Goal: Task Accomplishment & Management: Manage account settings

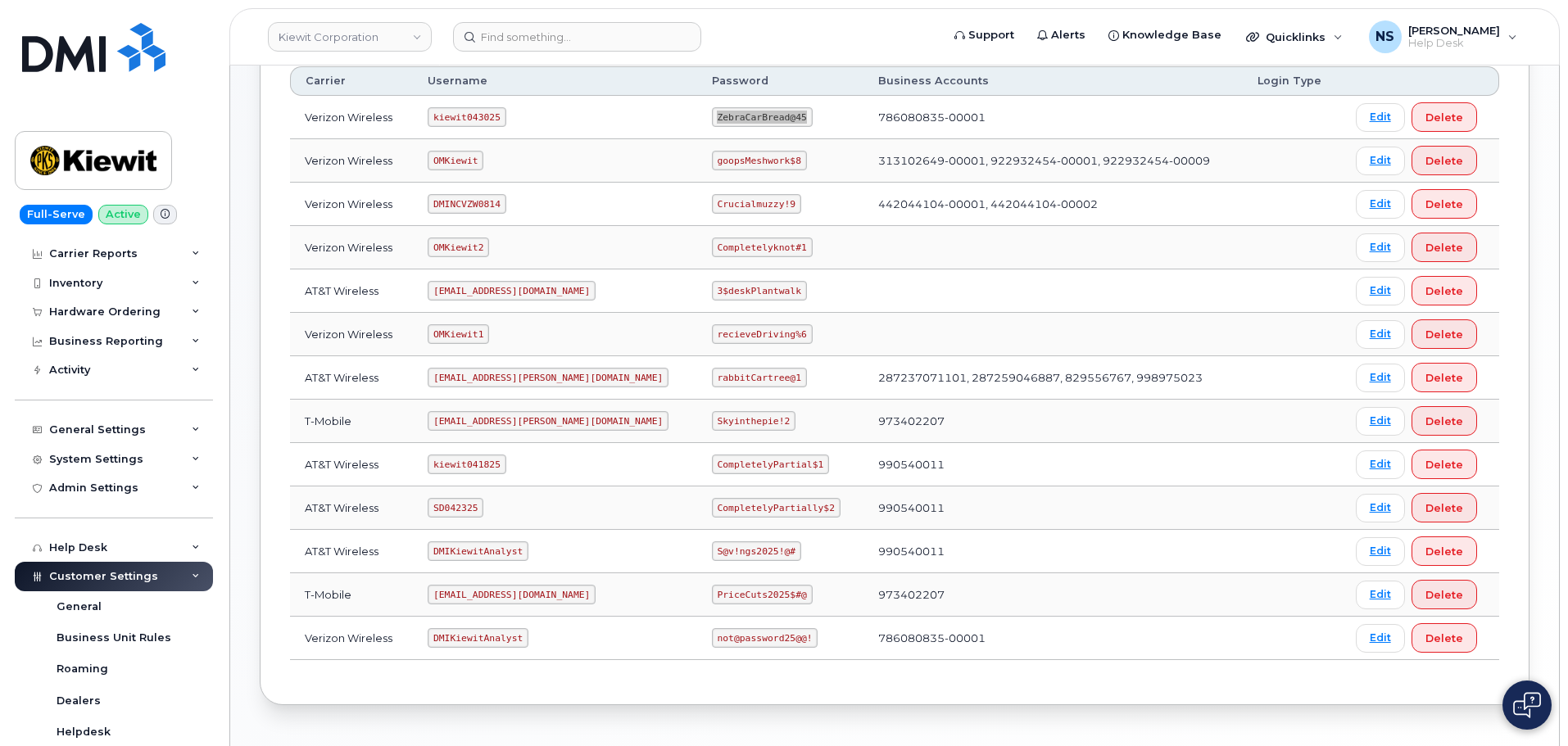
scroll to position [82, 0]
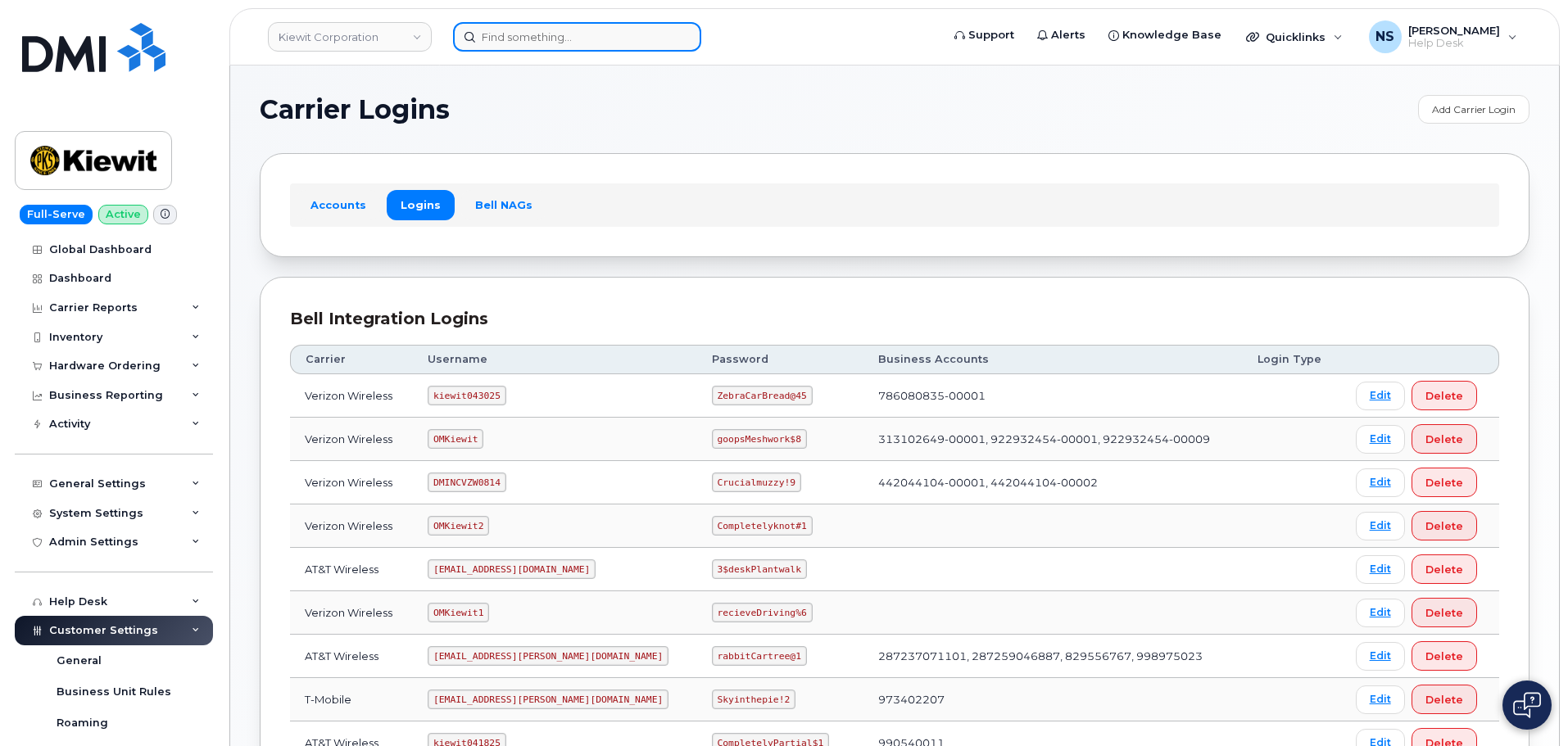
click at [530, 33] on input at bounding box center [577, 37] width 248 height 29
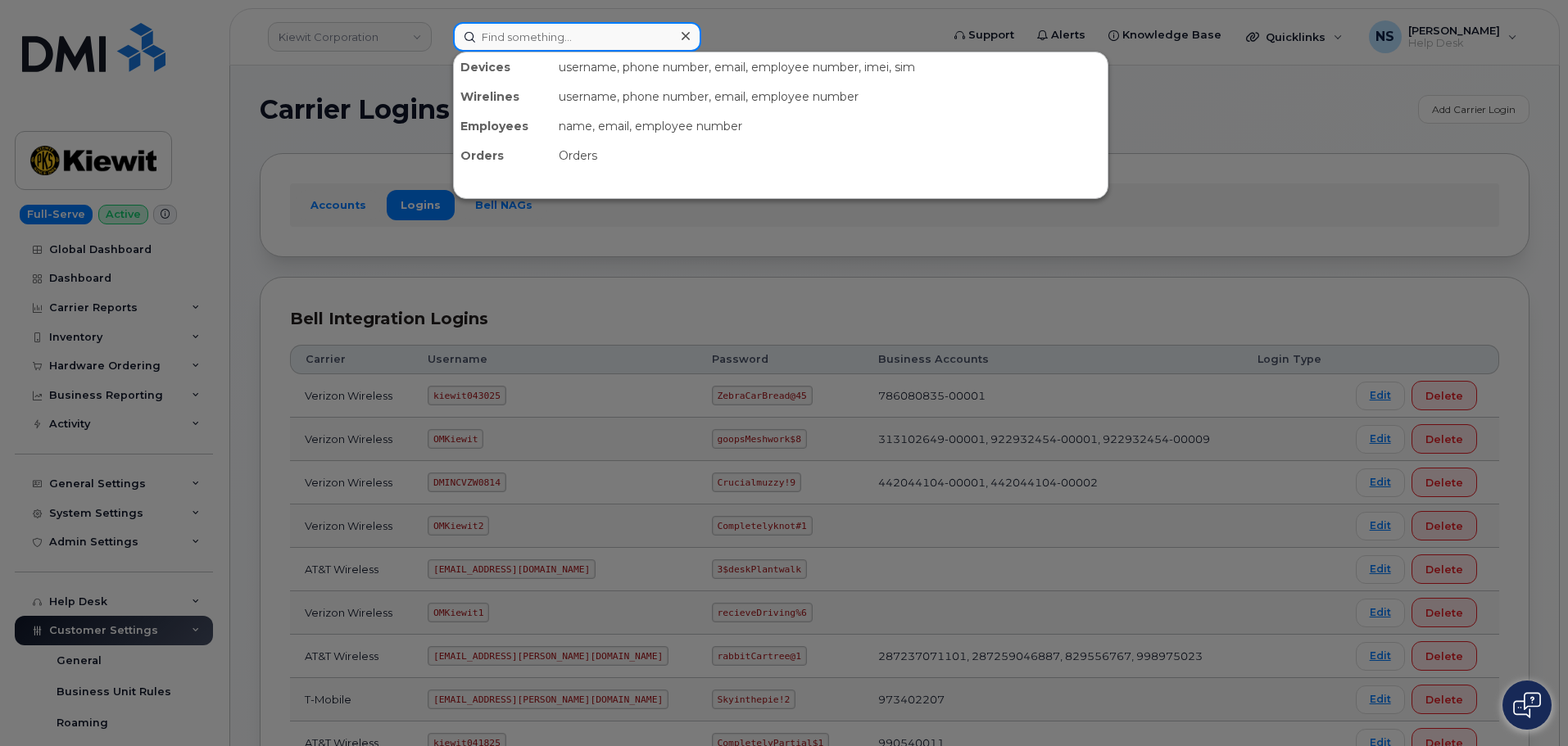
paste input "4026819791"
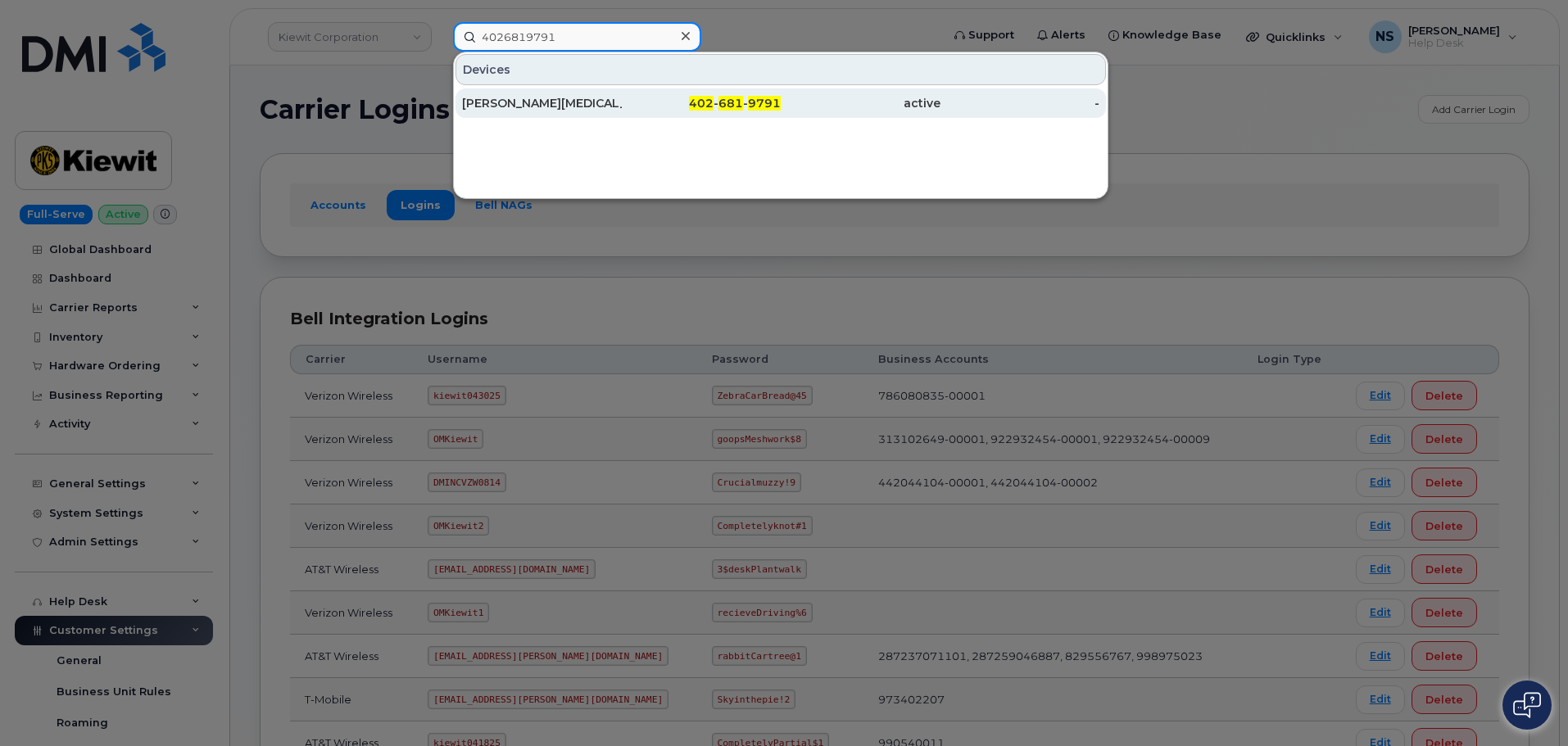
type input "4026819791"
click at [656, 100] on div "402 - 681 - 9791" at bounding box center [701, 103] width 160 height 16
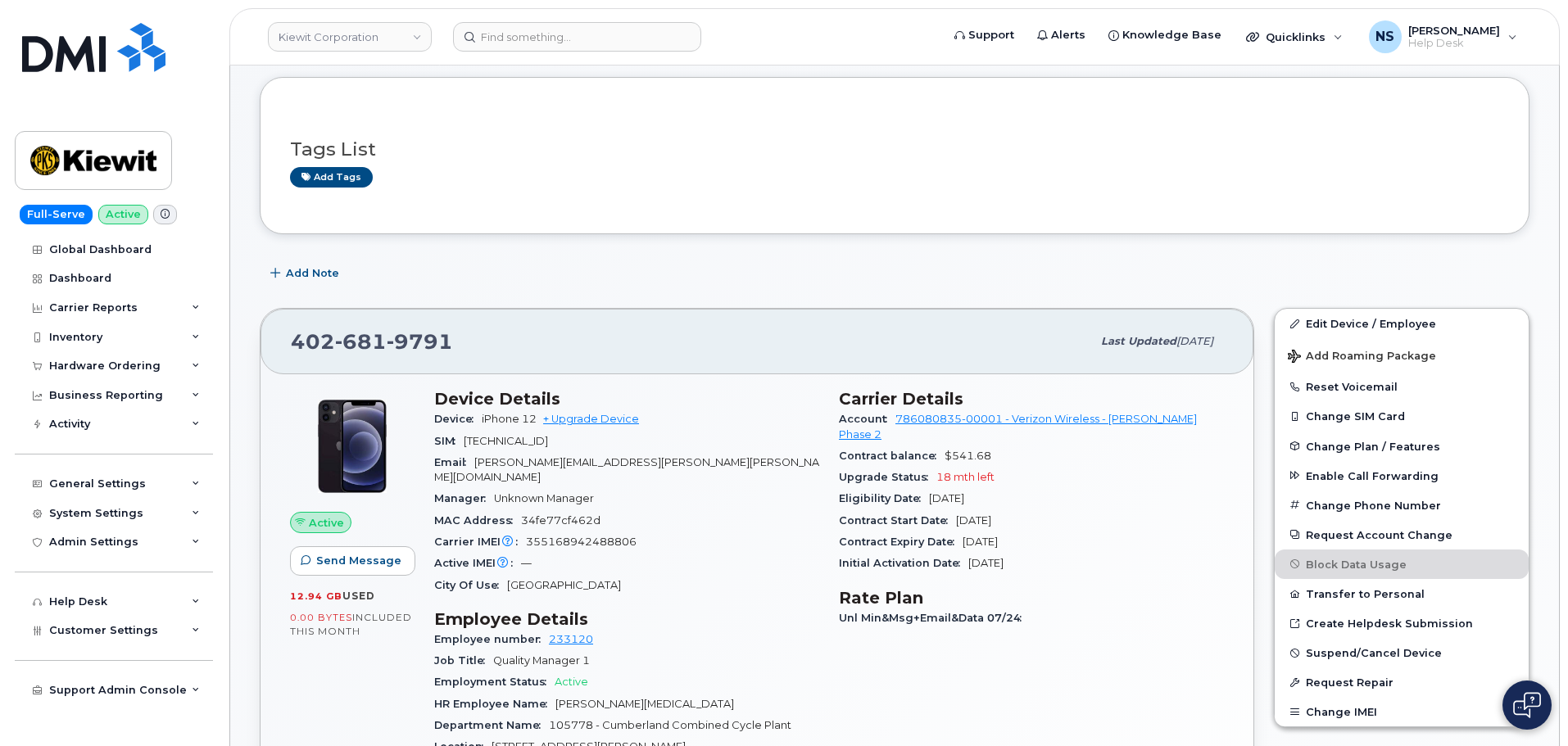
scroll to position [163, 0]
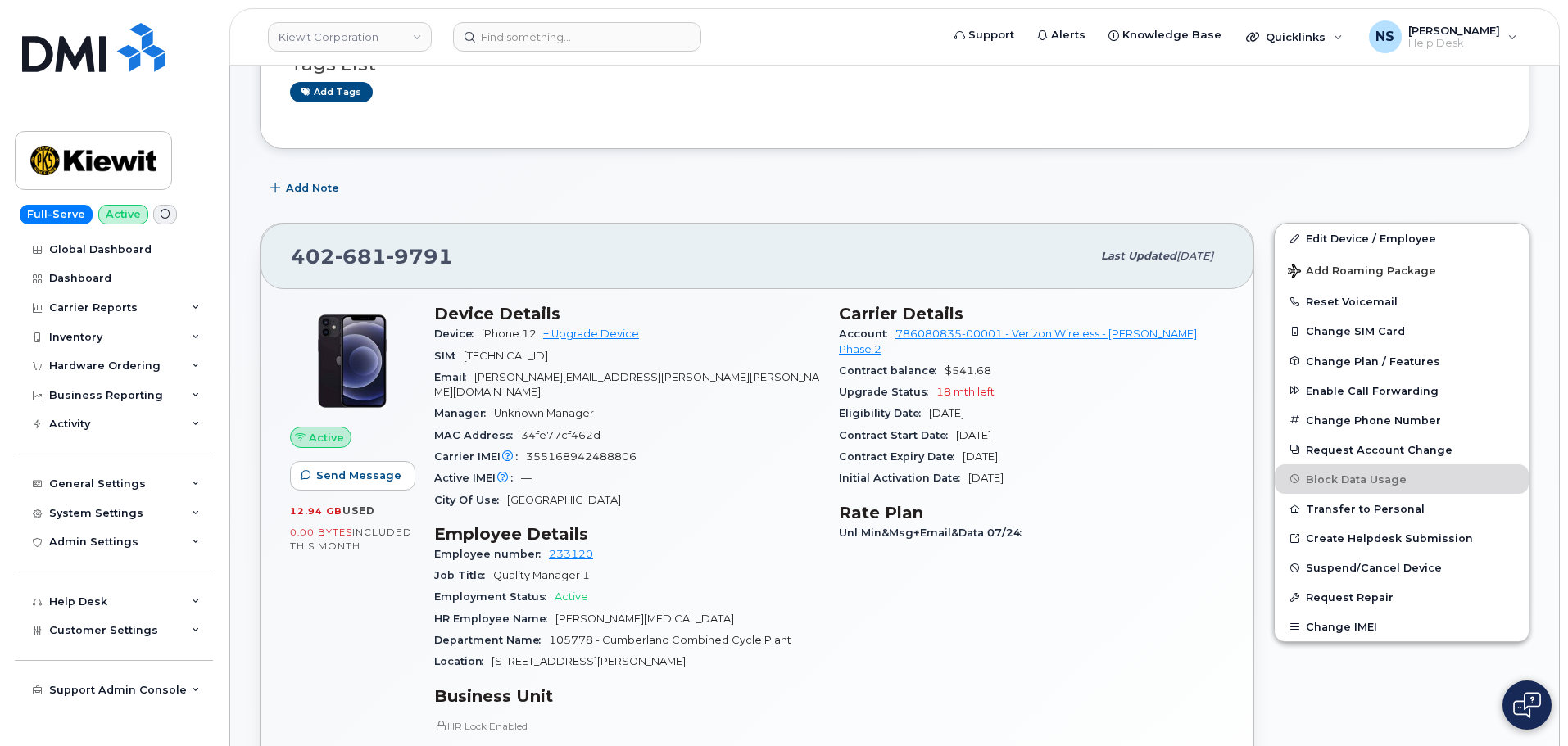
drag, startPoint x: 858, startPoint y: 420, endPoint x: 883, endPoint y: 427, distance: 26.0
click at [870, 429] on span "Contract Start Date" at bounding box center [898, 435] width 117 height 12
click at [951, 426] on div "Contract Start Date Mar 12, 2025" at bounding box center [1032, 436] width 385 height 21
click at [988, 426] on div "Contract Start Date Mar 12, 2025" at bounding box center [1032, 436] width 385 height 21
click at [992, 429] on span "Mar 12, 2025" at bounding box center [973, 435] width 36 height 12
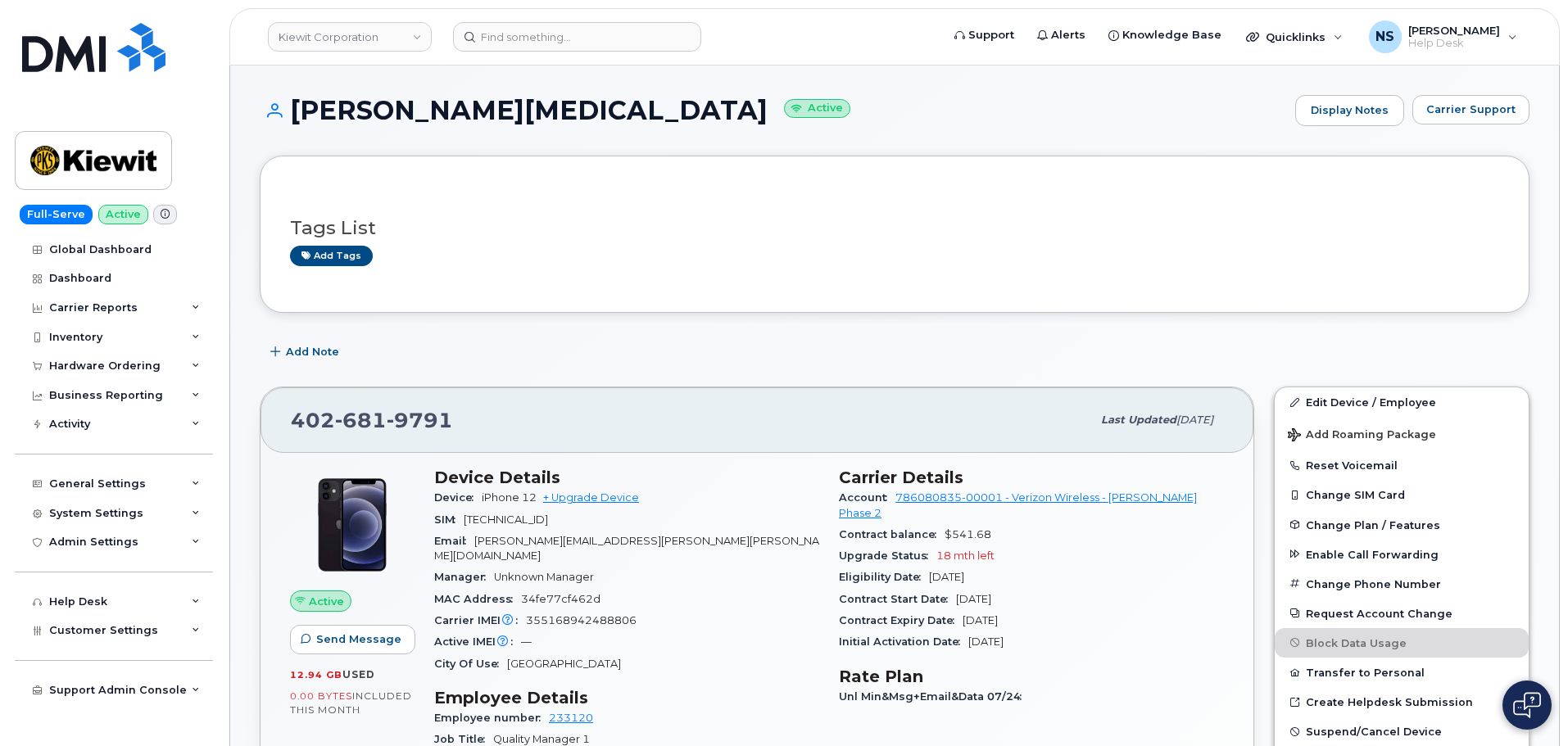
scroll to position [82, 0]
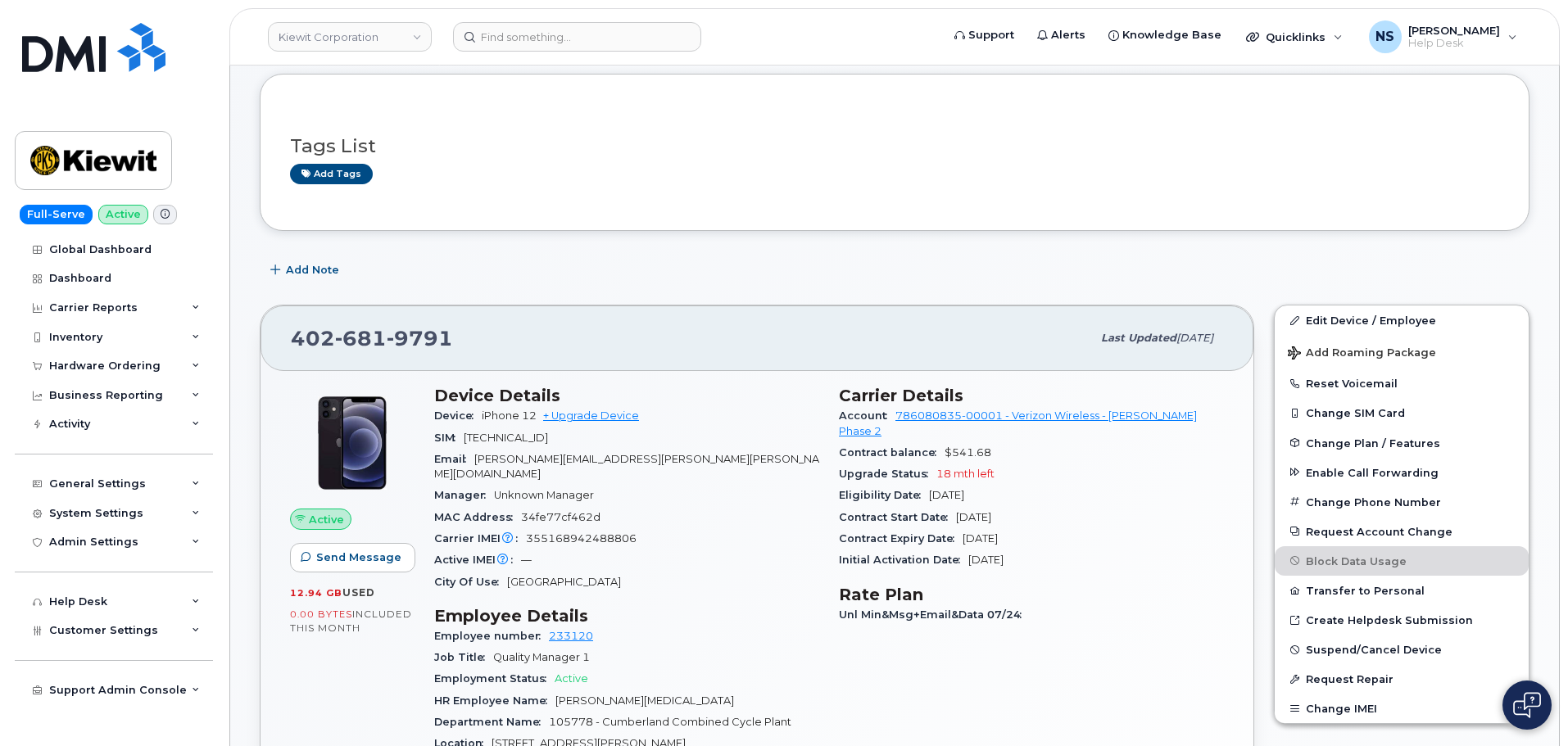
click at [873, 489] on span "Eligibility Date" at bounding box center [884, 495] width 90 height 12
copy span "Eligibility"
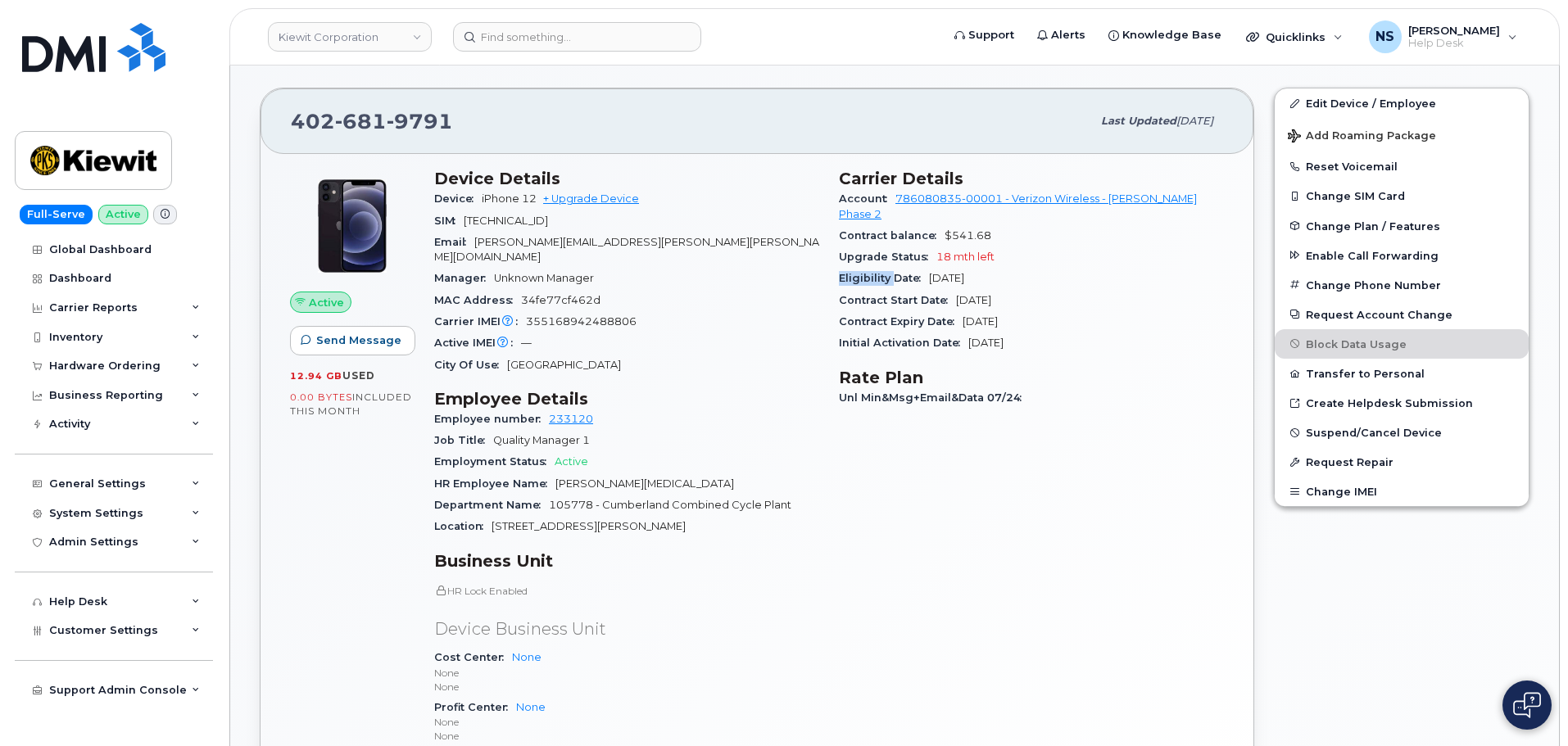
scroll to position [328, 0]
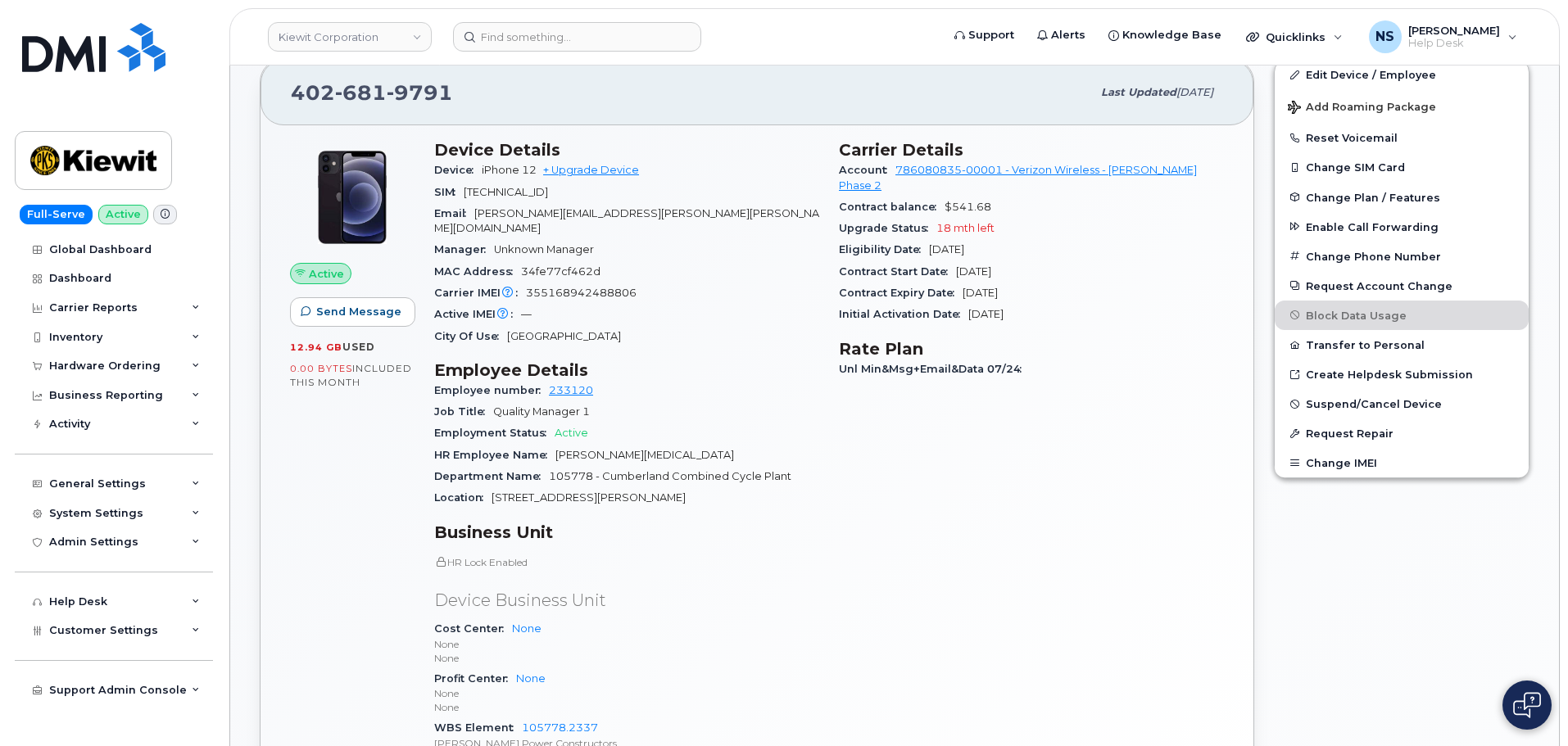
click at [1017, 471] on div "Carrier Details Account 786080835-00001 - Verizon Wireless - Kiewit Phase 2 Con…" at bounding box center [1031, 460] width 405 height 660
drag, startPoint x: 1056, startPoint y: 298, endPoint x: 830, endPoint y: 173, distance: 258.3
click at [836, 178] on div "Carrier Details Account 786080835-00001 - Verizon Wireless - Kiewit Phase 2 Con…" at bounding box center [1031, 460] width 405 height 660
click at [783, 182] on div "SIM 89148000008098254802" at bounding box center [627, 192] width 385 height 21
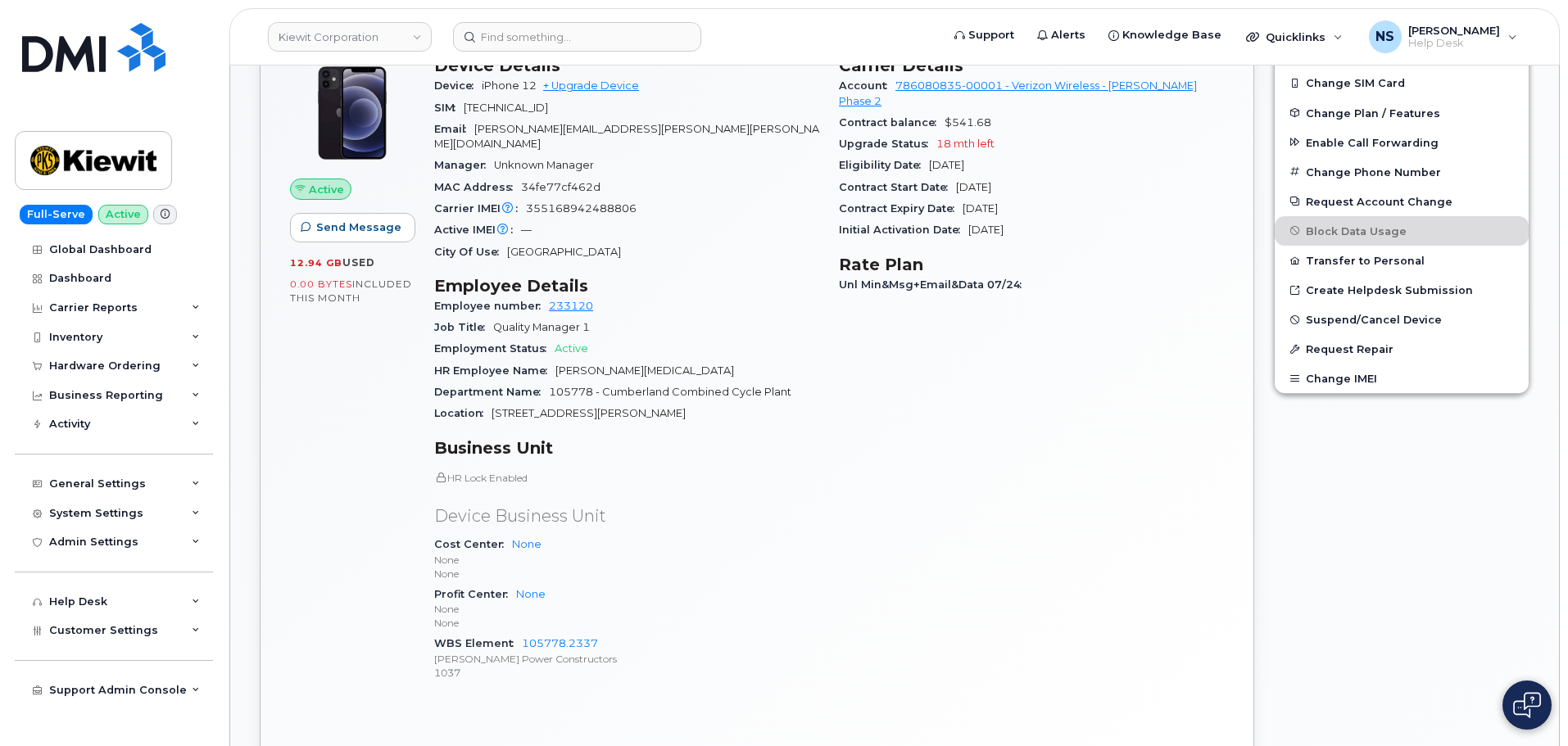
scroll to position [491, 0]
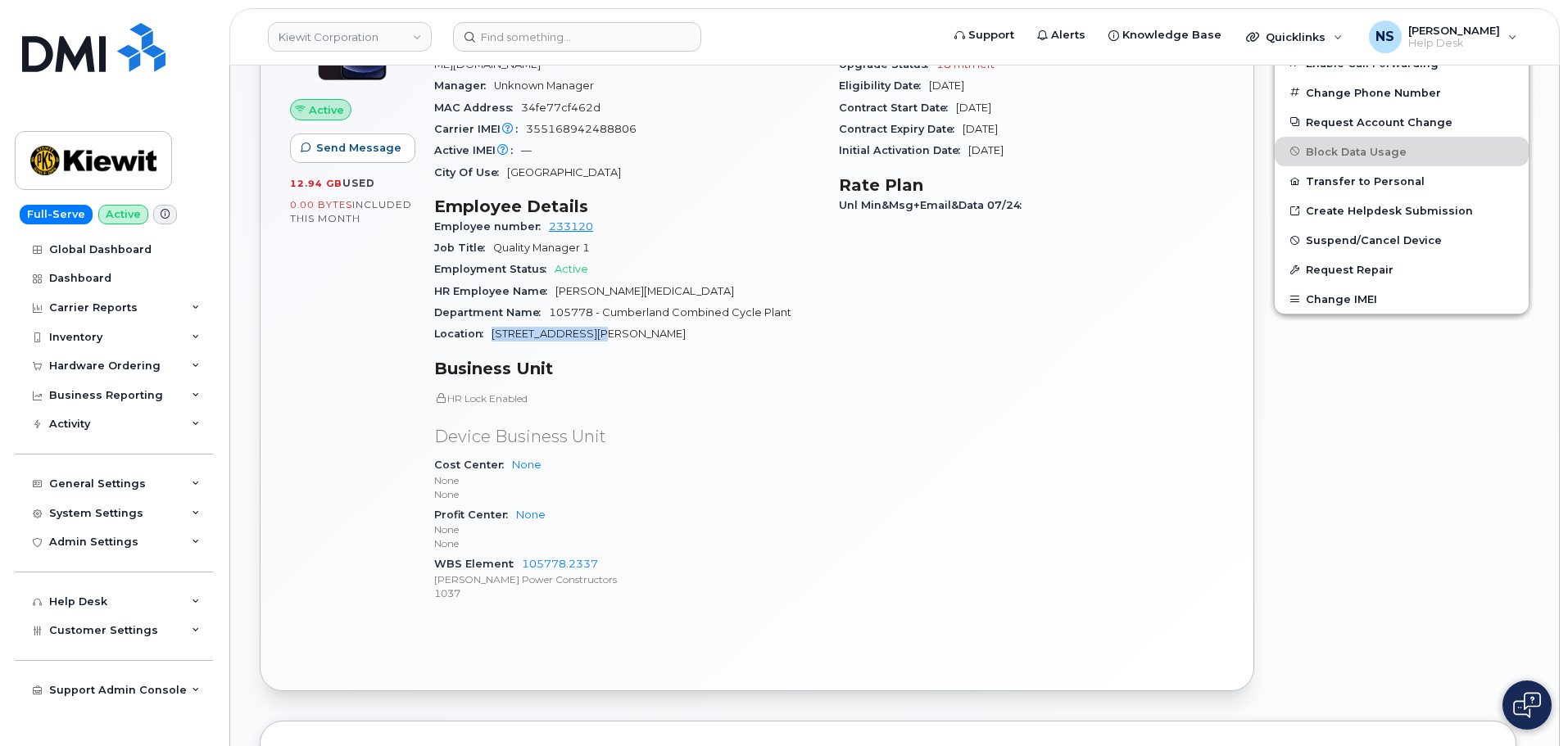
drag, startPoint x: 490, startPoint y: 317, endPoint x: 647, endPoint y: 318, distance: 157.0
click at [639, 323] on div "Location 455 Old Scott Road" at bounding box center [627, 333] width 385 height 21
copy span "455 Old Scott Road"
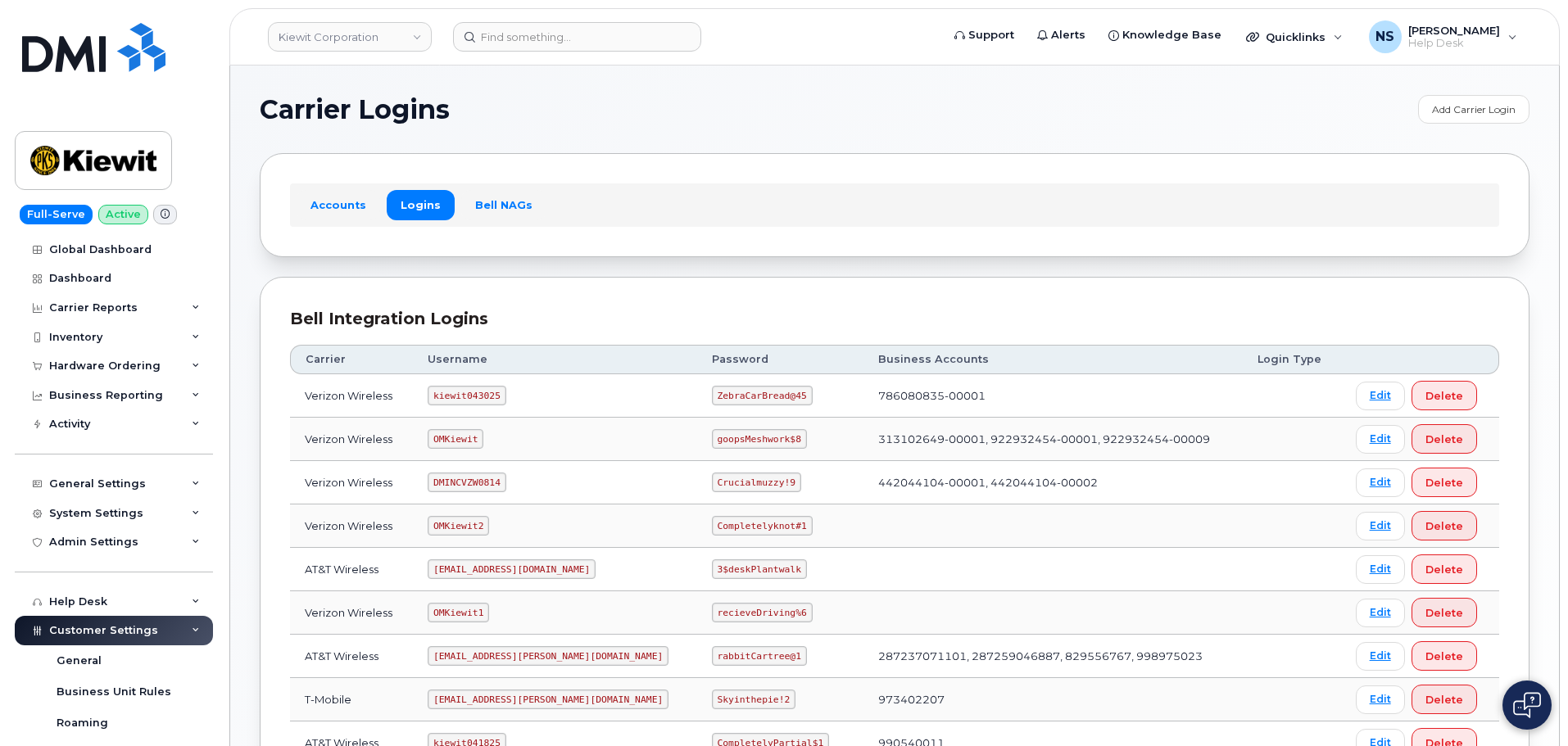
click at [490, 389] on code "kiewit043025" at bounding box center [466, 396] width 78 height 20
copy code "kiewit043025"
click at [726, 395] on code "ZebraCarBread@45" at bounding box center [763, 396] width 100 height 20
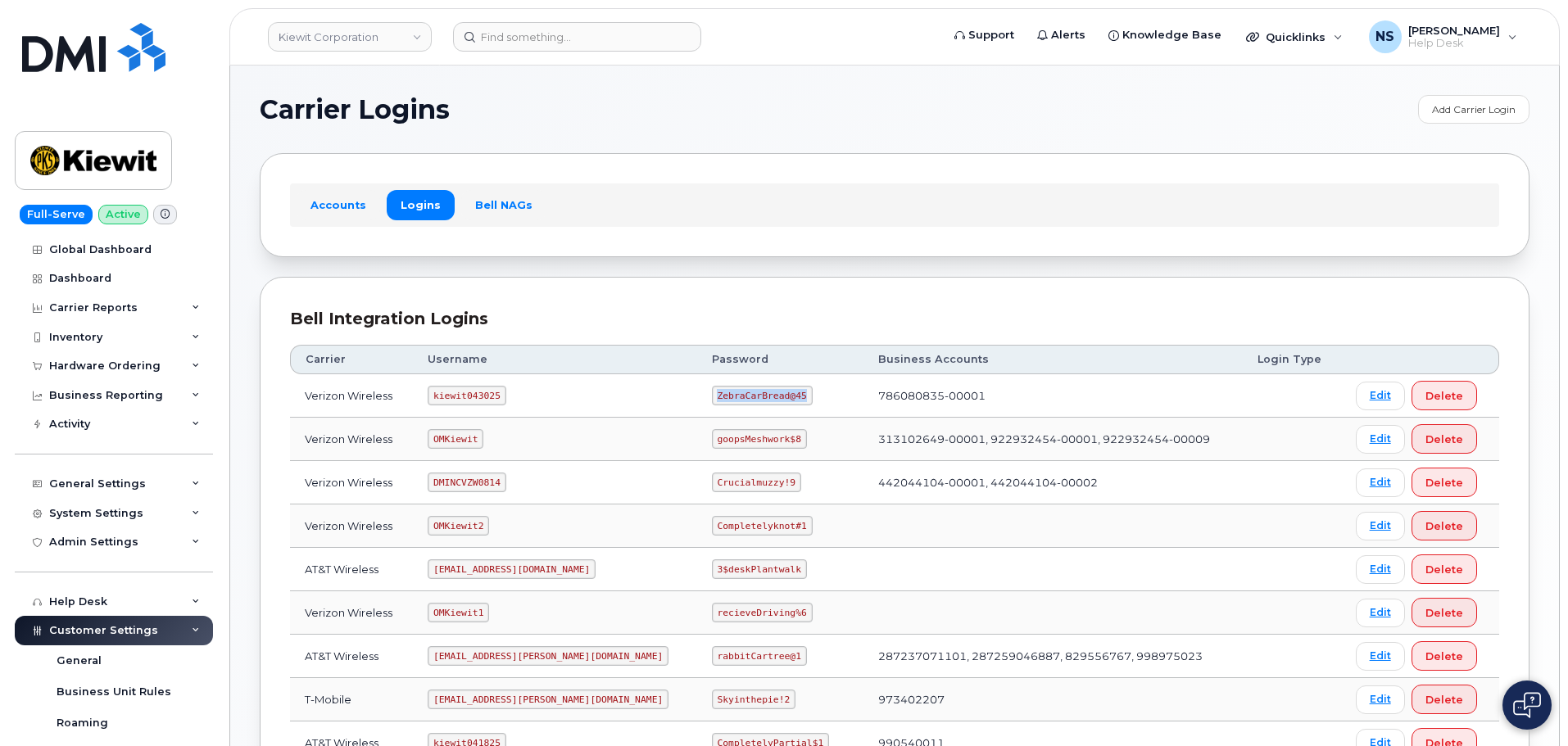
drag, startPoint x: 726, startPoint y: 395, endPoint x: 741, endPoint y: 359, distance: 39.0
click at [725, 394] on code "ZebraCarBread@45" at bounding box center [763, 396] width 100 height 20
copy code "ZebraCarBread@45"
drag, startPoint x: 595, startPoint y: 97, endPoint x: 190, endPoint y: 41, distance: 408.9
click at [589, 100] on h1 "Carrier Logins" at bounding box center [835, 110] width 1151 height 26
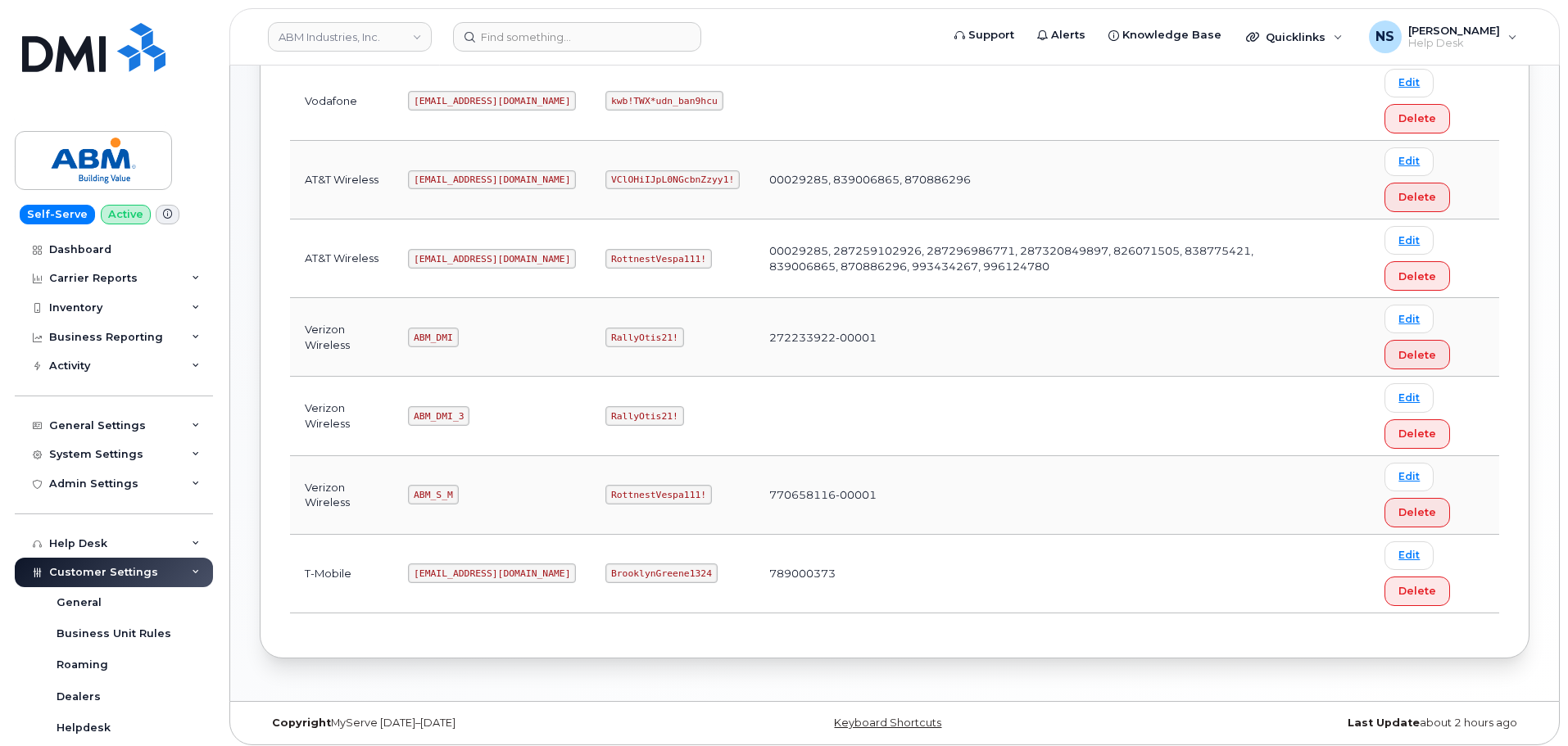
scroll to position [335, 0]
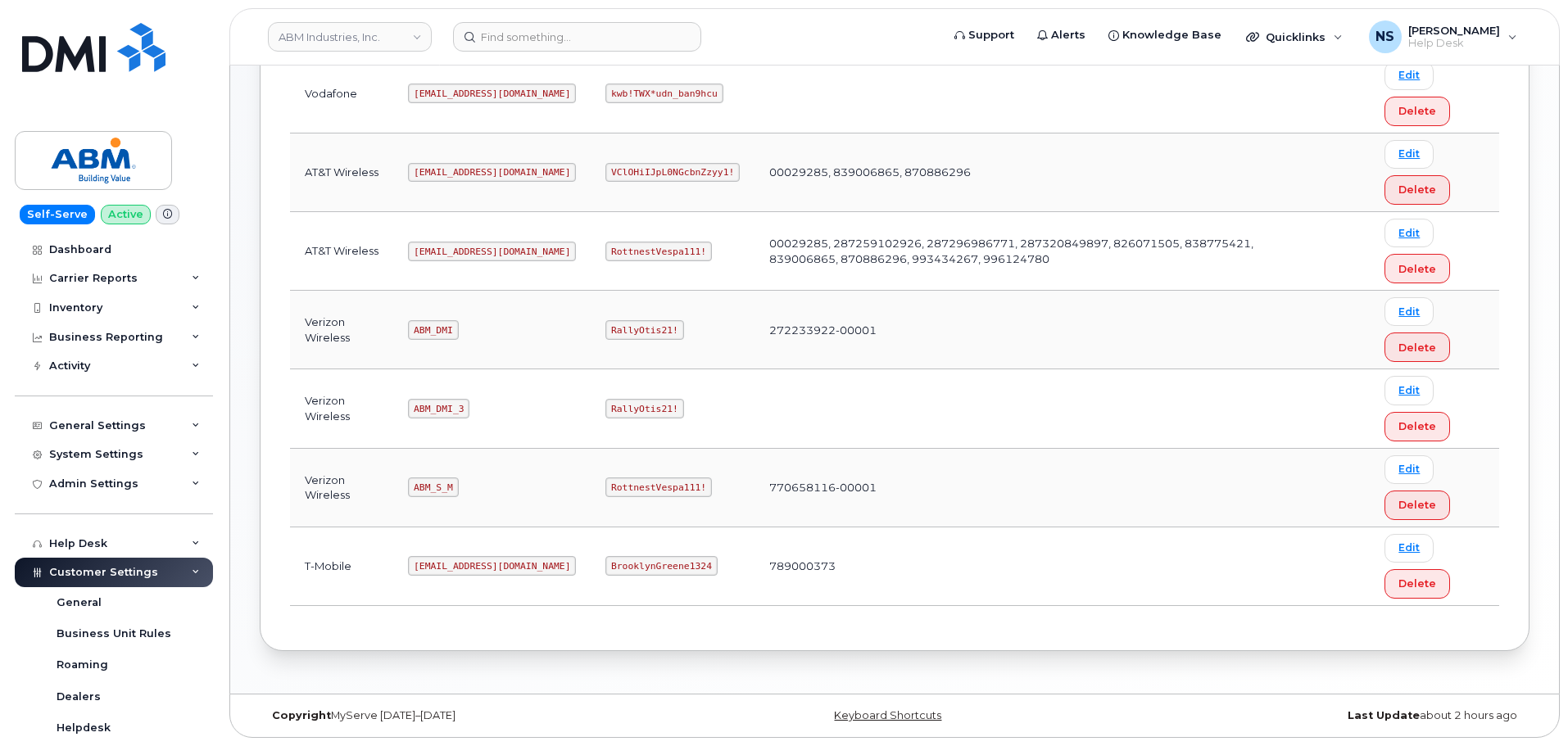
click at [458, 253] on code "[EMAIL_ADDRESS][DOMAIN_NAME]" at bounding box center [492, 252] width 168 height 20
click at [458, 253] on code "abm@dminc.com" at bounding box center [492, 252] width 168 height 20
drag, startPoint x: 458, startPoint y: 253, endPoint x: 454, endPoint y: 155, distance: 98.1
click at [458, 252] on code "abm@dminc.com" at bounding box center [492, 252] width 168 height 20
copy code "abm@dminc.com"
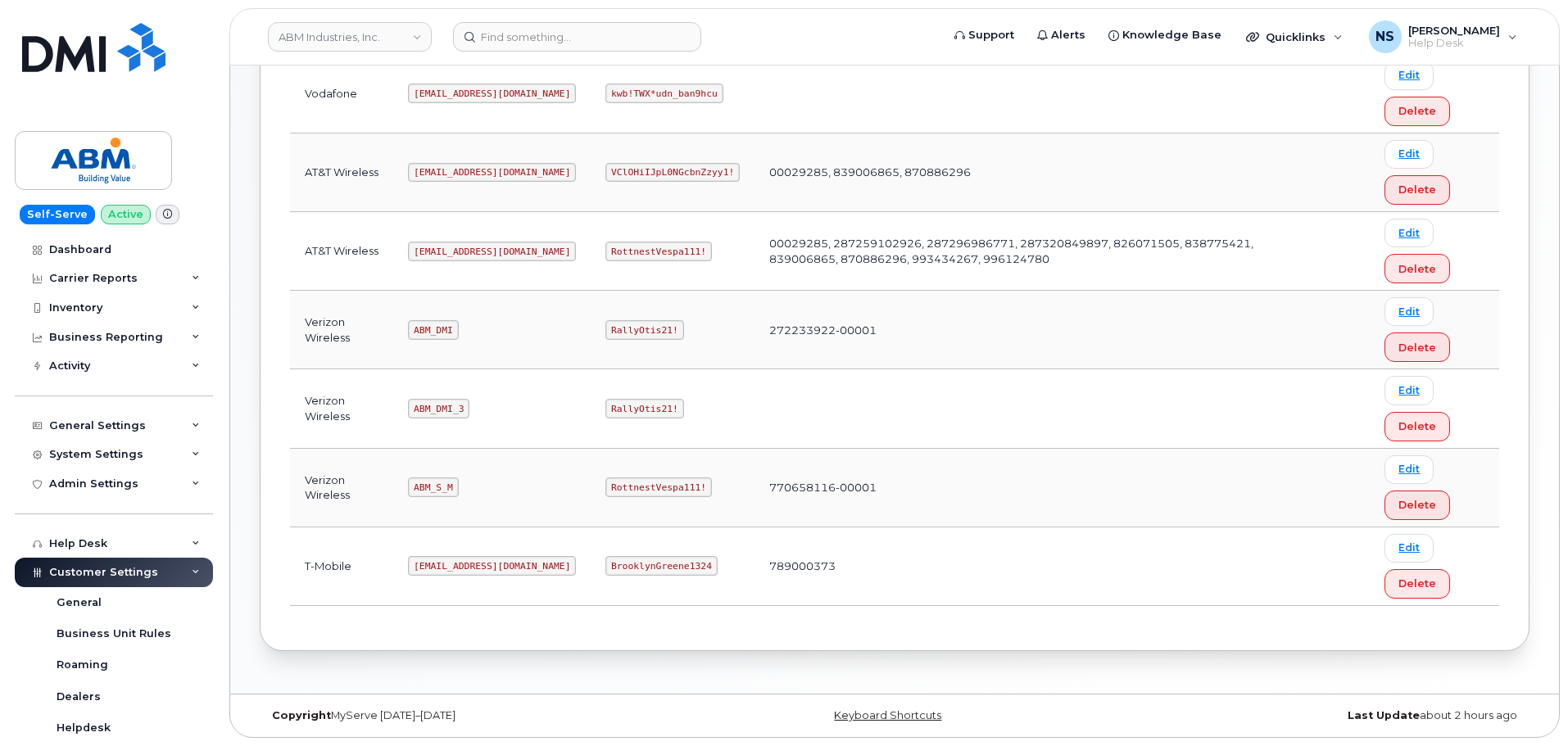
click at [625, 250] on code "RottnestVespa111!" at bounding box center [658, 252] width 107 height 20
click at [625, 249] on code "RottnestVespa111!" at bounding box center [658, 252] width 107 height 20
copy code "RottnestVespa111!"
click at [575, 26] on input at bounding box center [577, 37] width 248 height 29
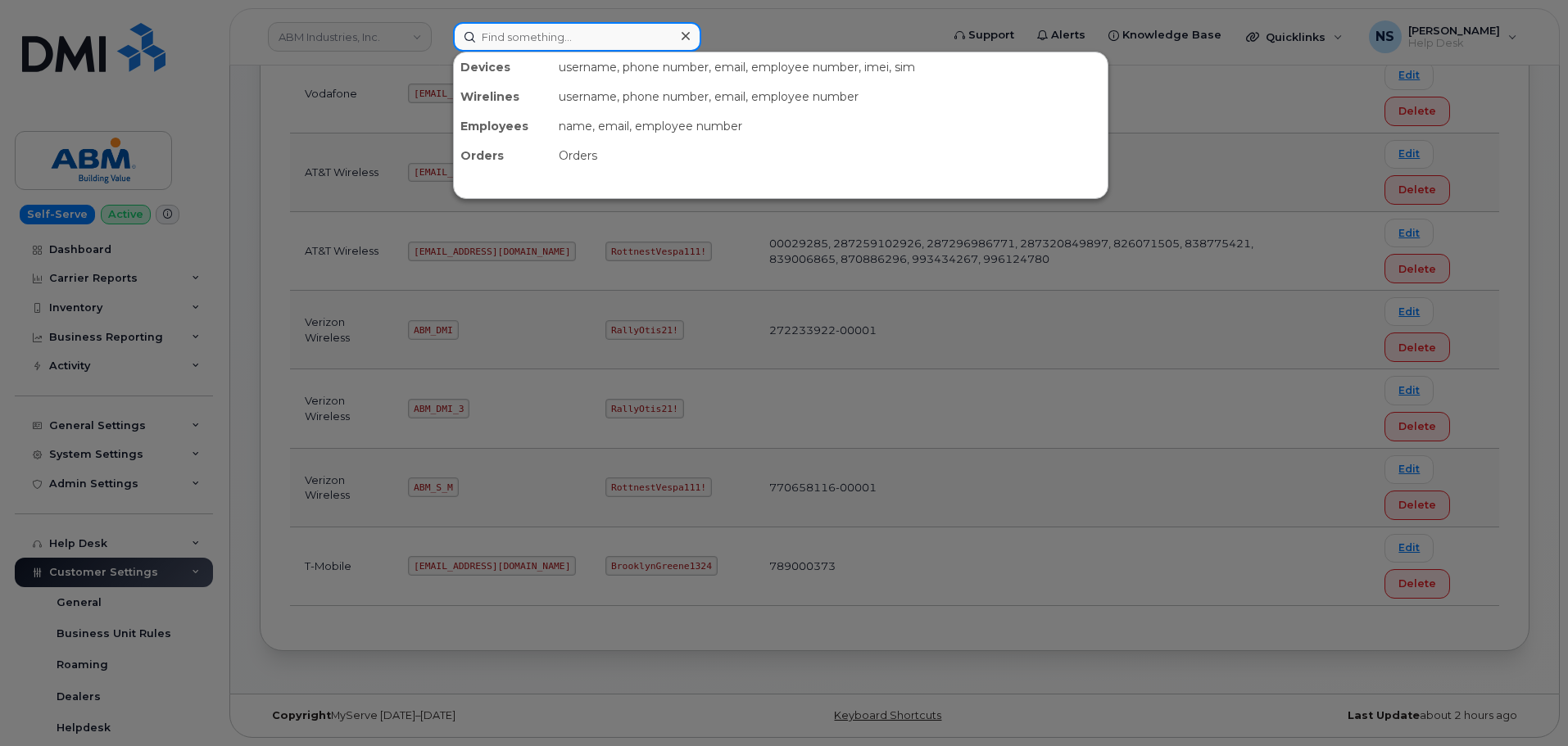
paste input "657-436-6772"
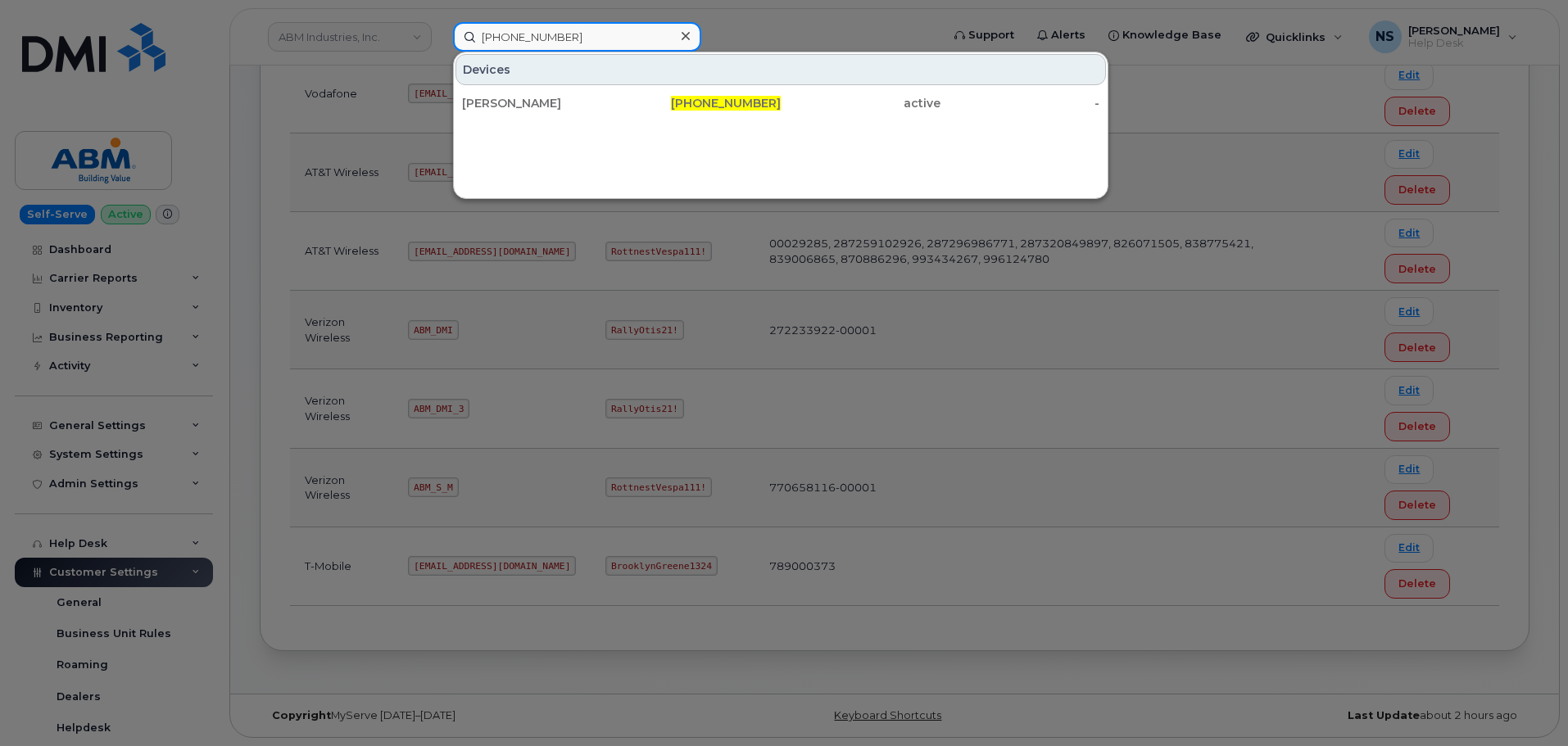
type input "657-436-6772"
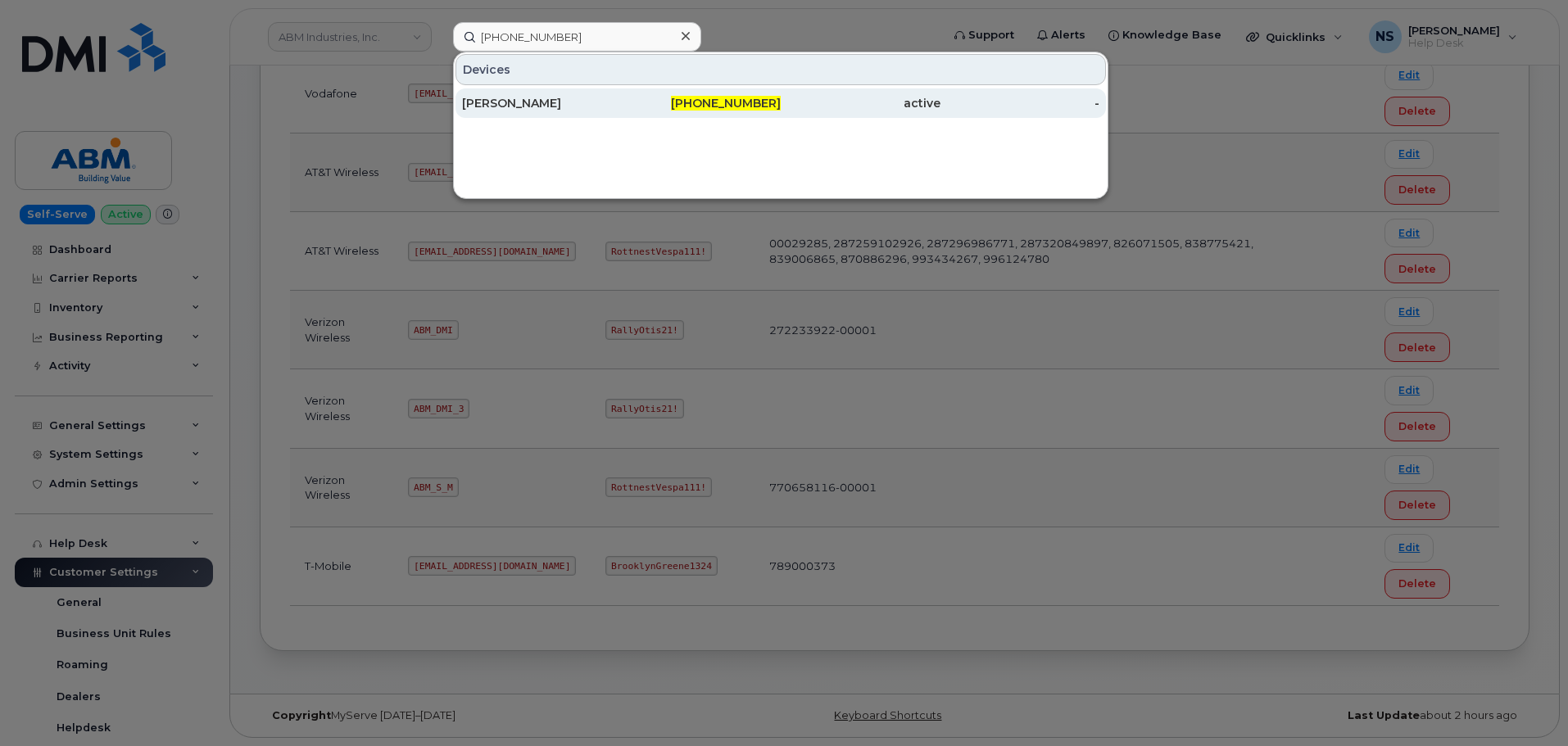
drag, startPoint x: 620, startPoint y: 120, endPoint x: 618, endPoint y: 111, distance: 9.2
click at [620, 120] on div "Devices ALBERTO MENDOZA 657-436-6772 active -" at bounding box center [781, 126] width 656 height 148
click at [622, 111] on div "ALBERTO MENDOZA" at bounding box center [701, 103] width 160 height 29
click at [585, 100] on div "ALBERTO MENDOZA" at bounding box center [542, 103] width 160 height 16
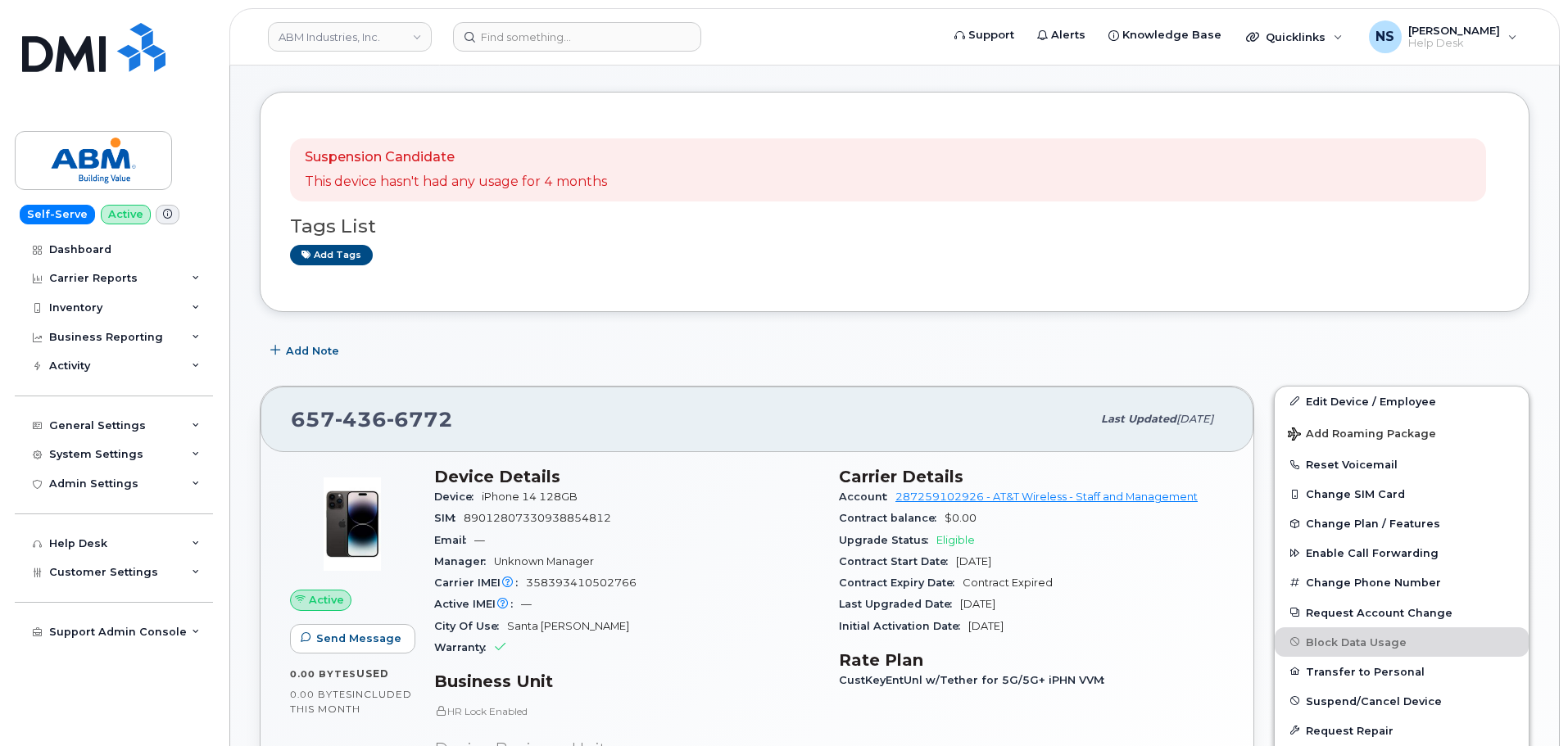
scroll to position [163, 0]
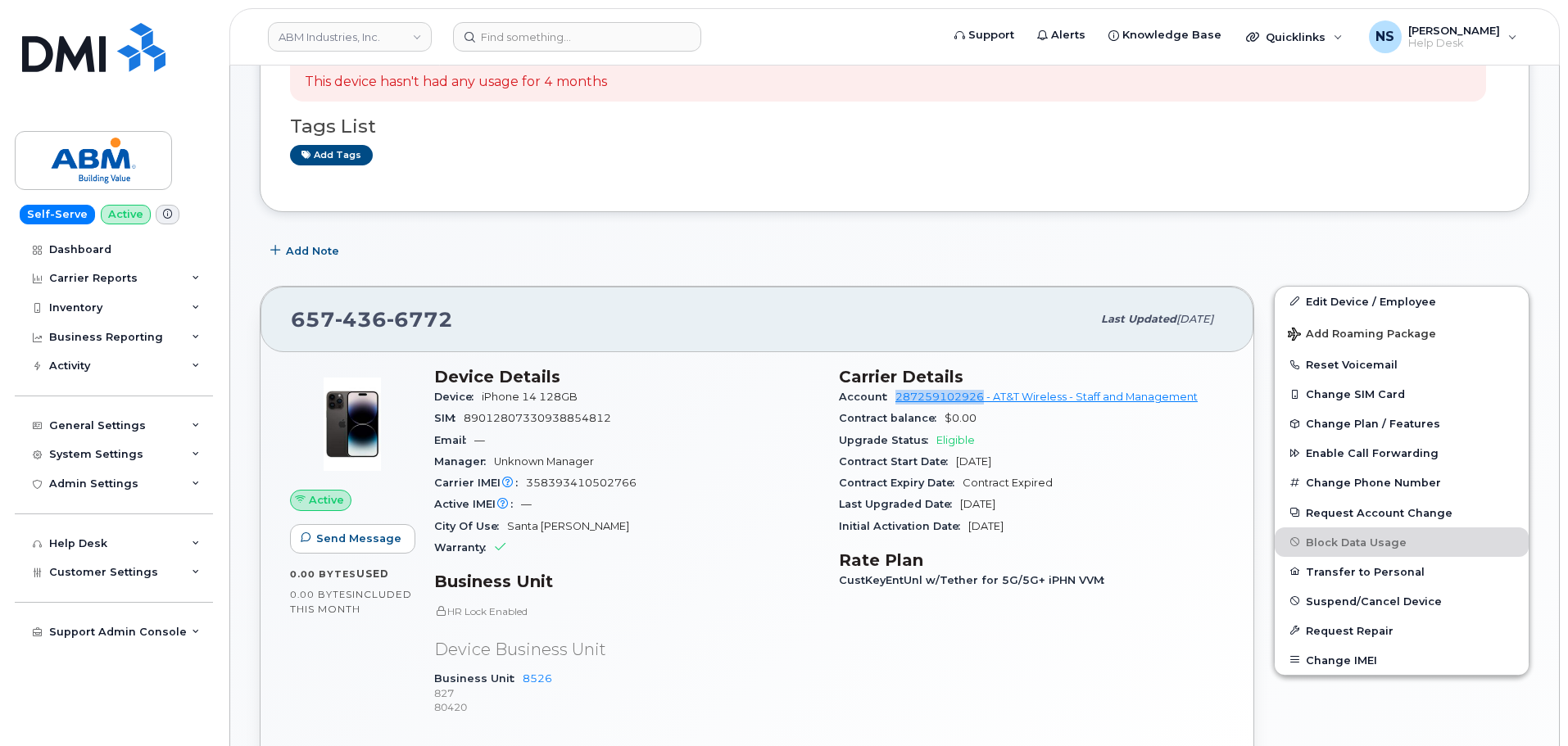
drag, startPoint x: 889, startPoint y: 394, endPoint x: 982, endPoint y: 397, distance: 93.0
click at [982, 397] on div "Account 287259102926 - AT&T Wireless - Staff and Management" at bounding box center [1032, 397] width 385 height 21
copy link "287259102926"
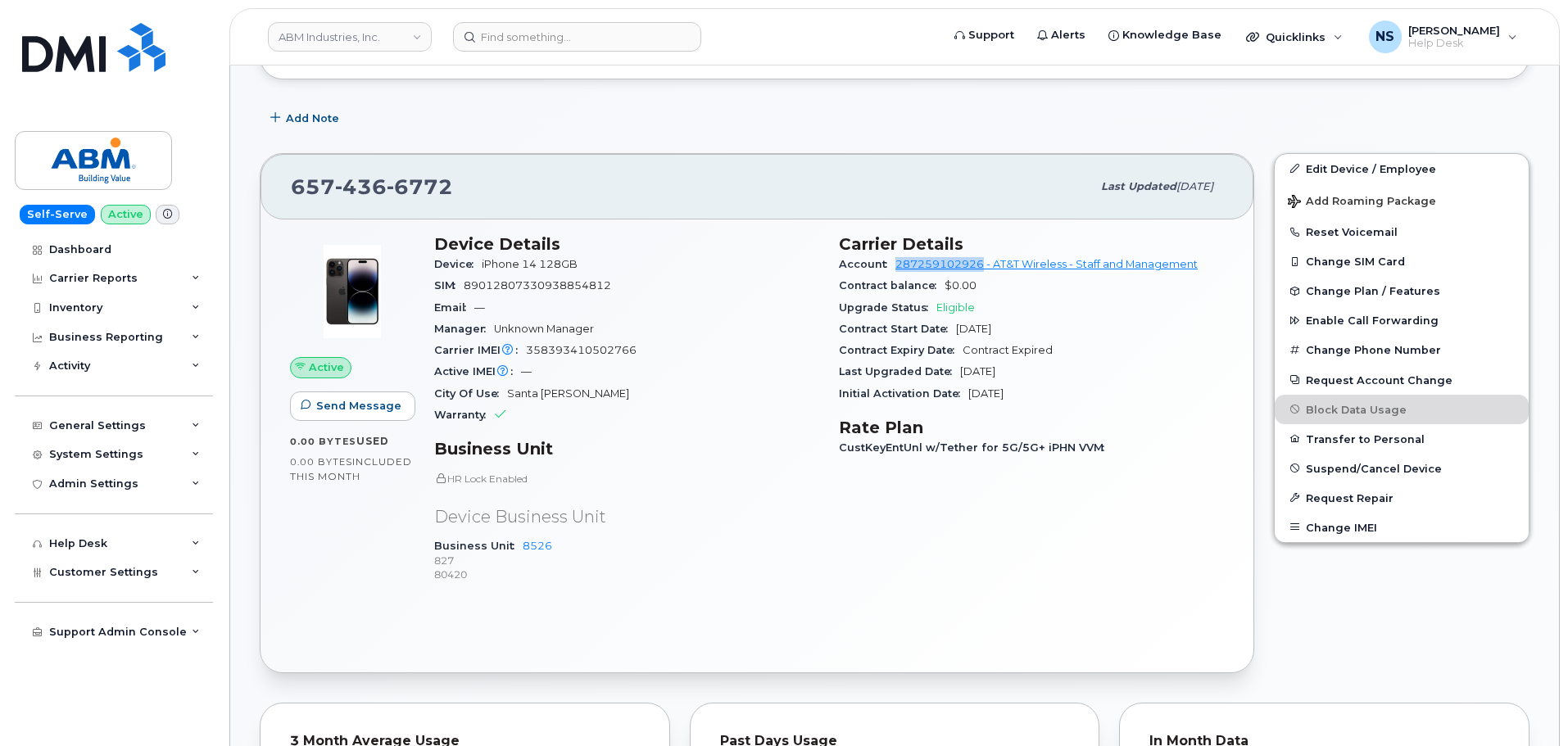
scroll to position [328, 0]
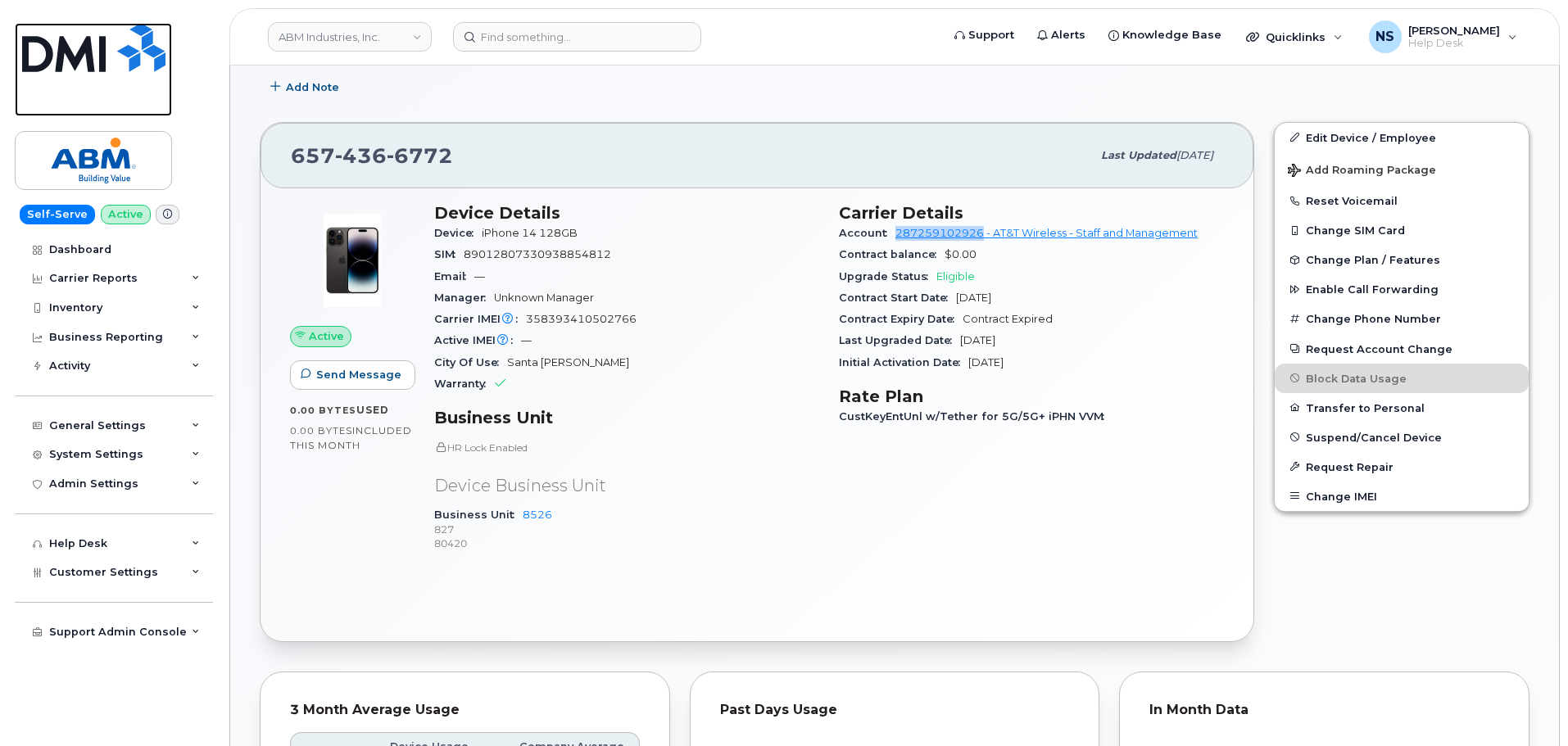
click at [80, 56] on img at bounding box center [93, 47] width 143 height 49
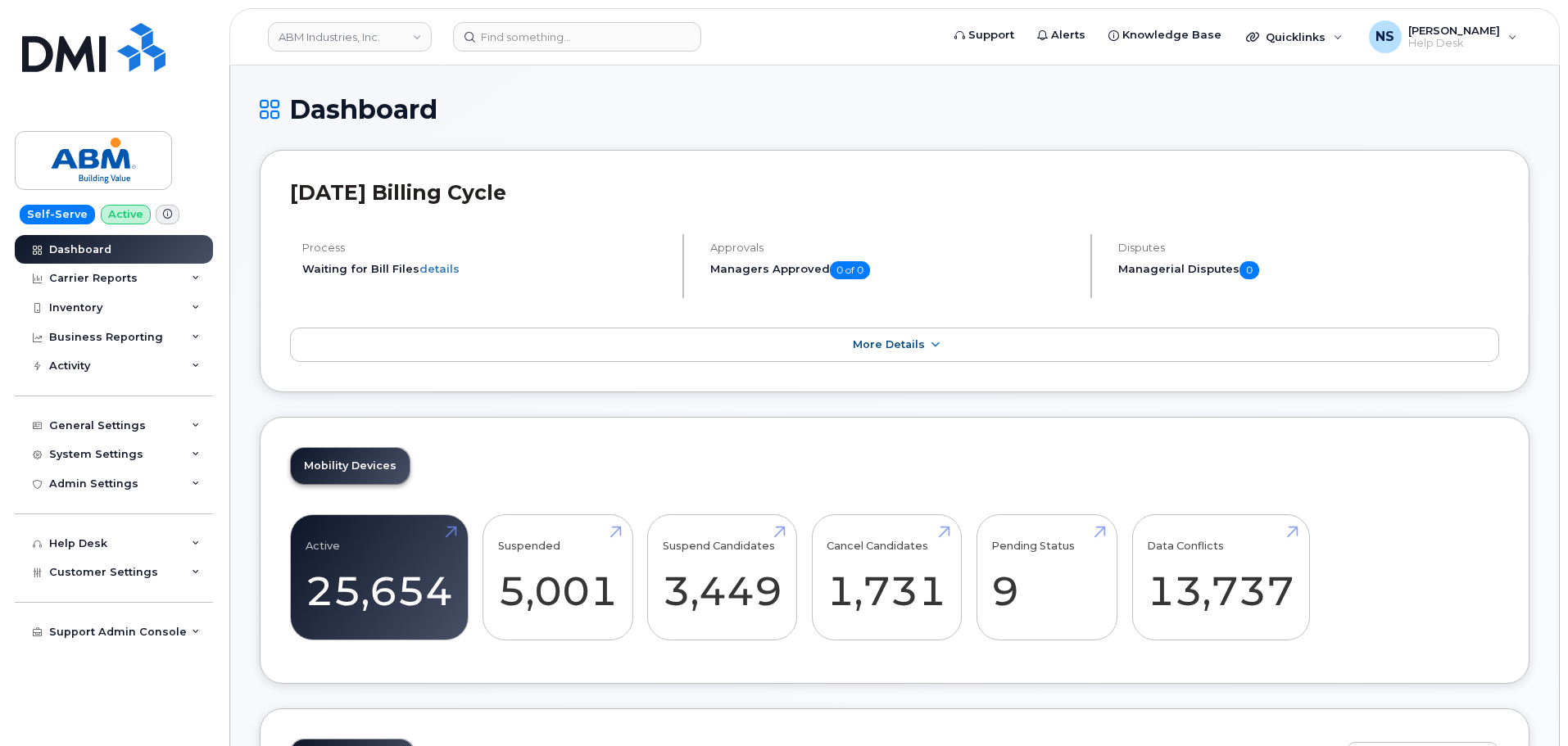
click at [350, 57] on header "ABM Industries, Inc. Support Alerts Knowledge Base Quicklinks Suspend / Cancel …" at bounding box center [894, 37] width 1331 height 58
click at [310, 39] on link "ABM Industries, Inc." at bounding box center [349, 37] width 163 height 29
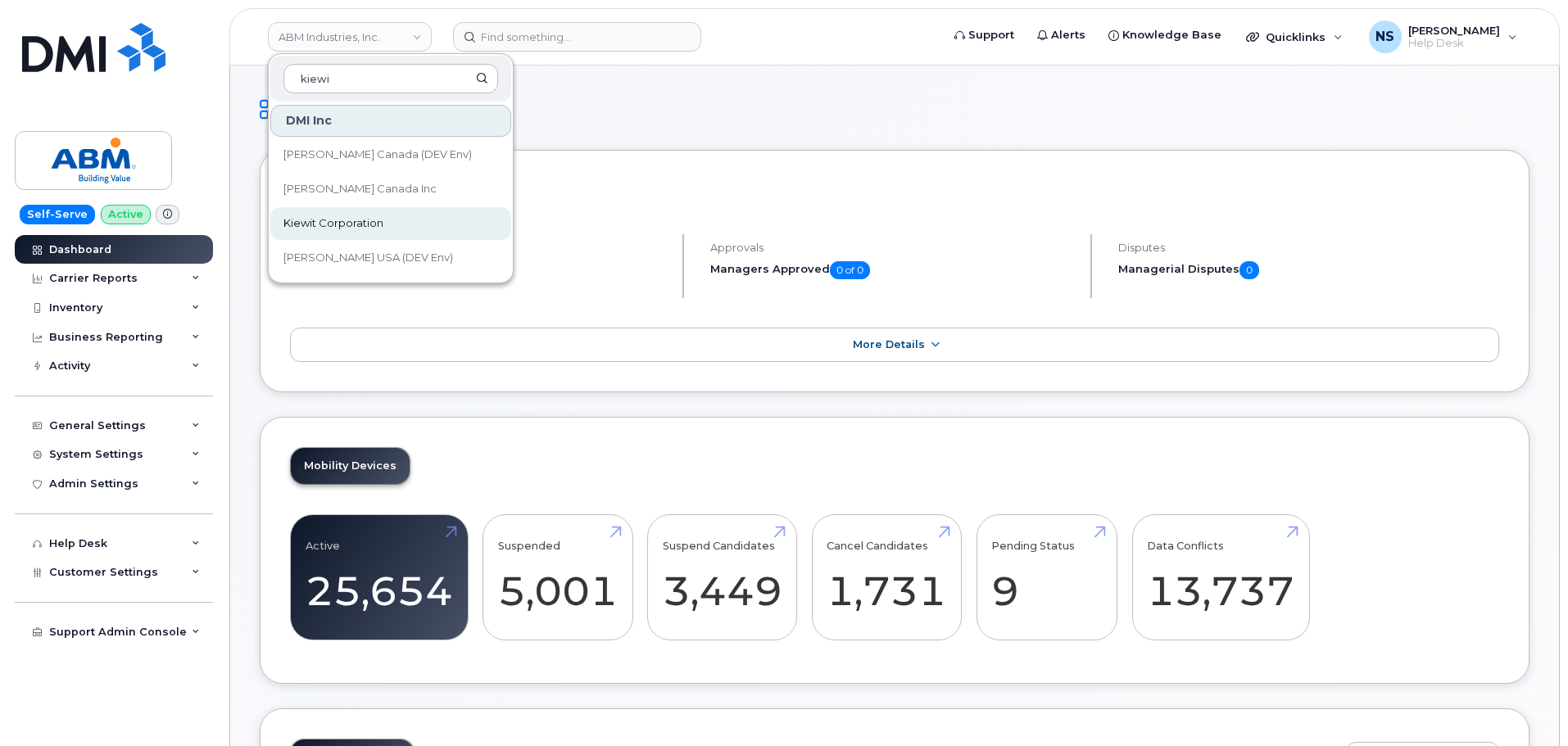
type input "kiewi"
drag, startPoint x: 403, startPoint y: 223, endPoint x: 502, endPoint y: 293, distance: 121.2
click at [403, 223] on link "Kiewit Corporation" at bounding box center [391, 224] width 241 height 33
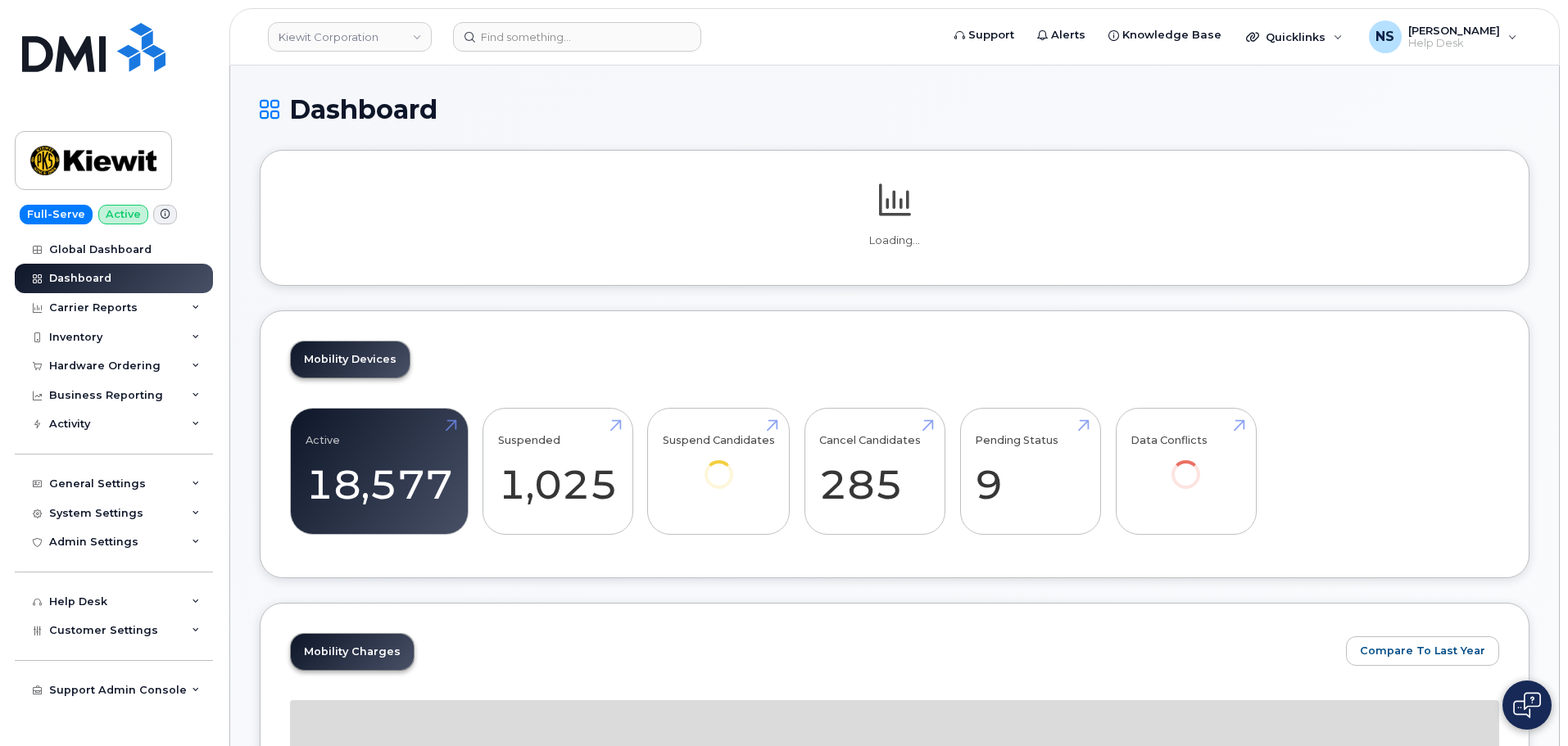
click at [60, 361] on div "Hardware Ordering" at bounding box center [105, 366] width 111 height 13
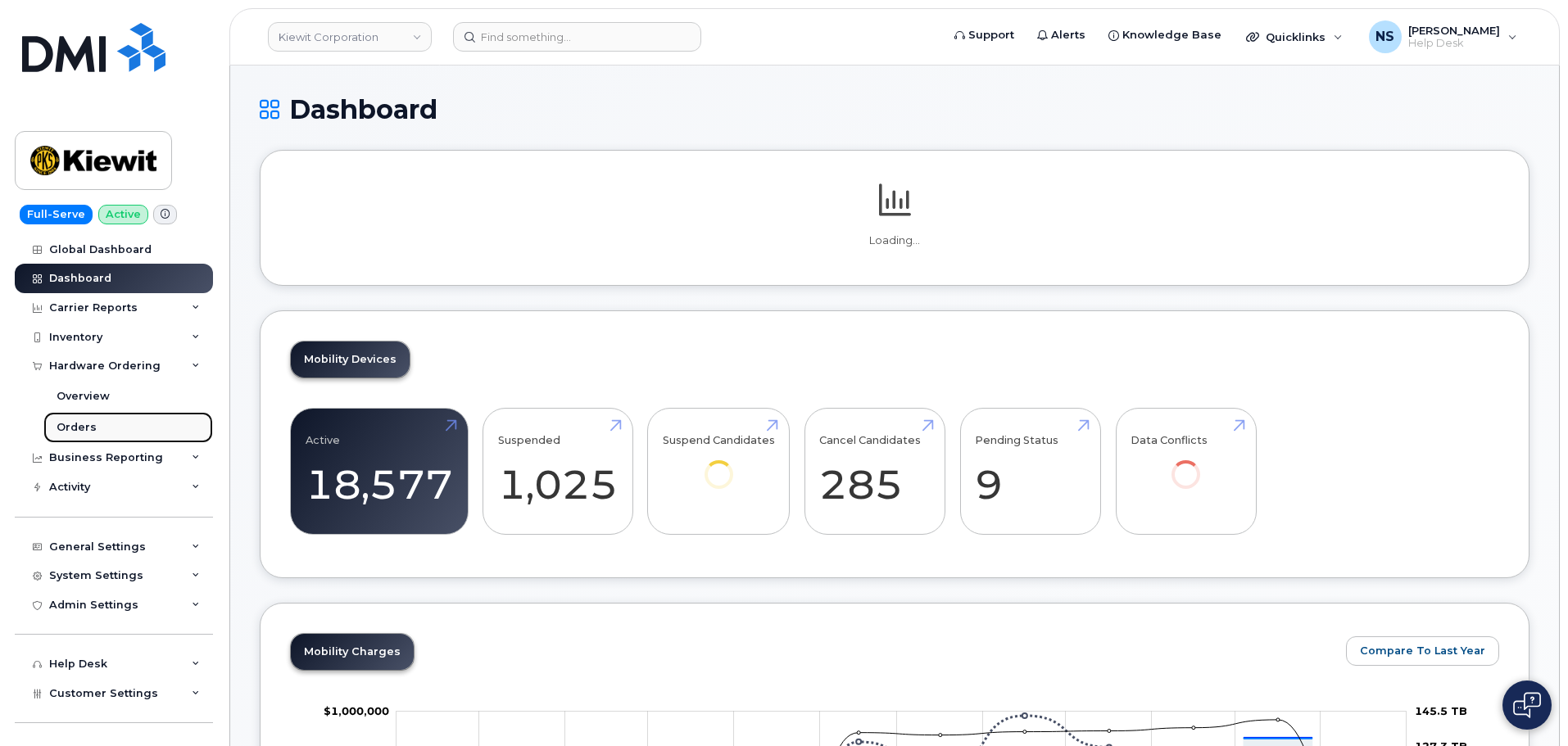
click at [87, 425] on div "Orders" at bounding box center [77, 427] width 40 height 15
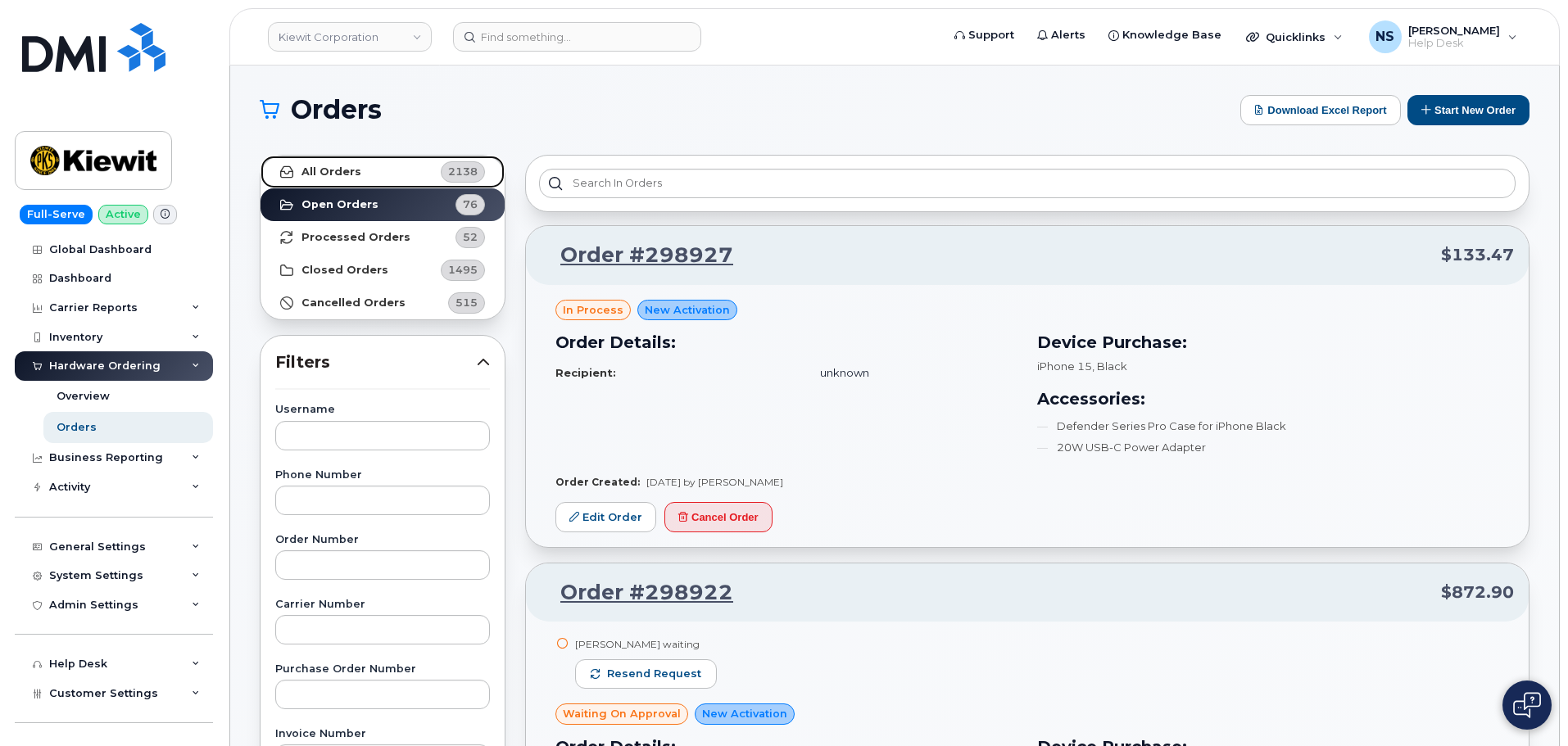
click at [363, 170] on link "All Orders 2138" at bounding box center [382, 172] width 244 height 33
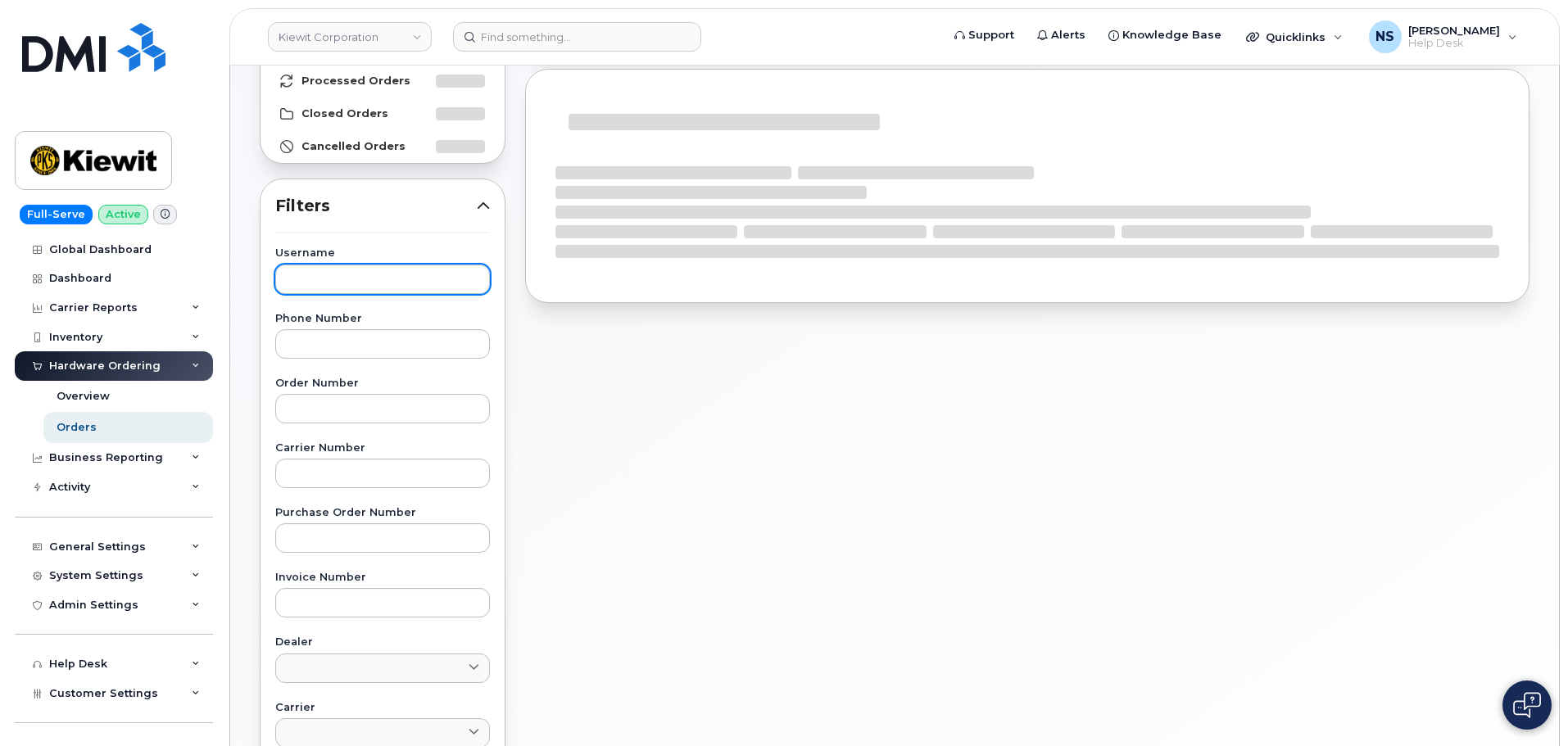
scroll to position [163, 0]
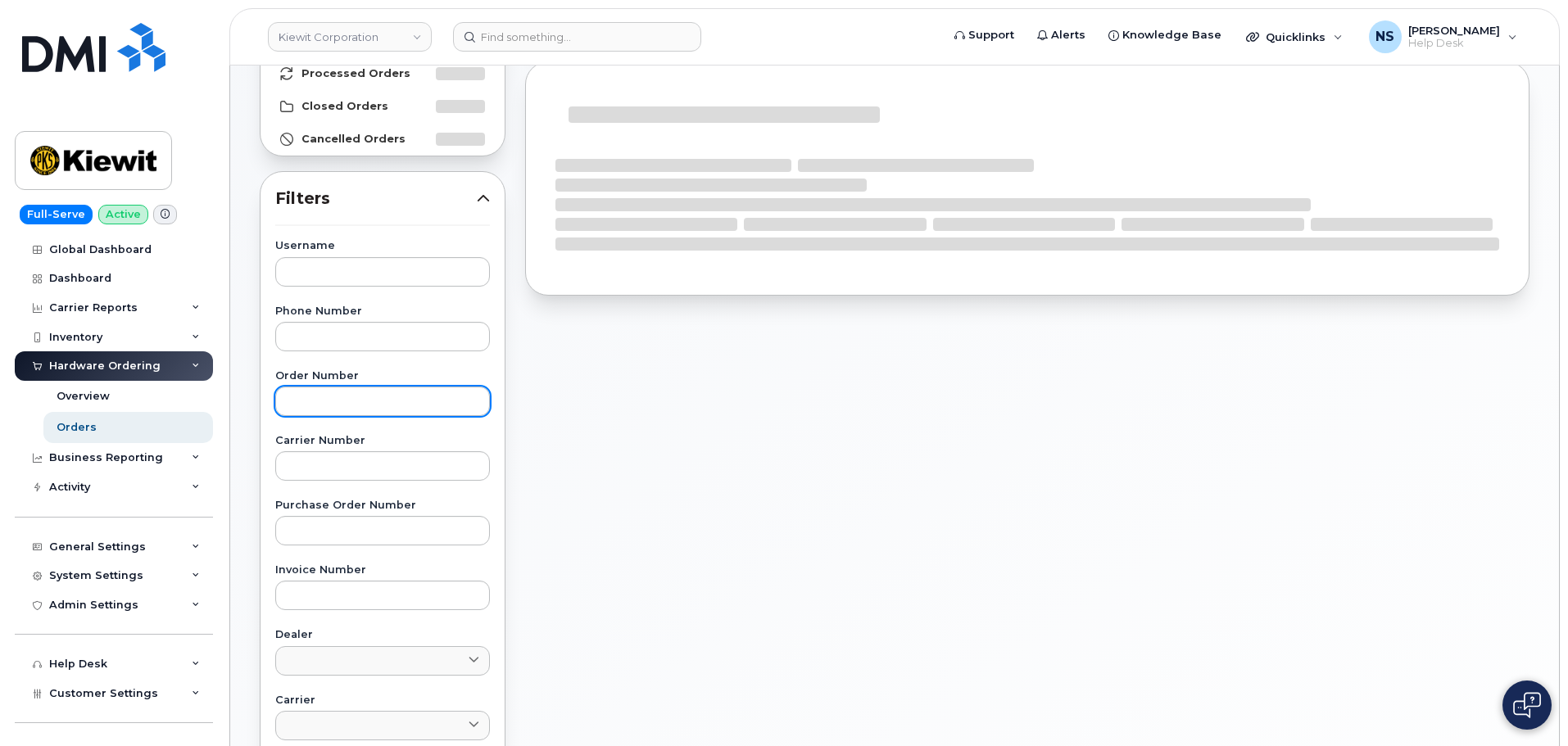
click at [338, 414] on div "Username Phone Number Order Number Carrier Number Purchase Order Number Invoice…" at bounding box center [383, 620] width 254 height 759
click at [339, 410] on input "text" at bounding box center [382, 402] width 215 height 29
paste input "298715"
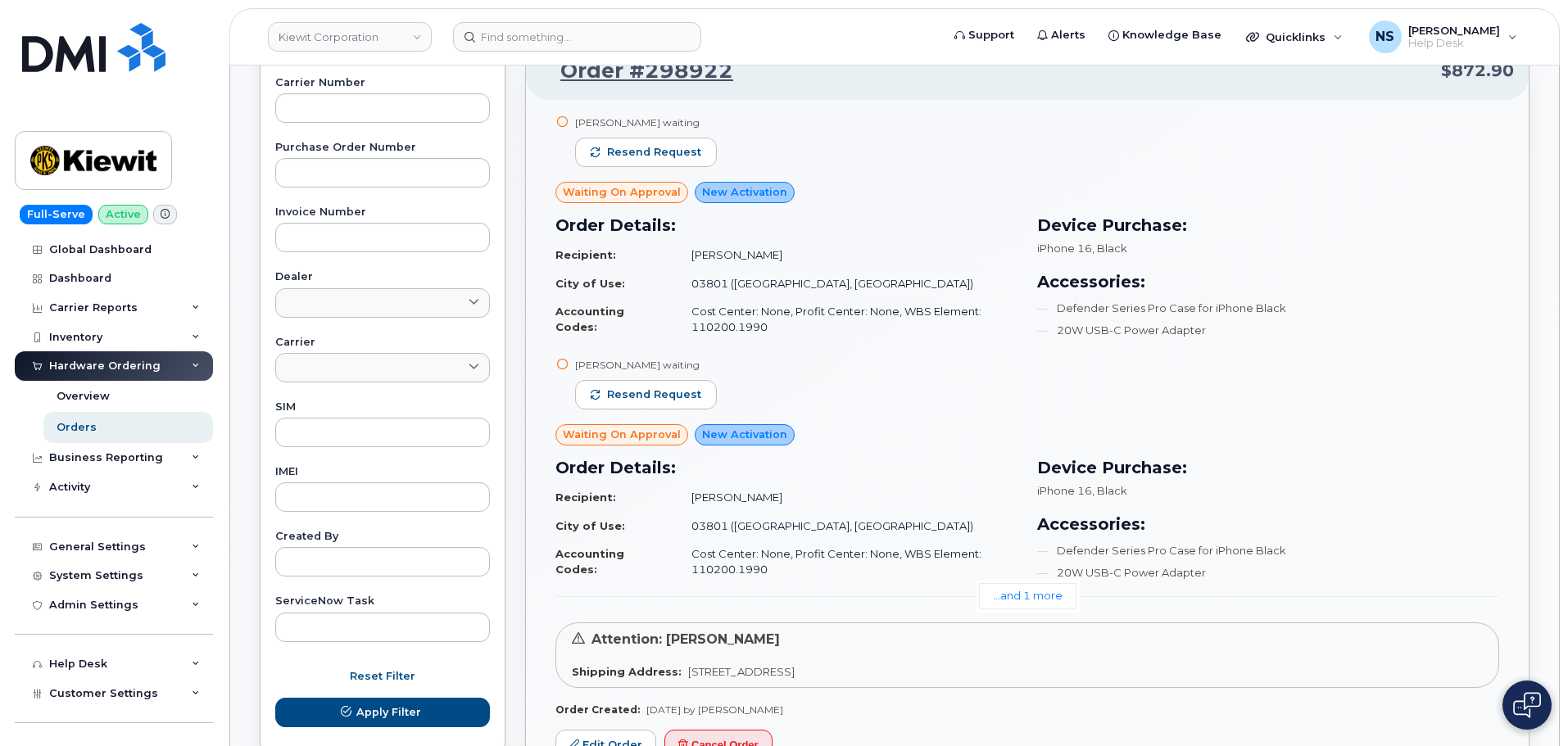
scroll to position [656, 0]
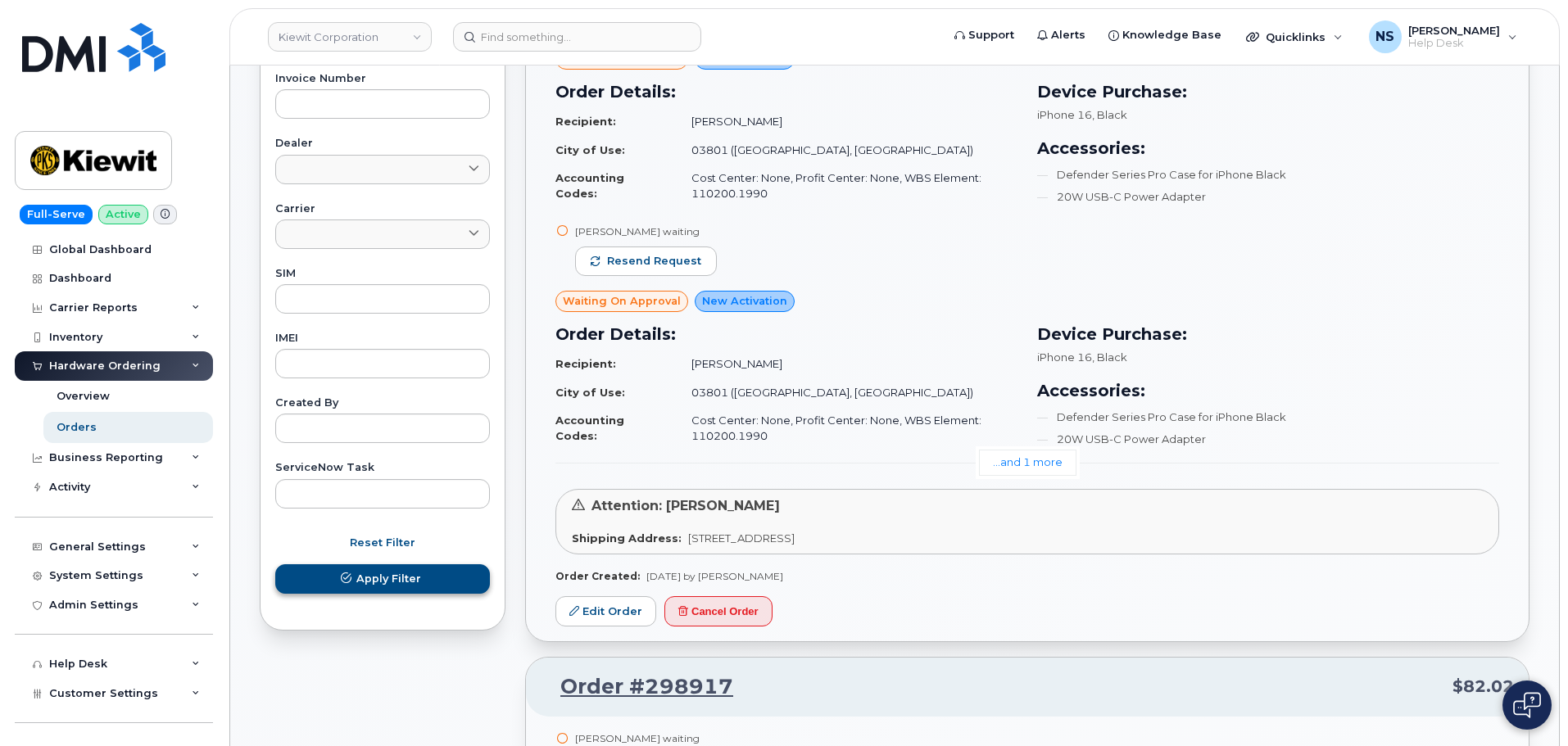
type input "298715"
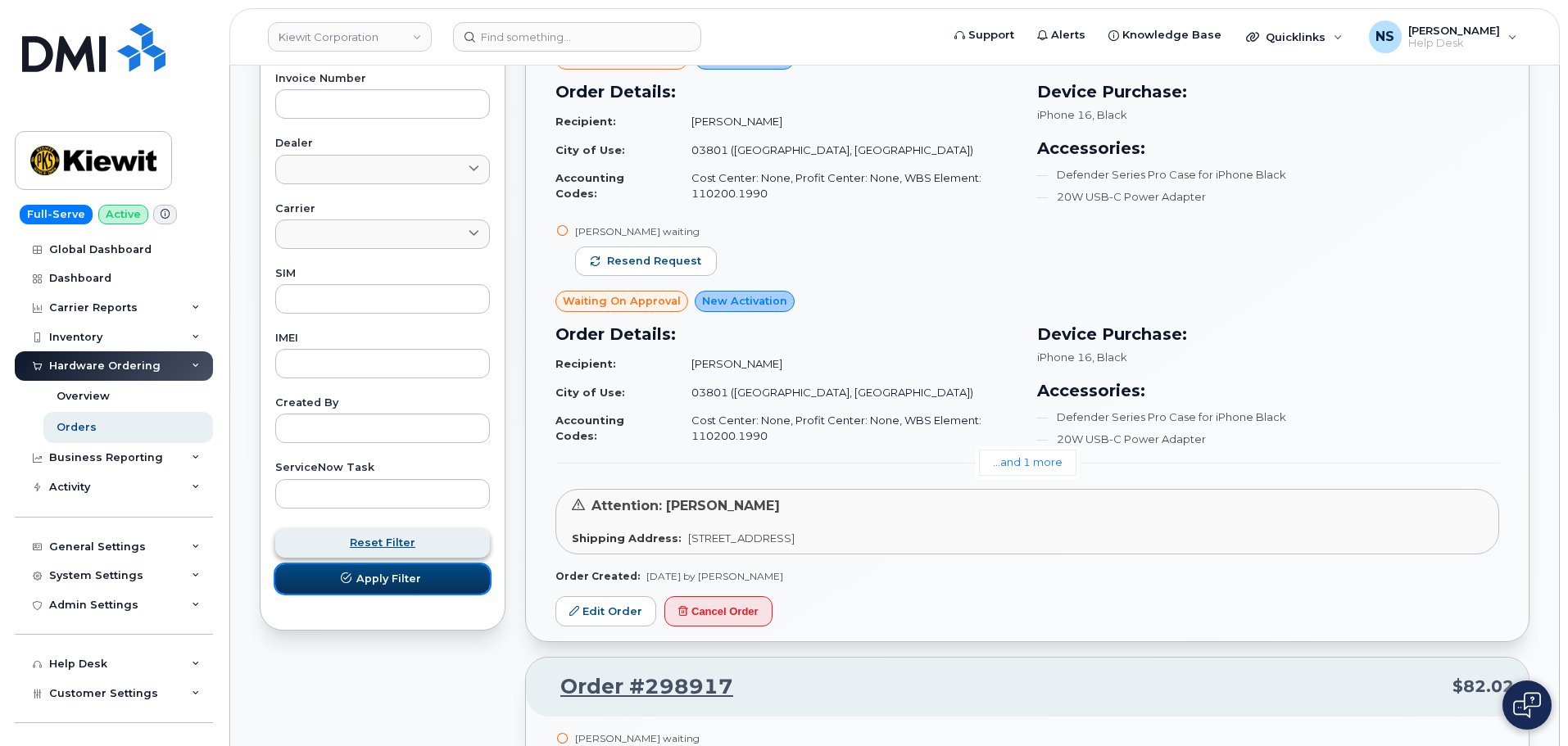
click at [419, 572] on span "Apply Filter" at bounding box center [388, 578] width 65 height 16
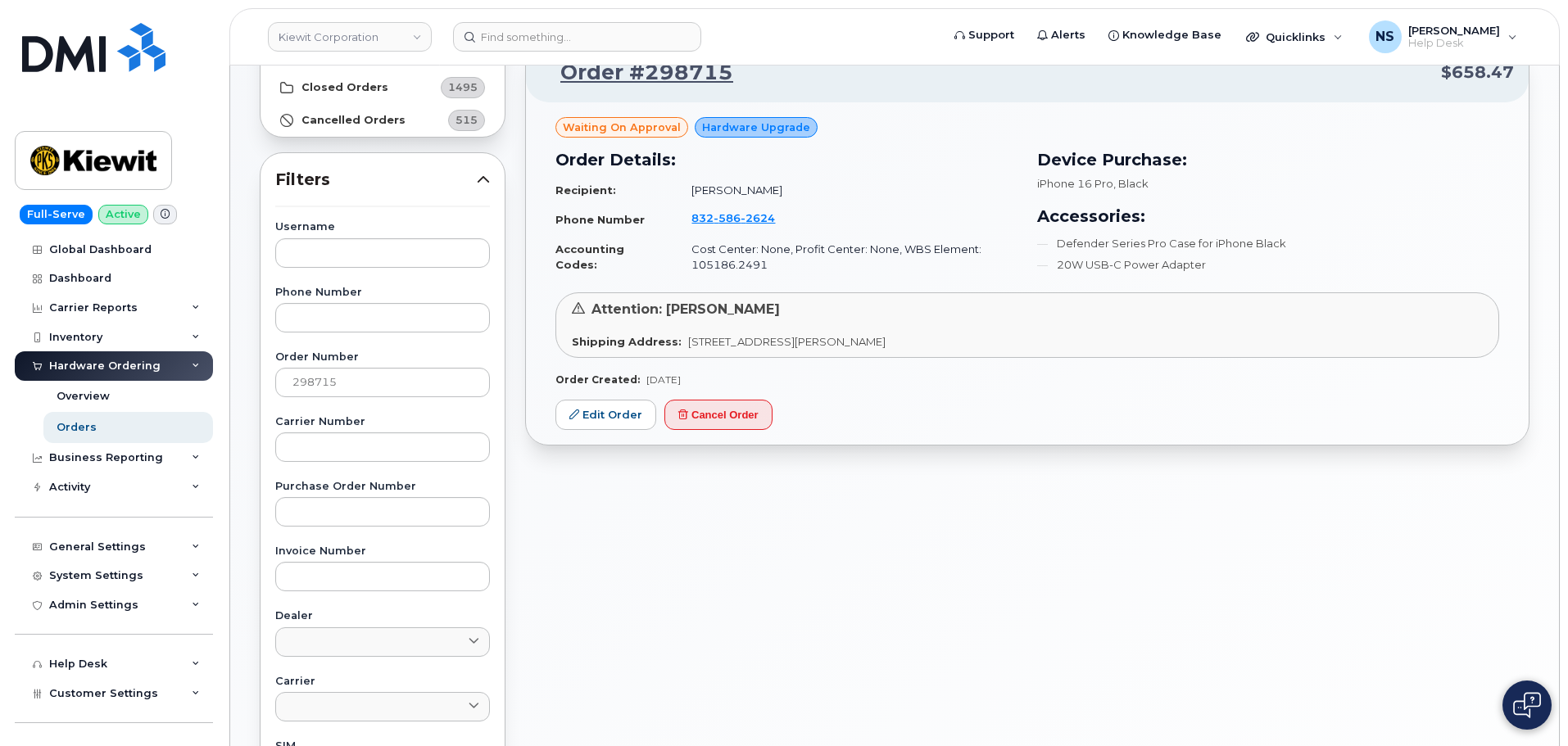
scroll to position [82, 0]
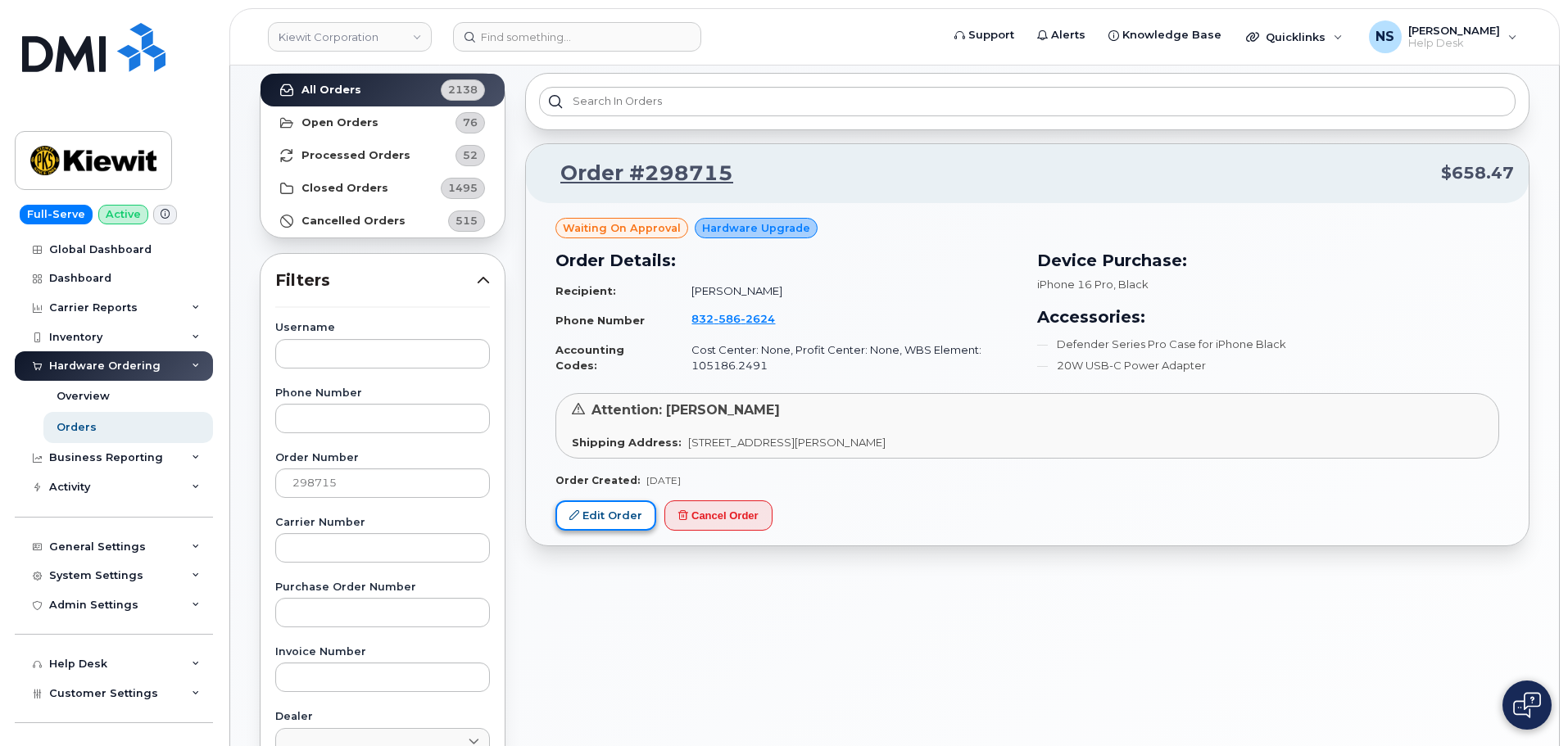
click at [615, 511] on link "Edit Order" at bounding box center [605, 515] width 100 height 30
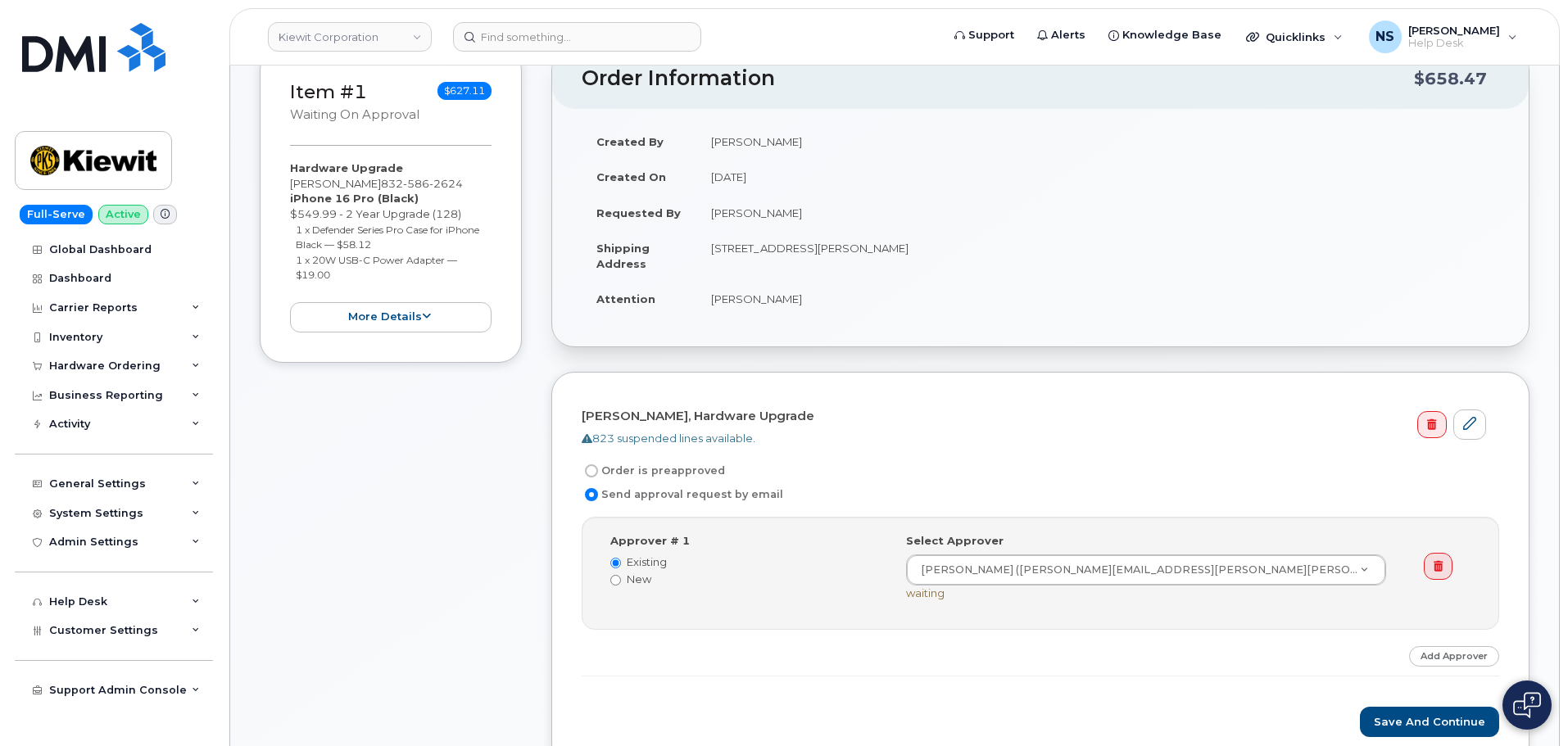
scroll to position [410, 0]
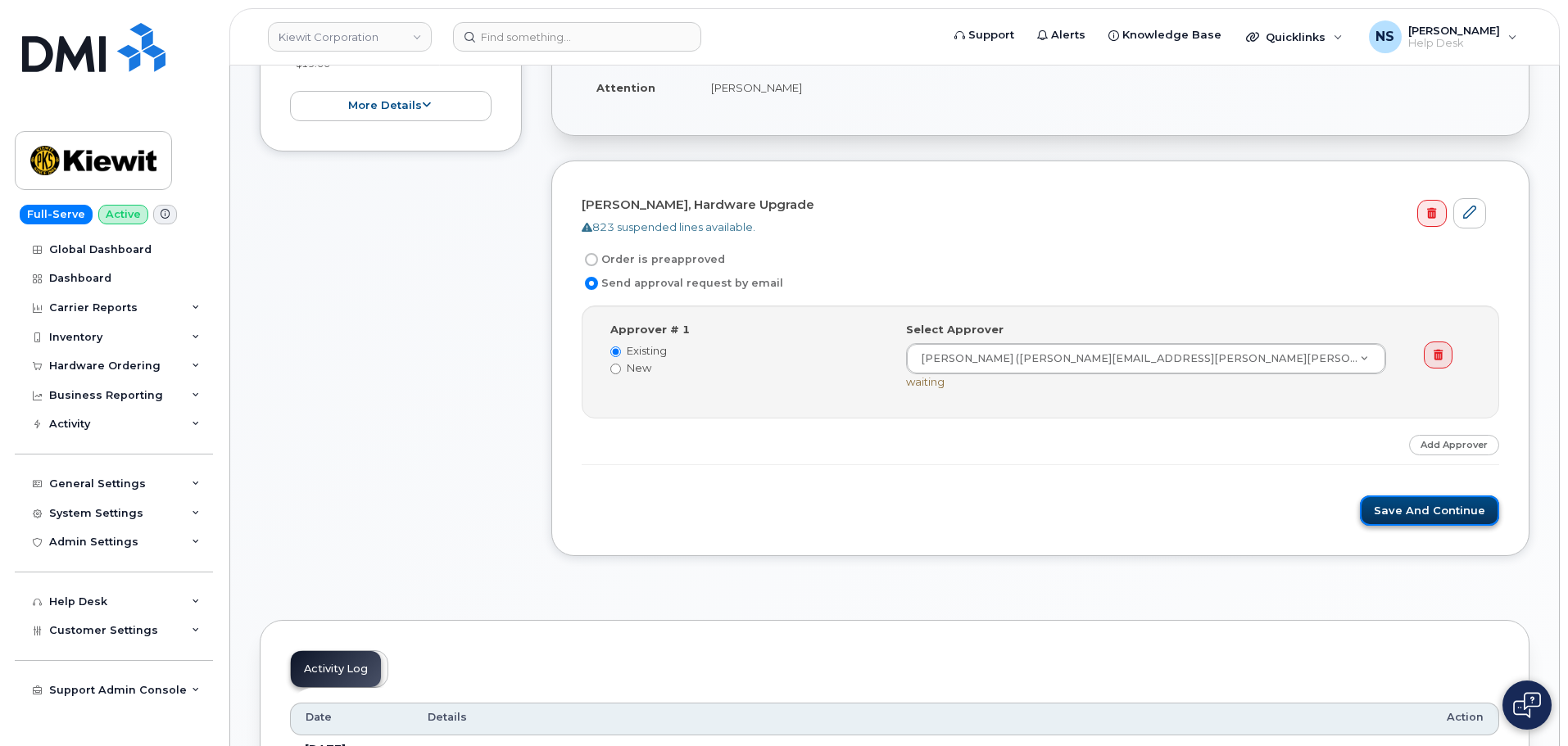
click at [1405, 501] on button "Save and Continue" at bounding box center [1429, 510] width 140 height 30
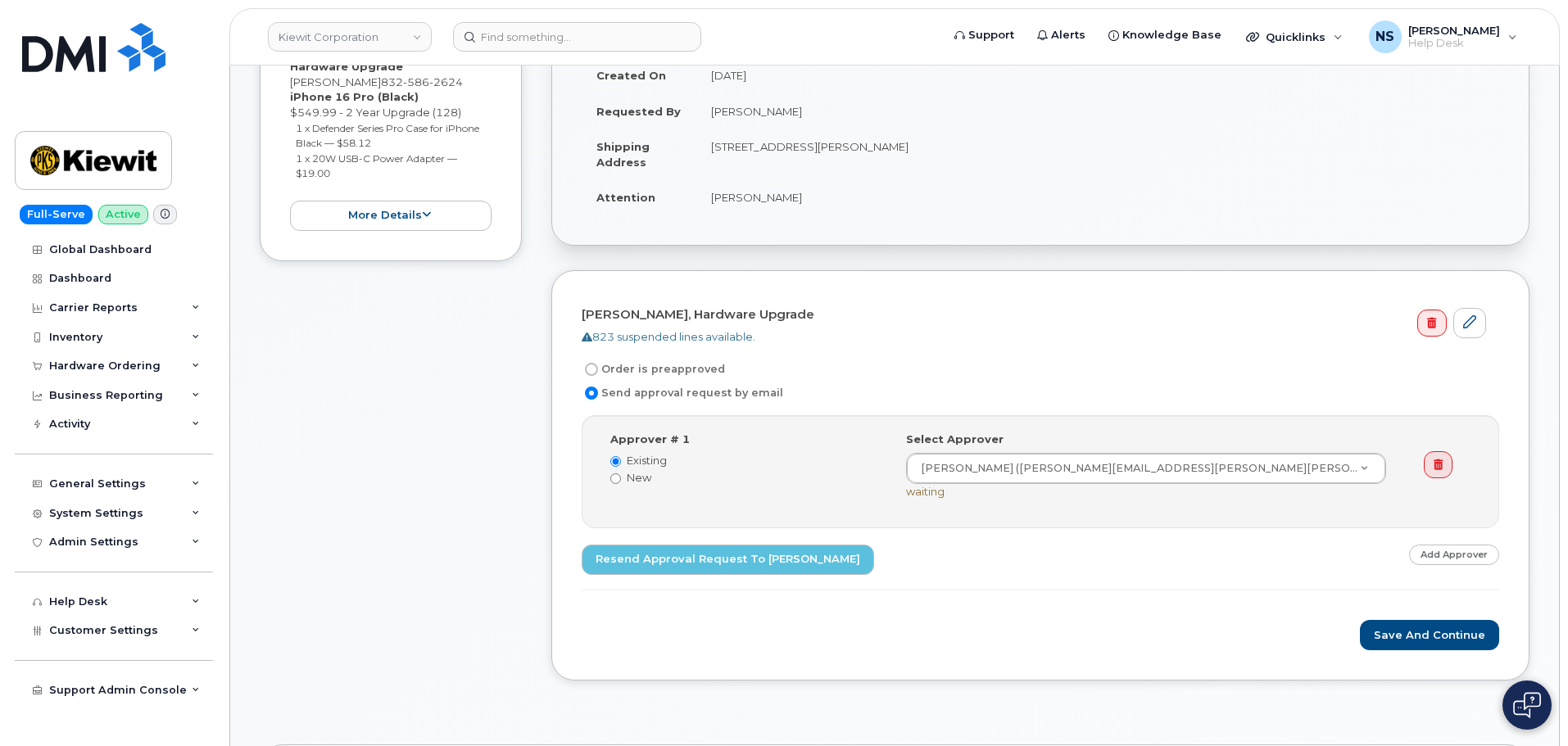
scroll to position [272, 0]
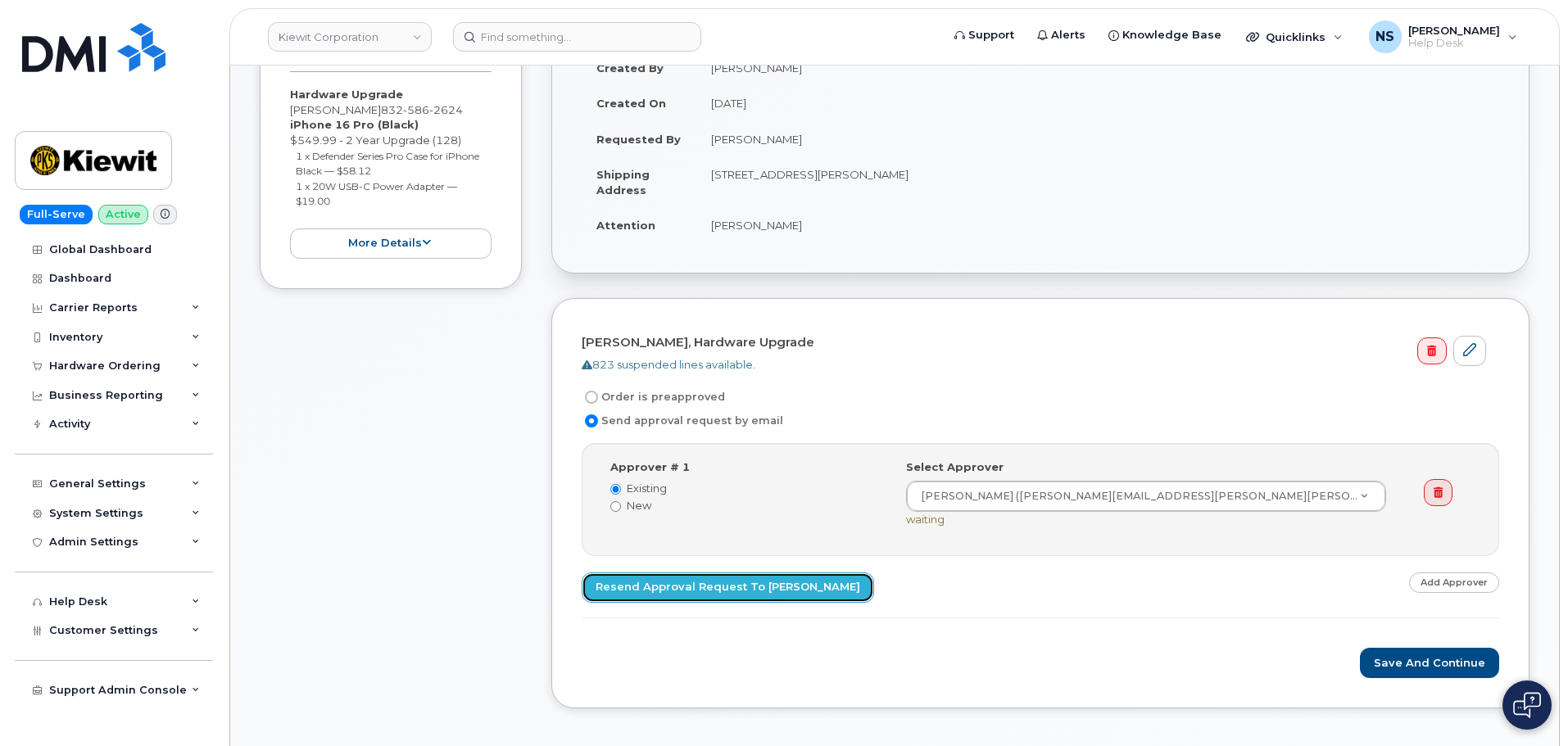
click at [795, 593] on link "Resend Approval Request to [PERSON_NAME]" at bounding box center [728, 587] width 292 height 30
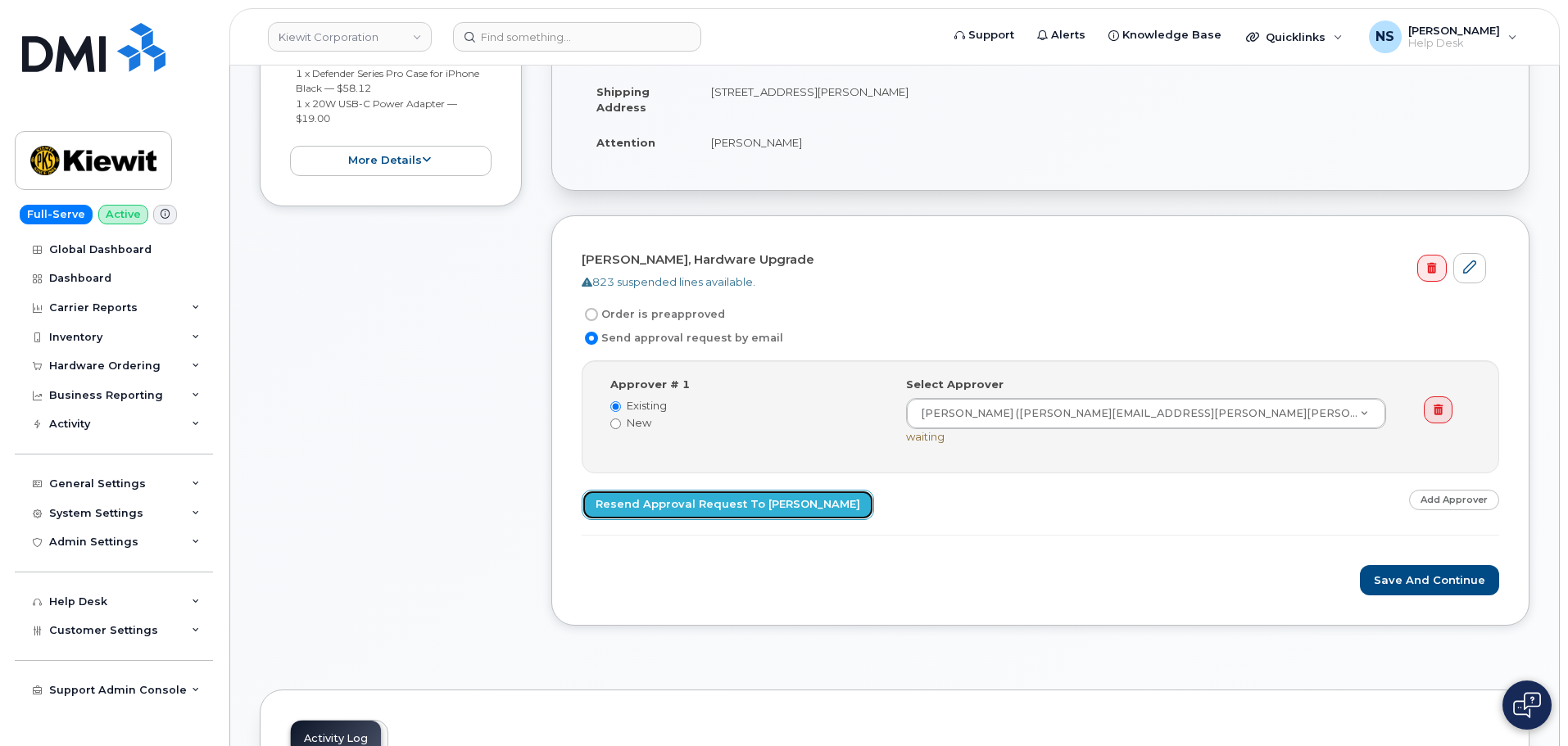
scroll to position [328, 0]
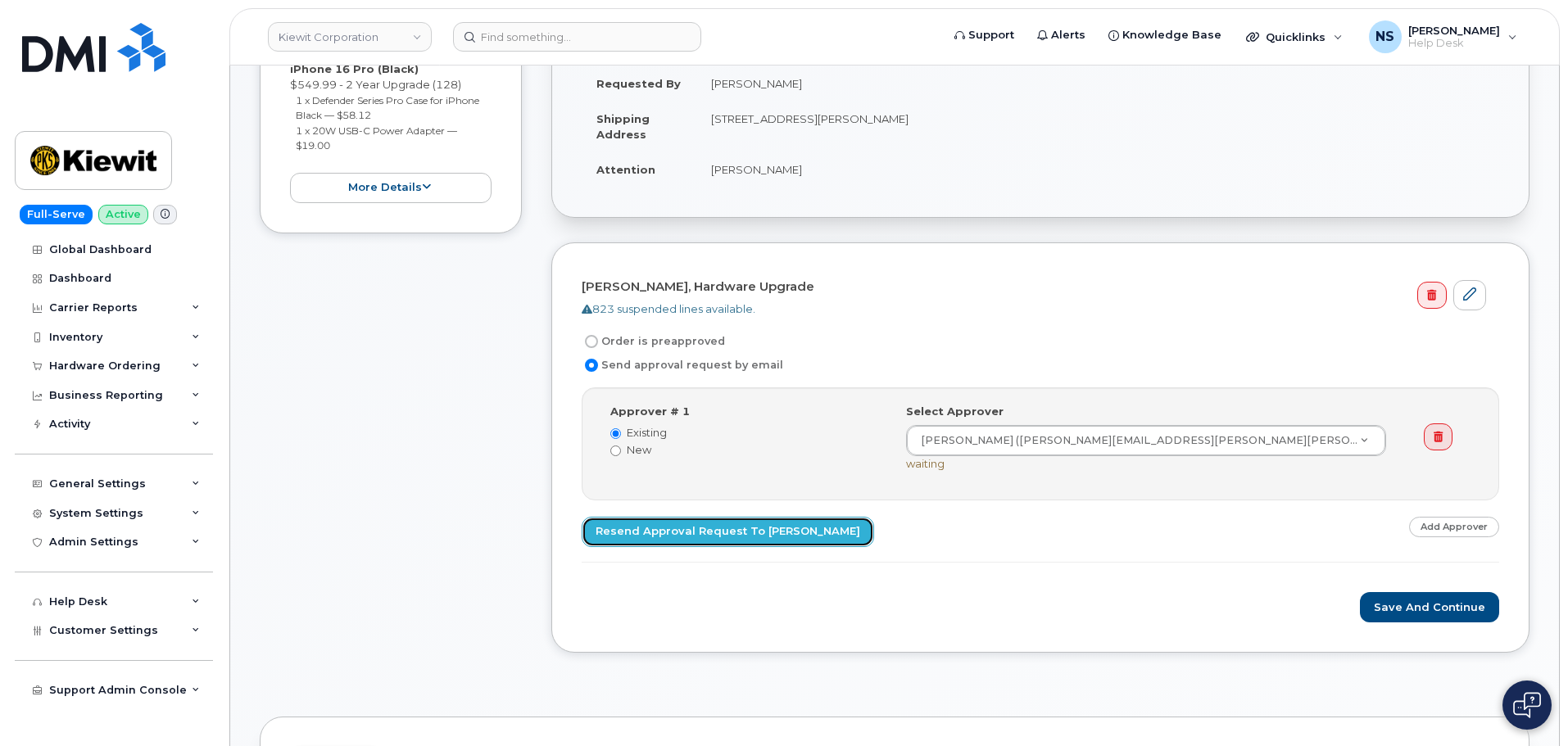
click at [771, 535] on link "Resend Approval Request to Richard Vogler" at bounding box center [728, 531] width 292 height 30
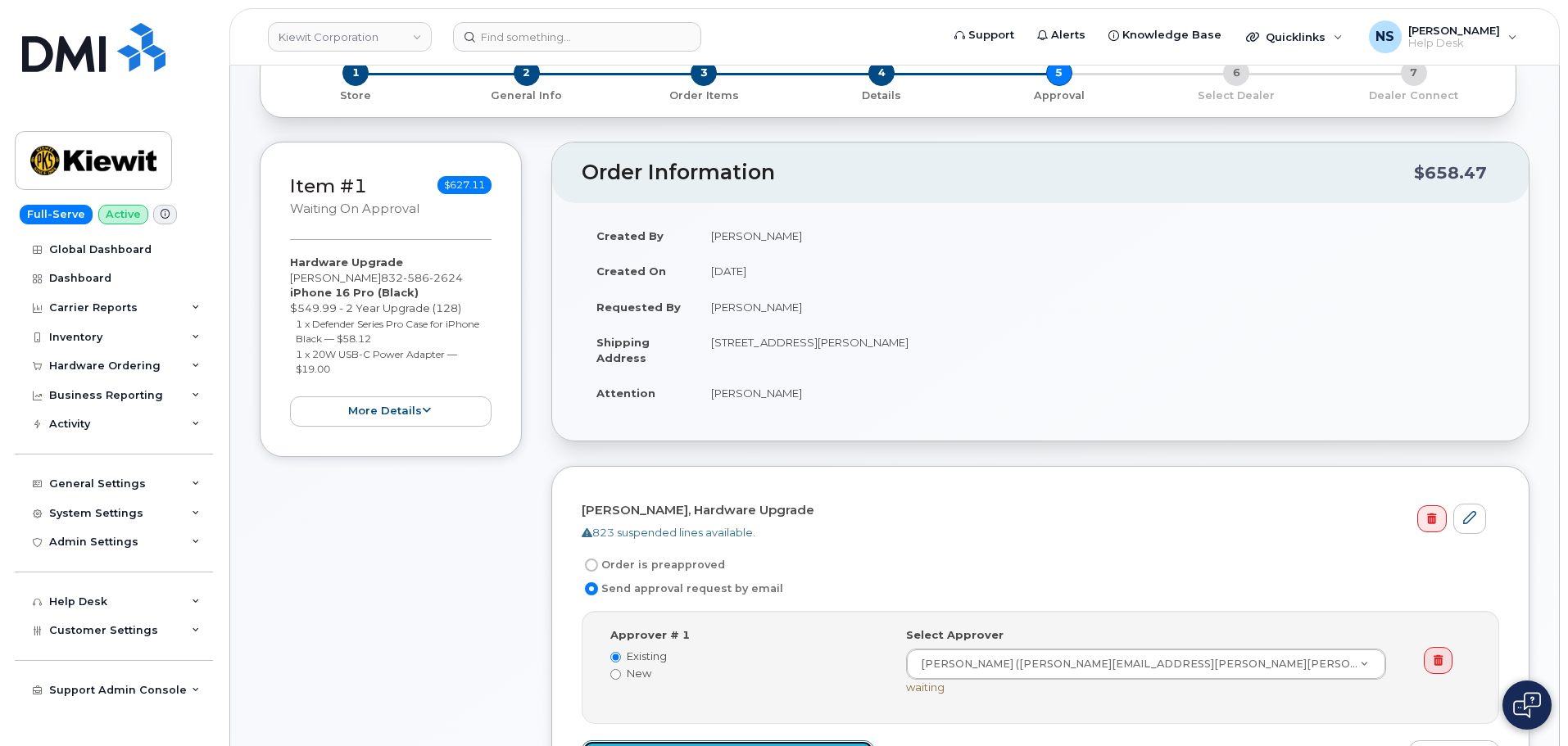
scroll to position [163, 0]
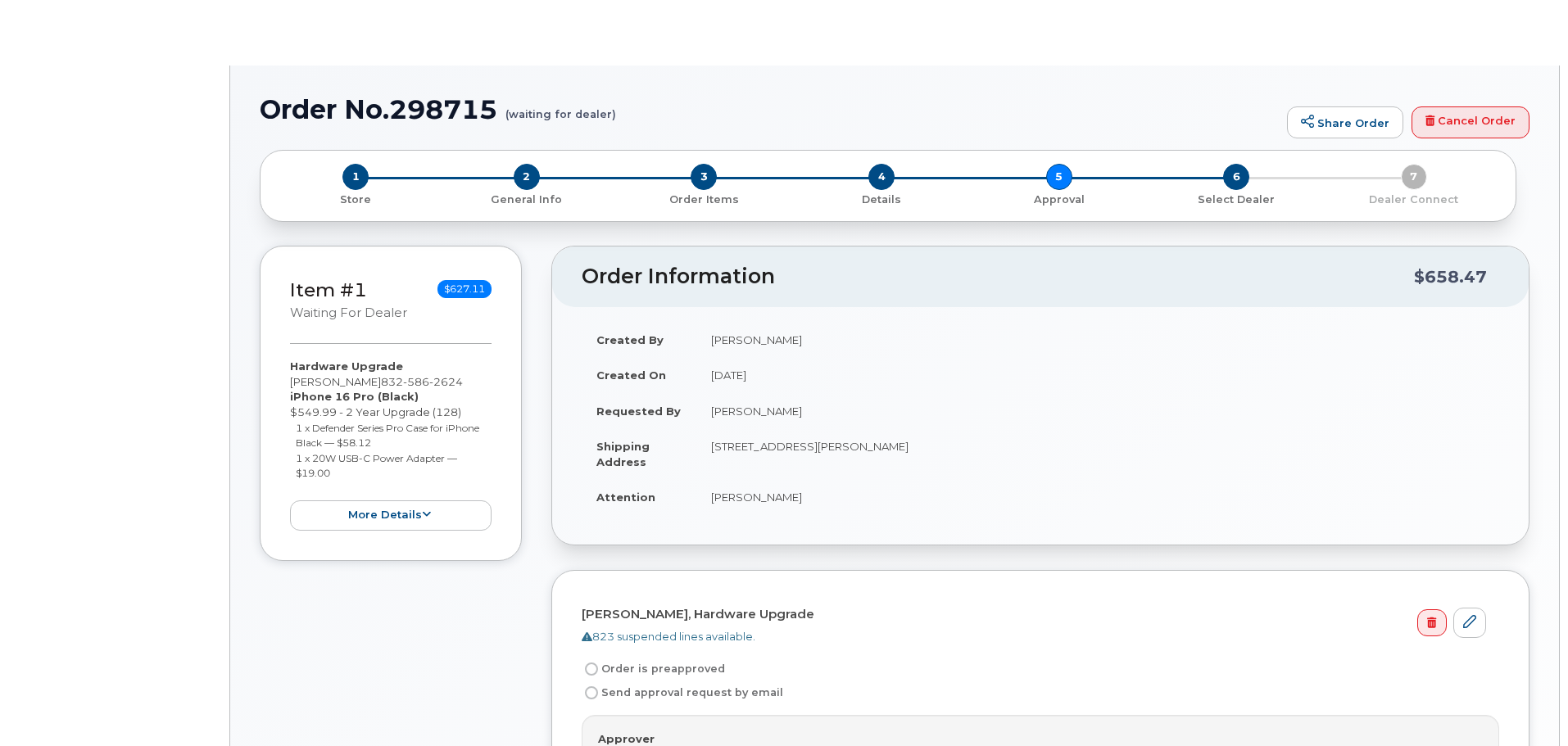
radio input "true"
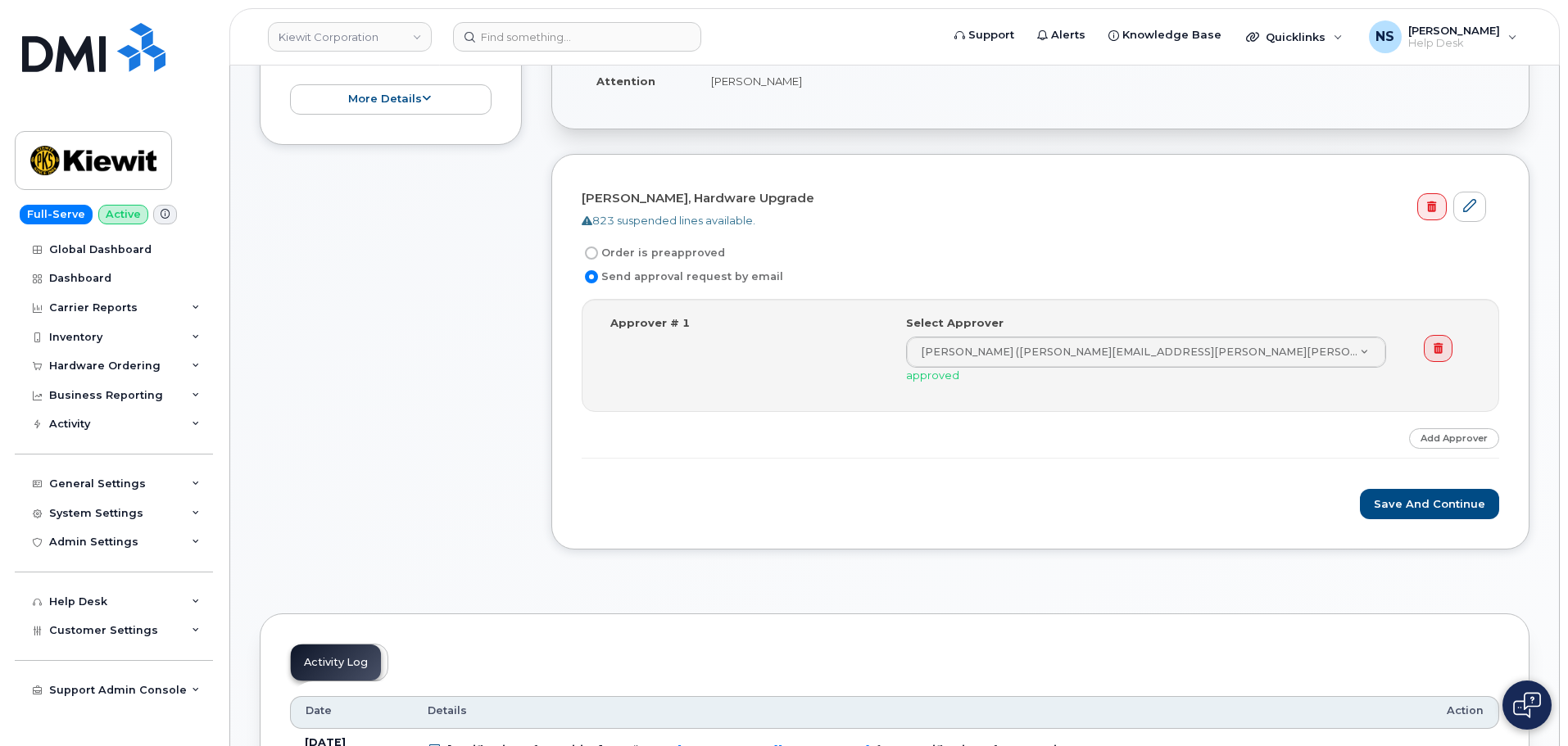
scroll to position [410, 0]
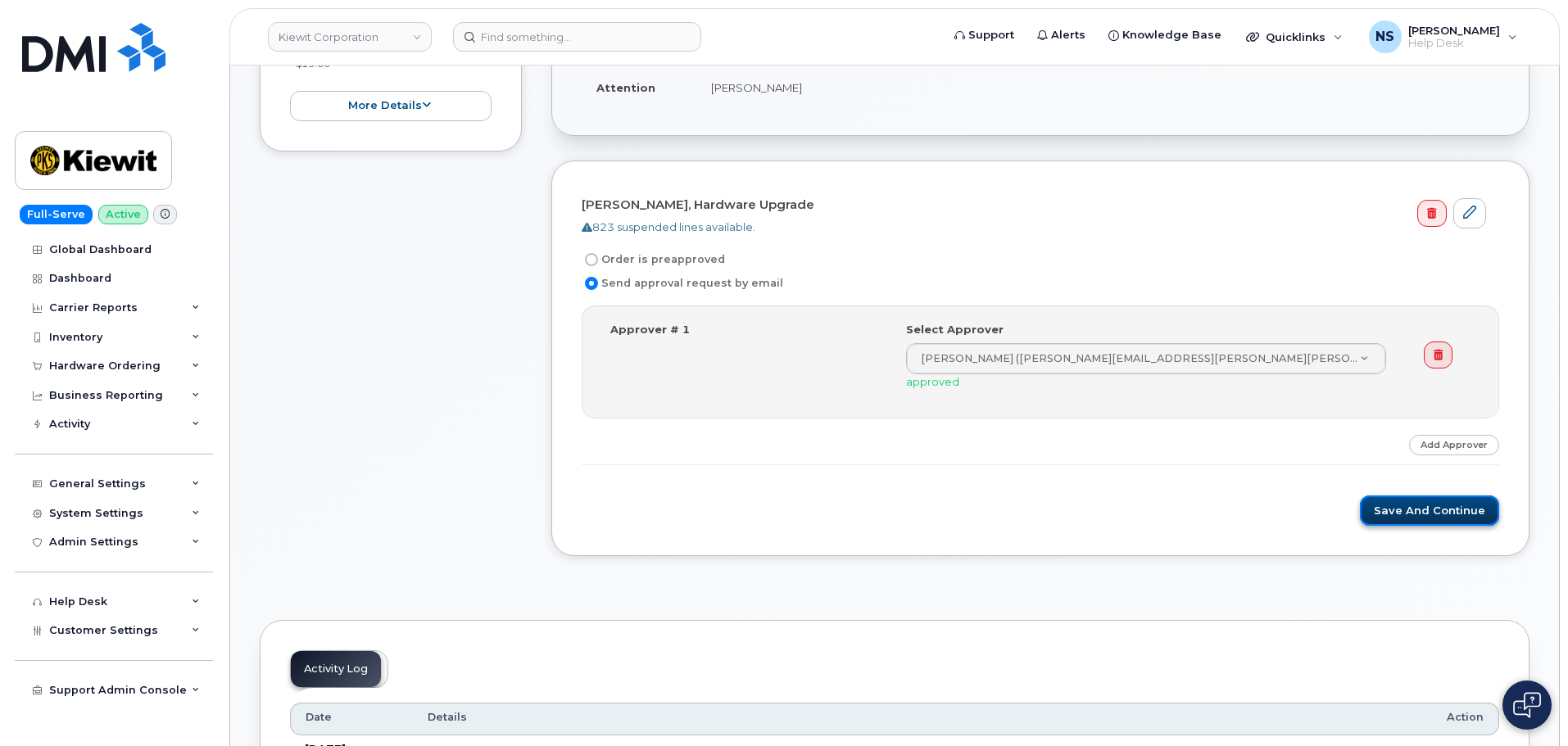
click at [1436, 502] on button "Save and Continue" at bounding box center [1429, 510] width 140 height 30
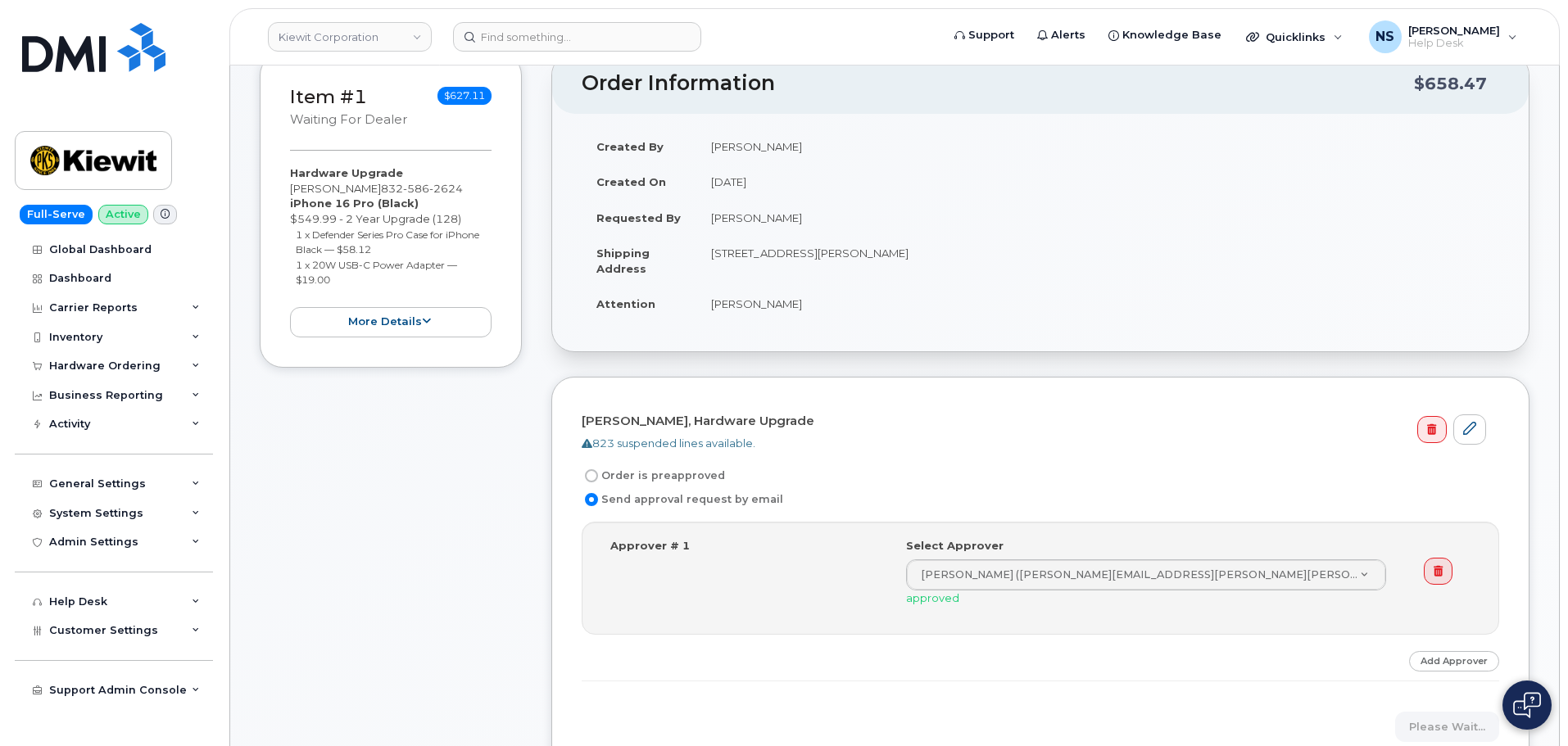
scroll to position [163, 0]
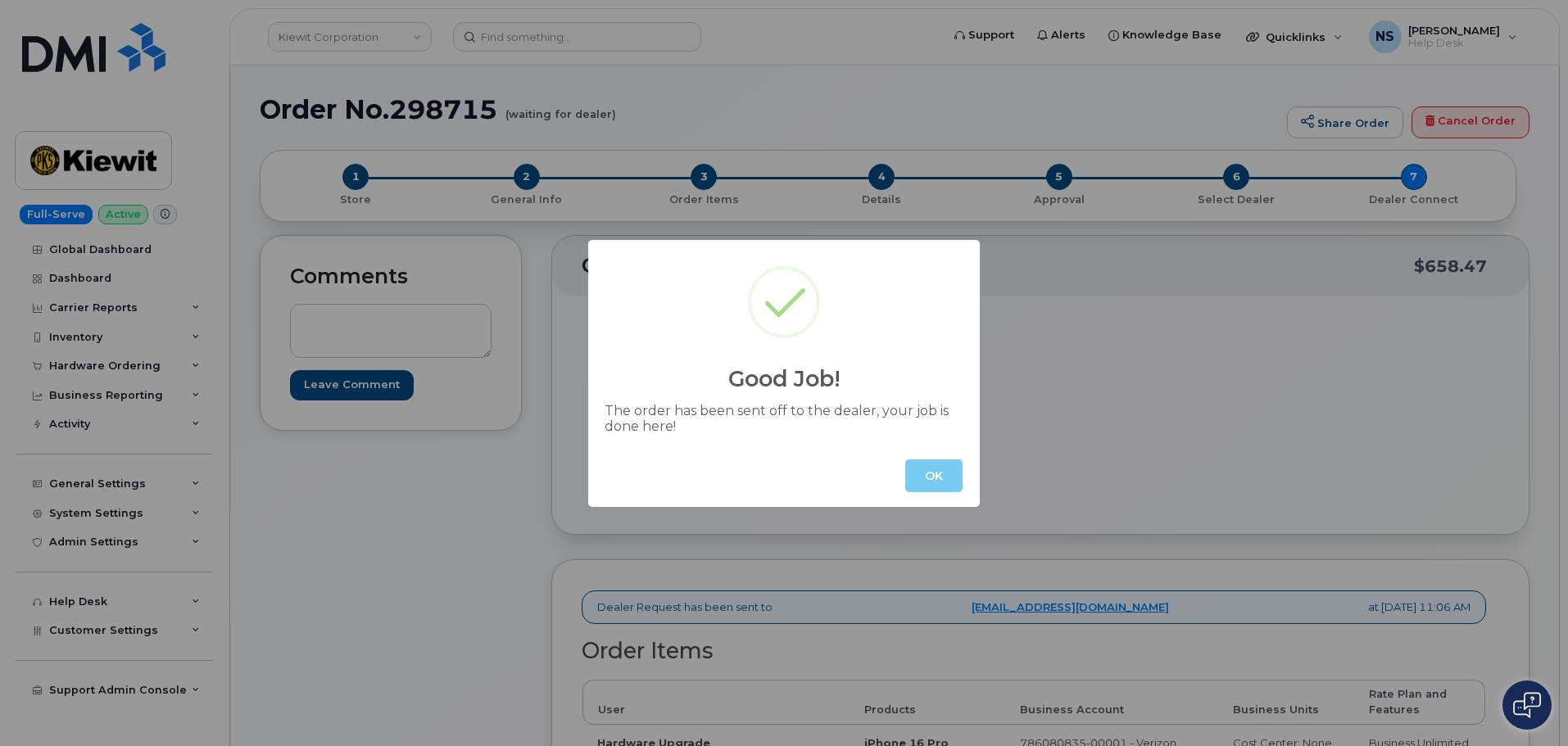
click at [918, 482] on button "OK" at bounding box center [933, 476] width 58 height 33
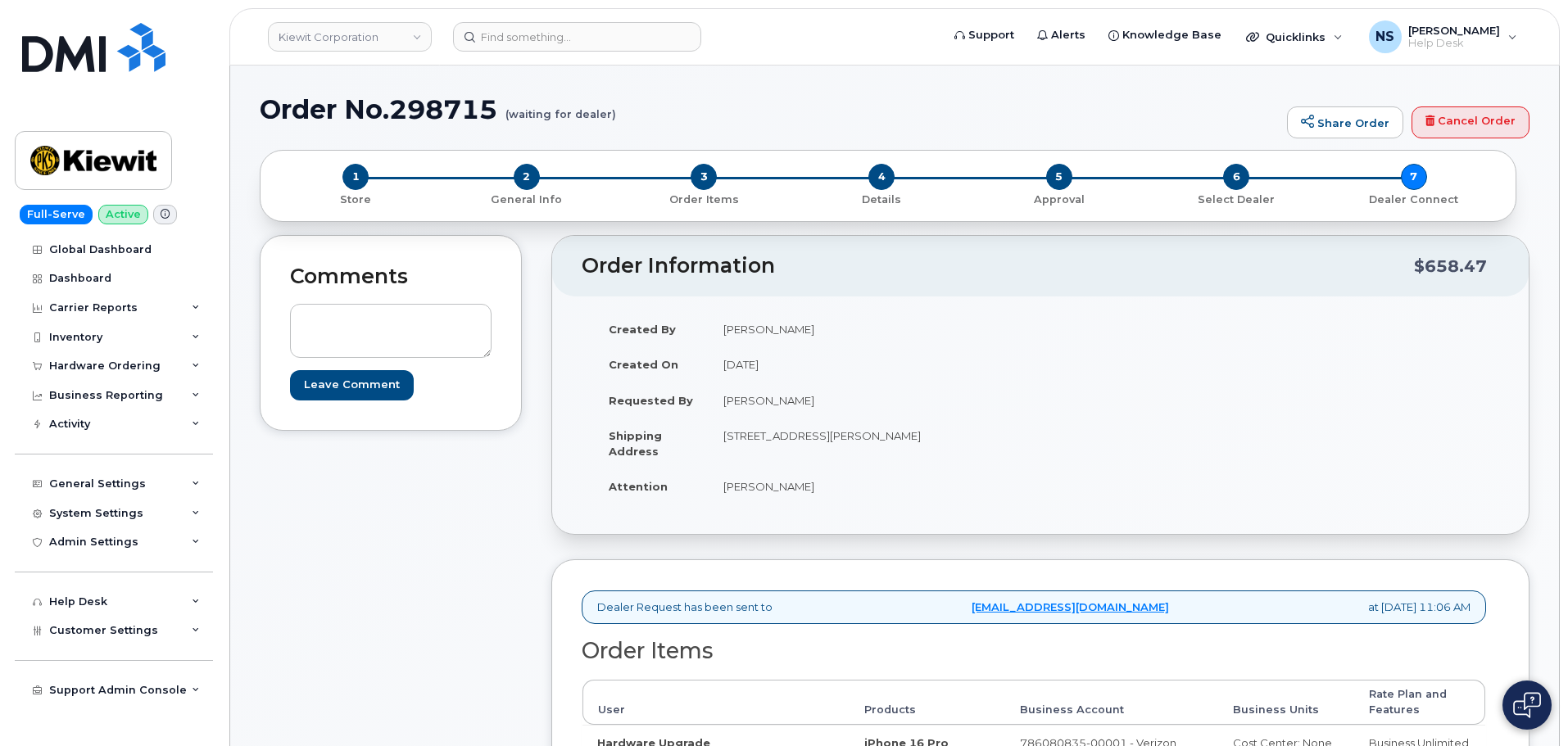
click at [454, 109] on h1 "Order No.298715 (waiting for dealer)" at bounding box center [769, 109] width 1019 height 28
copy h1 "298715"
drag, startPoint x: 405, startPoint y: 303, endPoint x: 408, endPoint y: 312, distance: 9.5
click at [407, 308] on div "Leave Comment" at bounding box center [391, 343] width 202 height 112
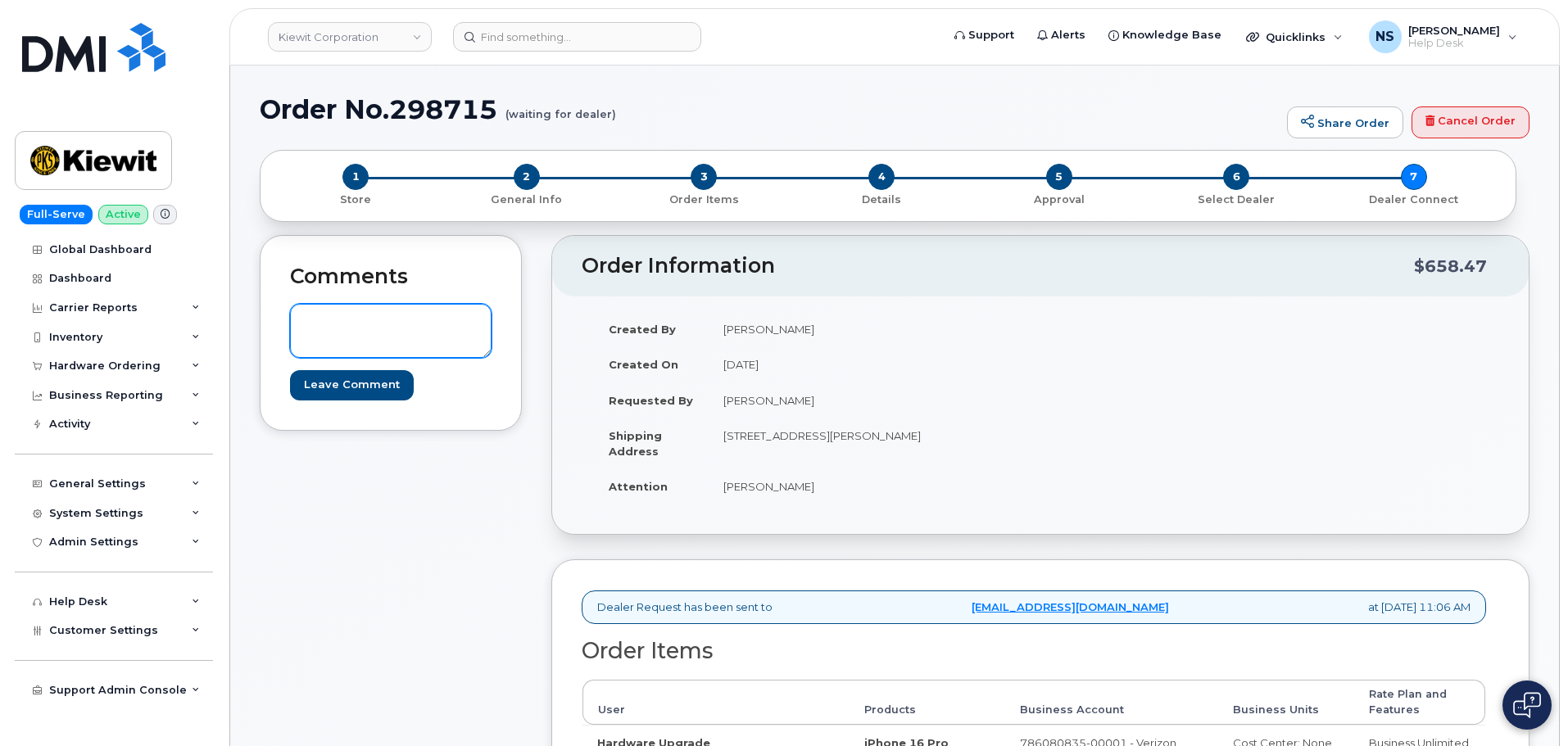
click at [410, 330] on textarea at bounding box center [391, 331] width 202 height 54
click at [411, 331] on textarea at bounding box center [391, 331] width 202 height 54
click at [384, 325] on textarea at bounding box center [391, 331] width 202 height 54
click at [385, 325] on textarea at bounding box center [391, 331] width 202 height 54
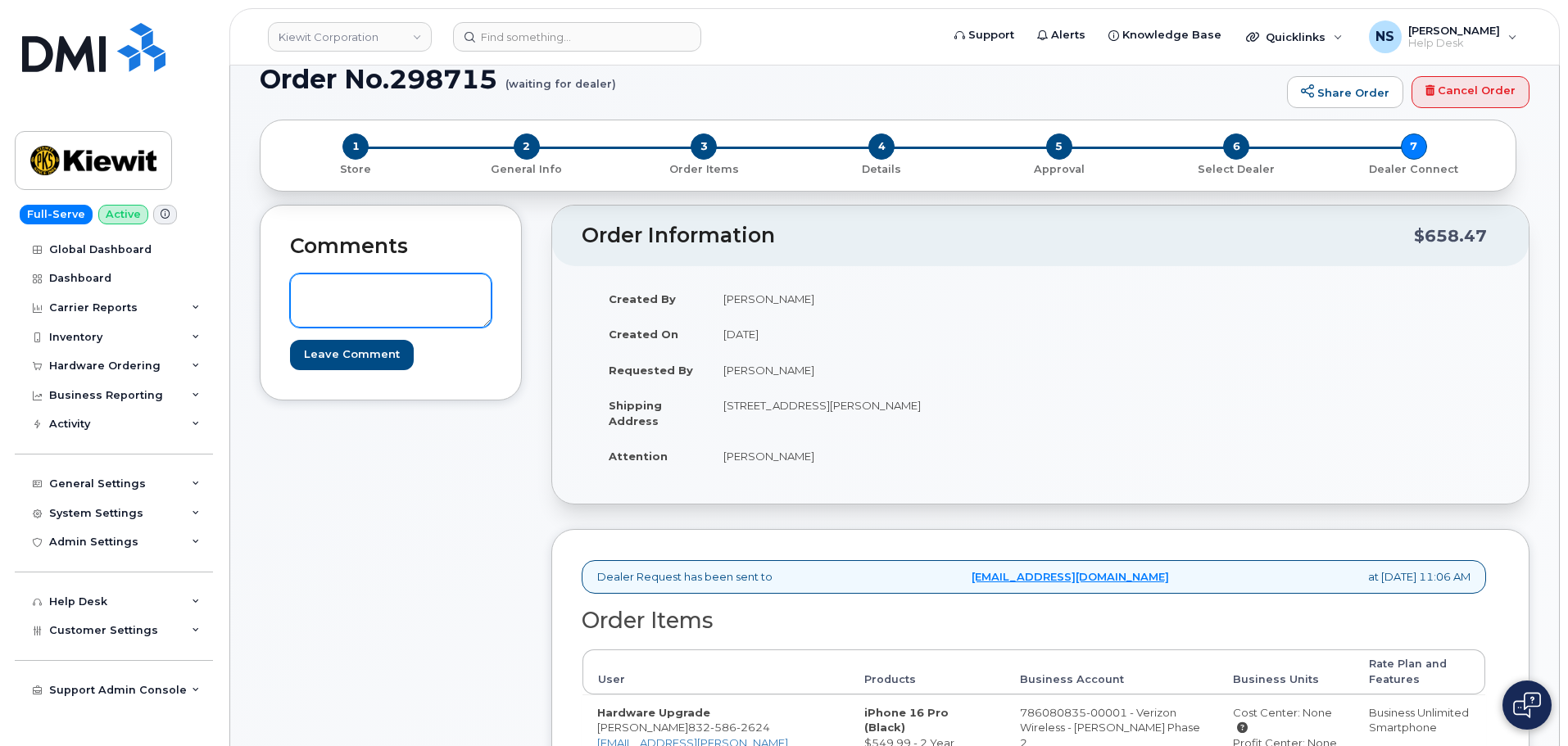
scroll to position [82, 0]
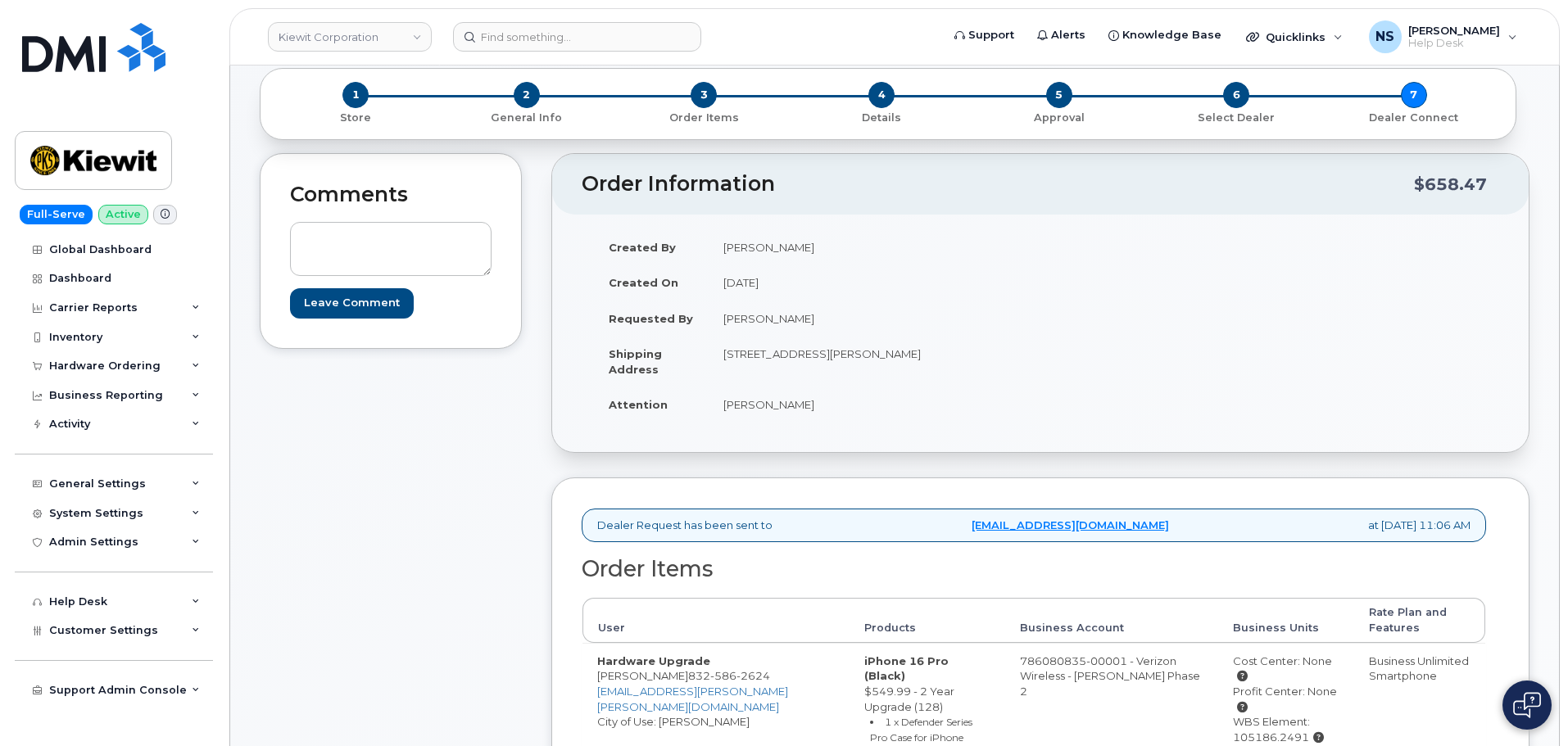
click at [778, 311] on td "Riley Nash" at bounding box center [868, 318] width 320 height 36
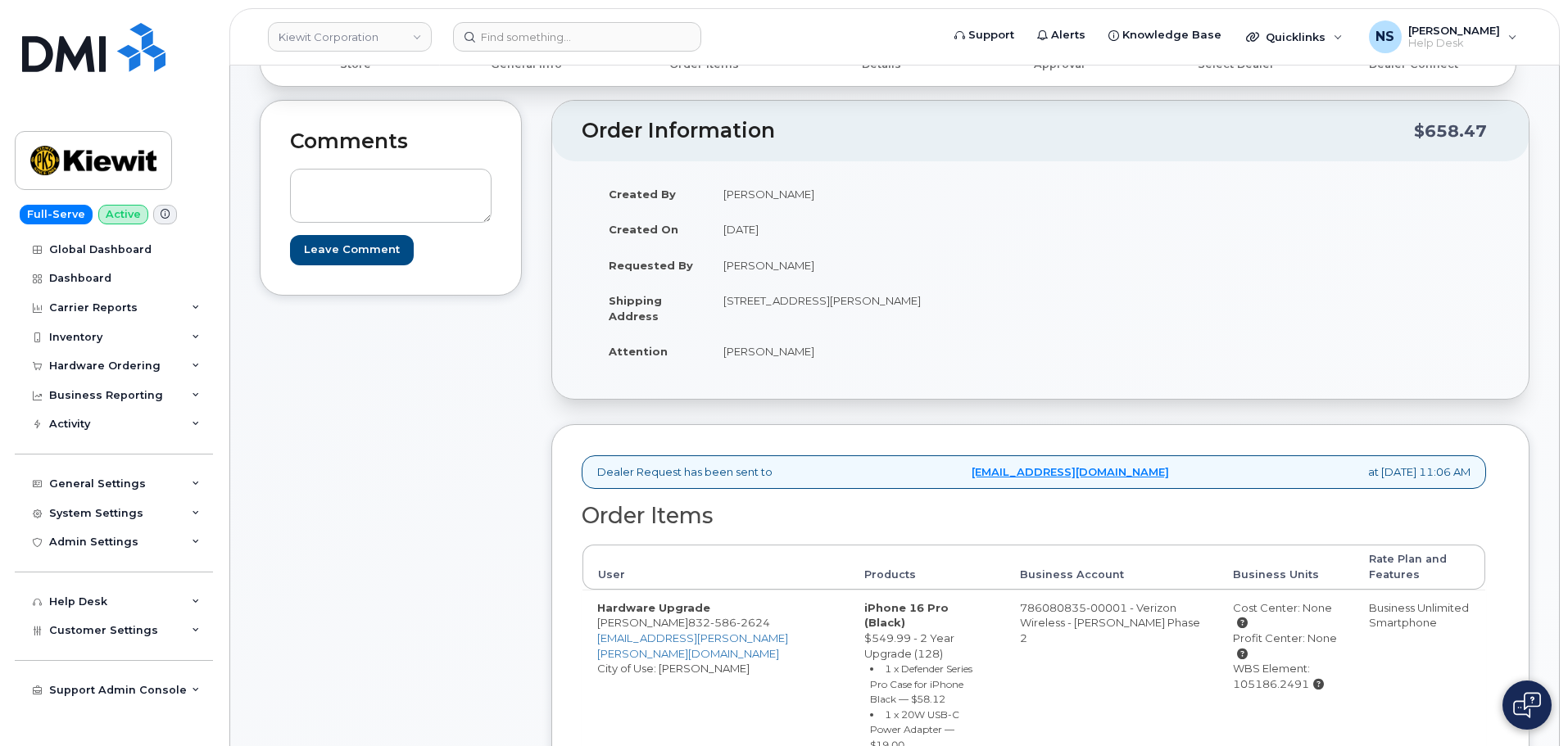
scroll to position [163, 0]
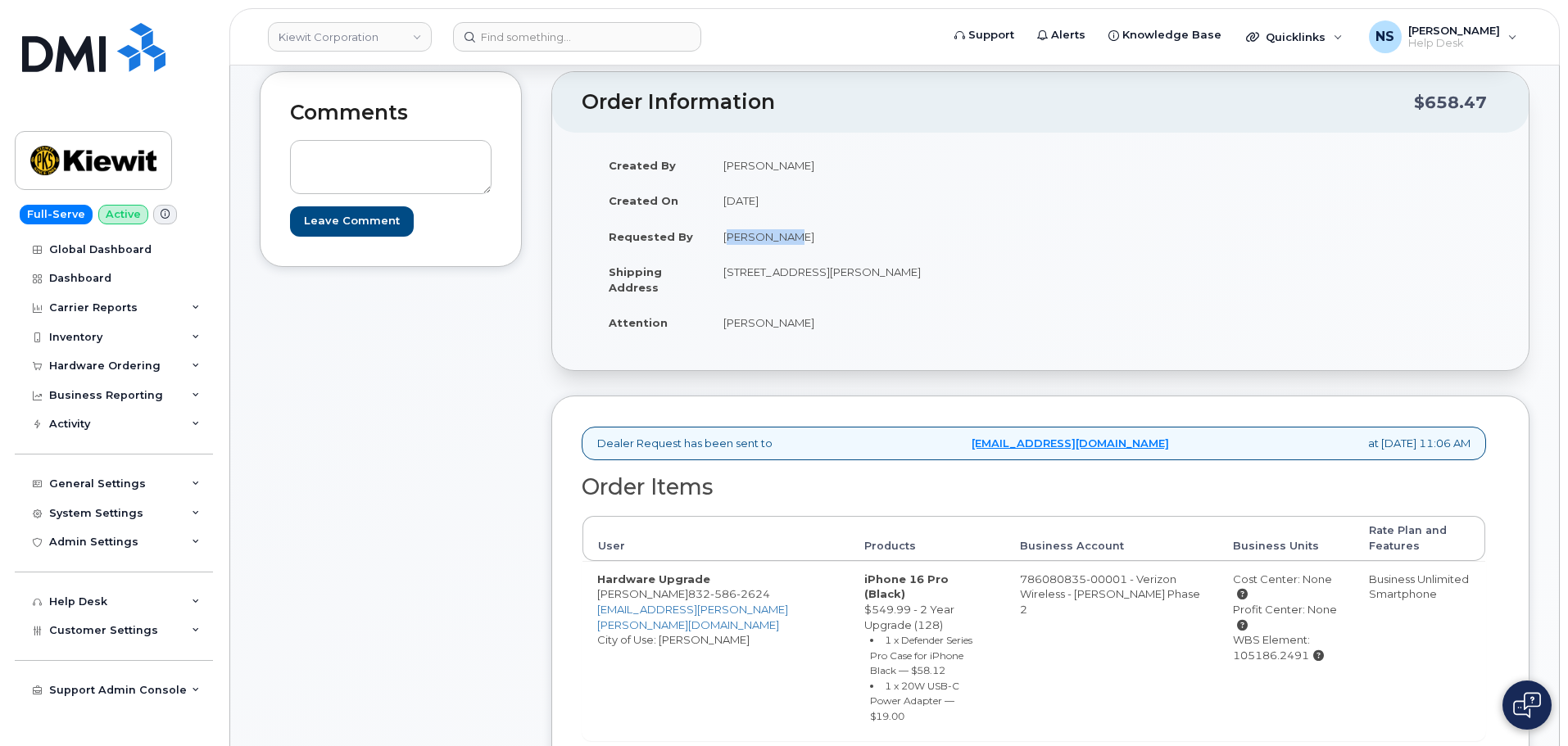
drag, startPoint x: 783, startPoint y: 237, endPoint x: 912, endPoint y: 207, distance: 132.4
click at [716, 229] on td "Riley Nash" at bounding box center [868, 236] width 320 height 36
copy td "Riley Nash"
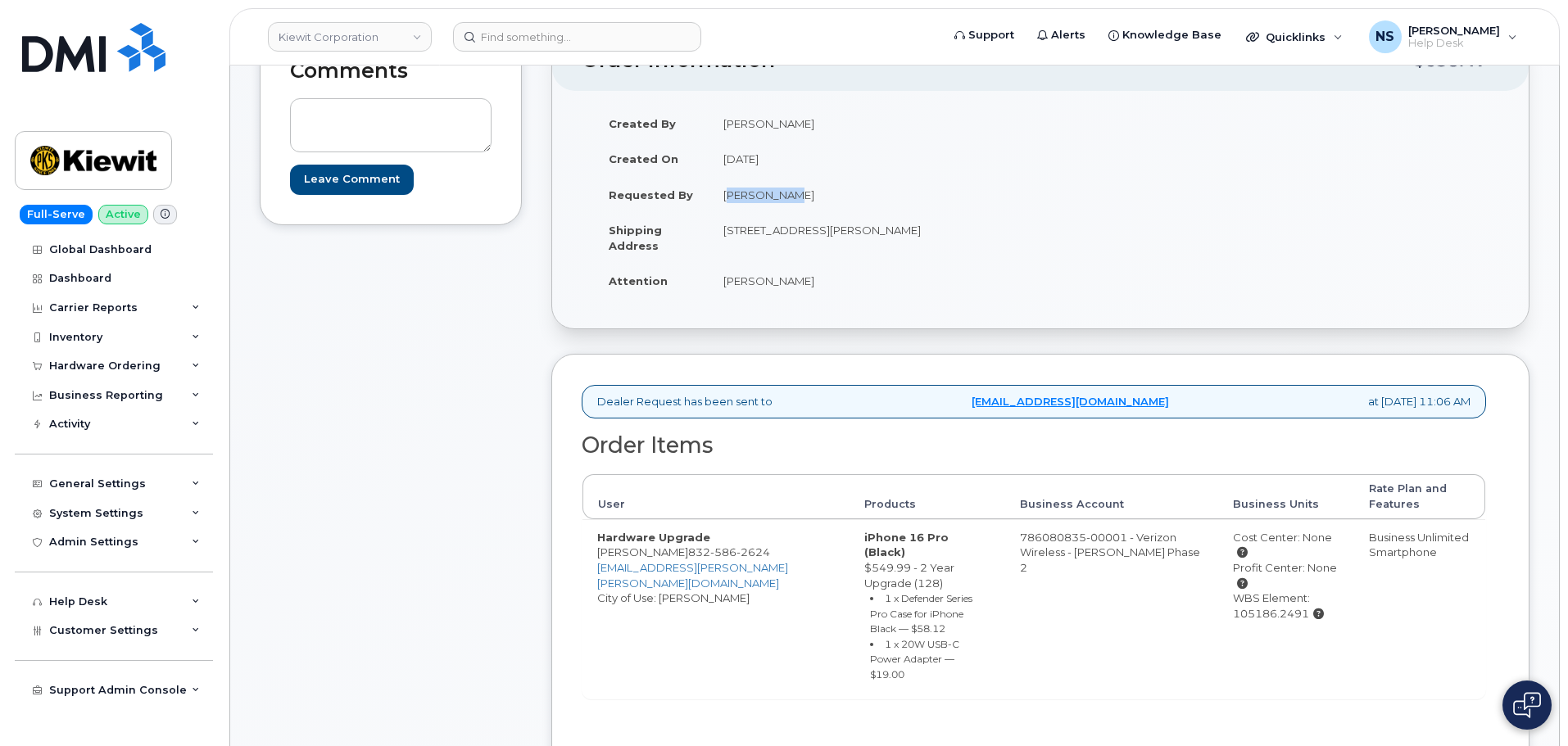
scroll to position [0, 0]
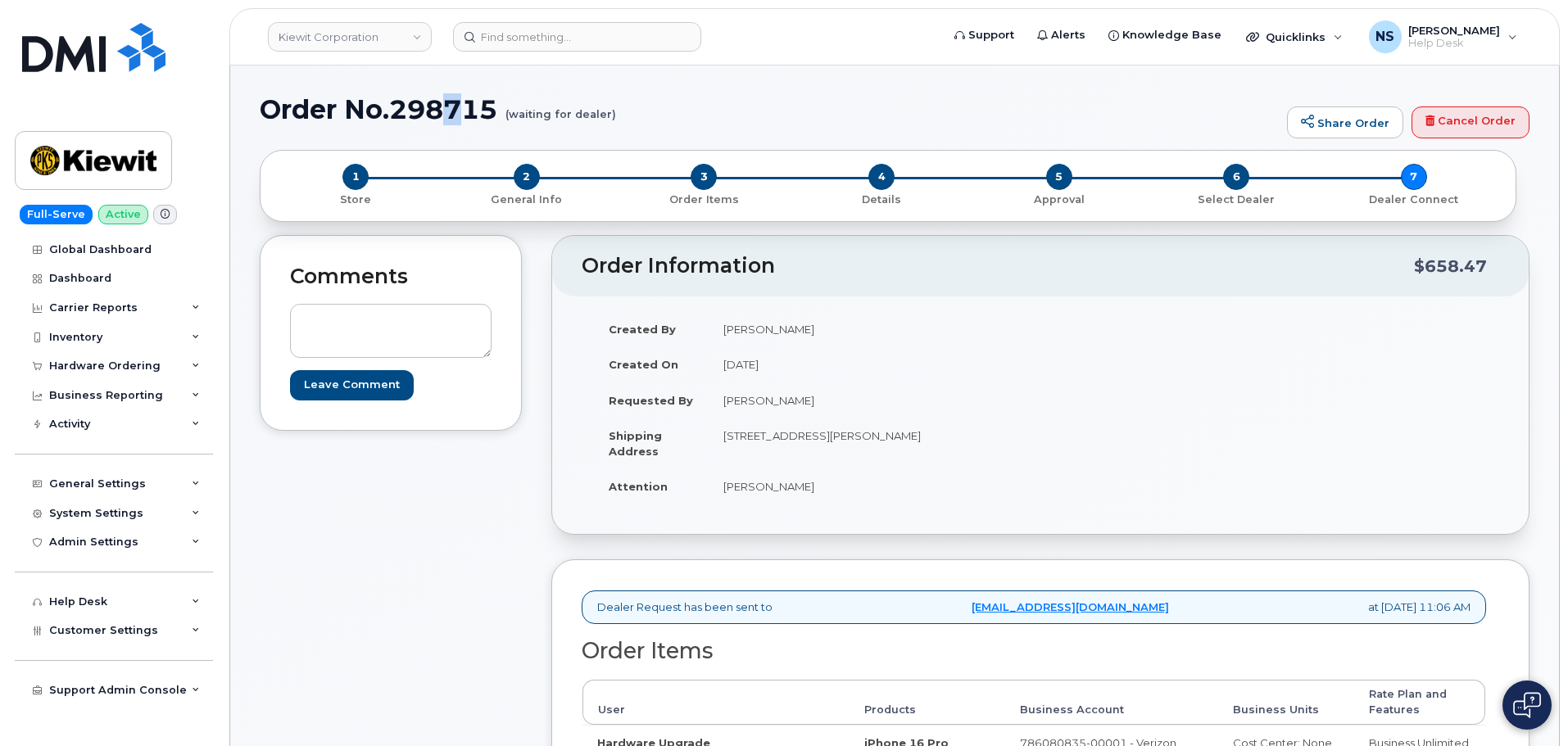
click at [447, 107] on h1 "Order No.298715 (waiting for dealer)" at bounding box center [769, 109] width 1019 height 28
click at [447, 107] on h1 "Order No.298715 (waiting for dealer)" at bounding box center [769, 109] width 1019 height 28
copy h1 "298715"
click at [134, 355] on div "Hardware Ordering" at bounding box center [113, 366] width 198 height 29
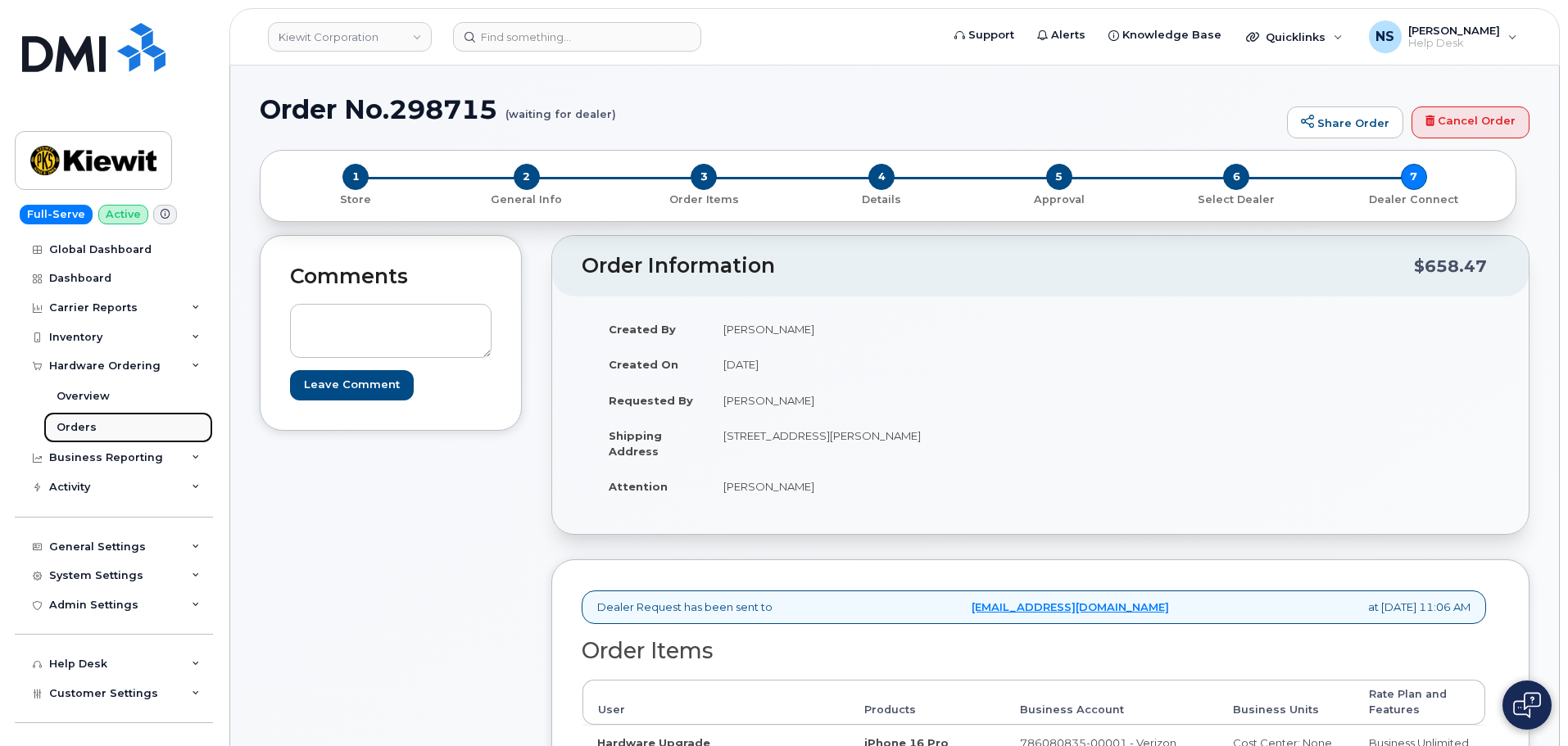
click at [86, 427] on div "Orders" at bounding box center [77, 427] width 40 height 15
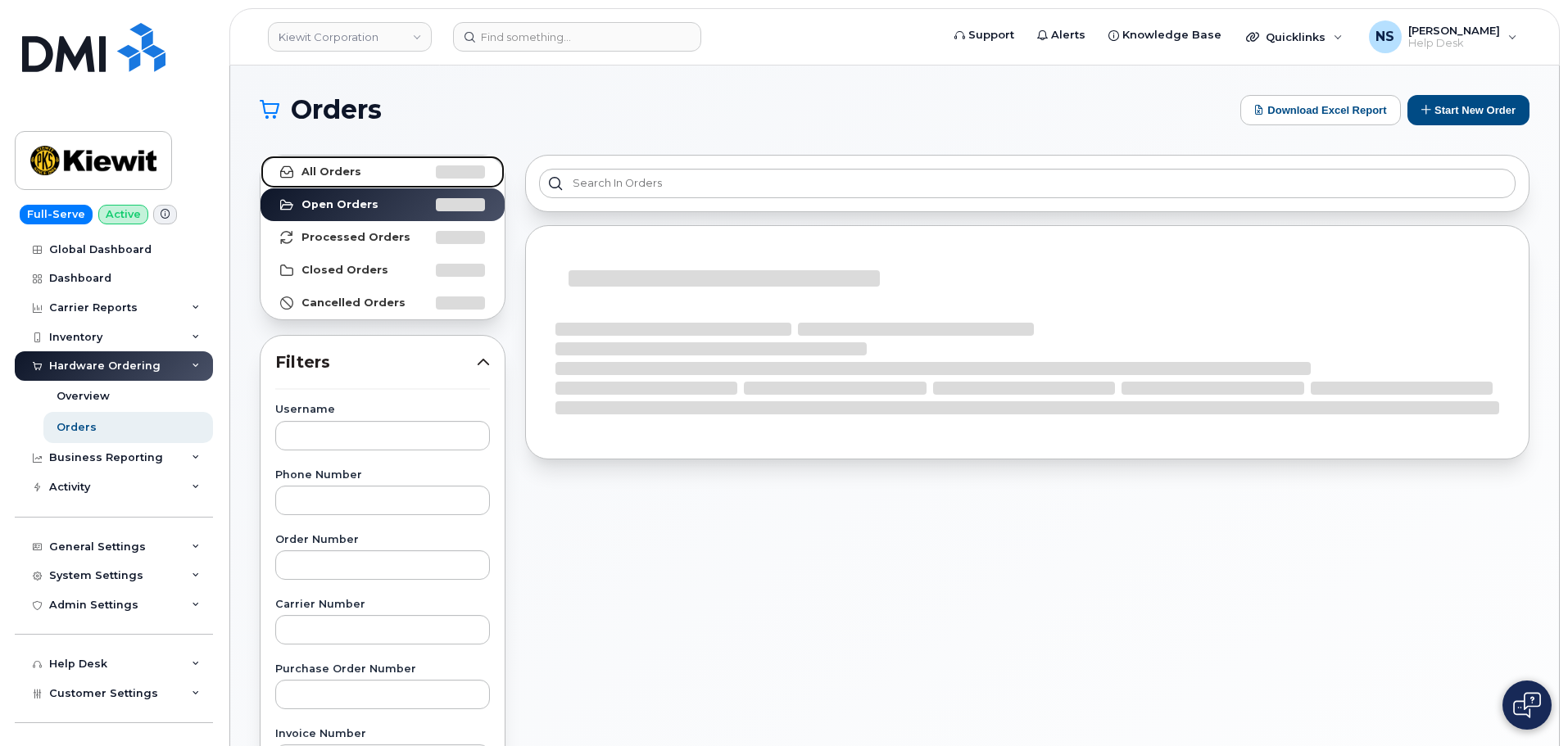
click at [363, 177] on link "All Orders" at bounding box center [382, 172] width 244 height 33
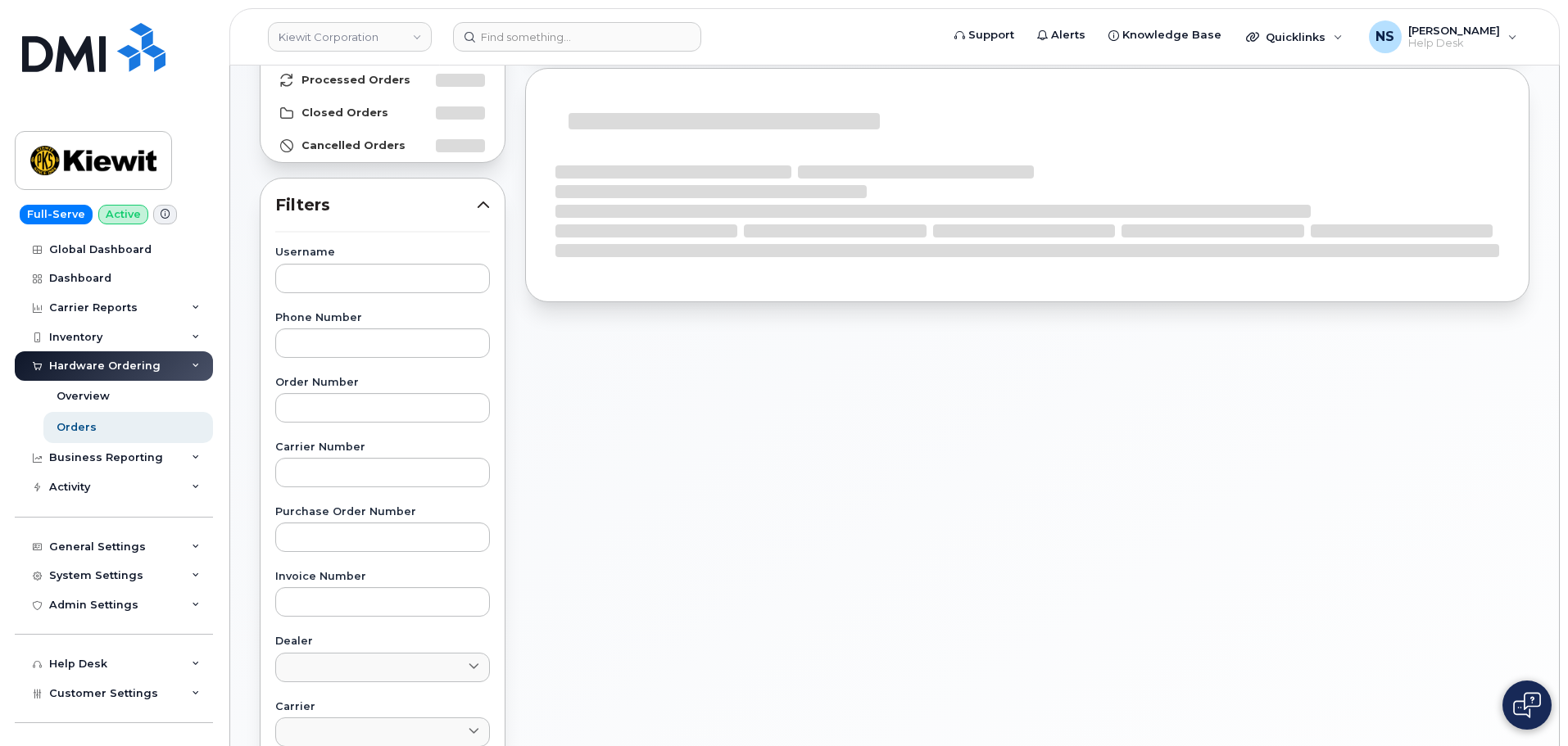
scroll to position [163, 0]
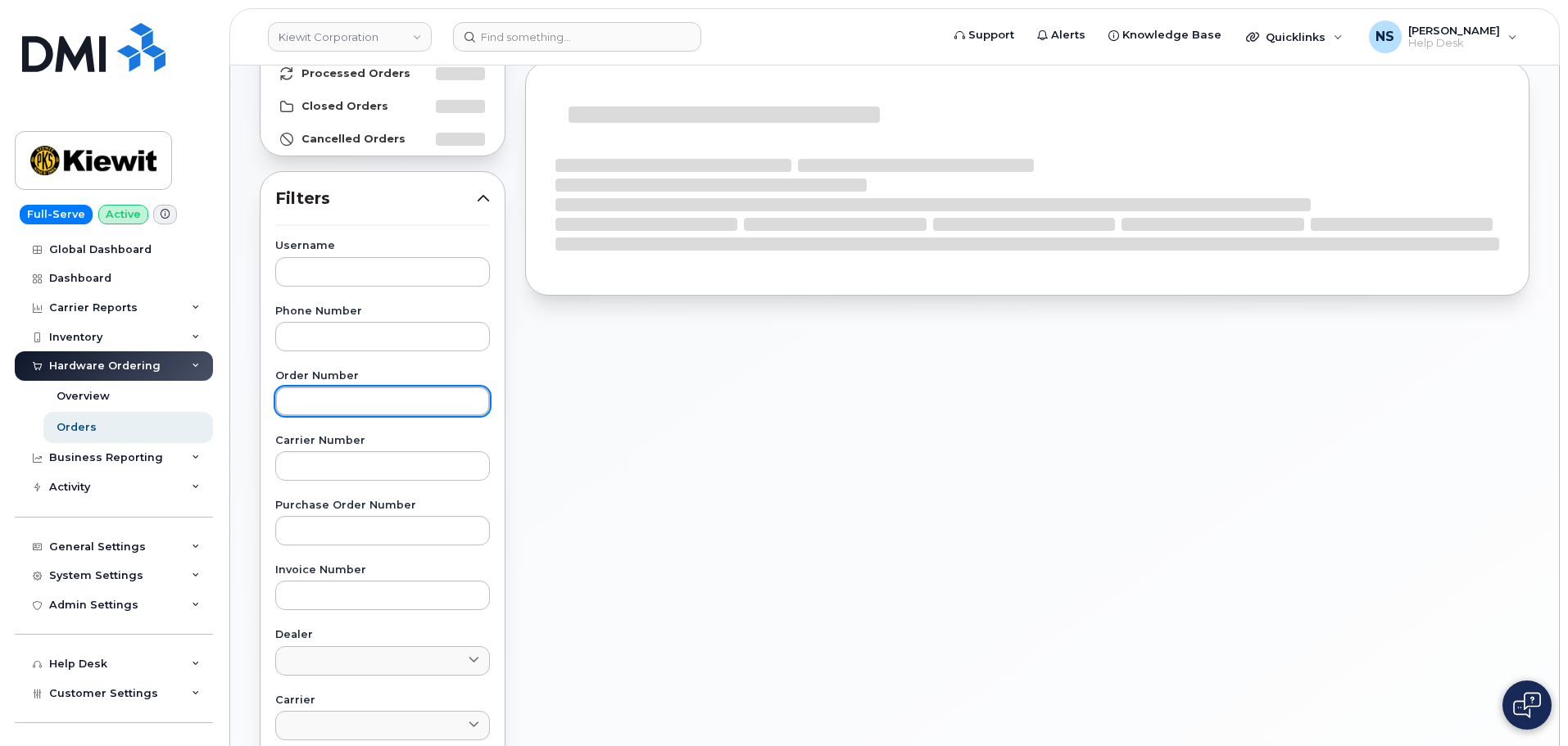
click at [328, 392] on input "text" at bounding box center [382, 402] width 215 height 29
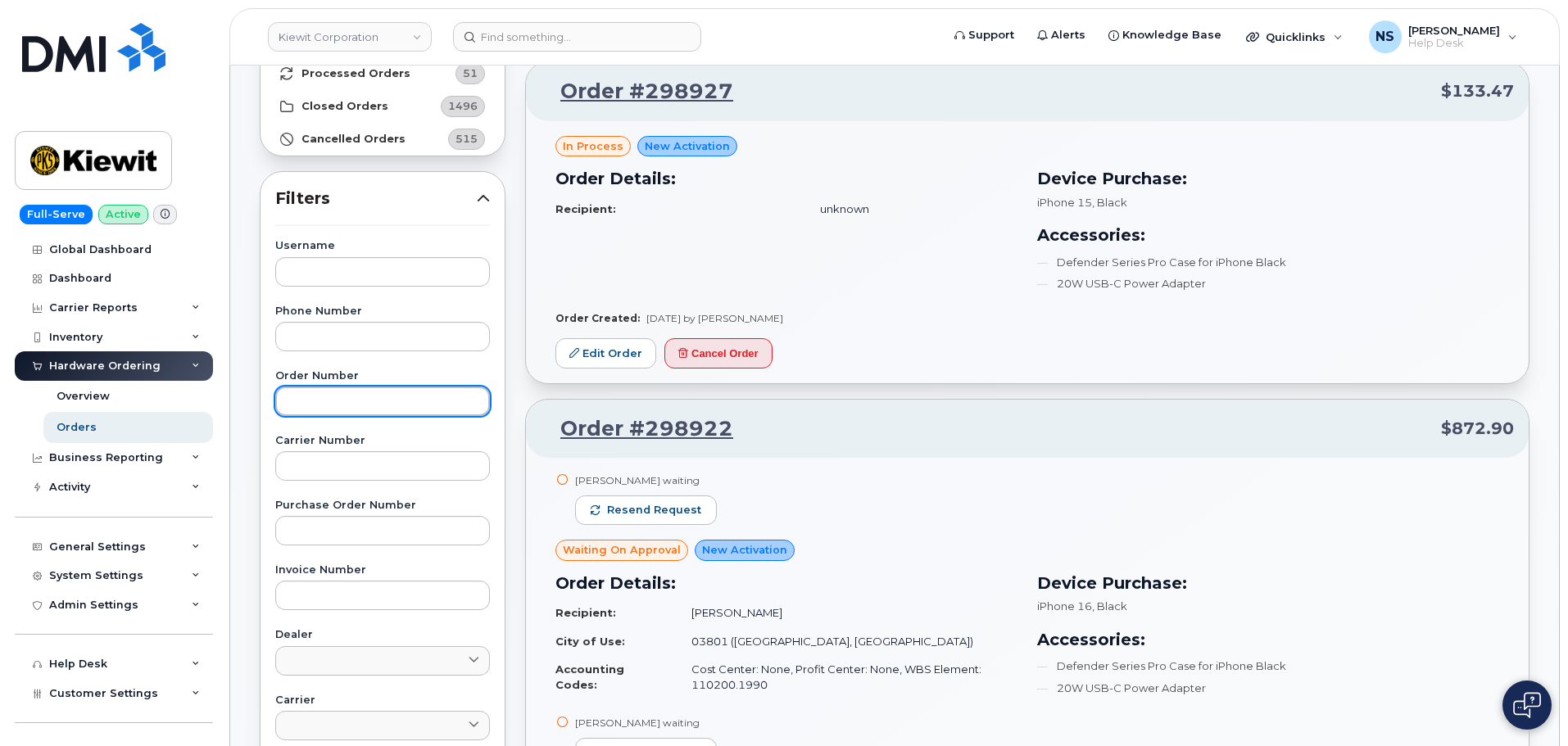
paste input "298715"
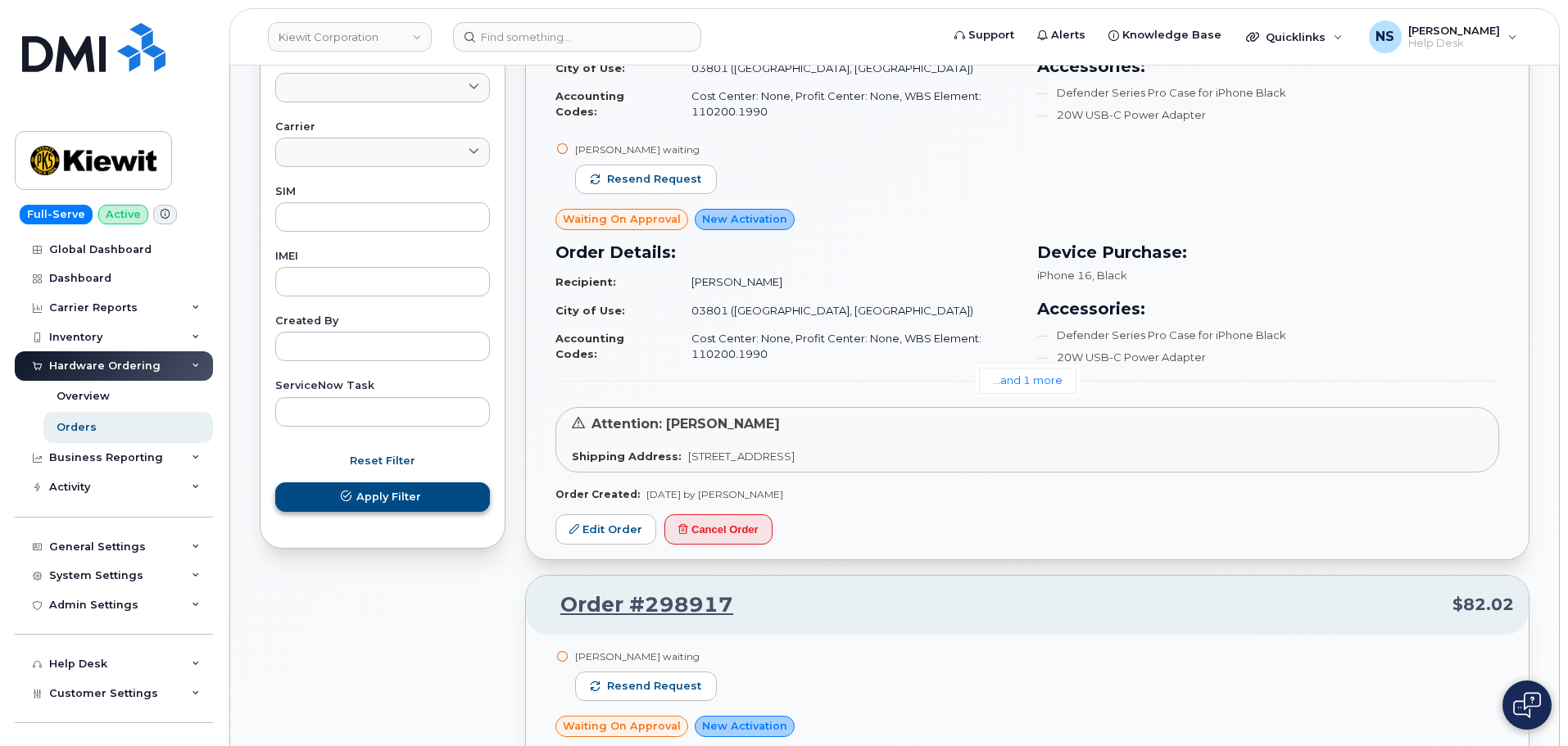
type input "298715"
click at [367, 494] on span "Apply Filter" at bounding box center [388, 497] width 65 height 16
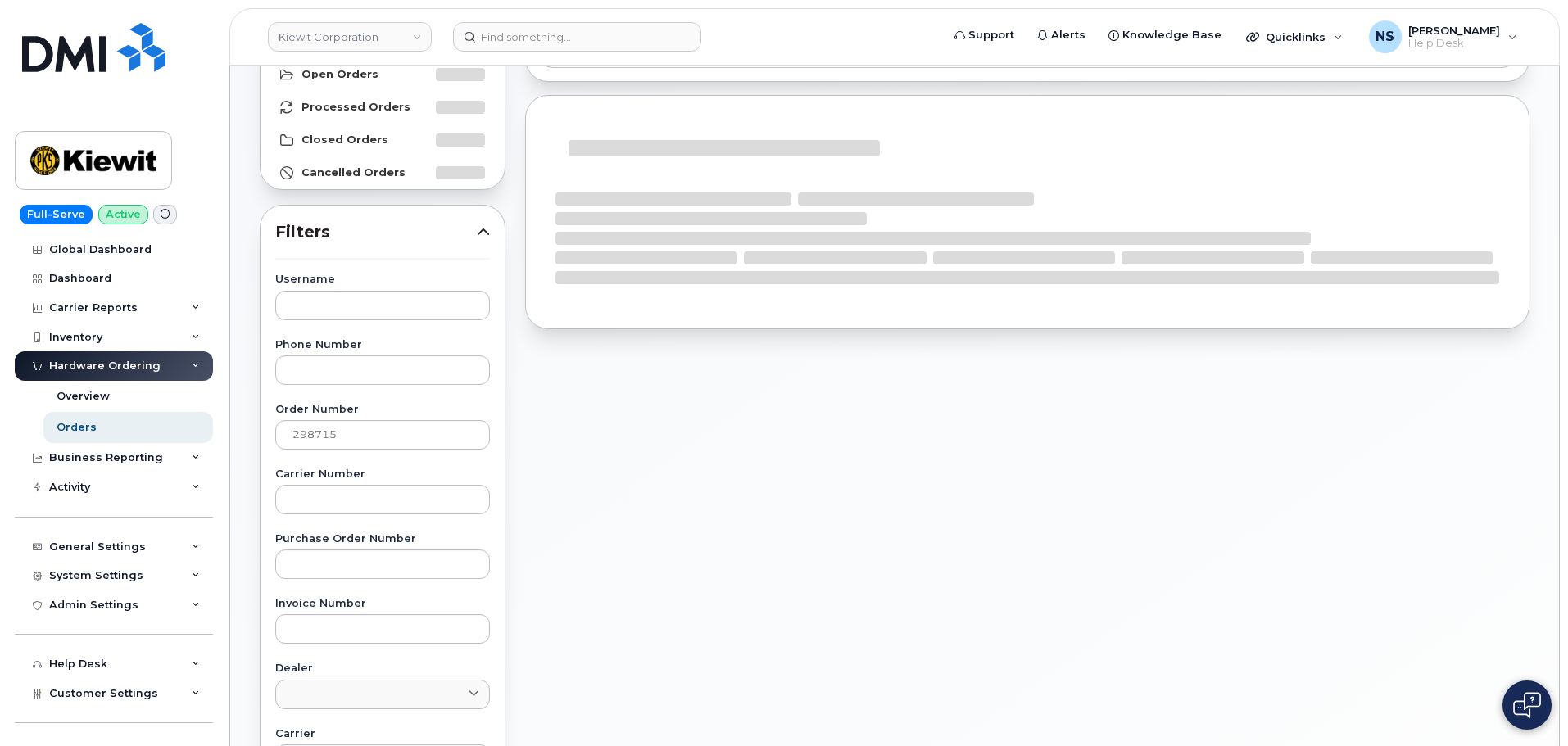
scroll to position [0, 0]
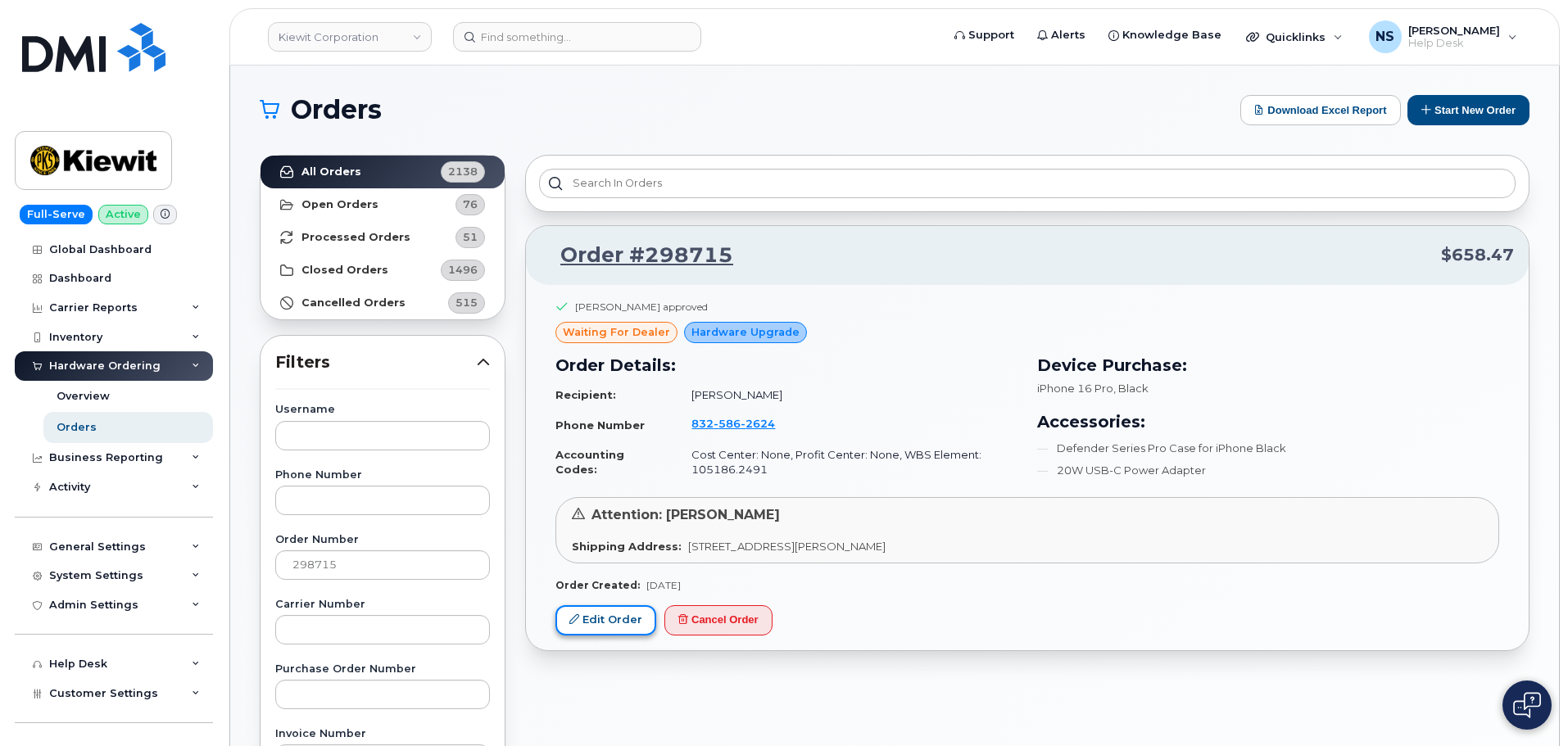
click at [614, 611] on link "Edit Order" at bounding box center [605, 620] width 100 height 30
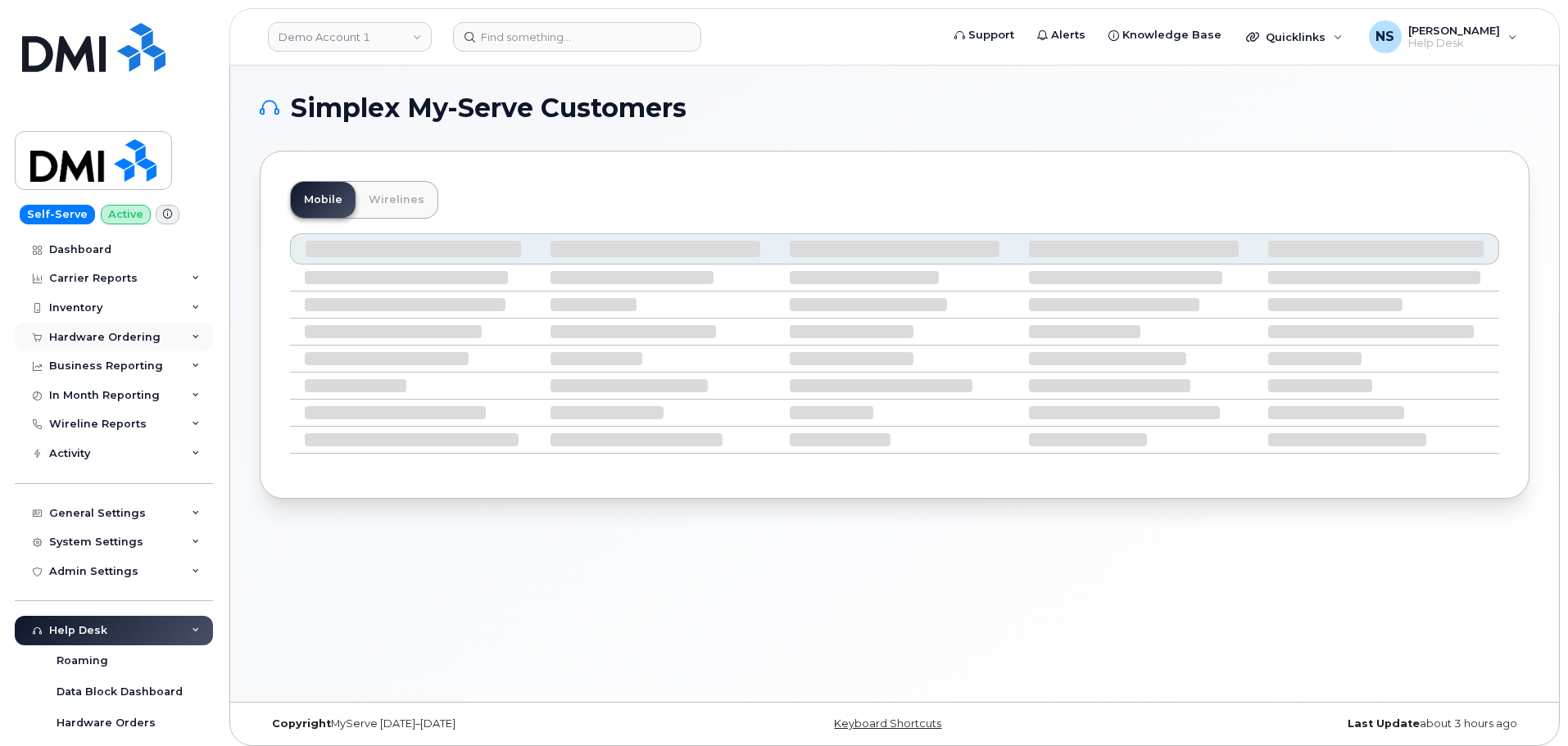
click at [130, 339] on div "Hardware Ordering" at bounding box center [105, 337] width 111 height 13
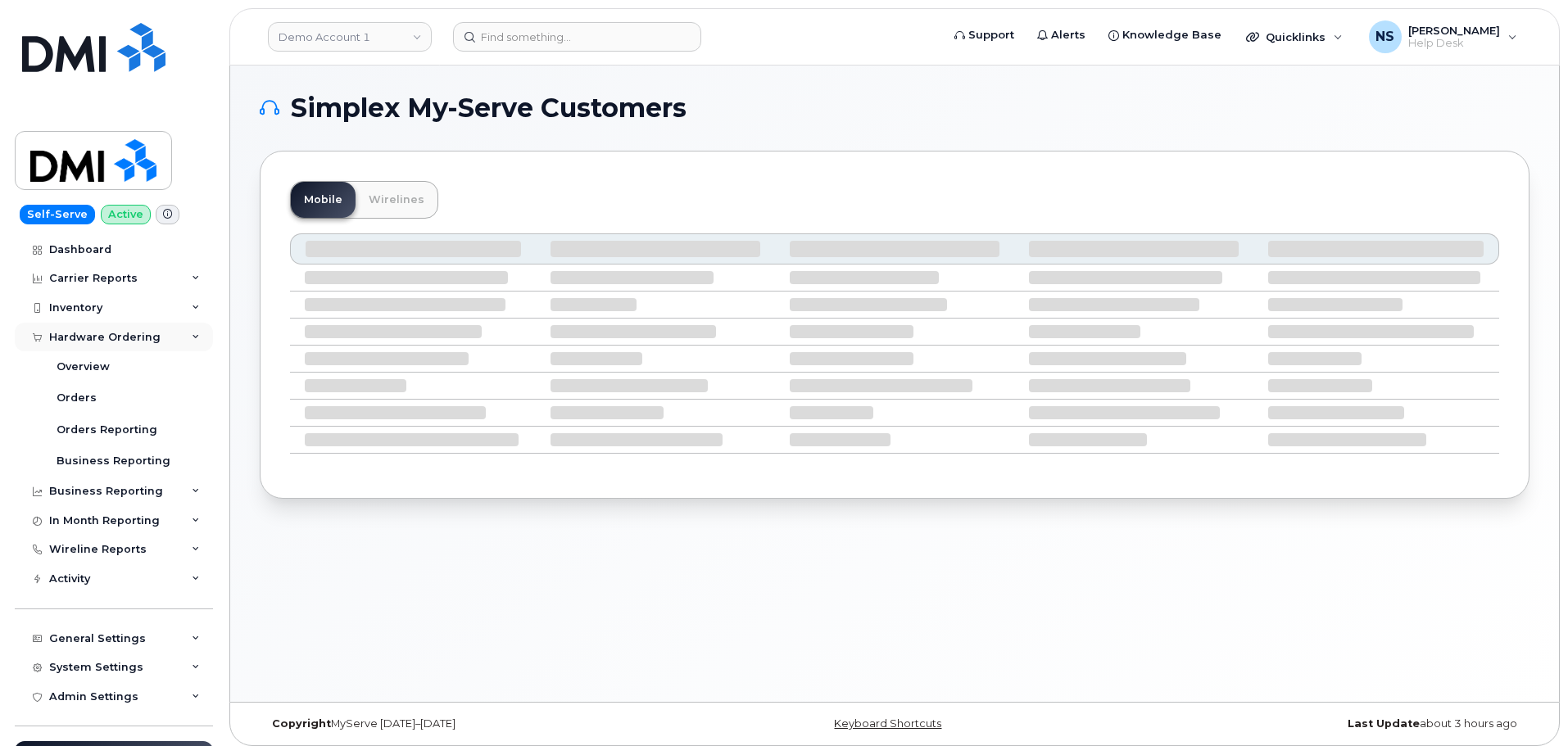
click at [126, 336] on div "Hardware Ordering" at bounding box center [105, 337] width 111 height 13
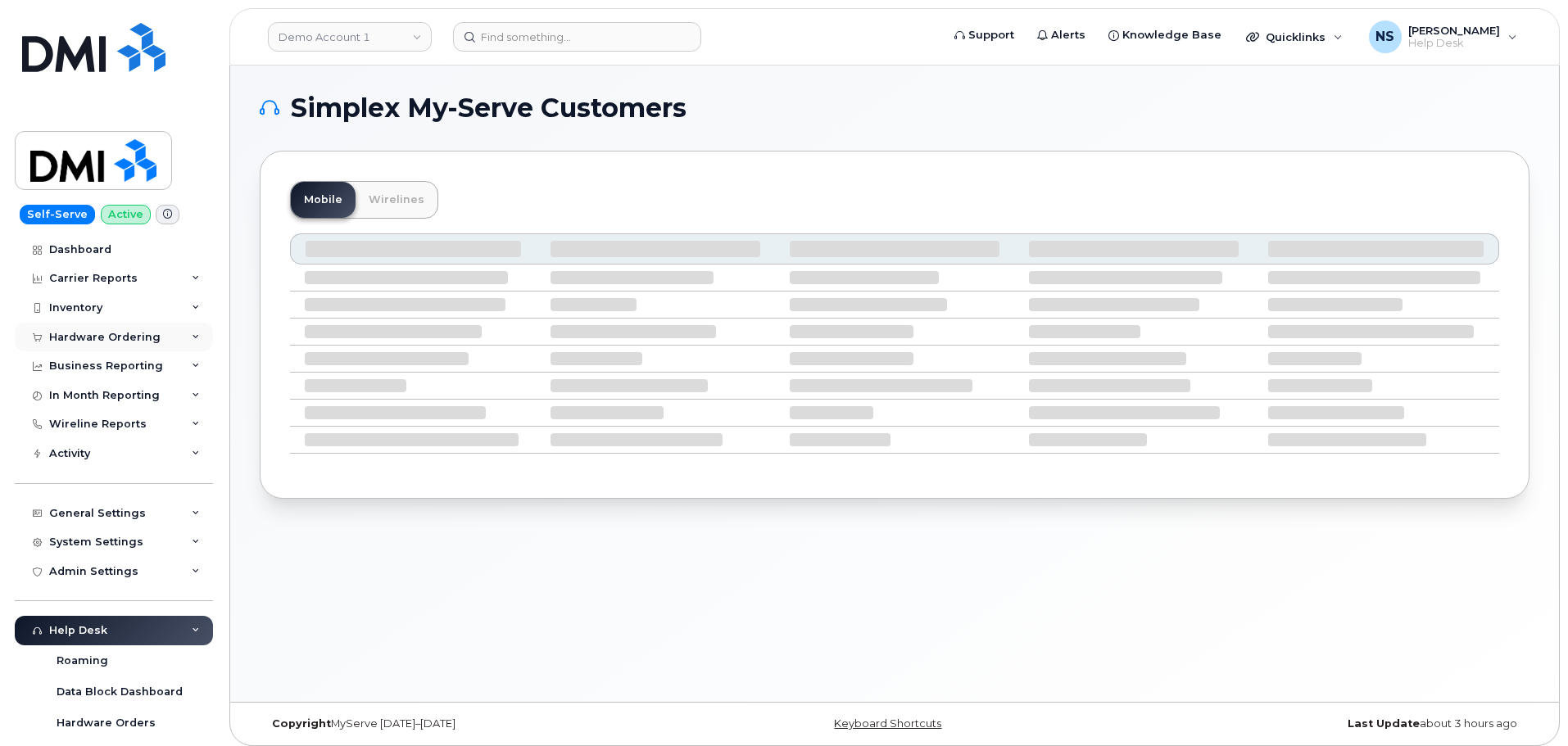
click at [124, 334] on div "Hardware Ordering" at bounding box center [105, 337] width 111 height 13
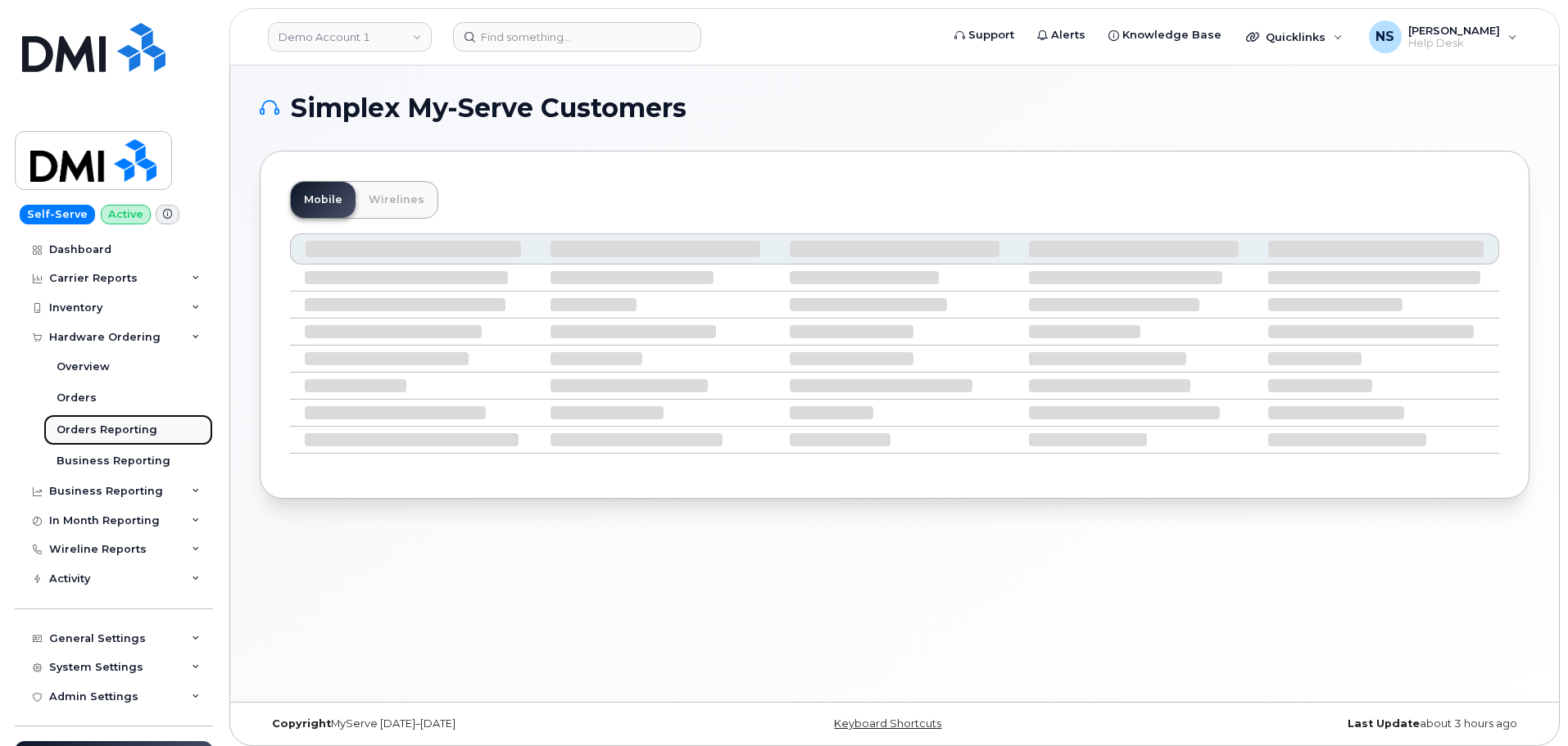
click at [110, 429] on div "Orders Reporting" at bounding box center [107, 430] width 100 height 15
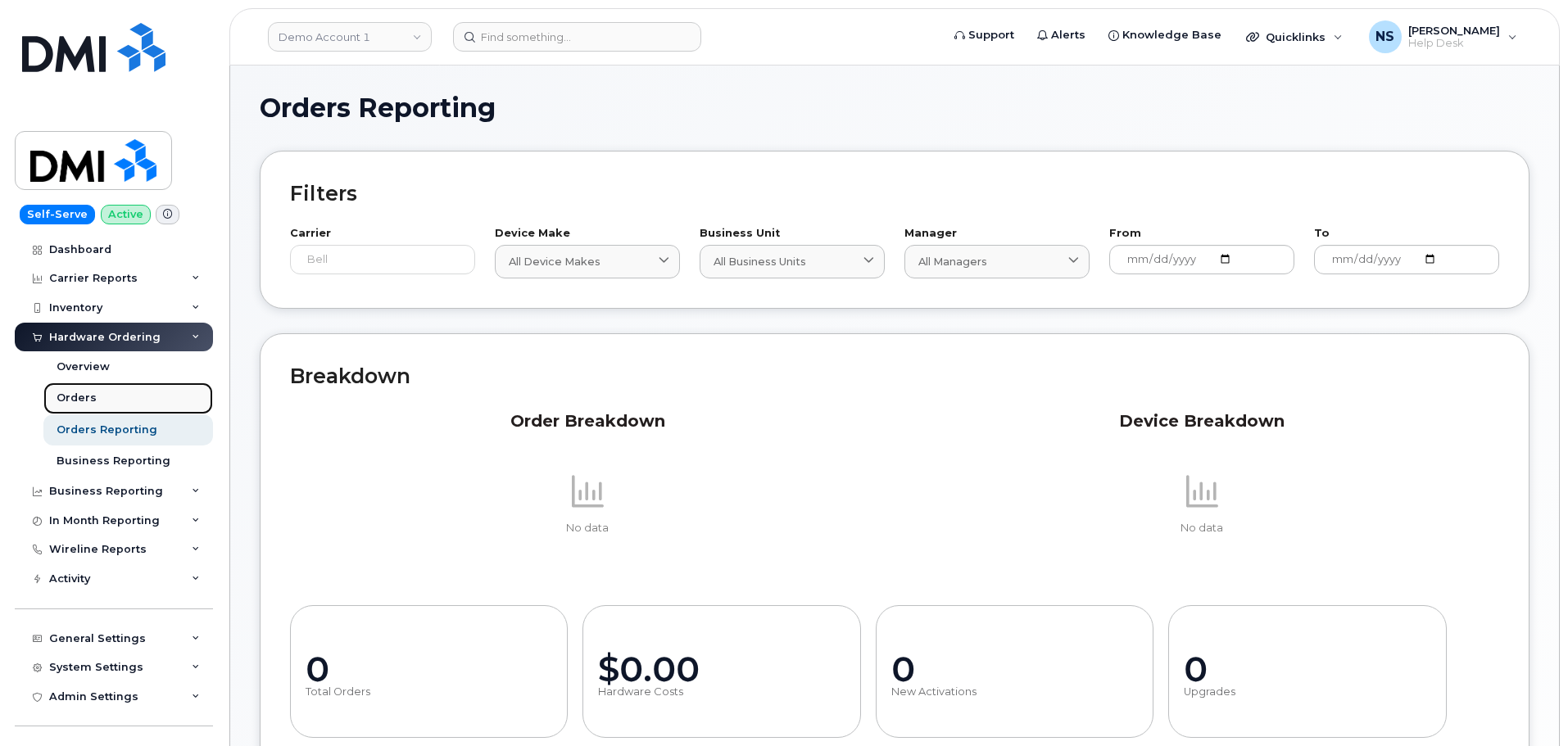
click at [110, 396] on link "Orders" at bounding box center [129, 398] width 170 height 31
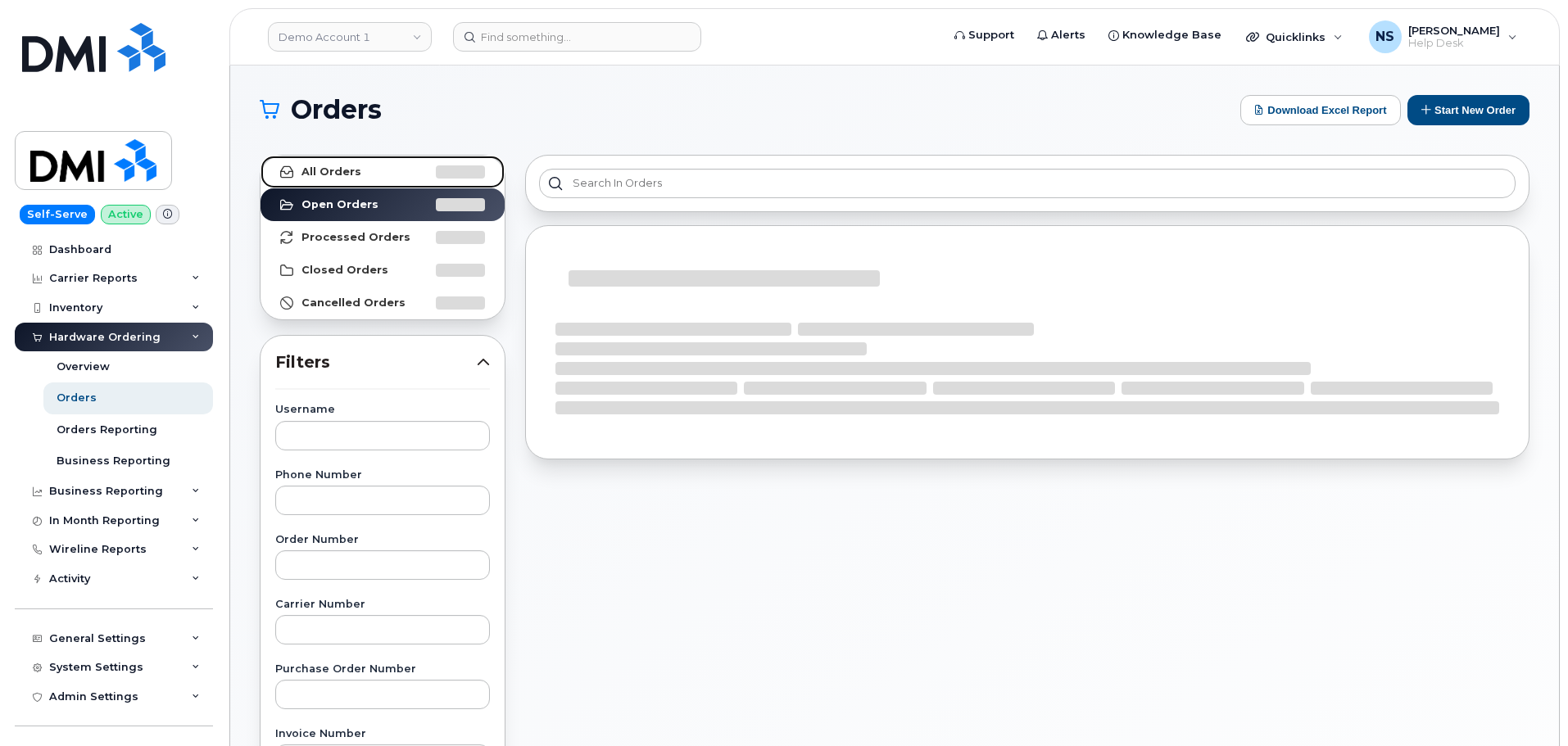
click at [404, 179] on link "All Orders" at bounding box center [382, 172] width 244 height 33
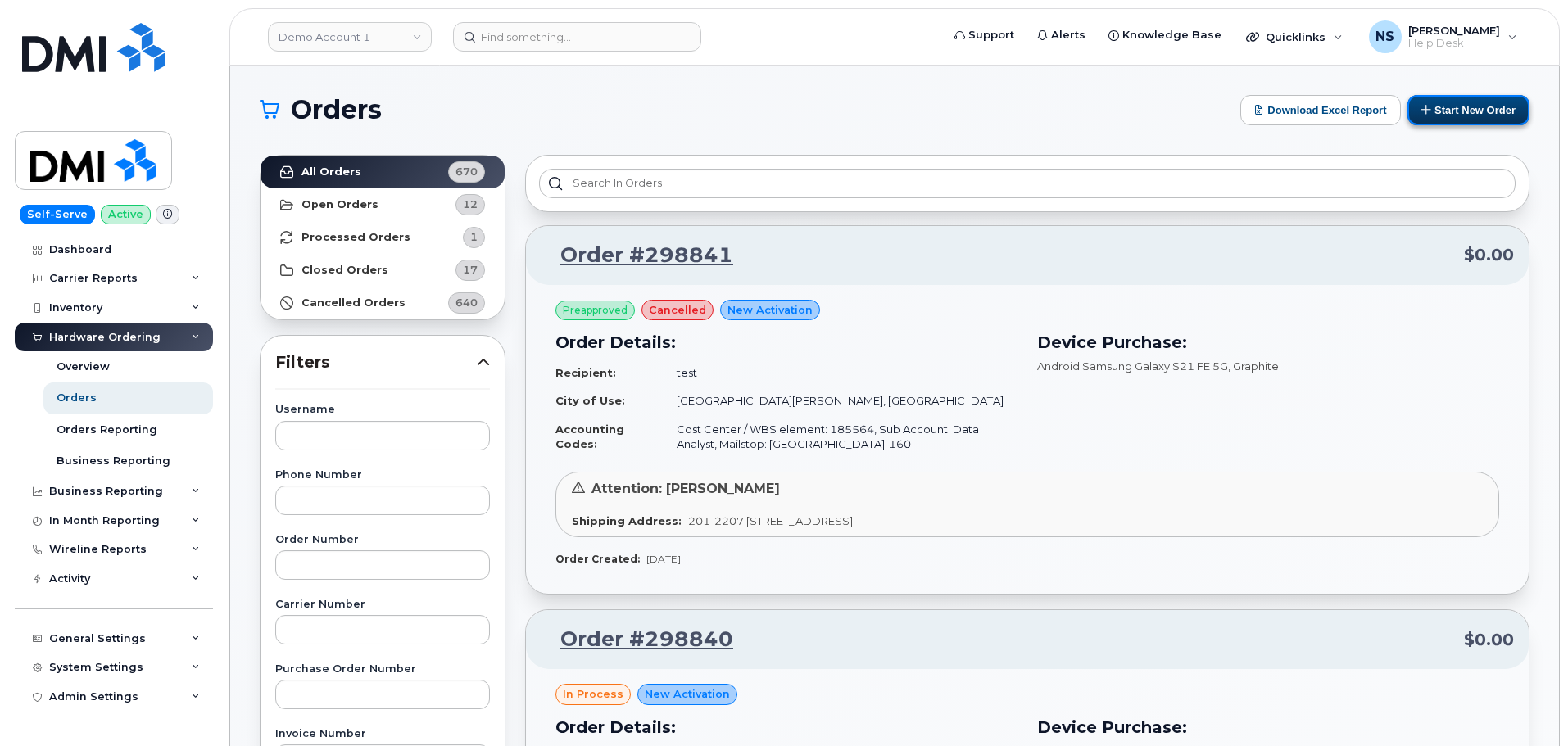
drag, startPoint x: 1443, startPoint y: 111, endPoint x: 1425, endPoint y: 108, distance: 18.2
click at [1443, 111] on button "Start New Order" at bounding box center [1468, 110] width 122 height 30
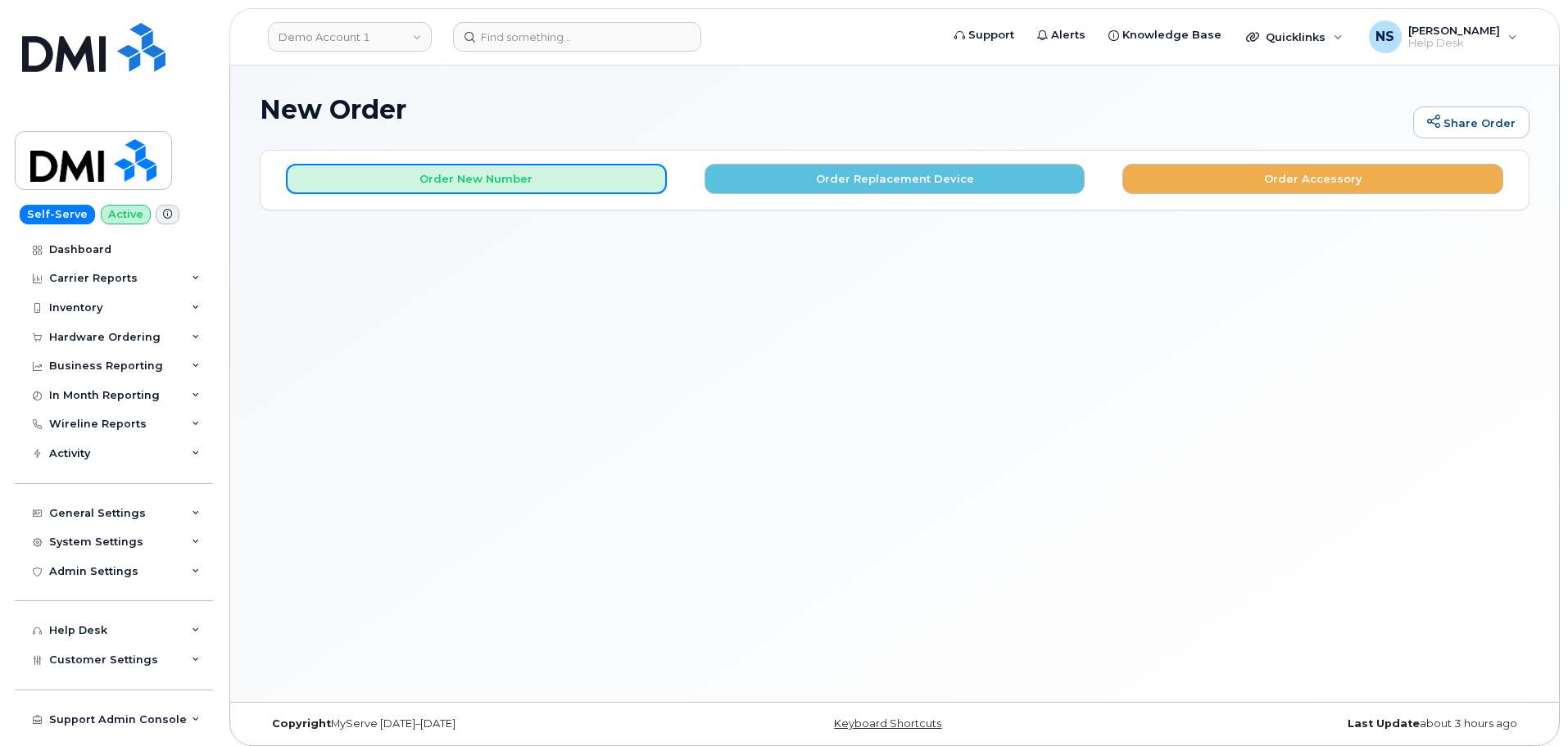
drag, startPoint x: 533, startPoint y: 183, endPoint x: 556, endPoint y: 210, distance: 35.5
click at [535, 180] on button "Order New Number" at bounding box center [476, 178] width 381 height 30
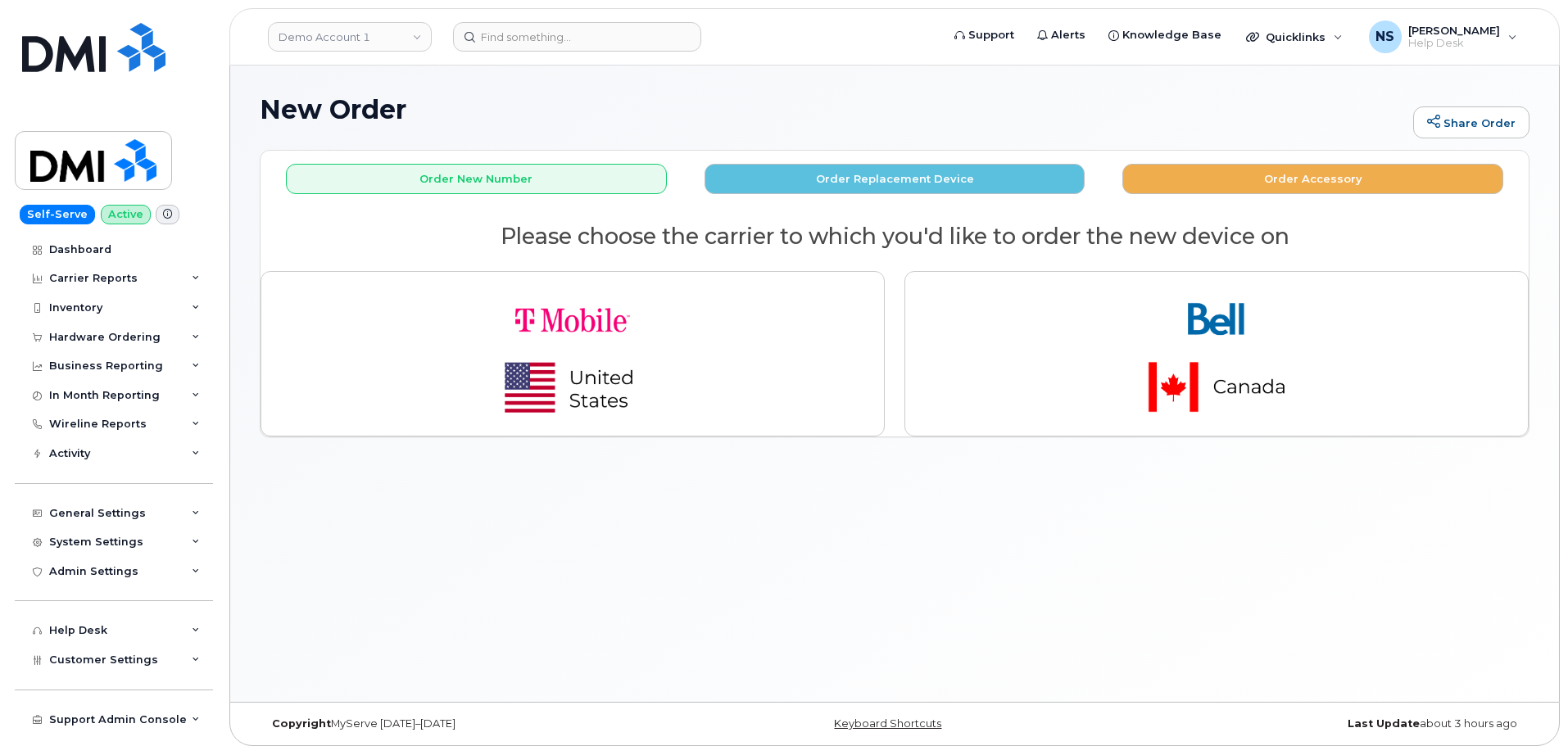
click at [344, 53] on header "Demo Account 1 Support Alerts Knowledge Base Quicklinks Suspend / Cancel Device…" at bounding box center [894, 37] width 1331 height 58
click at [344, 47] on link "Demo Account 1" at bounding box center [349, 37] width 163 height 29
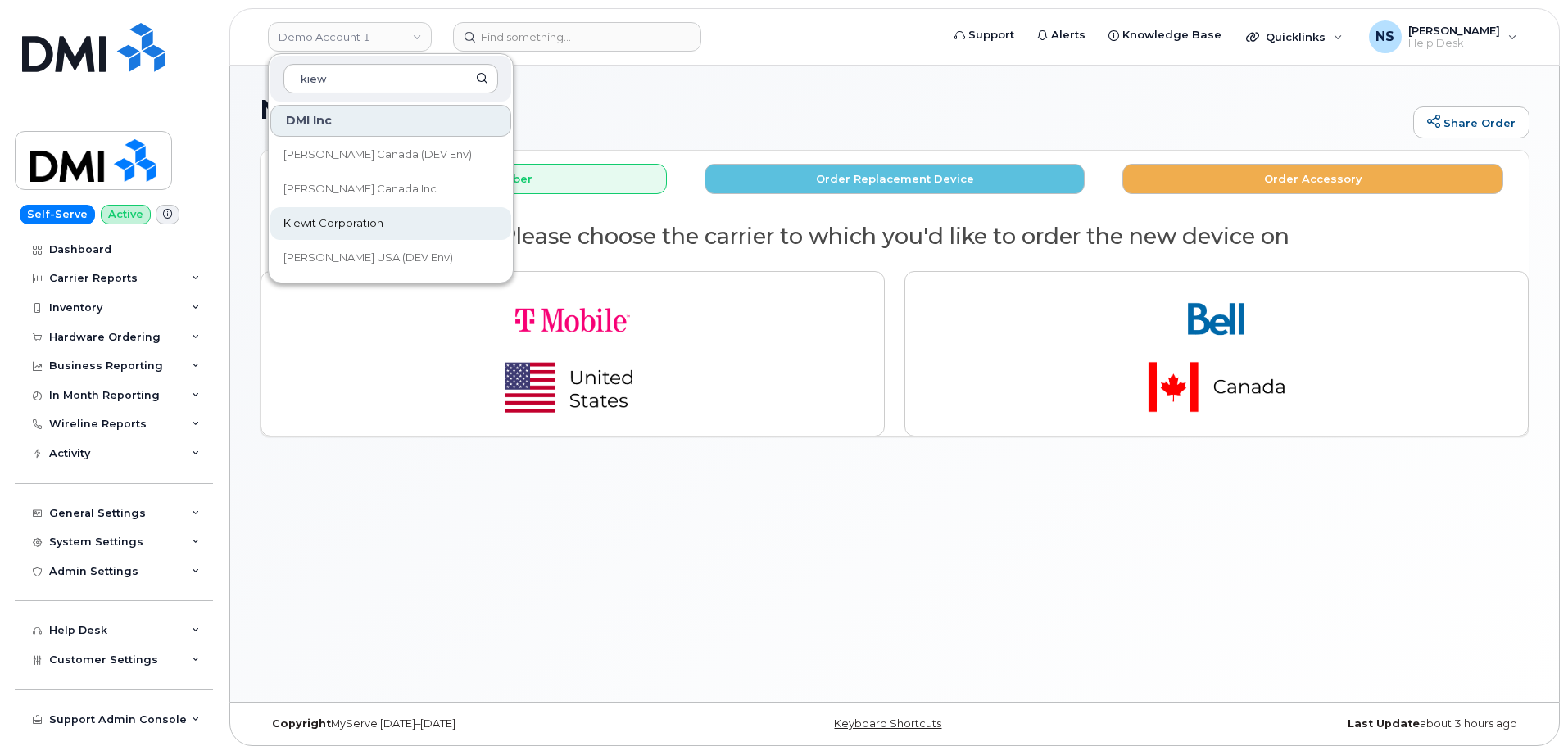
type input "kiew"
click at [331, 218] on span "Kiewit Corporation" at bounding box center [332, 224] width 100 height 16
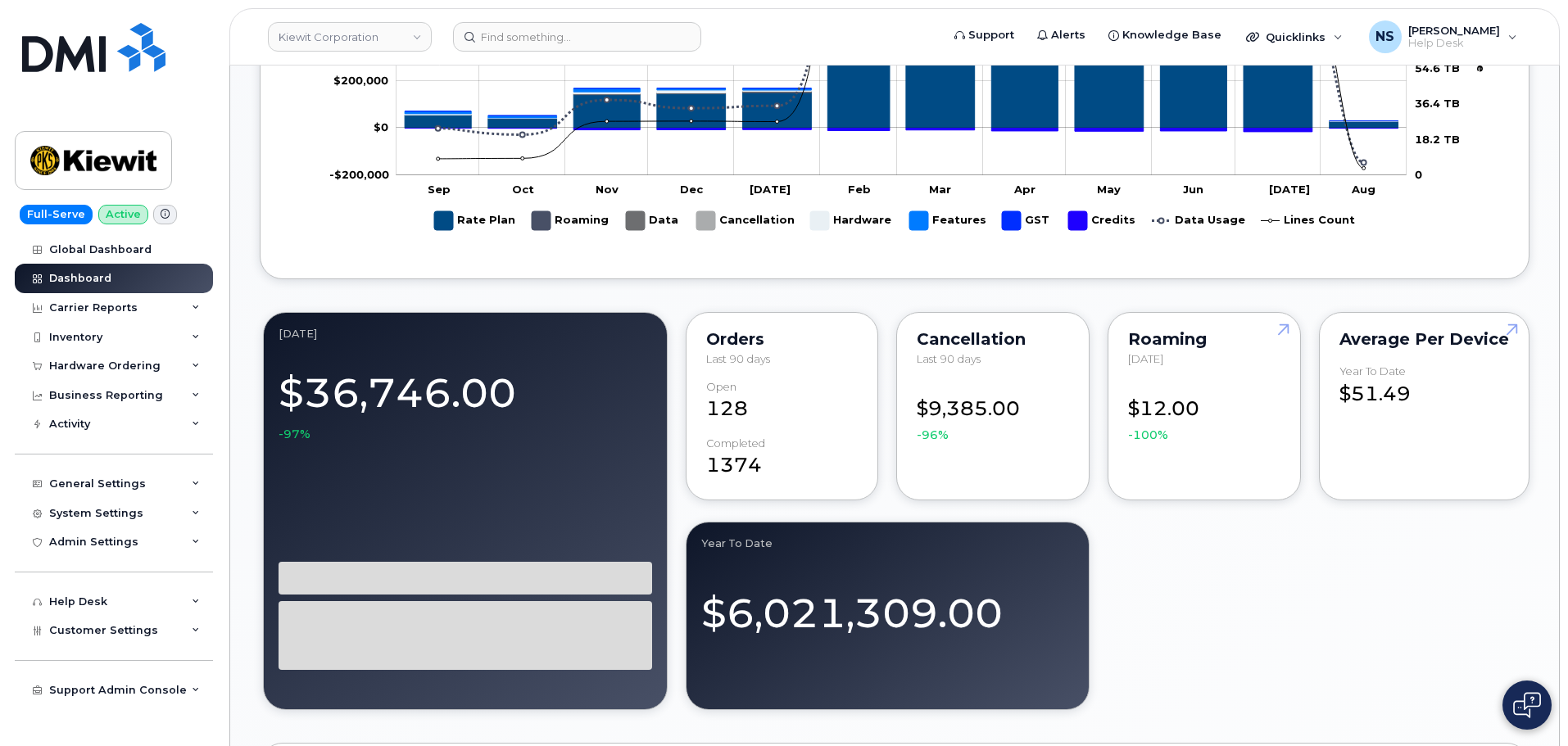
scroll to position [1147, 0]
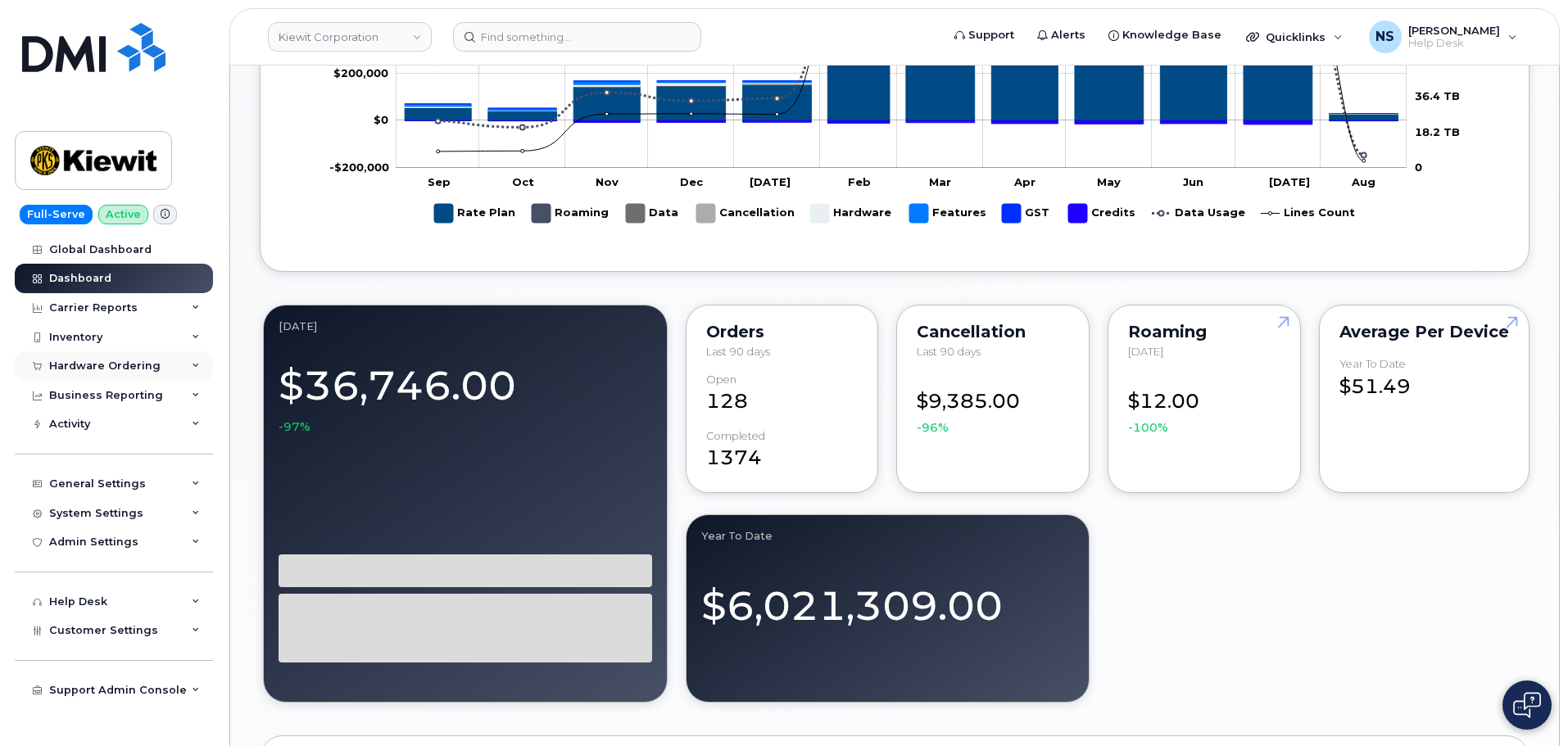
click at [139, 367] on div "Hardware Ordering" at bounding box center [105, 366] width 111 height 13
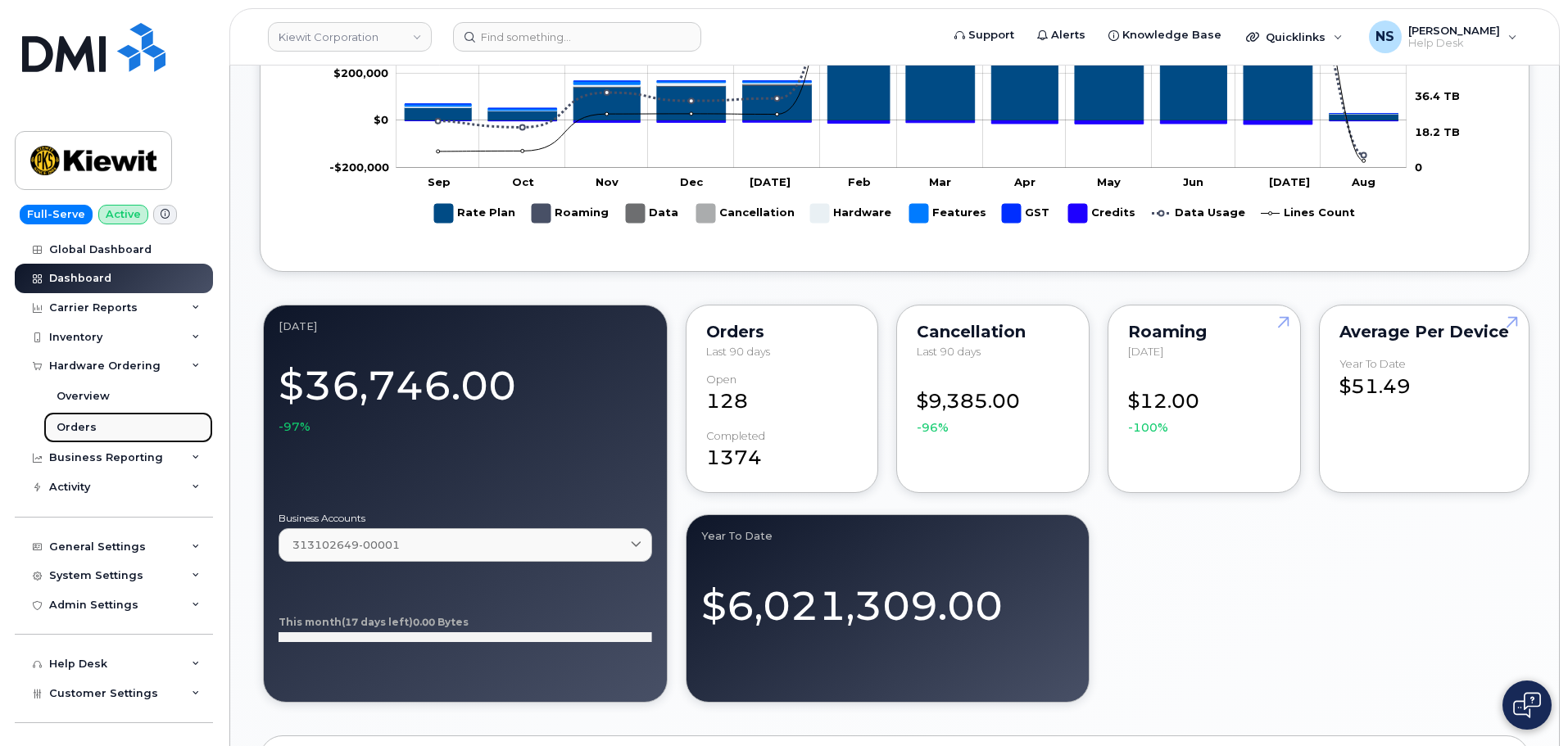
click at [110, 426] on link "Orders" at bounding box center [129, 427] width 170 height 31
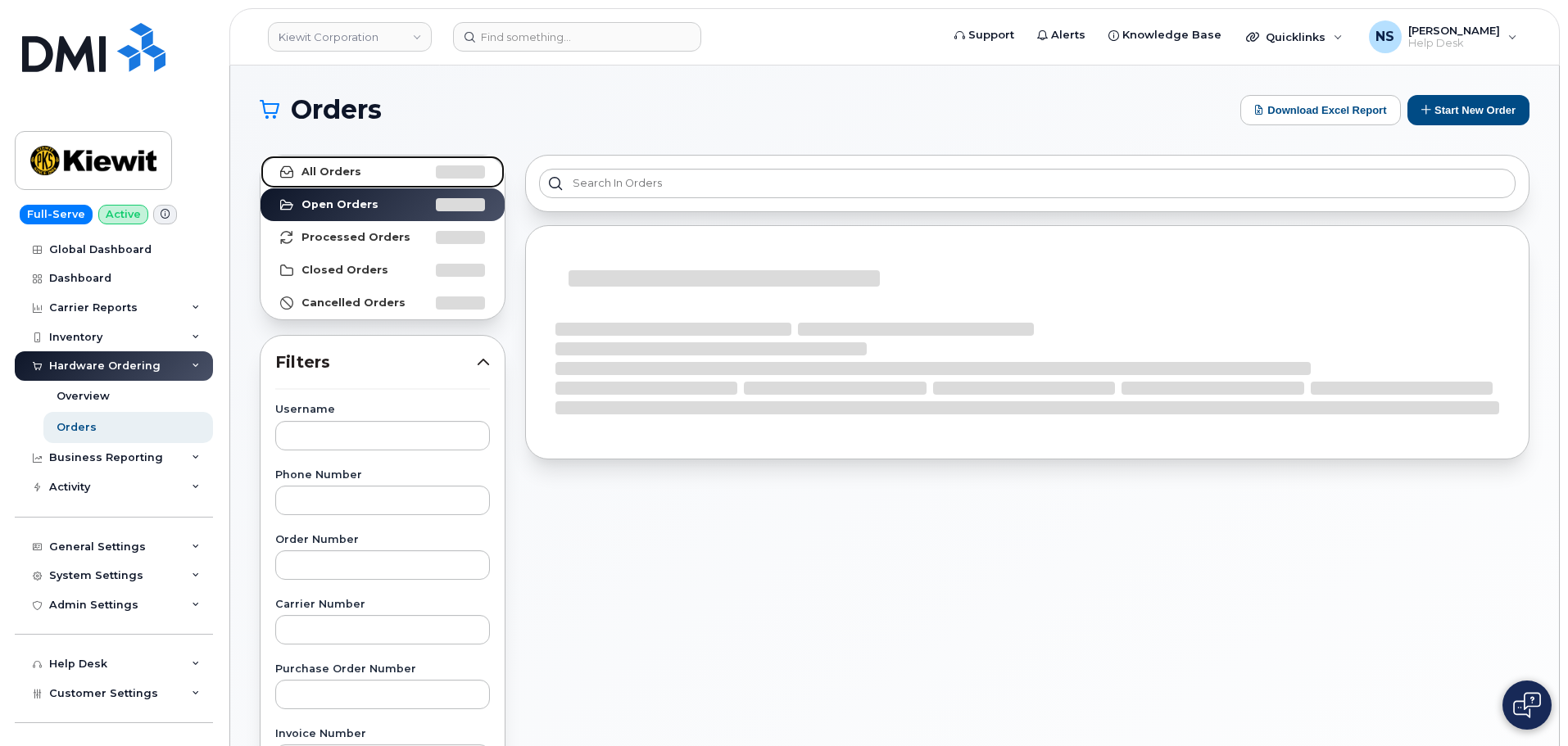
click at [410, 164] on link "All Orders" at bounding box center [382, 172] width 244 height 33
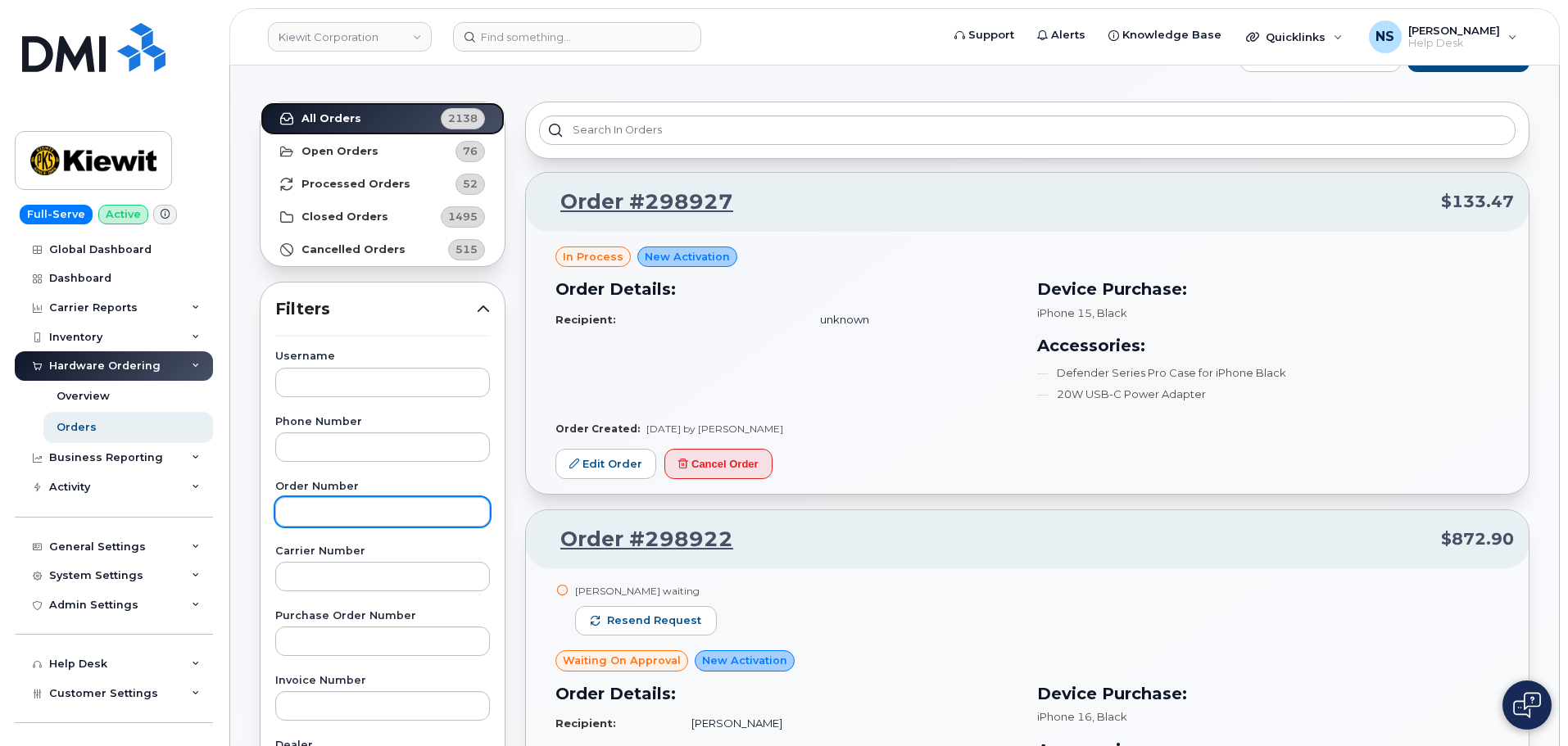
scroll to position [82, 0]
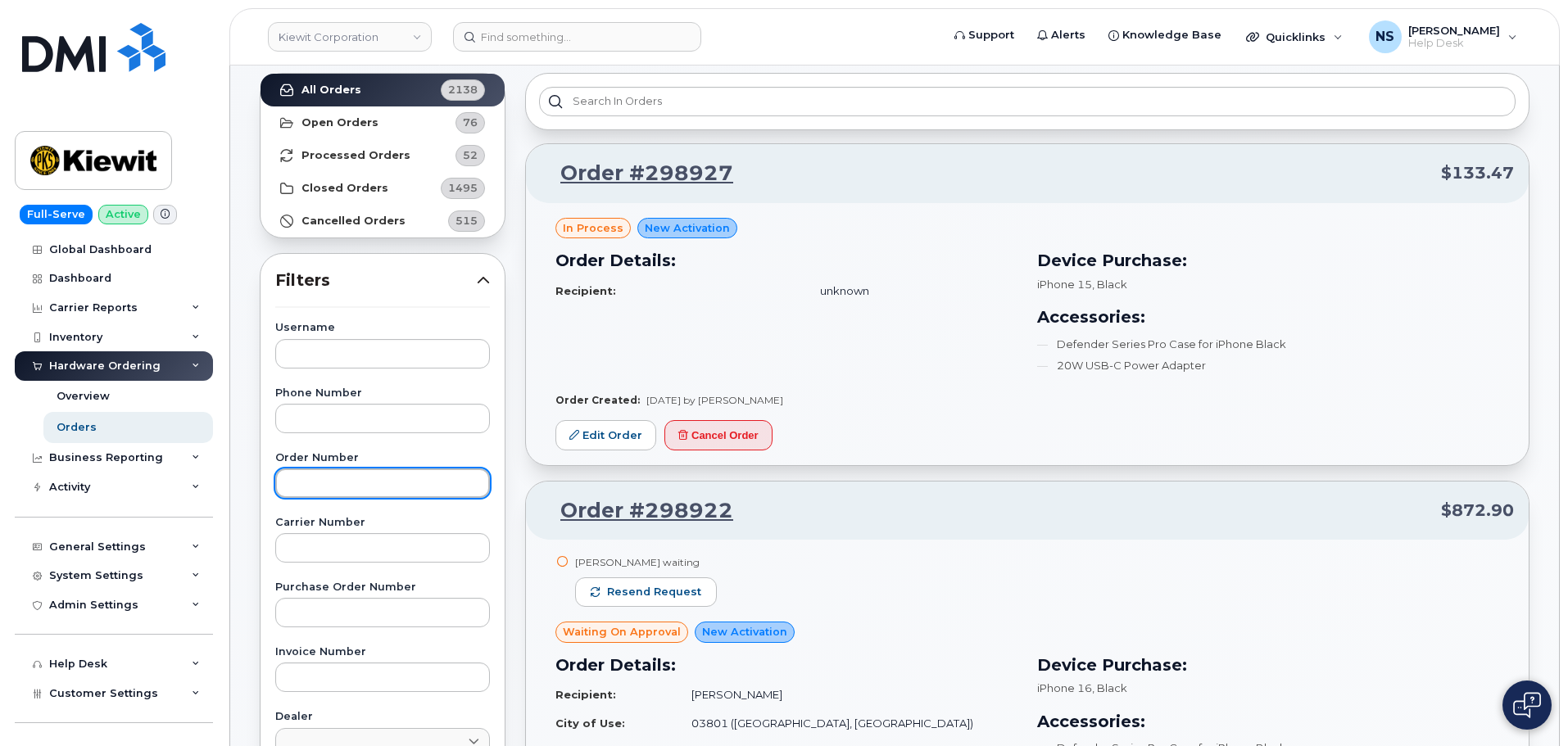
click at [350, 487] on input "text" at bounding box center [382, 483] width 215 height 29
paste input "298715"
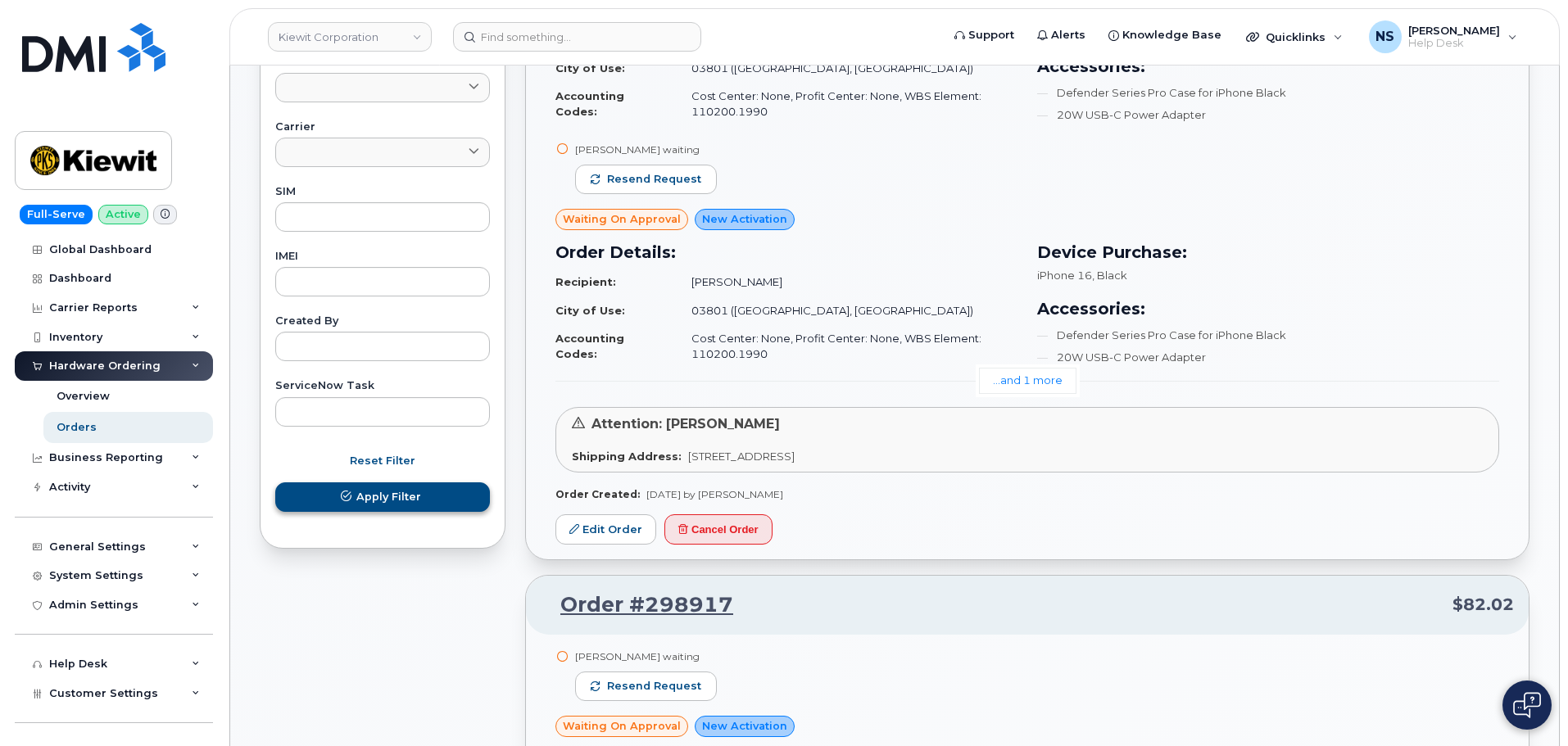
type input "298715"
click at [405, 501] on span "Apply Filter" at bounding box center [388, 497] width 65 height 16
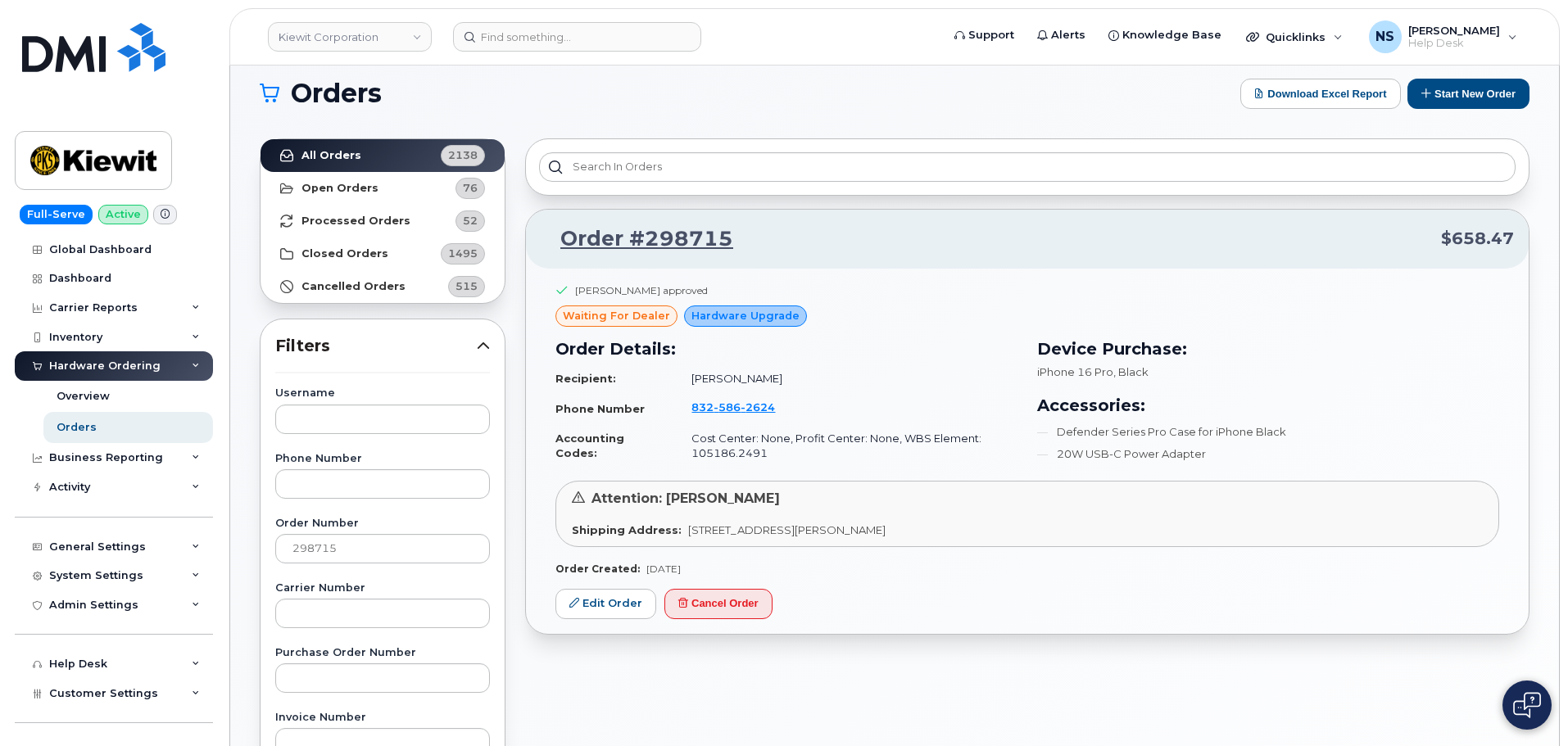
scroll to position [0, 0]
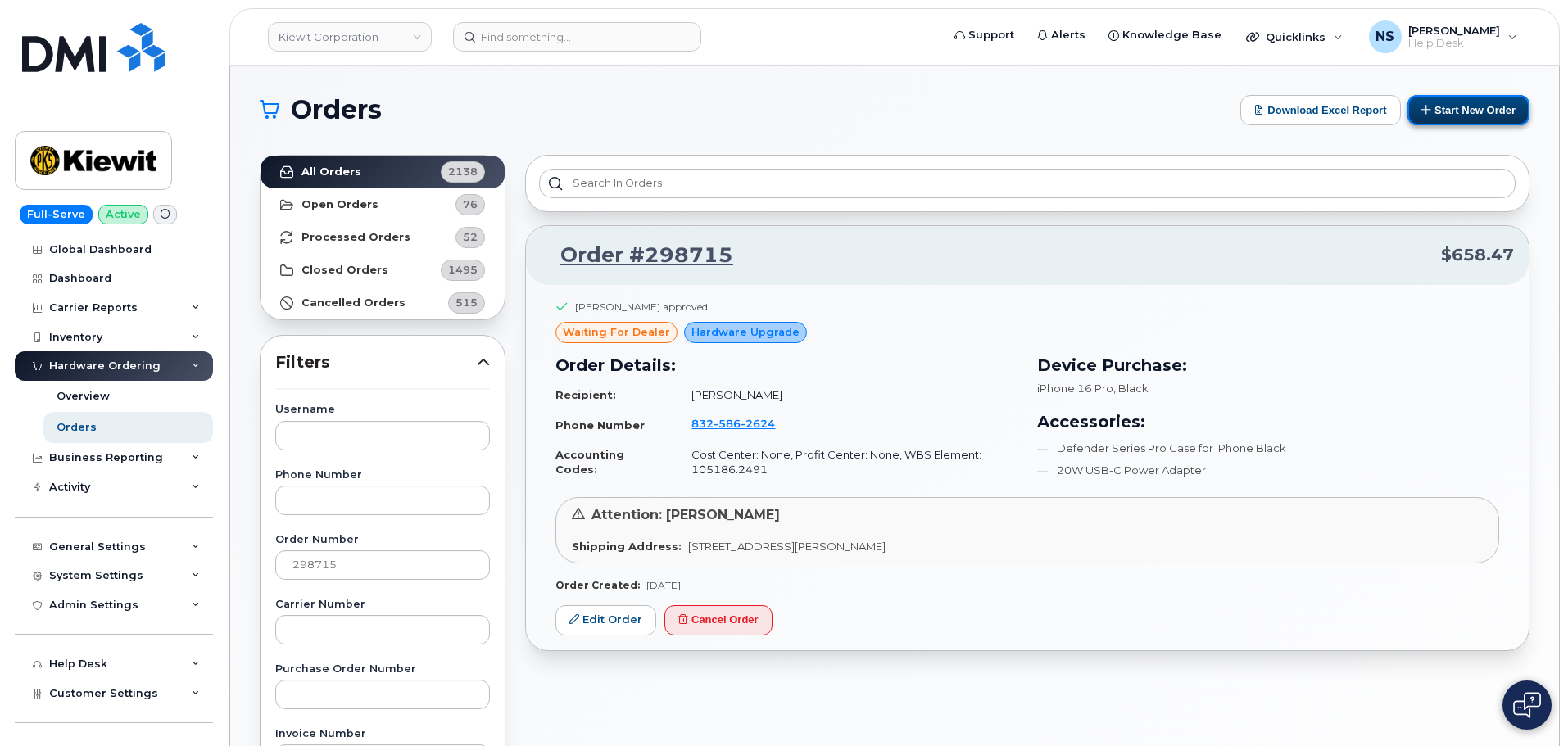
click at [1430, 105] on icon at bounding box center [1427, 110] width 11 height 11
drag, startPoint x: 795, startPoint y: 426, endPoint x: 703, endPoint y: 423, distance: 92.0
click at [689, 423] on td "832 586 2624" at bounding box center [847, 426] width 341 height 31
copy span "832 586 2624"
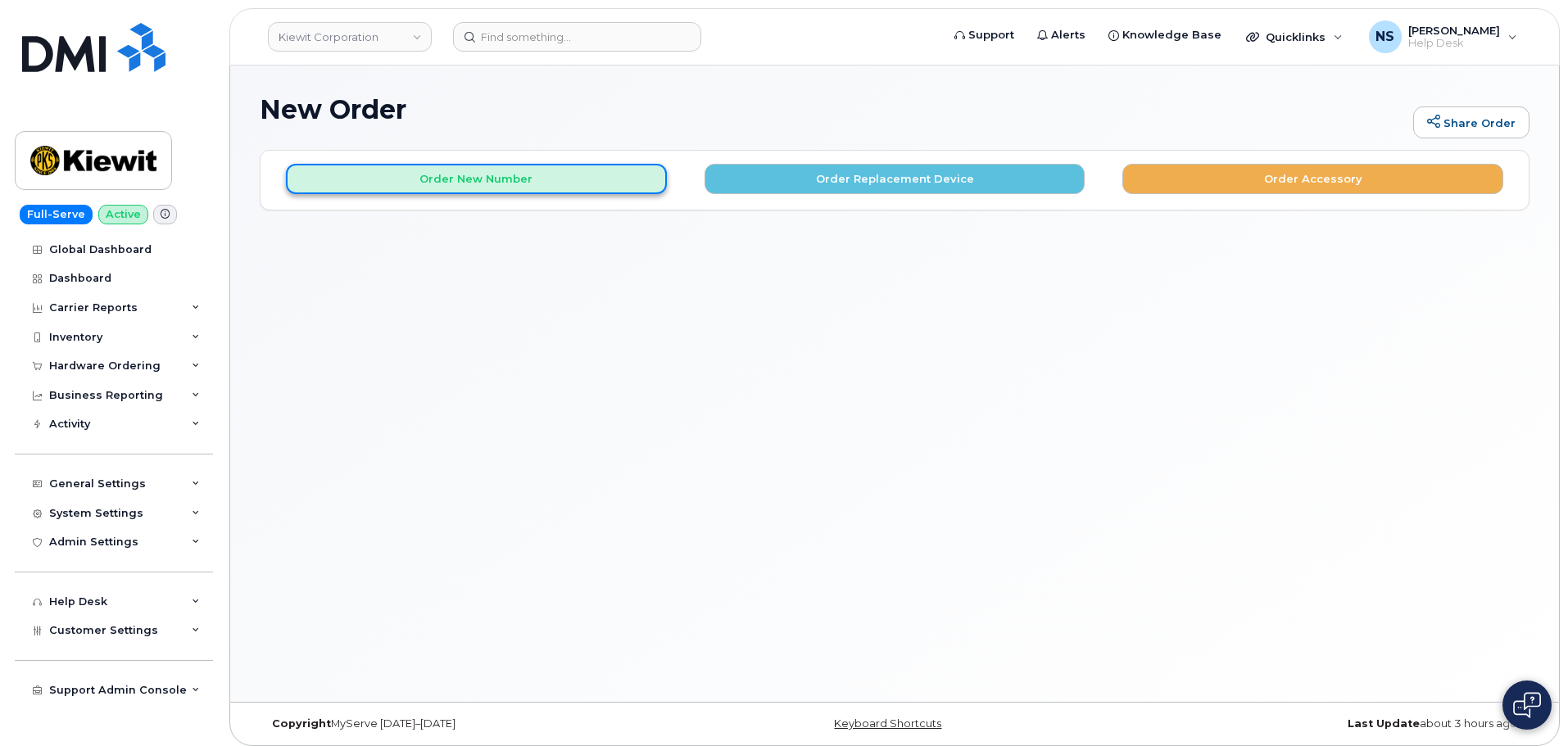
click at [397, 172] on button "Order New Number" at bounding box center [476, 178] width 381 height 30
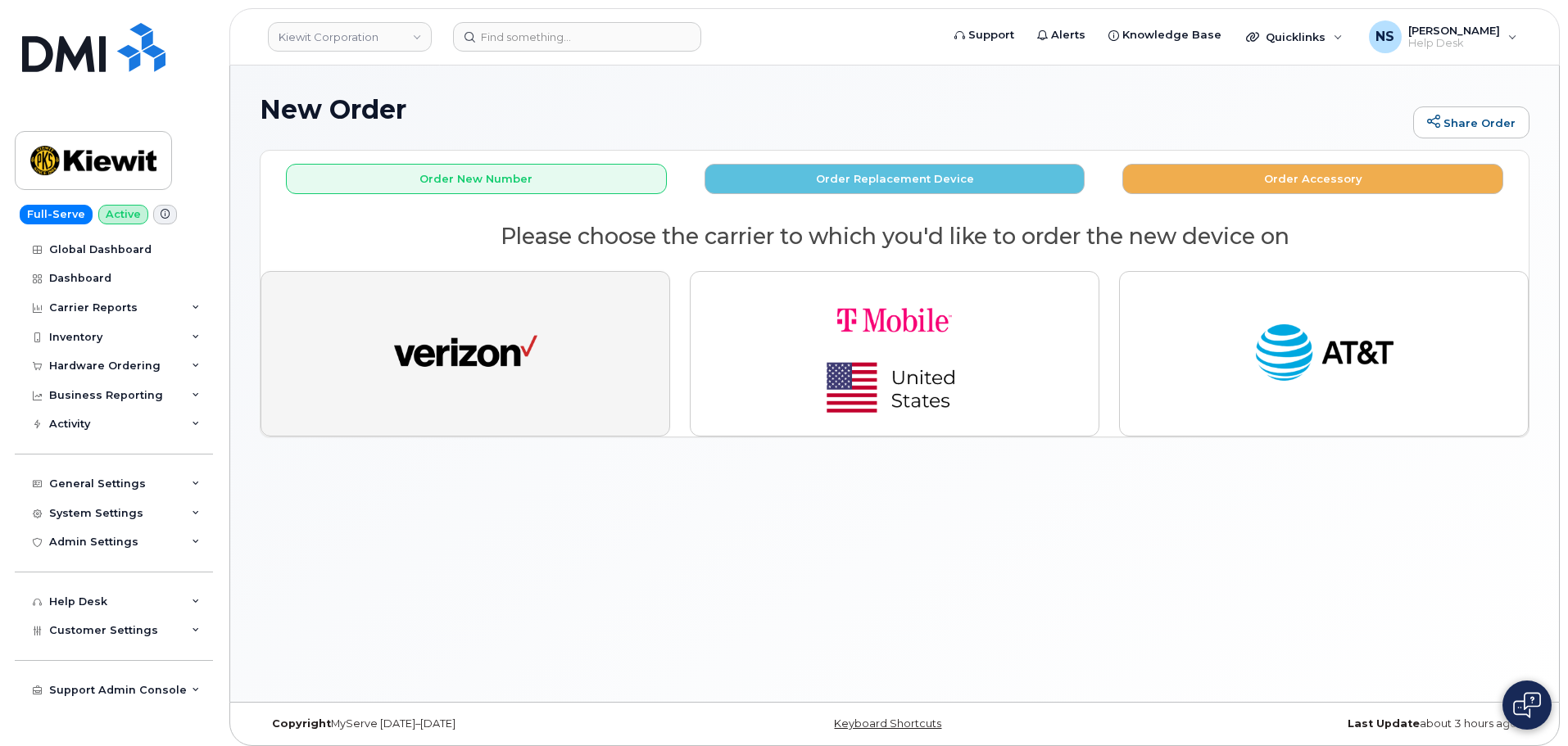
click at [578, 328] on button "button" at bounding box center [465, 353] width 410 height 165
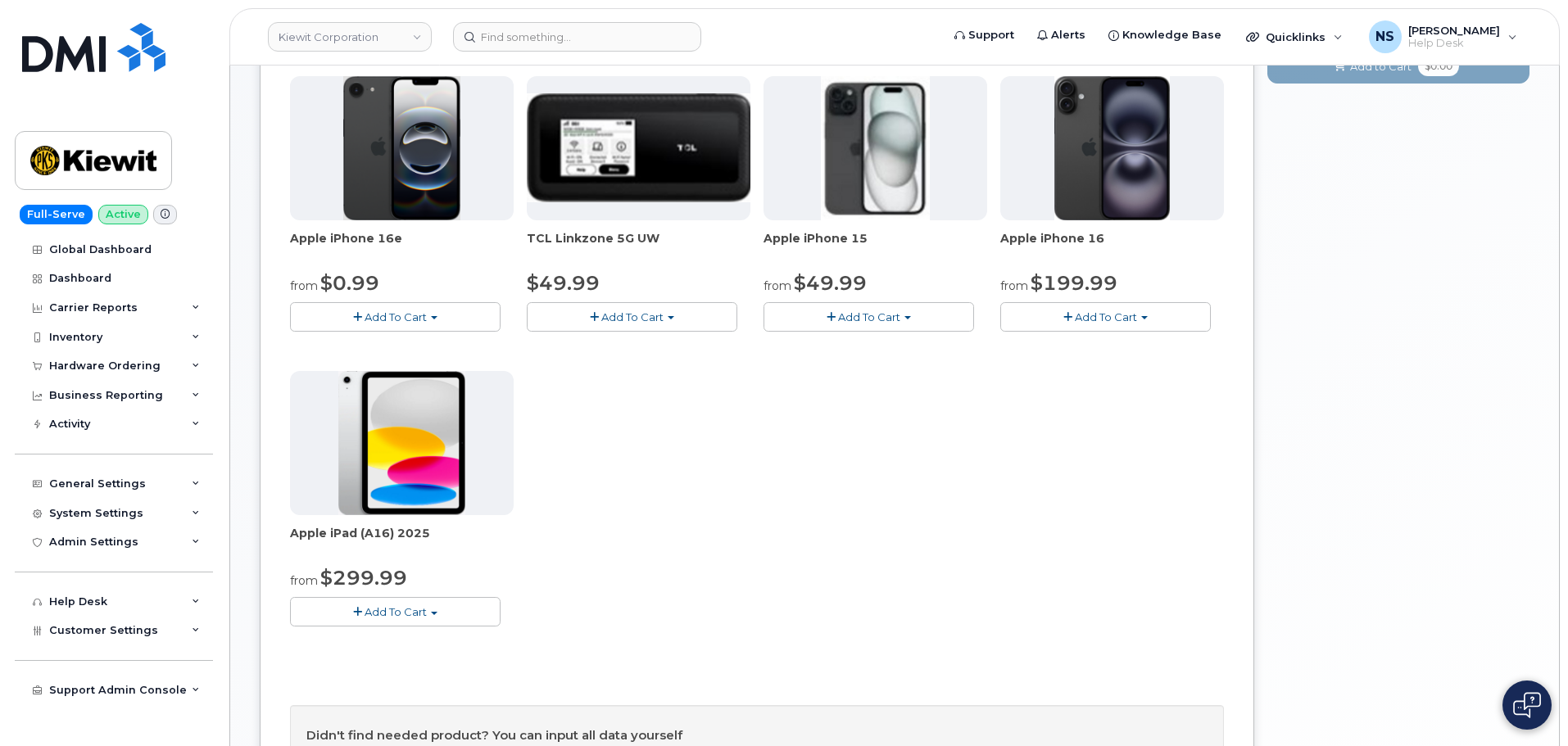
scroll to position [246, 0]
click at [1115, 315] on span "Add To Cart" at bounding box center [1106, 316] width 62 height 13
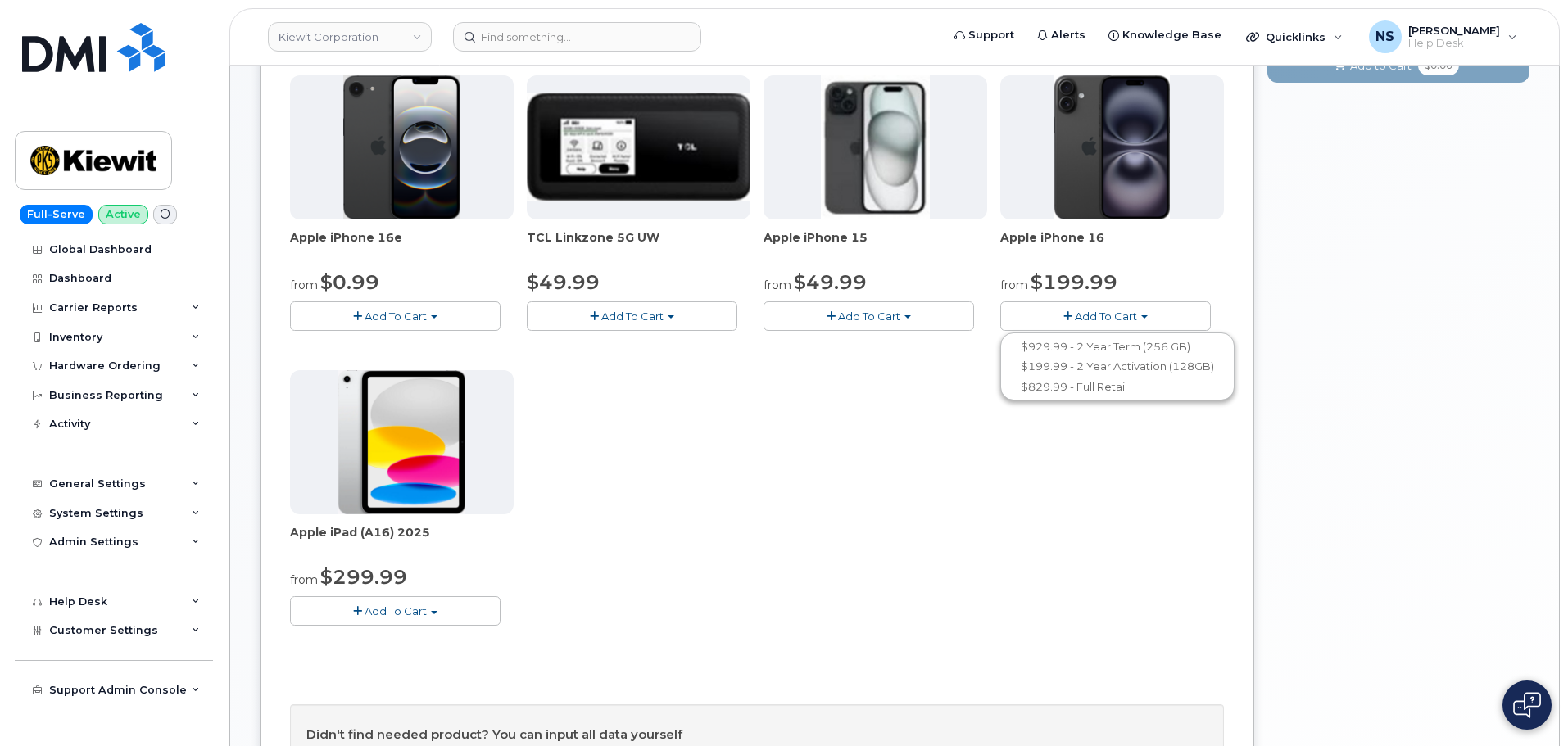
click at [768, 537] on div "Apple iPhone 16e from $0.99 Add To Cart $0.99 - 2 Year Activation (128GB) $599.…" at bounding box center [757, 364] width 934 height 577
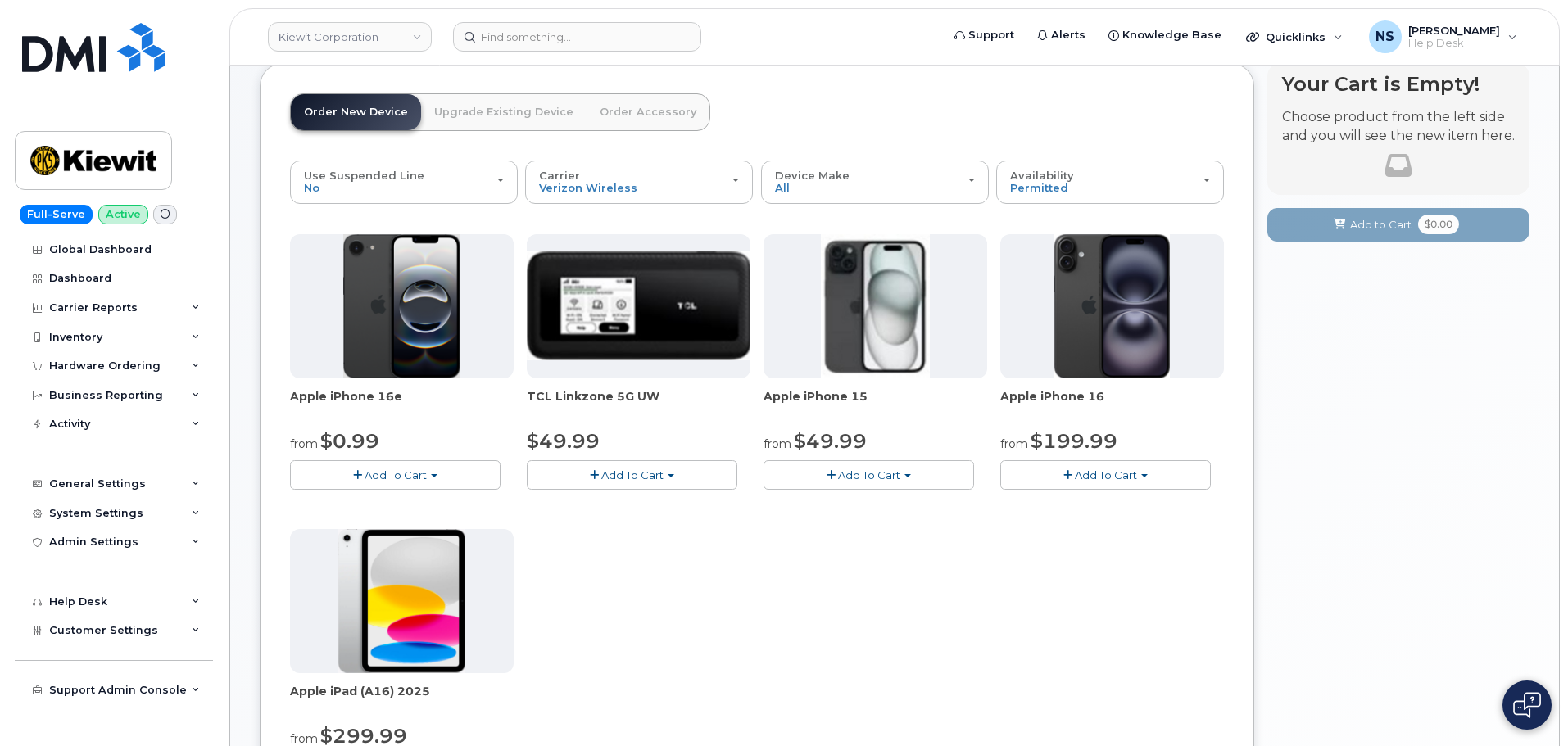
scroll to position [82, 0]
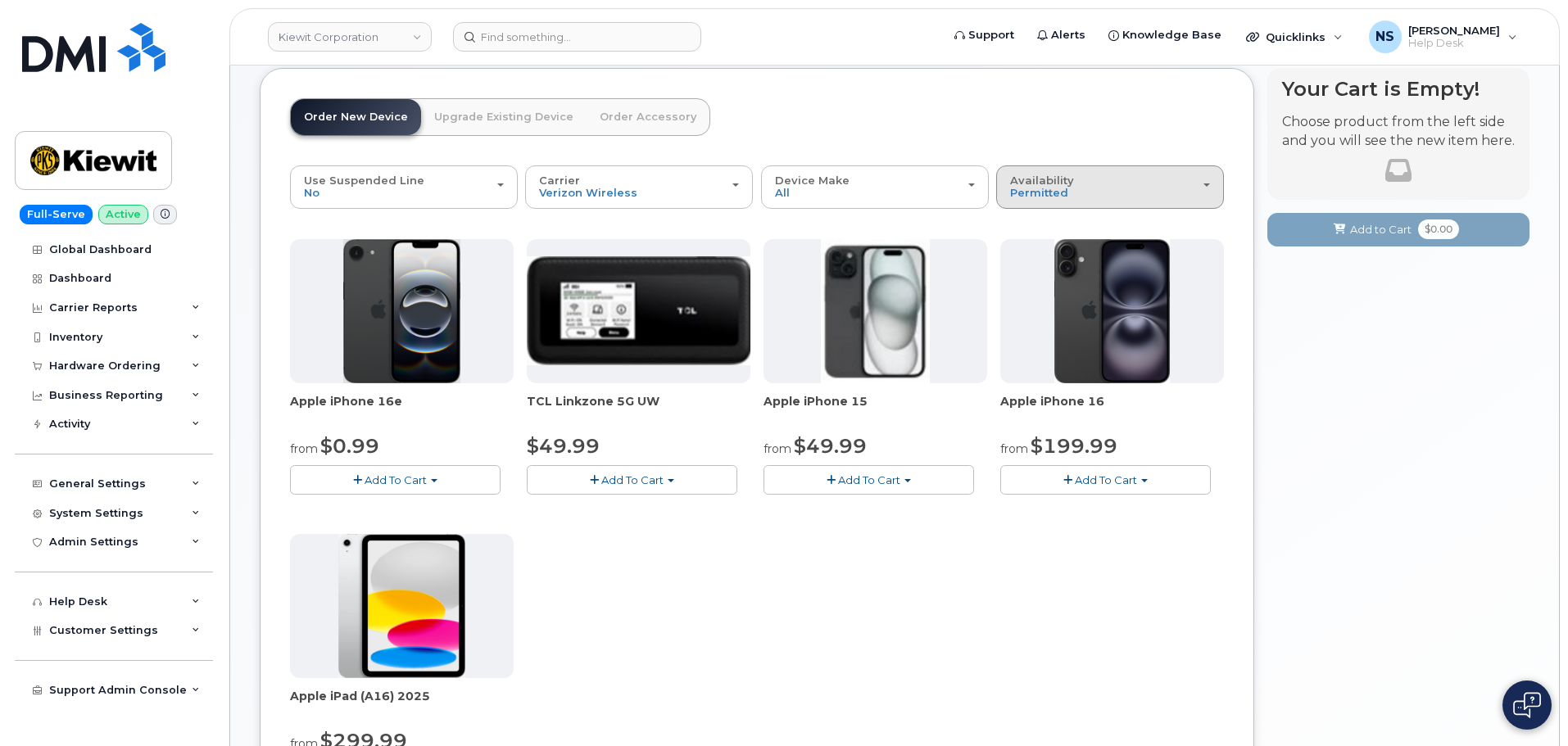
click at [1069, 195] on div "Availability Permitted All" at bounding box center [1110, 187] width 200 height 26
click at [1047, 247] on div "All" at bounding box center [1110, 253] width 219 height 20
click at [1023, 244] on div at bounding box center [1112, 311] width 224 height 144
click at [1067, 196] on div "Availability Permitted All" at bounding box center [1110, 187] width 200 height 26
click at [1025, 247] on label "All" at bounding box center [1018, 253] width 35 height 20
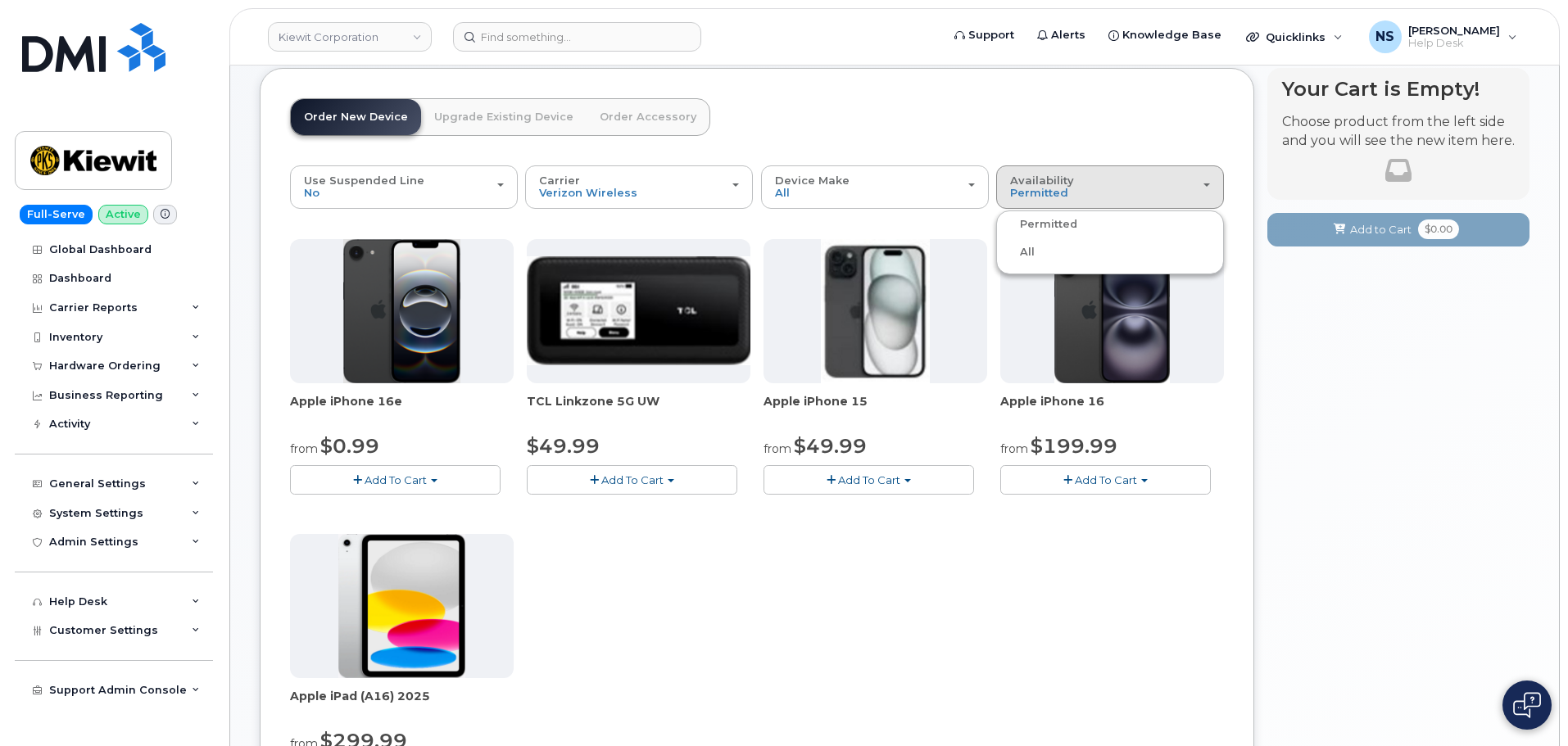
click at [0, 0] on input "All" at bounding box center [0, 0] width 0 height 0
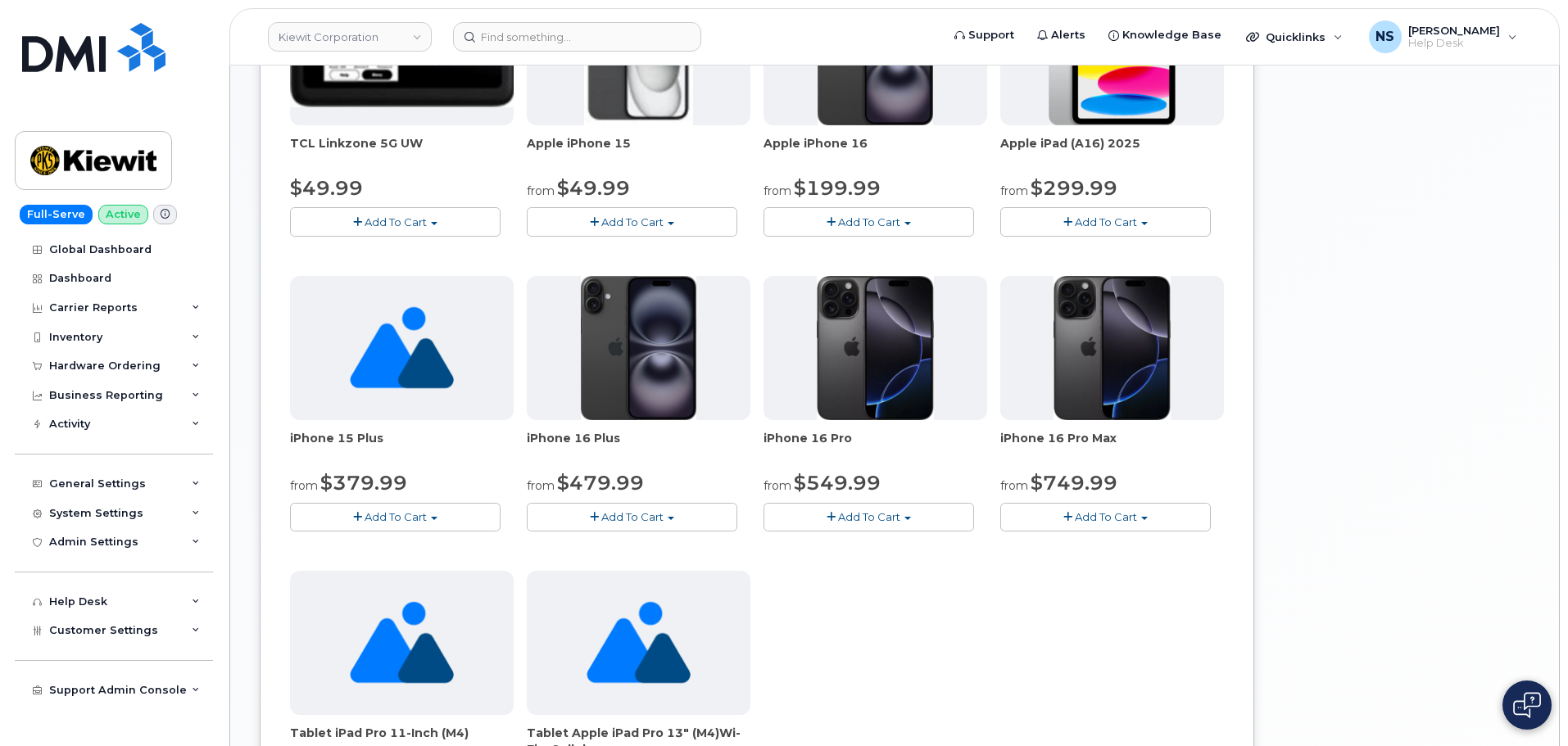
scroll to position [656, 0]
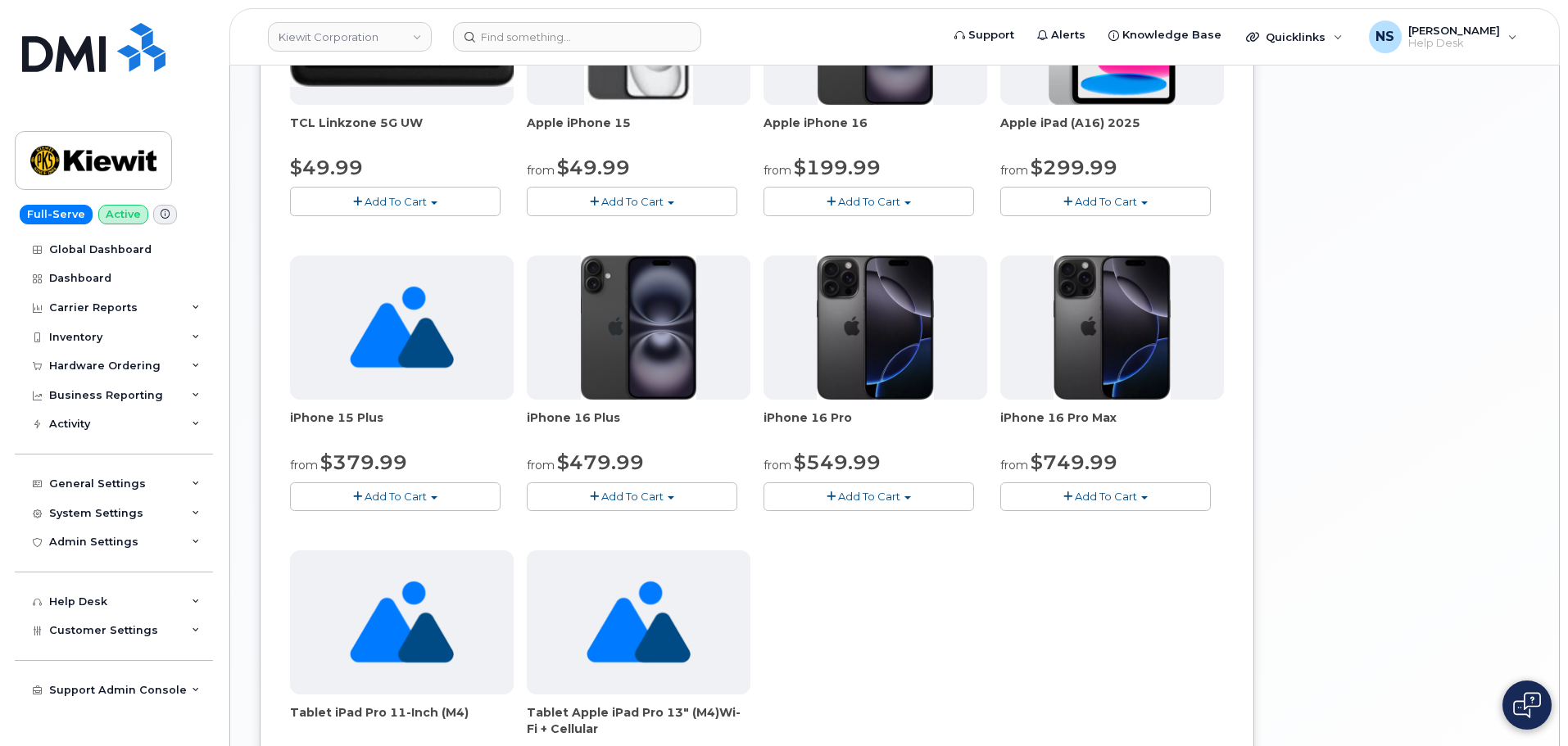
click at [927, 501] on button "Add To Cart" at bounding box center [868, 496] width 211 height 28
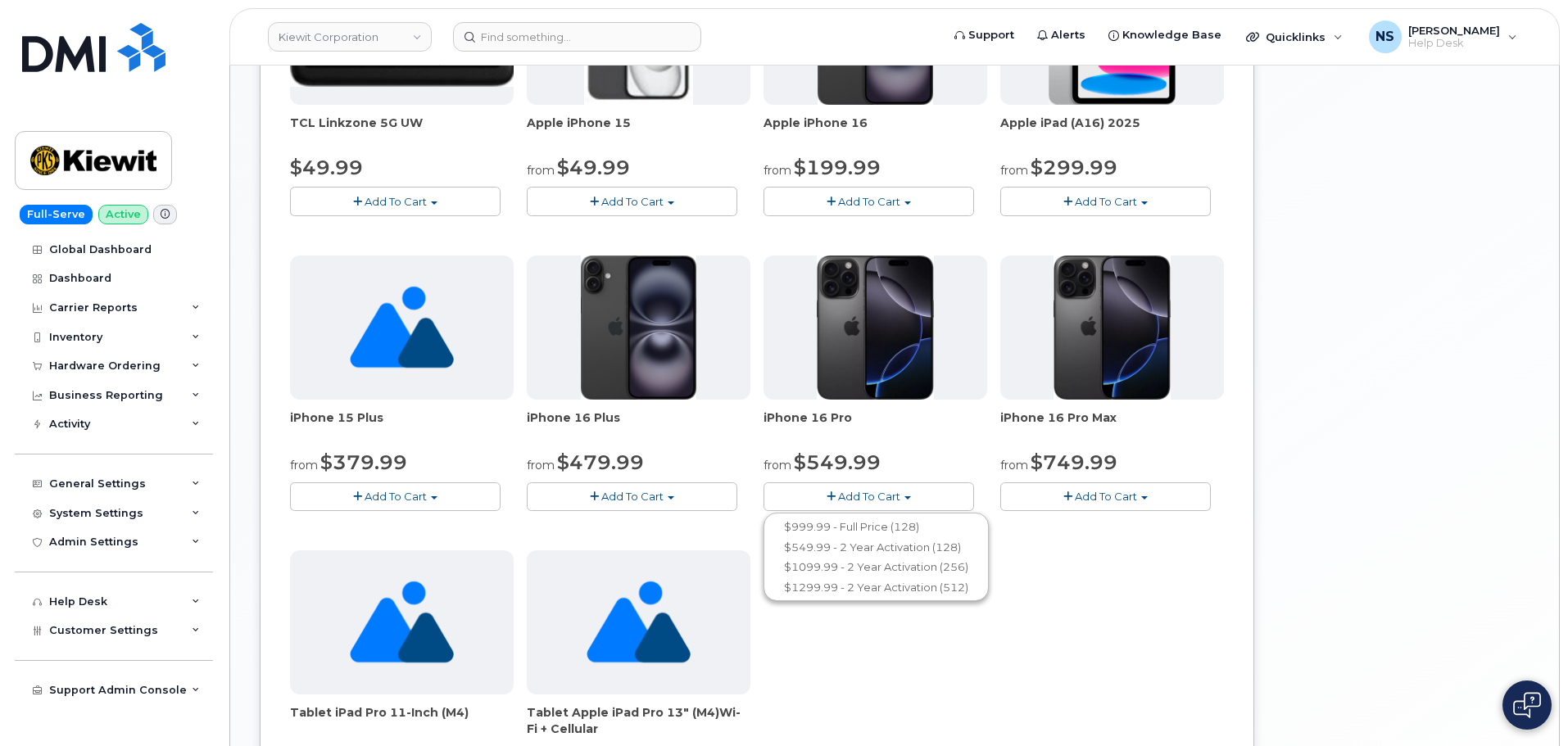
click at [1132, 497] on span "Add To Cart" at bounding box center [1106, 497] width 62 height 13
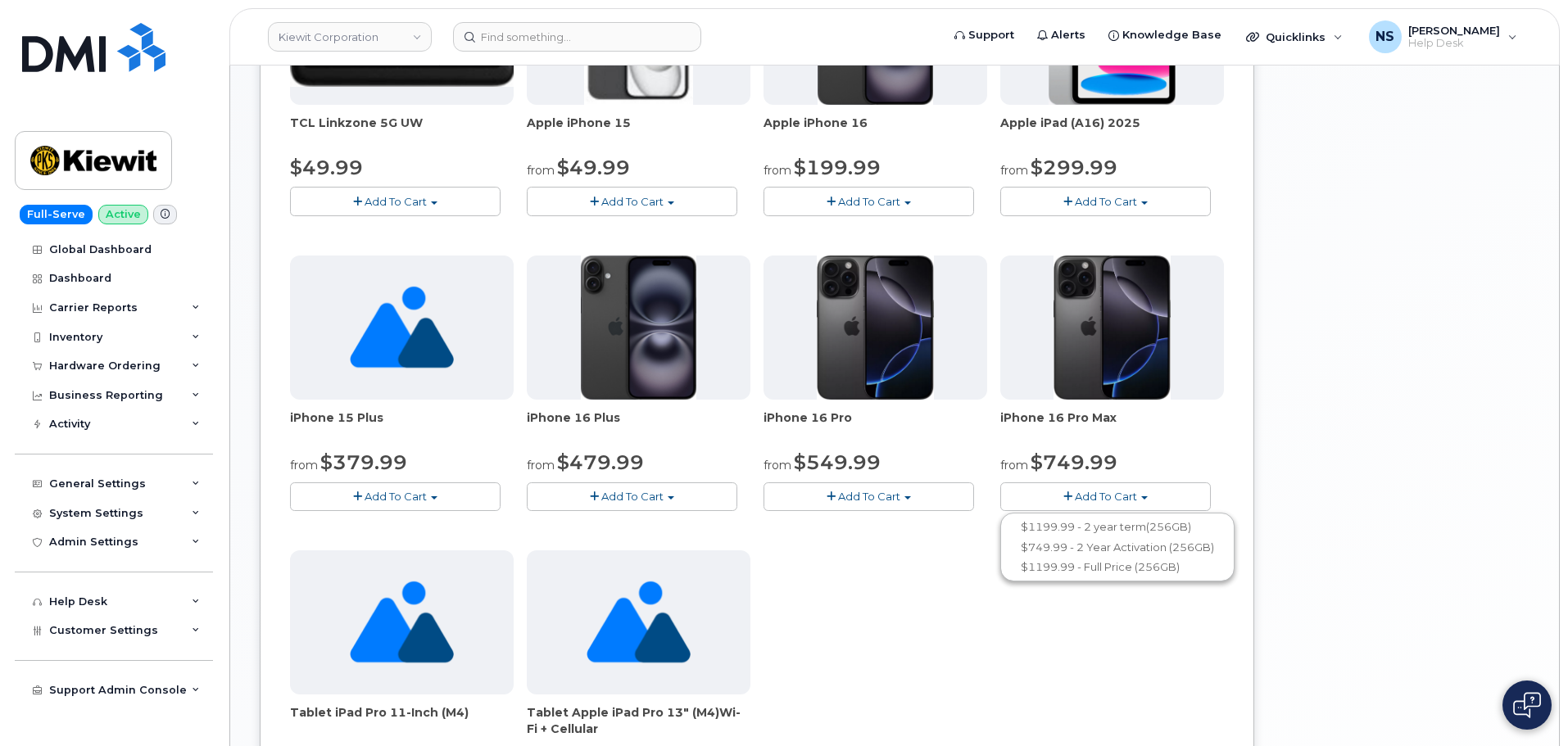
drag, startPoint x: 1130, startPoint y: 500, endPoint x: 1118, endPoint y: 501, distance: 12.0
click at [1131, 500] on span "Add To Cart" at bounding box center [1106, 497] width 62 height 13
click at [947, 501] on button "Add To Cart" at bounding box center [868, 496] width 211 height 28
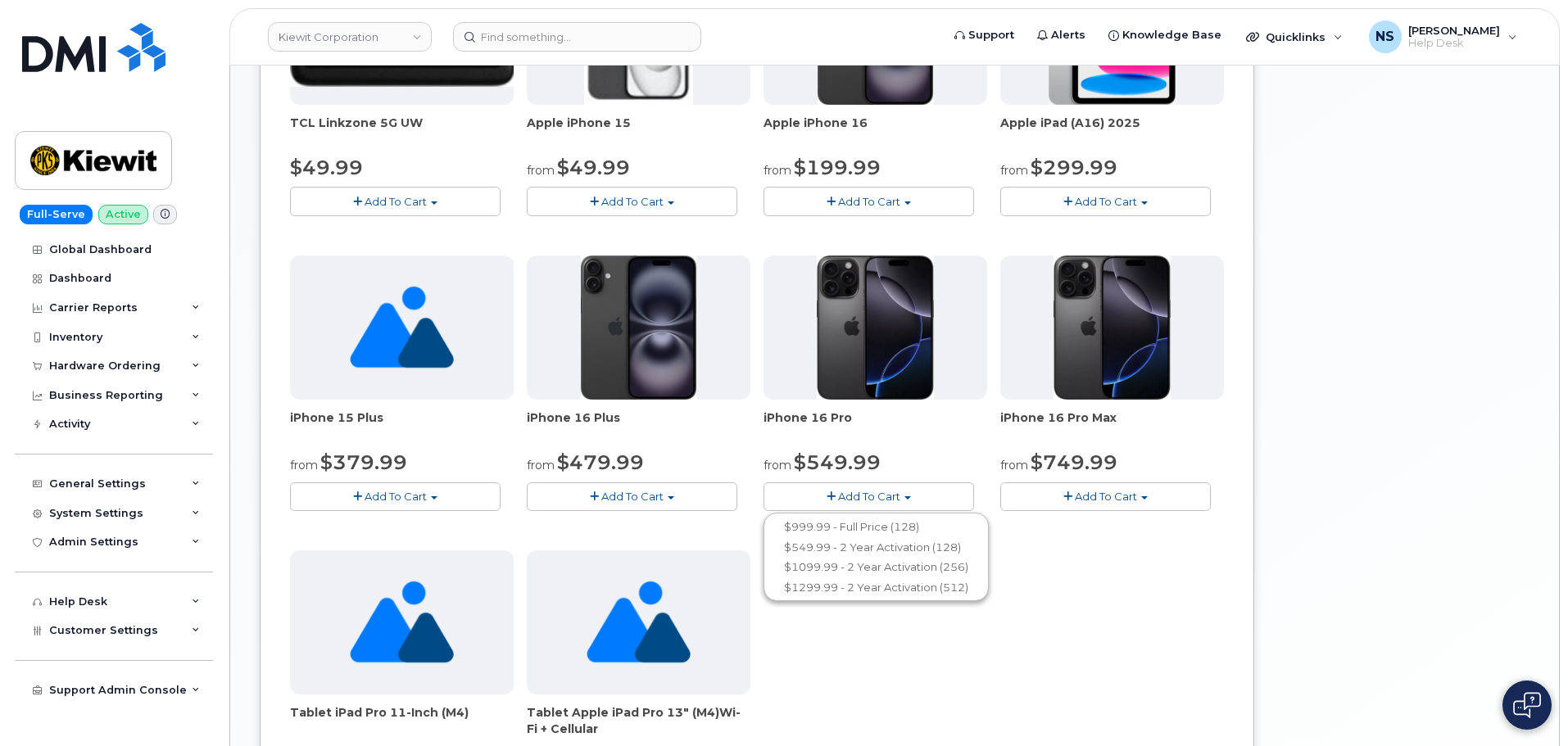
click at [1069, 493] on span "button" at bounding box center [1068, 497] width 9 height 11
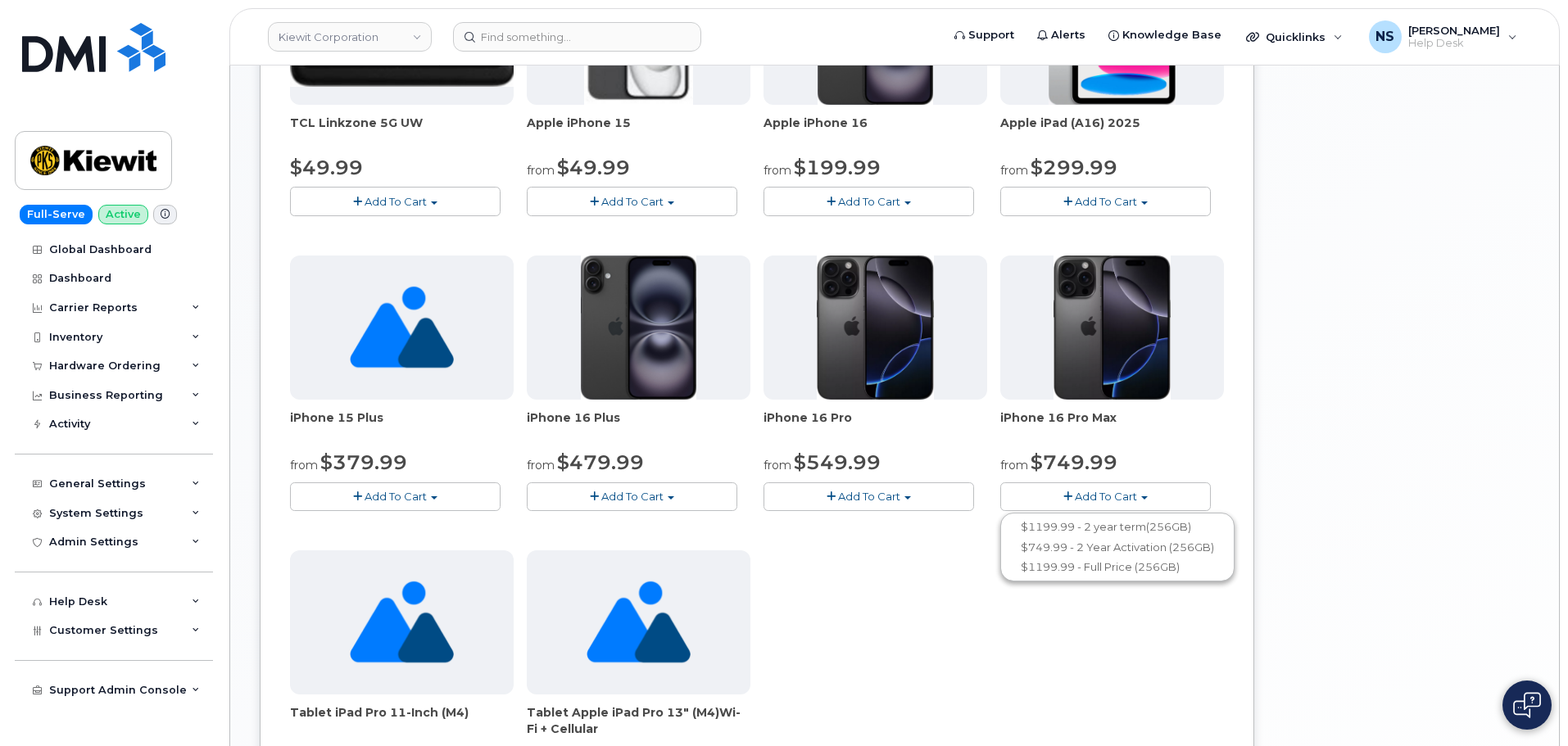
click at [896, 498] on span "Add To Cart" at bounding box center [869, 497] width 62 height 13
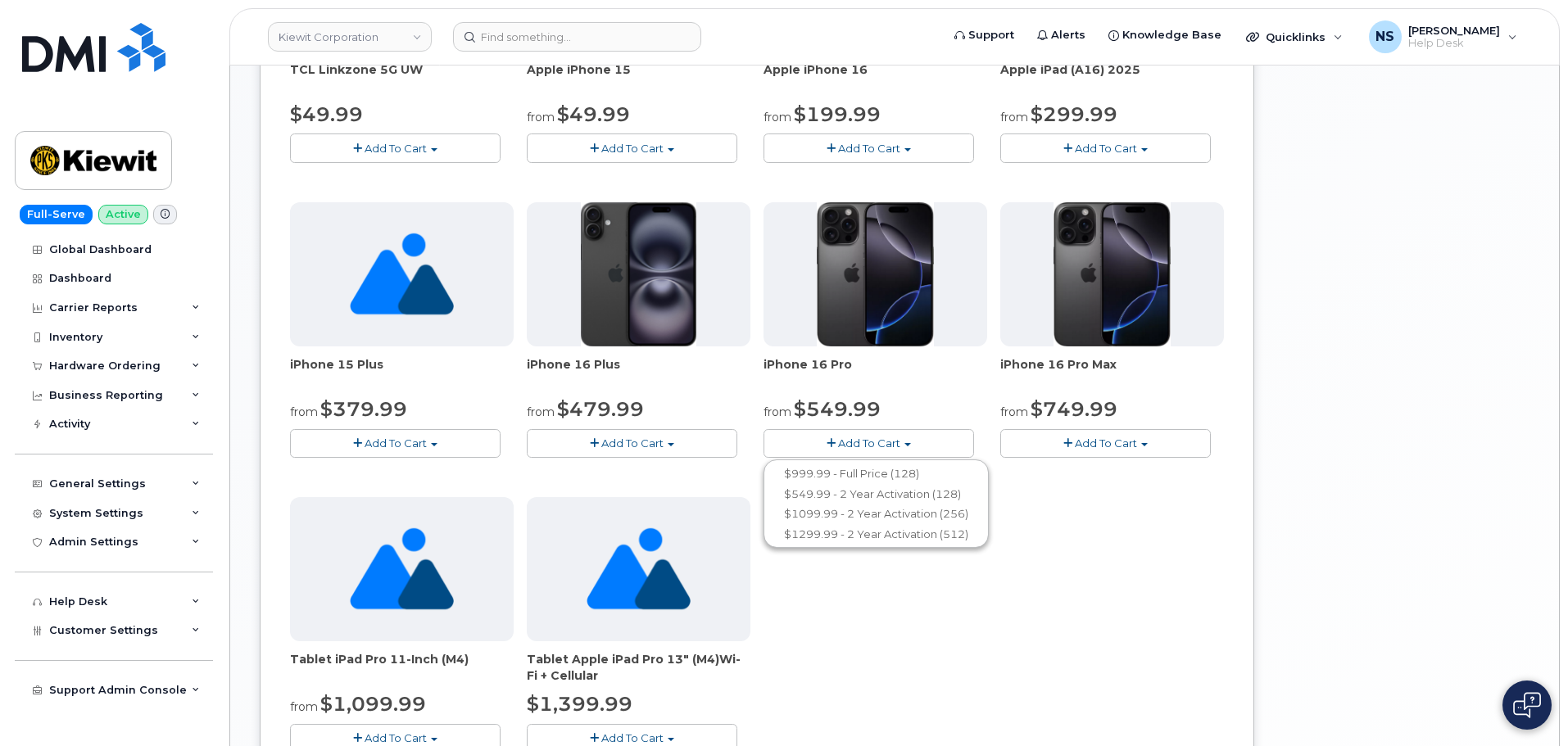
scroll to position [738, 0]
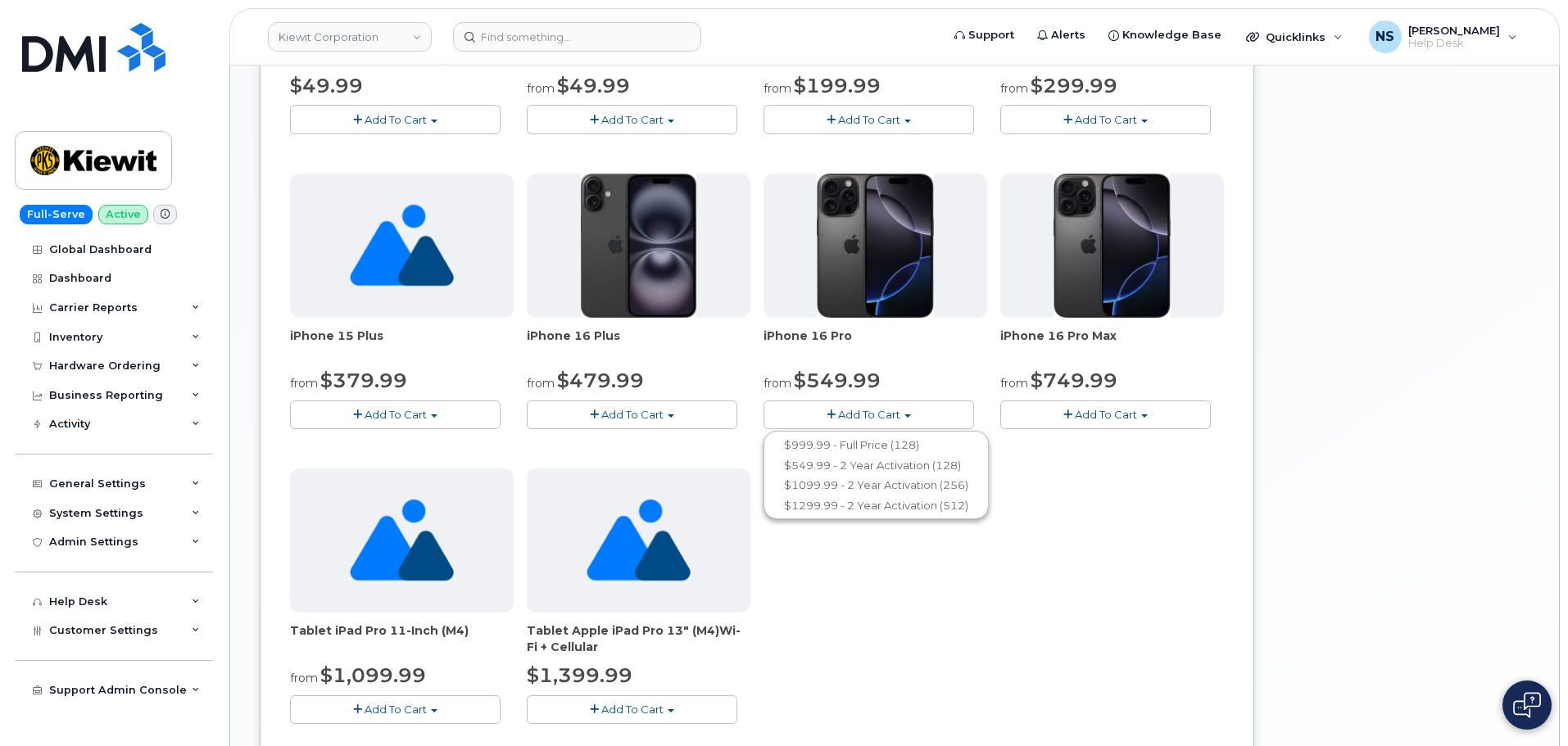
click at [1116, 401] on button "Add To Cart" at bounding box center [1106, 415] width 211 height 28
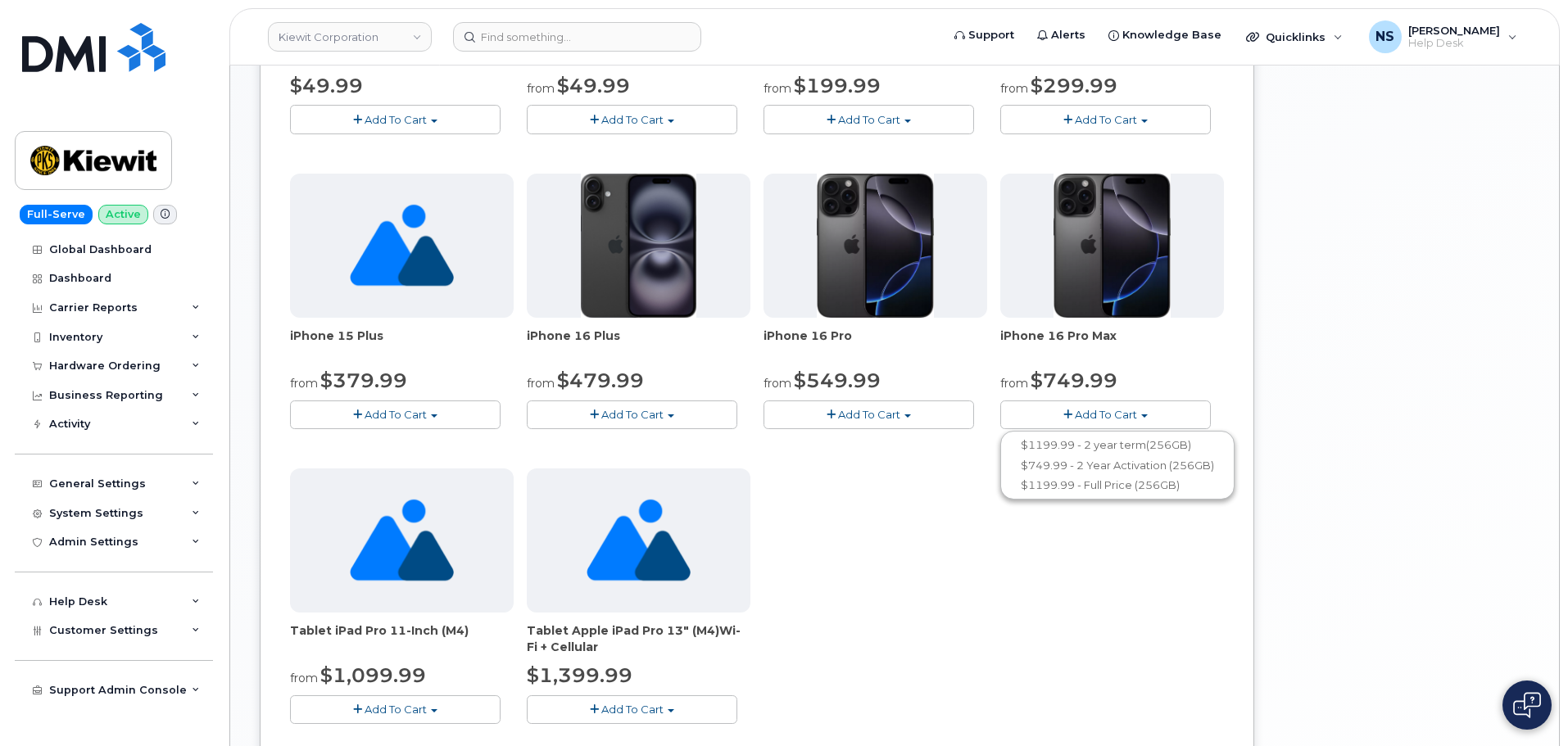
click at [833, 430] on div "SIM Only $0.00 Add To Cart $0.00 - New Activation Samsung Galaxy S24 FE from $0…" at bounding box center [757, 167] width 934 height 1167
click at [834, 421] on button "Add To Cart" at bounding box center [868, 415] width 211 height 28
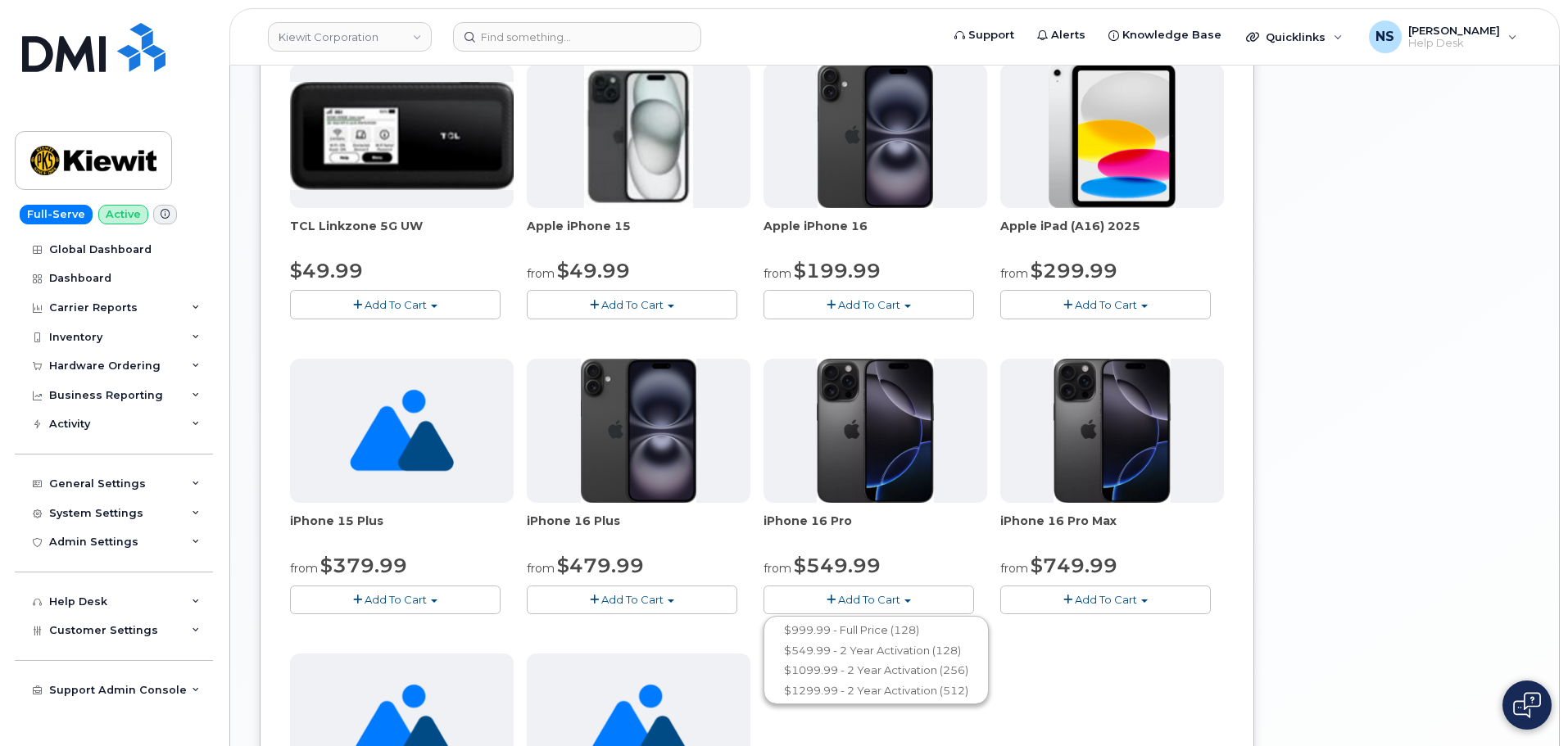
scroll to position [573, 0]
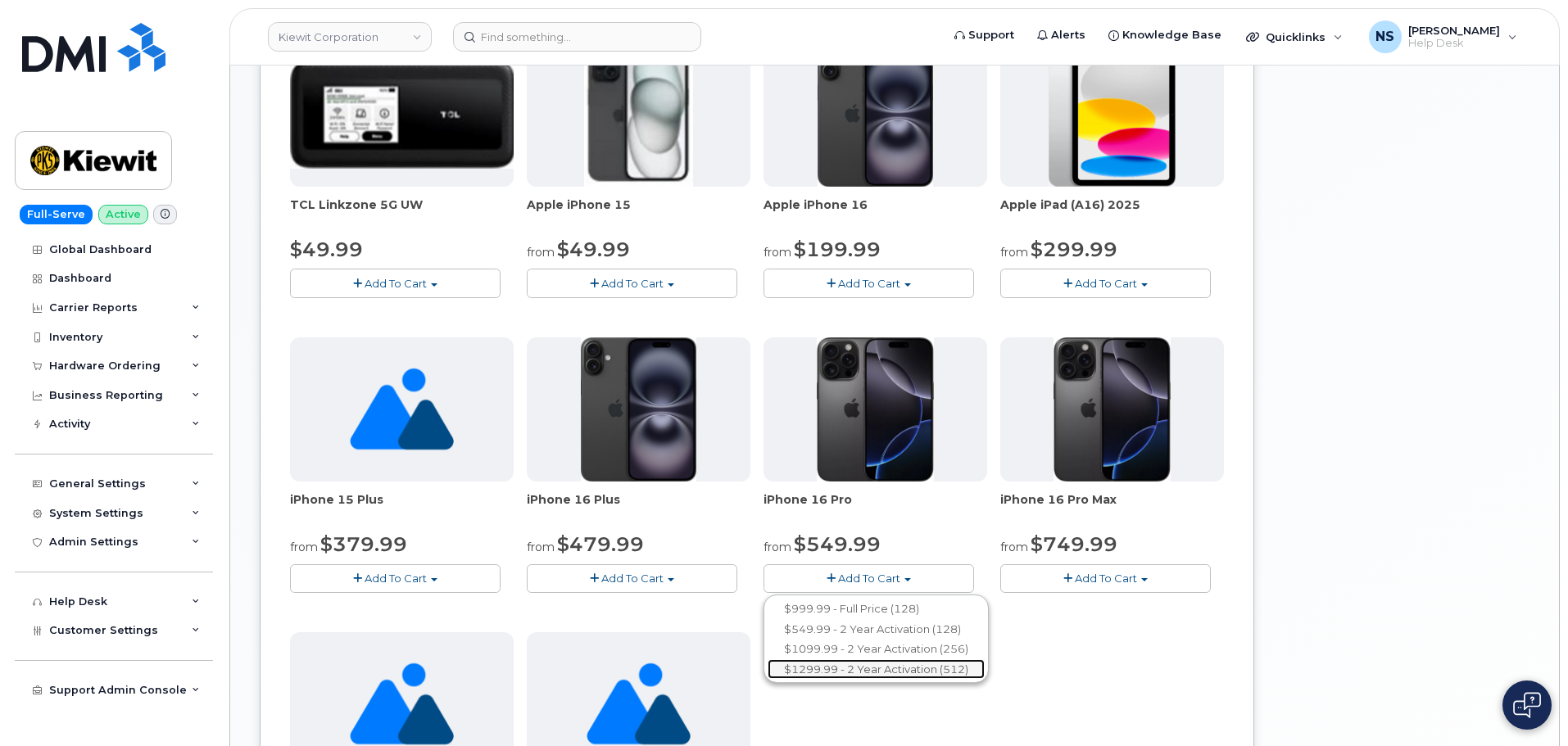
click at [874, 672] on link "$1299.99 - 2 Year Activation (512)" at bounding box center [877, 669] width 217 height 20
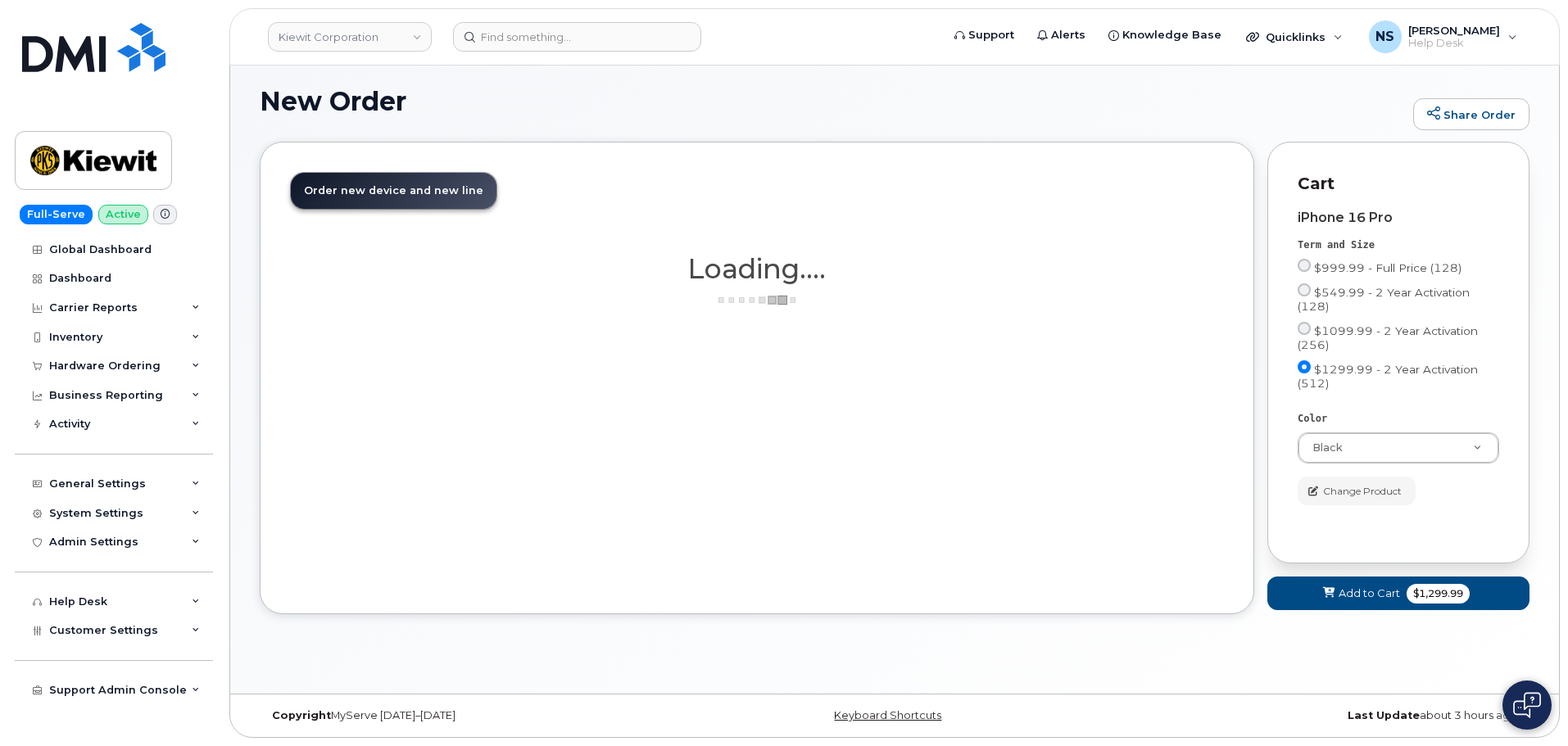
scroll to position [139, 0]
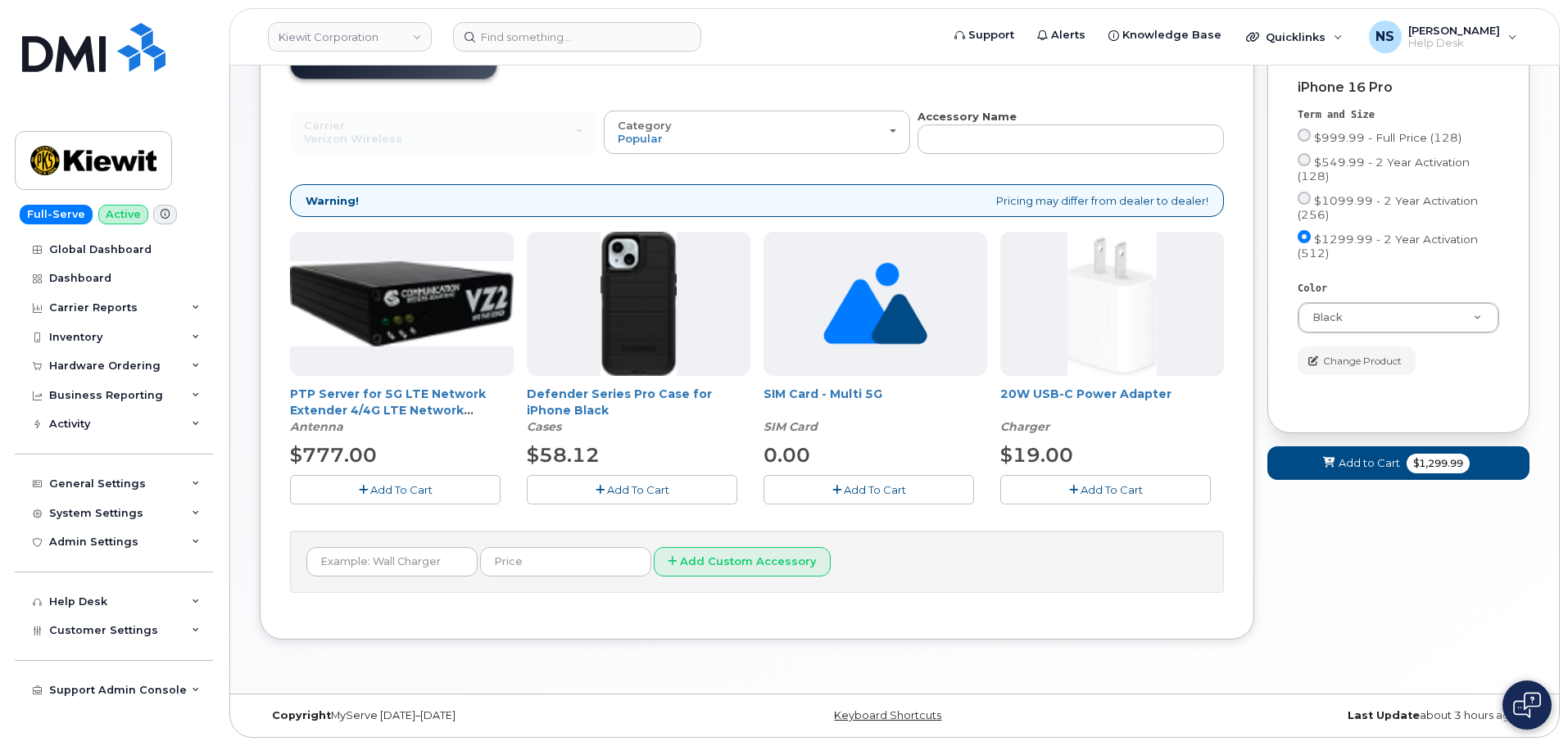
click at [648, 482] on button "Add To Cart" at bounding box center [632, 489] width 211 height 28
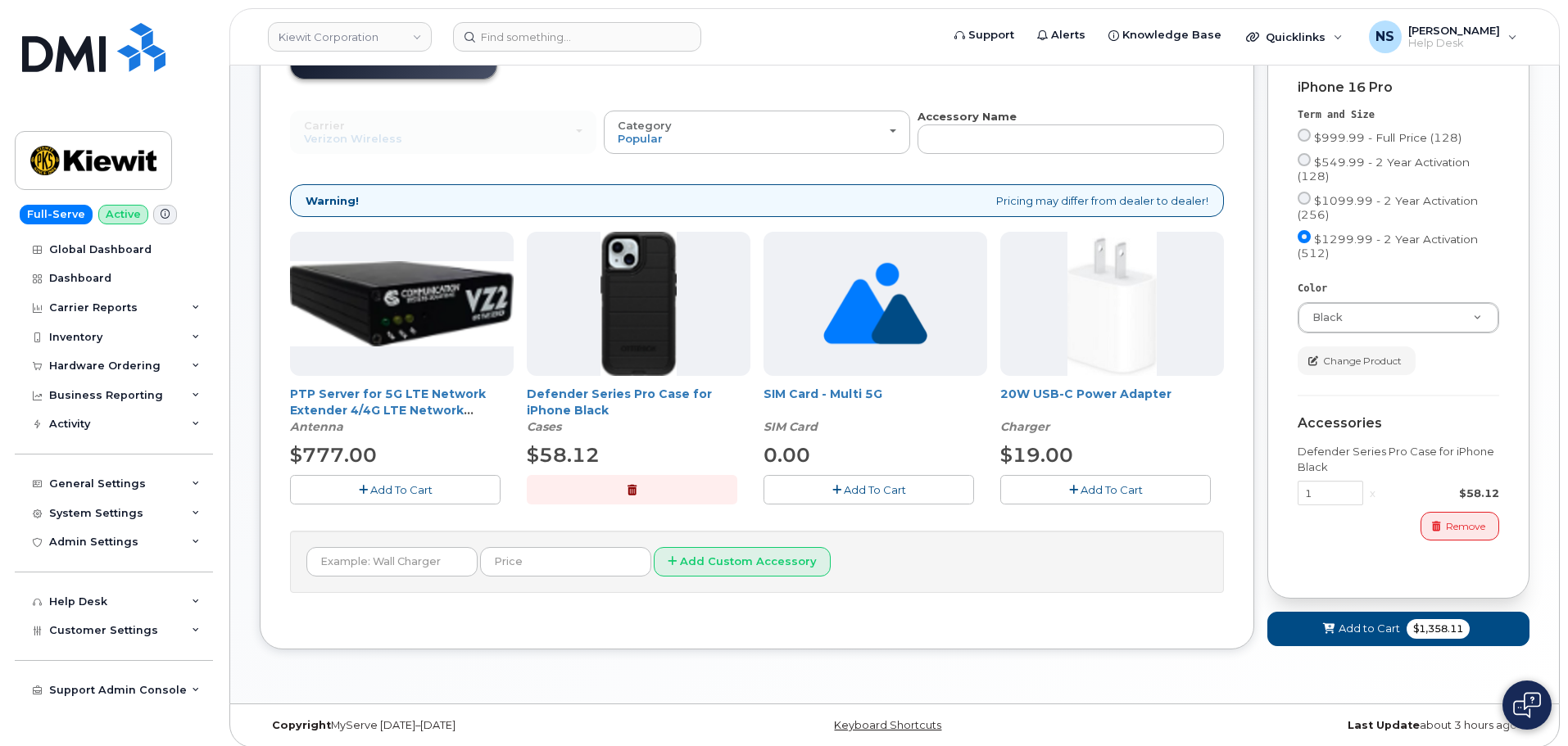
click at [1073, 483] on button "Add To Cart" at bounding box center [1106, 489] width 211 height 28
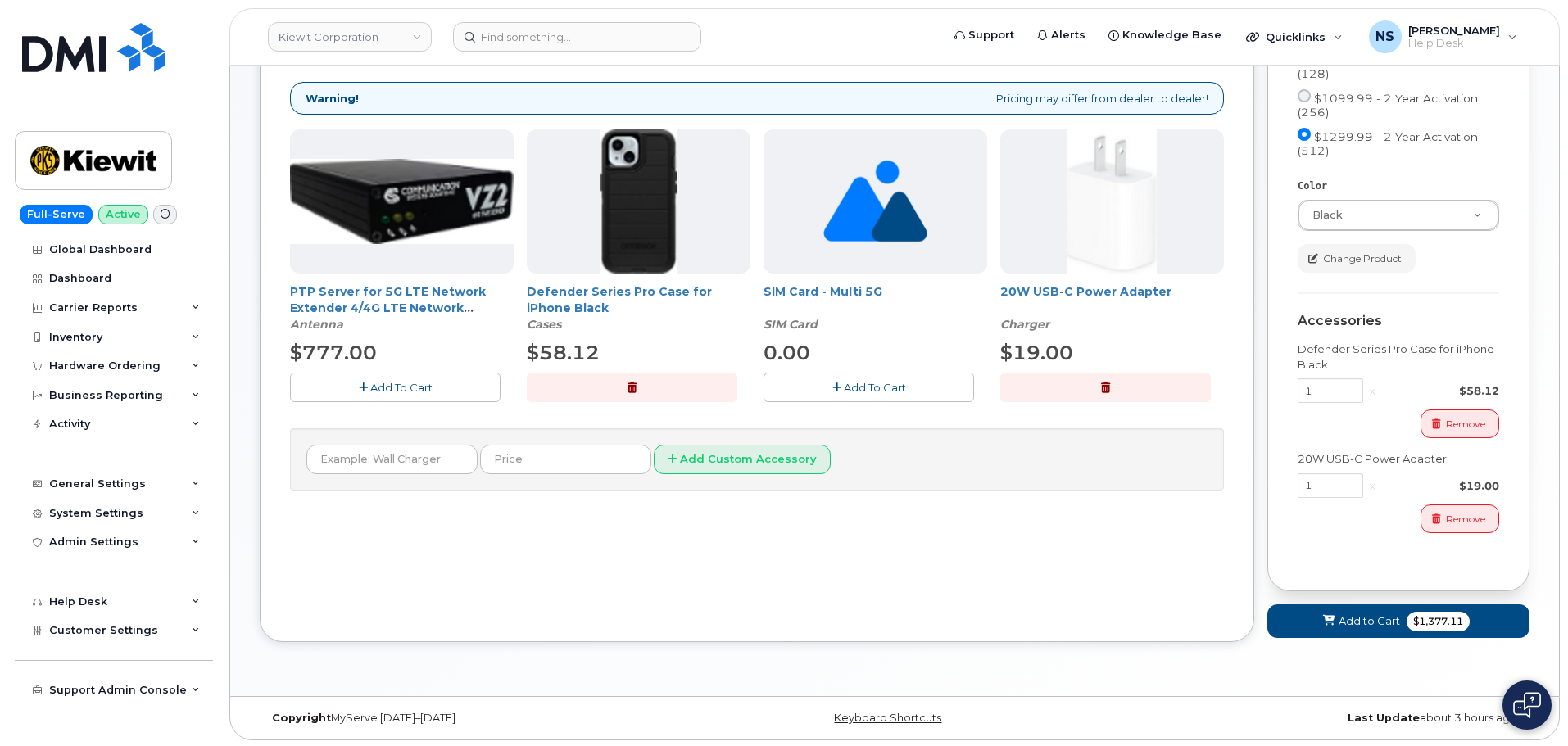
scroll to position [243, 0]
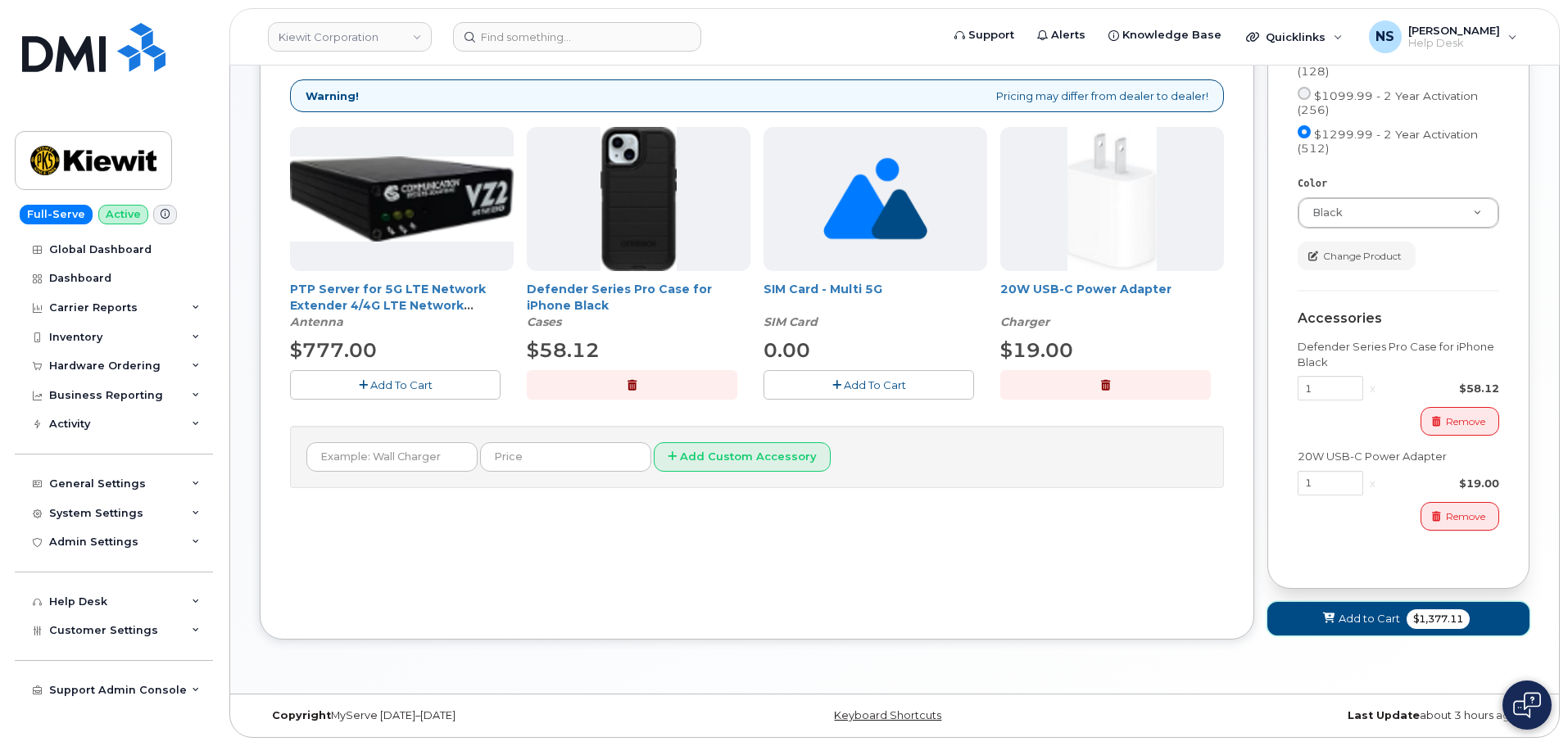
click at [1355, 610] on button "Add to Cart $1,377.11" at bounding box center [1398, 618] width 262 height 34
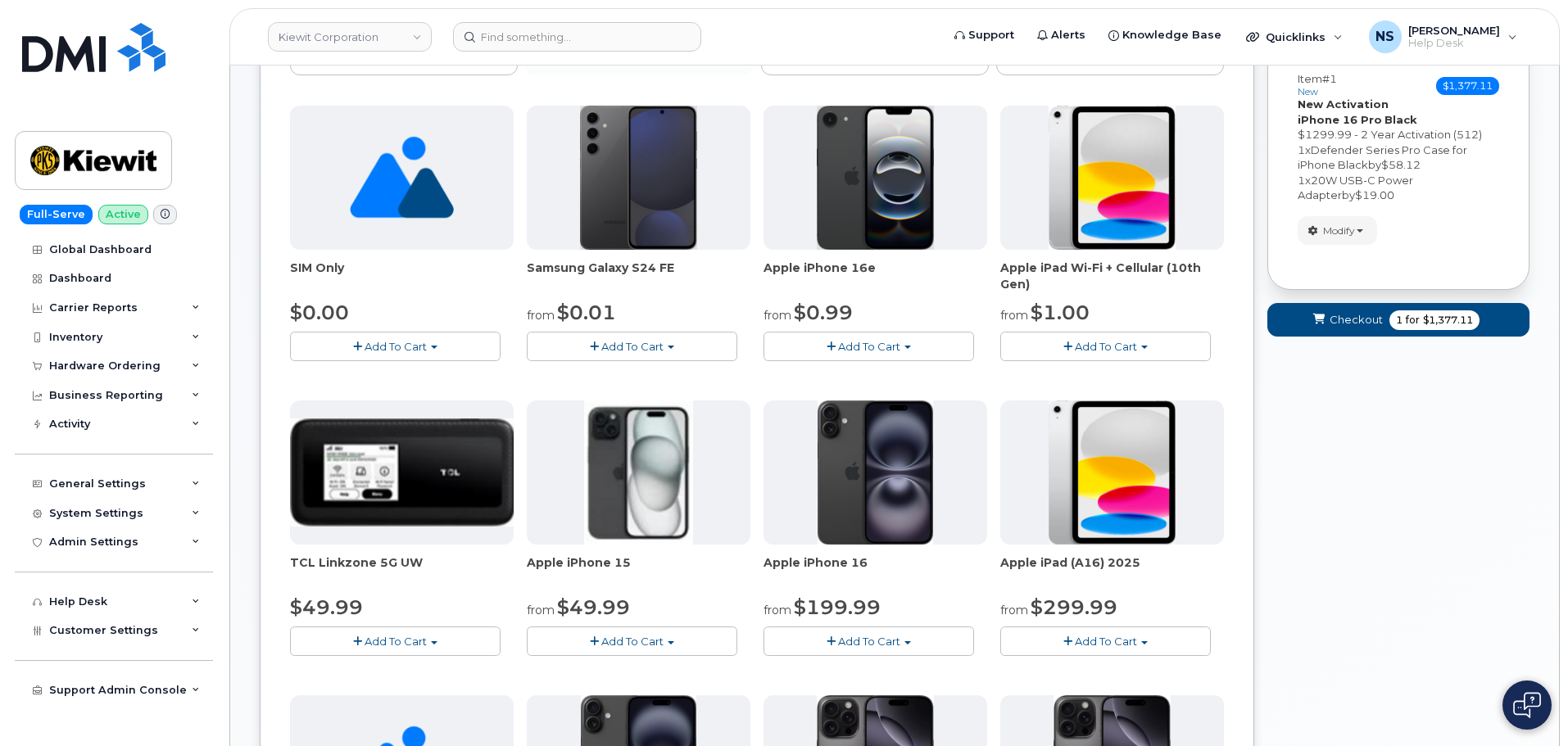
scroll to position [0, 0]
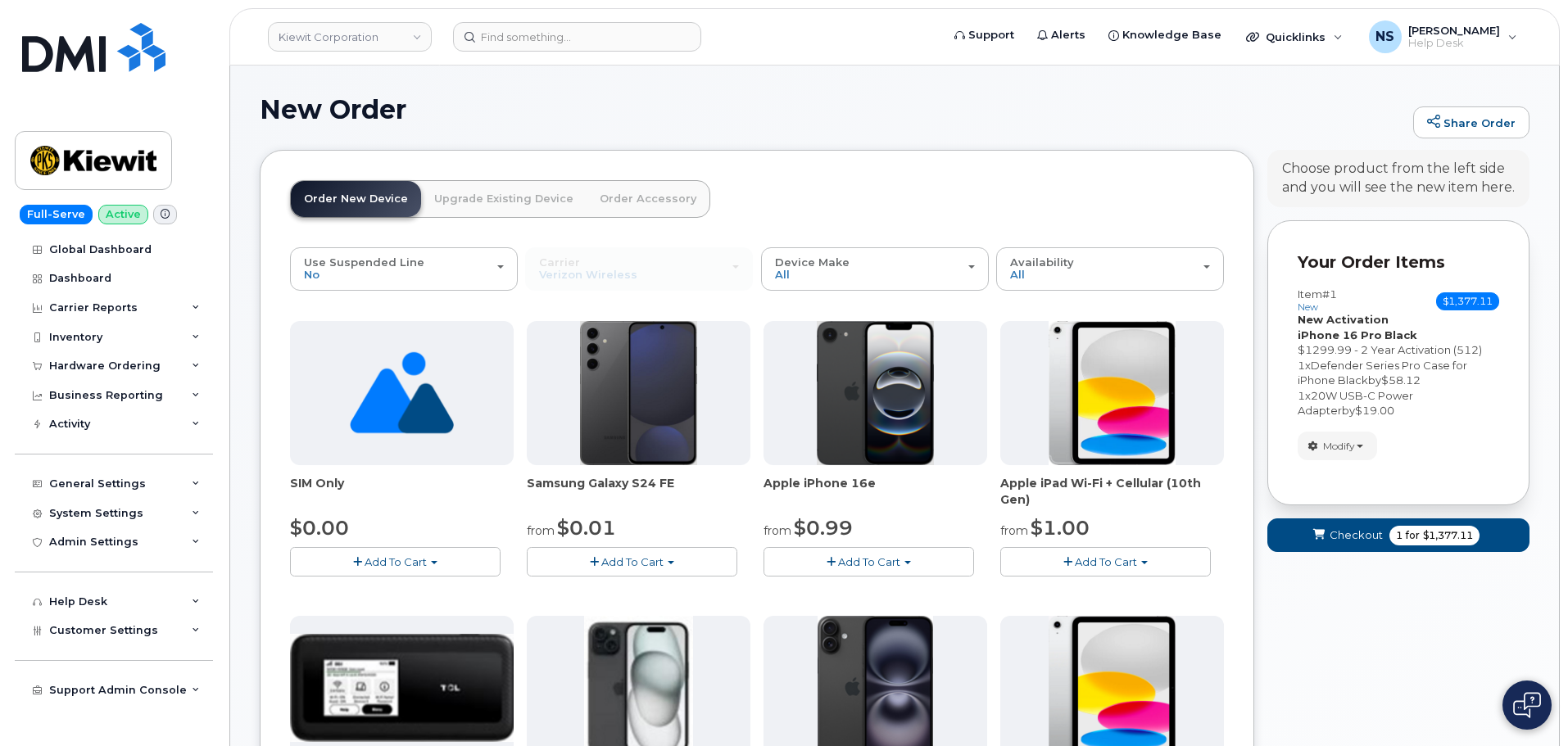
click at [471, 202] on link "Upgrade Existing Device" at bounding box center [503, 198] width 165 height 36
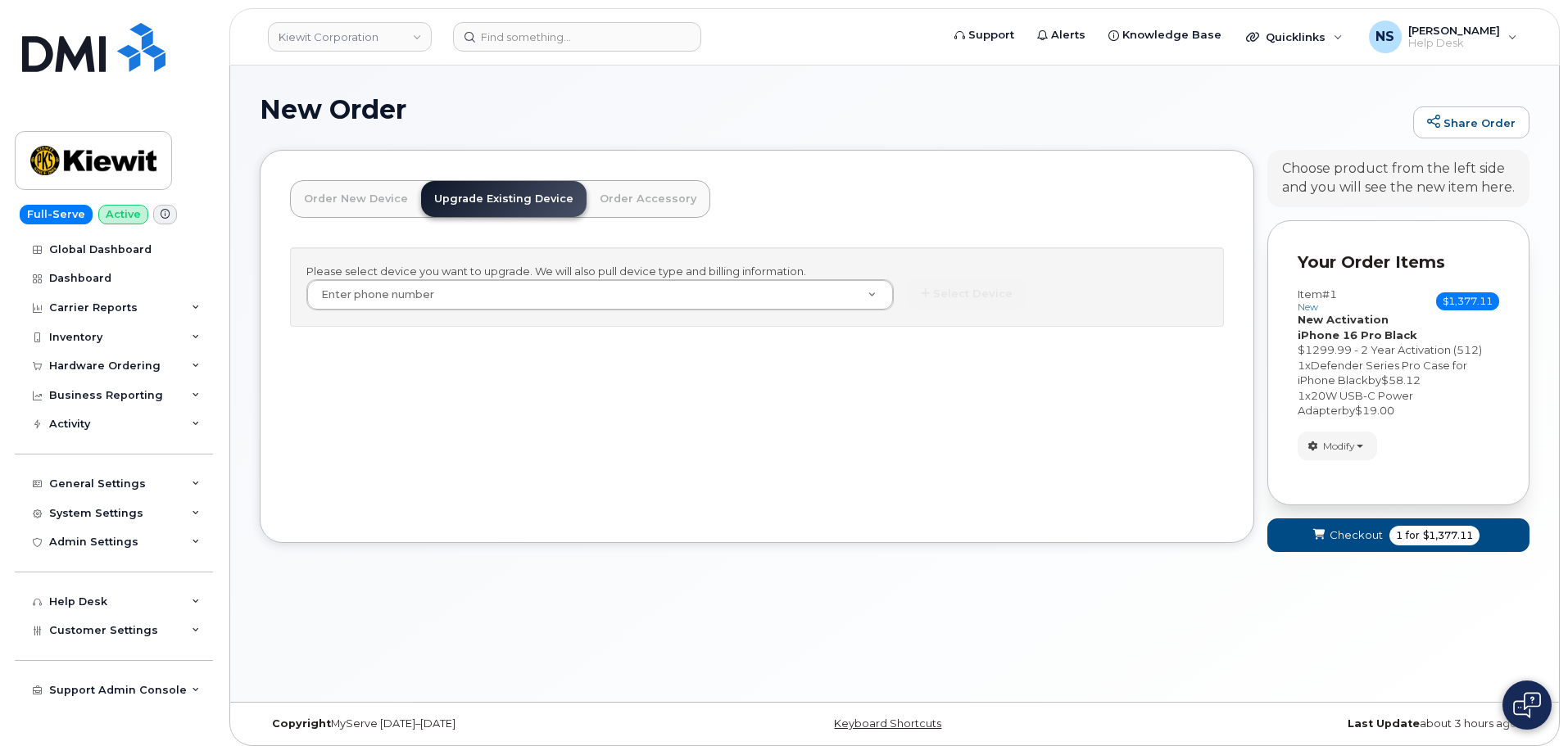
click at [457, 272] on div "Please select device you want to upgrade. We will also pull device type and bil…" at bounding box center [757, 287] width 934 height 79
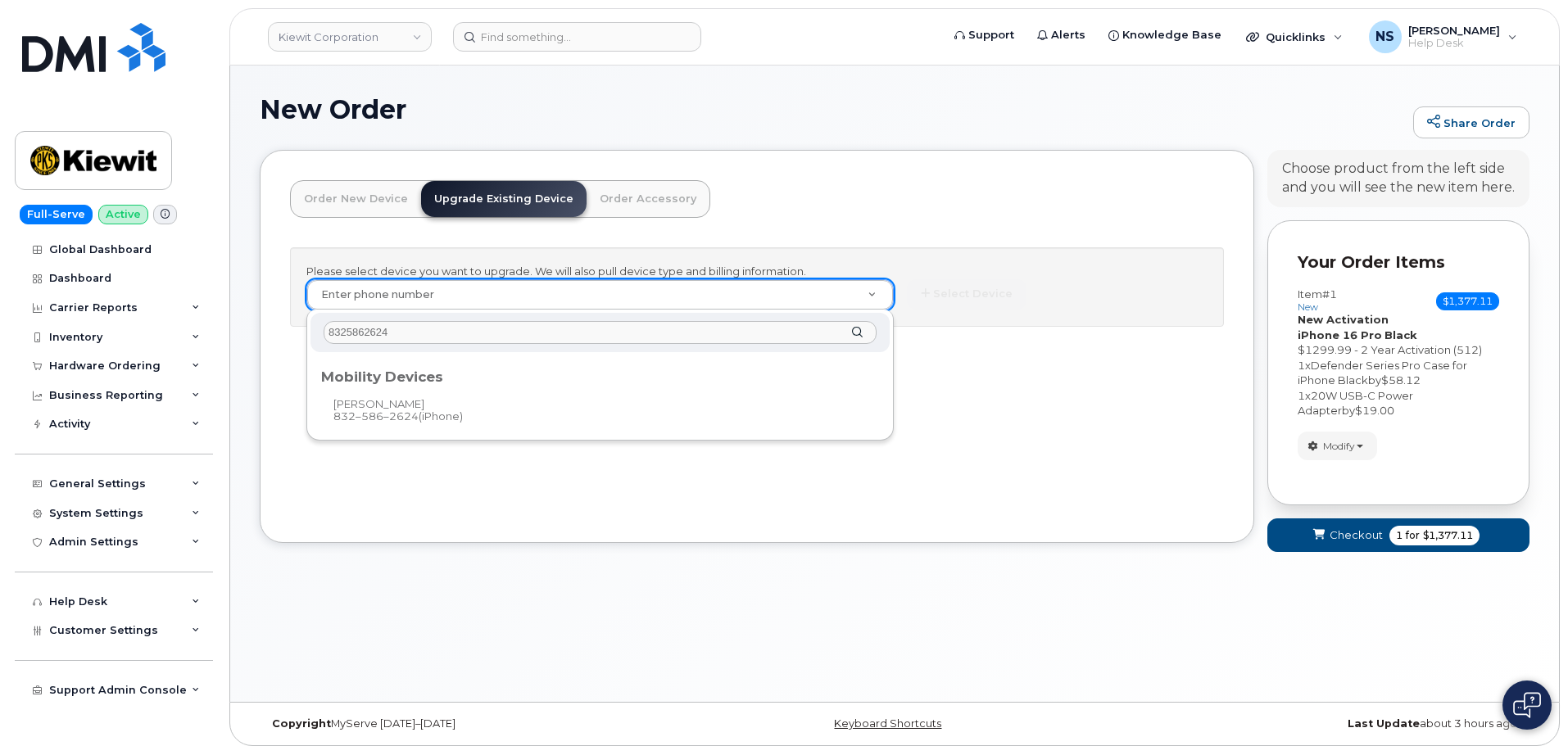
type input "8325862624"
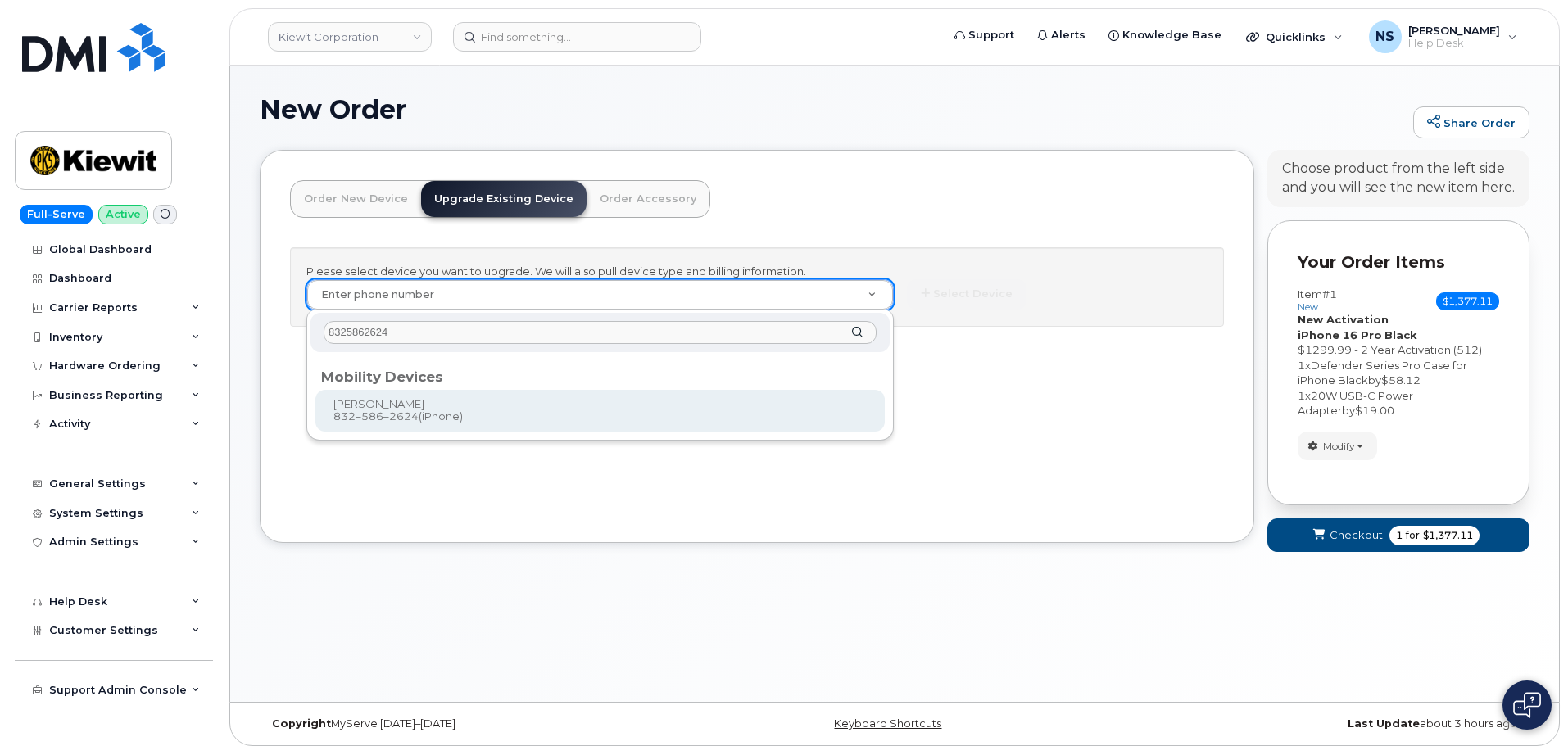
type input "1173138"
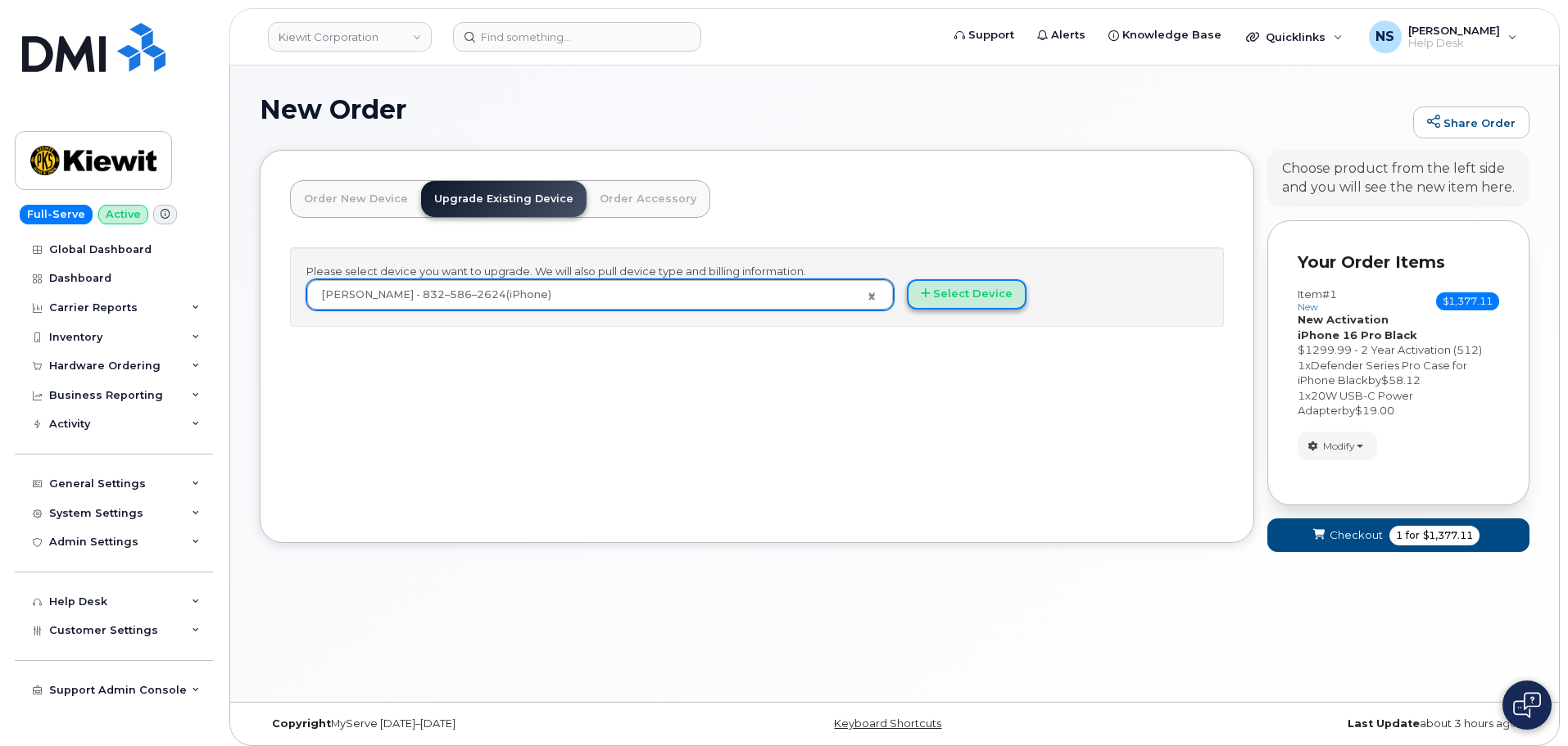
click at [983, 298] on button "Select Device" at bounding box center [966, 294] width 120 height 30
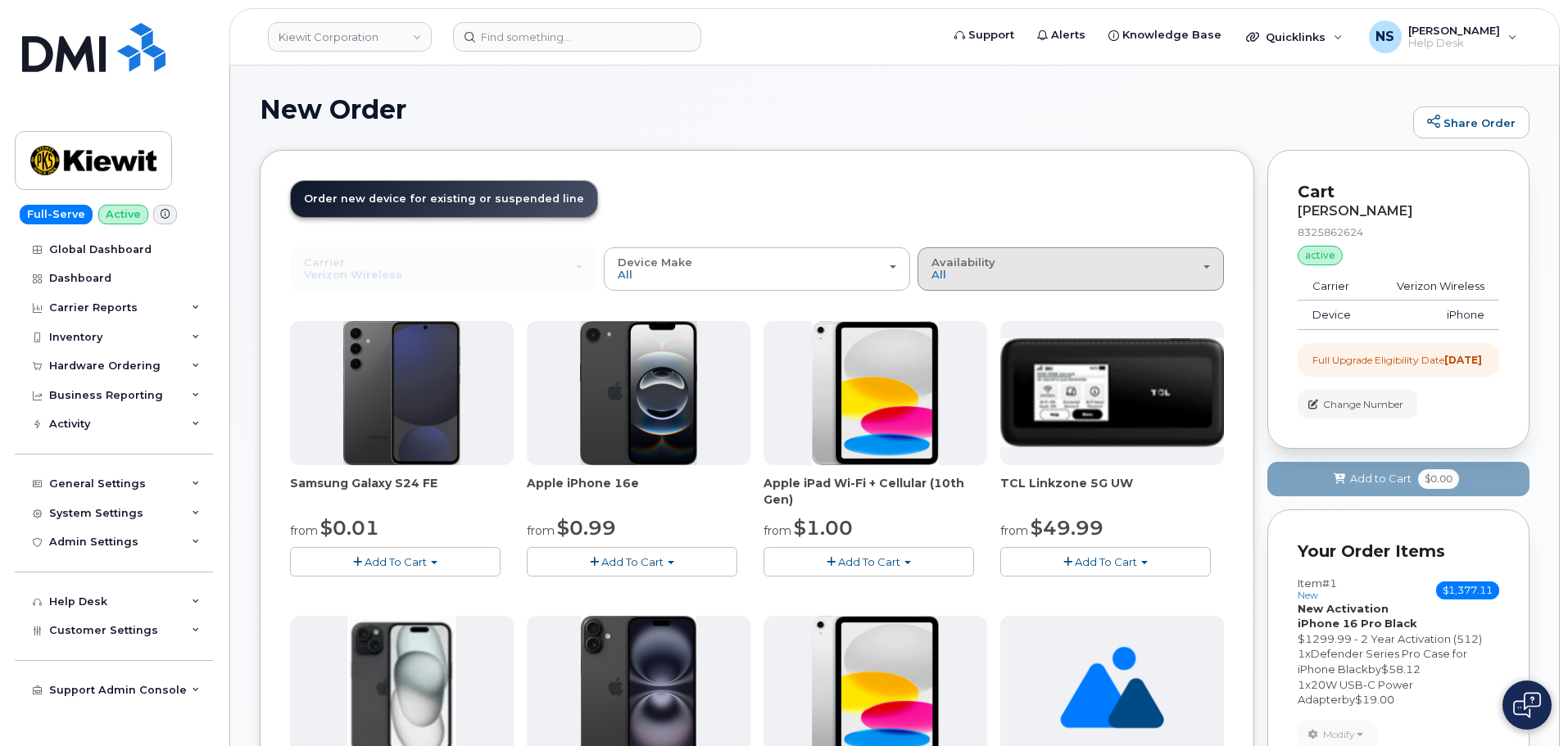
click at [959, 278] on div "Availability Permitted All" at bounding box center [1070, 269] width 279 height 26
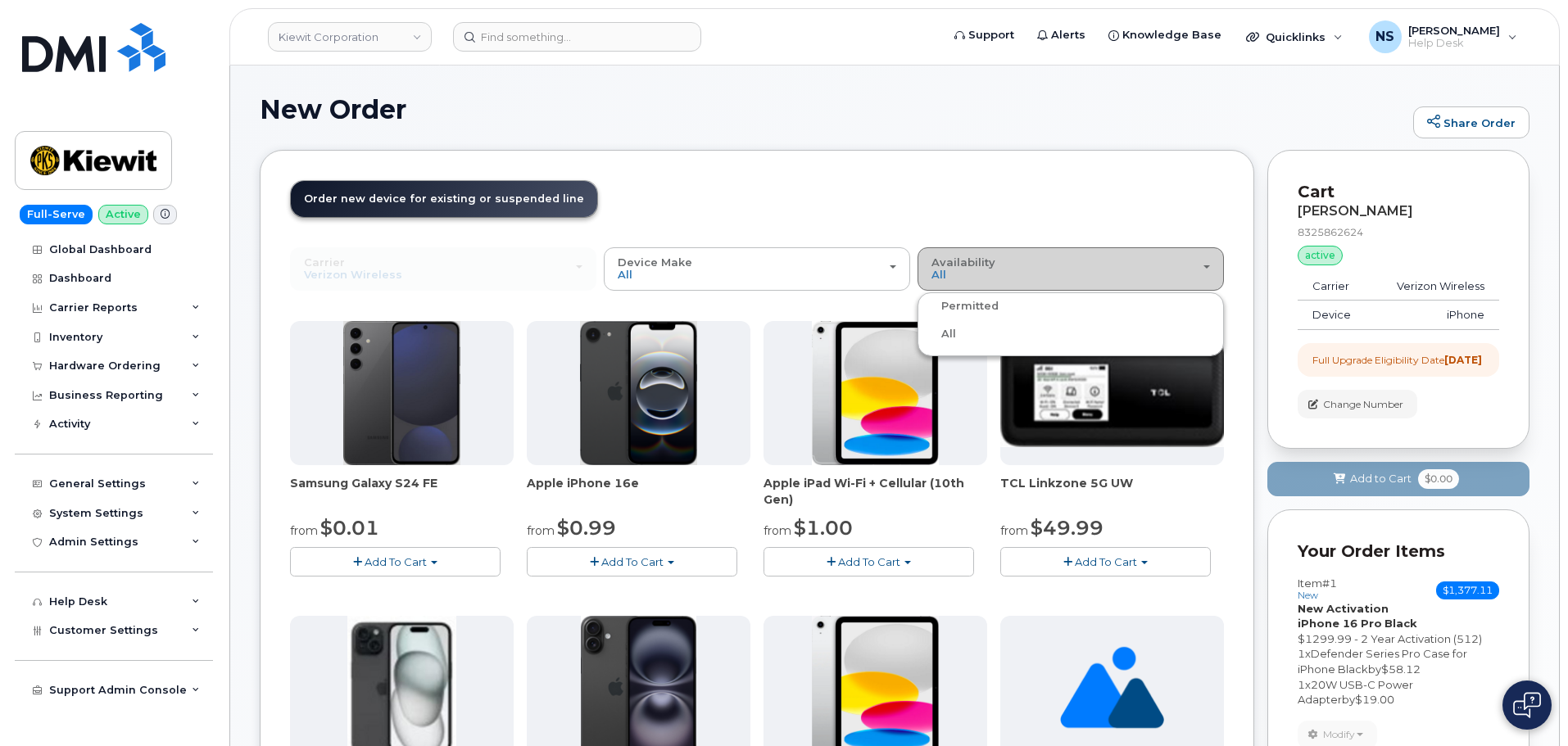
click at [965, 282] on button "Availability Permitted All" at bounding box center [1071, 268] width 307 height 43
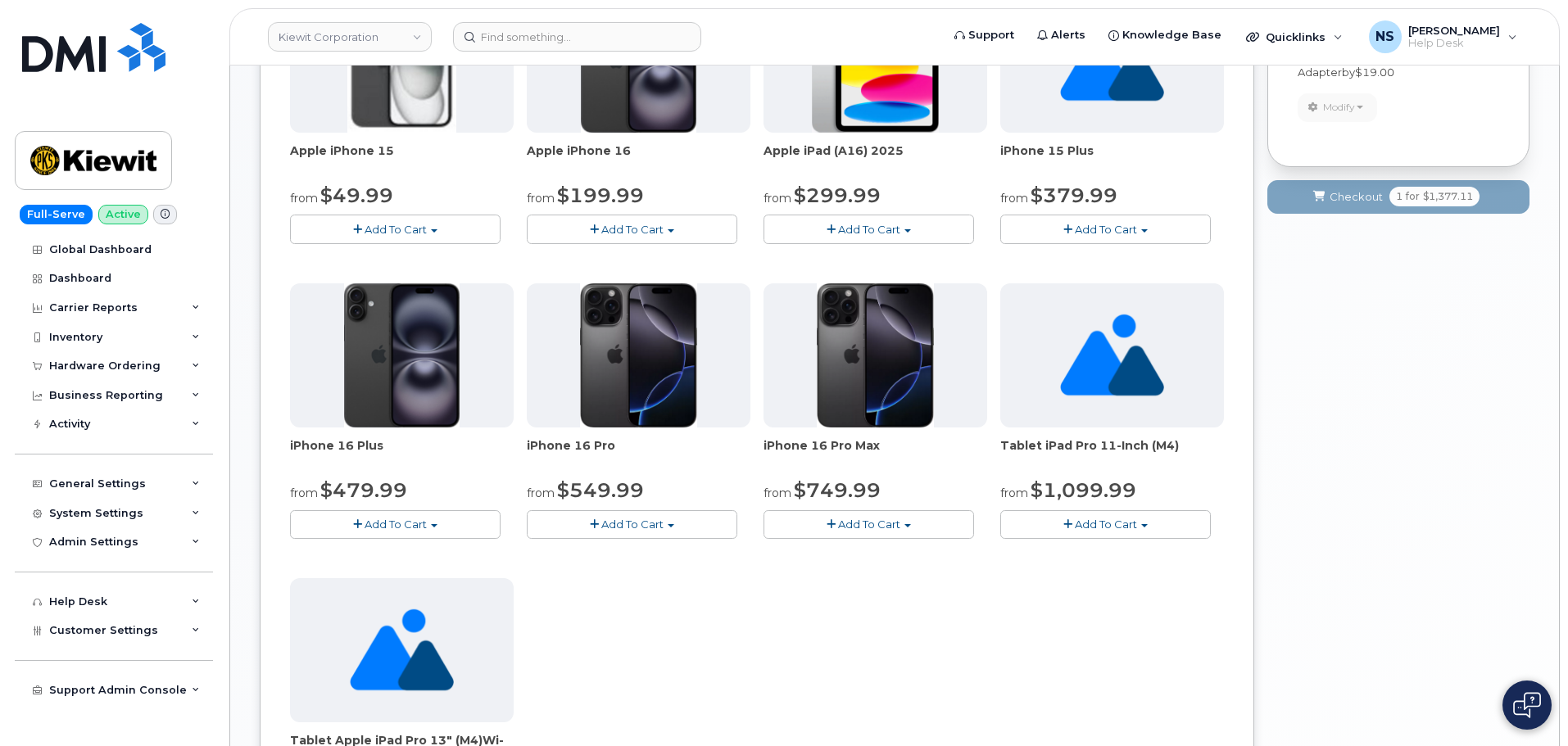
scroll to position [656, 0]
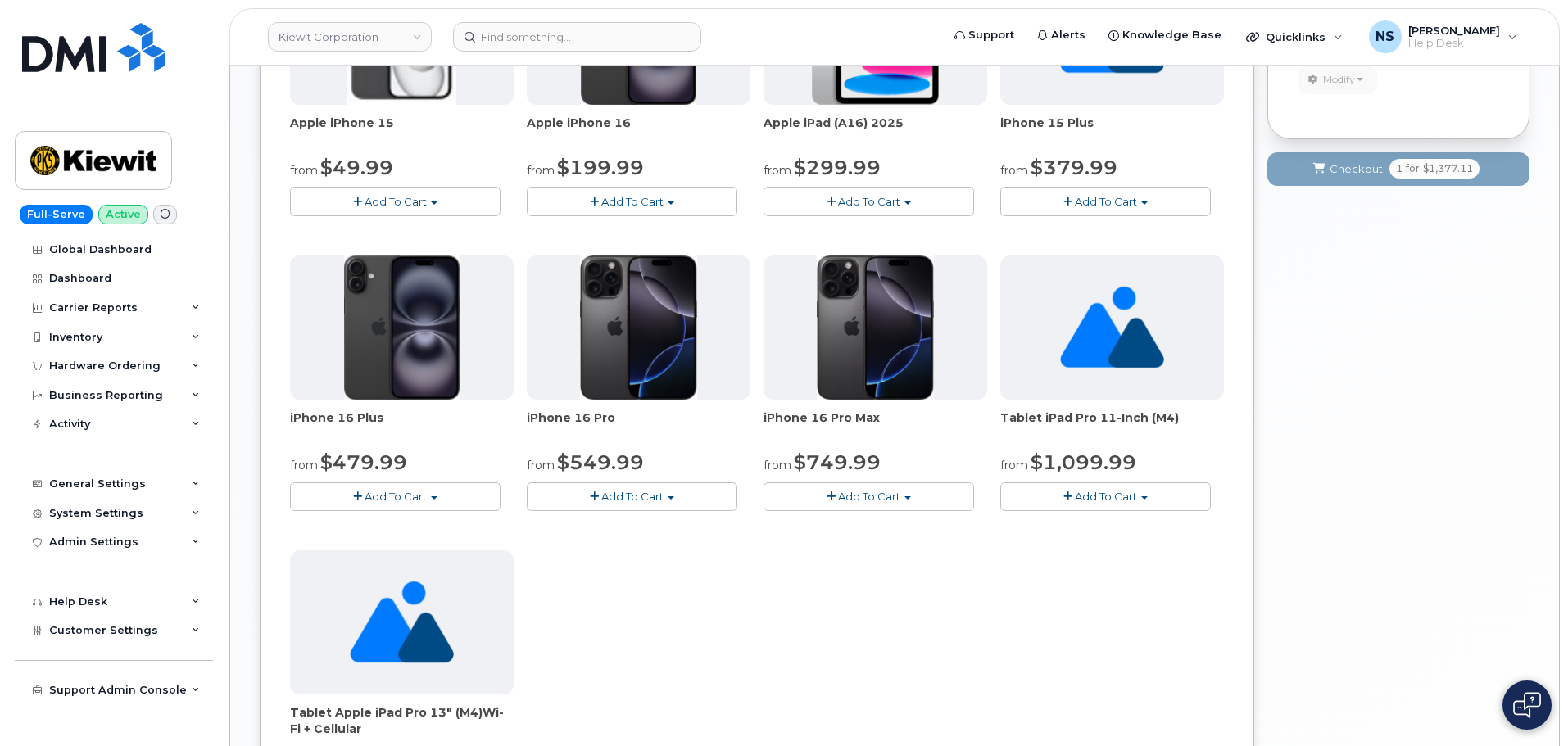
drag, startPoint x: 624, startPoint y: 494, endPoint x: 596, endPoint y: 516, distance: 35.6
click at [624, 493] on span "Add To Cart" at bounding box center [633, 497] width 62 height 13
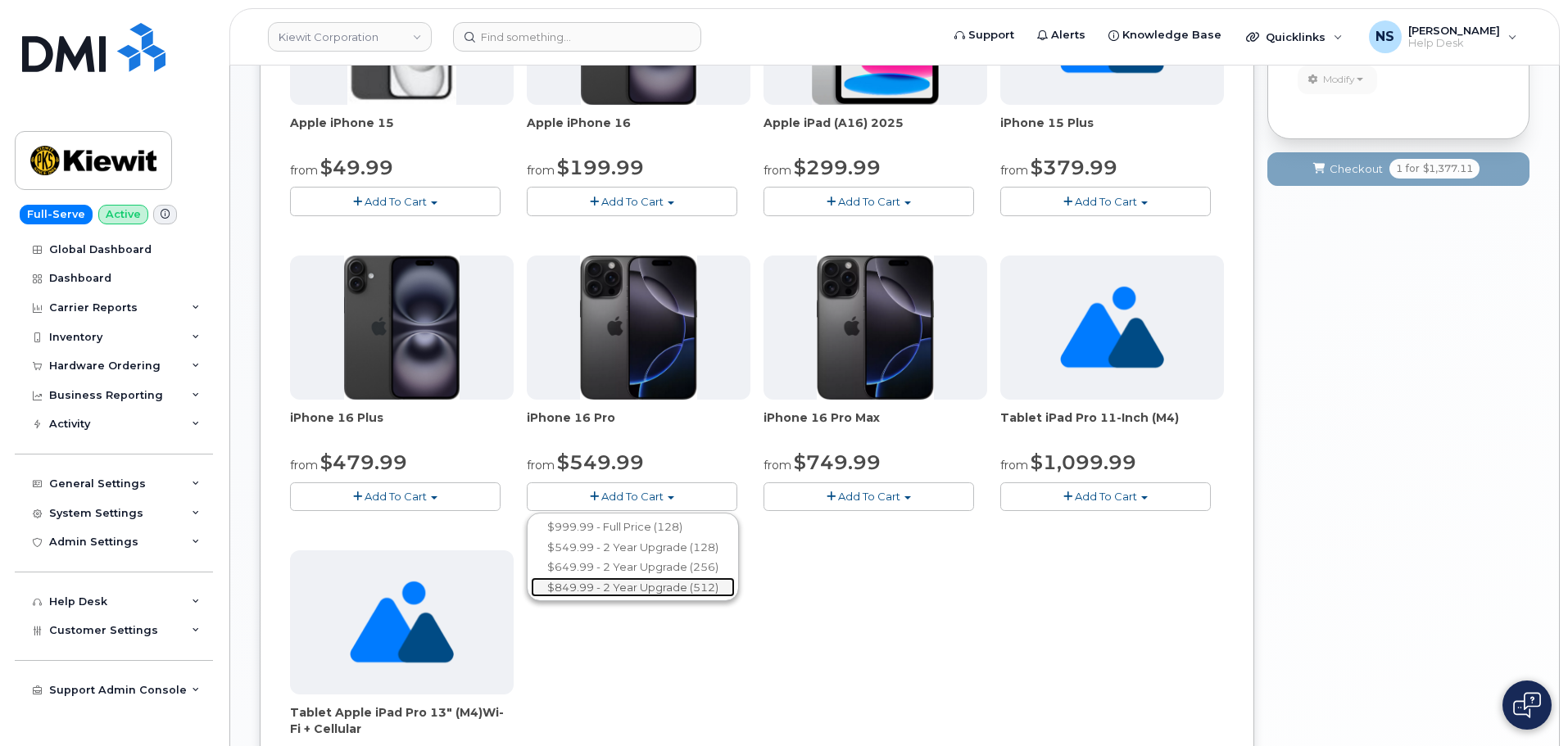
click at [600, 590] on link "$849.99 - 2 Year Upgrade (512)" at bounding box center [632, 588] width 204 height 20
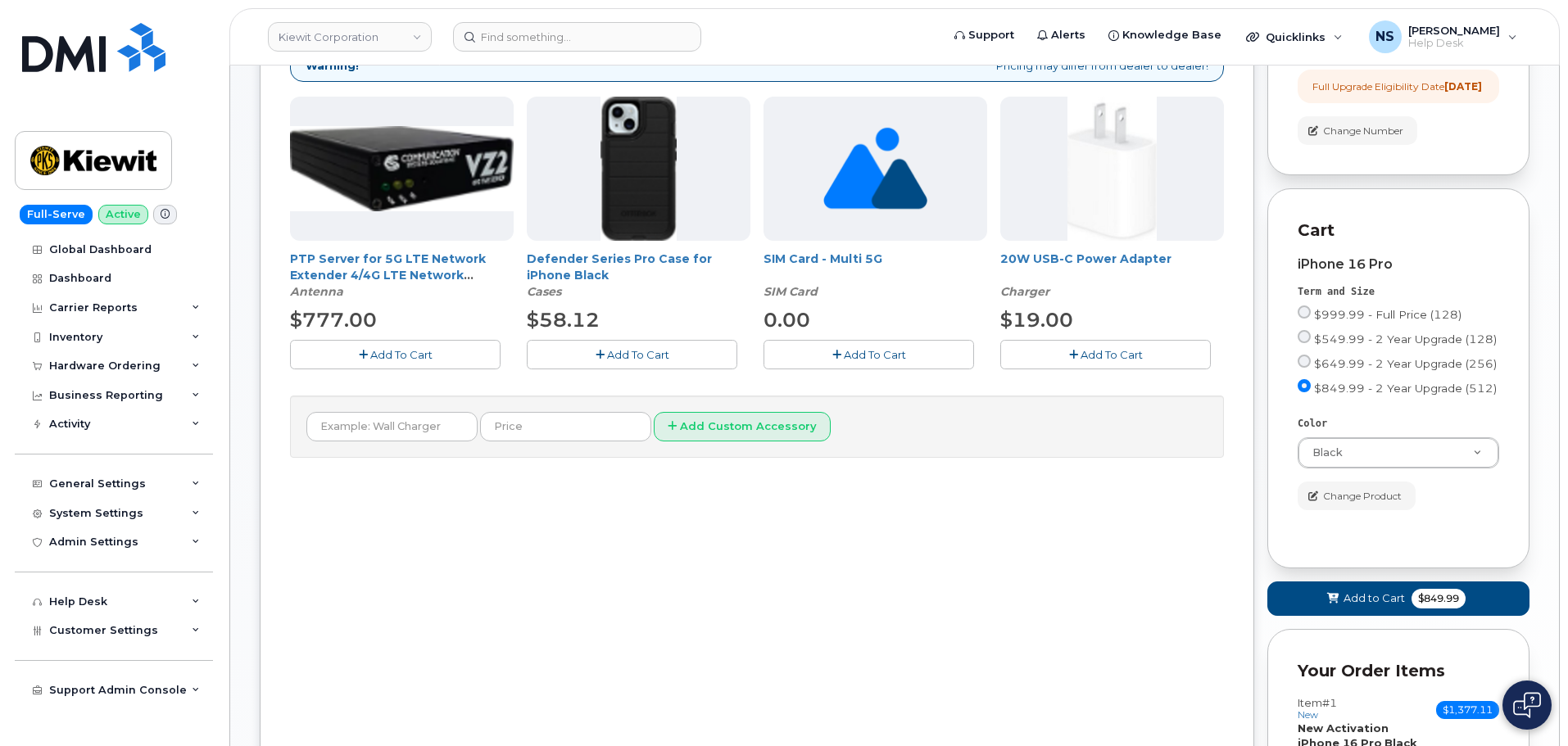
scroll to position [272, 0]
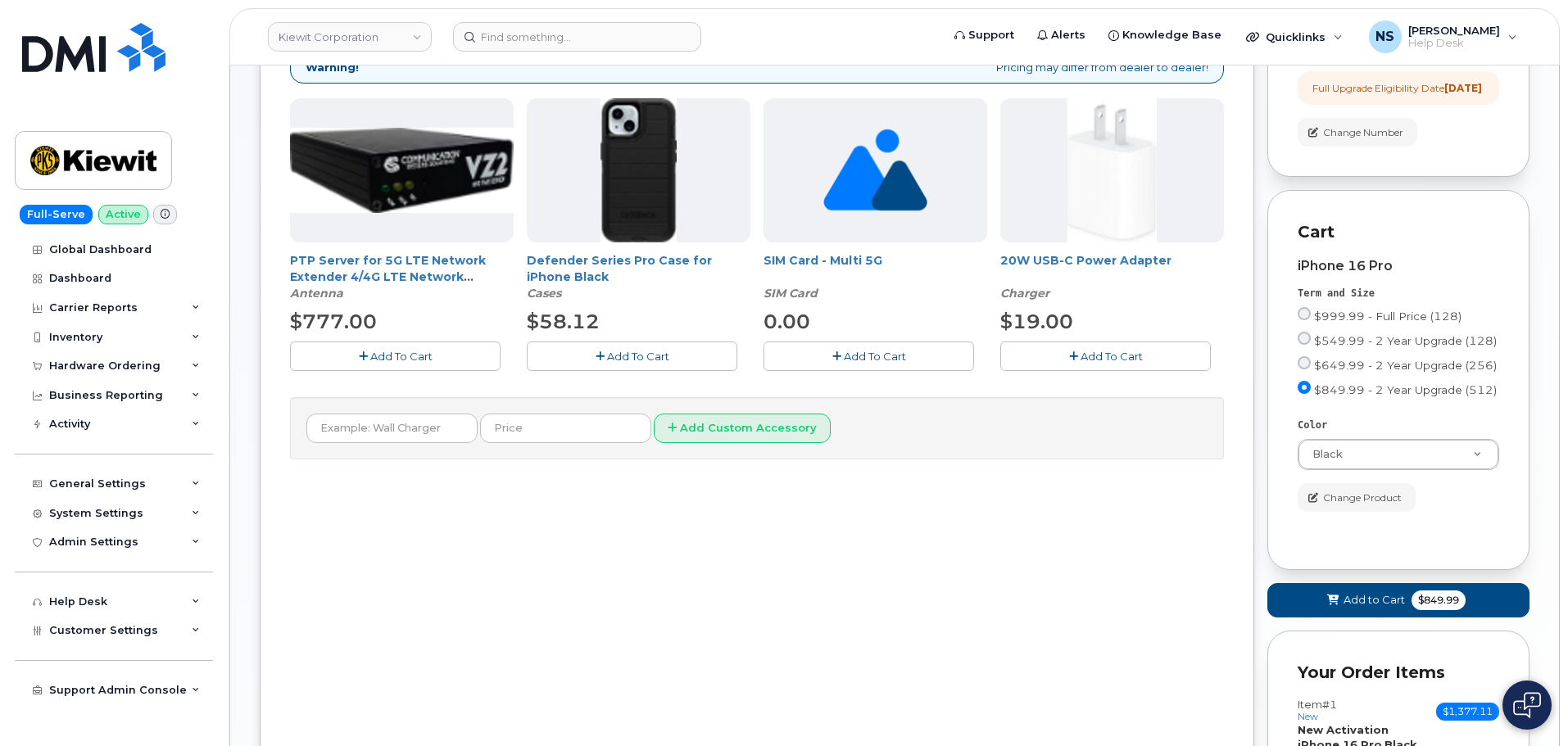
drag, startPoint x: 642, startPoint y: 369, endPoint x: 635, endPoint y: 351, distance: 19.3
click at [637, 356] on button "Add To Cart" at bounding box center [632, 355] width 211 height 28
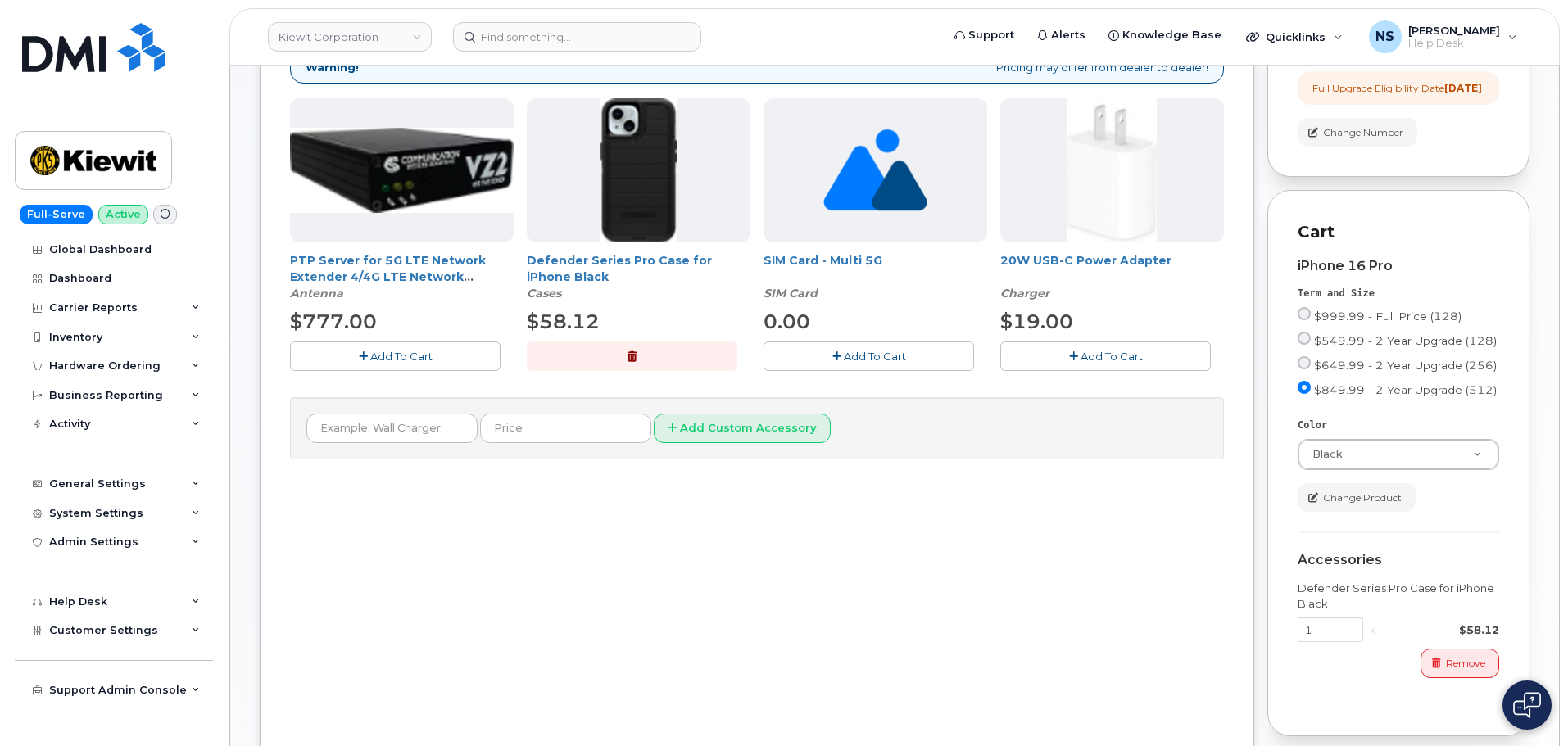
click at [1092, 346] on button "Add To Cart" at bounding box center [1106, 355] width 211 height 28
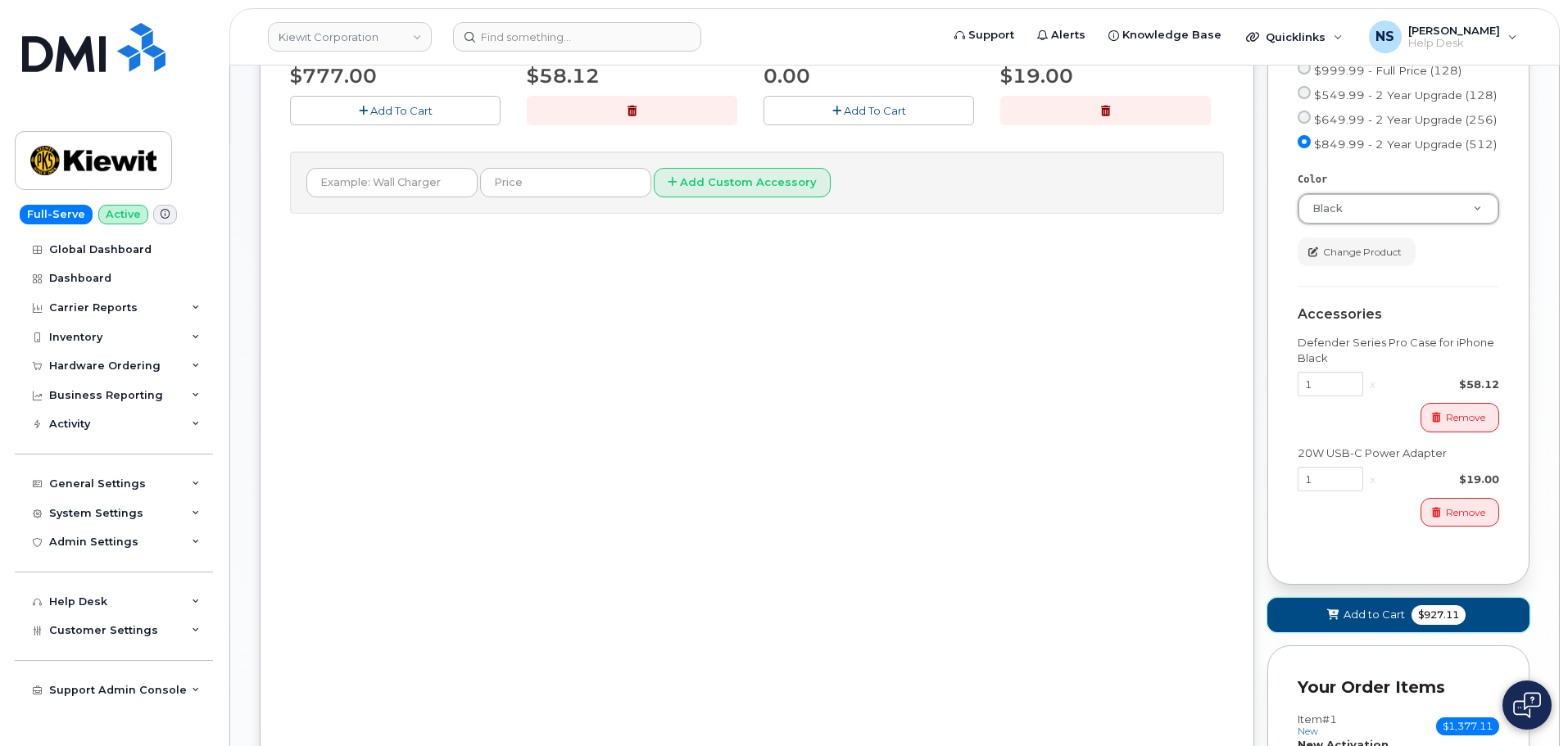
click at [1344, 623] on span "Add to Cart" at bounding box center [1374, 615] width 61 height 16
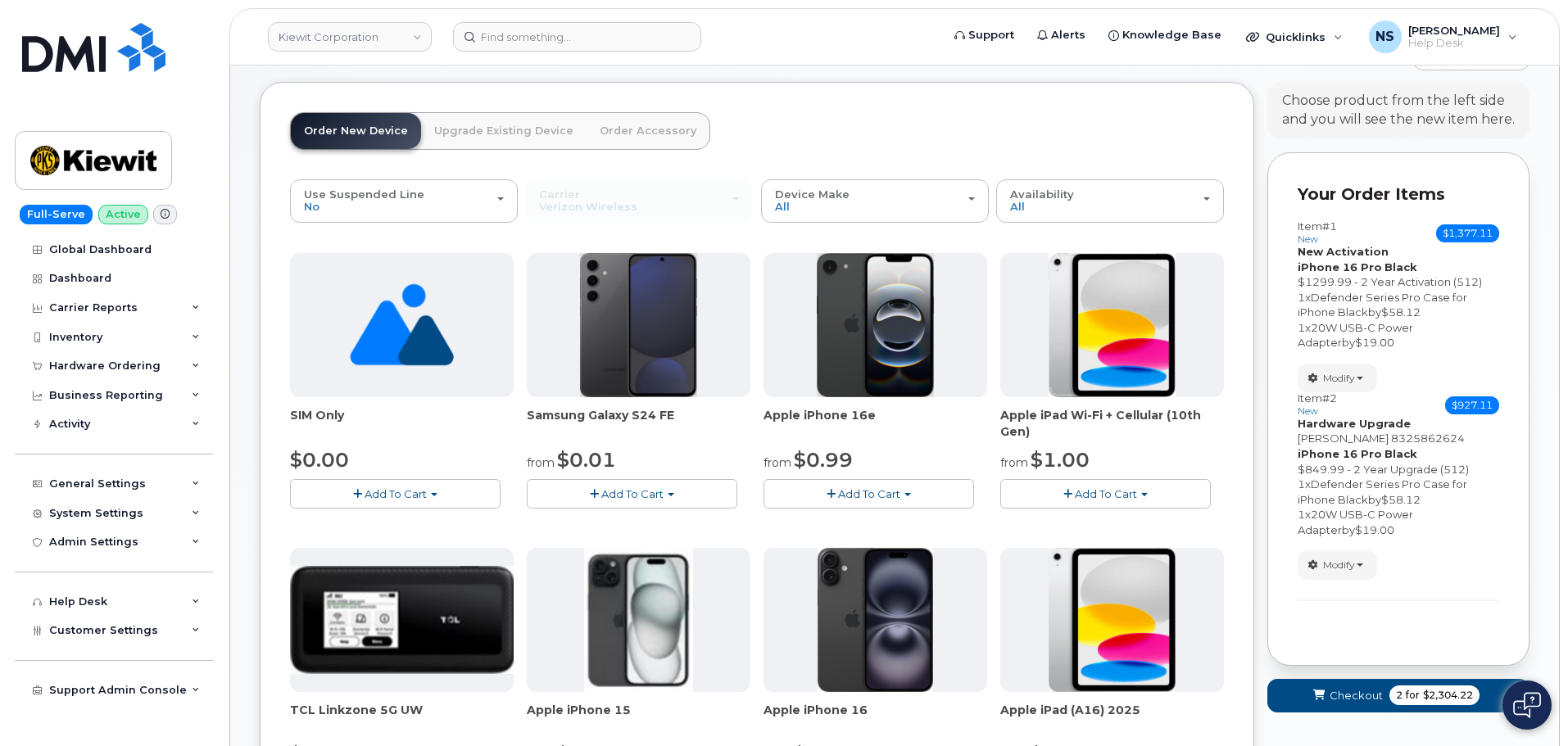
scroll to position [68, 0]
click at [1349, 563] on span "Modify" at bounding box center [1339, 566] width 32 height 15
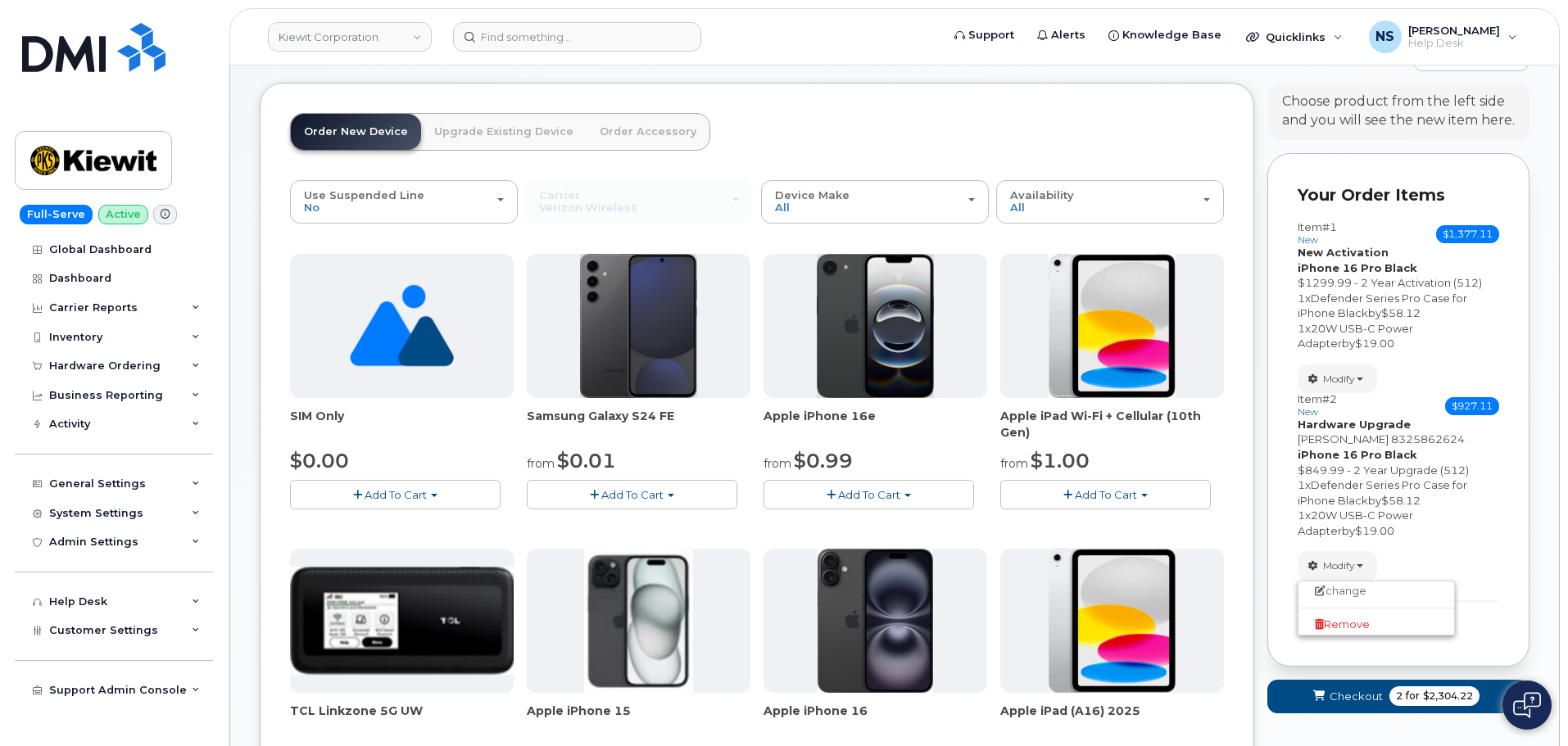
click at [1421, 351] on div "1 x 20W USB-C Power Adapter by $19.00" at bounding box center [1398, 336] width 202 height 30
click at [1339, 379] on span "Modify" at bounding box center [1339, 379] width 32 height 15
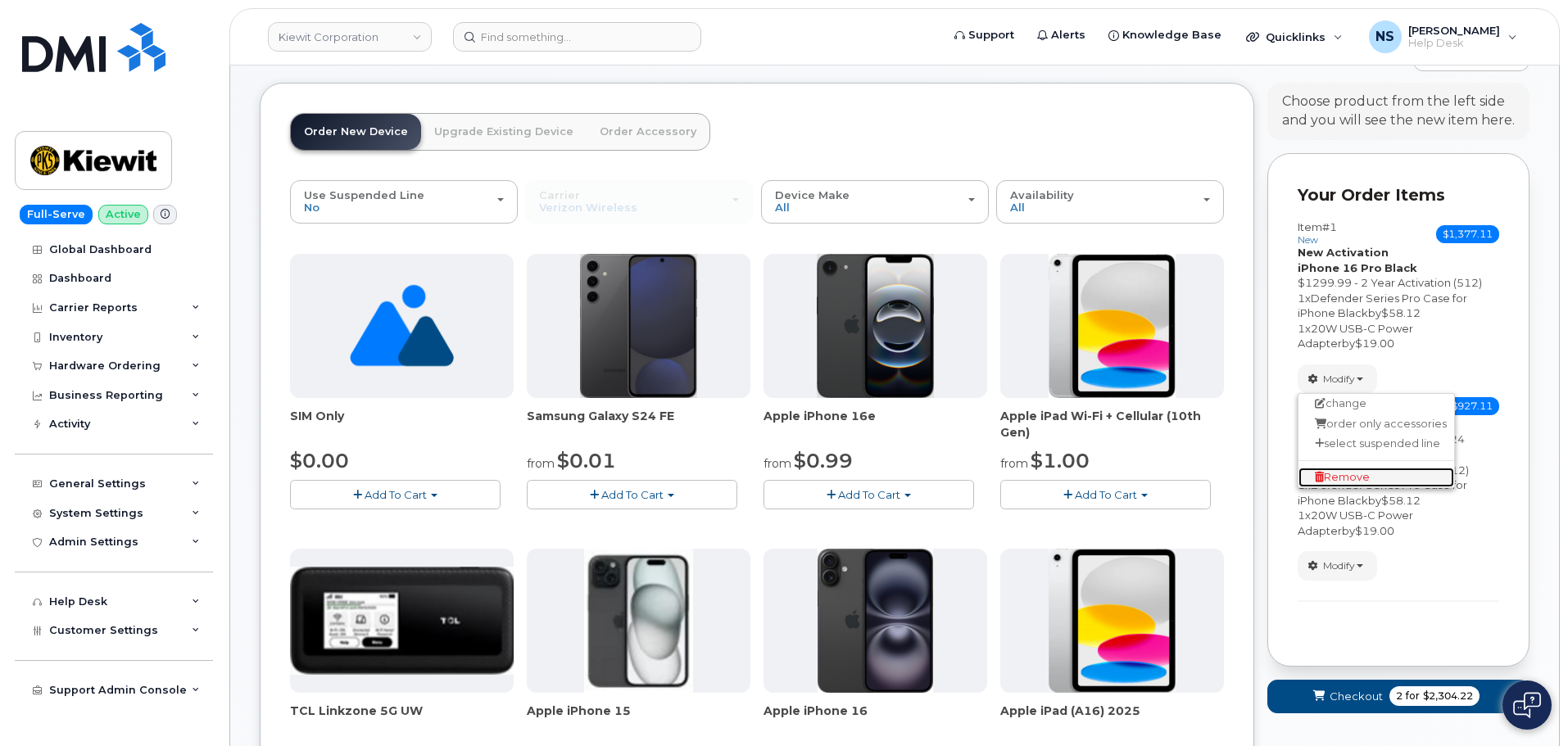
drag, startPoint x: 1352, startPoint y: 481, endPoint x: 1343, endPoint y: 471, distance: 13.5
click at [1352, 480] on span "Remove" at bounding box center [1342, 477] width 55 height 12
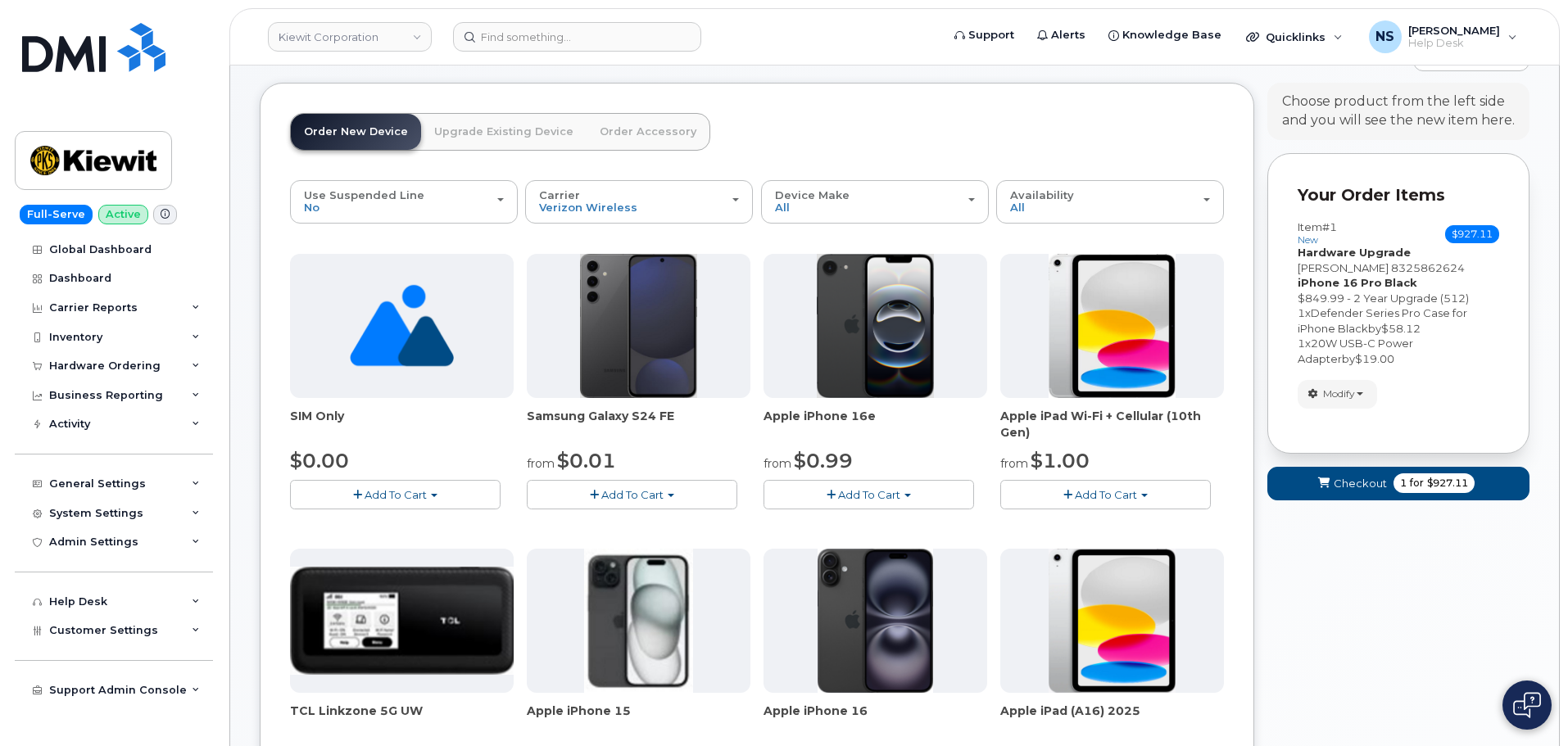
drag, startPoint x: 1444, startPoint y: 389, endPoint x: 1454, endPoint y: 384, distance: 11.2
click at [1447, 386] on div "Modify change order only accessories select suspended line Remove" at bounding box center [1398, 394] width 202 height 28
click at [1394, 479] on span "1 for $927.11" at bounding box center [1434, 484] width 81 height 20
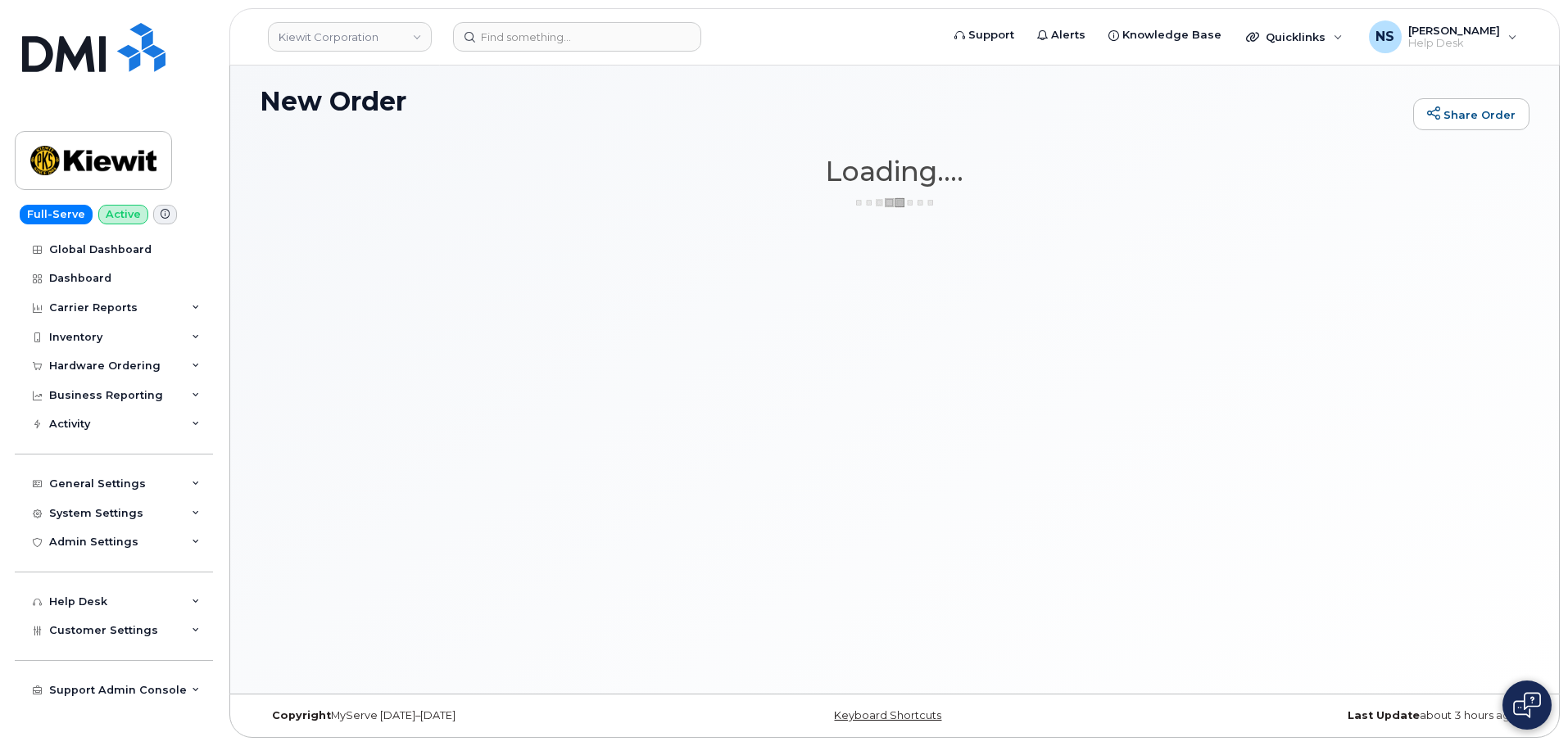
scroll to position [8, 0]
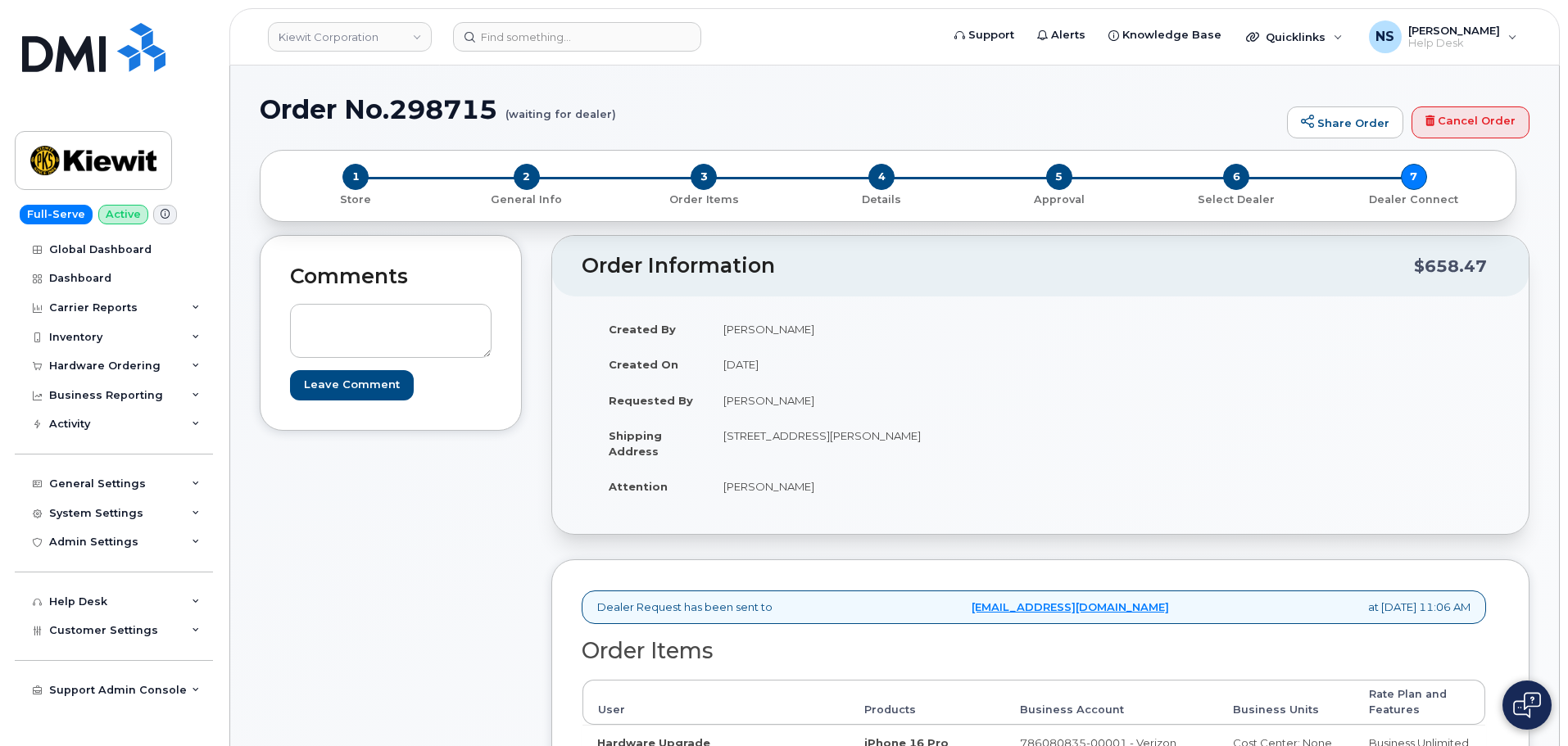
click at [426, 95] on h1 "Order No.298715 (waiting for dealer)" at bounding box center [769, 109] width 1019 height 28
copy h1 "298715"
click at [728, 433] on td "[STREET_ADDRESS][PERSON_NAME]" at bounding box center [868, 444] width 320 height 51
click at [729, 435] on td "[STREET_ADDRESS][PERSON_NAME]" at bounding box center [868, 444] width 320 height 51
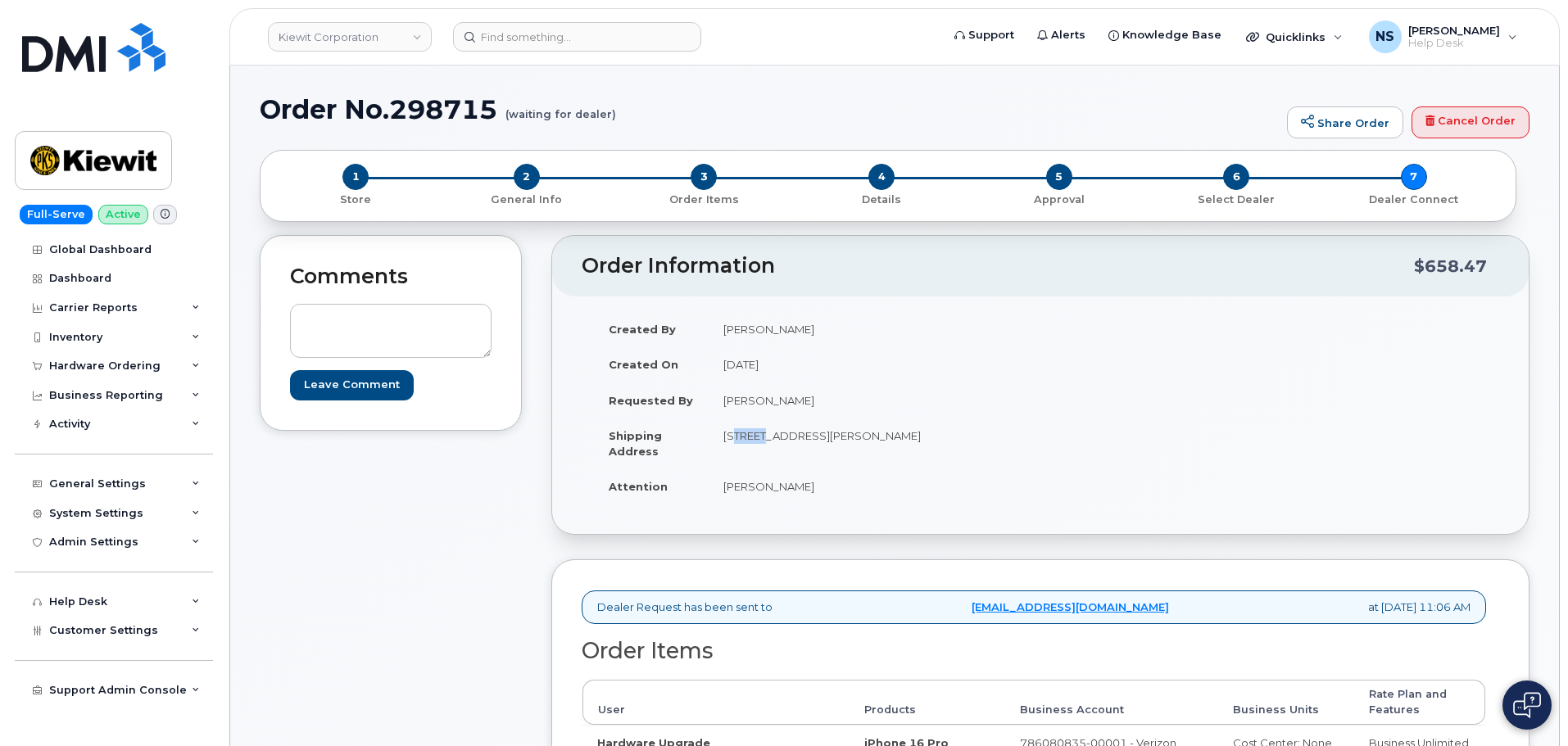
click at [730, 435] on td "[STREET_ADDRESS][PERSON_NAME]" at bounding box center [868, 444] width 320 height 51
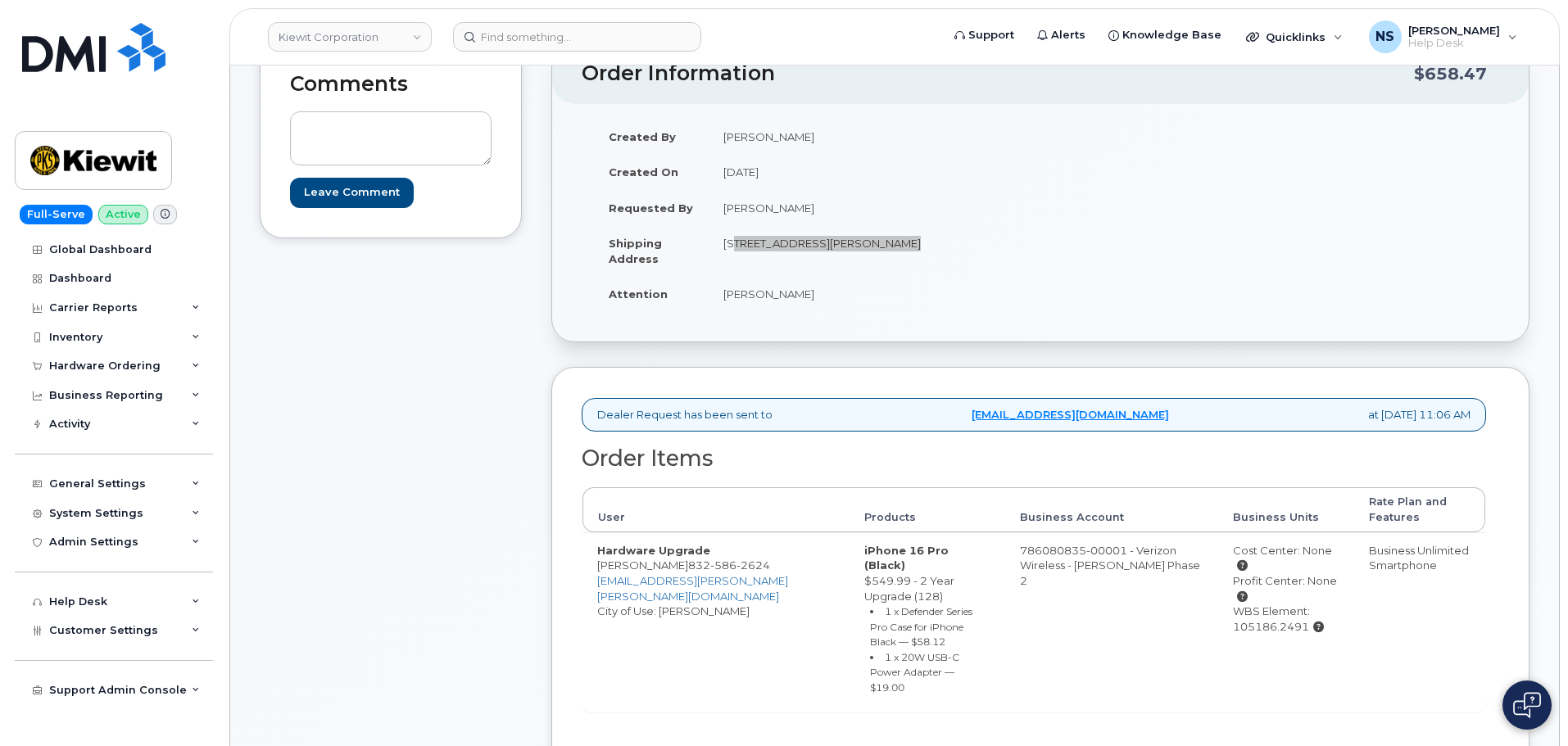
scroll to position [163, 0]
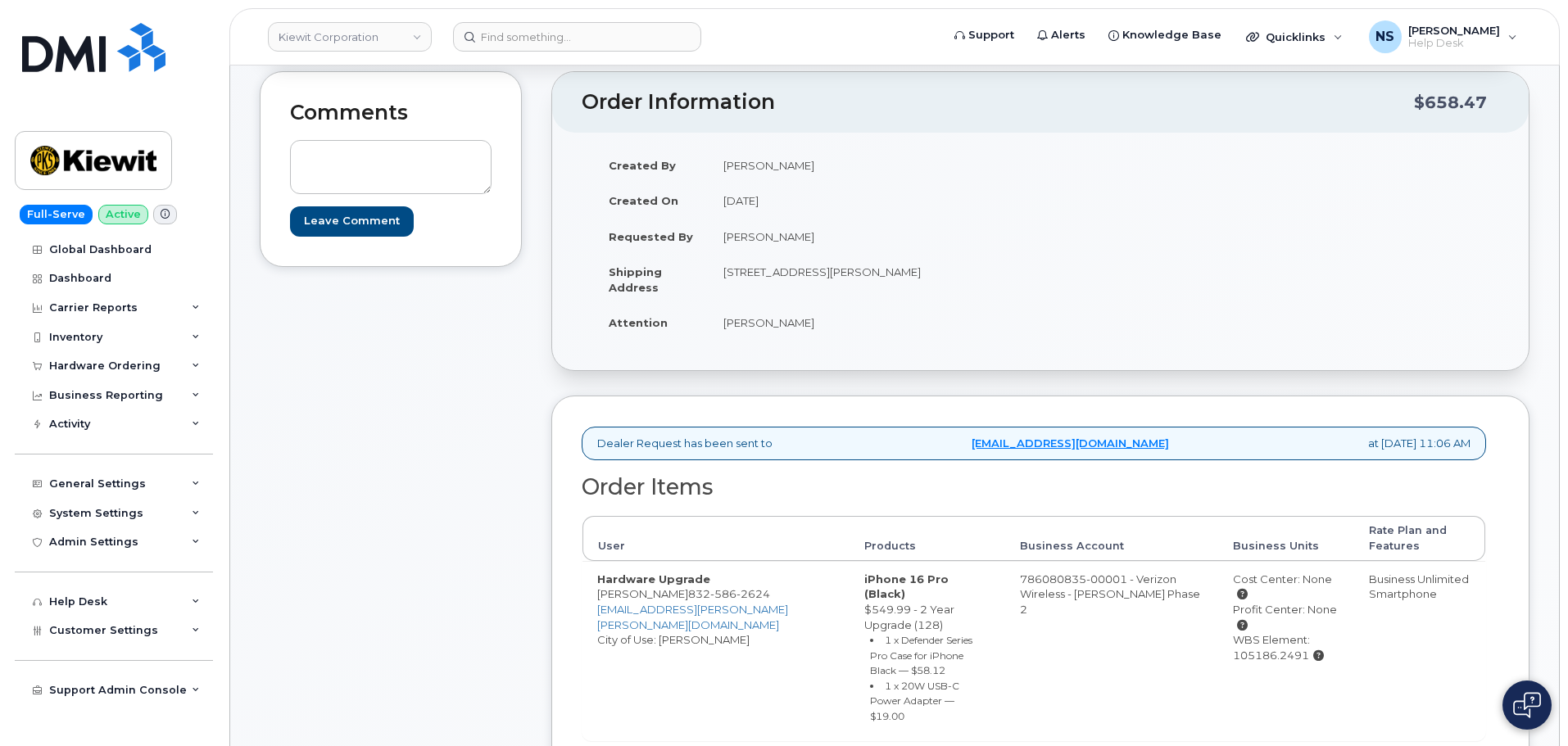
click at [731, 225] on td "Riley Nash" at bounding box center [868, 236] width 320 height 36
copy tbody "Riley Nash"
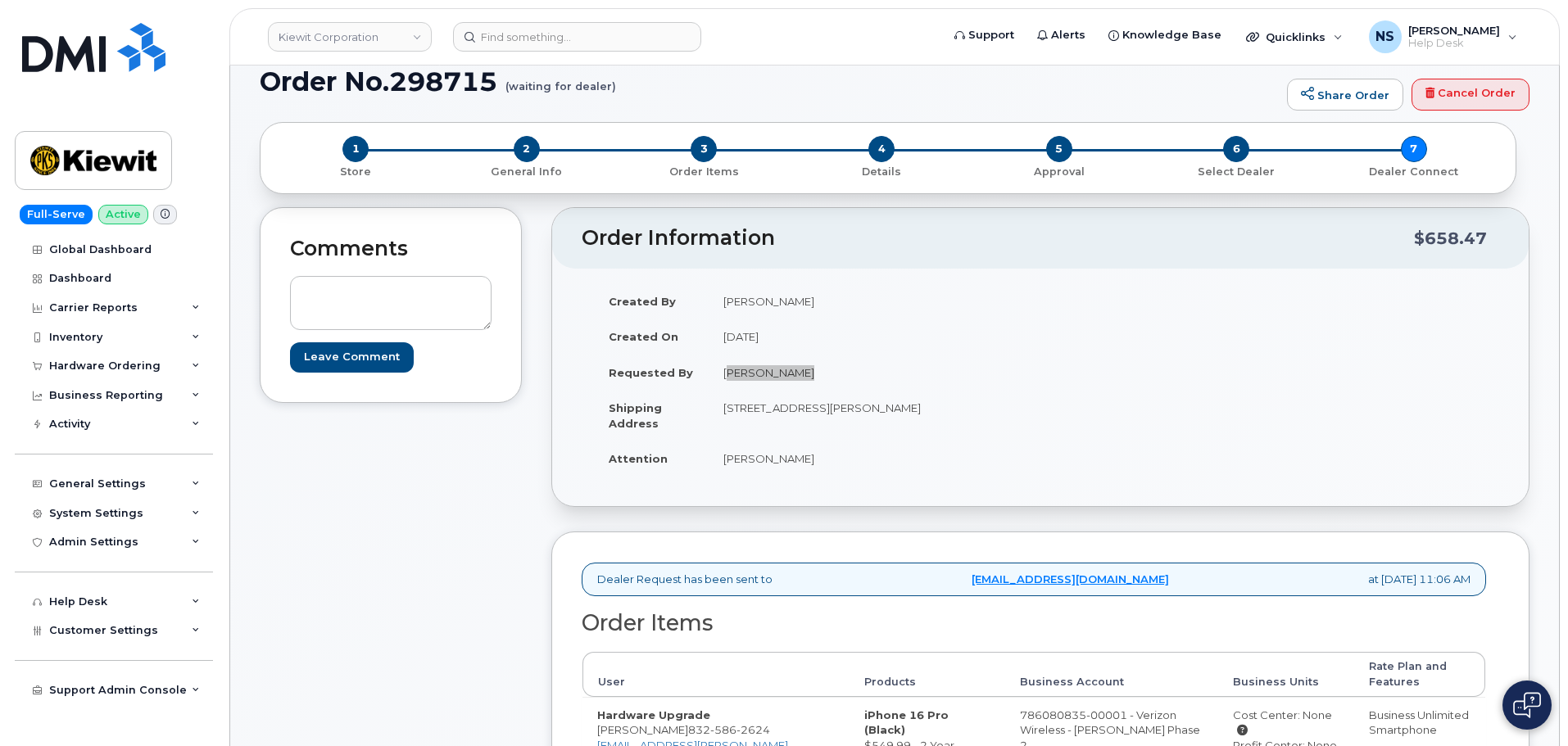
scroll to position [0, 0]
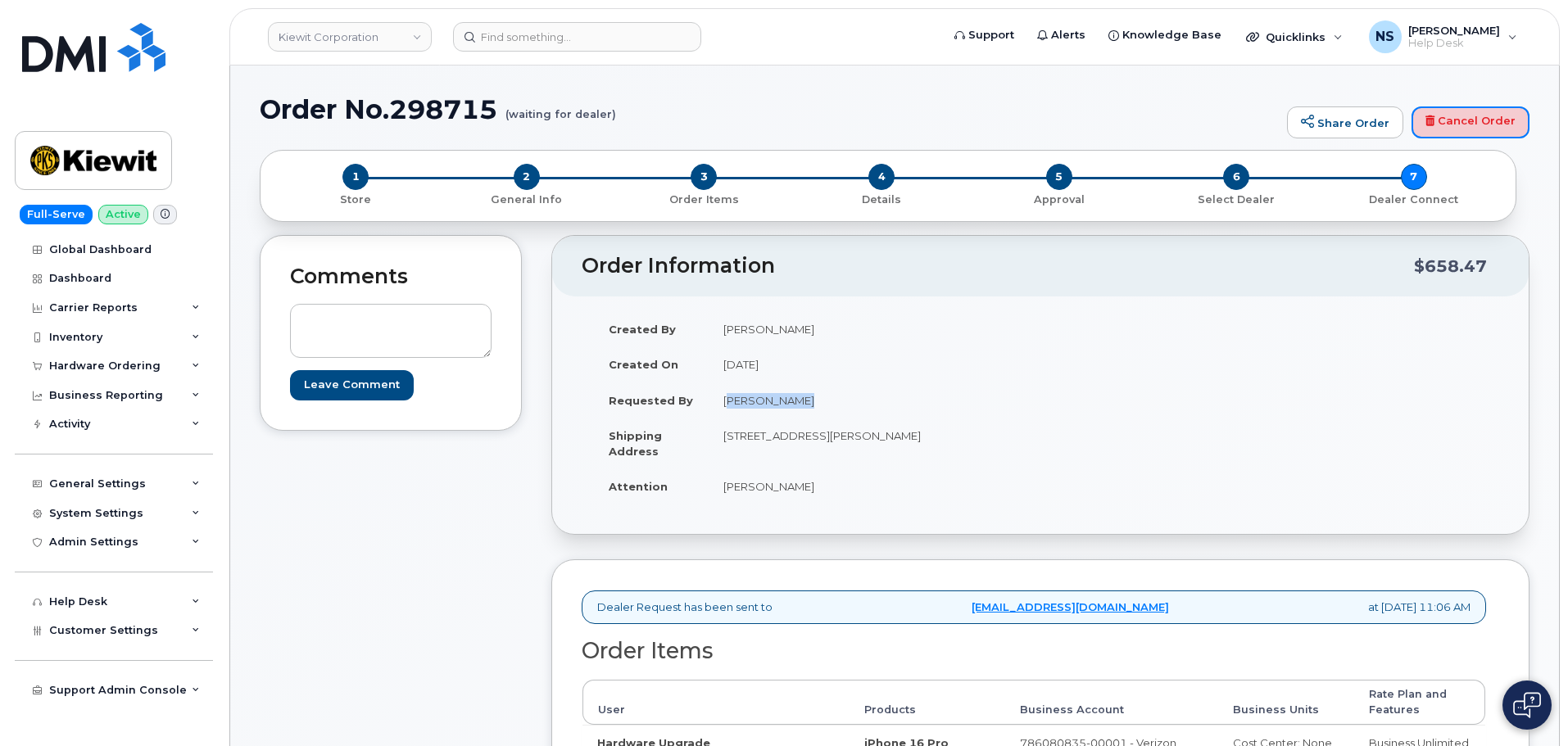
drag, startPoint x: 1458, startPoint y: 131, endPoint x: 858, endPoint y: 61, distance: 604.1
click at [1458, 131] on link "Cancel Order" at bounding box center [1470, 123] width 118 height 33
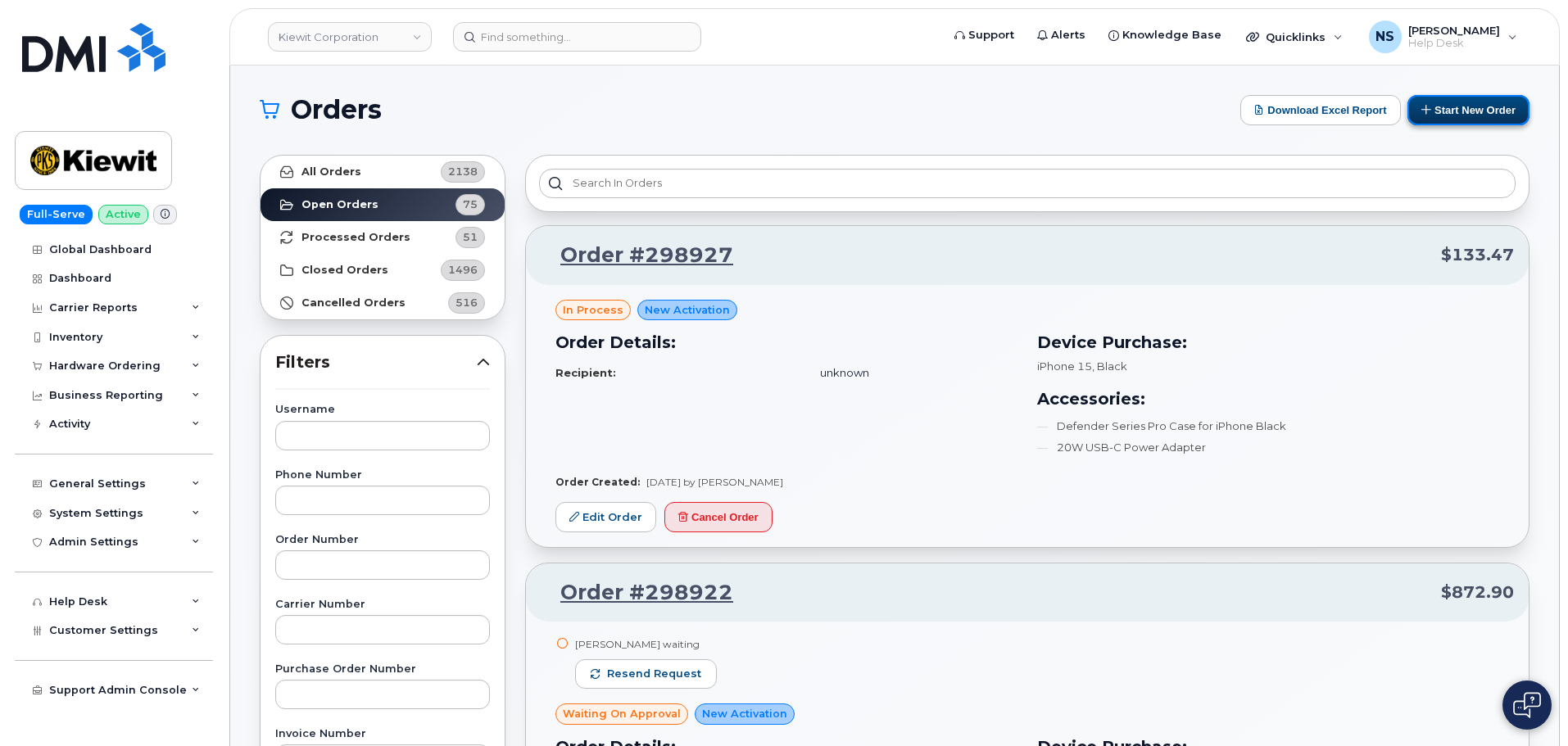
click at [1457, 107] on button "Start New Order" at bounding box center [1468, 110] width 122 height 30
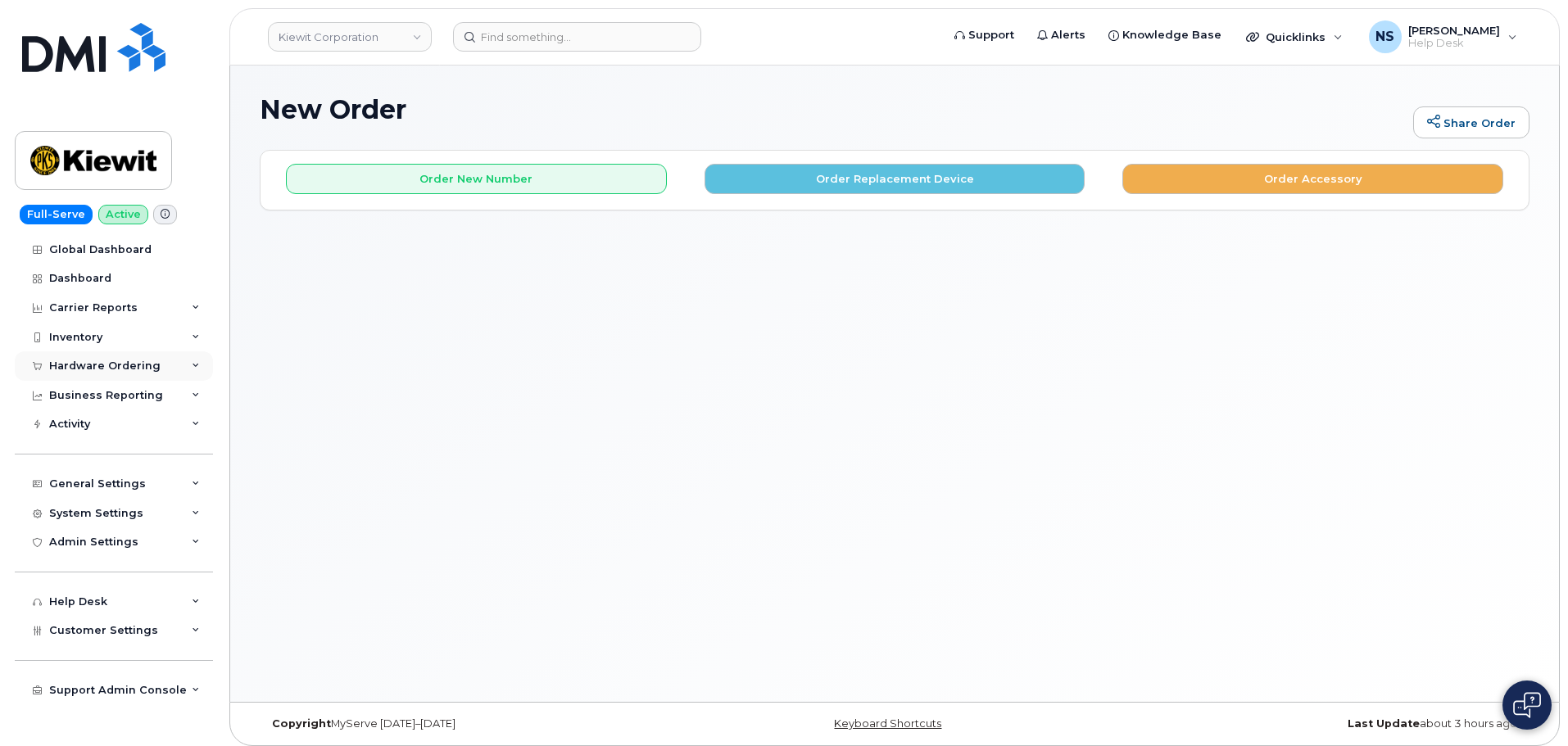
click at [103, 359] on div "Hardware Ordering" at bounding box center [113, 366] width 198 height 29
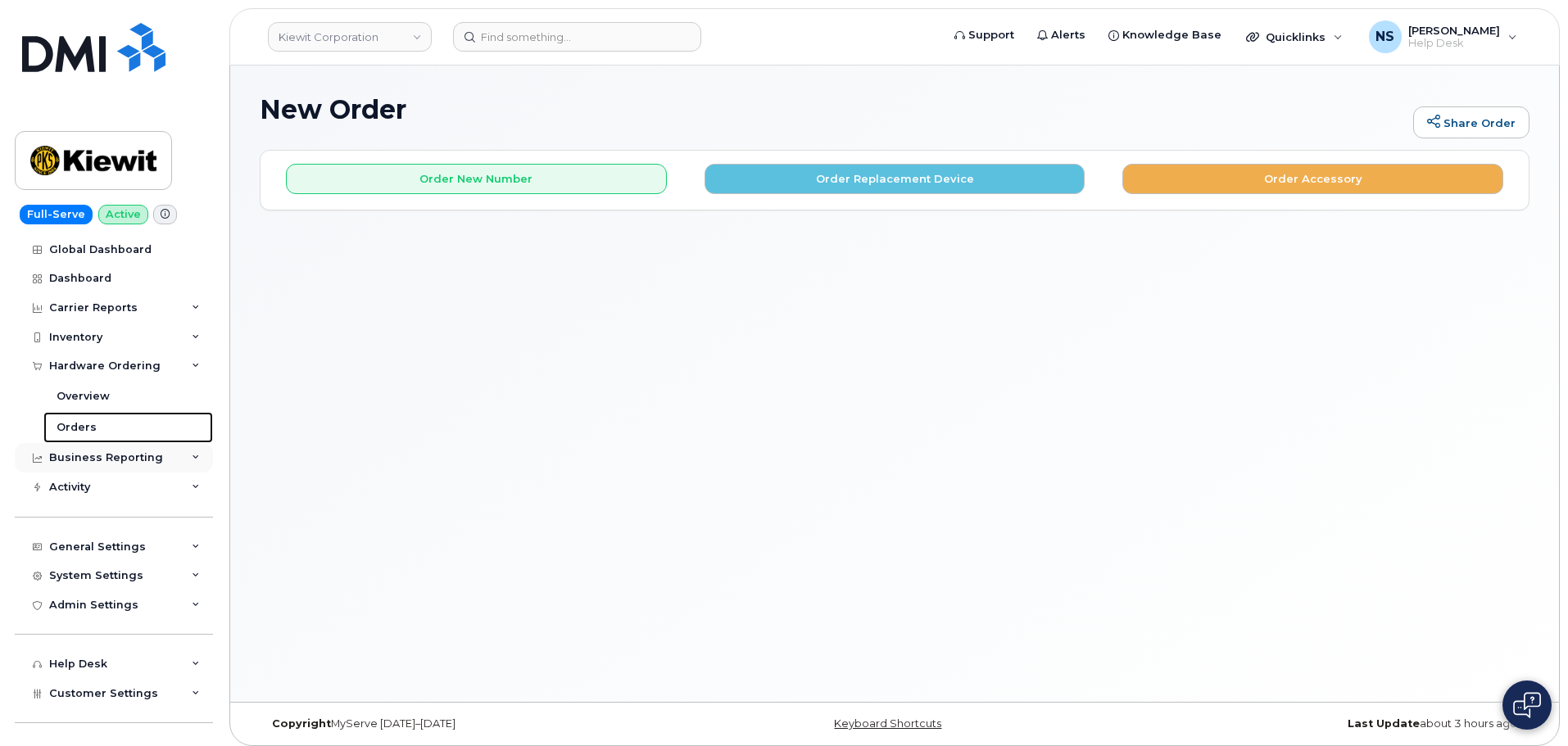
drag, startPoint x: 98, startPoint y: 427, endPoint x: 110, endPoint y: 457, distance: 32.3
click at [100, 427] on link "Orders" at bounding box center [129, 427] width 170 height 31
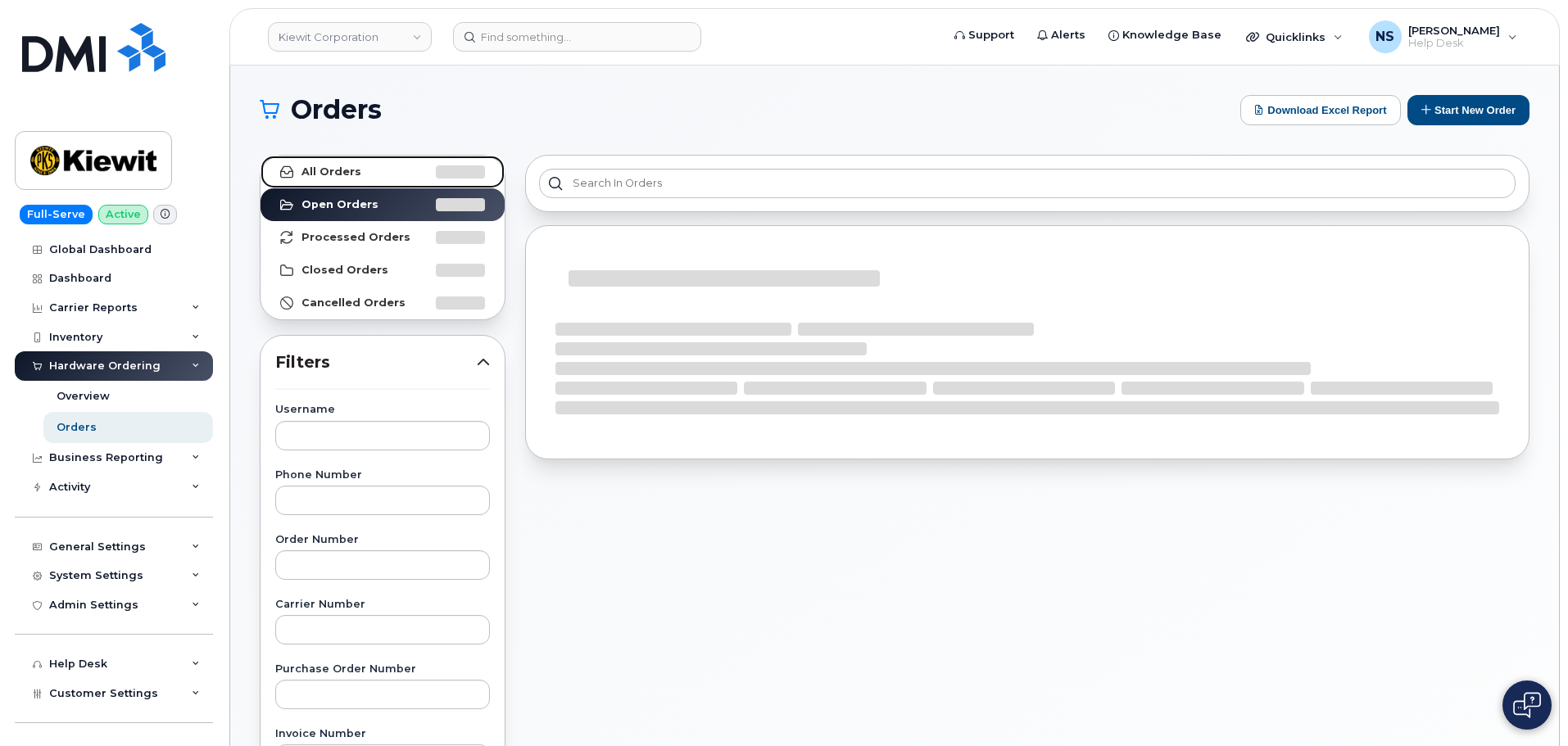
click at [387, 171] on link "All Orders" at bounding box center [382, 172] width 244 height 33
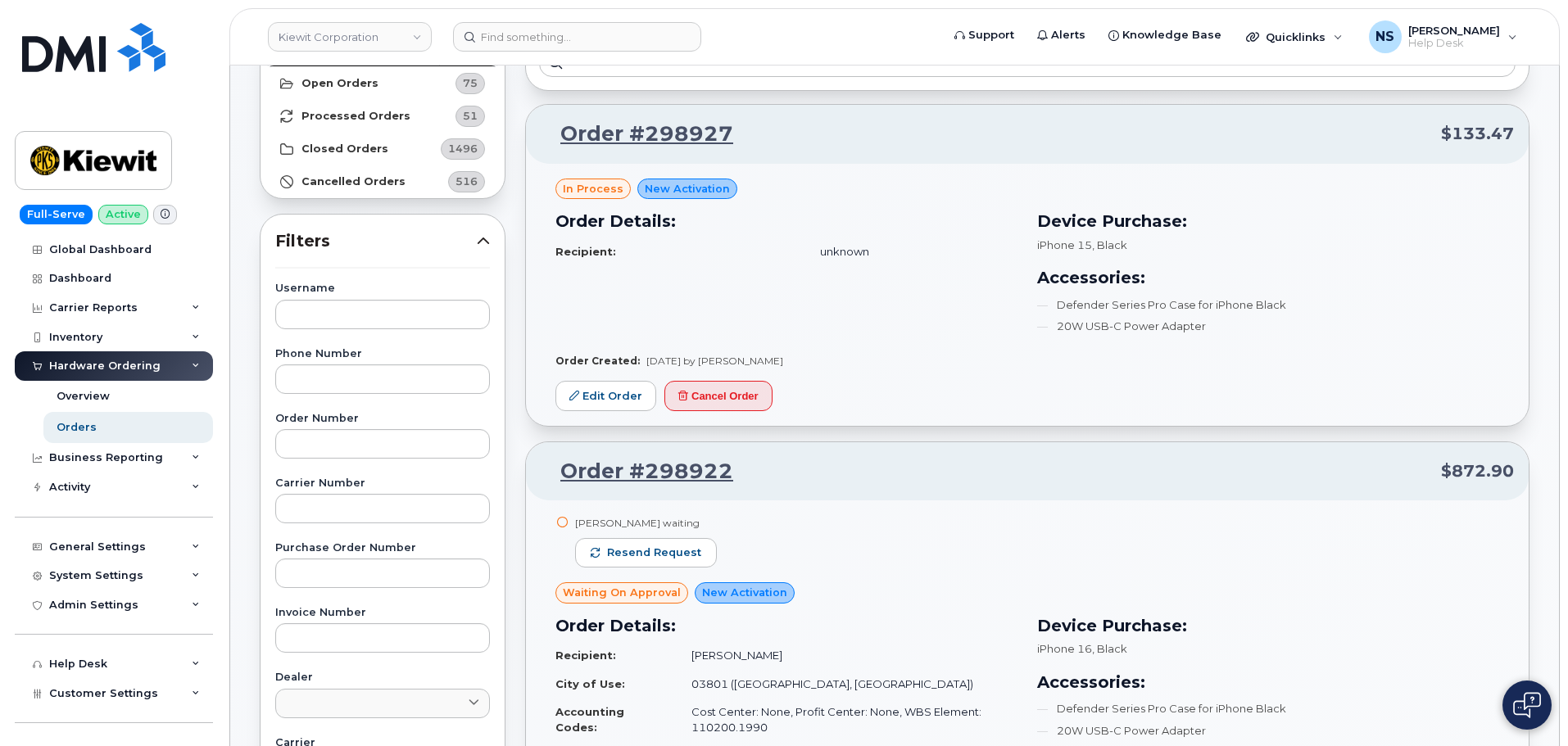
scroll to position [246, 0]
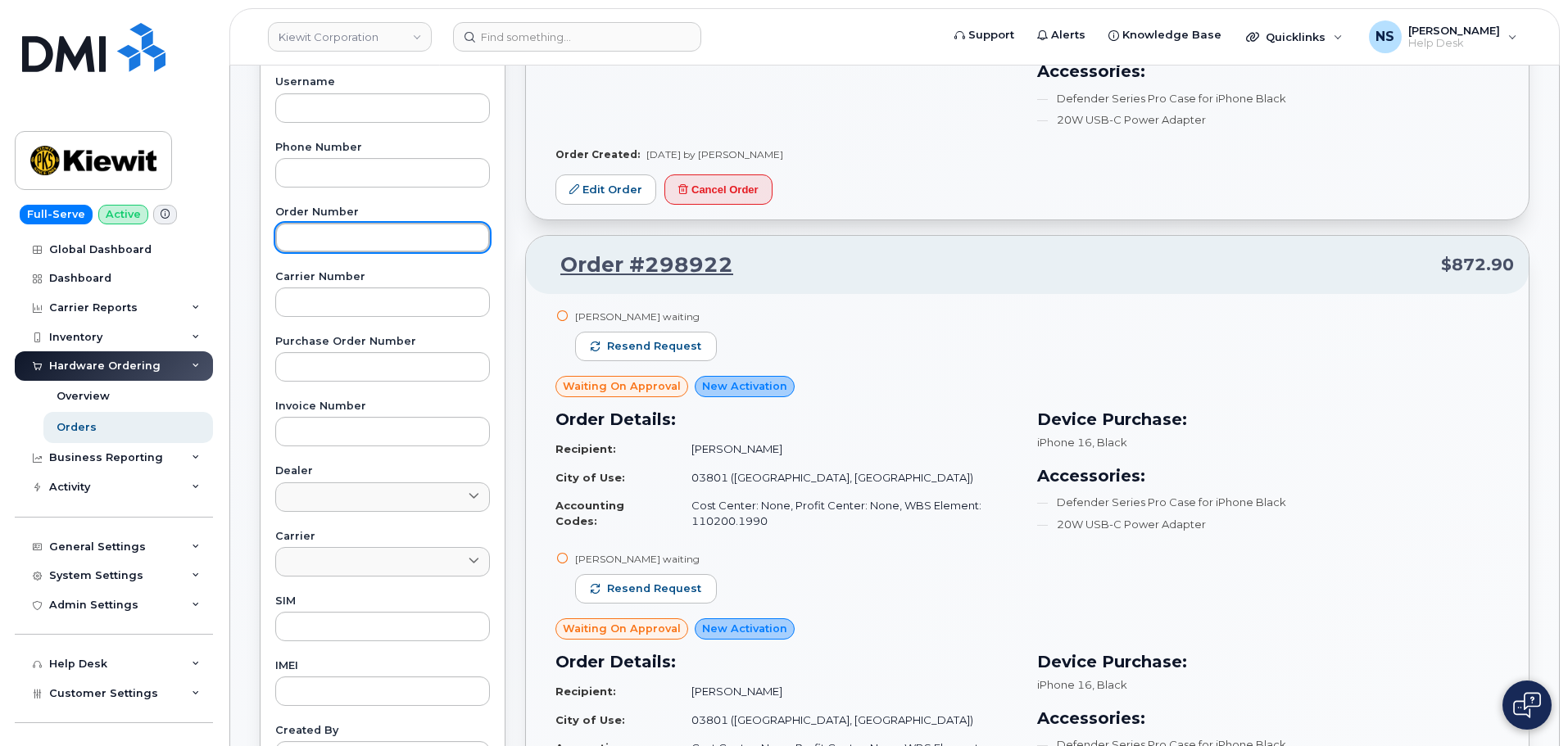
drag, startPoint x: 348, startPoint y: 243, endPoint x: 357, endPoint y: 236, distance: 11.4
click at [357, 236] on input "text" at bounding box center [382, 237] width 215 height 29
paste input "298715"
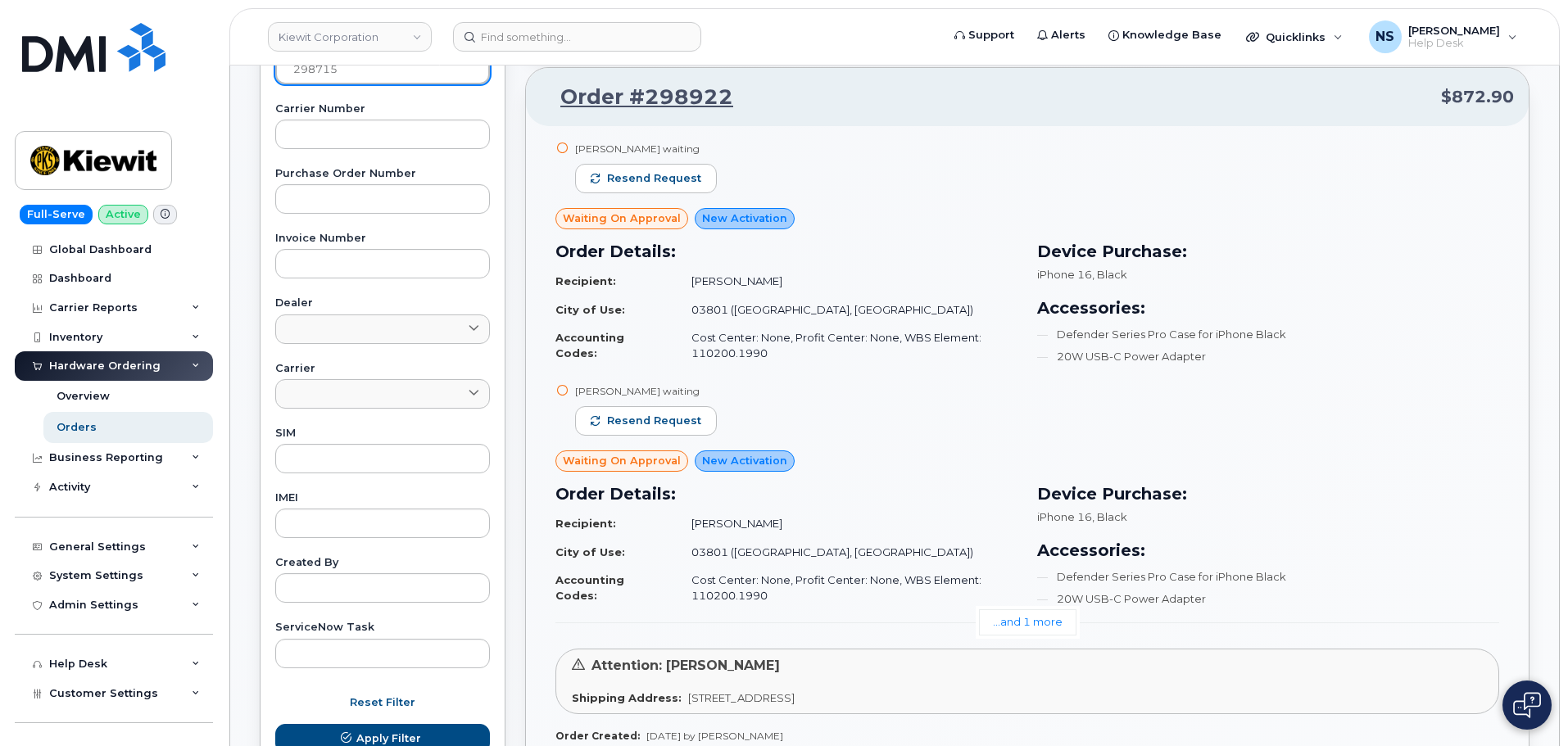
scroll to position [573, 0]
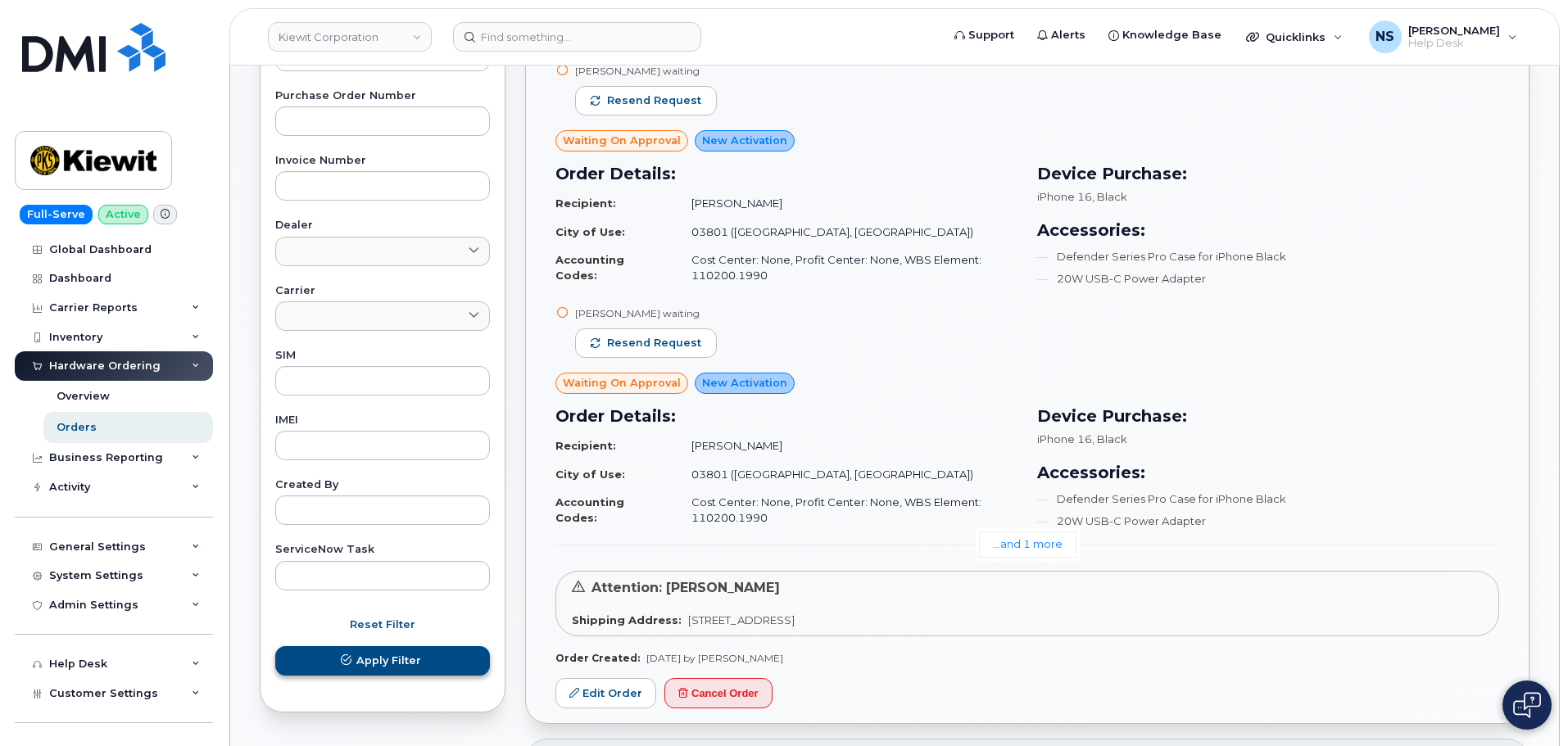
type input "298715"
click at [412, 675] on button "Apply Filter" at bounding box center [382, 661] width 215 height 29
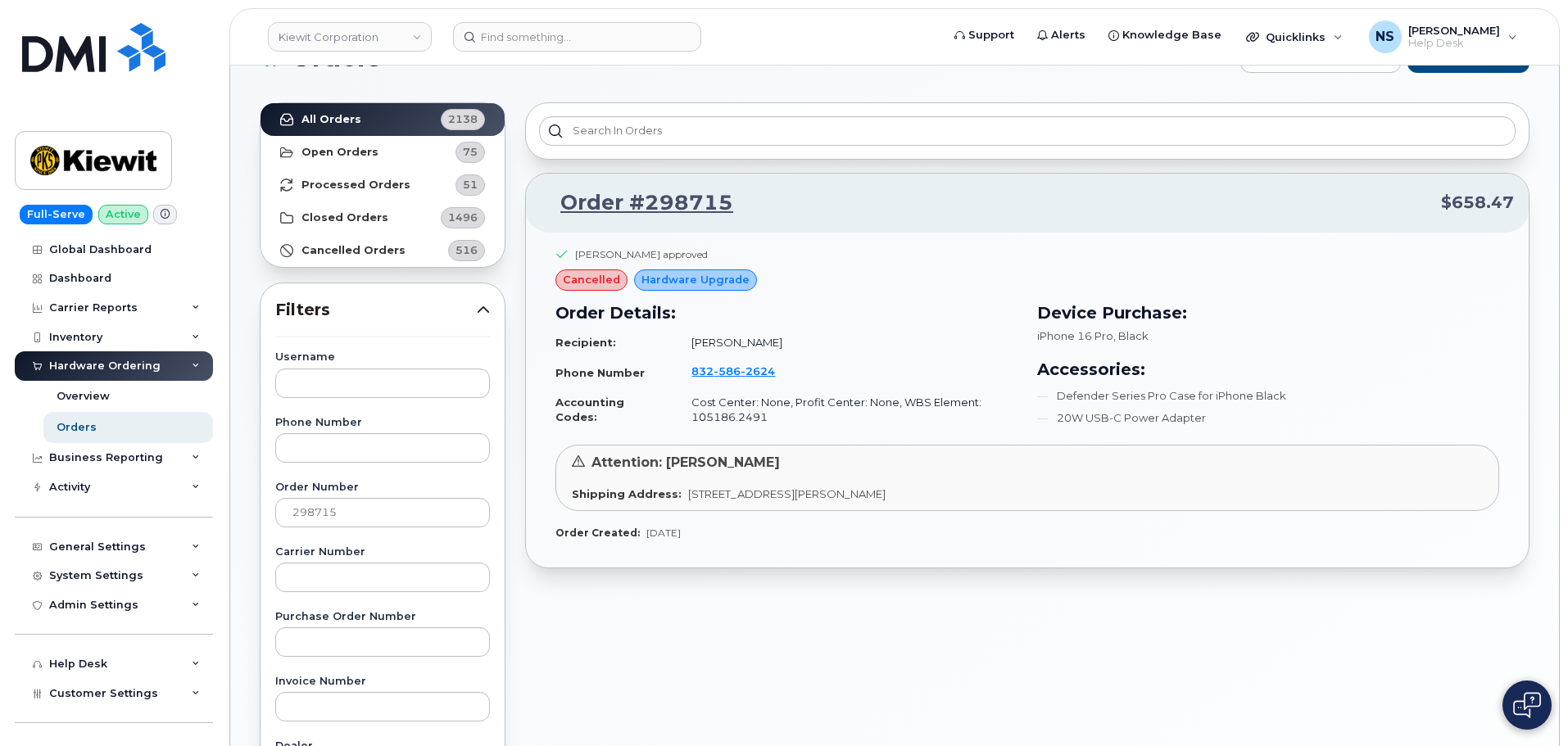
scroll to position [0, 0]
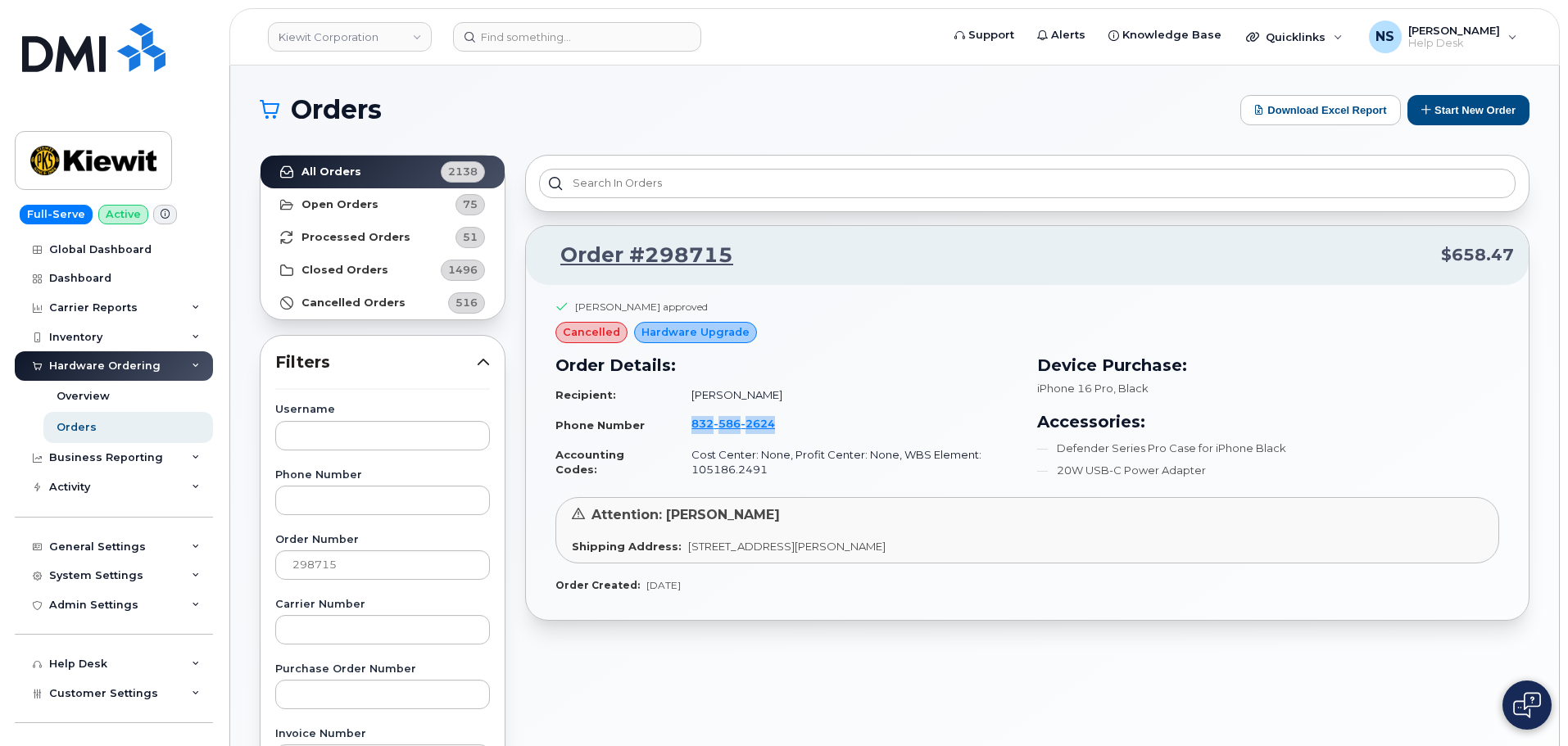
drag, startPoint x: 805, startPoint y: 418, endPoint x: 719, endPoint y: 425, distance: 86.3
click at [686, 428] on td "[PHONE_NUMBER]" at bounding box center [847, 426] width 341 height 31
copy span "[PHONE_NUMBER]"
click at [554, 41] on input at bounding box center [577, 37] width 248 height 29
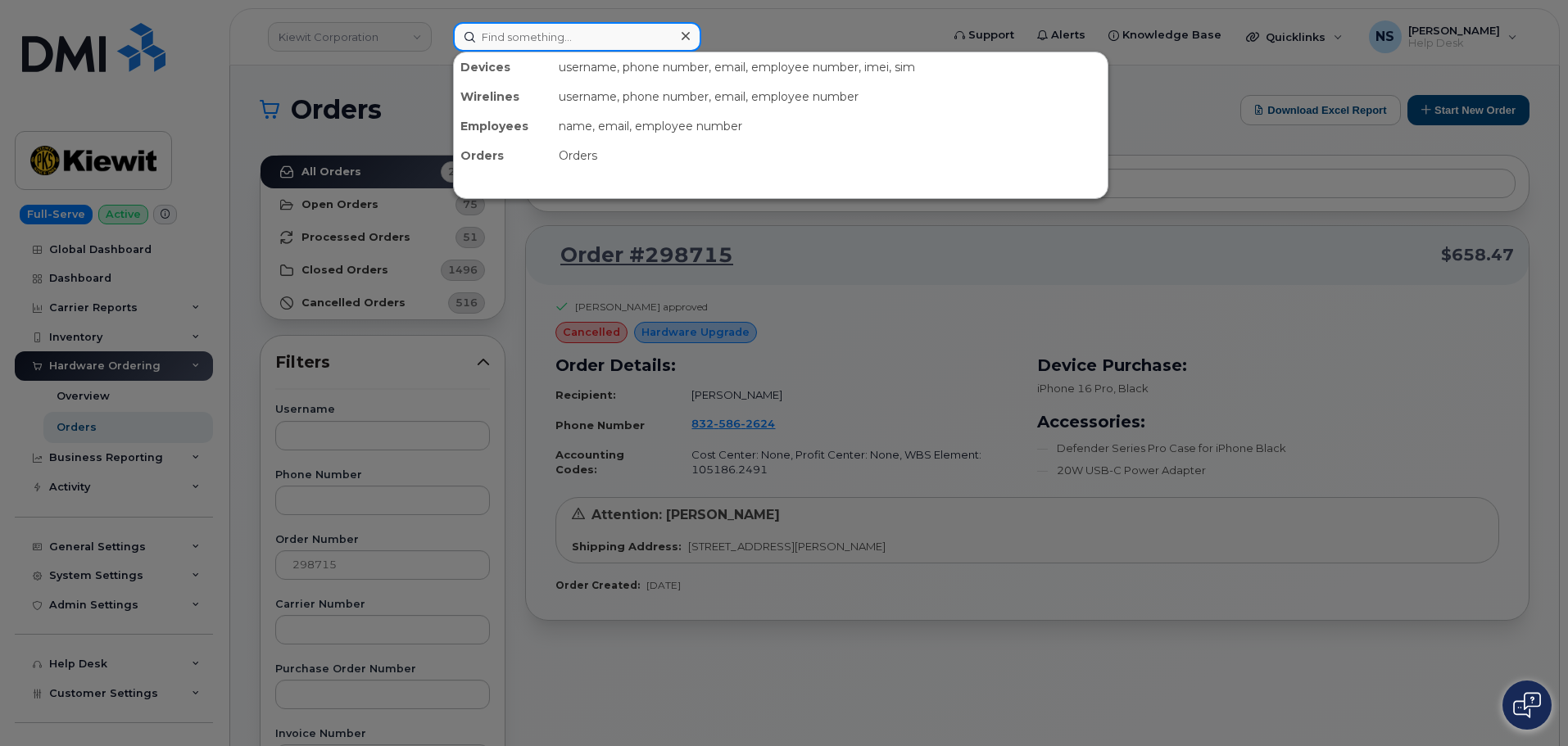
paste input "8325862624"
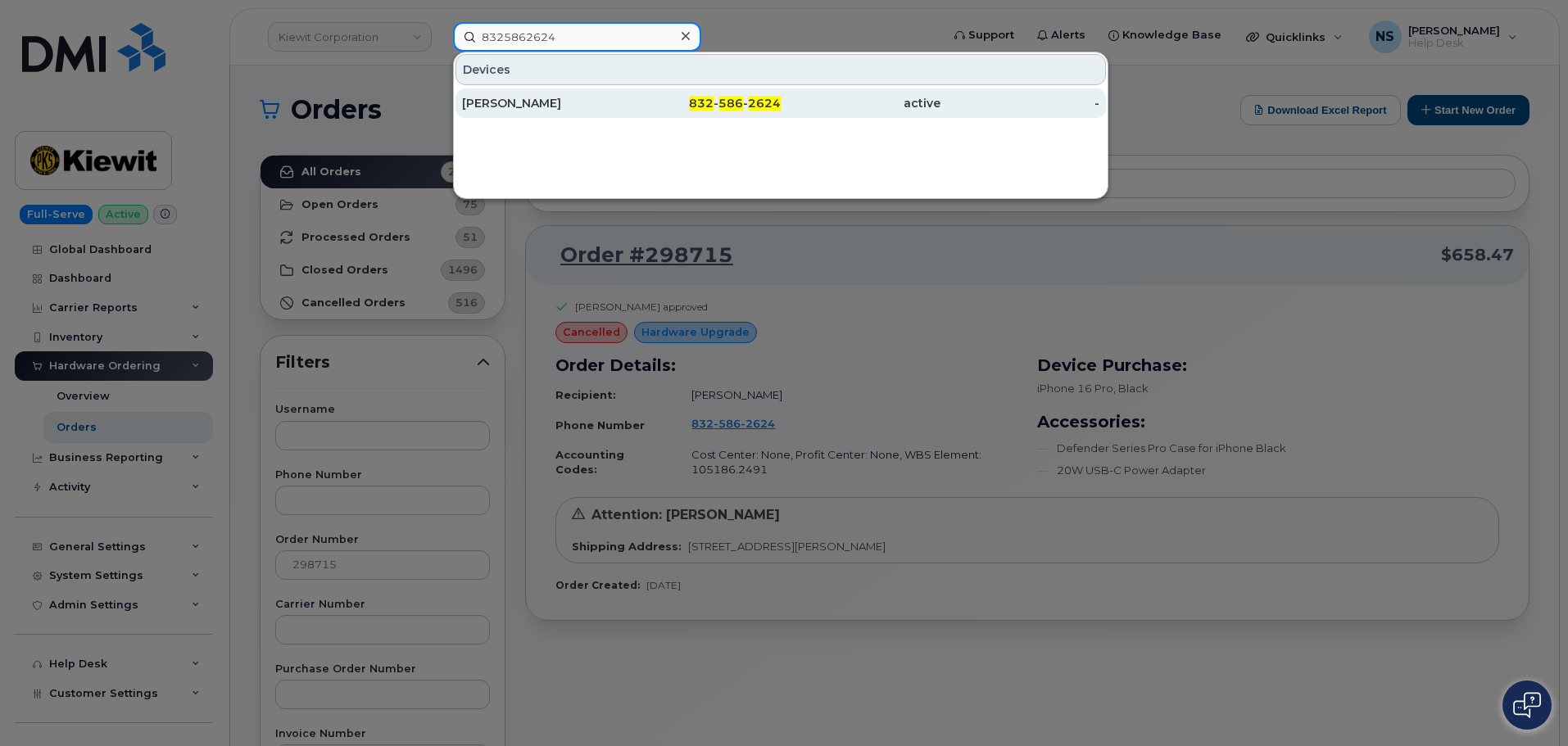
type input "8325862624"
click at [622, 95] on div "[PERSON_NAME]" at bounding box center [701, 103] width 160 height 29
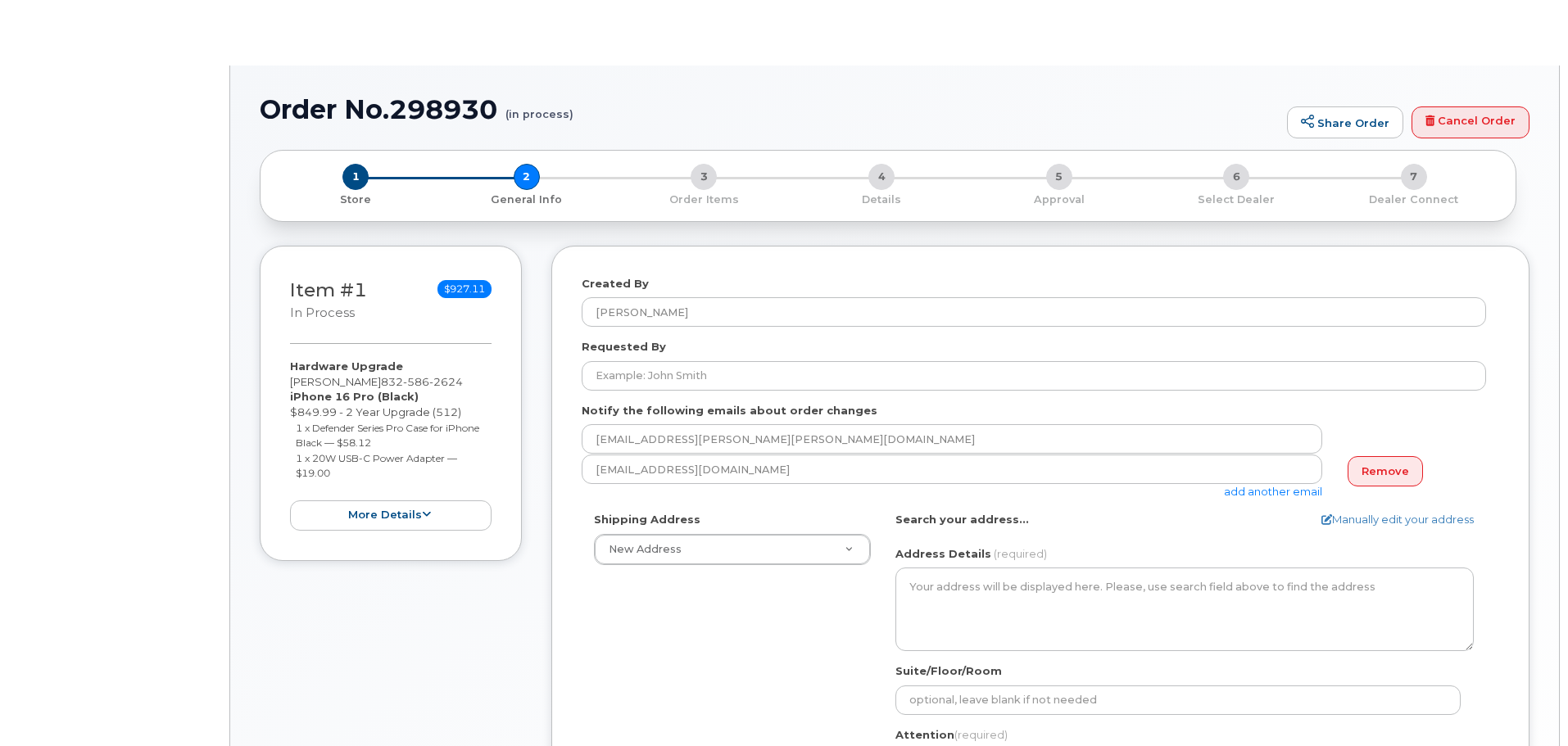
select select
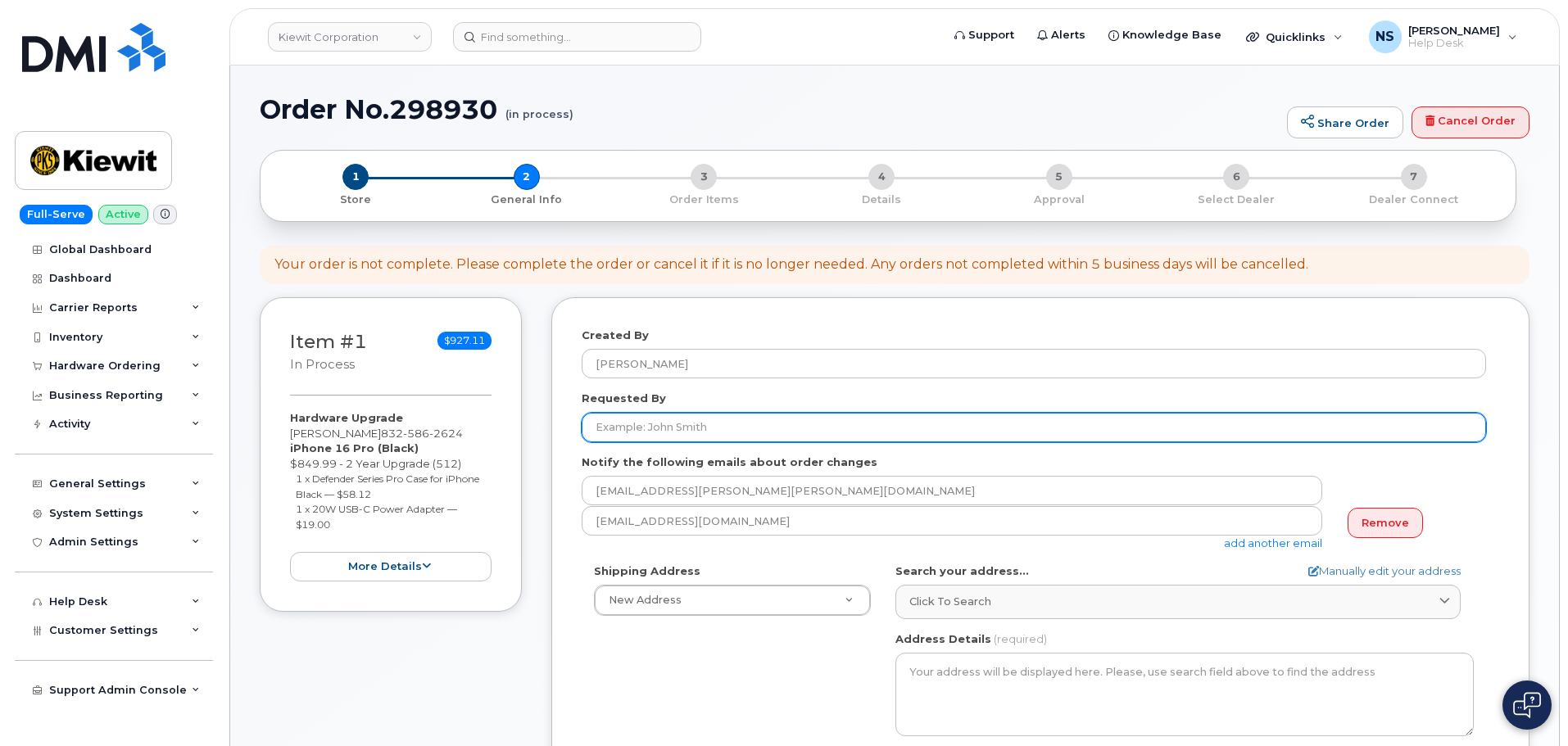
click at [686, 417] on input "Requested By" at bounding box center [1034, 427] width 905 height 29
click at [667, 434] on input "Requested By" at bounding box center [1034, 427] width 905 height 29
paste input "Riley Nash"
type input "Riley Nash"
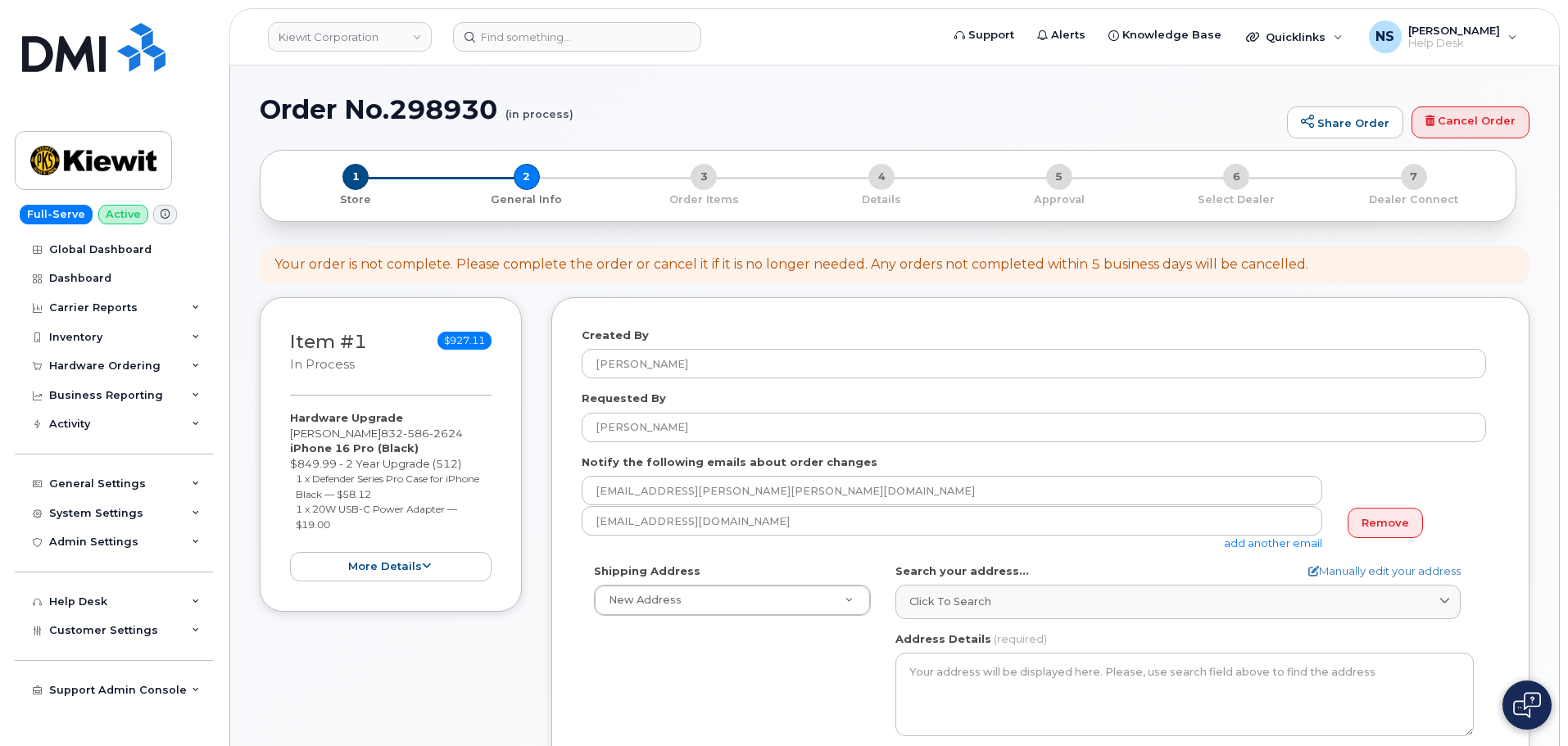
drag, startPoint x: 598, startPoint y: 648, endPoint x: 602, endPoint y: 640, distance: 8.9
click at [598, 647] on div "Shipping Address New Address New Address 8880 Penrose Ln 4650 Business Center D…" at bounding box center [1034, 751] width 905 height 376
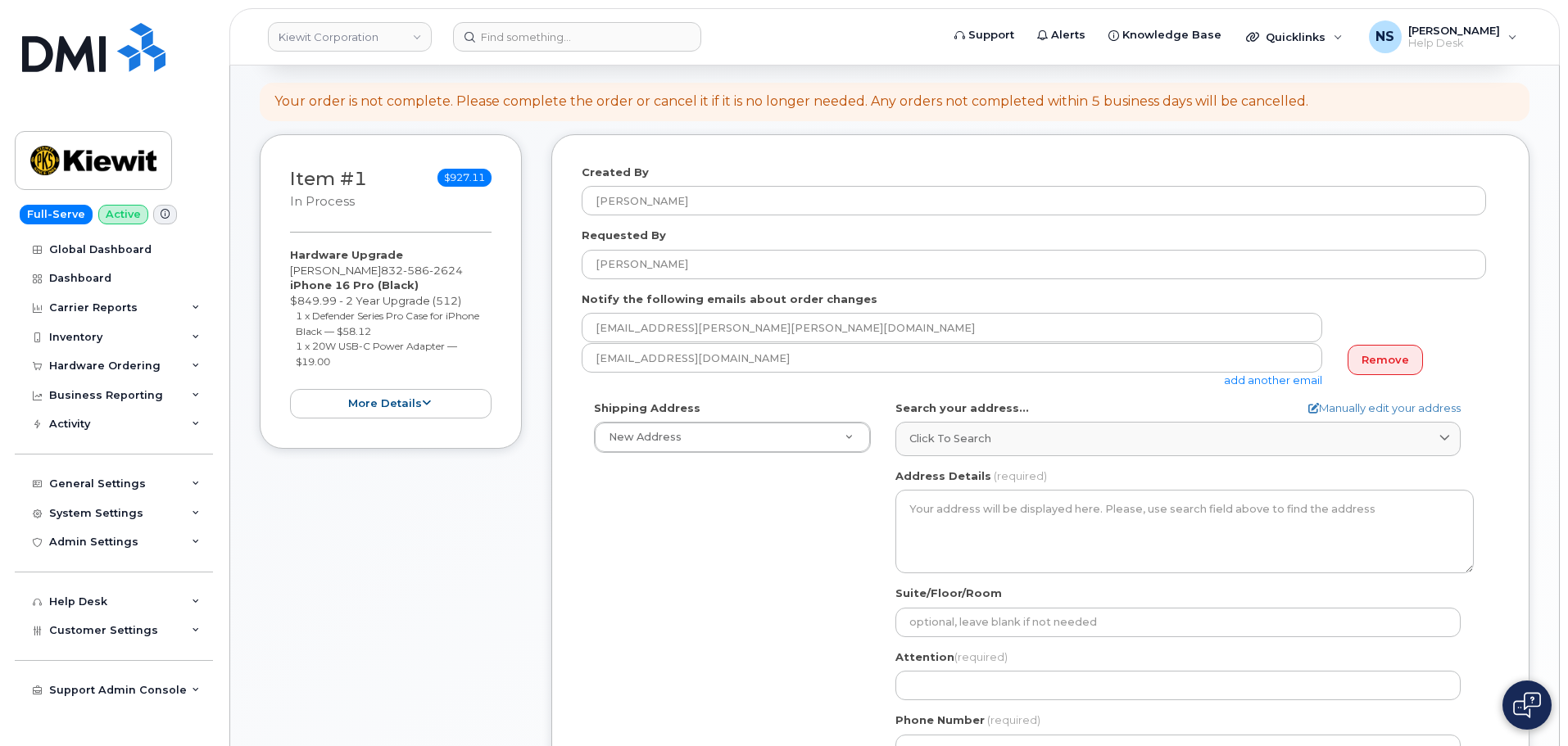
scroll to position [163, 0]
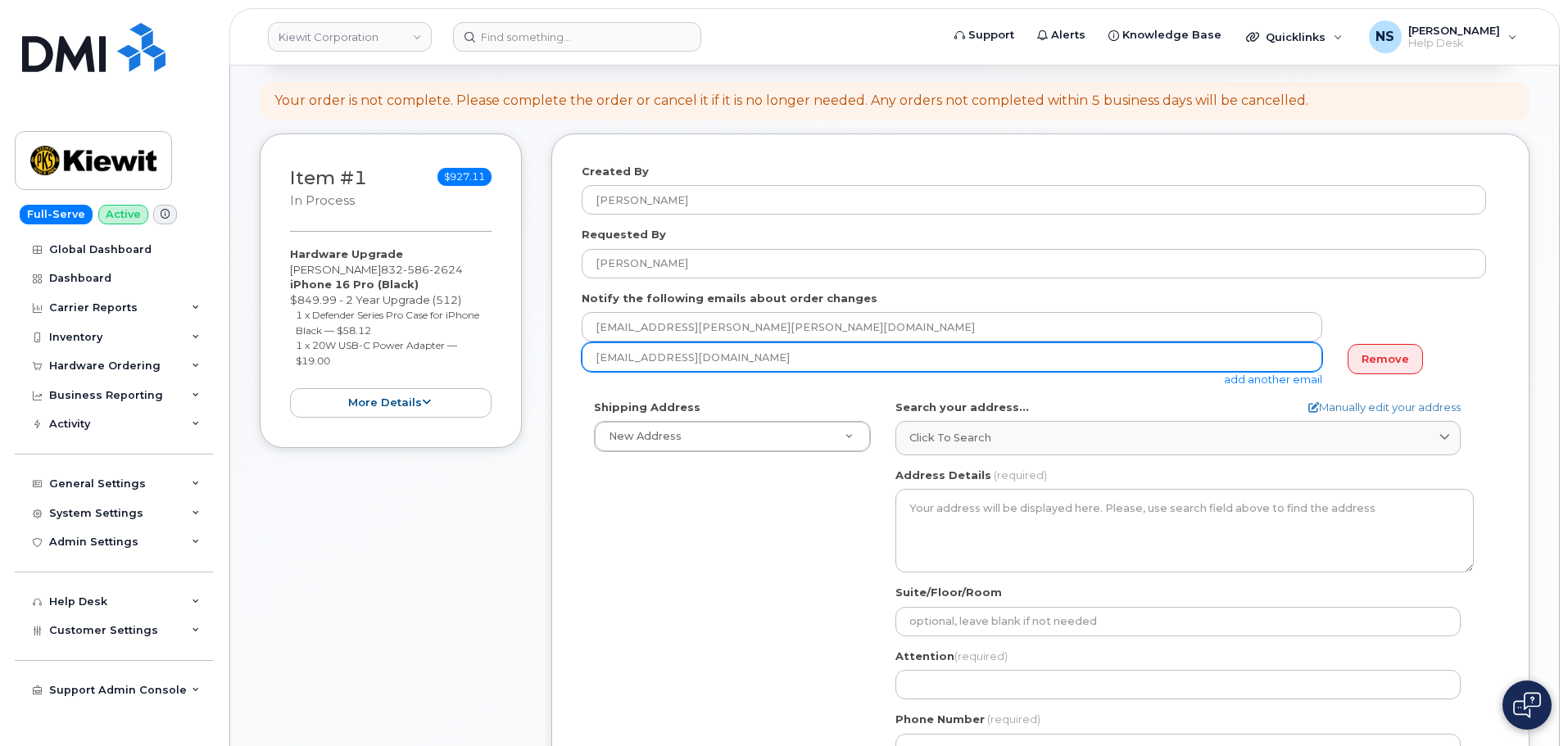
click at [724, 341] on input "nshelton@dminc.com" at bounding box center [952, 327] width 741 height 29
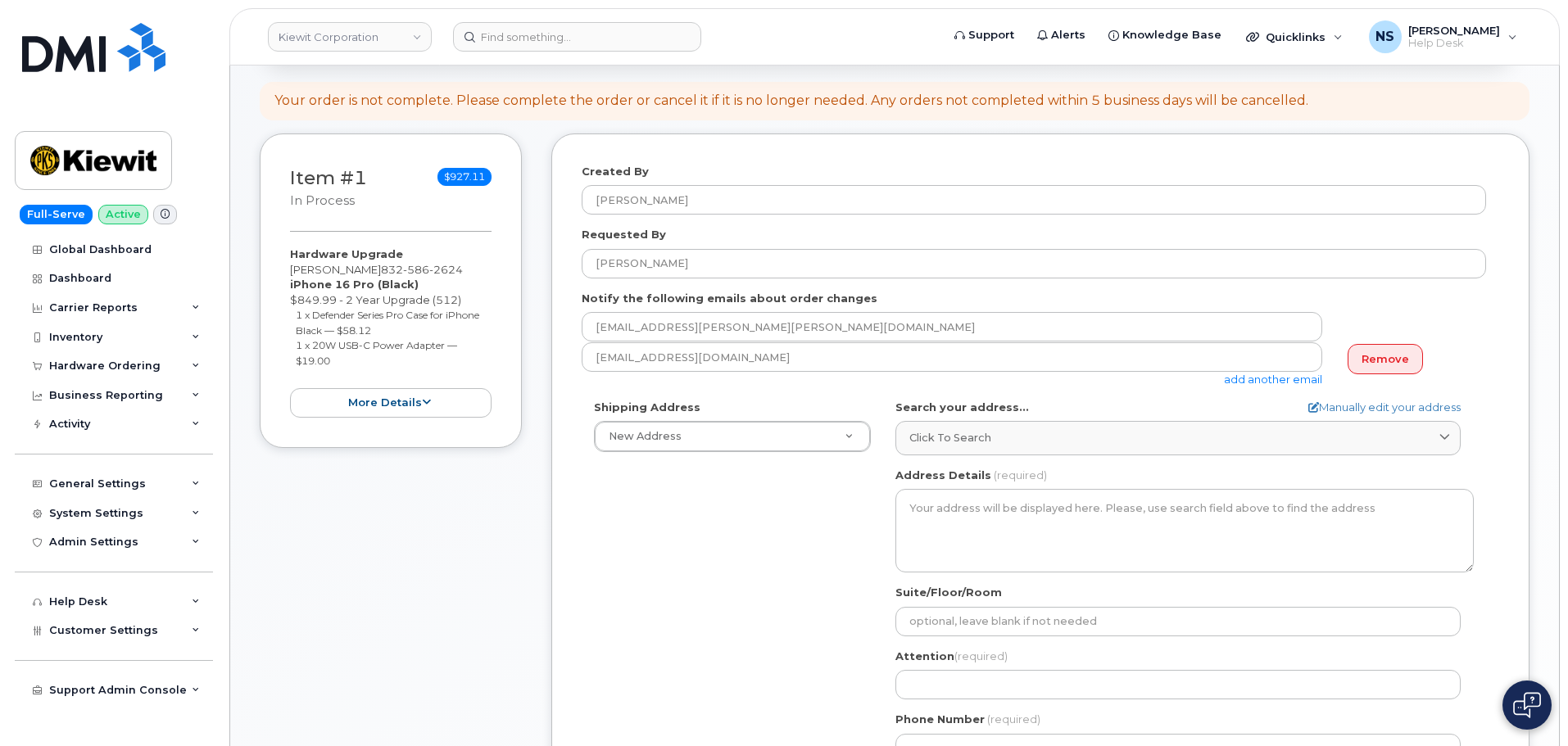
click at [1256, 383] on link "add another email" at bounding box center [1274, 379] width 99 height 13
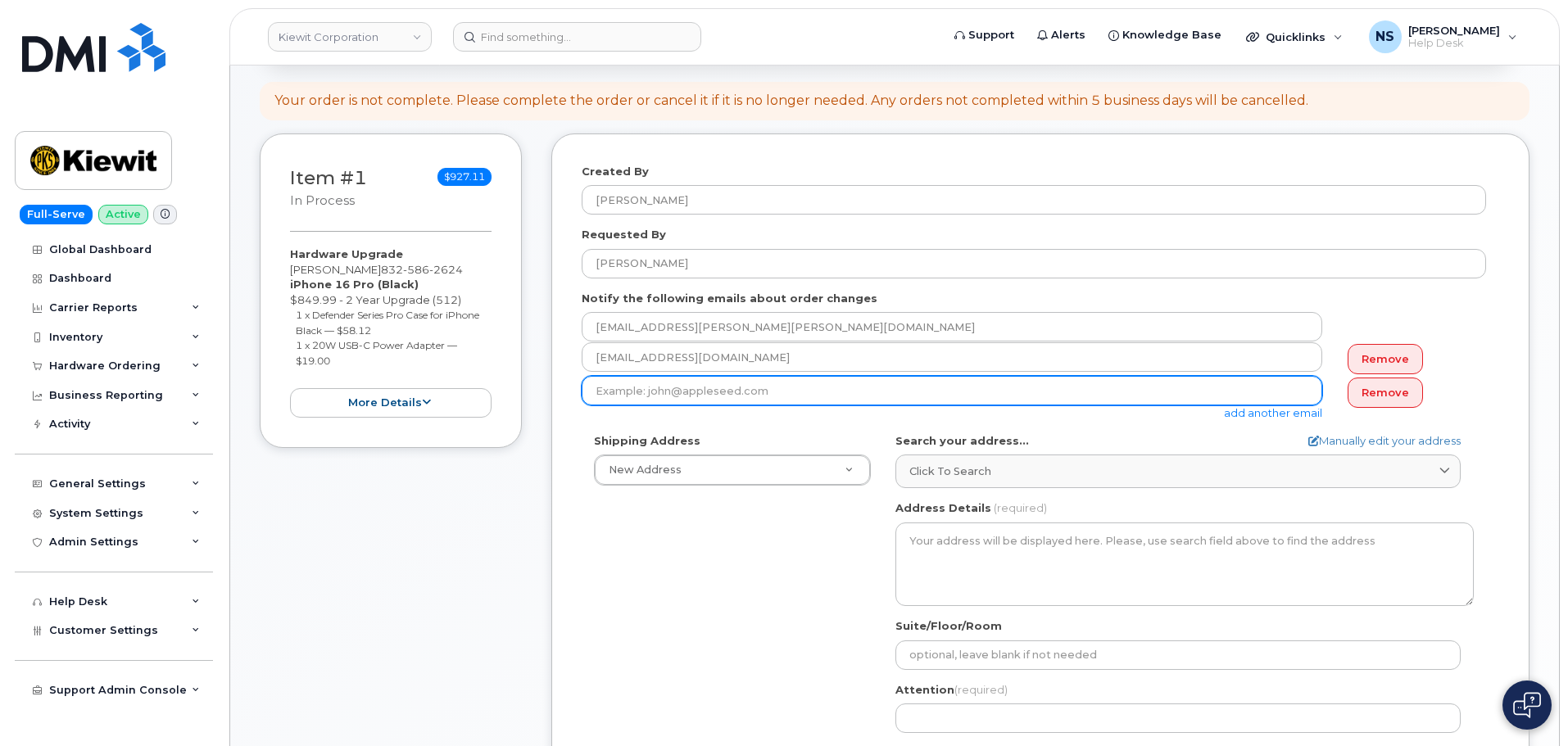
click at [731, 387] on input "email" at bounding box center [952, 391] width 741 height 29
type input "Riley.Nash@KIEWIT.COM"
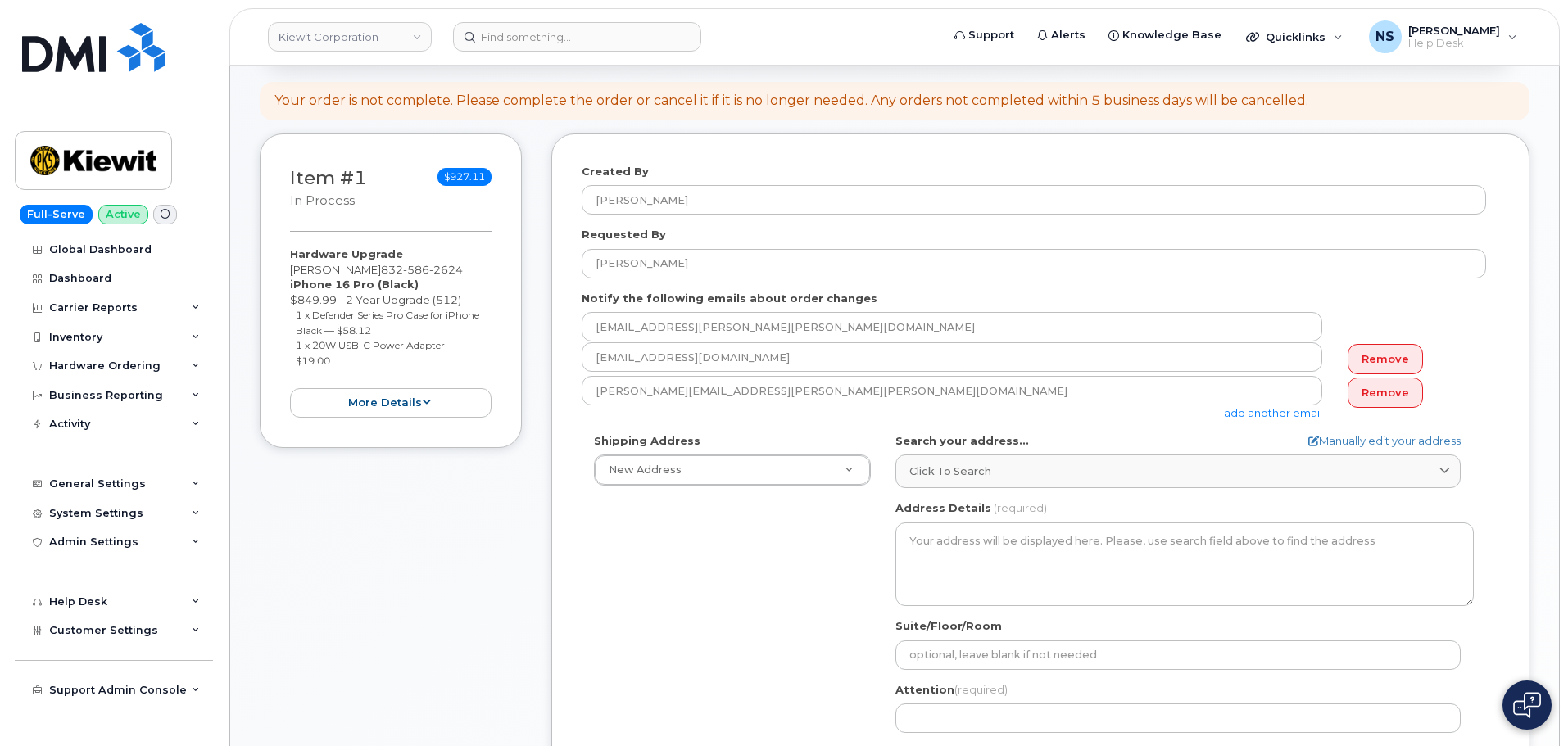
click at [714, 528] on div "Shipping Address New Address New Address 8880 Penrose Ln 4650 Business Center D…" at bounding box center [1034, 622] width 905 height 376
click at [1363, 389] on link "Remove" at bounding box center [1385, 393] width 76 height 30
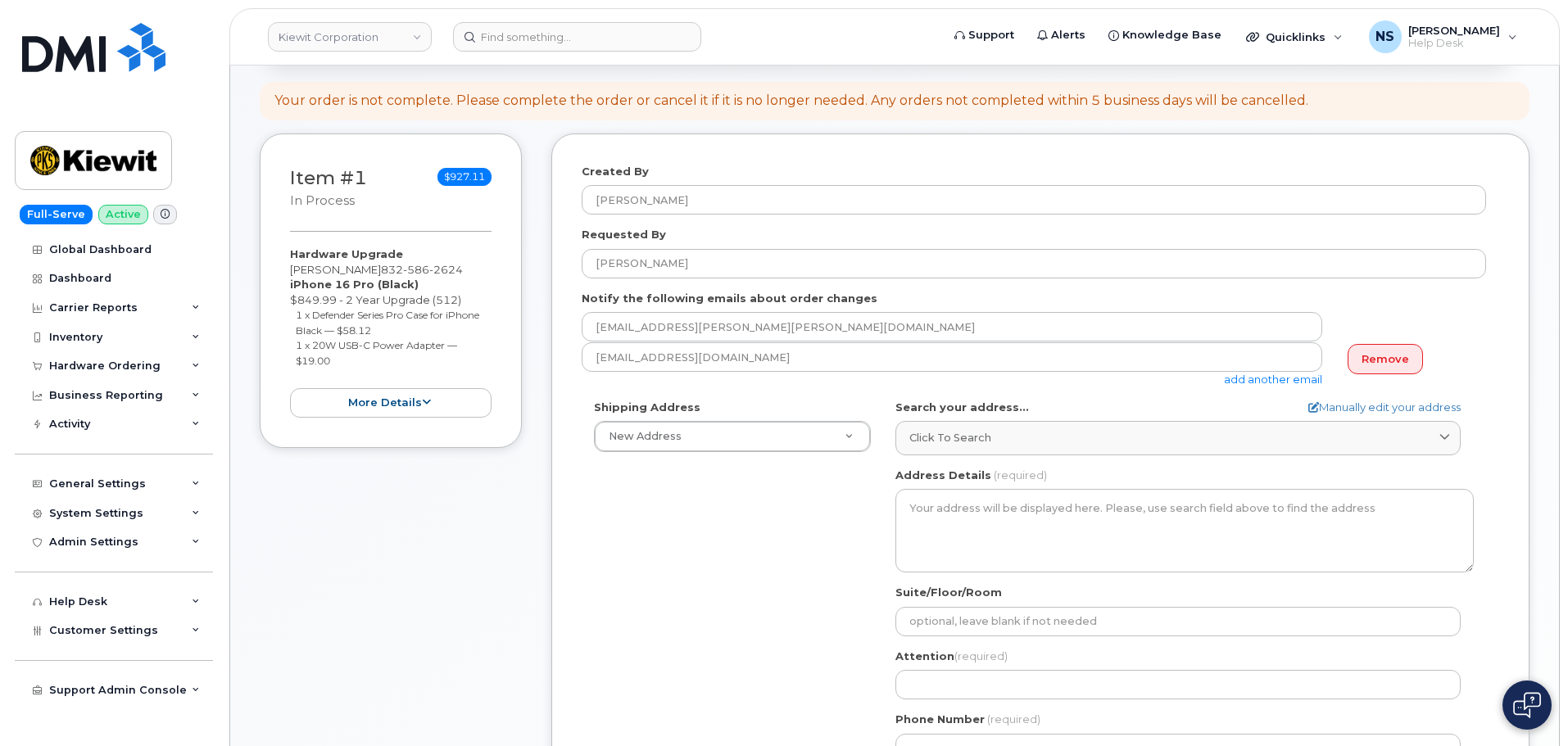
drag, startPoint x: 660, startPoint y: 559, endPoint x: 670, endPoint y: 497, distance: 62.8
click at [661, 556] on div "Shipping Address New Address New Address 8880 Penrose Ln 4650 Business Center D…" at bounding box center [1034, 588] width 905 height 376
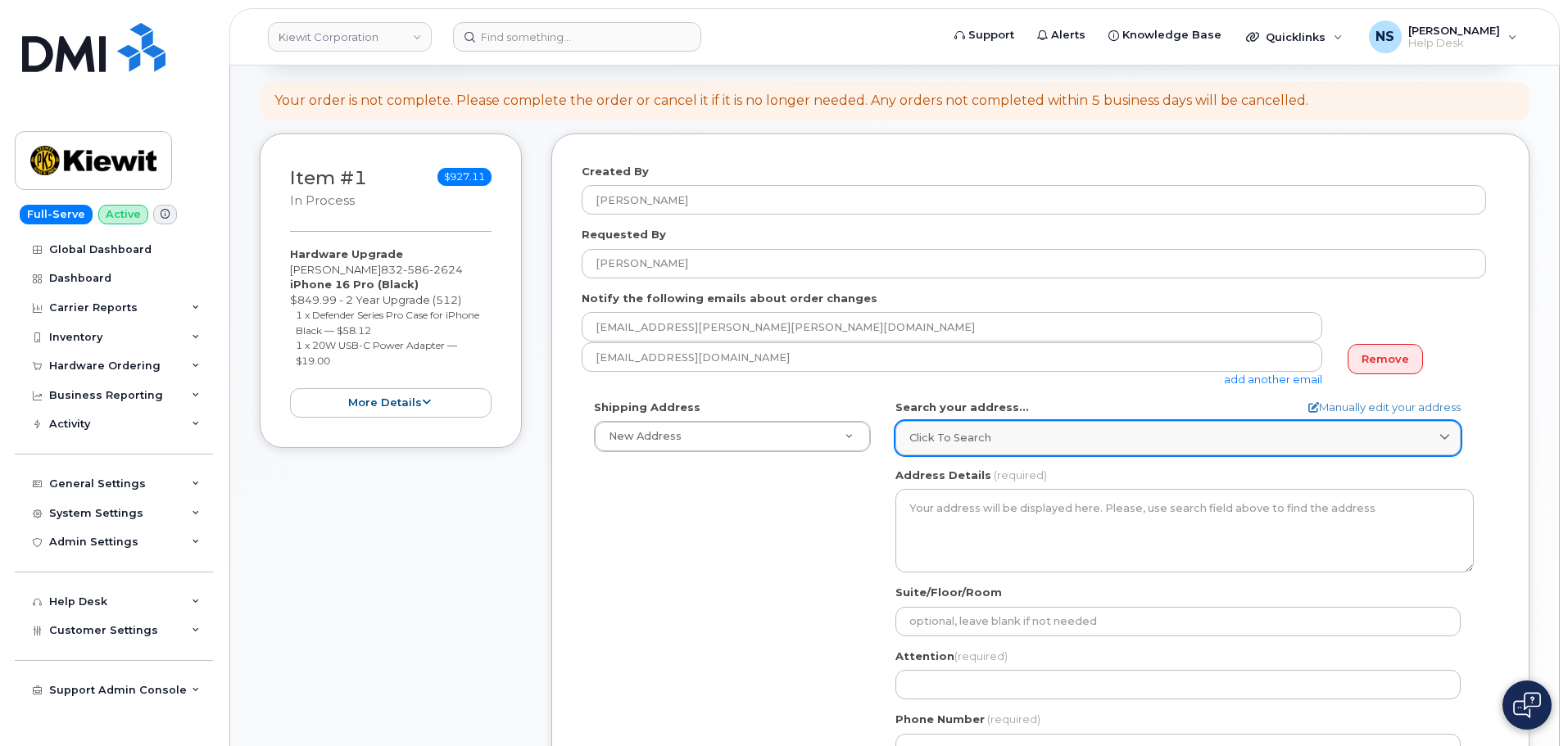
drag, startPoint x: 989, startPoint y: 430, endPoint x: 1004, endPoint y: 435, distance: 15.8
click at [990, 429] on link "Click to search" at bounding box center [1178, 437] width 565 height 34
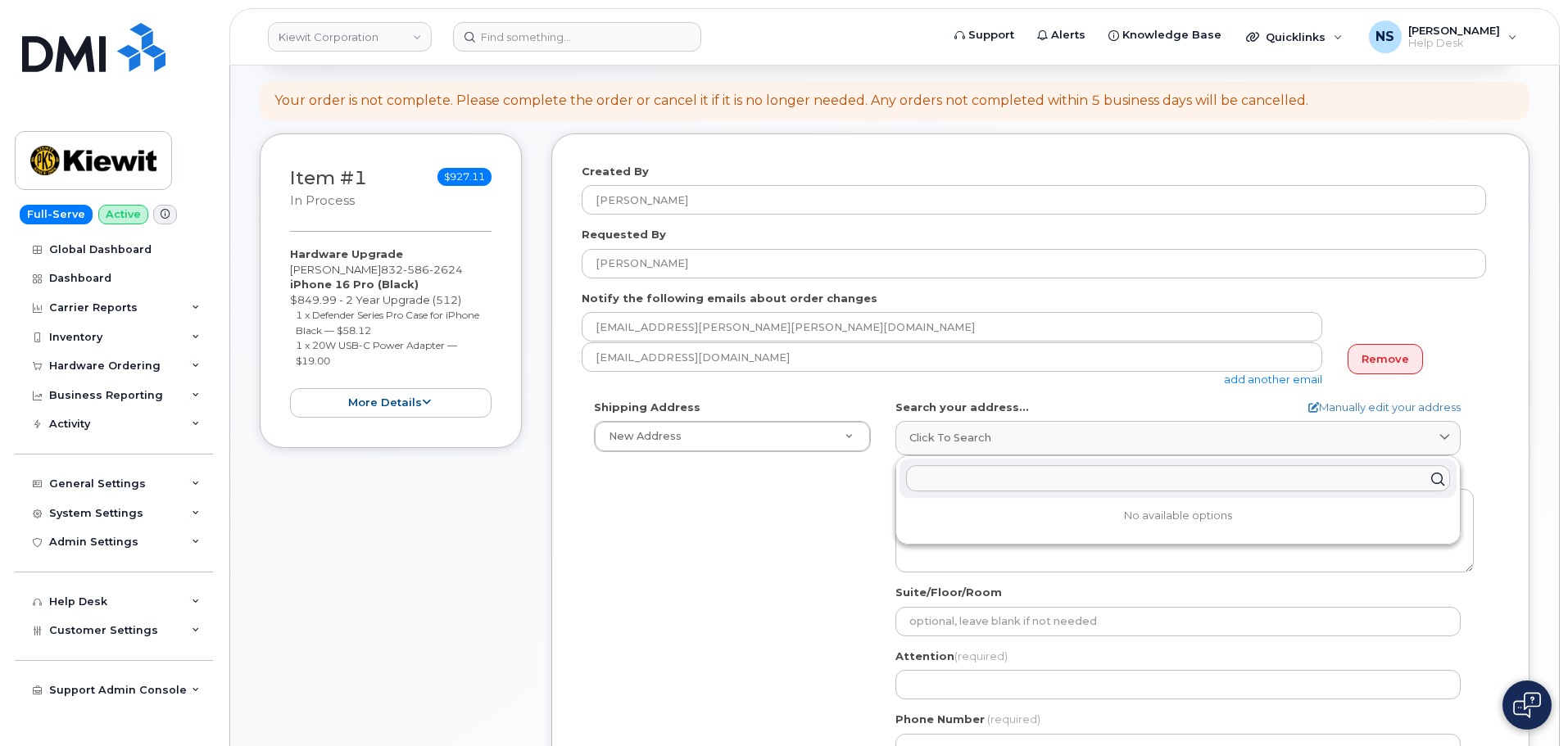
drag, startPoint x: 974, startPoint y: 499, endPoint x: 974, endPoint y: 486, distance: 13.0
click at [972, 489] on div "No available options" at bounding box center [1178, 500] width 563 height 88
click at [974, 485] on input "text" at bounding box center [1178, 479] width 544 height 26
click at [973, 485] on input "text" at bounding box center [1178, 479] width 544 height 26
paste input "2306 Foreman Rd, Orange, TX, USA"
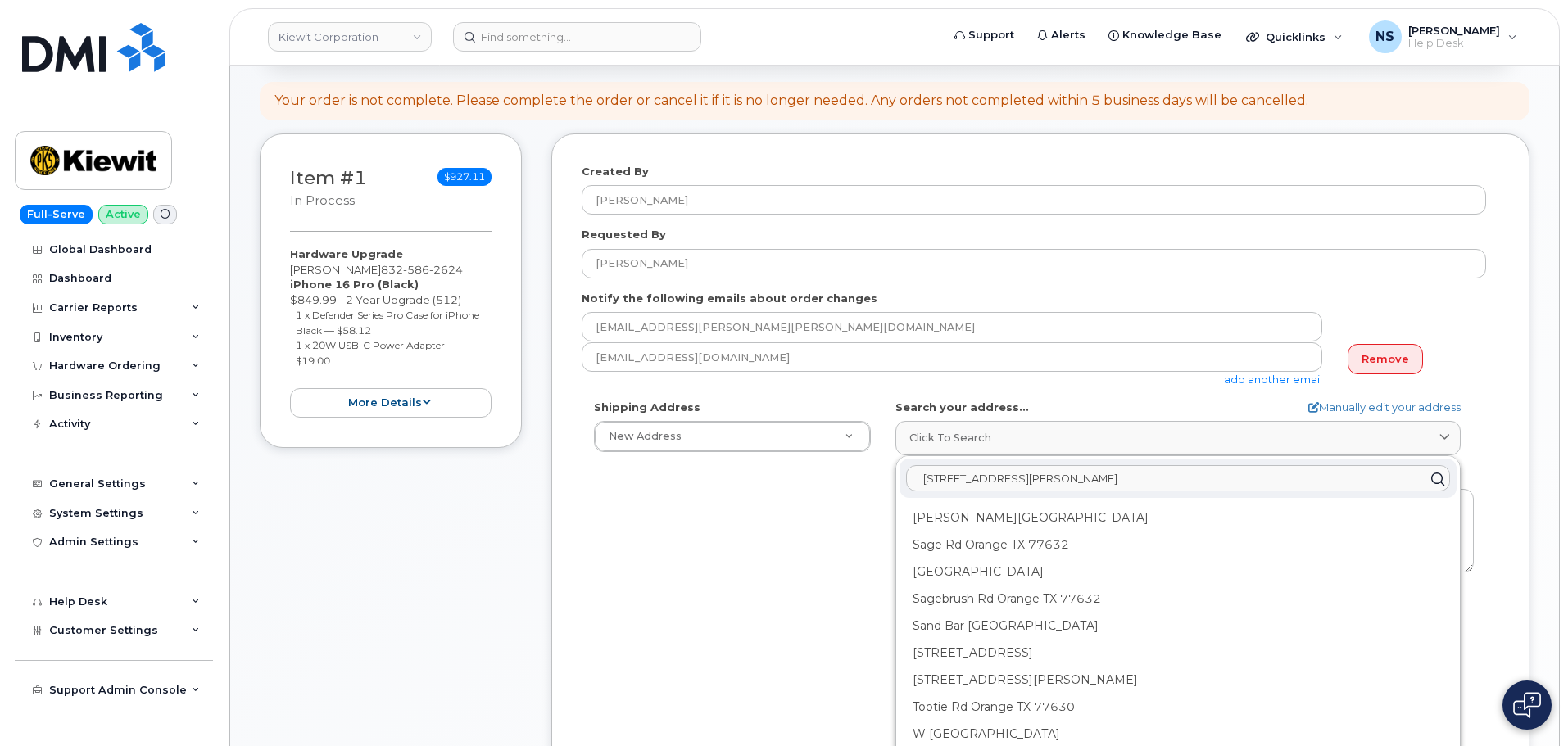
type input "2306 Foreman Rd, Orange, TX, USA"
click at [1016, 559] on div "Foreman Rd Orange TX 77630" at bounding box center [1178, 573] width 557 height 27
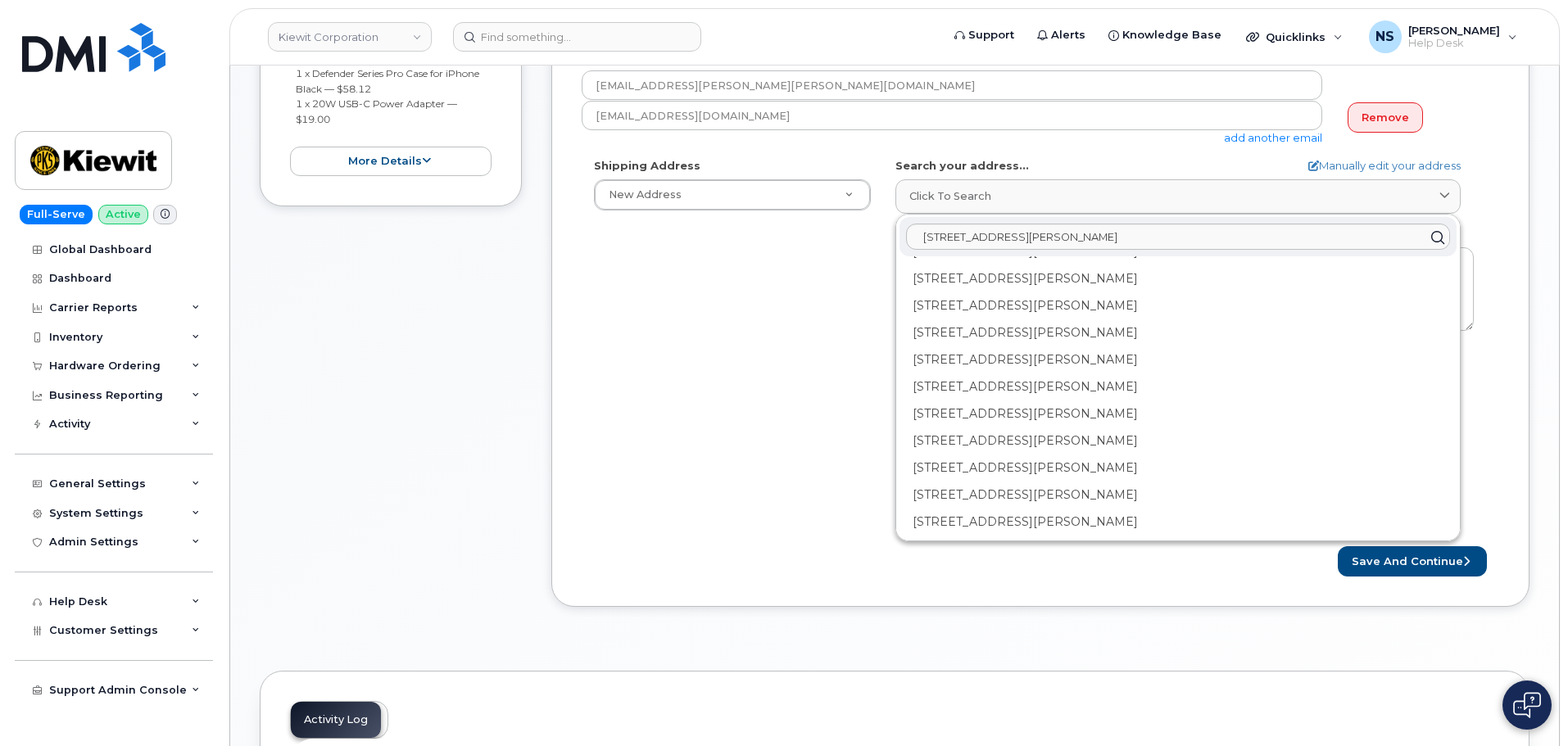
scroll to position [410, 0]
drag, startPoint x: 773, startPoint y: 512, endPoint x: 804, endPoint y: 490, distance: 38.0
click at [779, 510] on div "Shipping Address New Address New Address 8880 Penrose Ln 4650 Business Center D…" at bounding box center [1034, 342] width 905 height 376
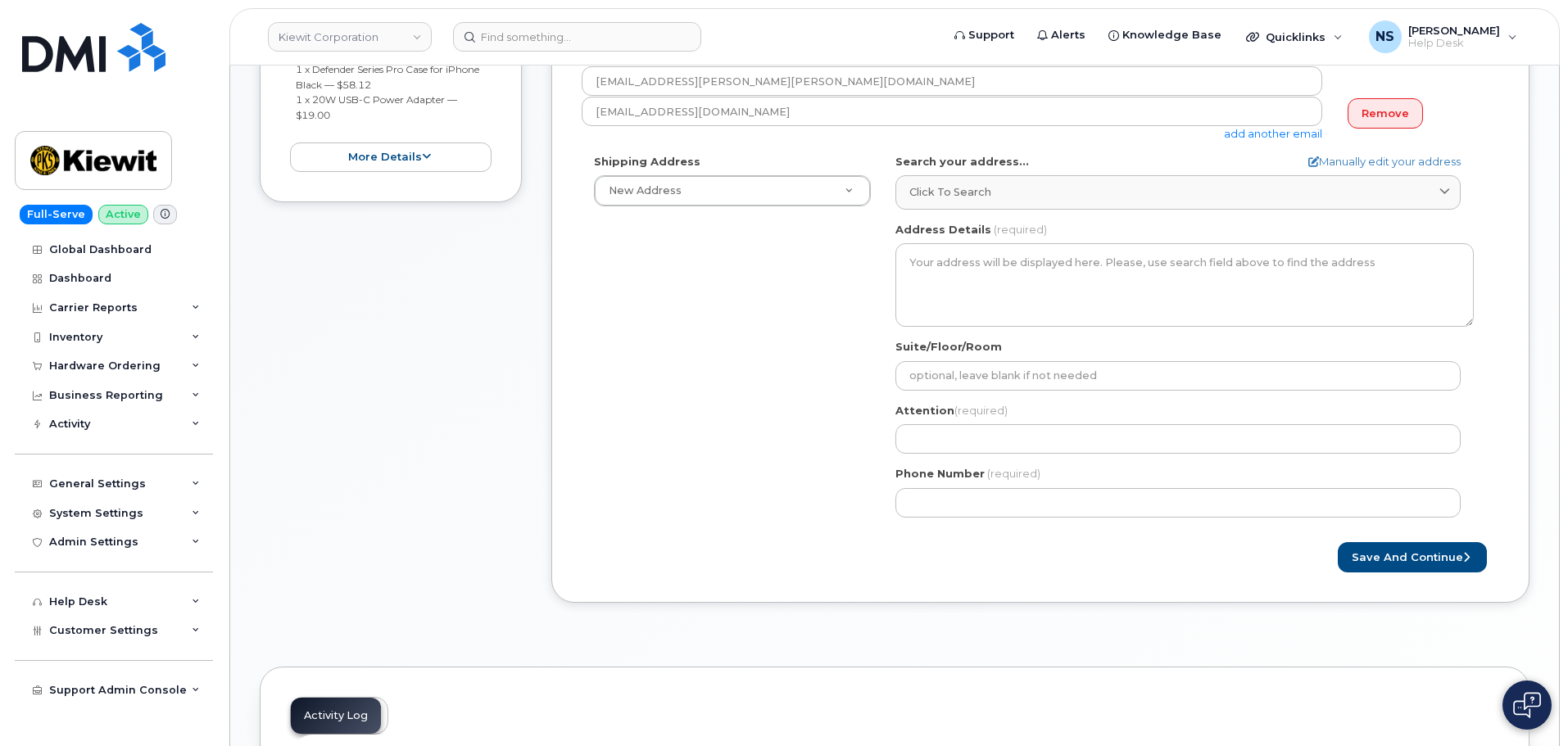
scroll to position [246, 0]
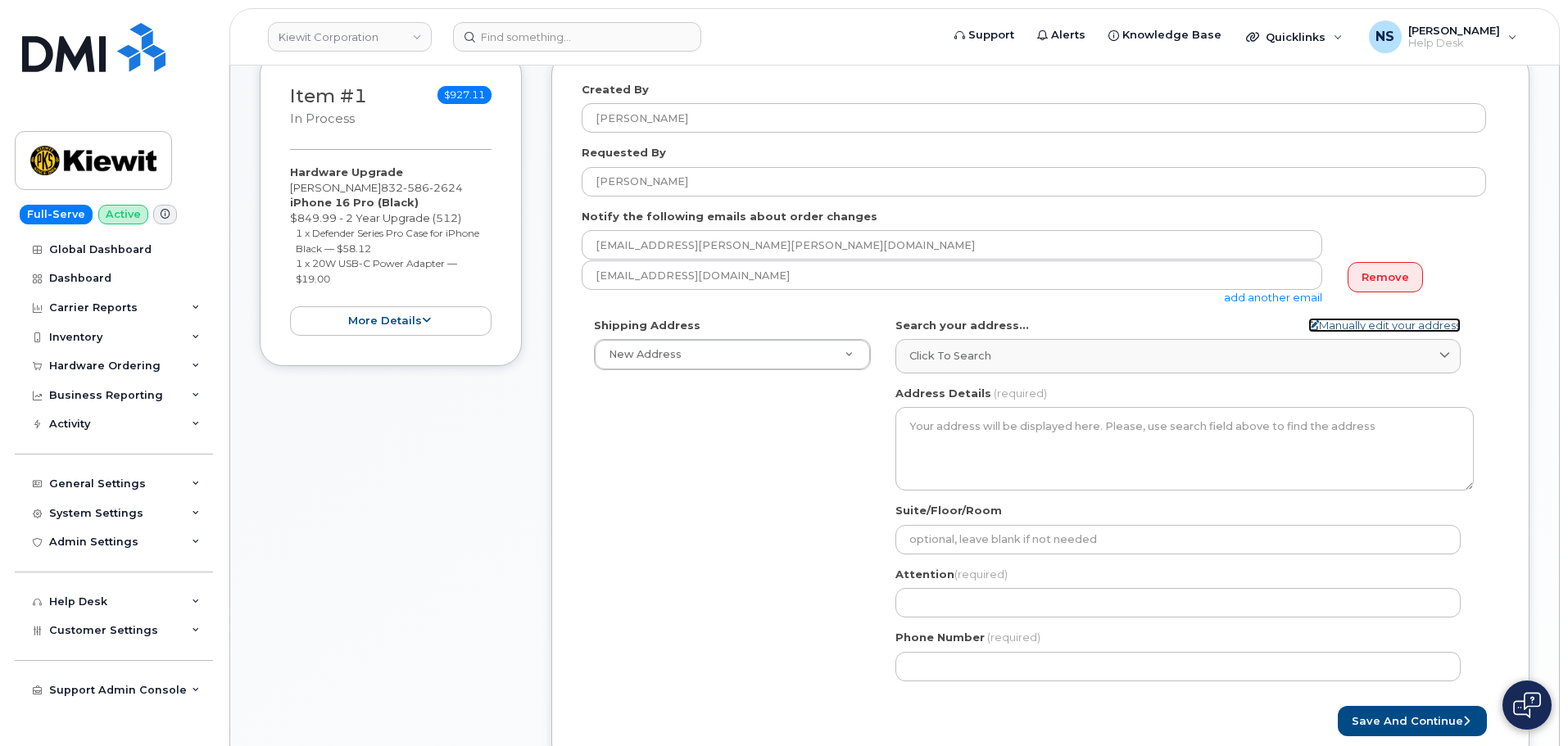
click at [1368, 324] on link "Manually edit your address" at bounding box center [1384, 325] width 153 height 16
select select
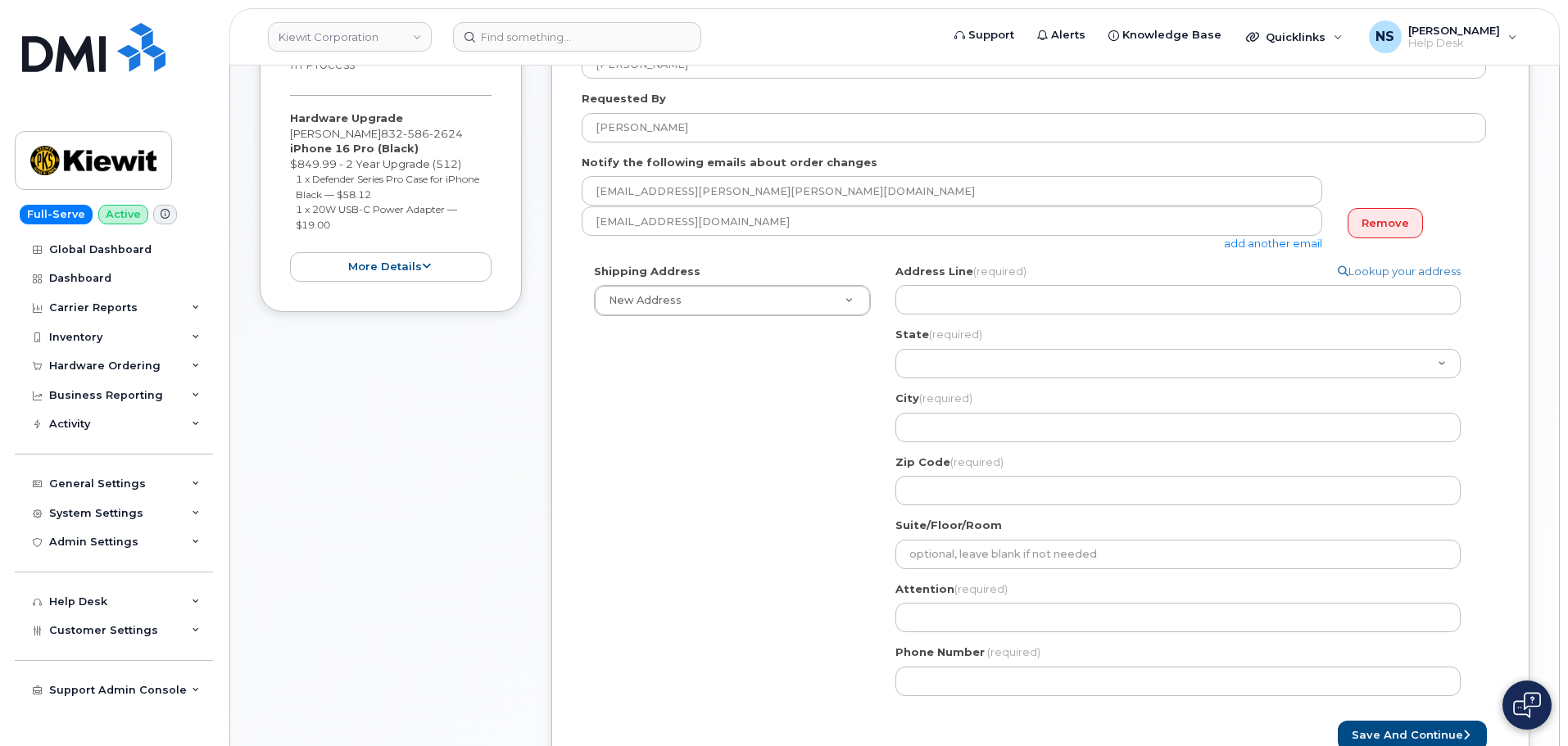
scroll to position [328, 0]
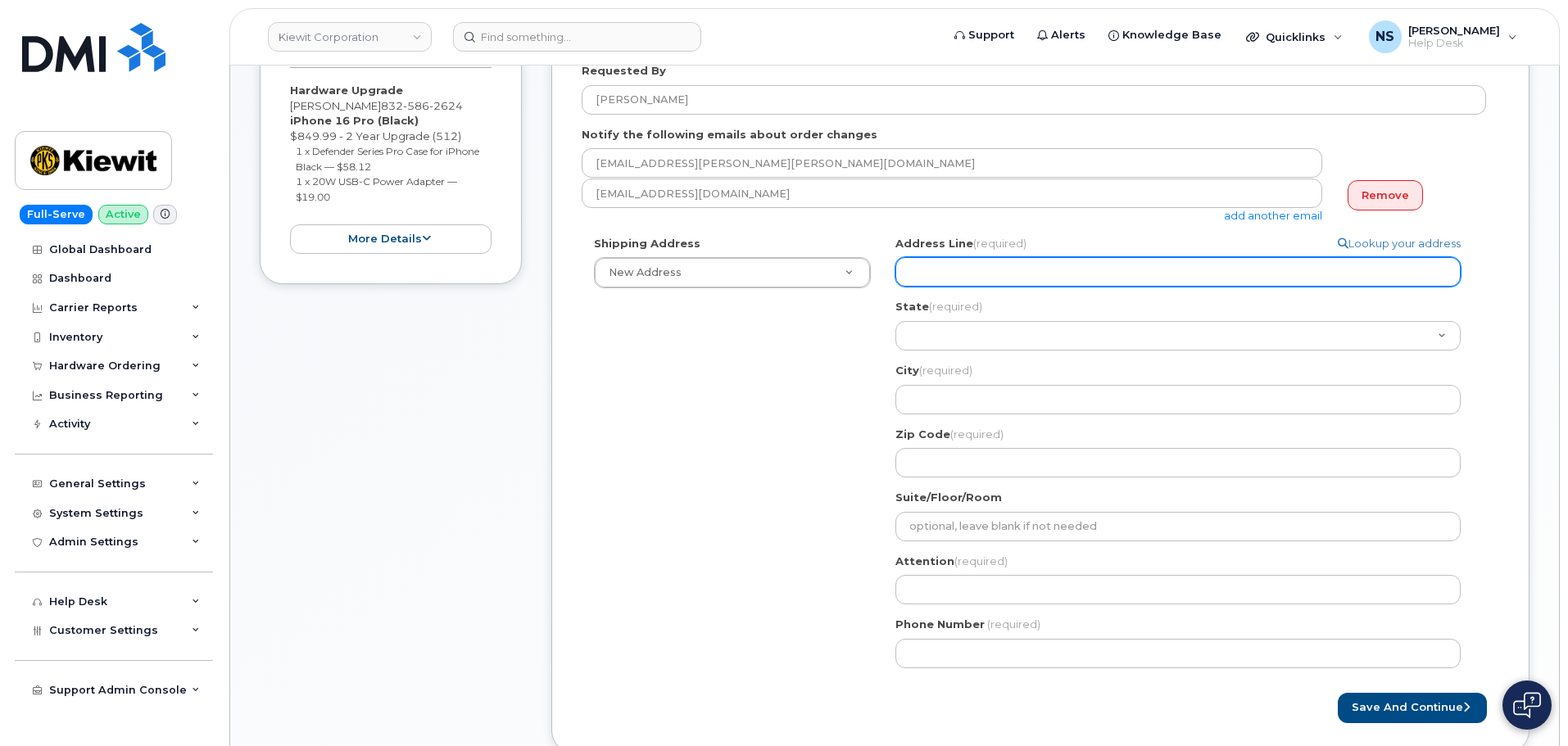
click at [1012, 268] on input "Address Line (required)" at bounding box center [1178, 272] width 565 height 29
paste input "2306 Foreman Rd, Orange, TX, USA"
select select
type input "2306 Foreman Rd, Orange, TX, USA"
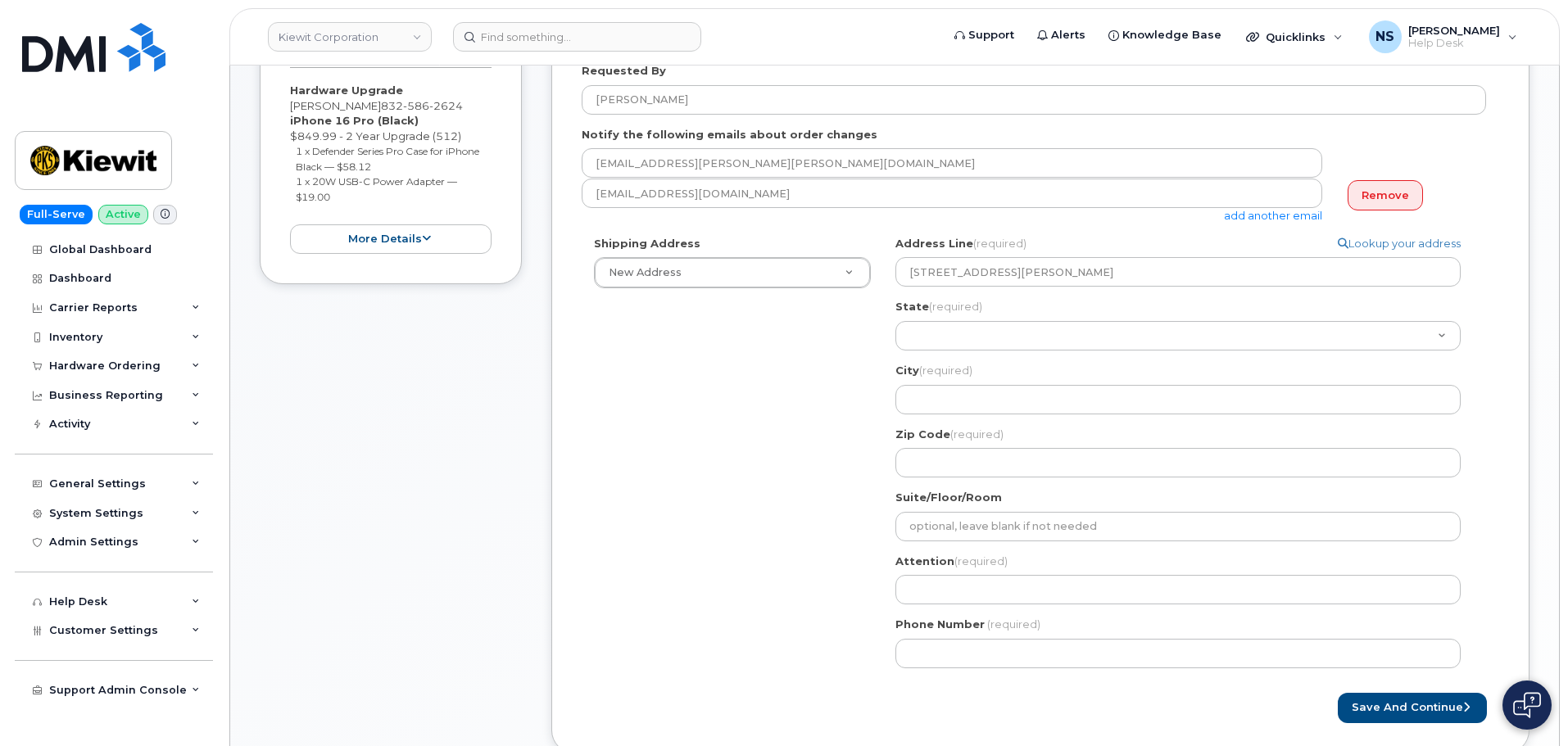
drag, startPoint x: 784, startPoint y: 418, endPoint x: 856, endPoint y: 352, distance: 97.7
click at [791, 413] on div "Shipping Address New Address New Address 8880 Penrose Ln 4650 Business Center D…" at bounding box center [1034, 457] width 905 height 445
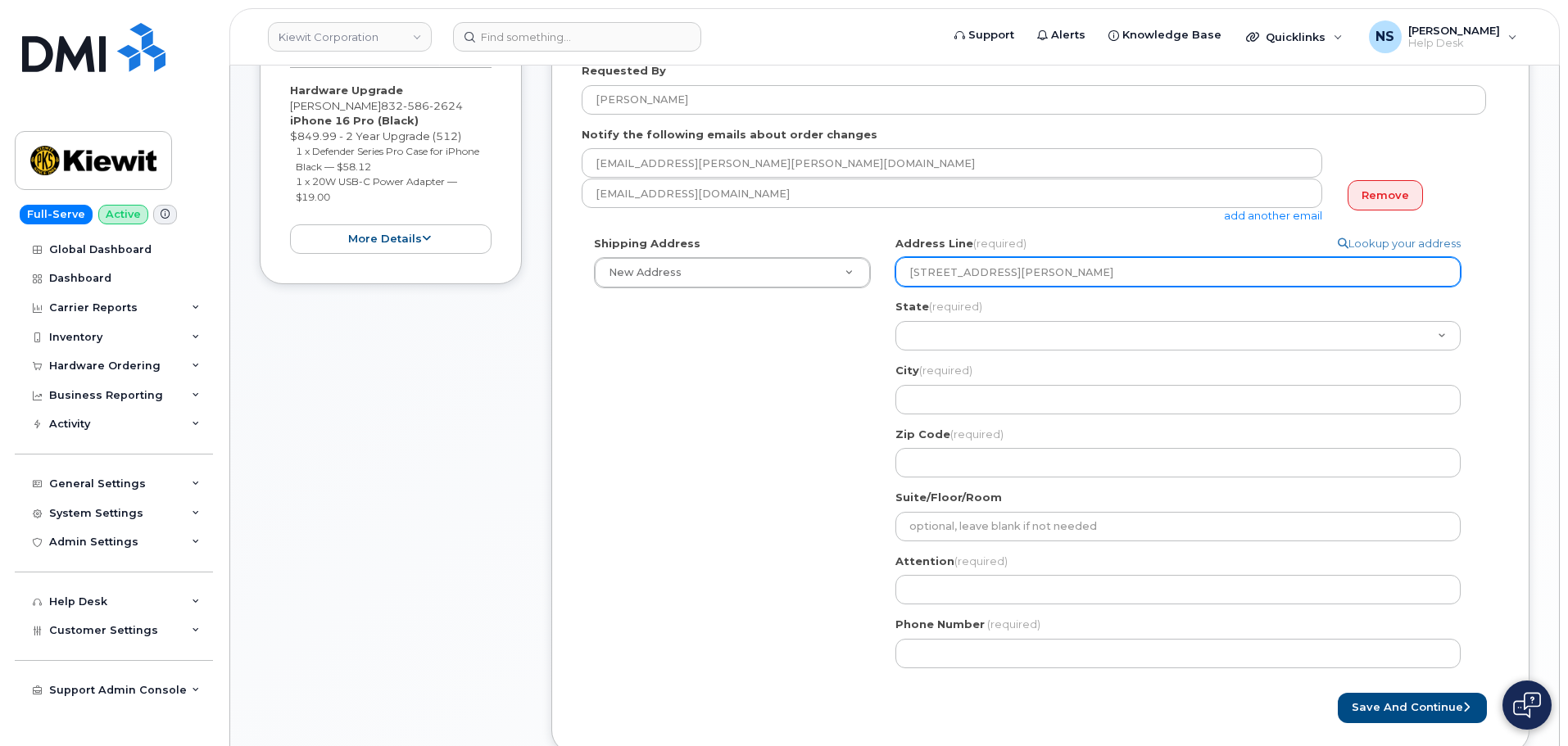
drag, startPoint x: 1108, startPoint y: 275, endPoint x: 1009, endPoint y: 273, distance: 99.0
click at [1009, 273] on input "2306 Foreman Rd, Orange, TX, USA" at bounding box center [1178, 272] width 565 height 29
select select
type input "2306 Foreman Rd,"
select select
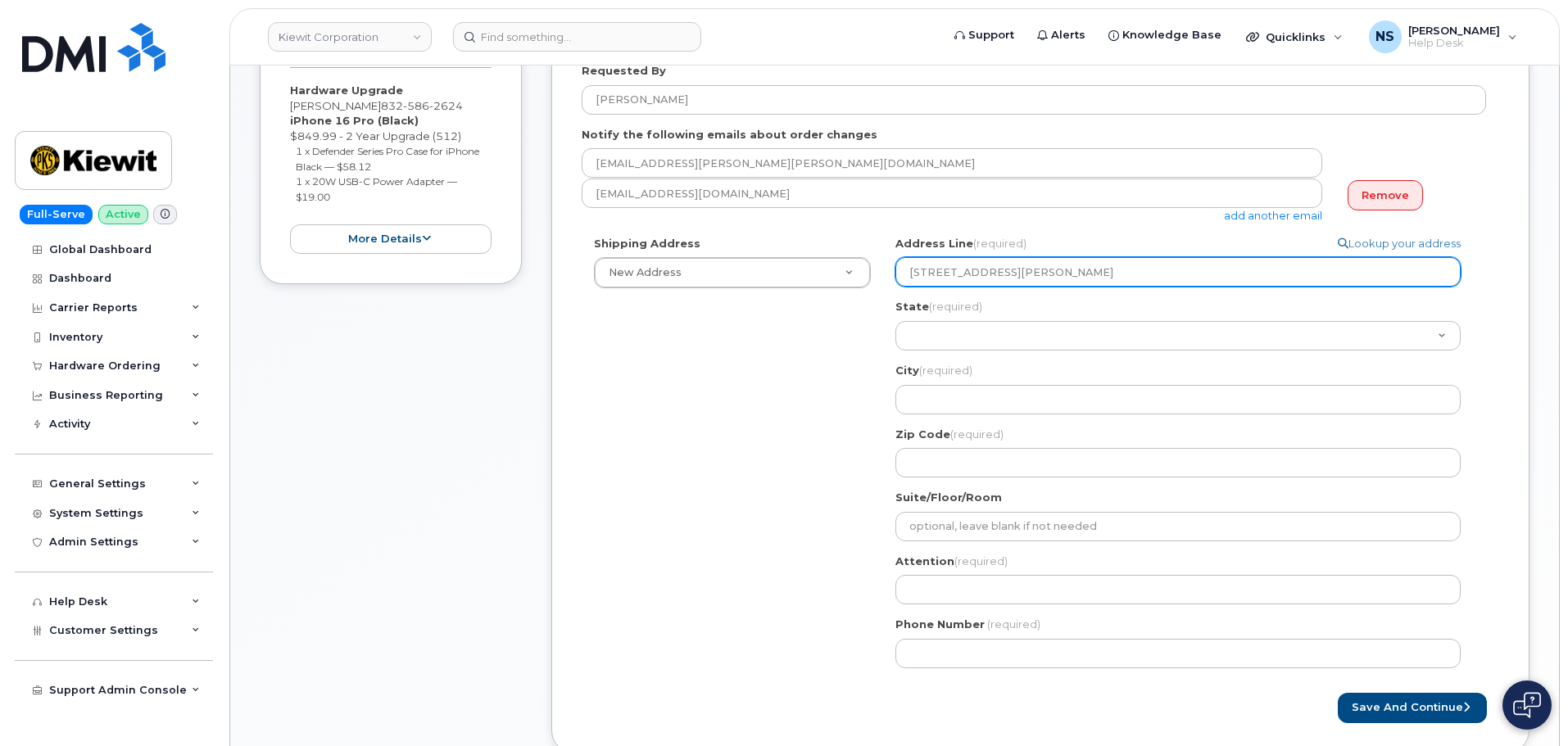
type input "2306 Foreman Rd"
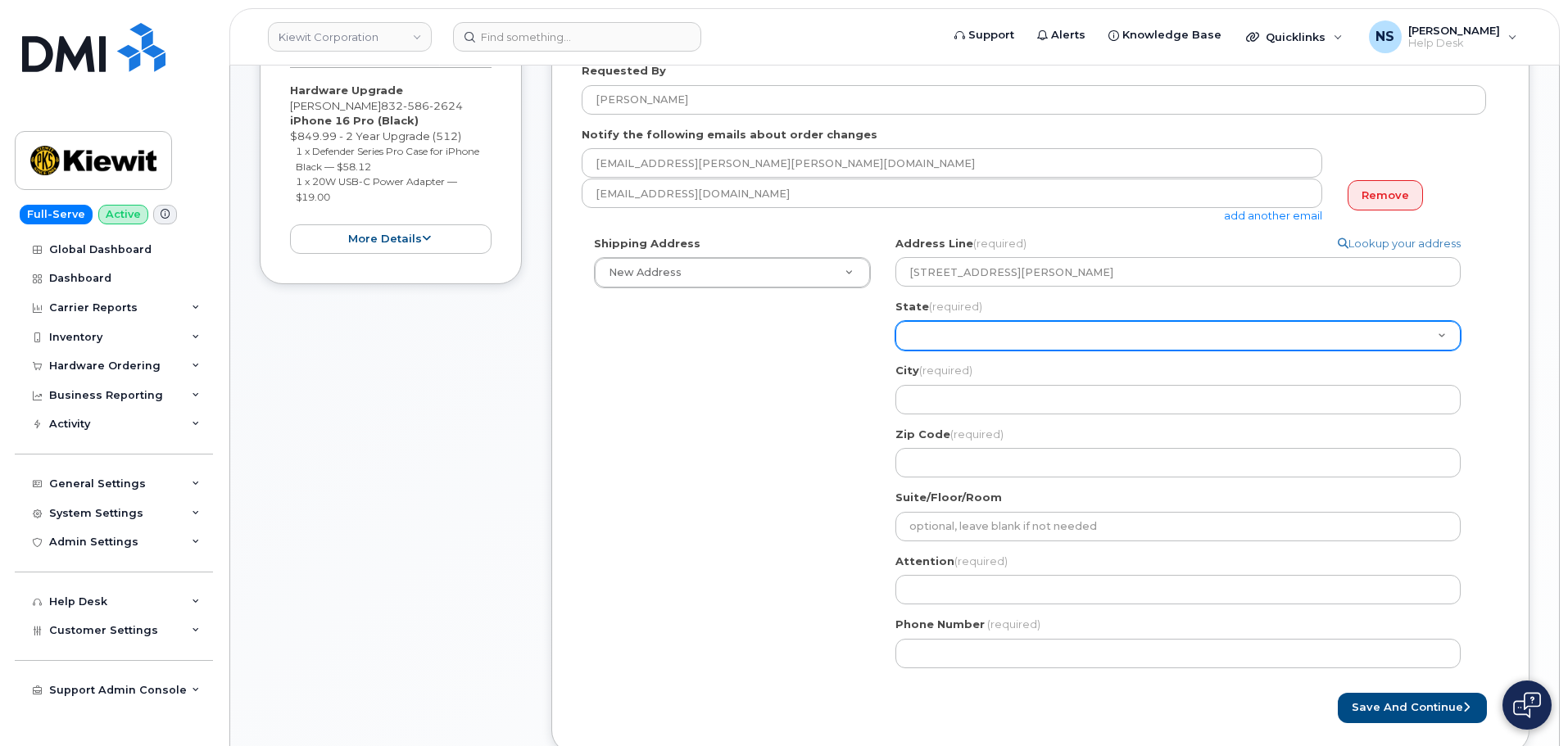
click at [993, 331] on select "Alabama Alaska American Samoa Arizona Arkansas California Colorado Connecticut …" at bounding box center [1178, 336] width 565 height 29
select select "TX"
click at [896, 321] on select "Alabama Alaska American Samoa Arizona Arkansas California Colorado Connecticut …" at bounding box center [1178, 336] width 565 height 29
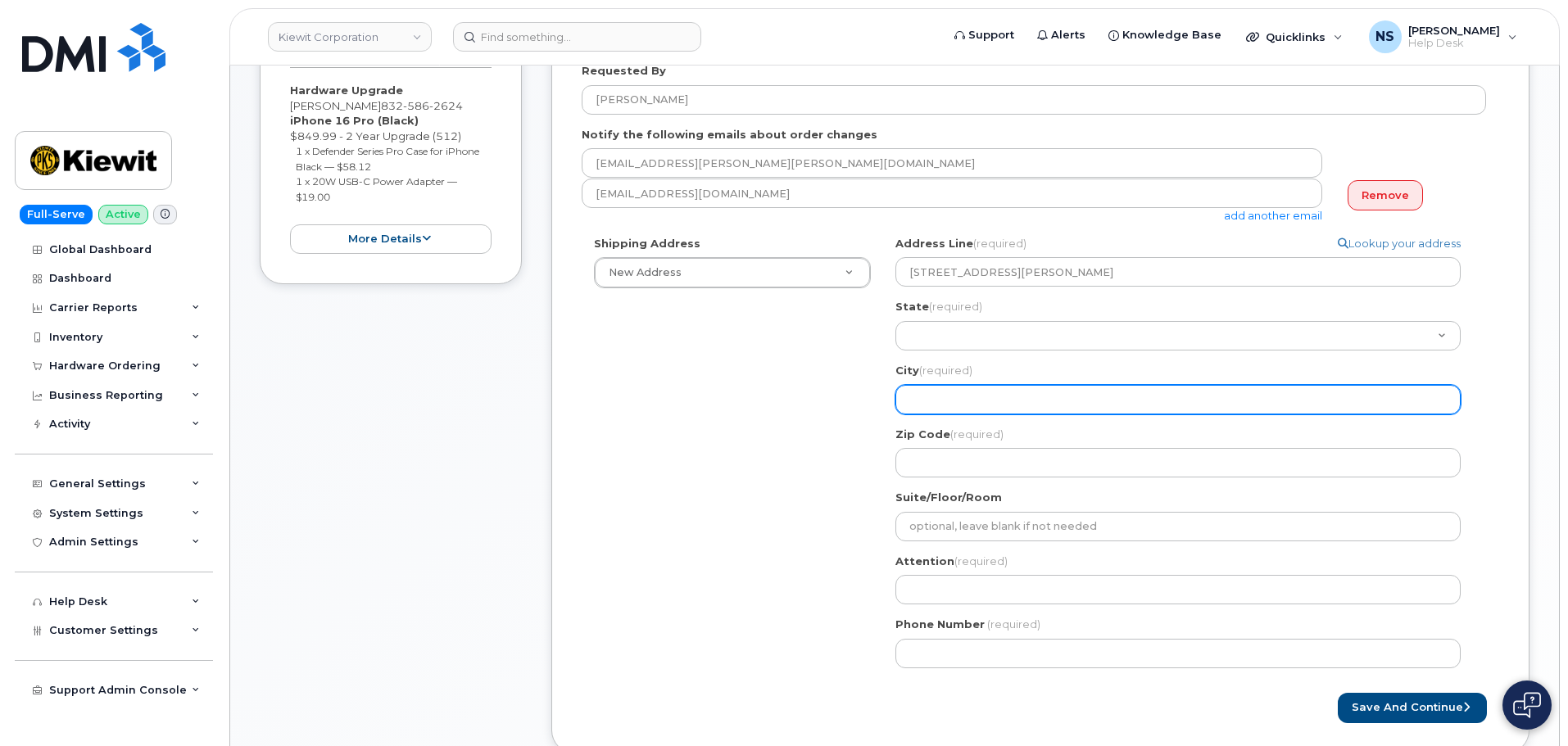
click at [944, 405] on input "City (required)" at bounding box center [1178, 400] width 565 height 29
click at [990, 404] on input "City (required)" at bounding box center [1178, 400] width 565 height 29
select select
type input "O"
select select
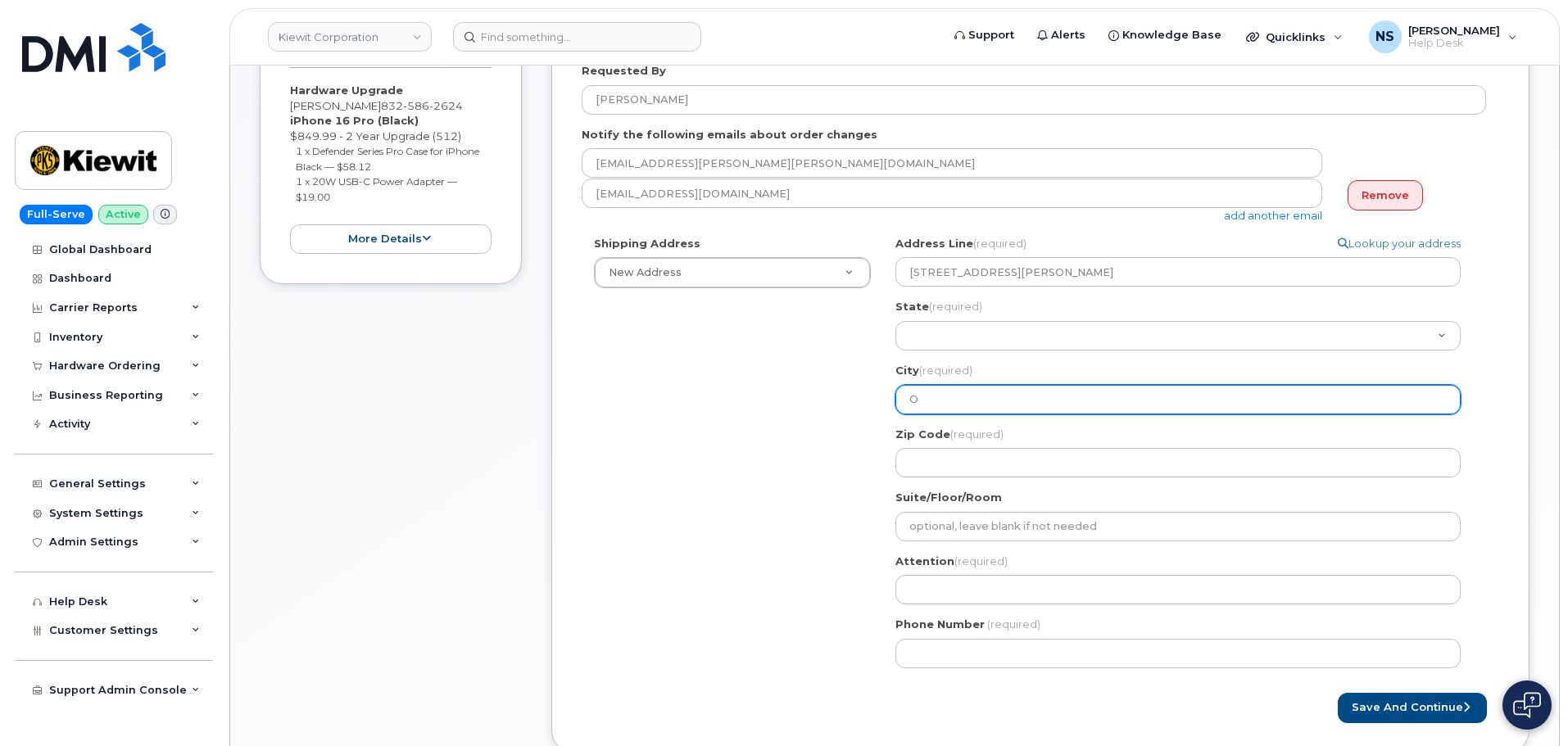
type input "Or"
select select
type input "Ora"
select select
type input "Oran"
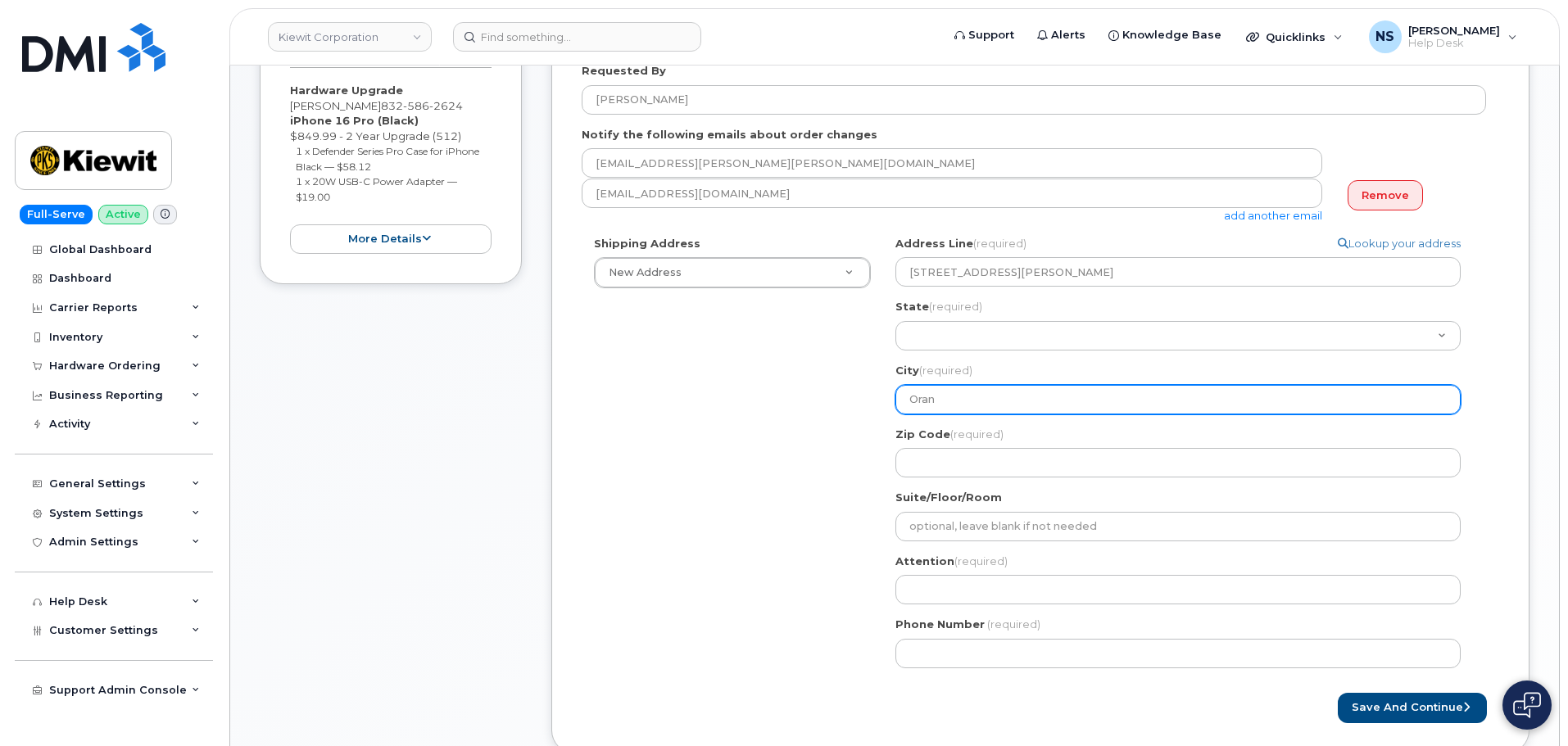
select select
type input "Orang"
select select
type input "Orange"
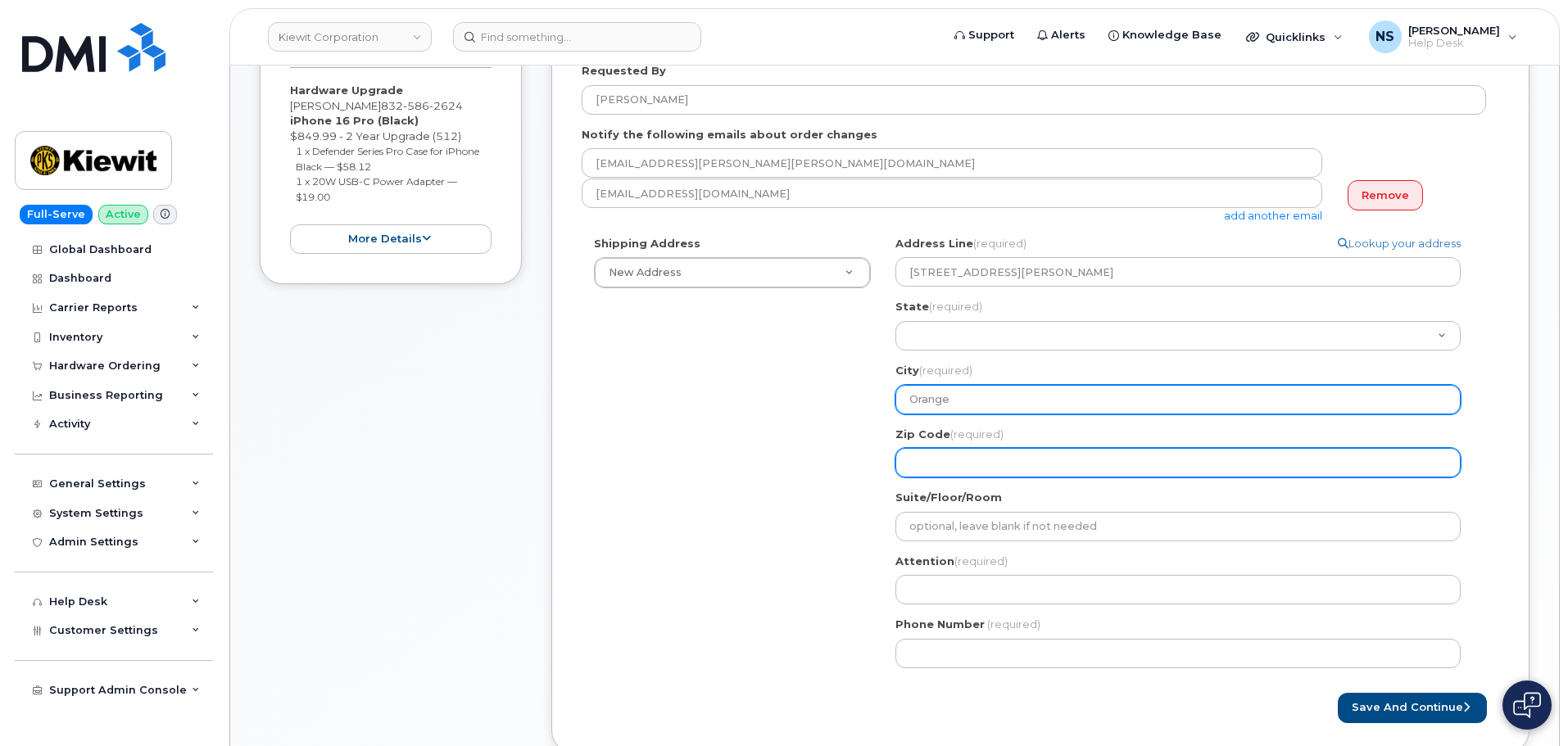
paste input "Orange, TX, USA"
select select
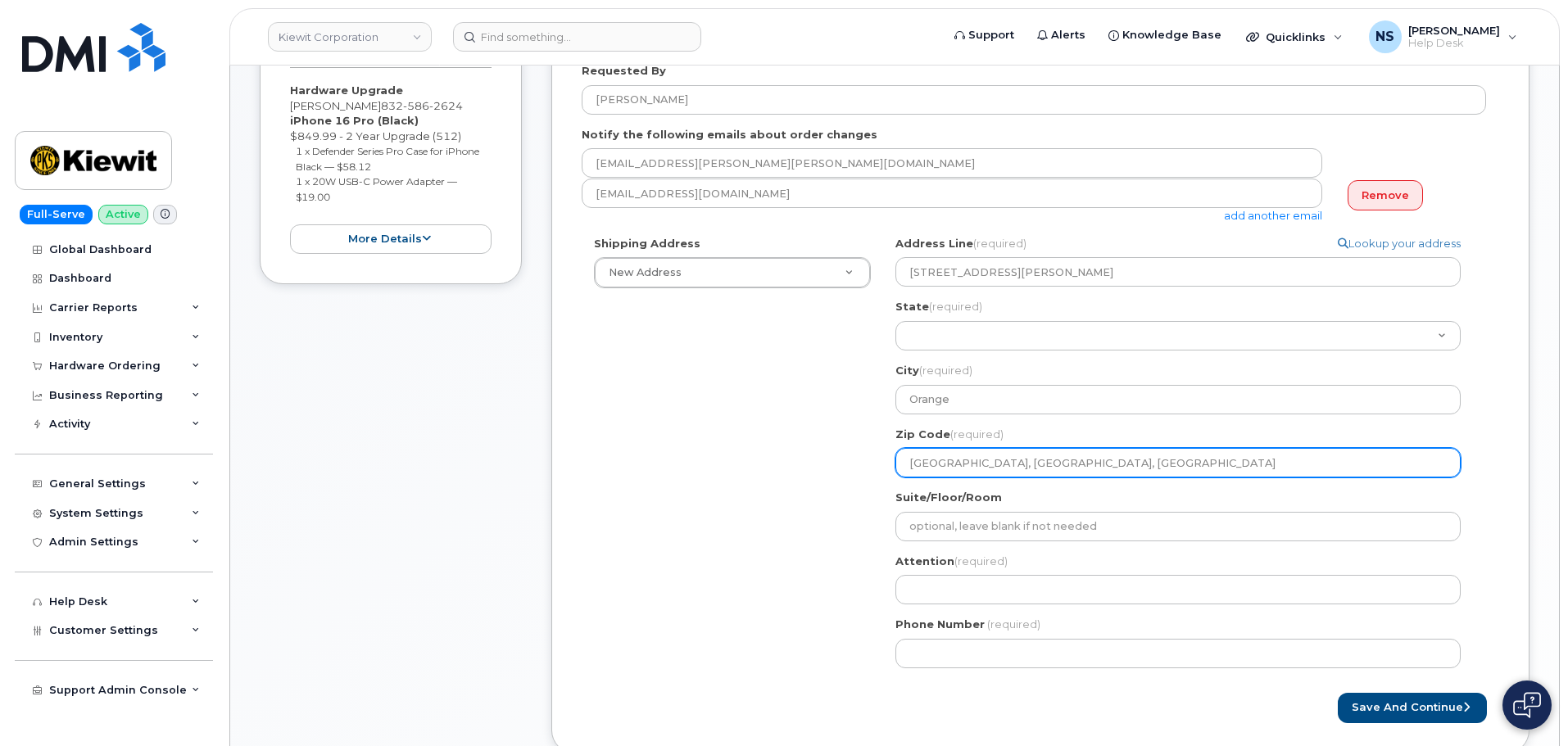
drag, startPoint x: 1011, startPoint y: 464, endPoint x: 889, endPoint y: 472, distance: 122.3
click at [889, 472] on div "TX Orange Search your address... Manually edit your address Click to search 230…" at bounding box center [1184, 457] width 603 height 445
type input "Orange, TX, USA"
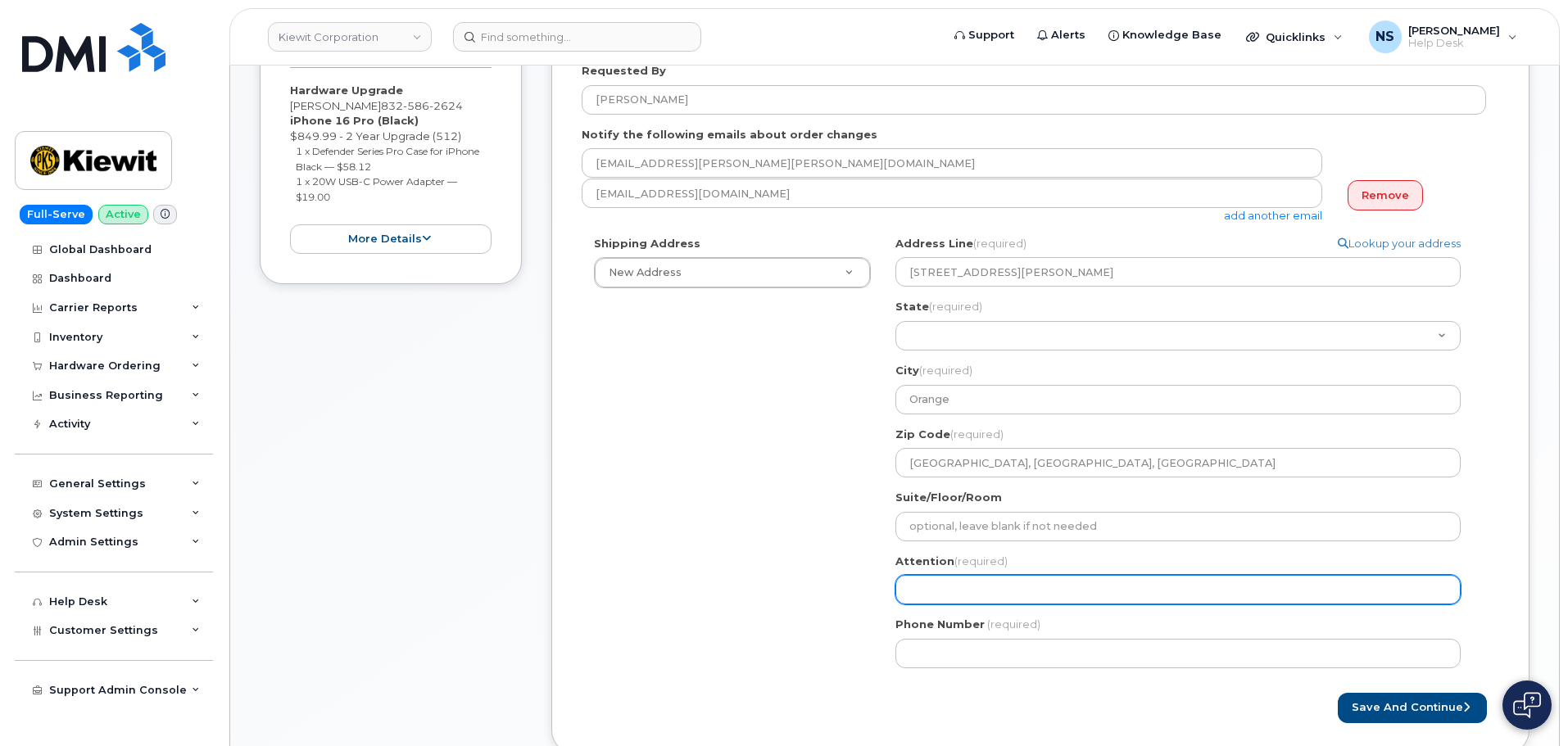
click at [975, 579] on input "Attention (required)" at bounding box center [1178, 590] width 565 height 29
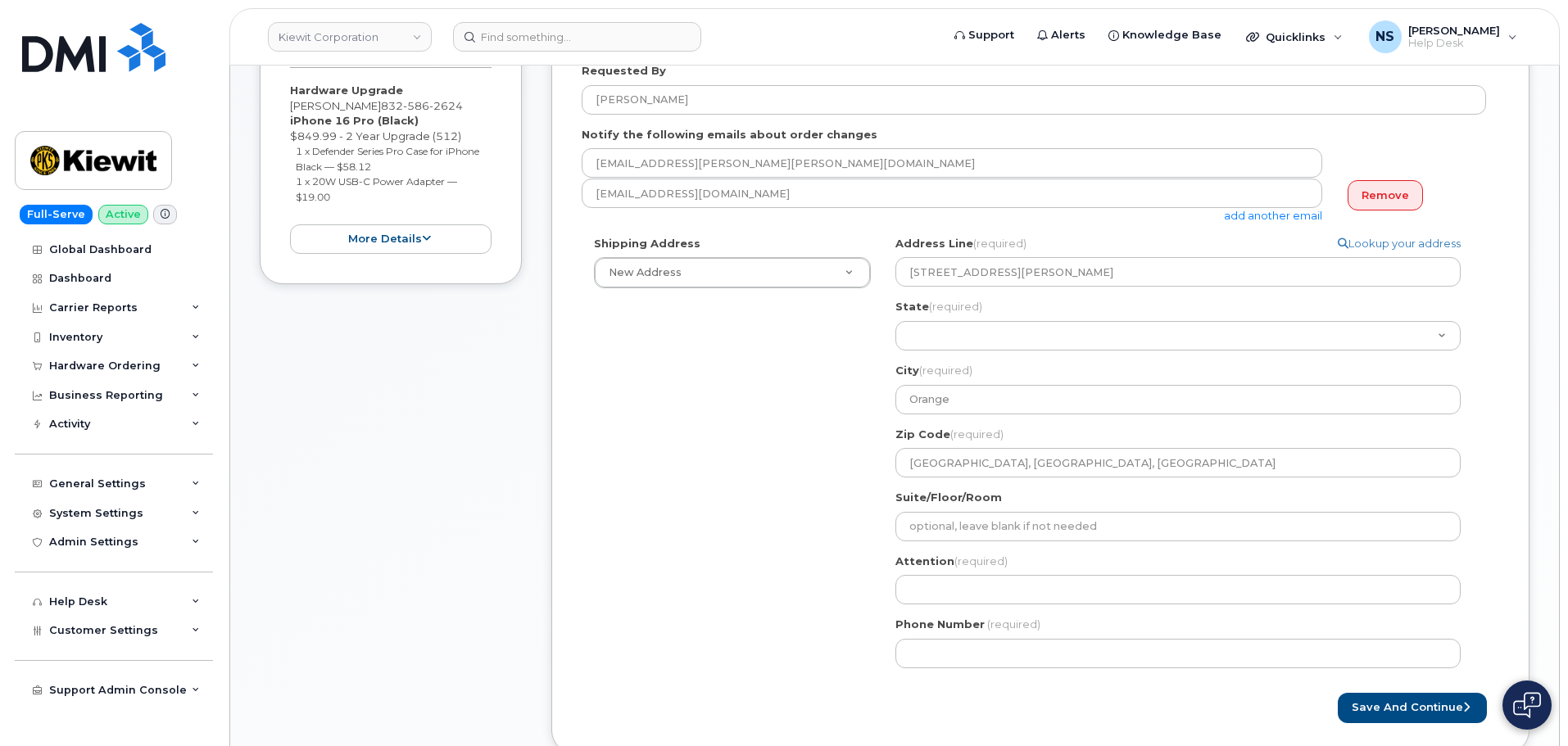
drag, startPoint x: 941, startPoint y: 490, endPoint x: 947, endPoint y: 483, distance: 9.2
click at [942, 488] on div "TX Orange Search your address... Manually edit your address Click to search 230…" at bounding box center [1184, 457] width 603 height 445
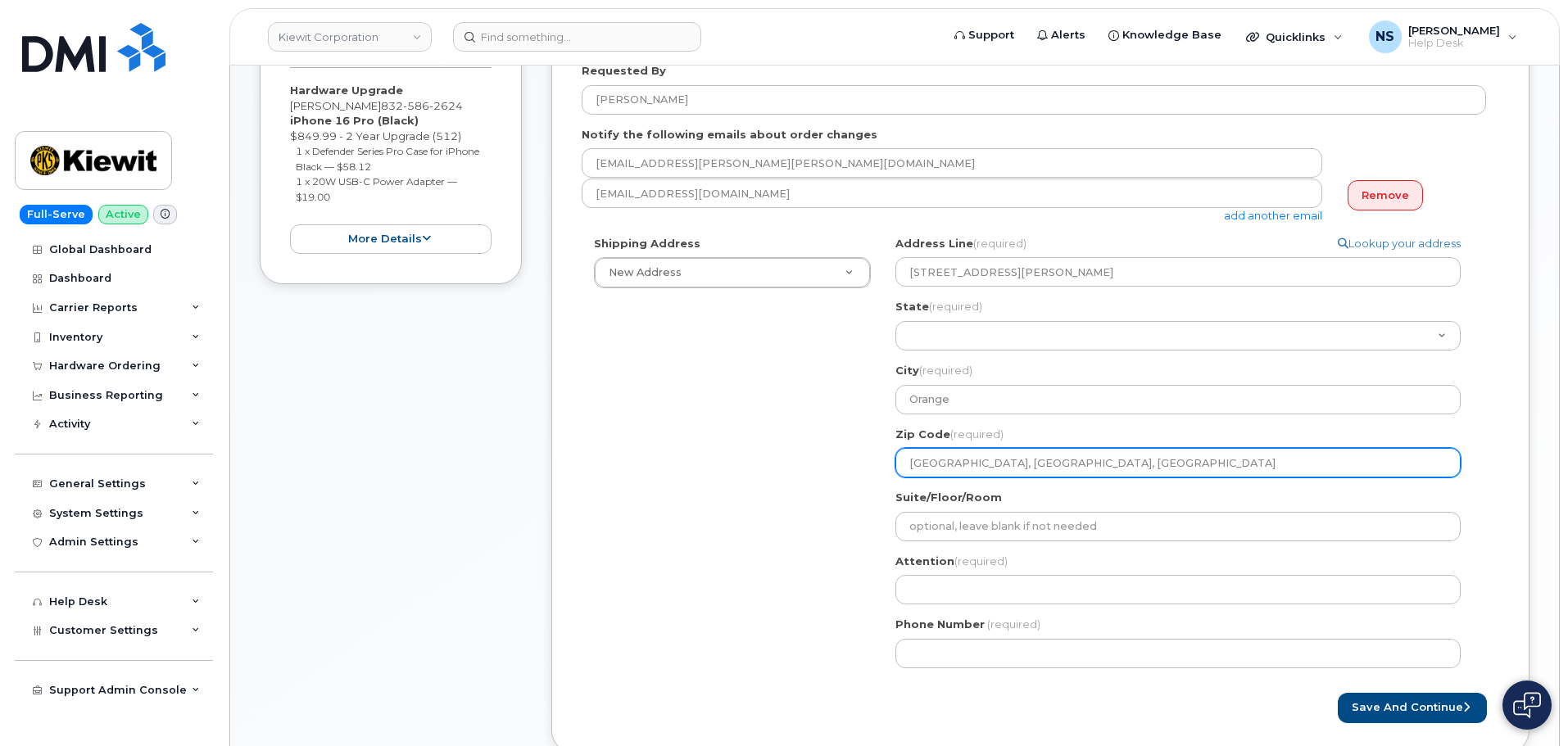
click at [988, 458] on input "Orange, TX, USA" at bounding box center [1178, 463] width 565 height 29
click at [991, 457] on input "Orange, TX, USA" at bounding box center [1178, 463] width 565 height 29
click at [992, 457] on input "Orange, TX, USA" at bounding box center [1178, 463] width 565 height 29
paste input "77630"
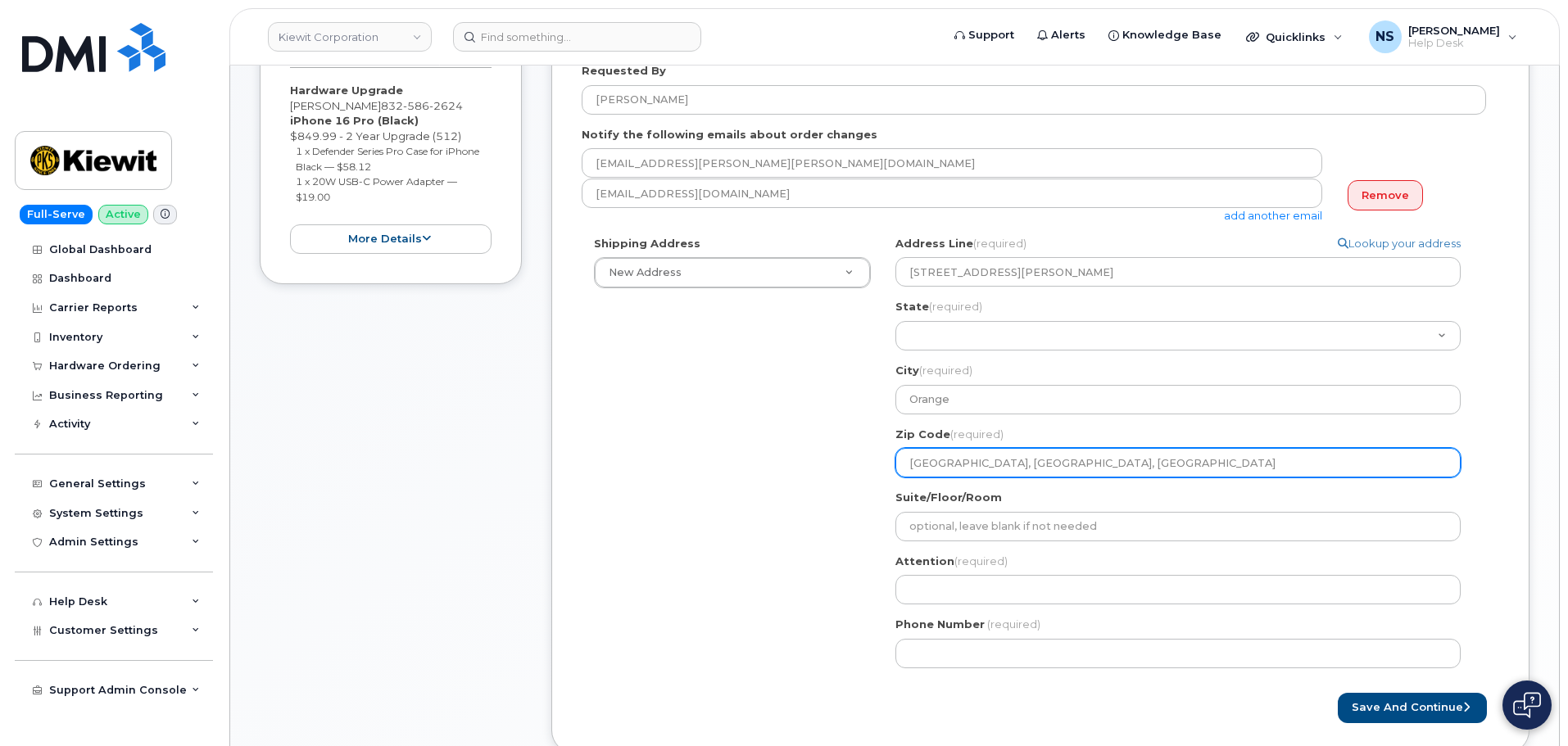
select select
type input "77630"
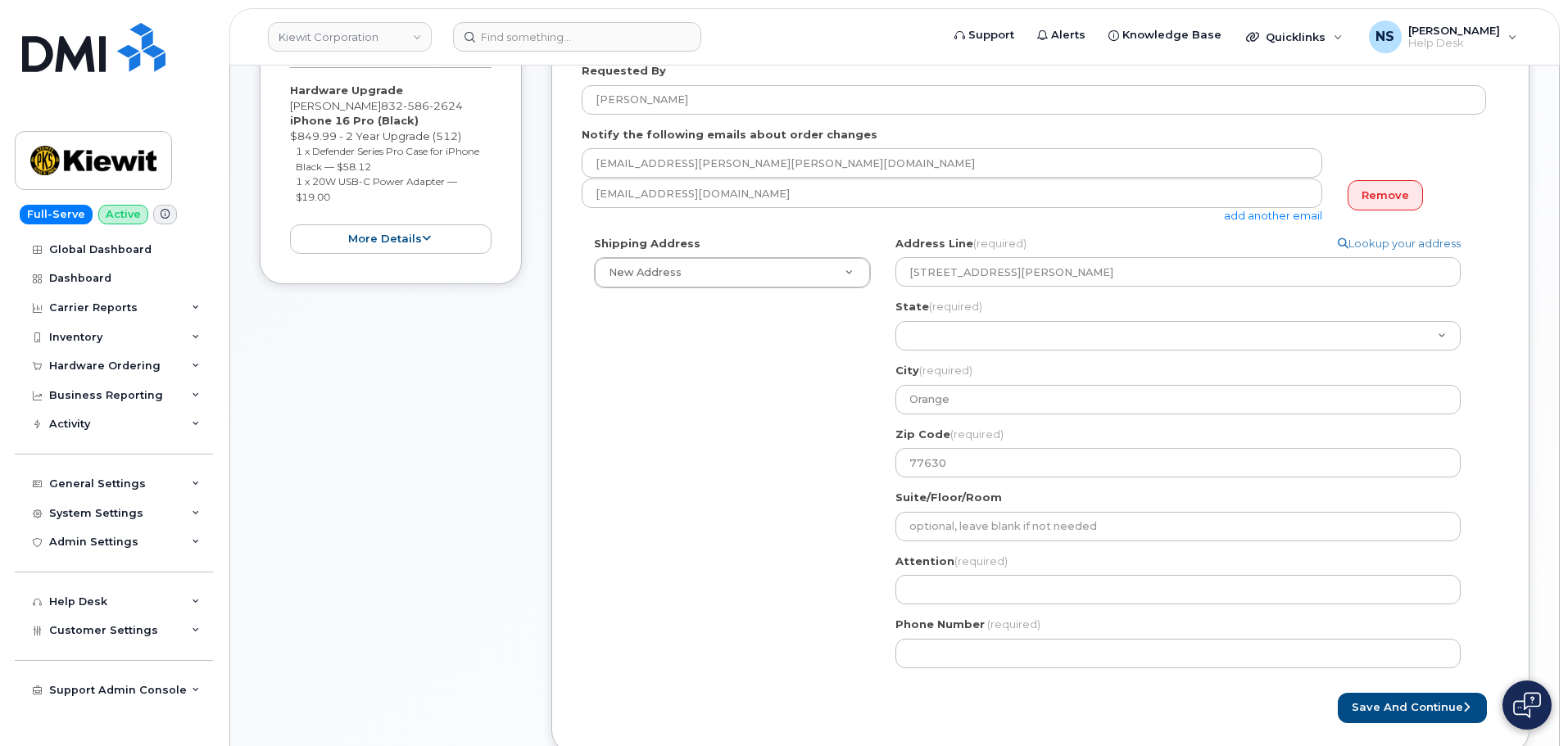
click at [800, 520] on div "Shipping Address New Address New Address 8880 Penrose Ln 4650 Business Center D…" at bounding box center [1034, 457] width 905 height 445
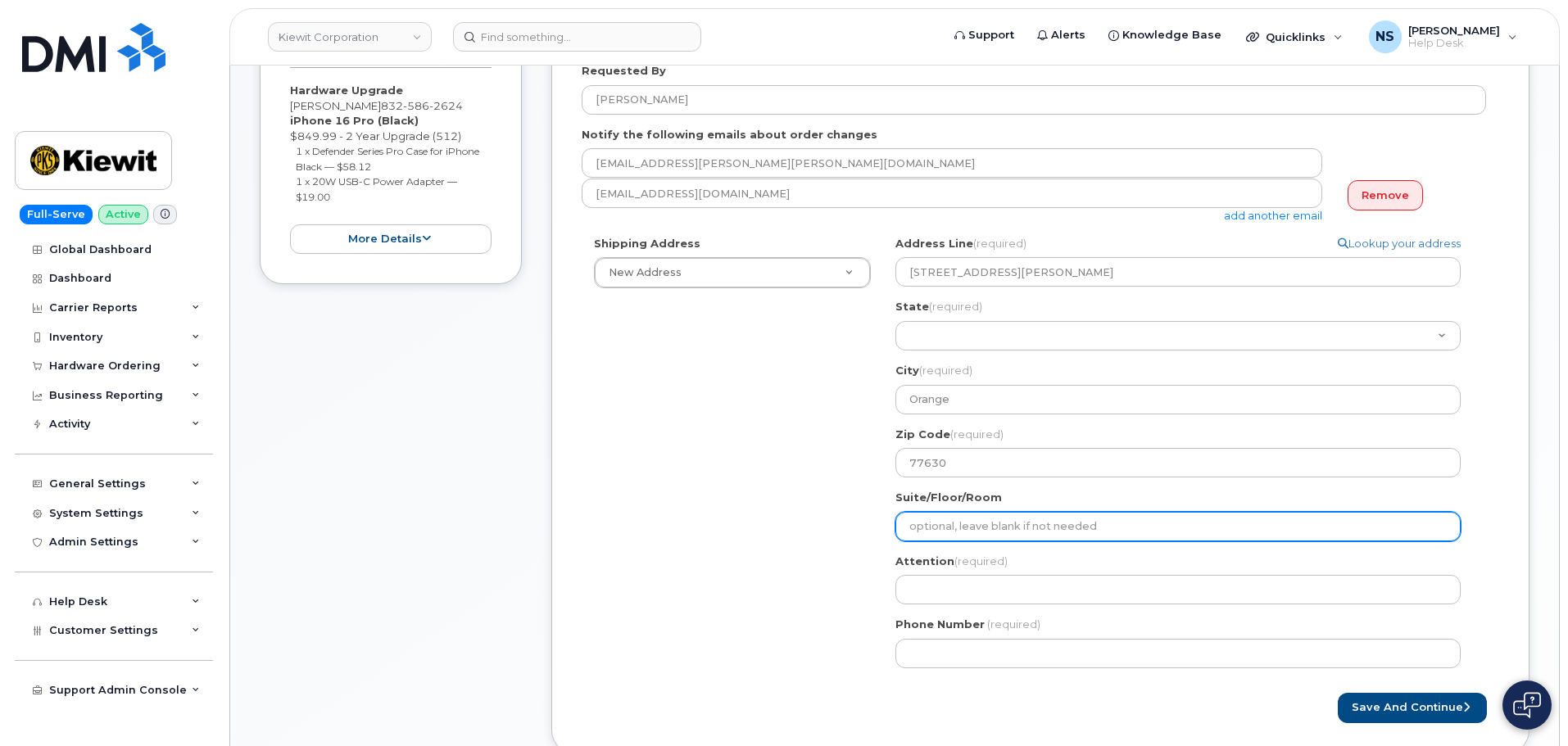
click at [927, 522] on input "Suite/Floor/Room" at bounding box center [1178, 527] width 565 height 29
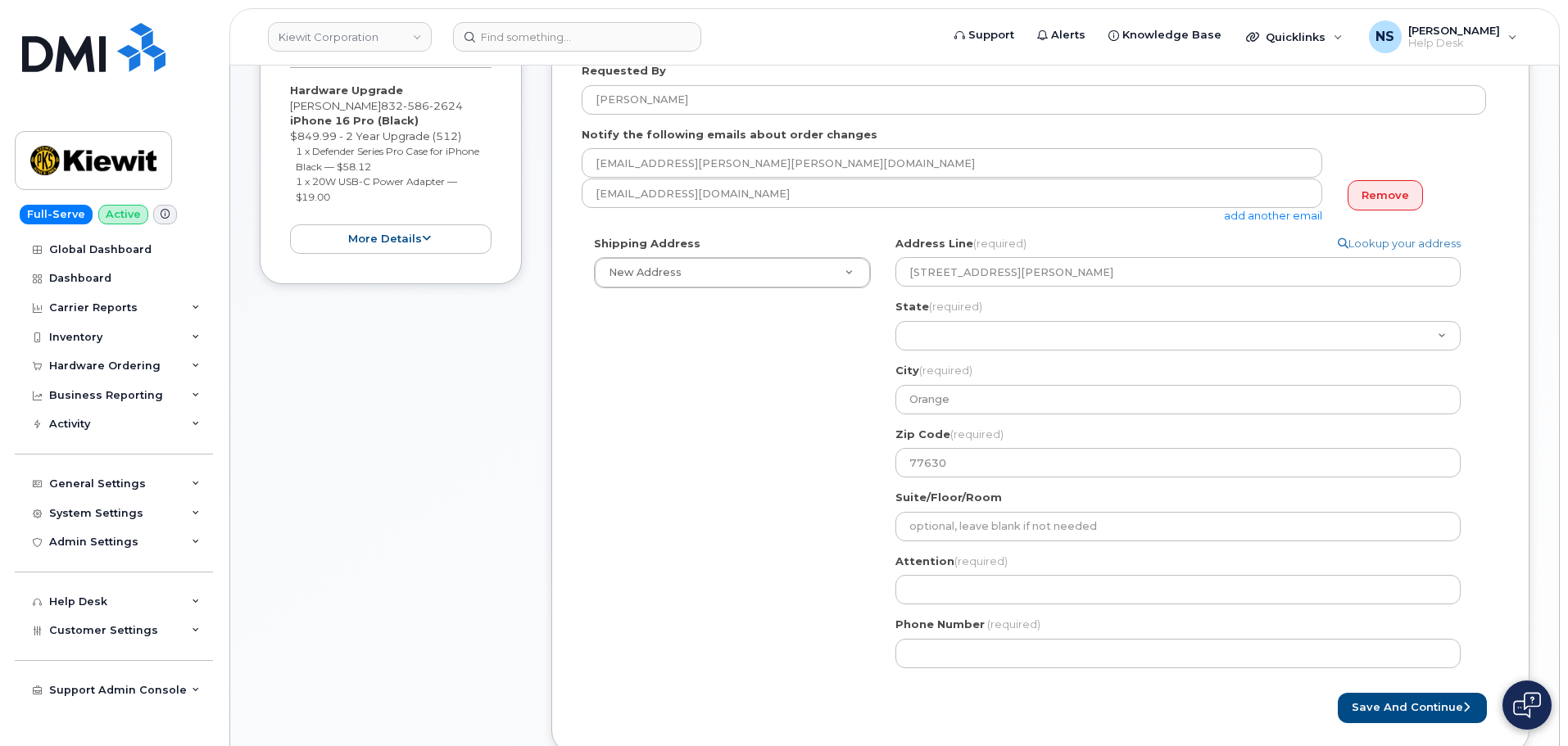
click at [788, 546] on div "Shipping Address New Address New Address 8880 Penrose Ln 4650 Business Center D…" at bounding box center [1034, 457] width 905 height 445
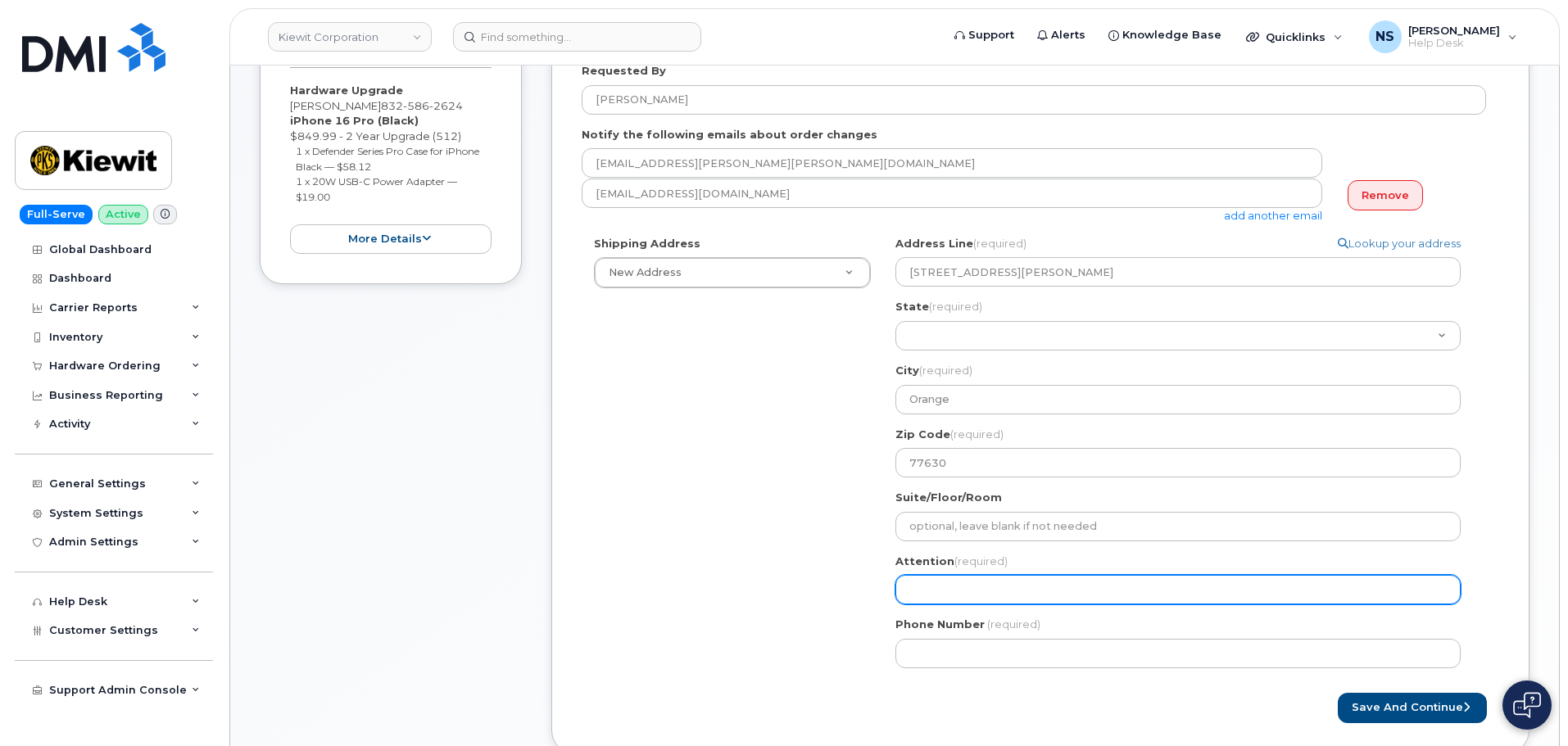
click at [932, 586] on input "Attention (required)" at bounding box center [1178, 590] width 565 height 29
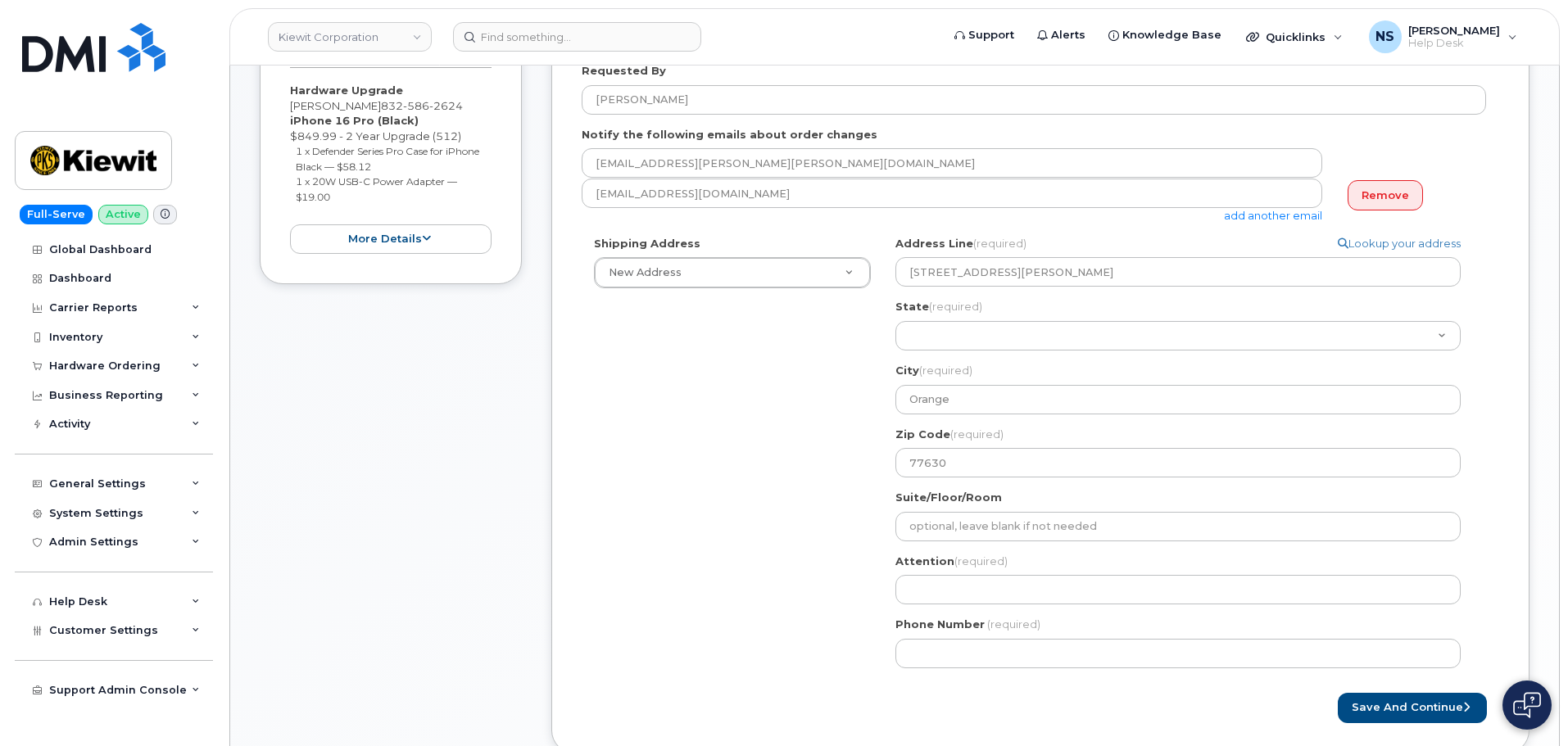
drag, startPoint x: 776, startPoint y: 526, endPoint x: 853, endPoint y: 529, distance: 77.1
click at [778, 526] on div "Shipping Address New Address New Address 8880 Penrose Ln 4650 Business Center D…" at bounding box center [1034, 457] width 905 height 445
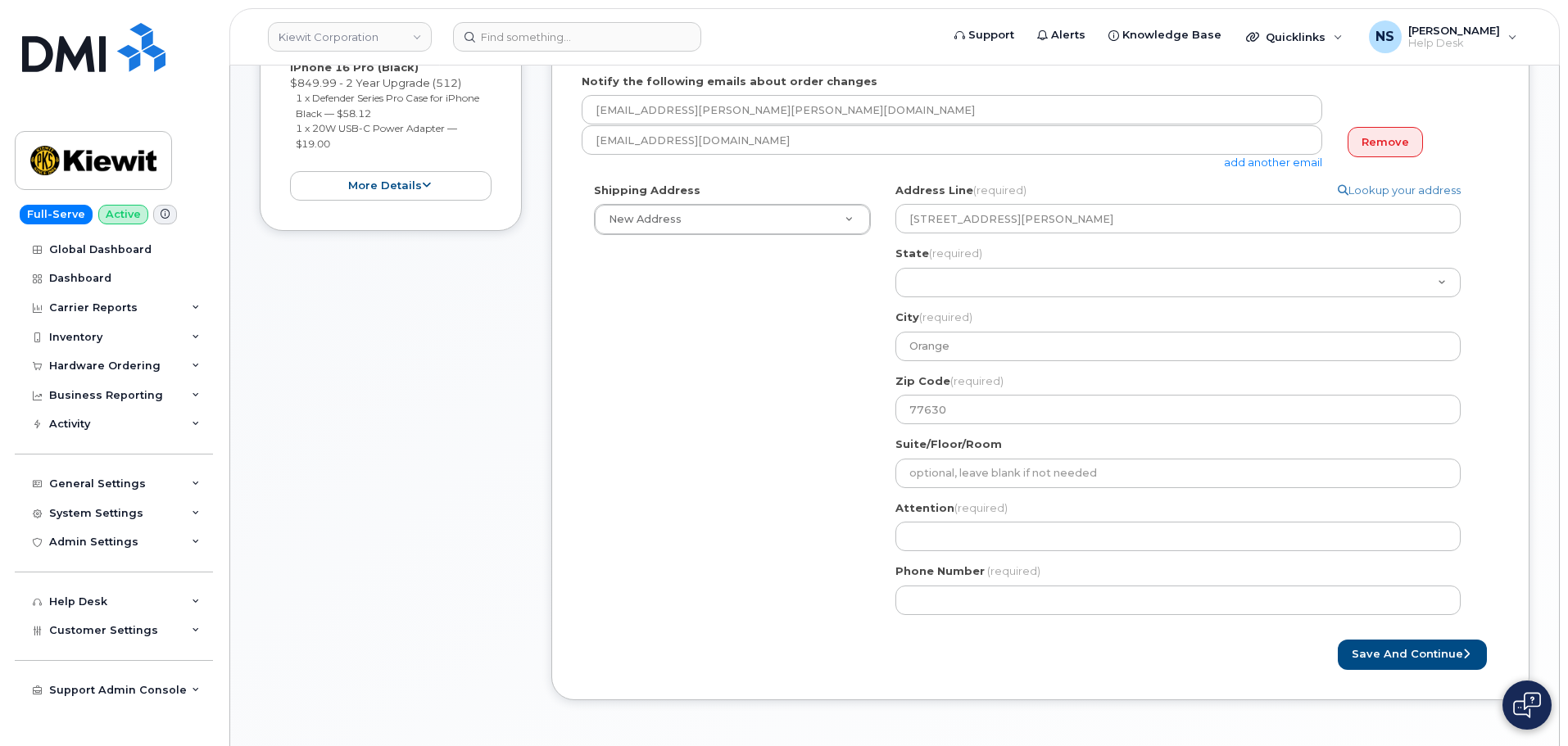
scroll to position [410, 0]
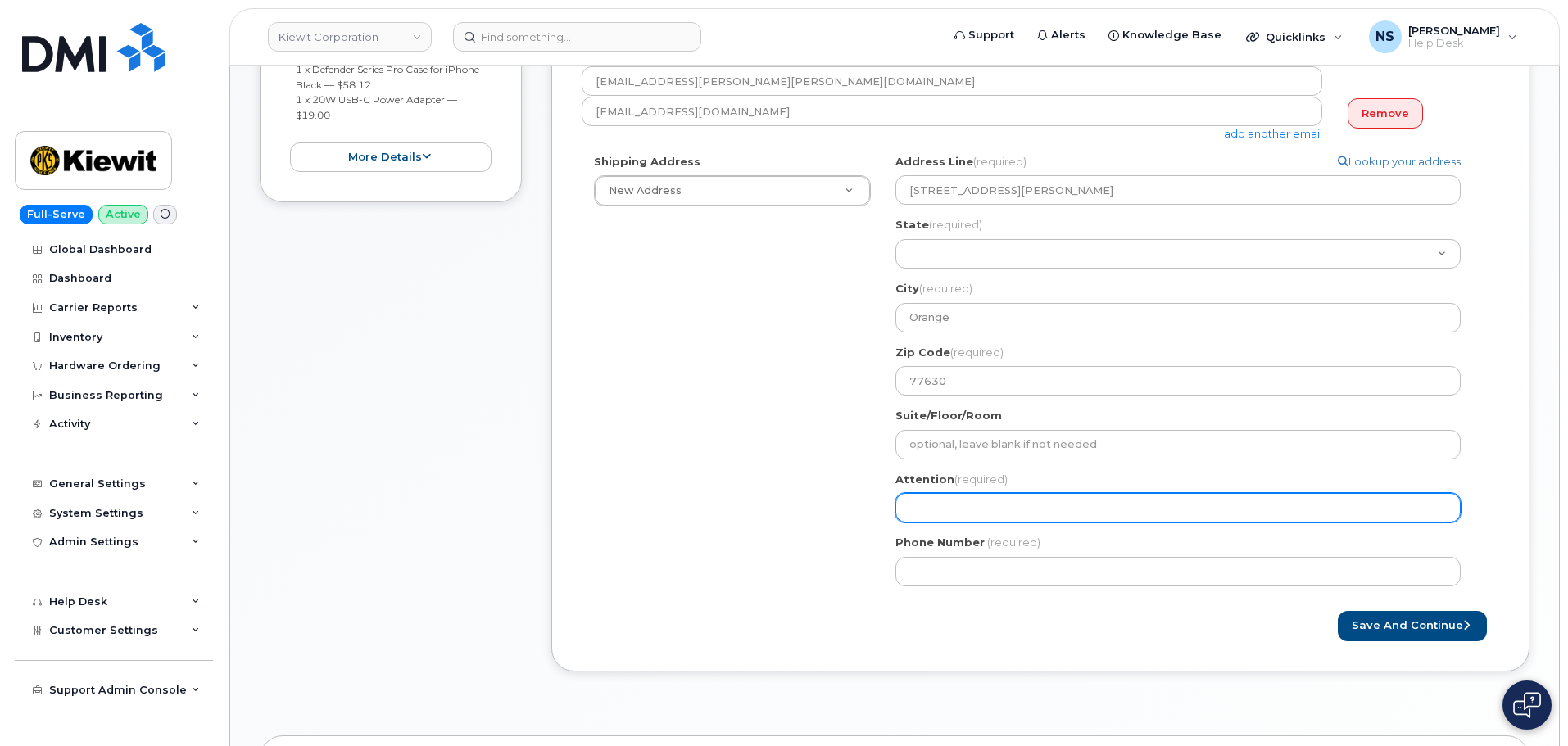
click at [929, 507] on input "Attention (required)" at bounding box center [1178, 508] width 565 height 29
paste input "GTPP Ethylene Plant – Construction"
select select
type input "GTPP Ethylene Plant – Construction"
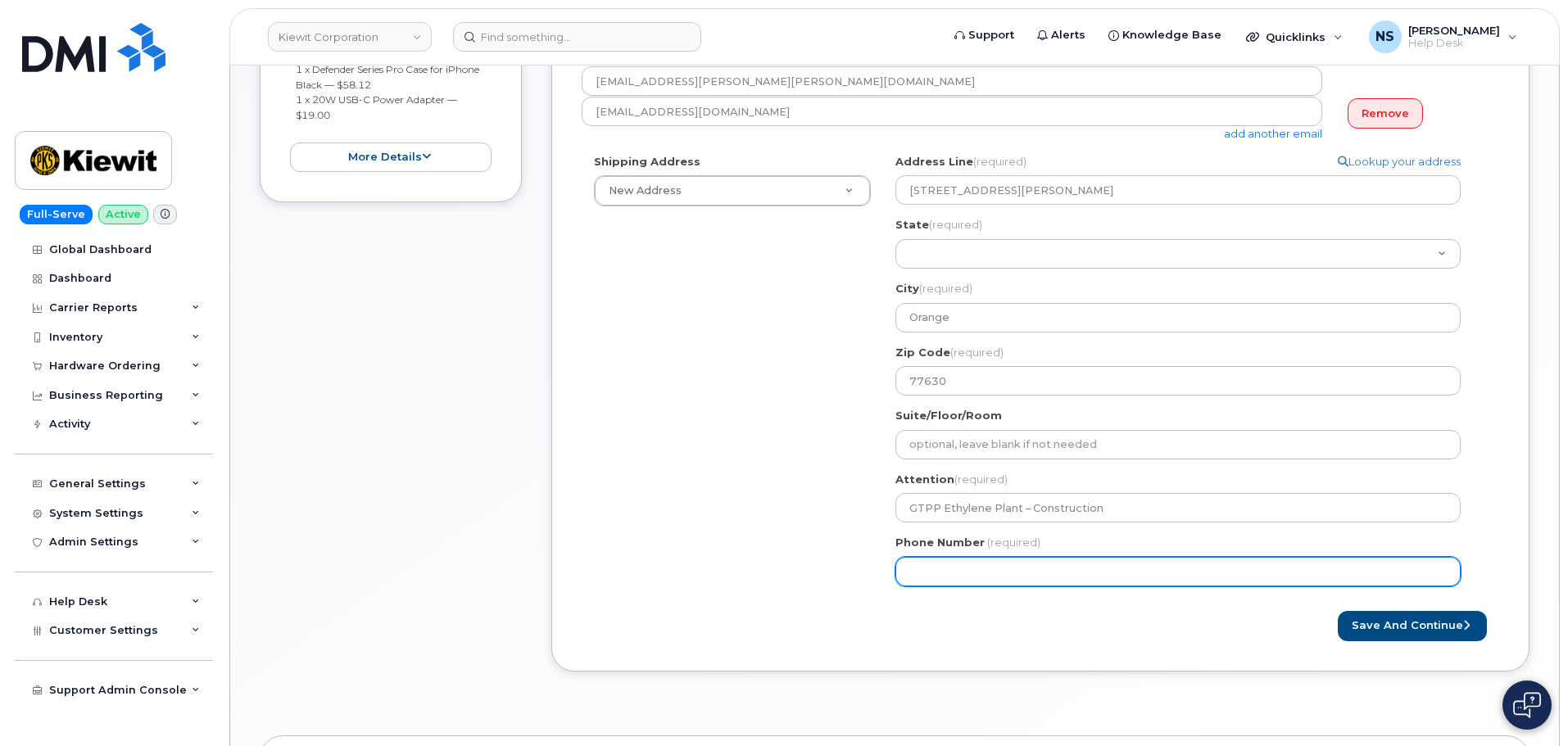
drag, startPoint x: 674, startPoint y: 515, endPoint x: 816, endPoint y: 547, distance: 145.6
click at [675, 515] on div "Shipping Address New Address New Address 8880 Penrose Ln 4650 Business Center D…" at bounding box center [1034, 376] width 905 height 445
click at [940, 584] on div "TX Orange Search your address... Manually edit your address Click to search 230…" at bounding box center [1184, 376] width 603 height 445
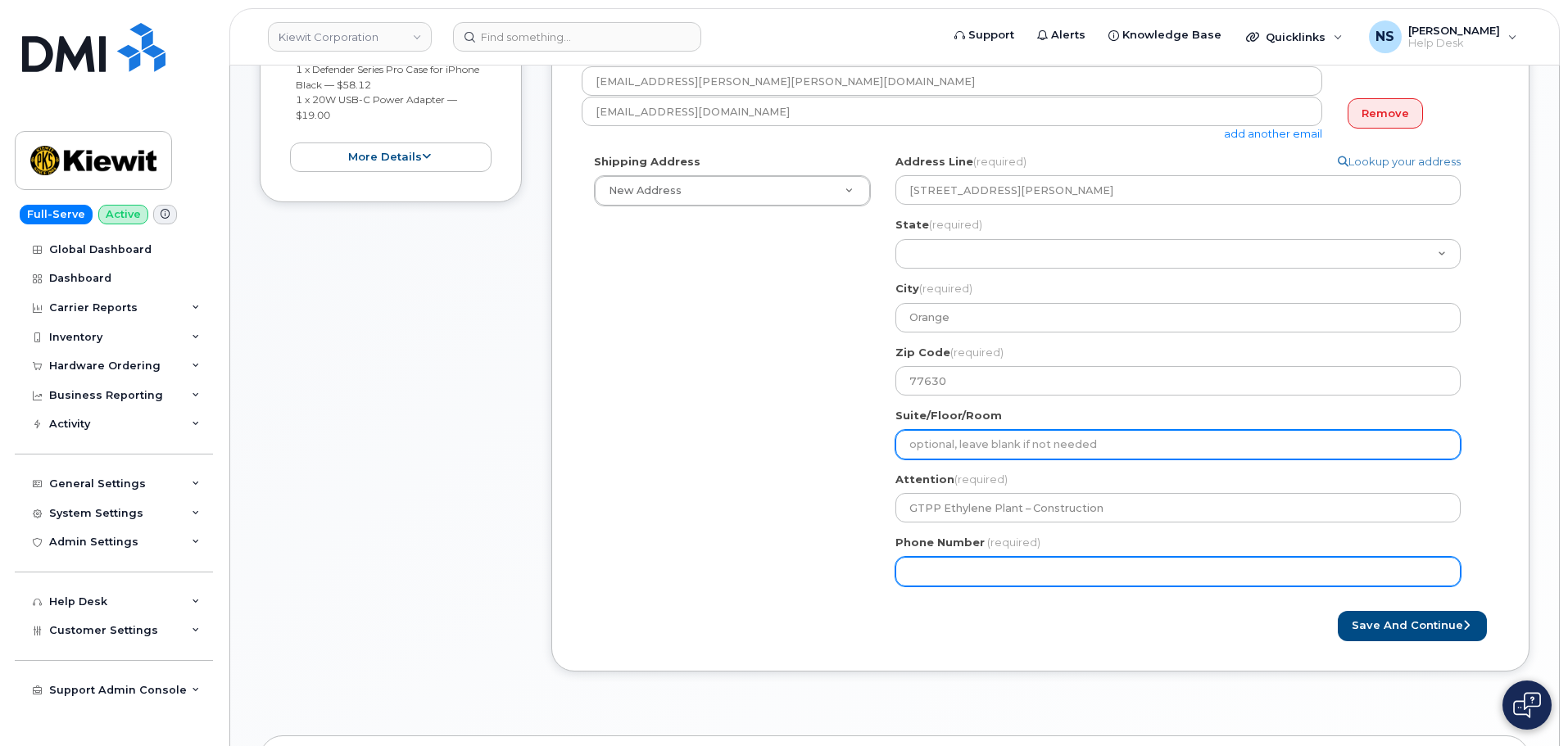
drag, startPoint x: 935, startPoint y: 574, endPoint x: 913, endPoint y: 437, distance: 138.8
click at [933, 572] on input "Phone Number" at bounding box center [1178, 572] width 565 height 29
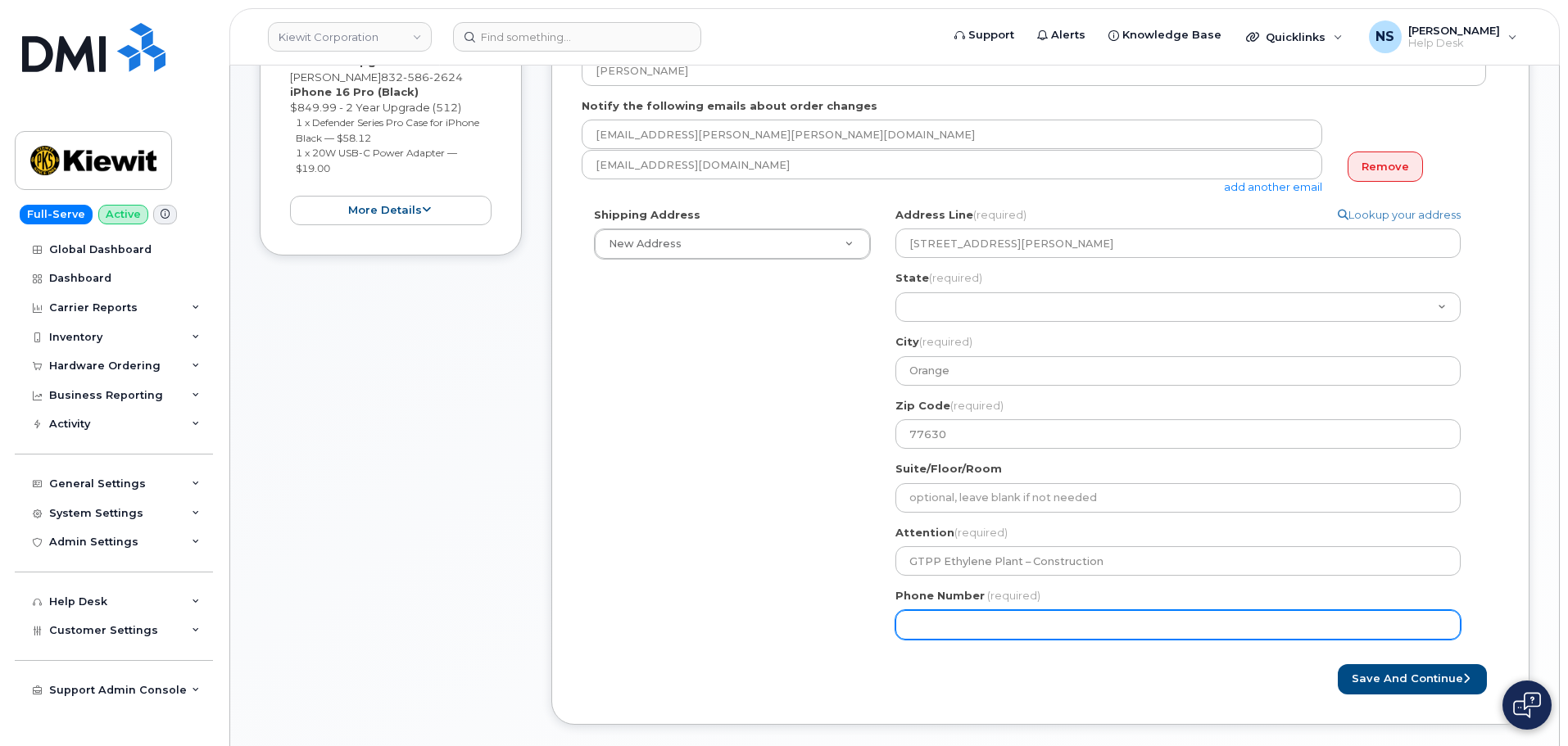
scroll to position [328, 0]
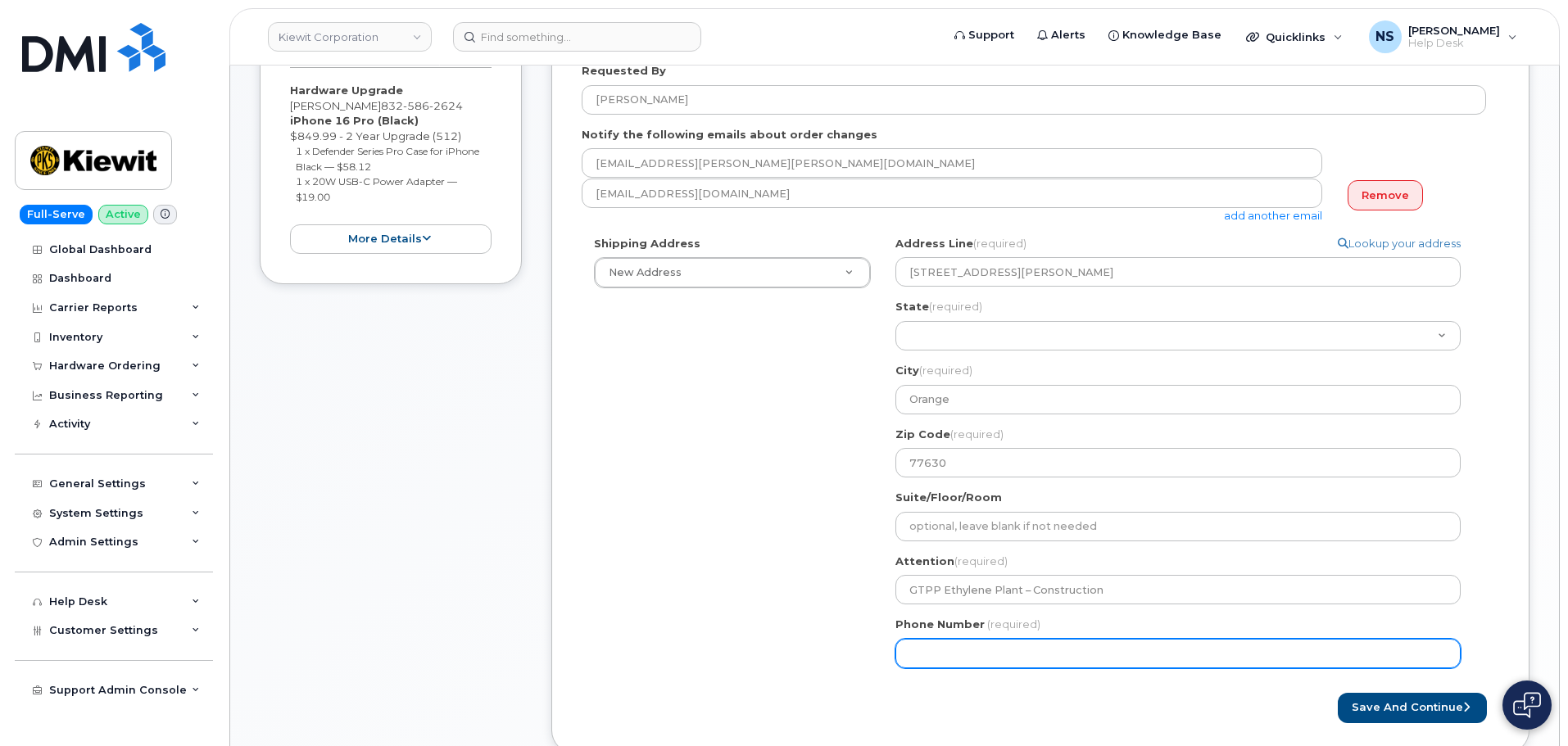
click at [1051, 650] on input "Phone Number" at bounding box center [1178, 654] width 565 height 29
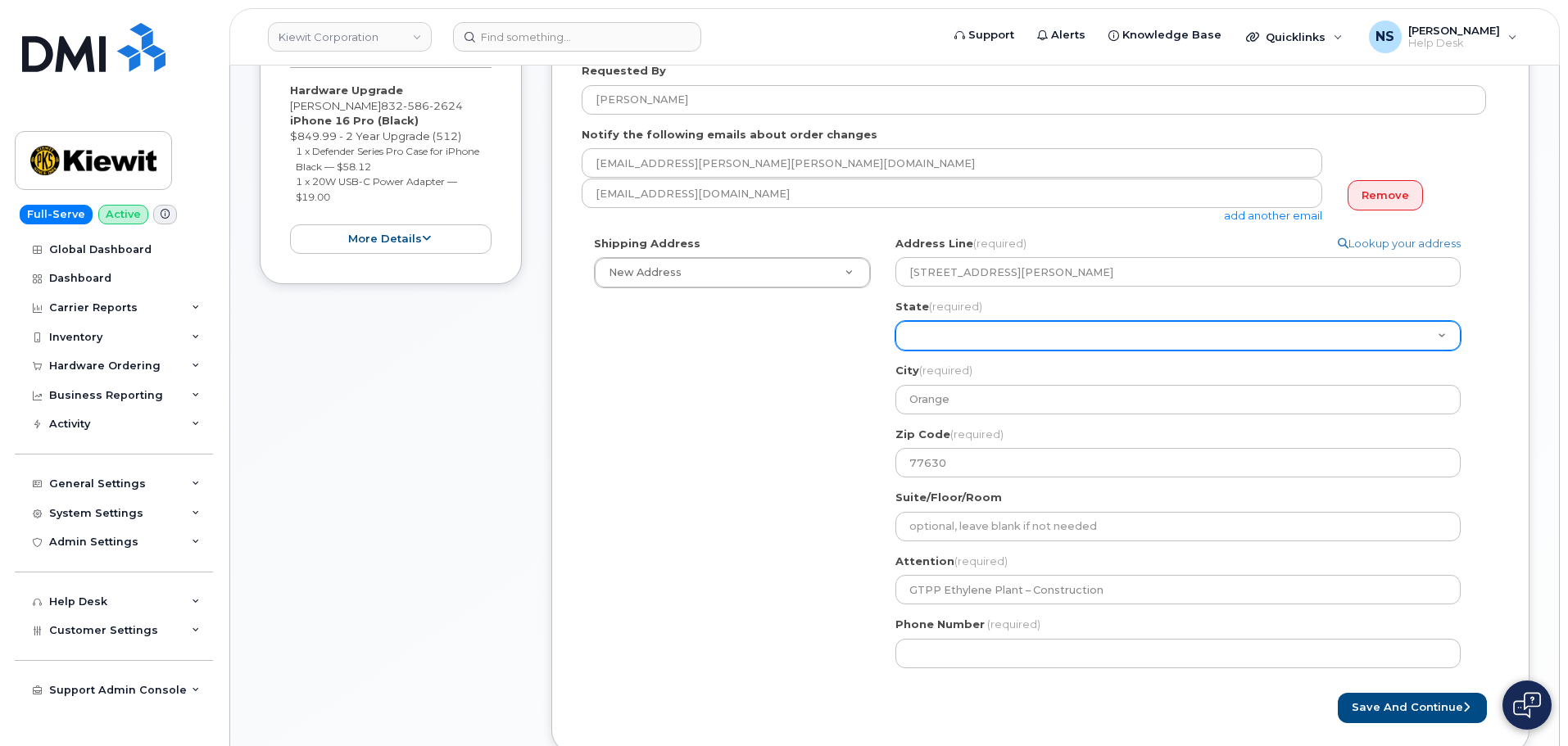
drag, startPoint x: 711, startPoint y: 493, endPoint x: 1015, endPoint y: 336, distance: 342.1
click at [736, 478] on div "Shipping Address New Address New Address 8880 Penrose Ln 4650 Business Center D…" at bounding box center [1034, 457] width 905 height 445
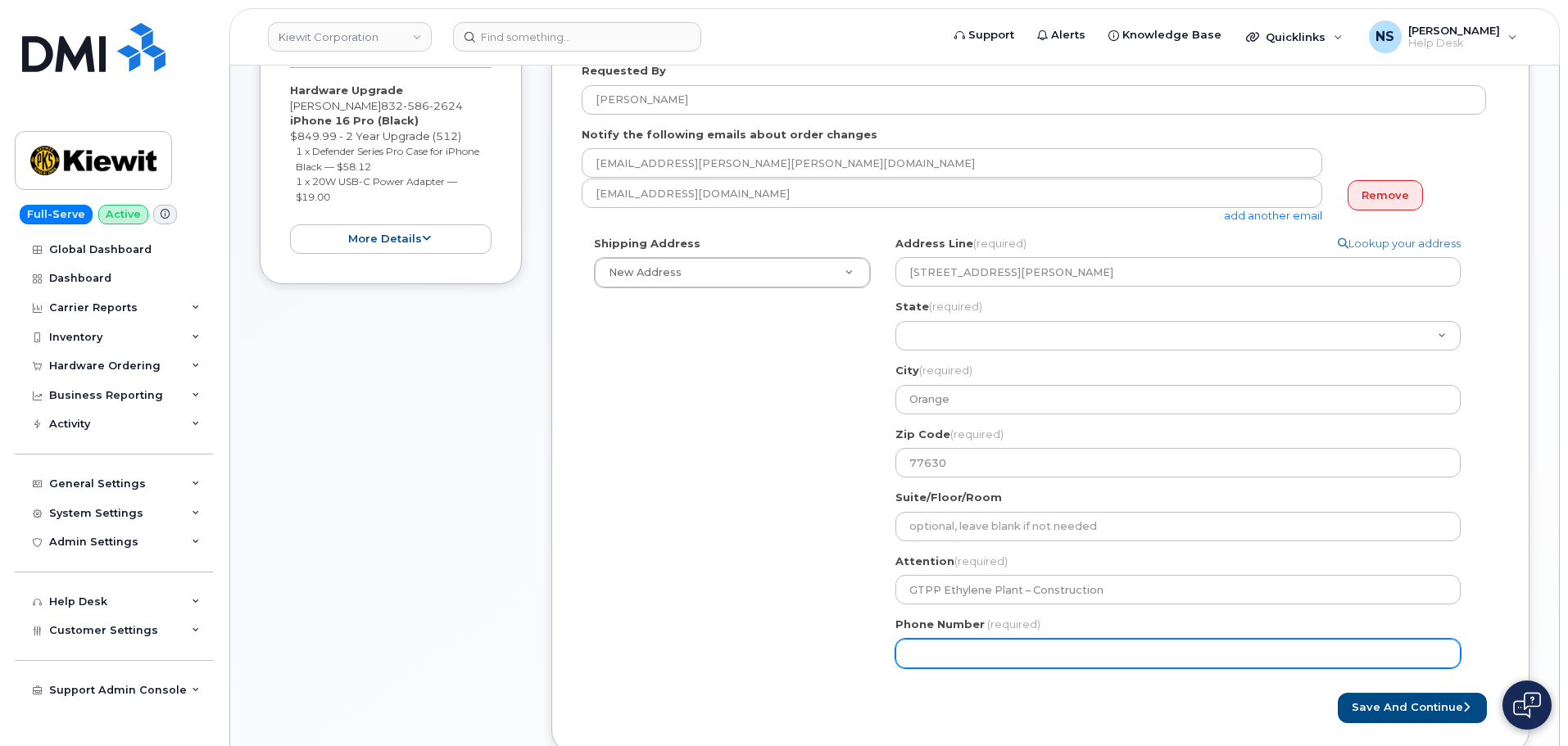
click at [997, 644] on input "Phone Number" at bounding box center [1178, 654] width 565 height 29
paste input "3017483244"
select select
type input "3017483244"
drag, startPoint x: 992, startPoint y: 658, endPoint x: 820, endPoint y: 664, distance: 172.1
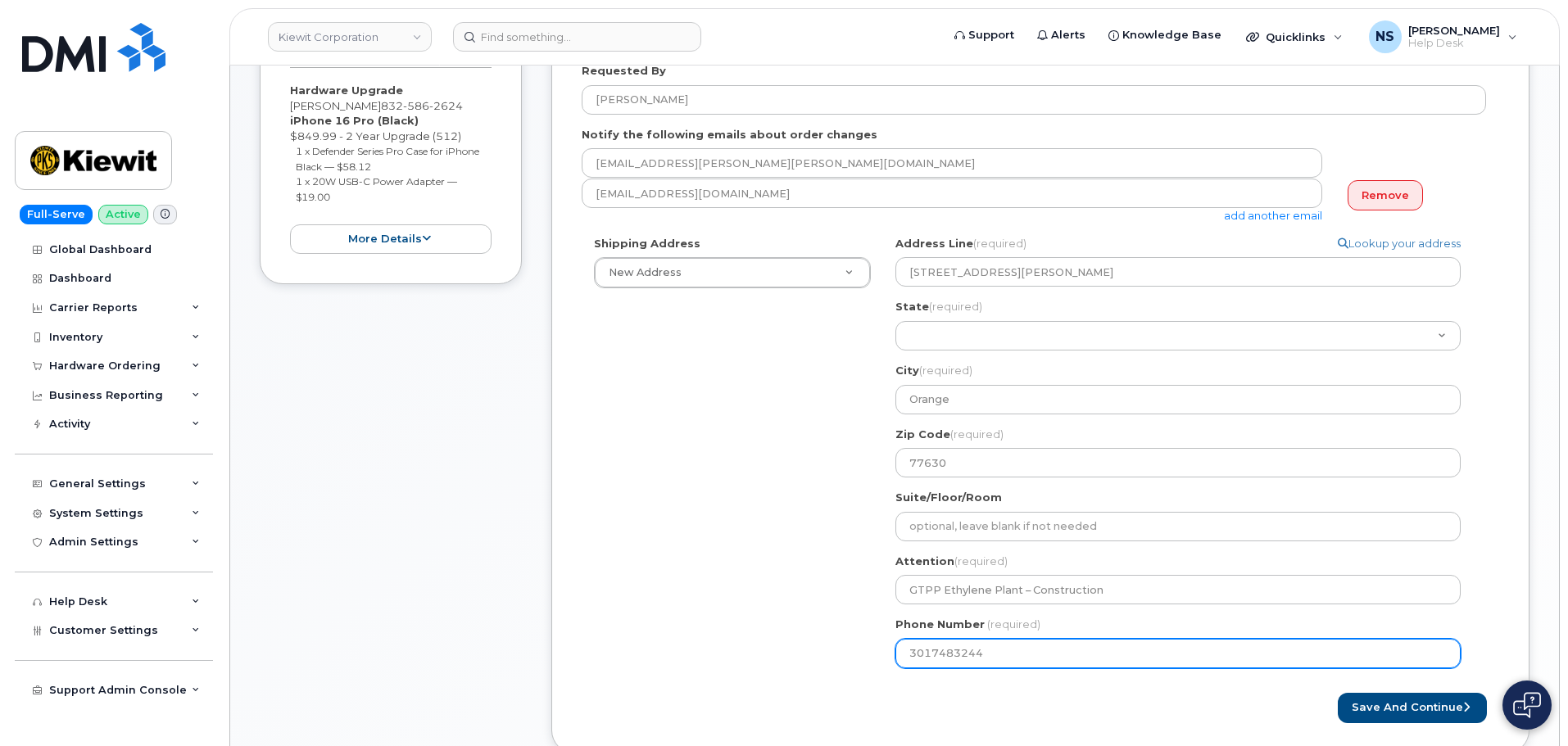
click at [819, 665] on div "Shipping Address New Address New Address 8880 Penrose Ln 4650 Business Center D…" at bounding box center [1034, 457] width 905 height 445
paste input "7857477935"
select select
type input "7857477935"
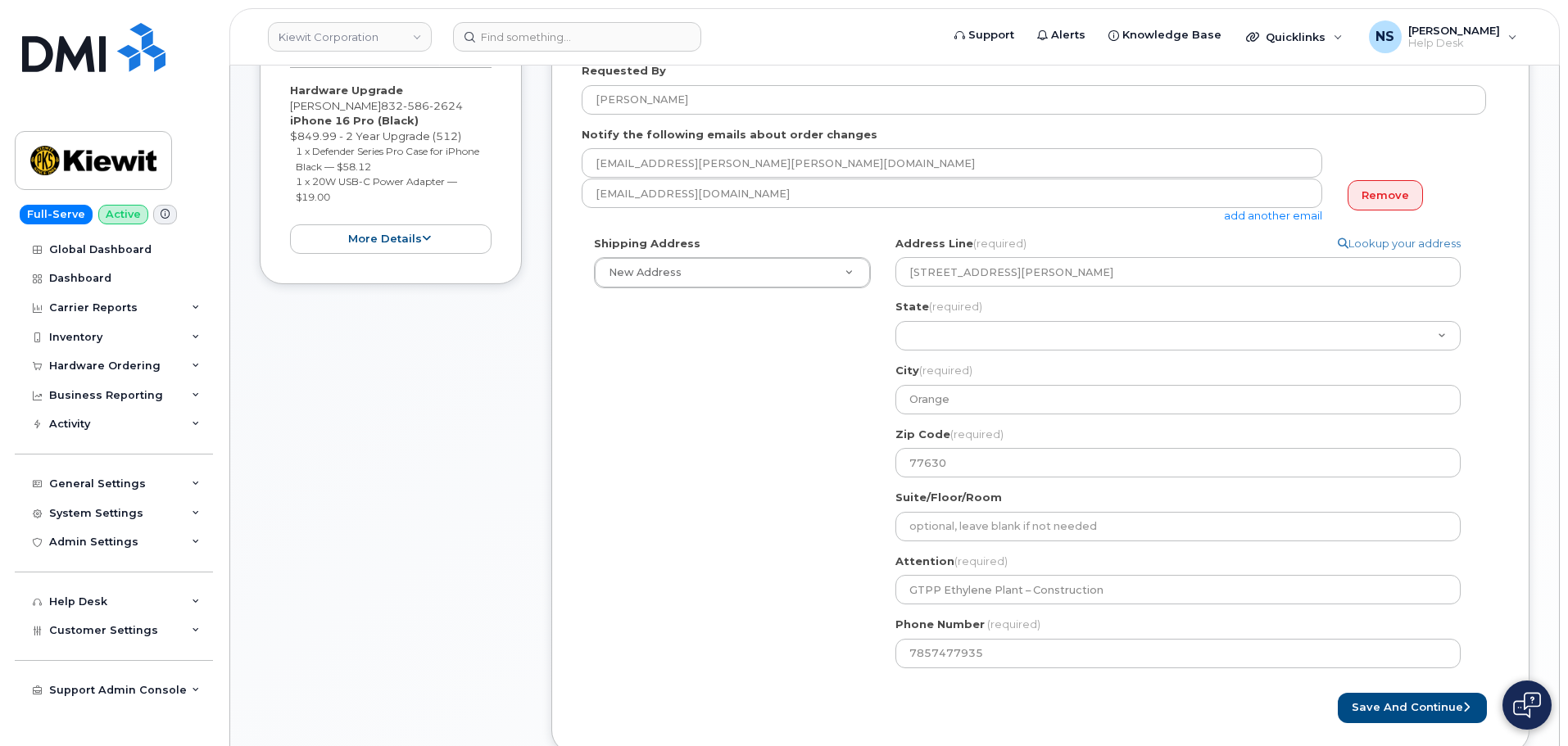
drag, startPoint x: 759, startPoint y: 568, endPoint x: 784, endPoint y: 562, distance: 25.7
click at [763, 567] on div "Shipping Address New Address New Address 8880 Penrose Ln 4650 Business Center D…" at bounding box center [1034, 457] width 905 height 445
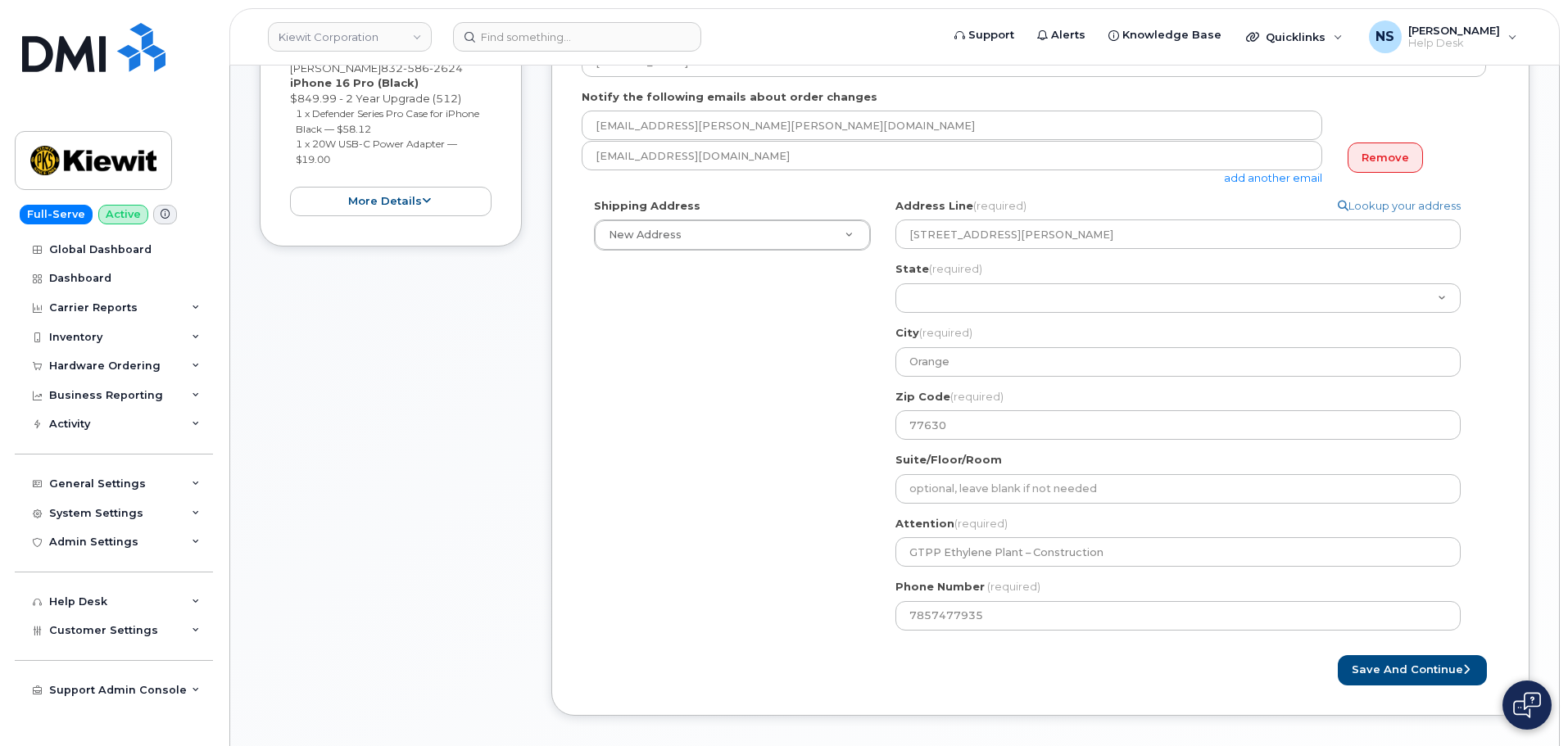
scroll to position [491, 0]
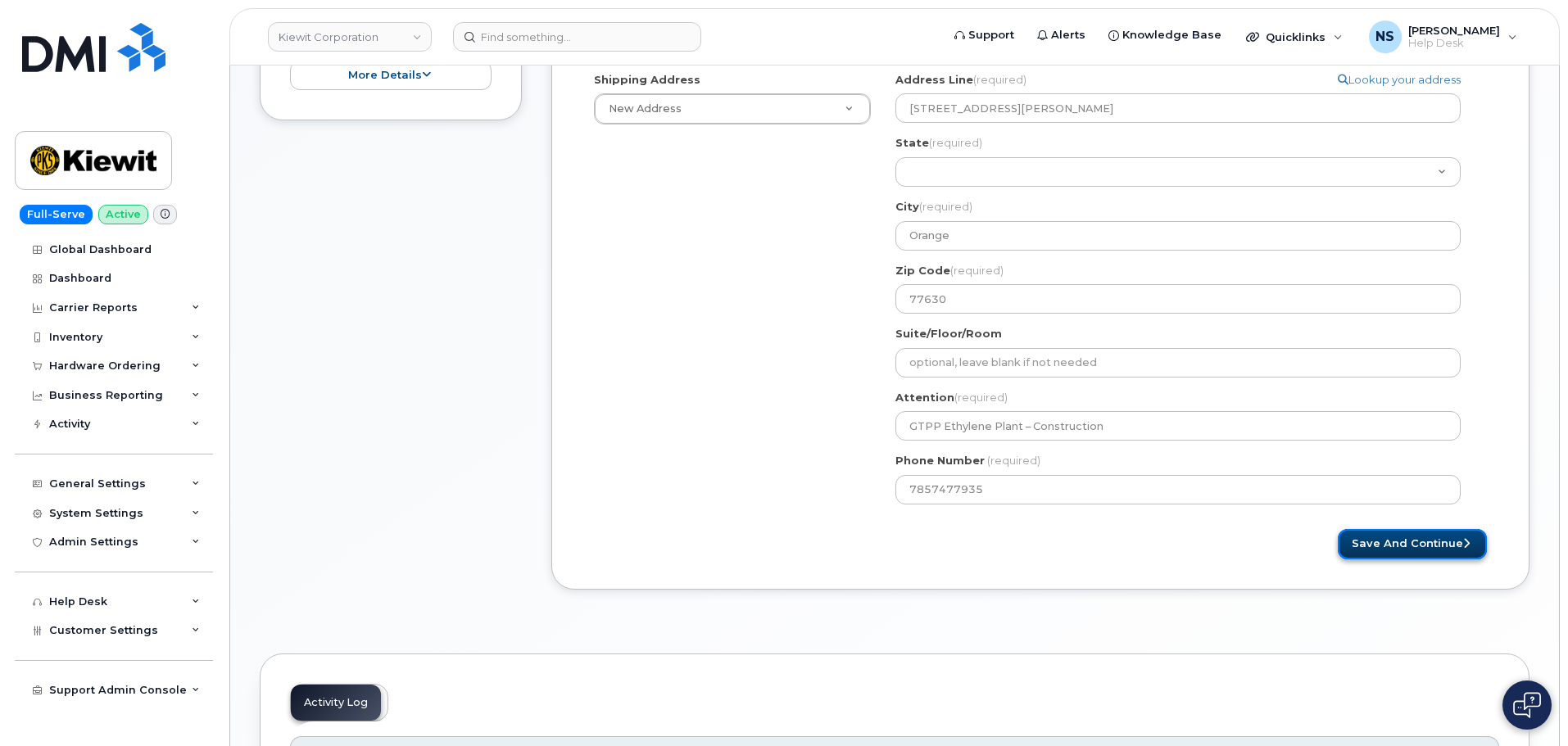
click at [1403, 539] on button "Save and Continue" at bounding box center [1412, 544] width 149 height 30
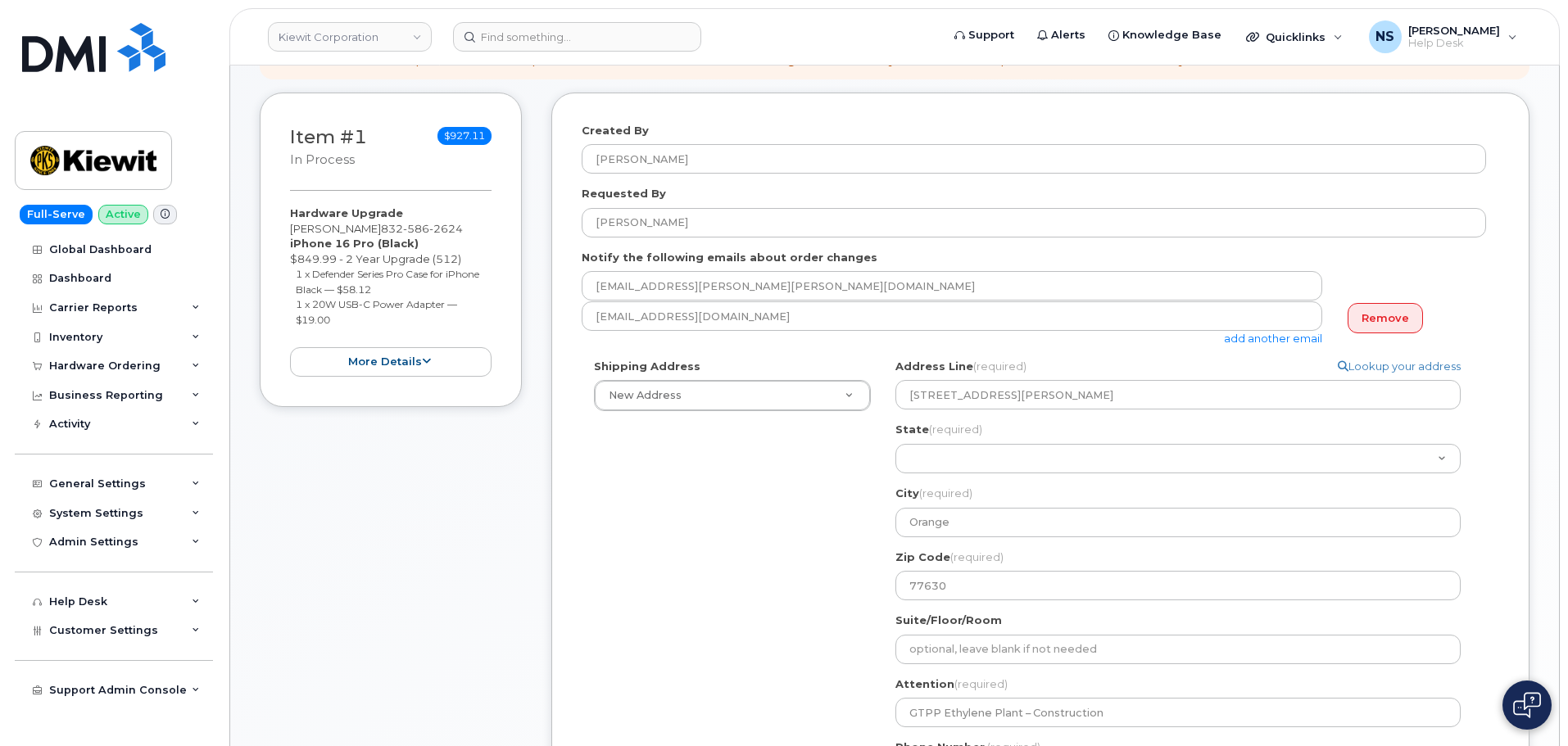
scroll to position [163, 0]
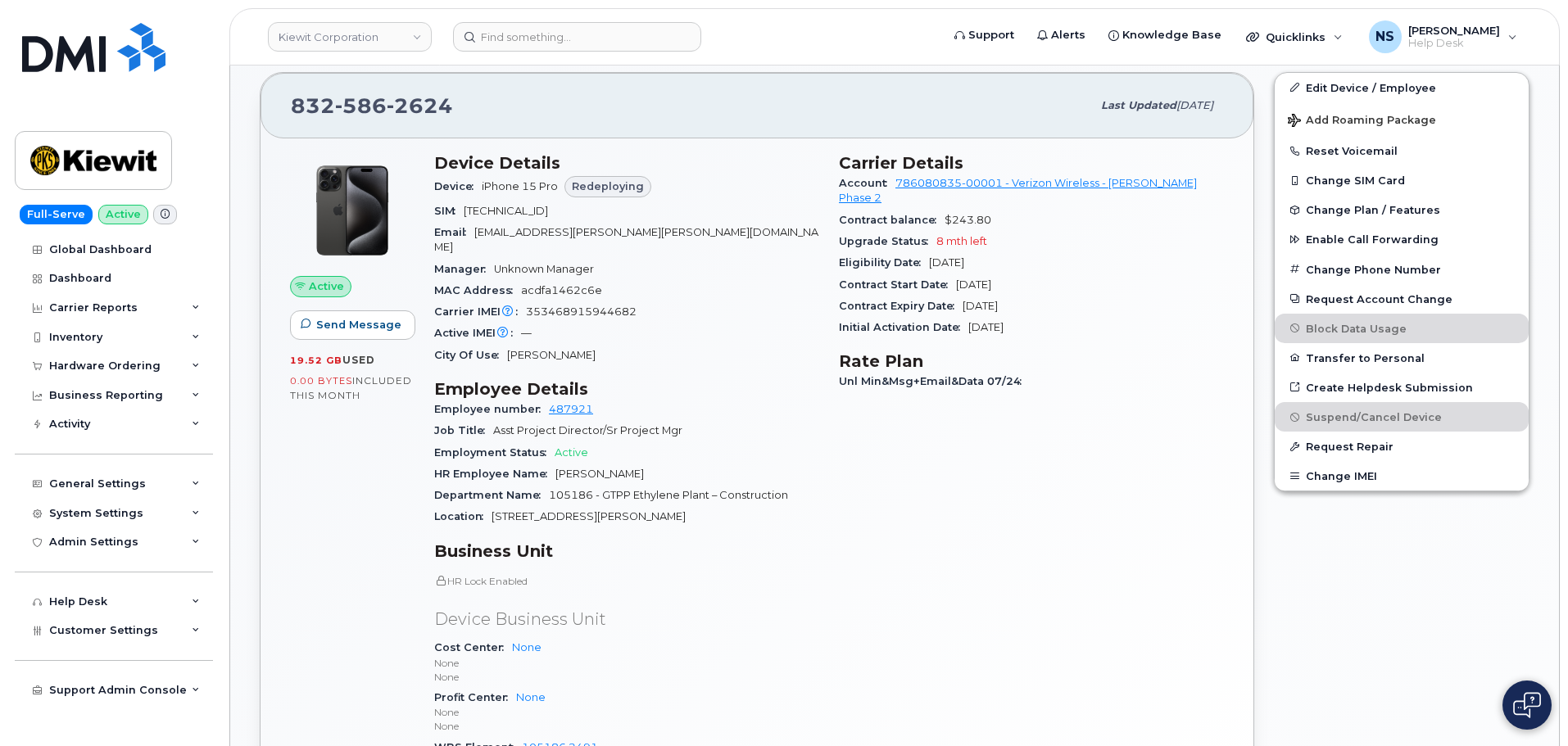
scroll to position [573, 0]
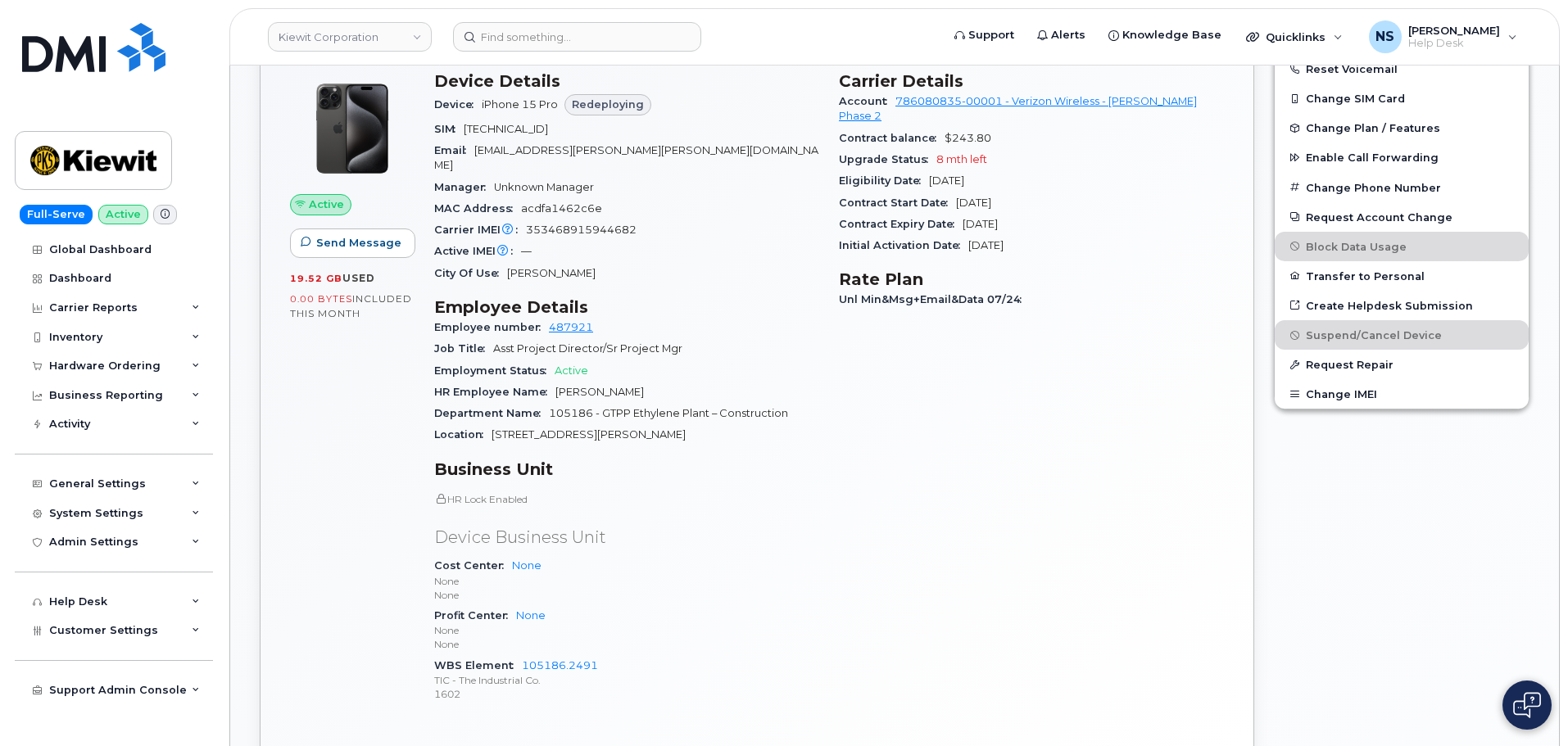
click at [595, 425] on div "Location [STREET_ADDRESS][PERSON_NAME]" at bounding box center [627, 435] width 385 height 21
click at [576, 407] on span "105186 - GTPP Ethylene Plant – Construction" at bounding box center [668, 413] width 239 height 12
copy span "105186"
click at [625, 361] on div "Employment Status Active" at bounding box center [627, 371] width 385 height 21
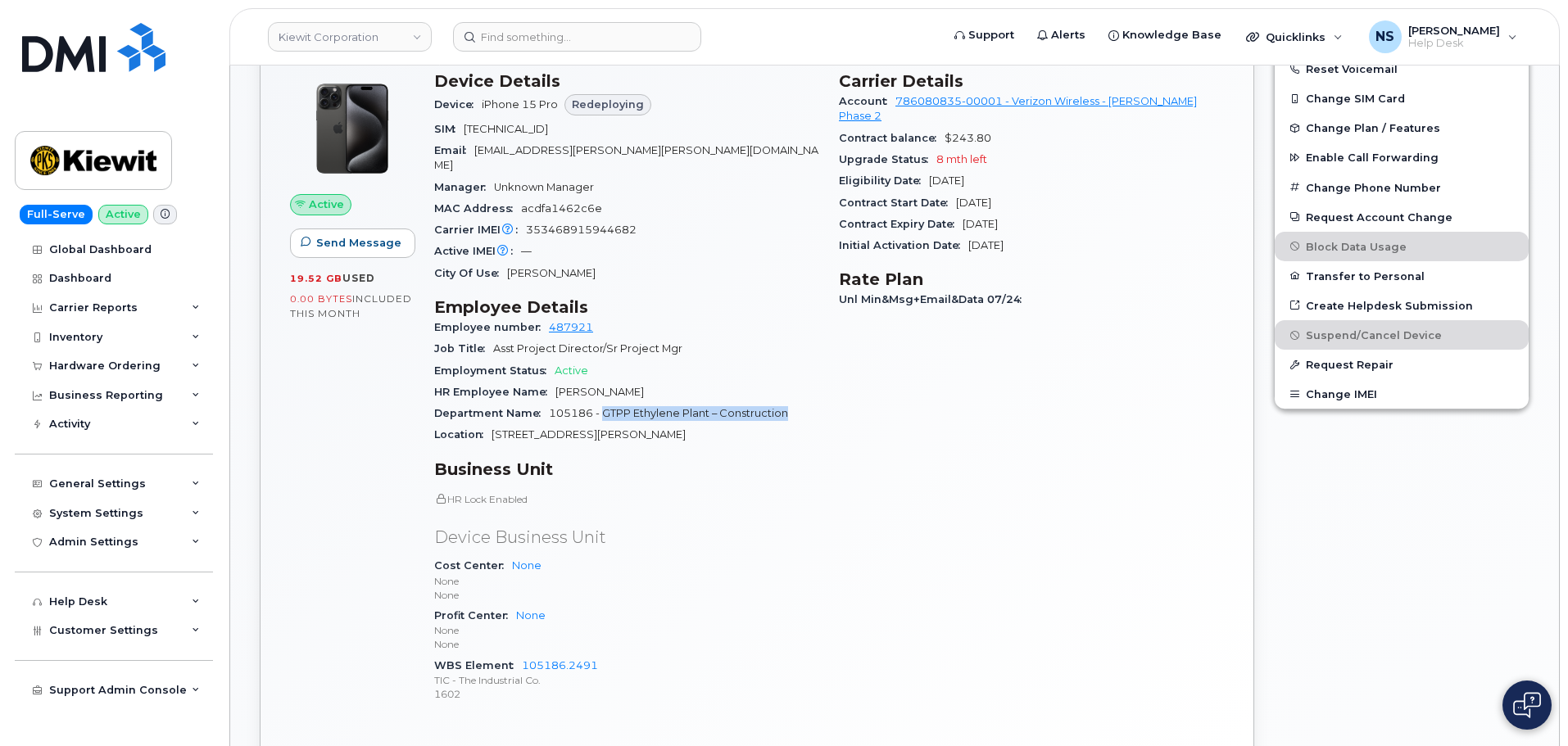
drag, startPoint x: 603, startPoint y: 401, endPoint x: 786, endPoint y: 383, distance: 183.9
click at [795, 403] on div "Department Name 105186 - GTPP Ethylene Plant – Construction" at bounding box center [627, 413] width 385 height 21
copy span "GTPP Ethylene Plant – Construction"
click at [642, 497] on div "HR Lock Enabled Device Business Unit Cost Center None None None Profit Center N…" at bounding box center [627, 598] width 385 height 212
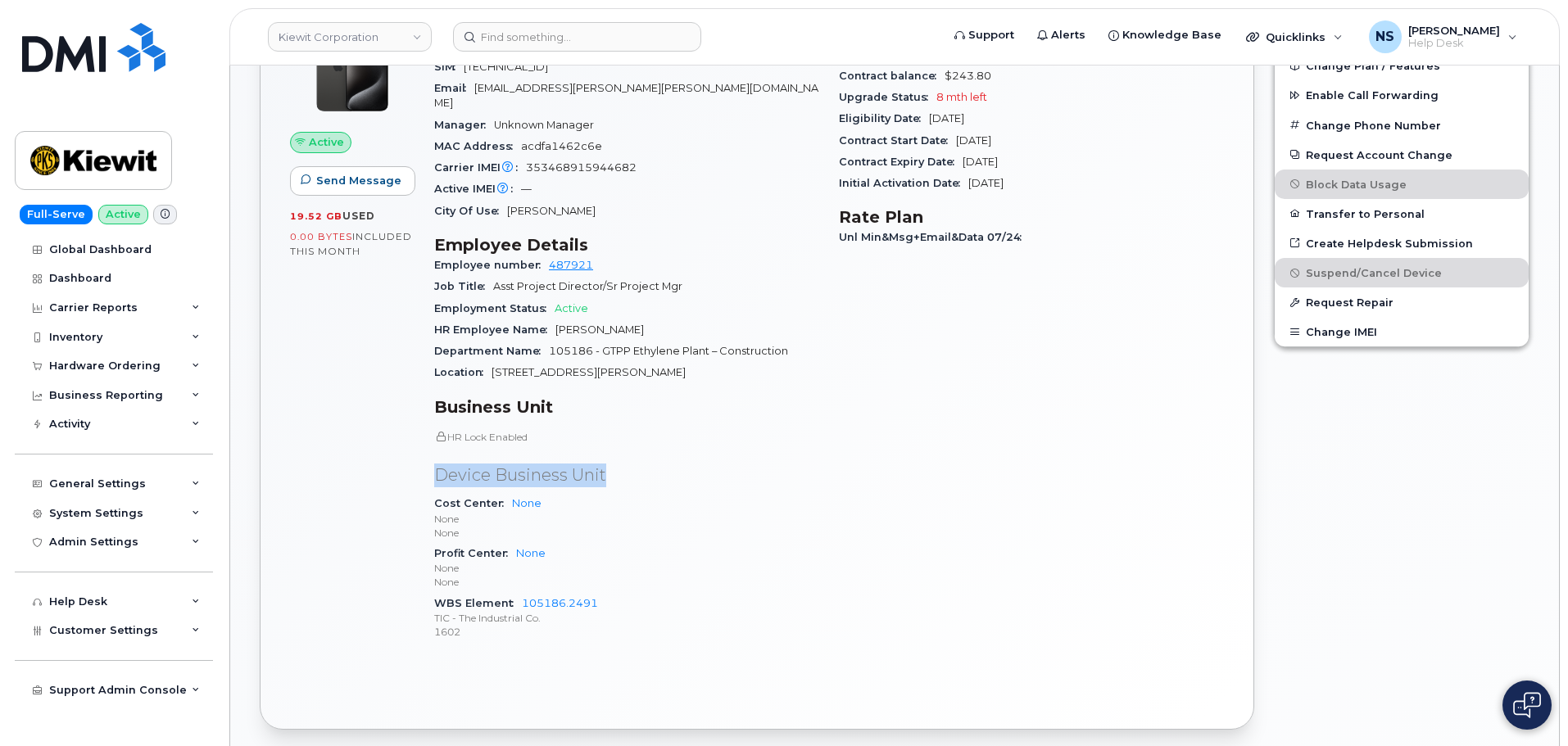
scroll to position [738, 0]
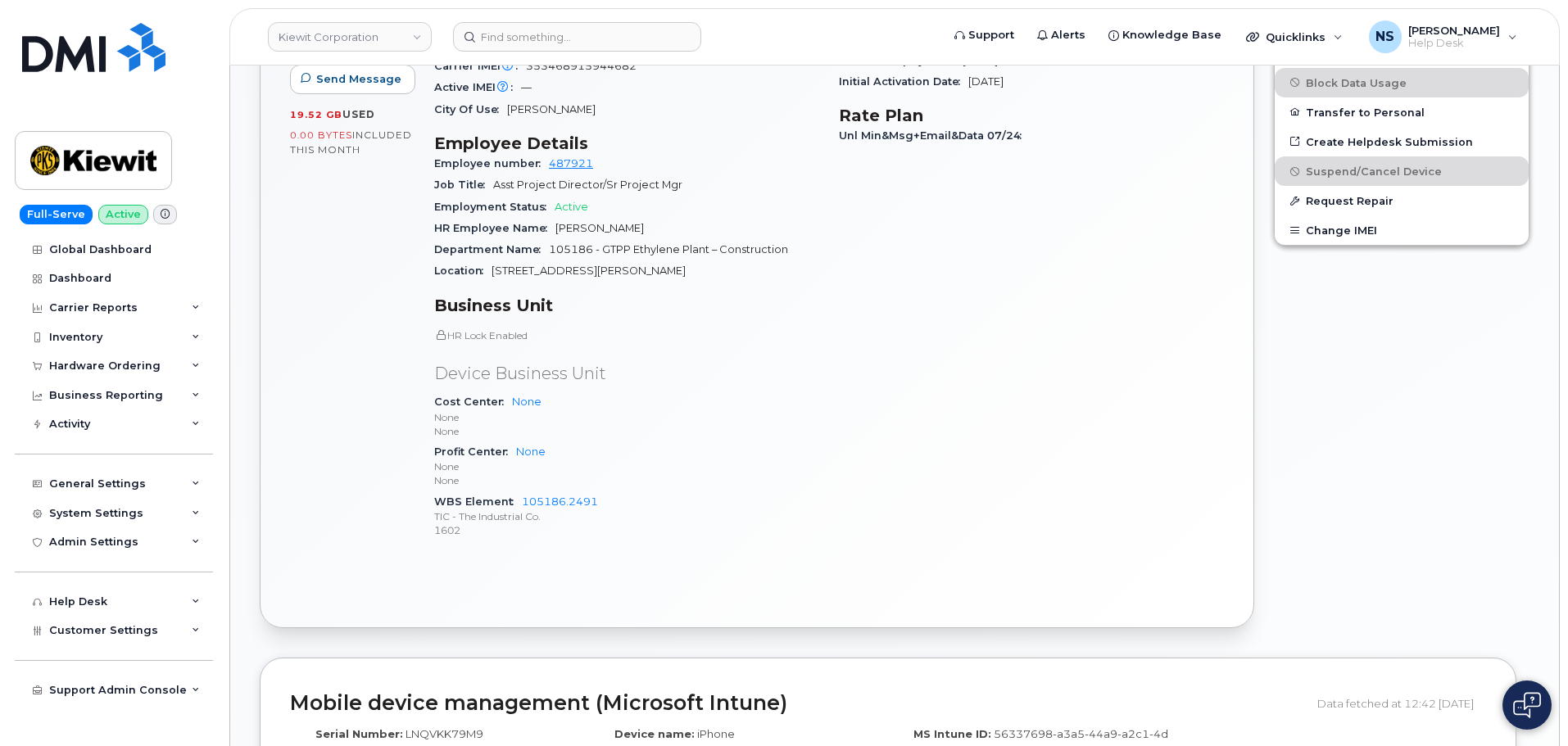
click at [608, 491] on div "WBS Element 105186.2491 TIC - The Industrial Co. 1602" at bounding box center [627, 516] width 385 height 50
drag, startPoint x: 580, startPoint y: 484, endPoint x: 526, endPoint y: 483, distance: 54.0
click at [526, 491] on div "WBS Element 105186.2491 TIC - The Industrial Co. 1602" at bounding box center [627, 516] width 385 height 50
click at [651, 491] on div "WBS Element 105186.2491 TIC - The Industrial Co. 1602" at bounding box center [627, 516] width 385 height 50
click at [637, 491] on div "WBS Element 105186.2491 TIC - The Industrial Co. 1602" at bounding box center [627, 516] width 385 height 50
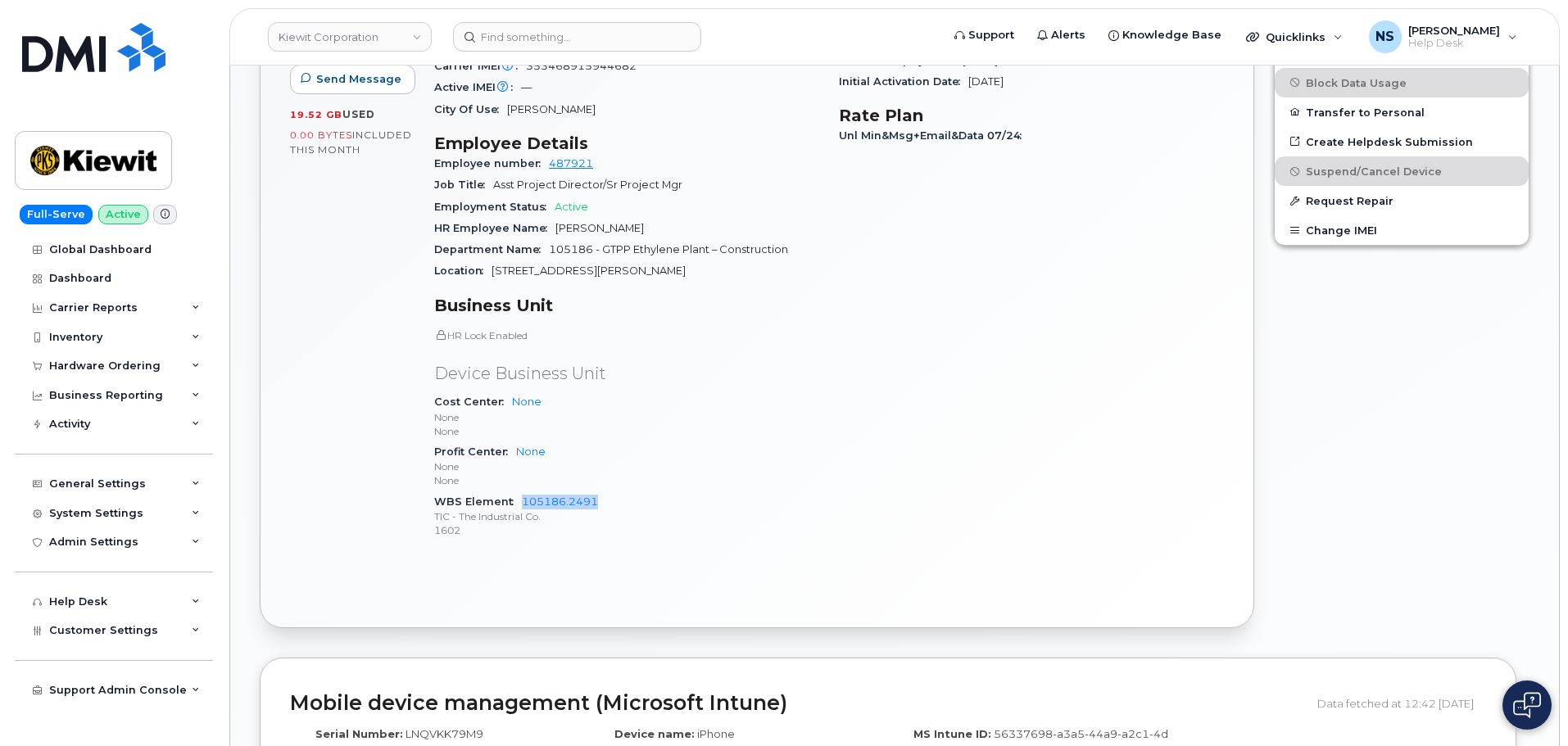
drag, startPoint x: 632, startPoint y: 486, endPoint x: 510, endPoint y: 489, distance: 122.0
click at [510, 491] on div "WBS Element 105186.2491 TIC - The Industrial Co. 1602" at bounding box center [627, 516] width 385 height 50
click at [674, 491] on div "WBS Element 105186.2491 TIC - The Industrial Co. 1602" at bounding box center [627, 516] width 385 height 50
click at [651, 491] on div "WBS Element 105186.2491 TIC - The Industrial Co. 1602" at bounding box center [627, 516] width 385 height 50
click at [642, 491] on div "WBS Element 105186.2491 TIC - The Industrial Co. 1602" at bounding box center [627, 516] width 385 height 50
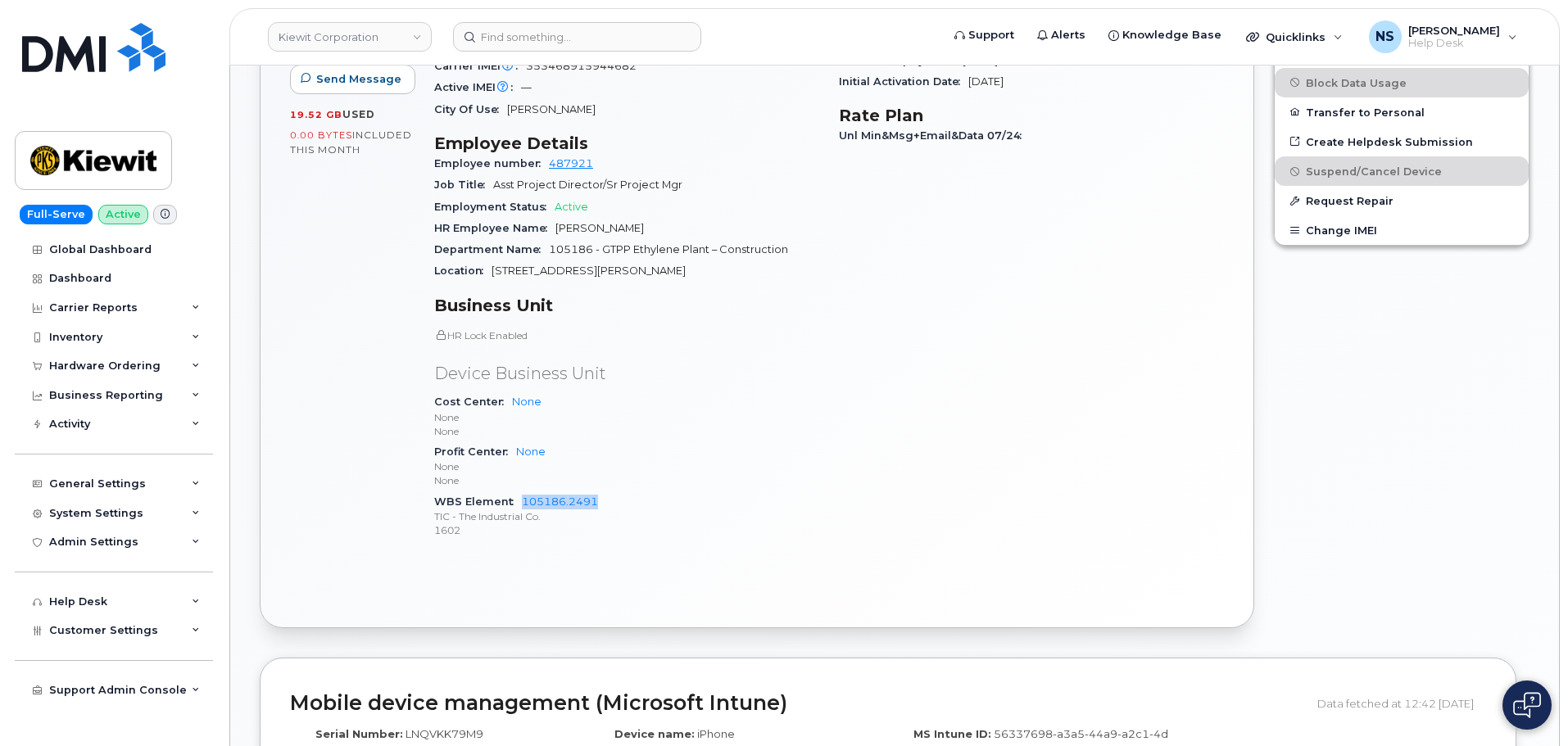
click at [650, 491] on div "WBS Element 105186.2491 TIC - The Industrial Co. 1602" at bounding box center [627, 516] width 385 height 50
drag, startPoint x: 610, startPoint y: 486, endPoint x: 527, endPoint y: 477, distance: 83.5
click at [523, 491] on div "WBS Element 105186.2491 TIC - The Industrial Co. 1602" at bounding box center [627, 516] width 385 height 50
copy link "105186.2491"
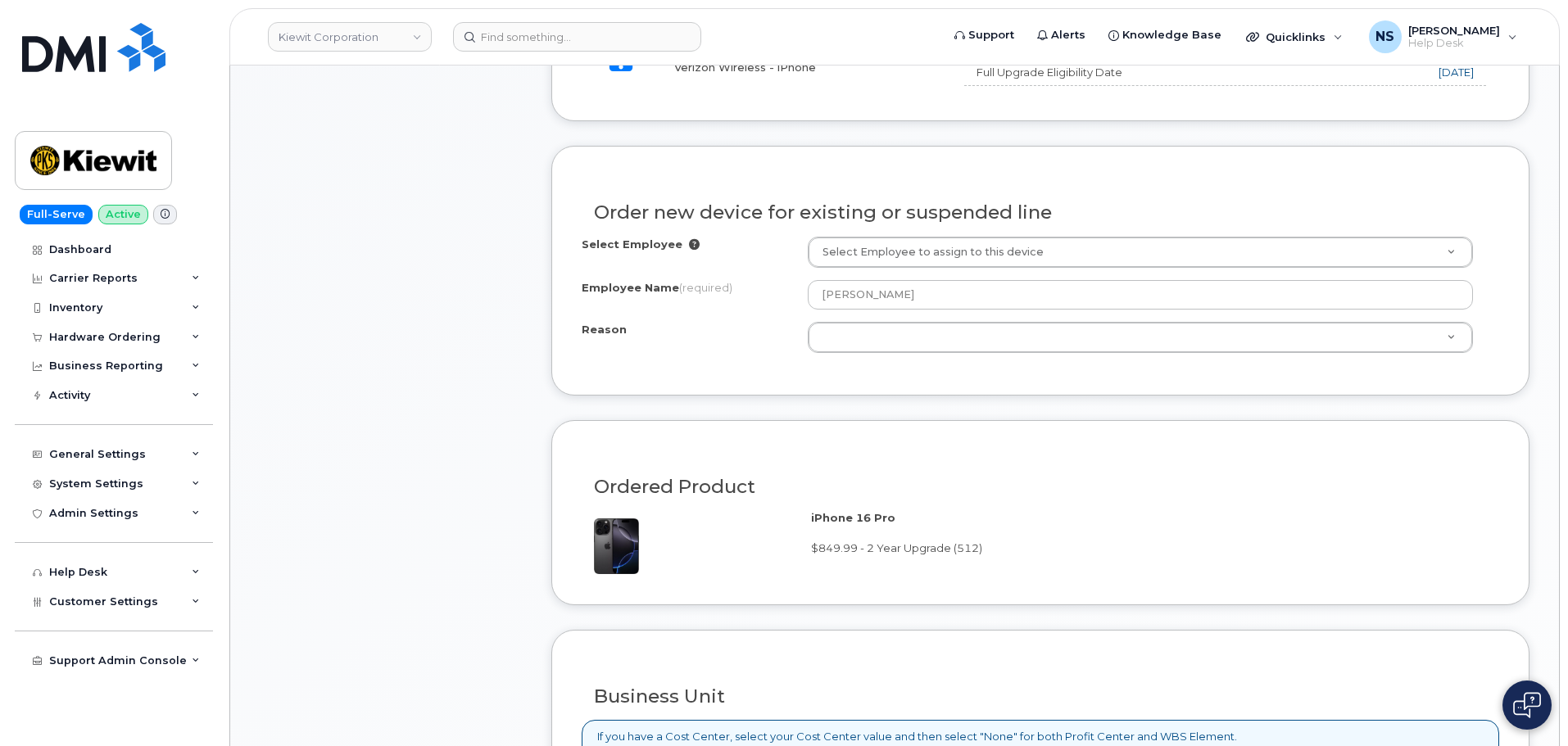
scroll to position [656, 0]
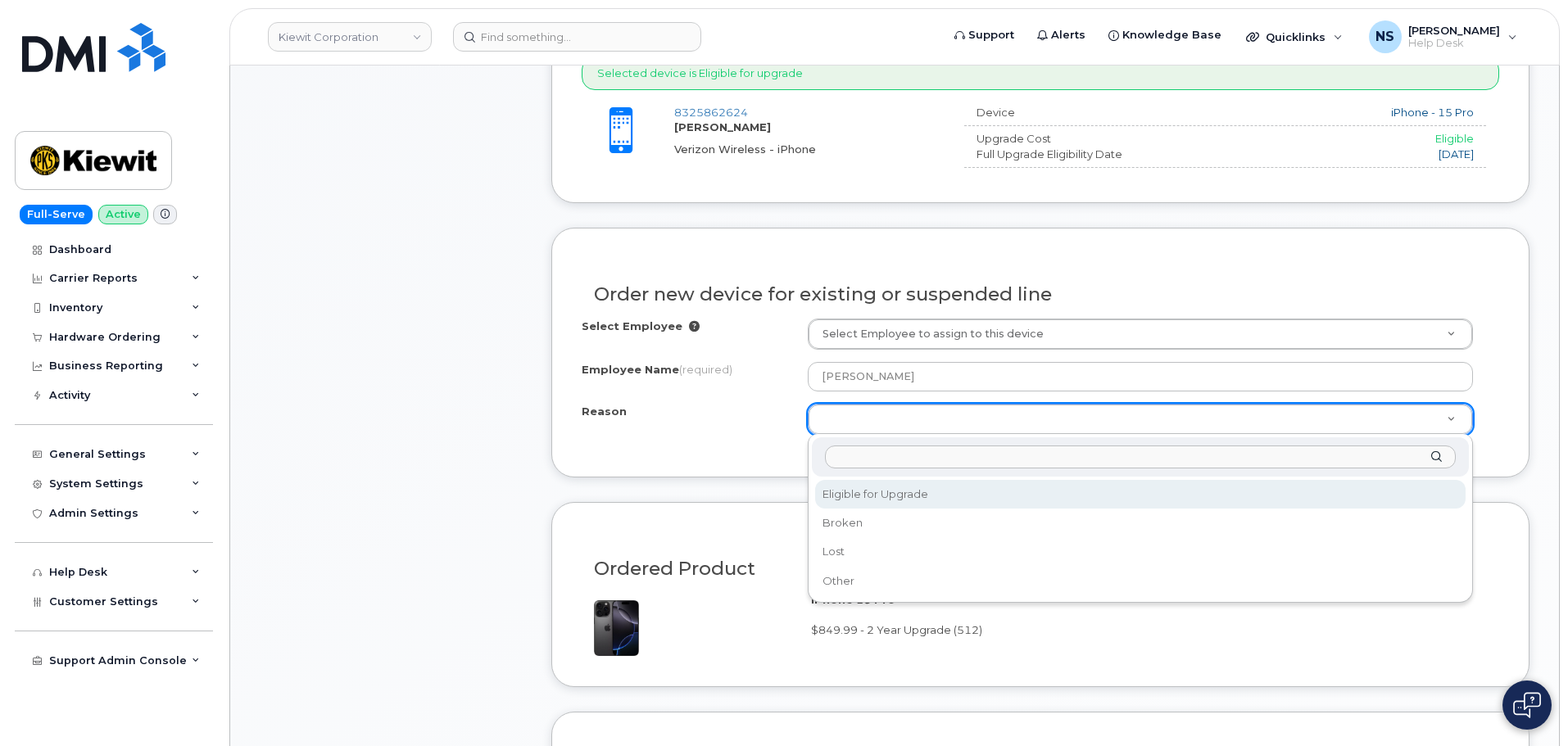
drag, startPoint x: 866, startPoint y: 496, endPoint x: 730, endPoint y: 443, distance: 146.0
select select "eligible_for_upgrade"
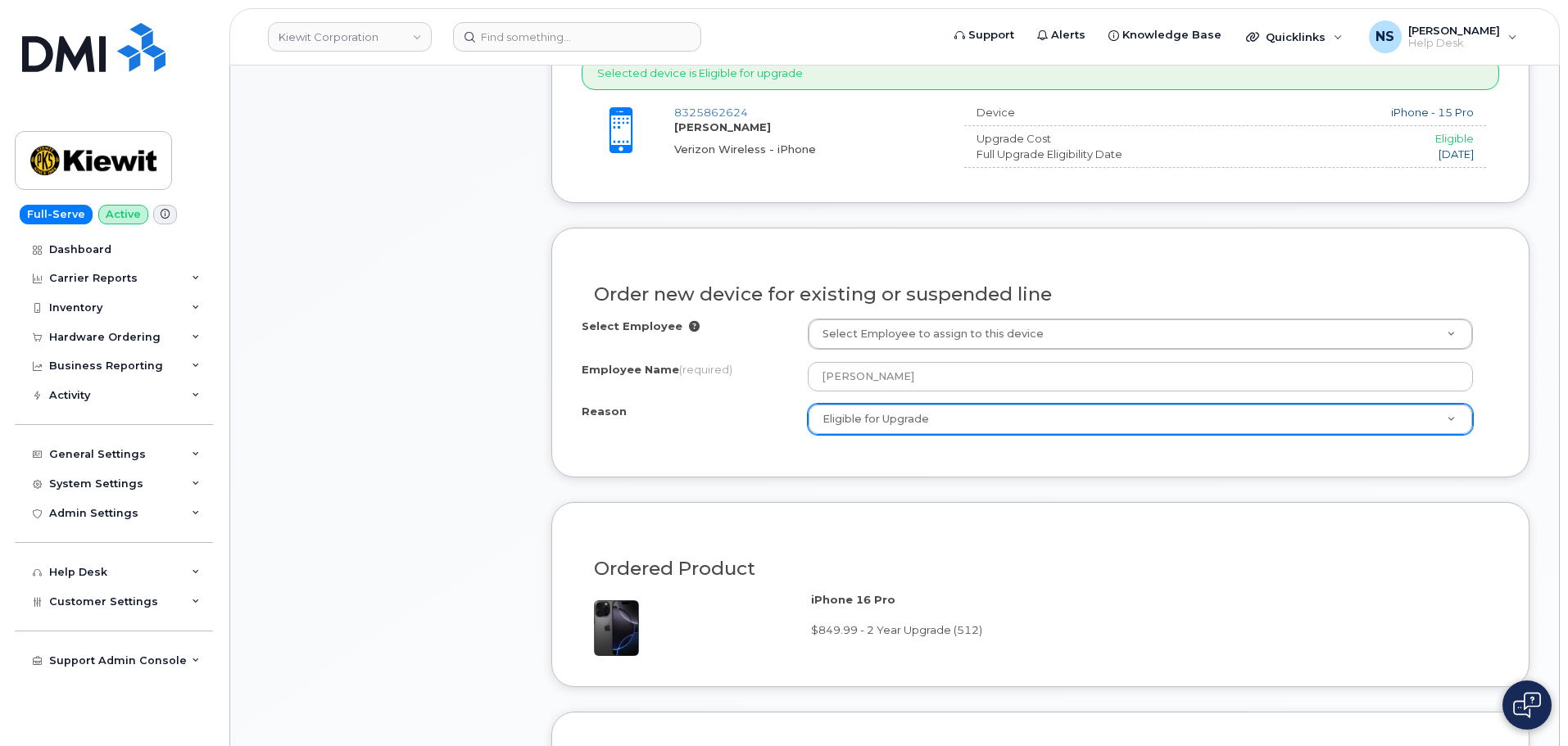
click at [723, 437] on div "Select Employee Select Employee to assign to this device Employee Name (require…" at bounding box center [1040, 383] width 918 height 129
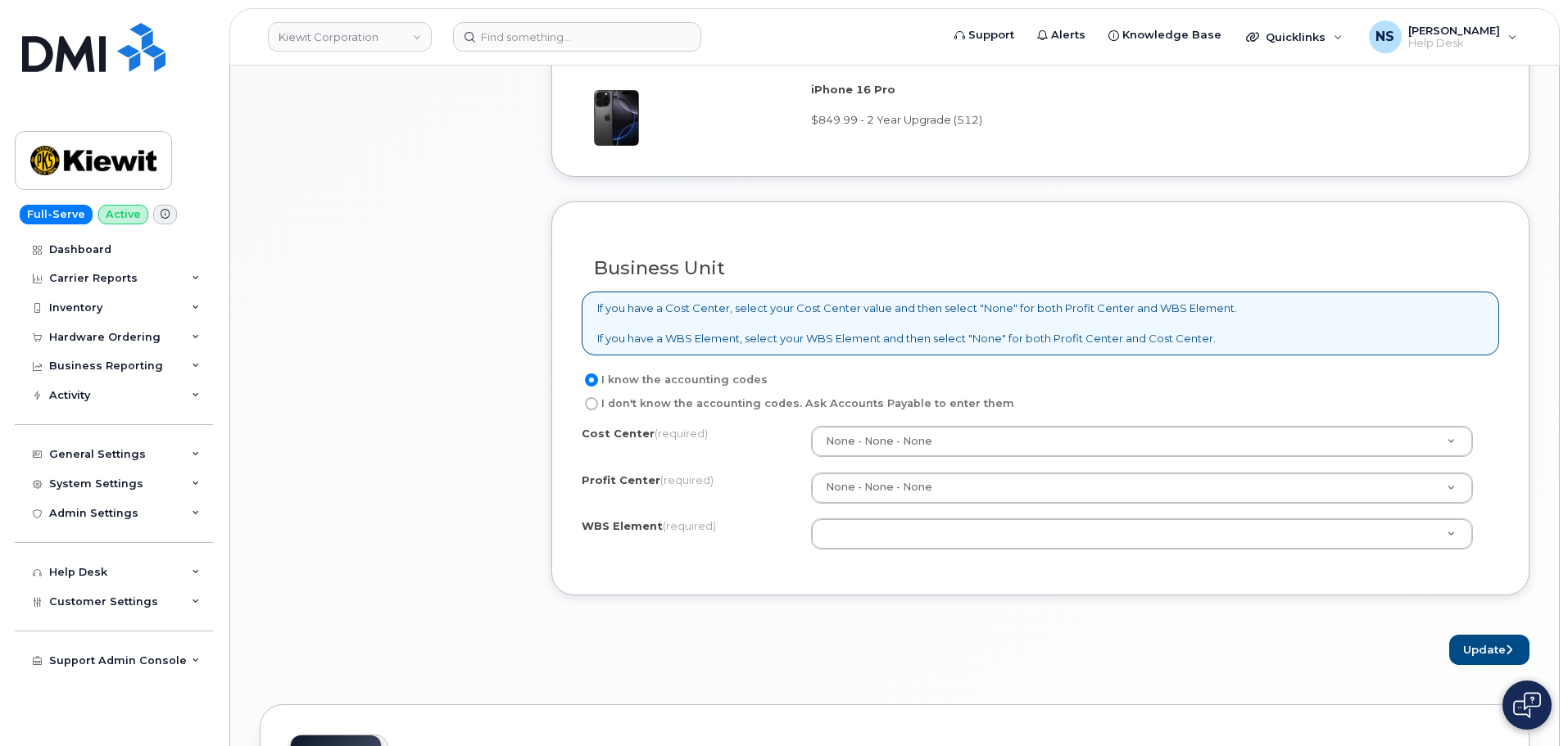
scroll to position [1229, 0]
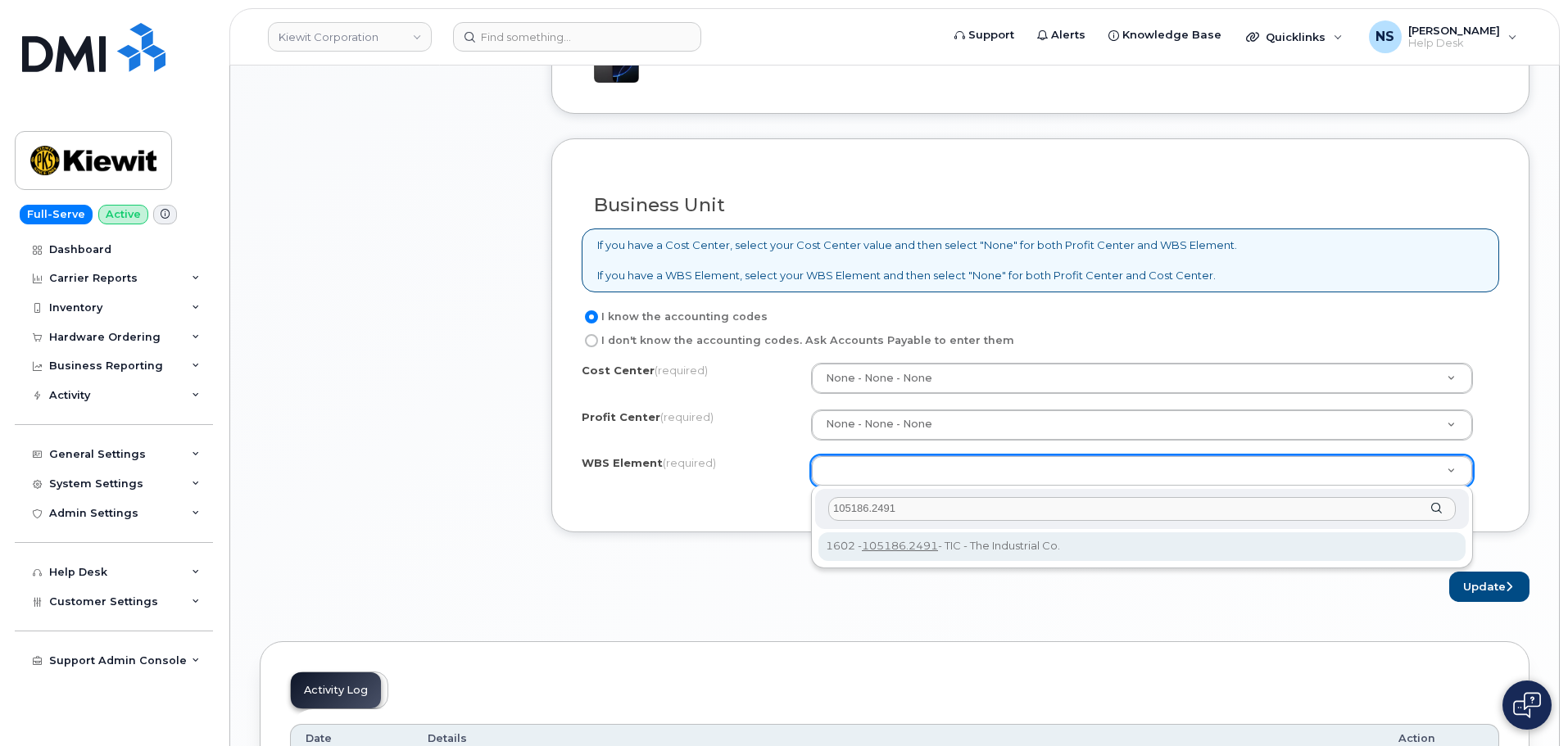
type input "105186.2491"
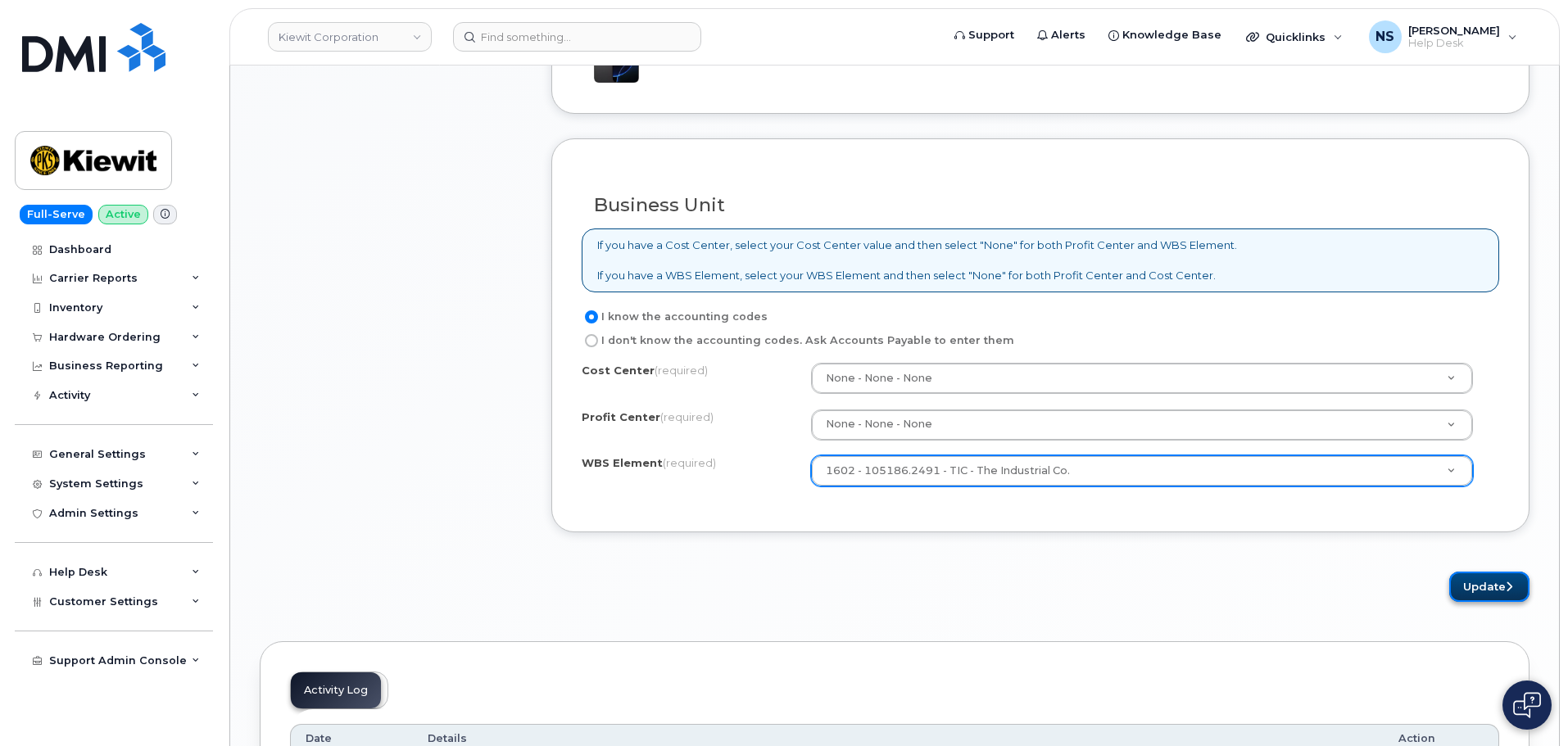
click at [1470, 581] on button "Update" at bounding box center [1489, 586] width 80 height 30
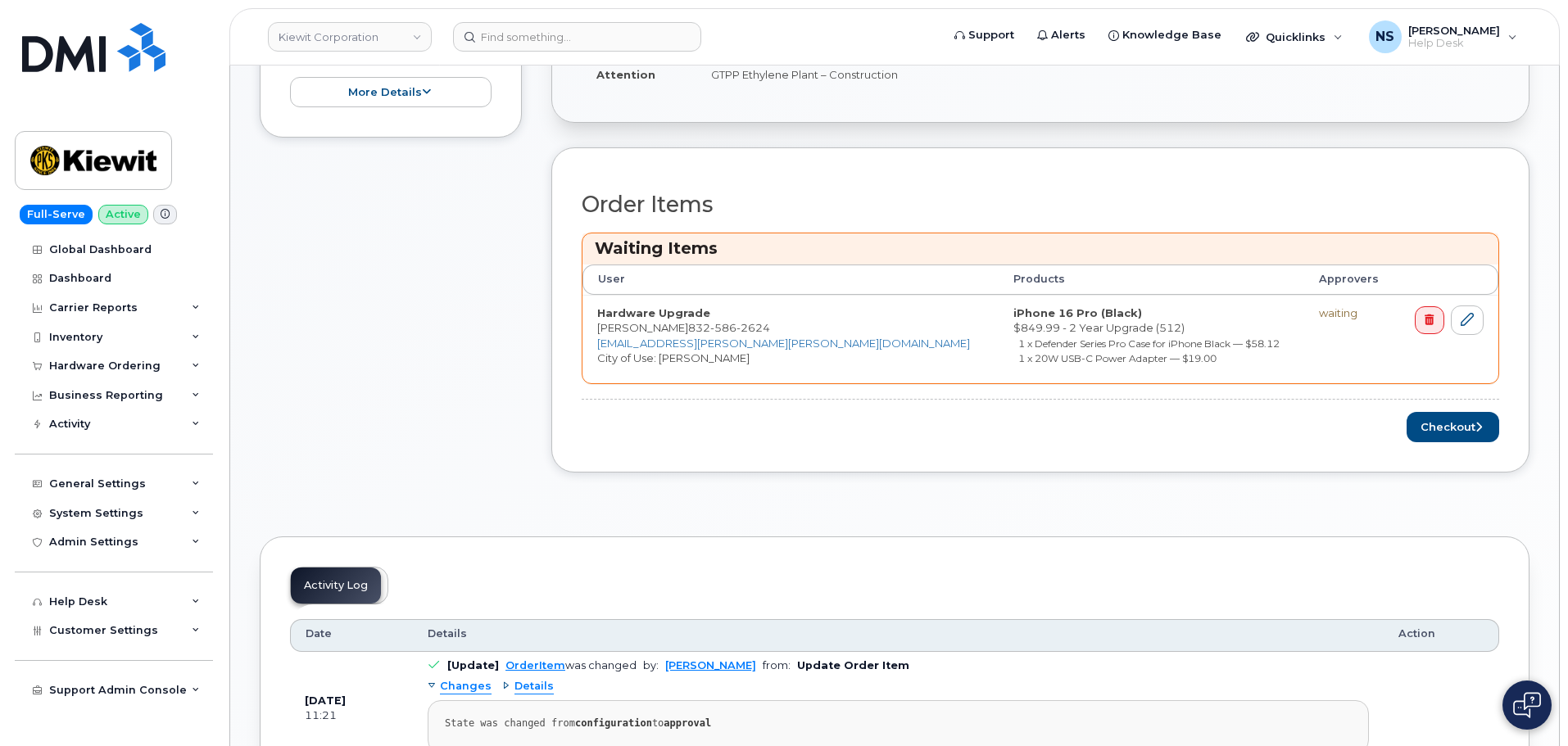
scroll to position [573, 0]
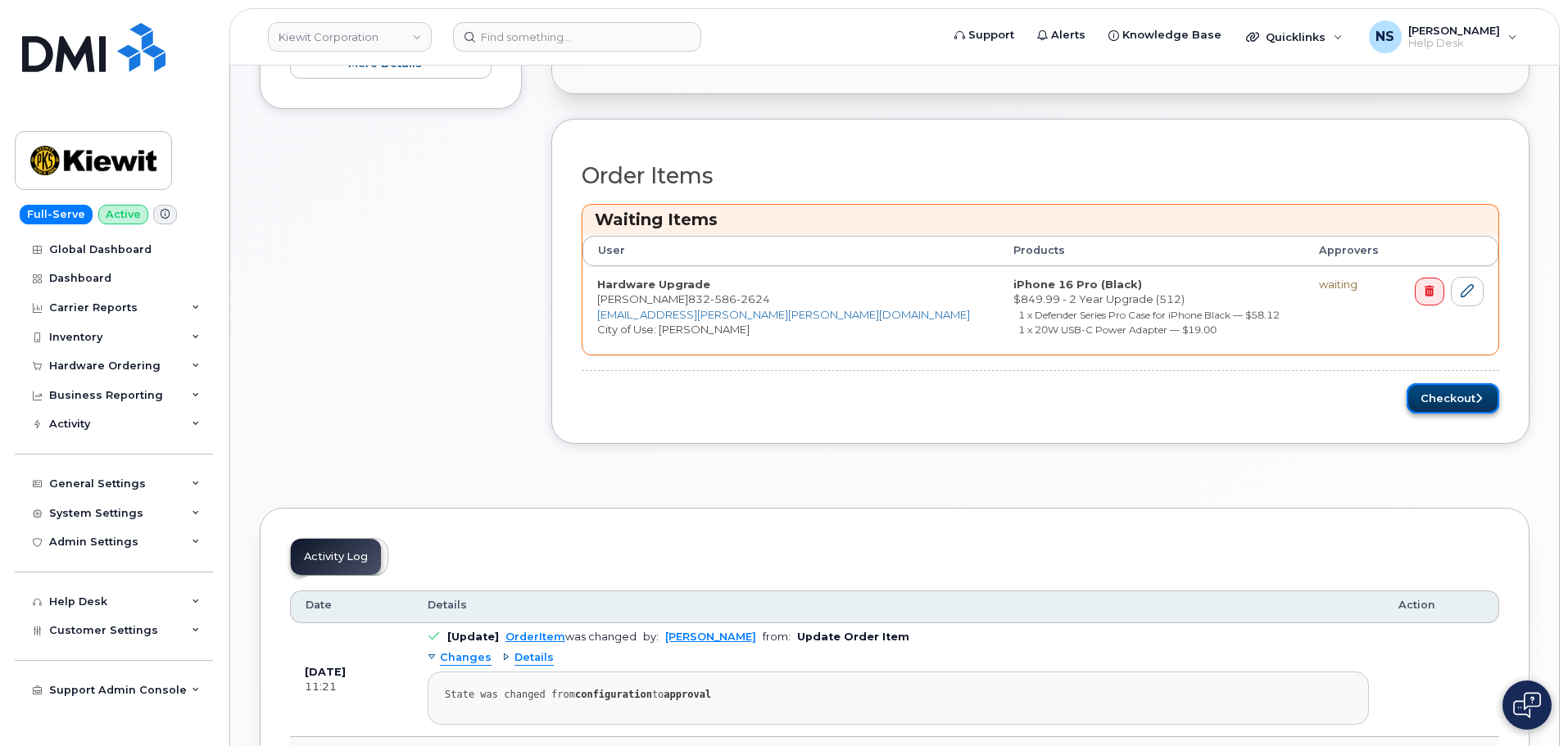
click at [1445, 394] on button "Checkout" at bounding box center [1453, 398] width 92 height 30
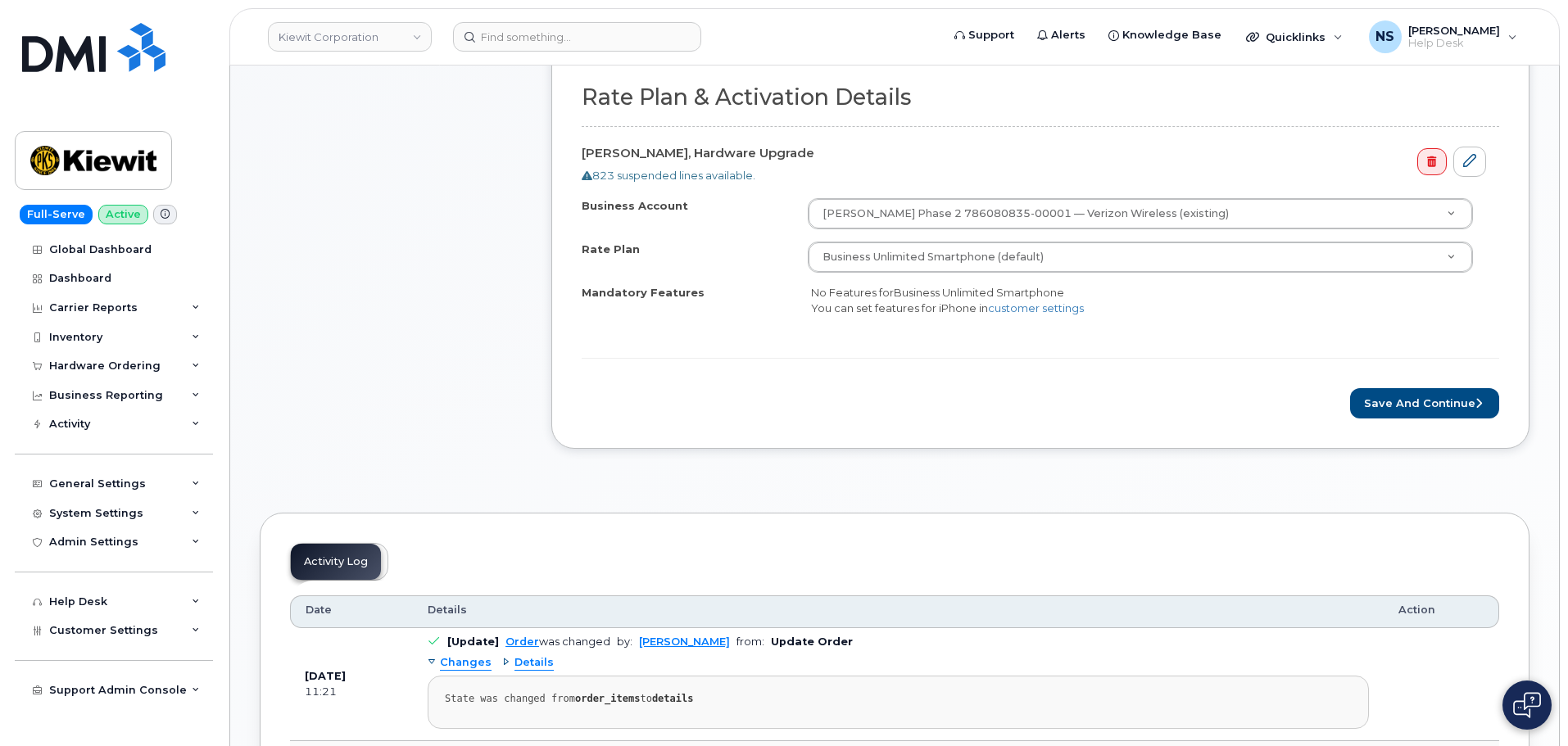
scroll to position [573, 0]
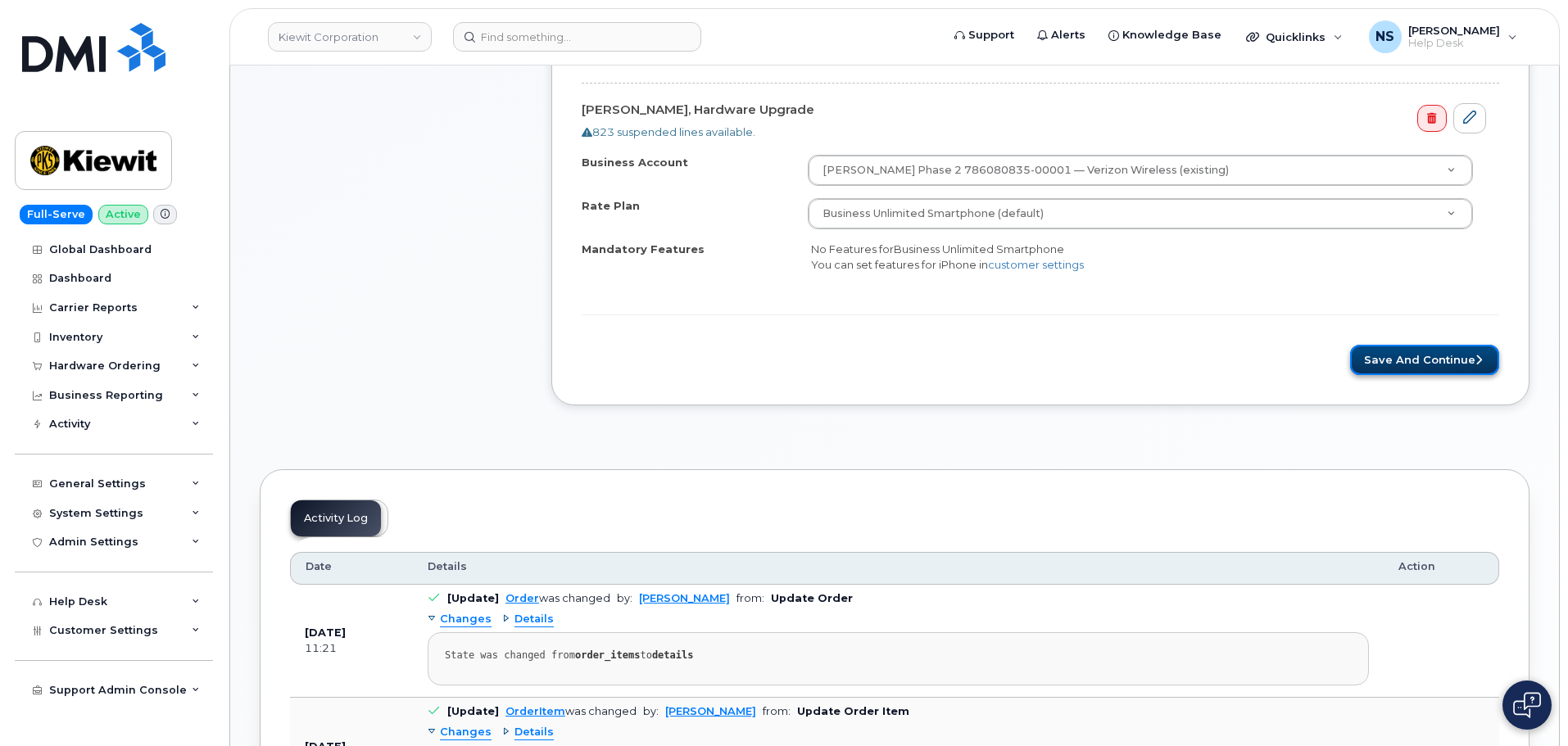
click at [1395, 374] on button "Save and Continue" at bounding box center [1425, 360] width 149 height 30
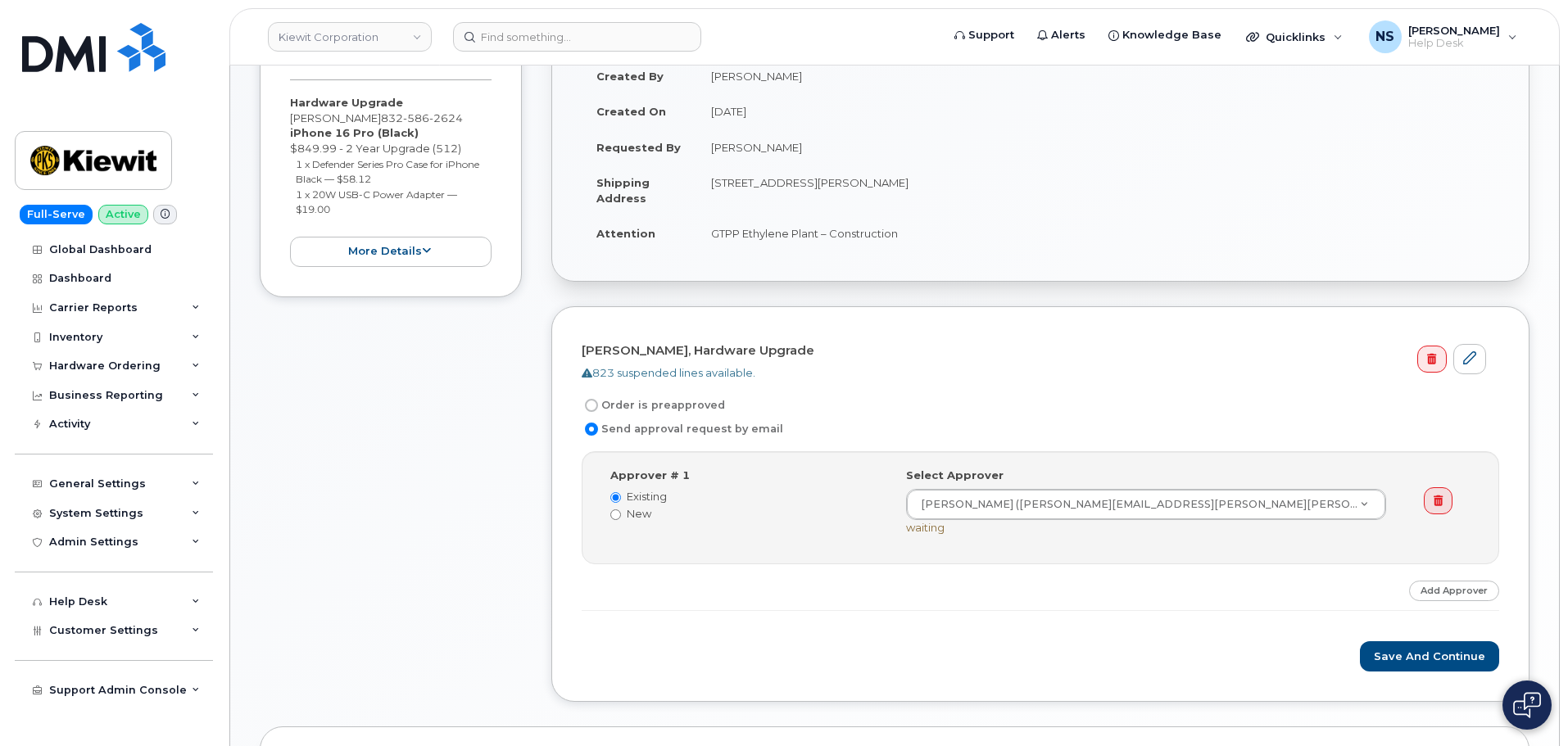
scroll to position [410, 0]
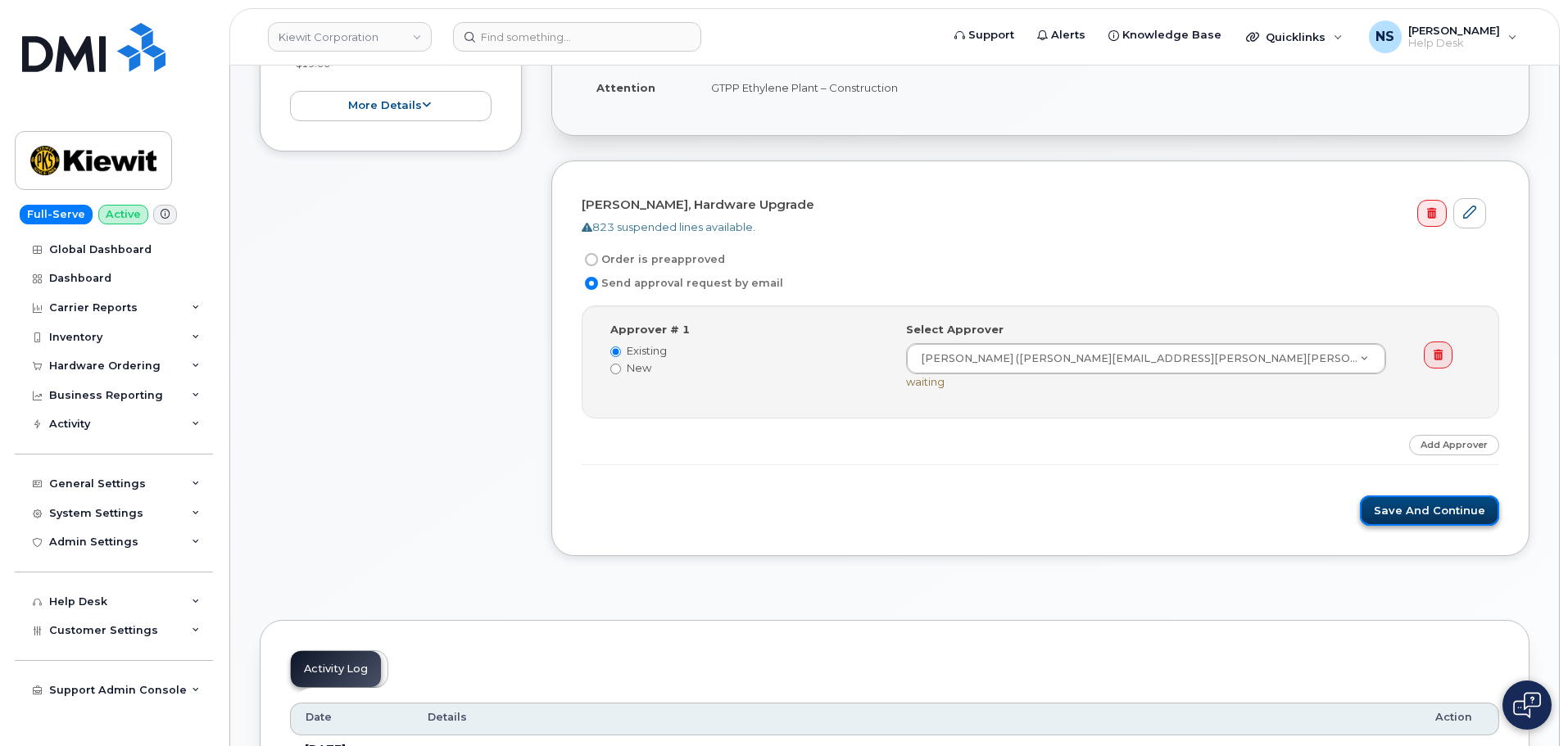
click at [1477, 510] on button "Save and Continue" at bounding box center [1429, 510] width 140 height 30
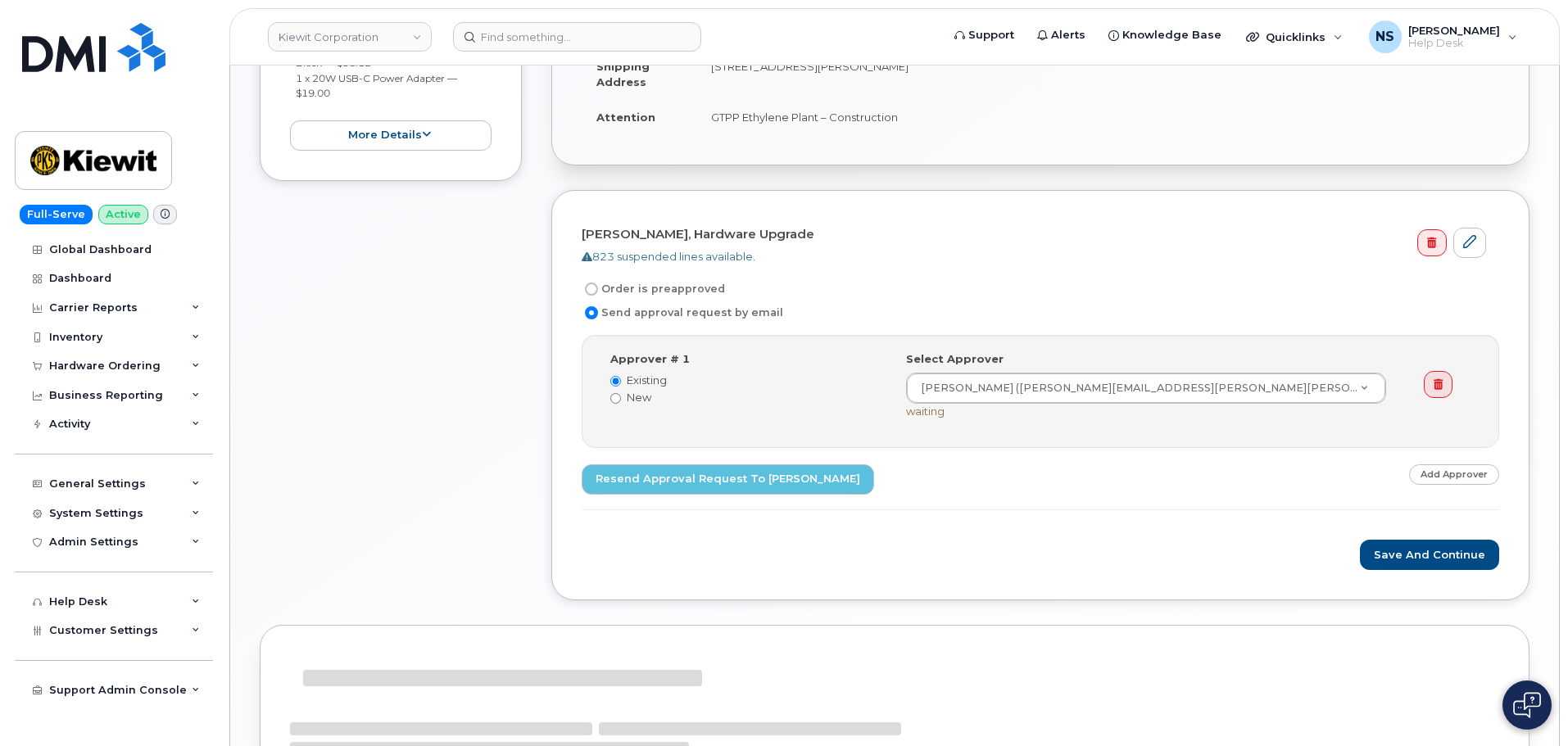
scroll to position [410, 0]
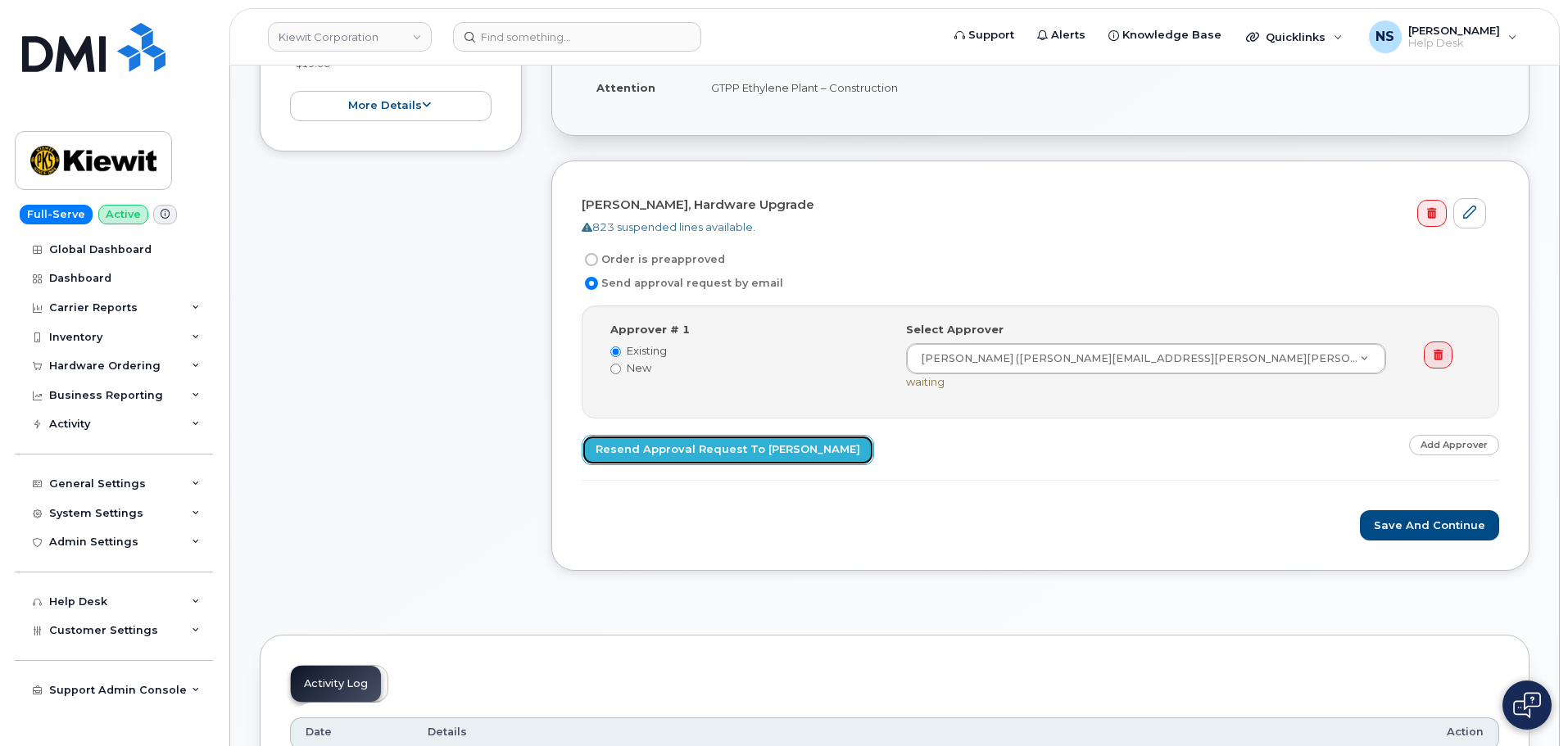
click at [804, 457] on link "Resend Approval Request to Richard Vogler" at bounding box center [728, 449] width 292 height 30
click at [962, 452] on div "Step-by-step approvals: Richard Vogler » Approved Approver # 1 Existing New Sel…" at bounding box center [1040, 394] width 918 height 175
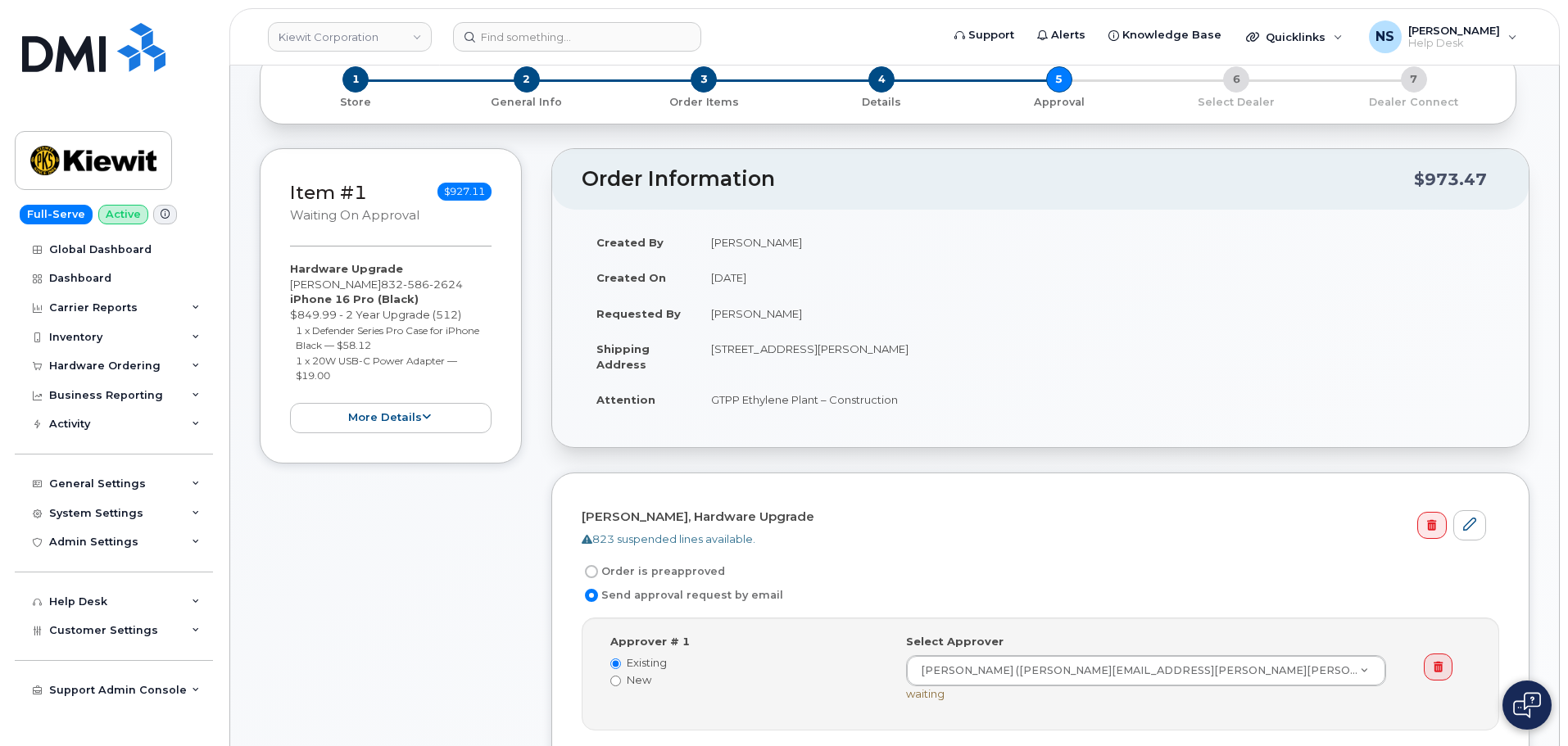
scroll to position [246, 0]
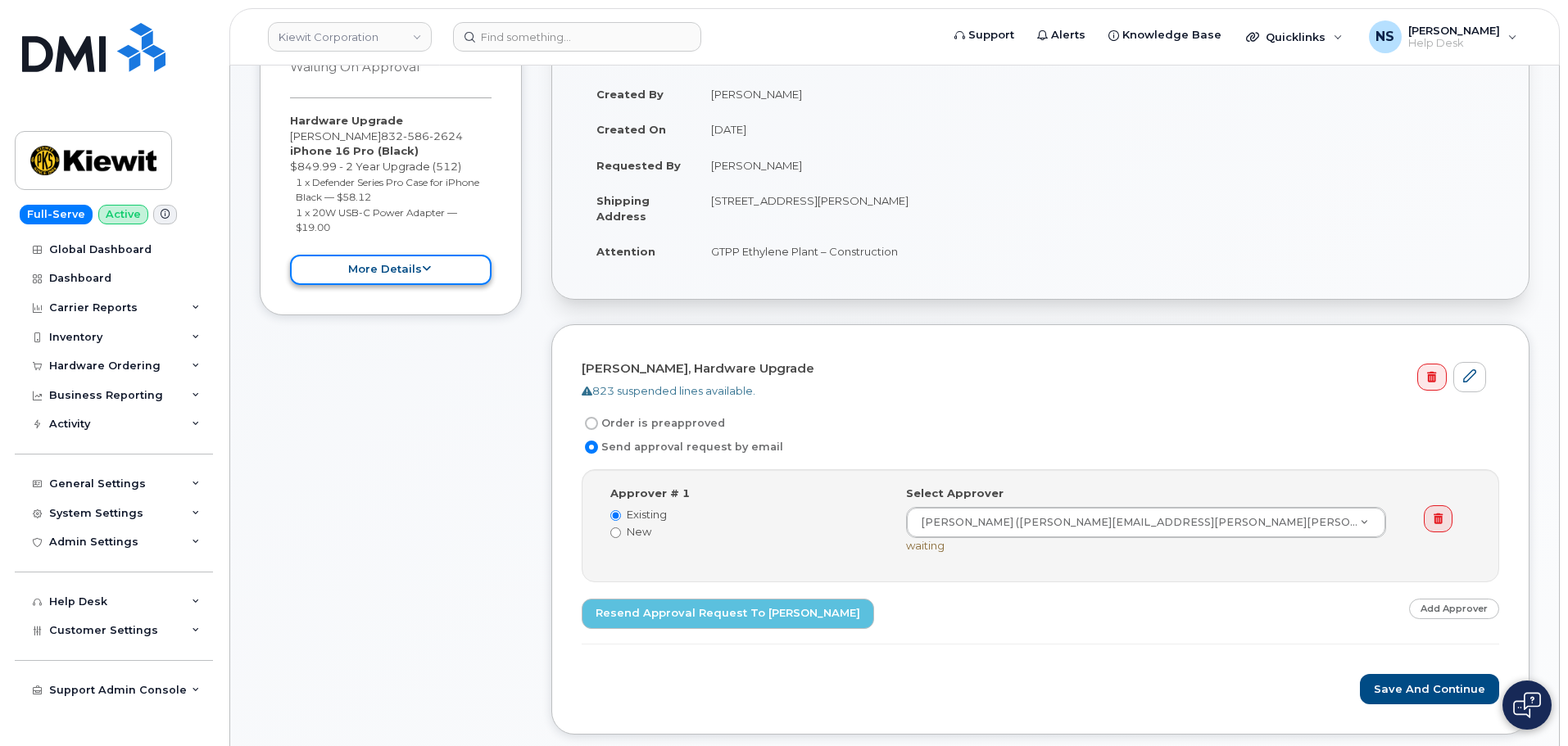
click at [384, 257] on button "more details" at bounding box center [391, 269] width 202 height 30
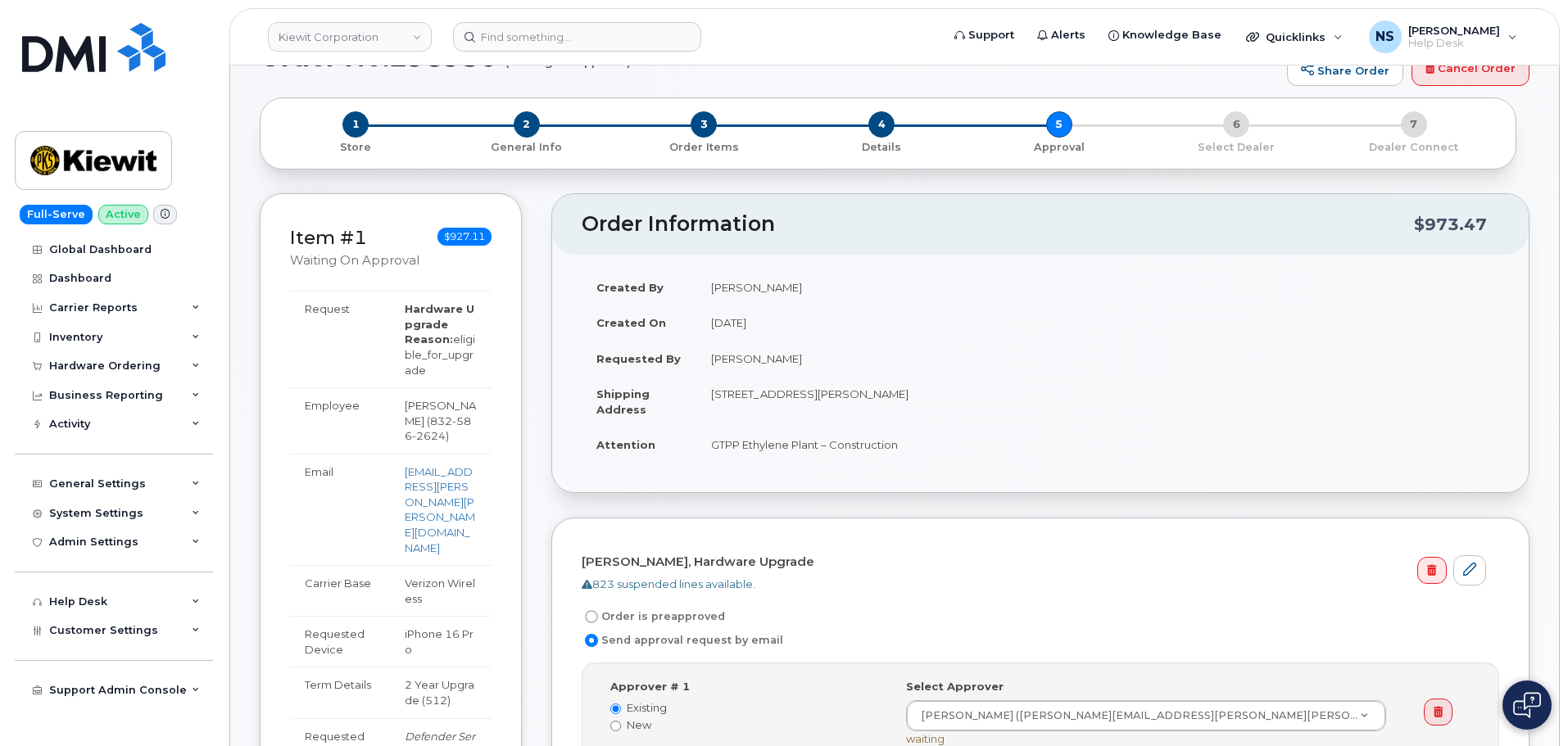
scroll to position [0, 0]
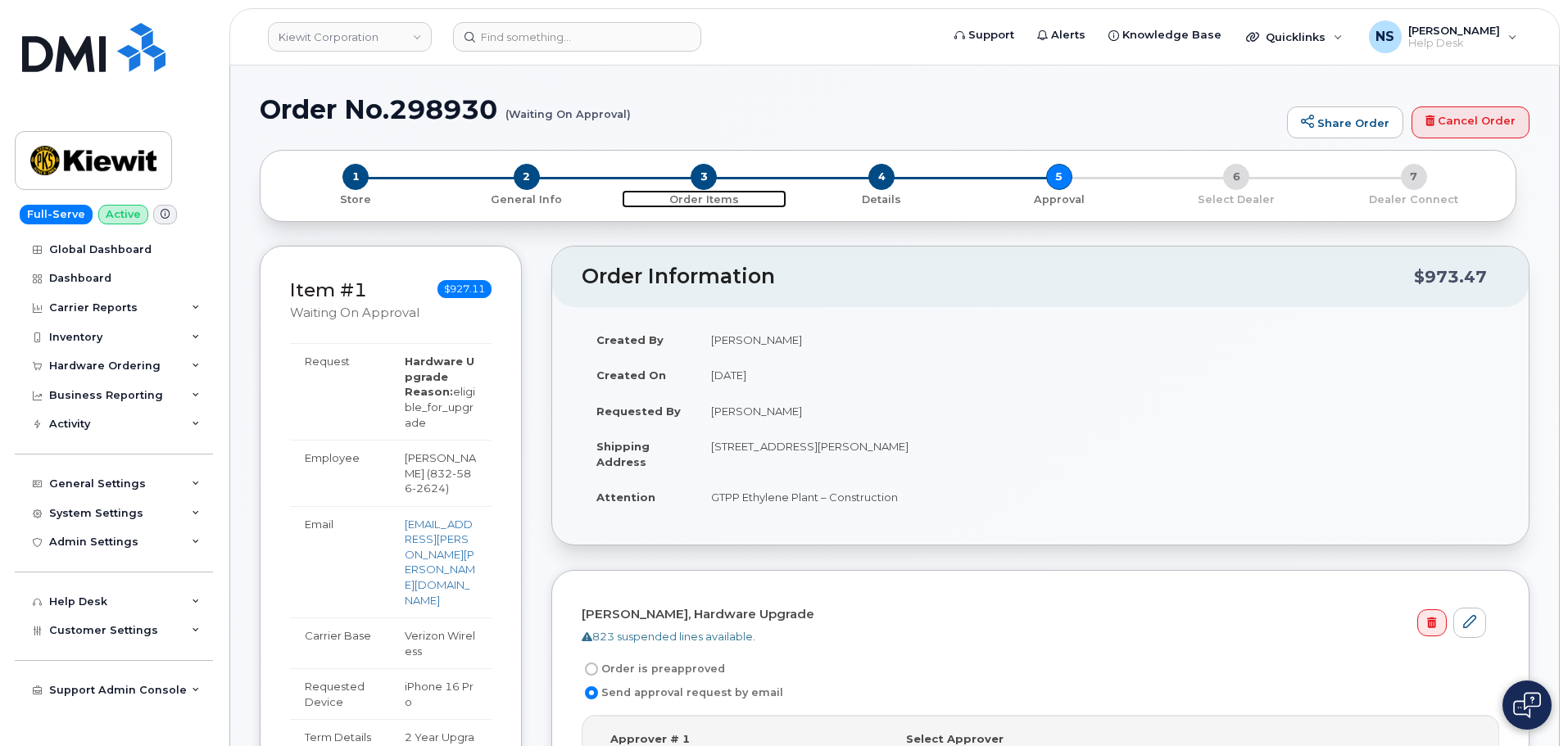
click at [704, 179] on span "3" at bounding box center [703, 176] width 26 height 26
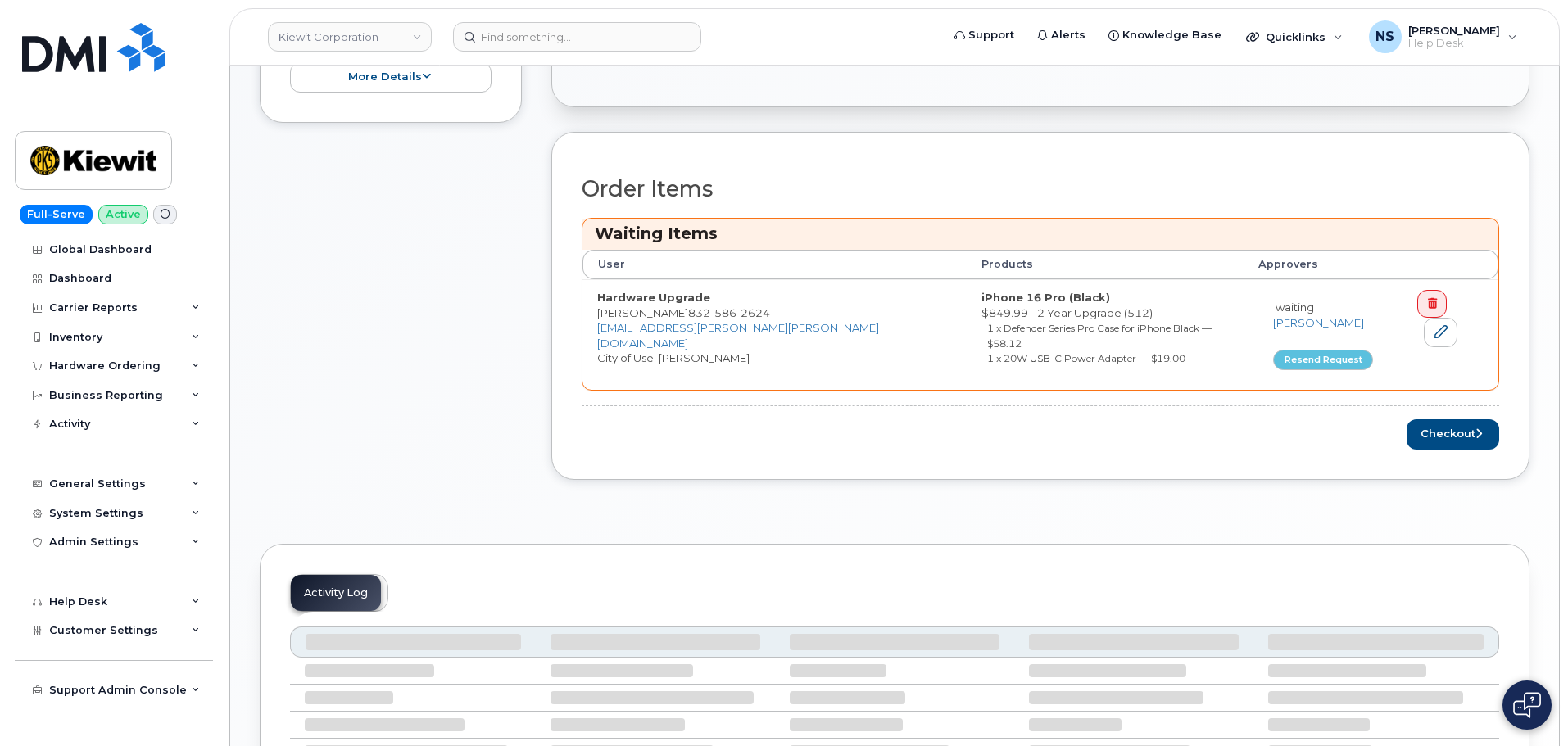
scroll to position [410, 0]
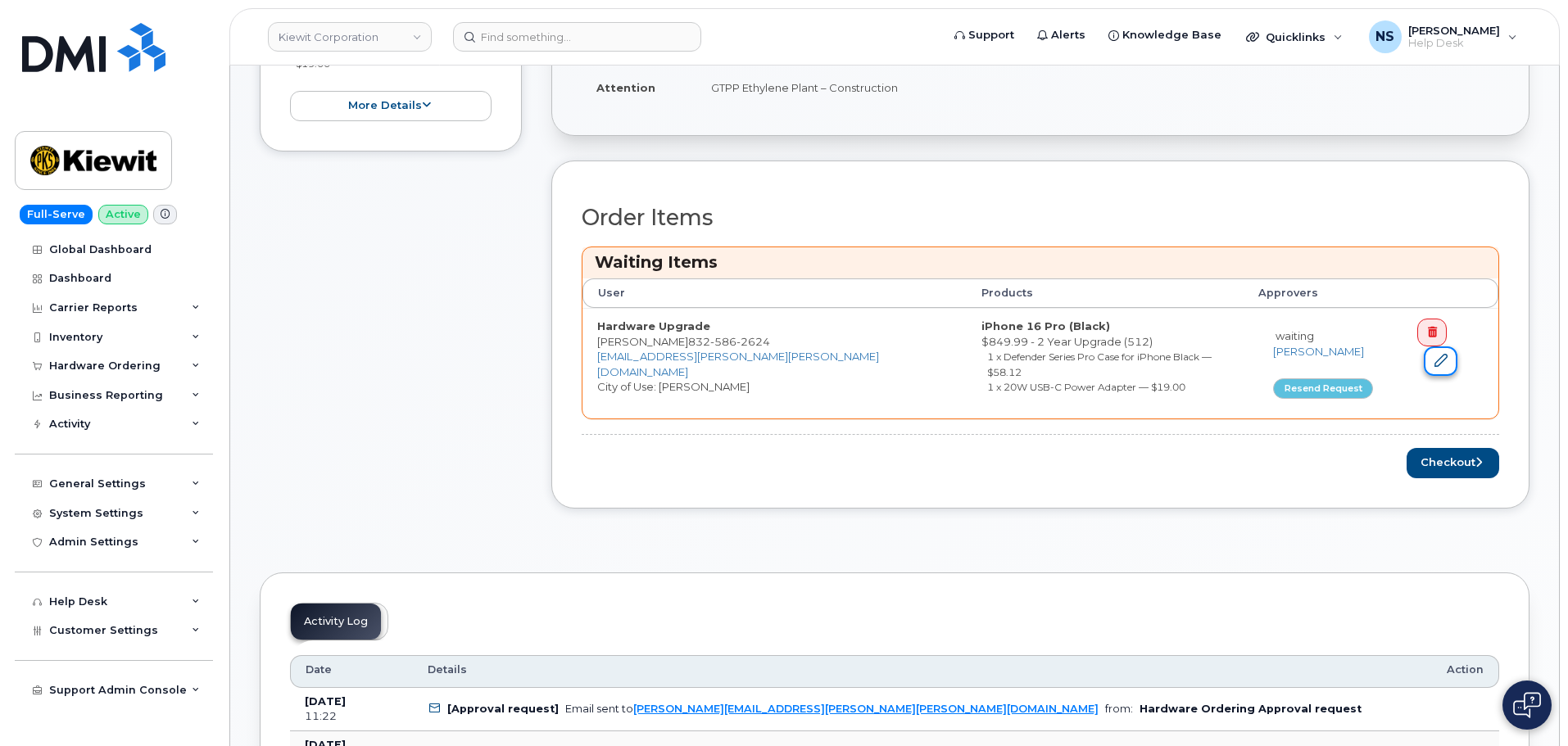
click at [1457, 347] on link at bounding box center [1440, 362] width 33 height 30
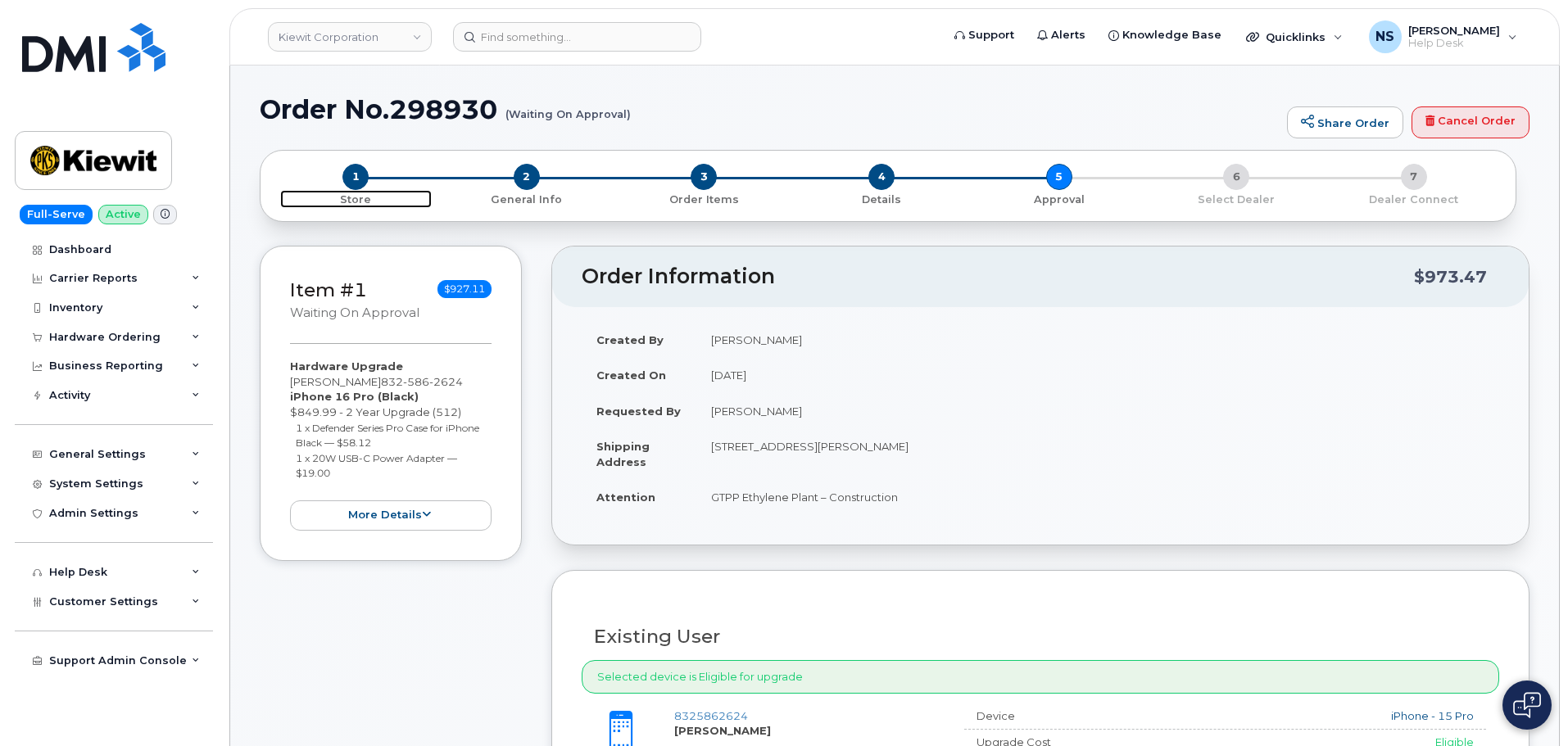
click at [363, 175] on span "1" at bounding box center [355, 176] width 26 height 26
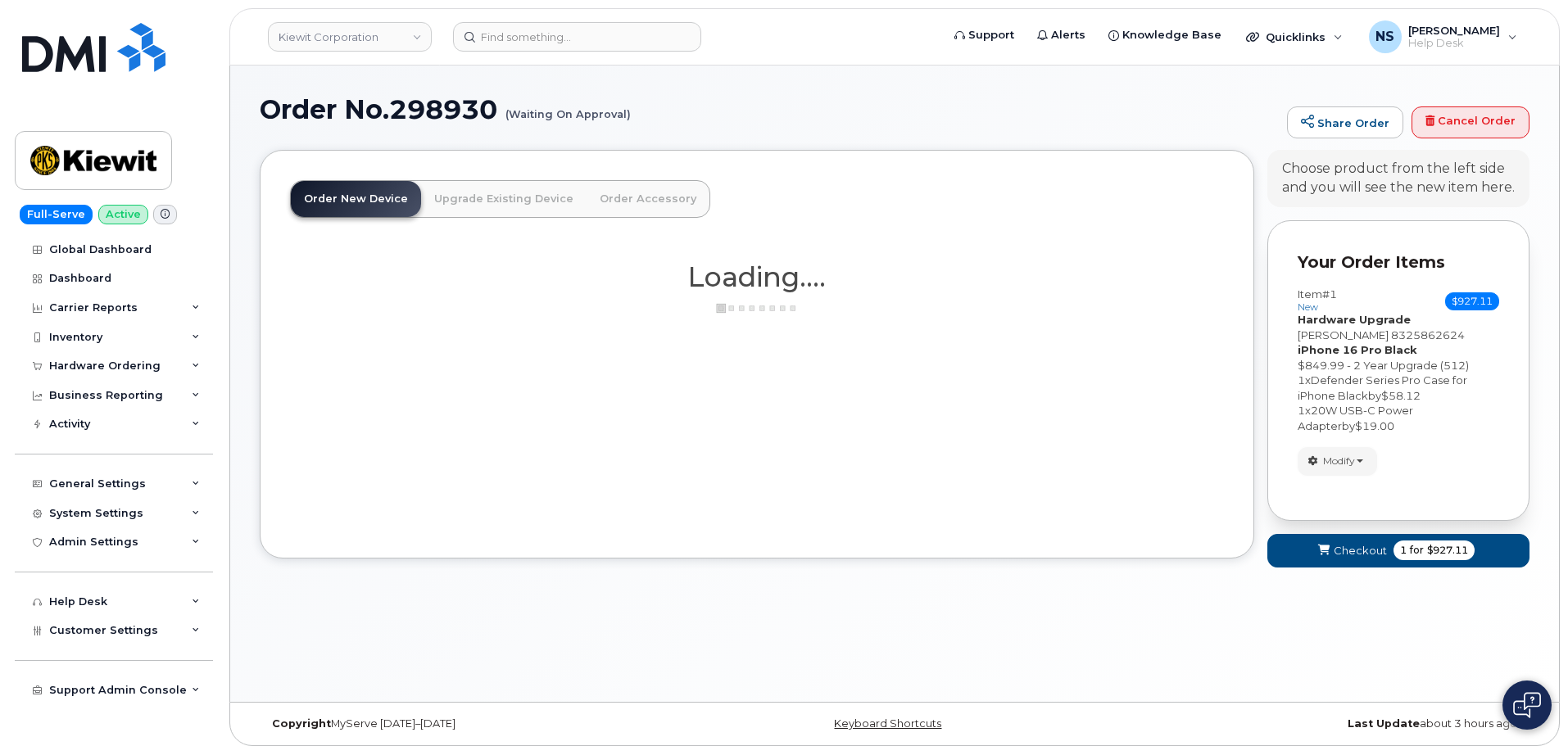
drag, startPoint x: 1348, startPoint y: 463, endPoint x: 1356, endPoint y: 491, distance: 29.1
click at [1351, 464] on span "Modify" at bounding box center [1339, 461] width 32 height 15
click at [1360, 486] on link "change" at bounding box center [1376, 487] width 155 height 20
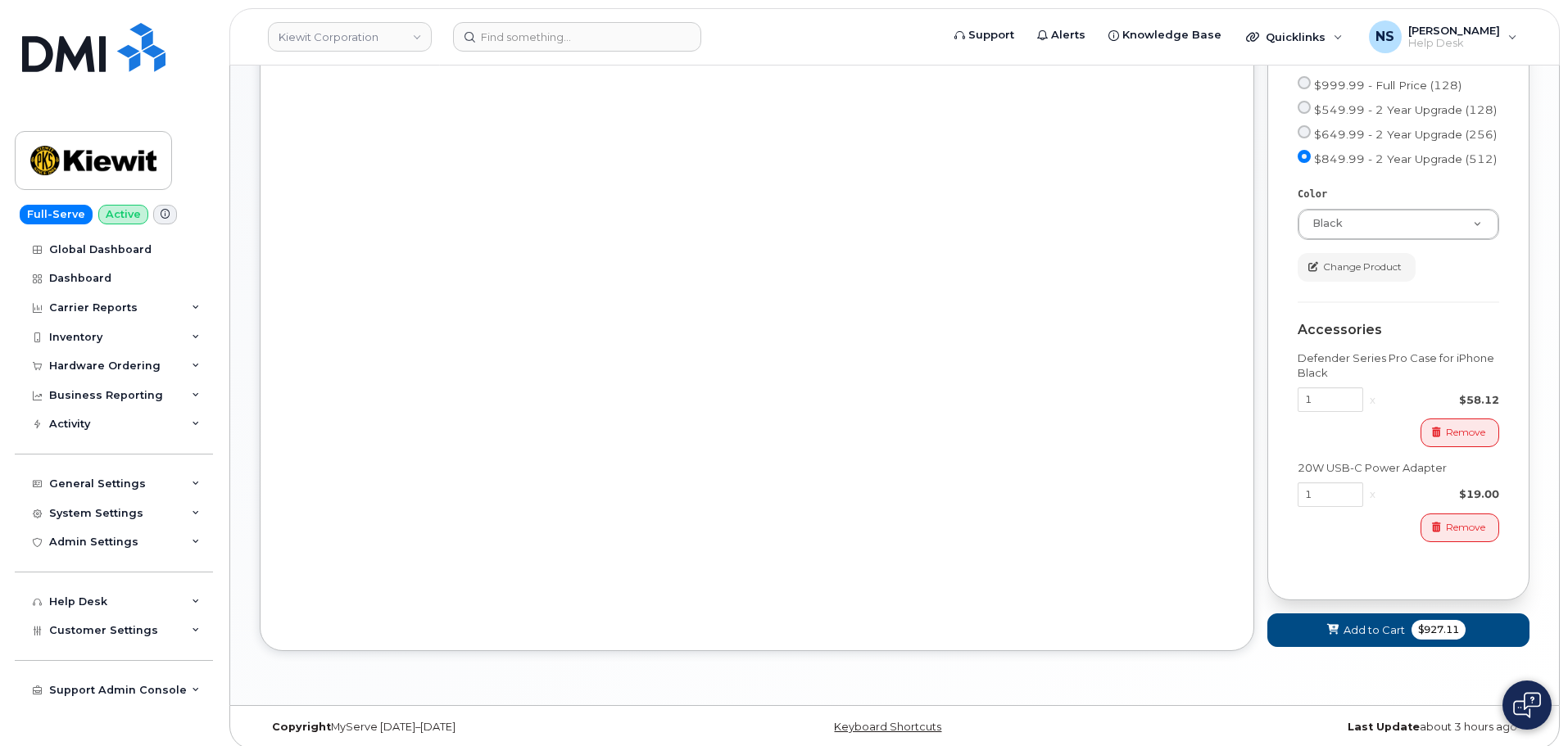
scroll to position [590, 0]
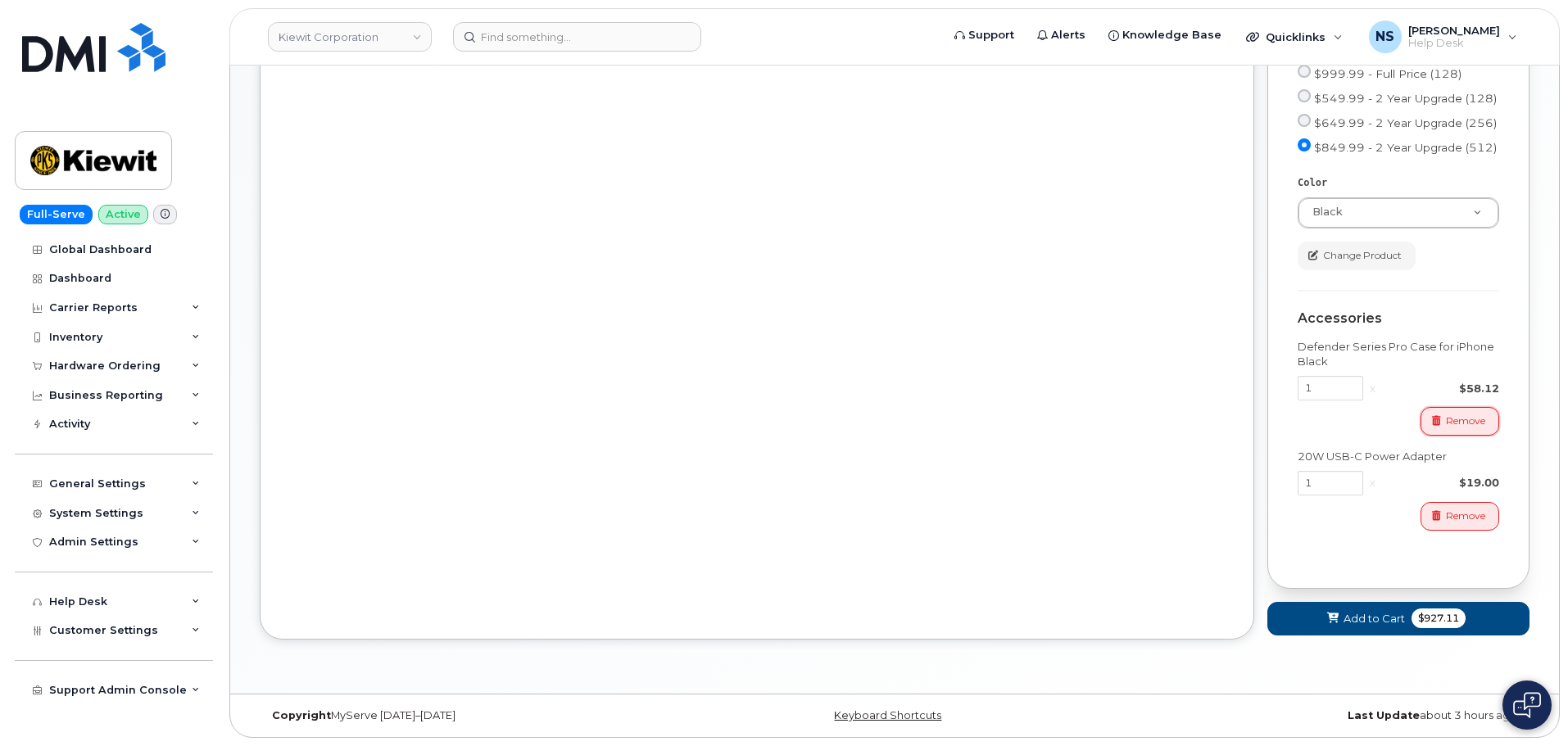
click at [1435, 407] on button "Remove" at bounding box center [1460, 421] width 79 height 28
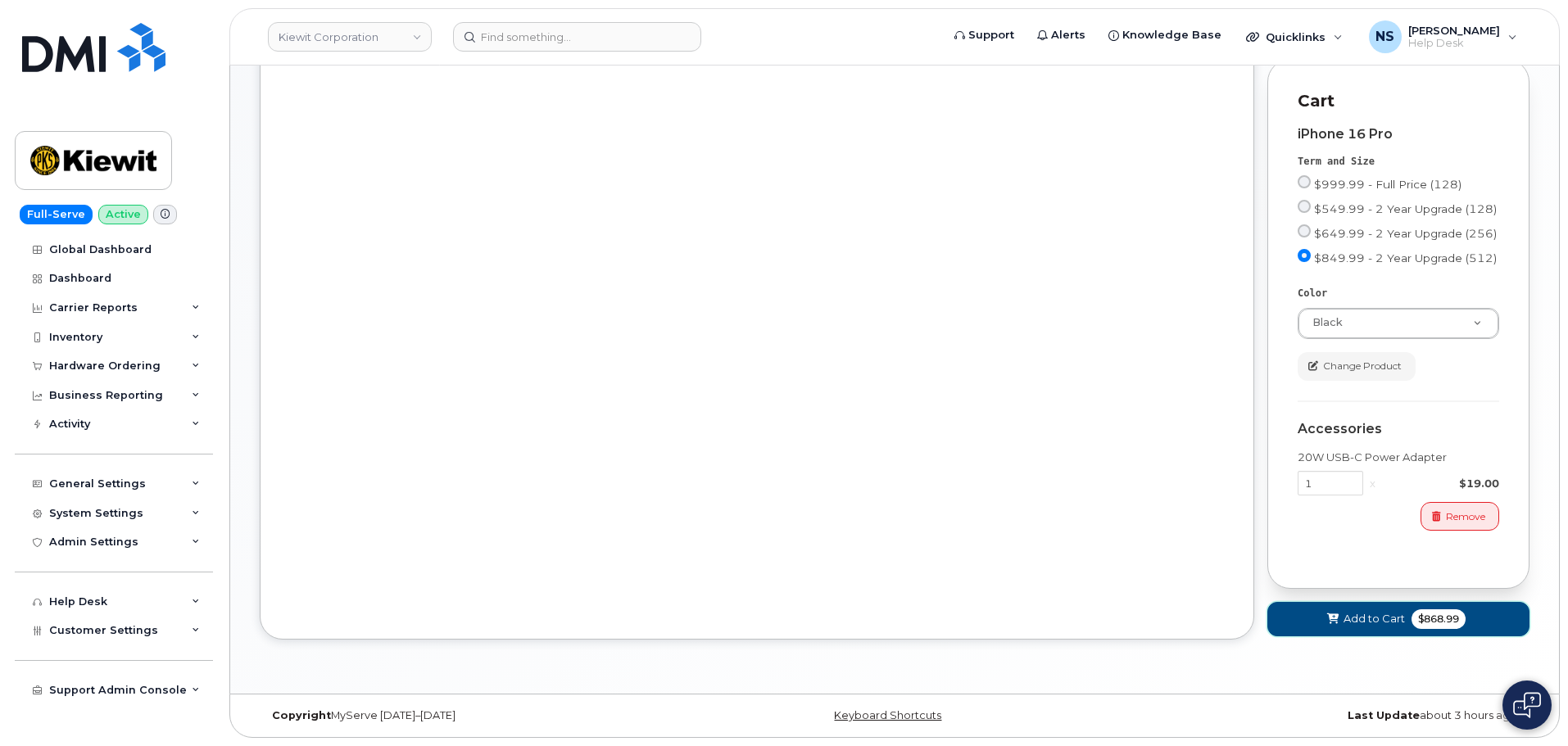
click at [1432, 630] on button "Add to Cart $868.99" at bounding box center [1398, 618] width 262 height 34
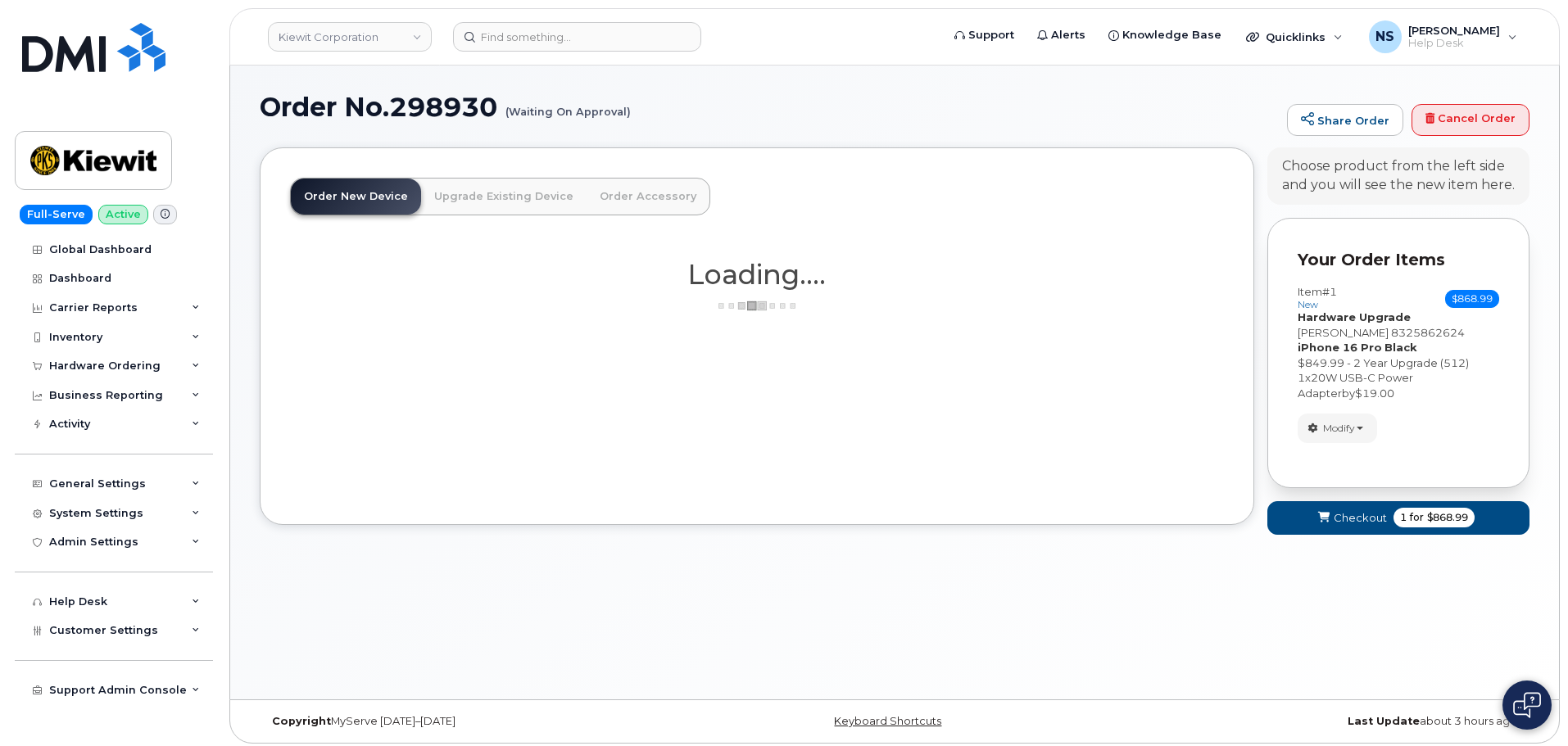
scroll to position [0, 0]
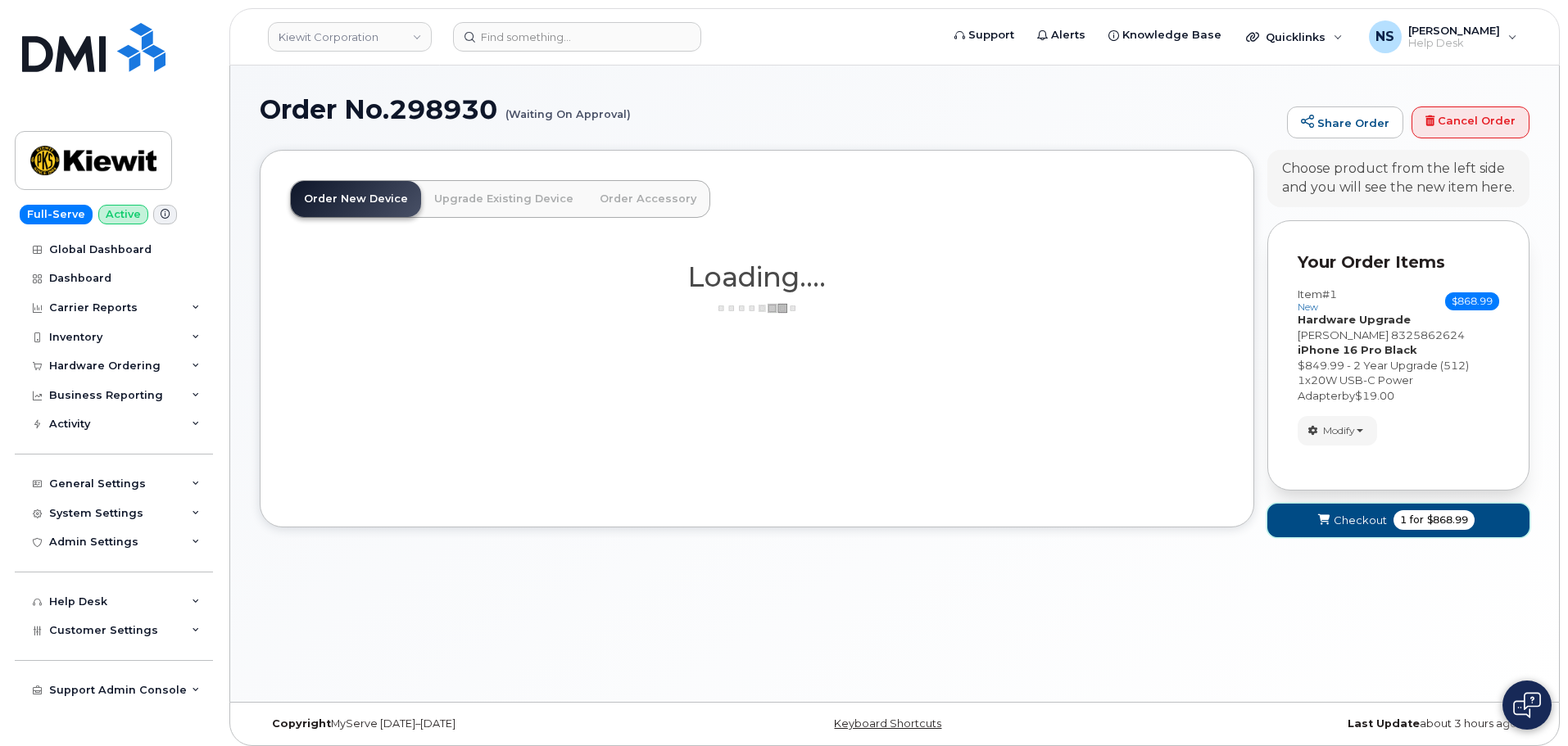
click at [1394, 520] on span "1 for $868.99" at bounding box center [1434, 520] width 81 height 20
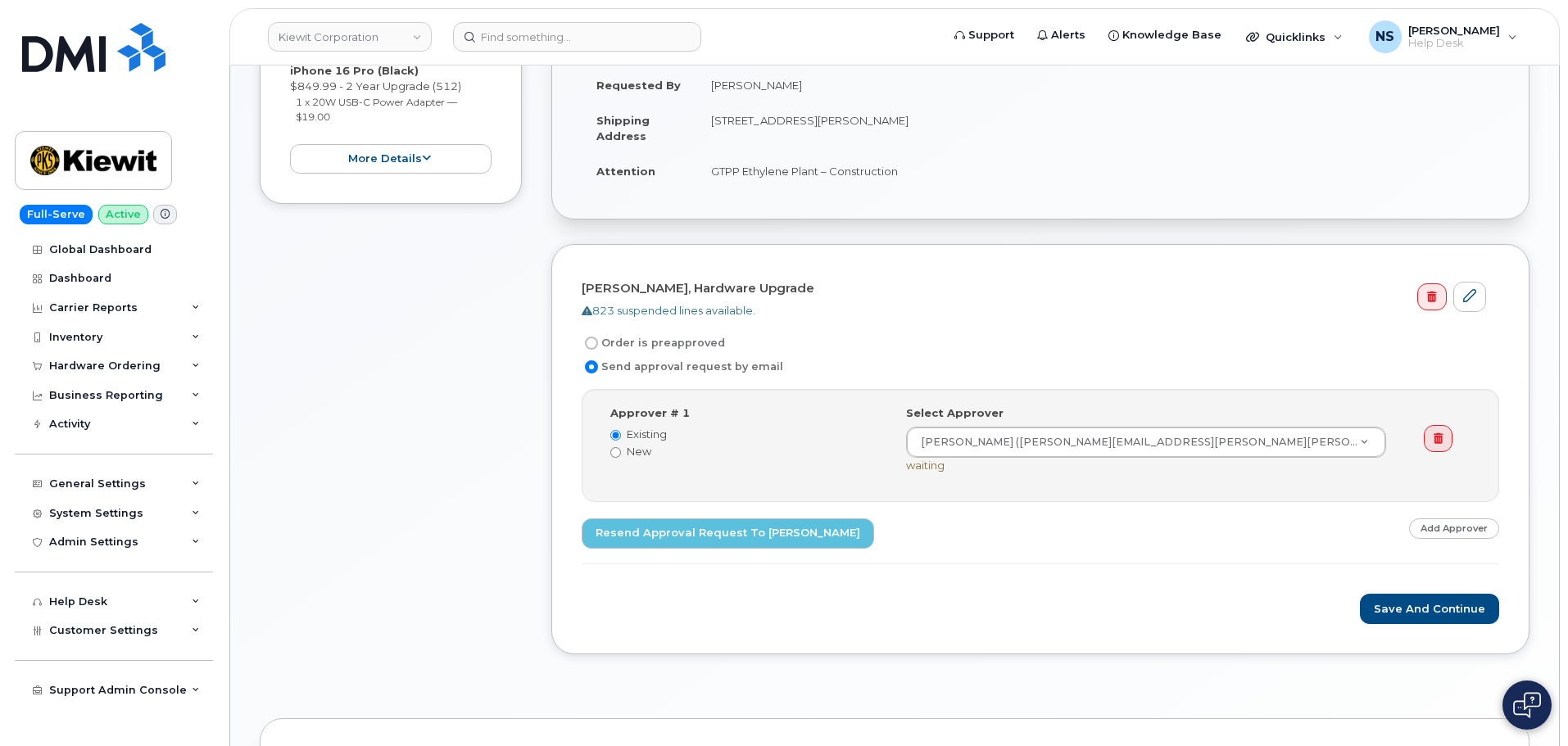
scroll to position [328, 0]
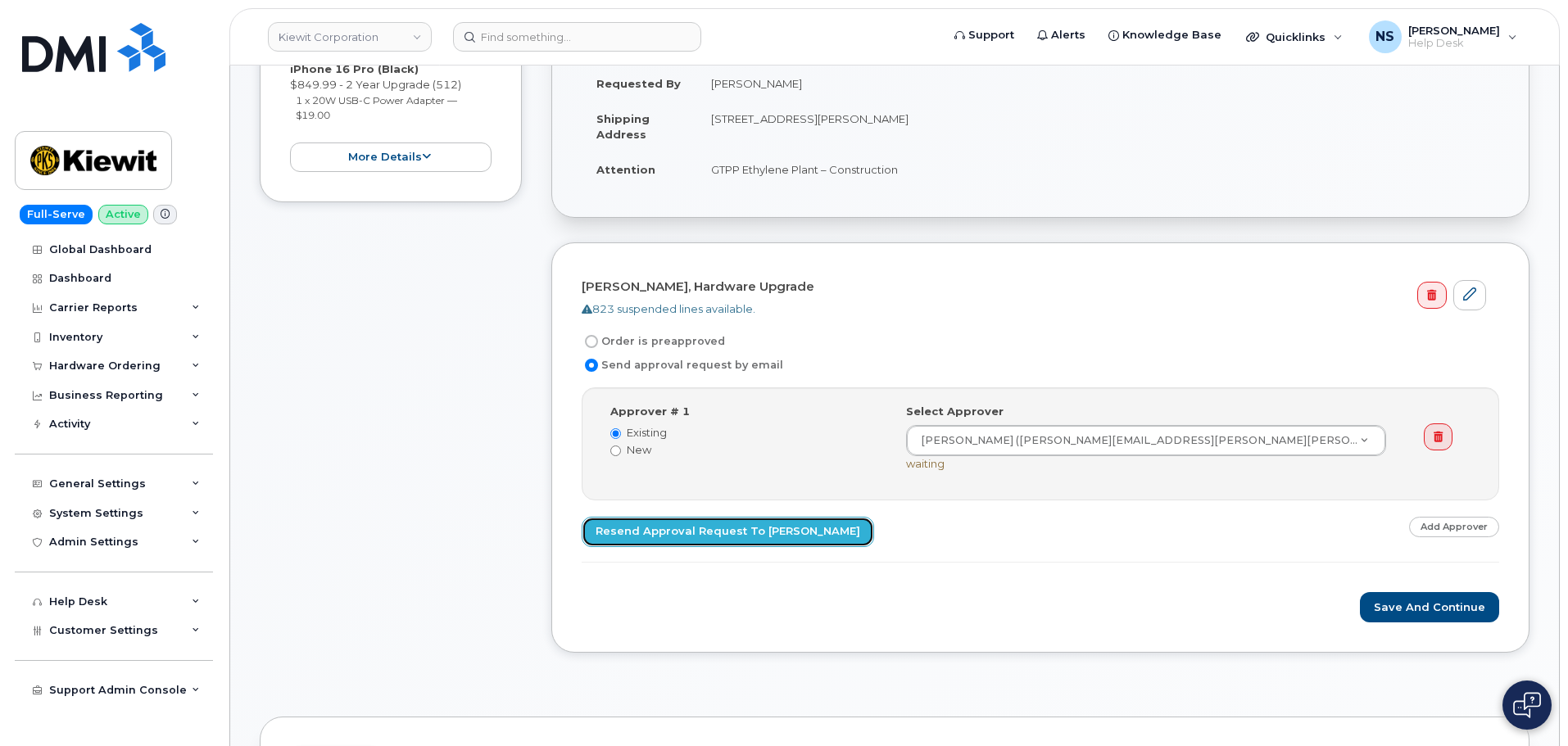
click at [684, 538] on link "Resend Approval Request to Richard Vogler" at bounding box center [728, 531] width 292 height 30
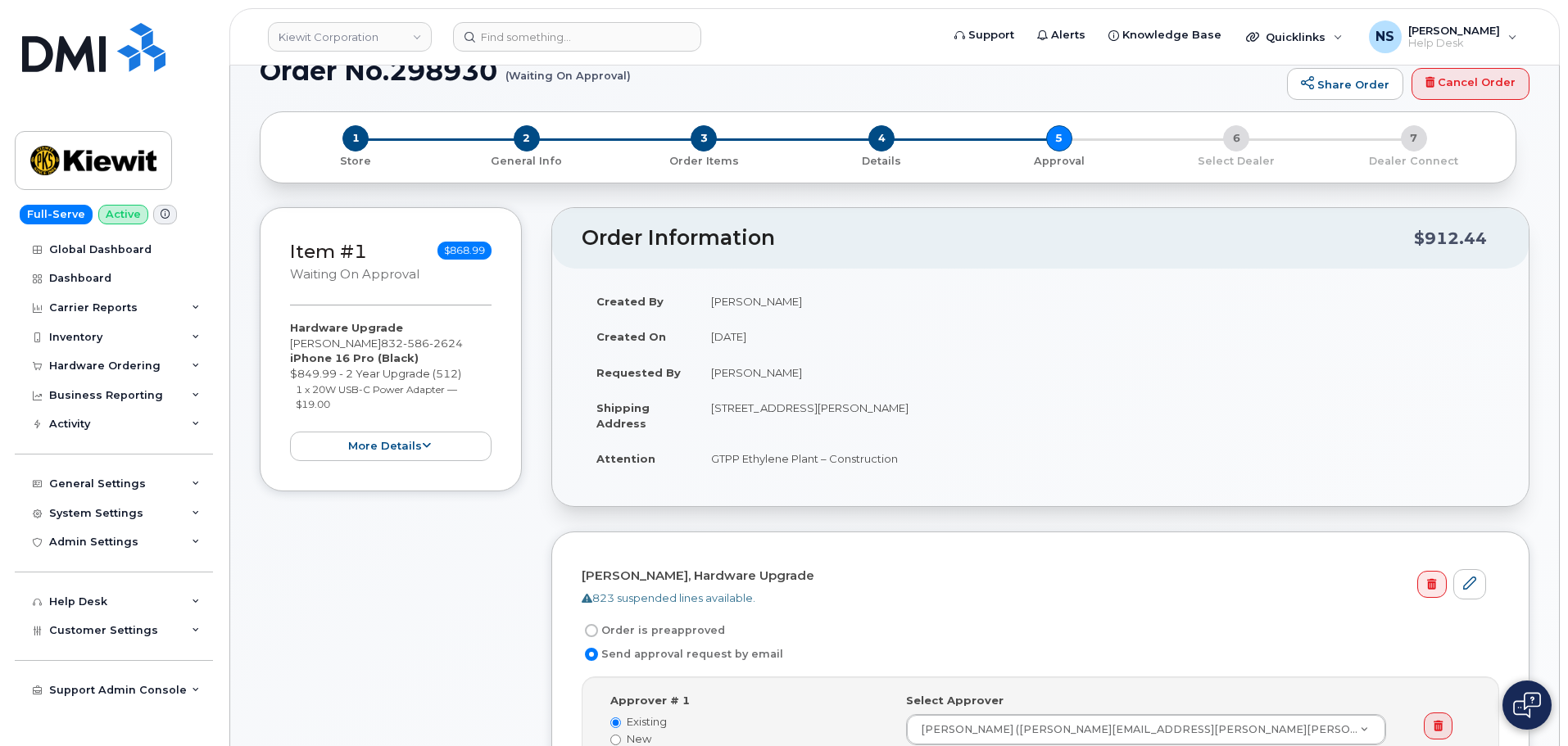
scroll to position [0, 0]
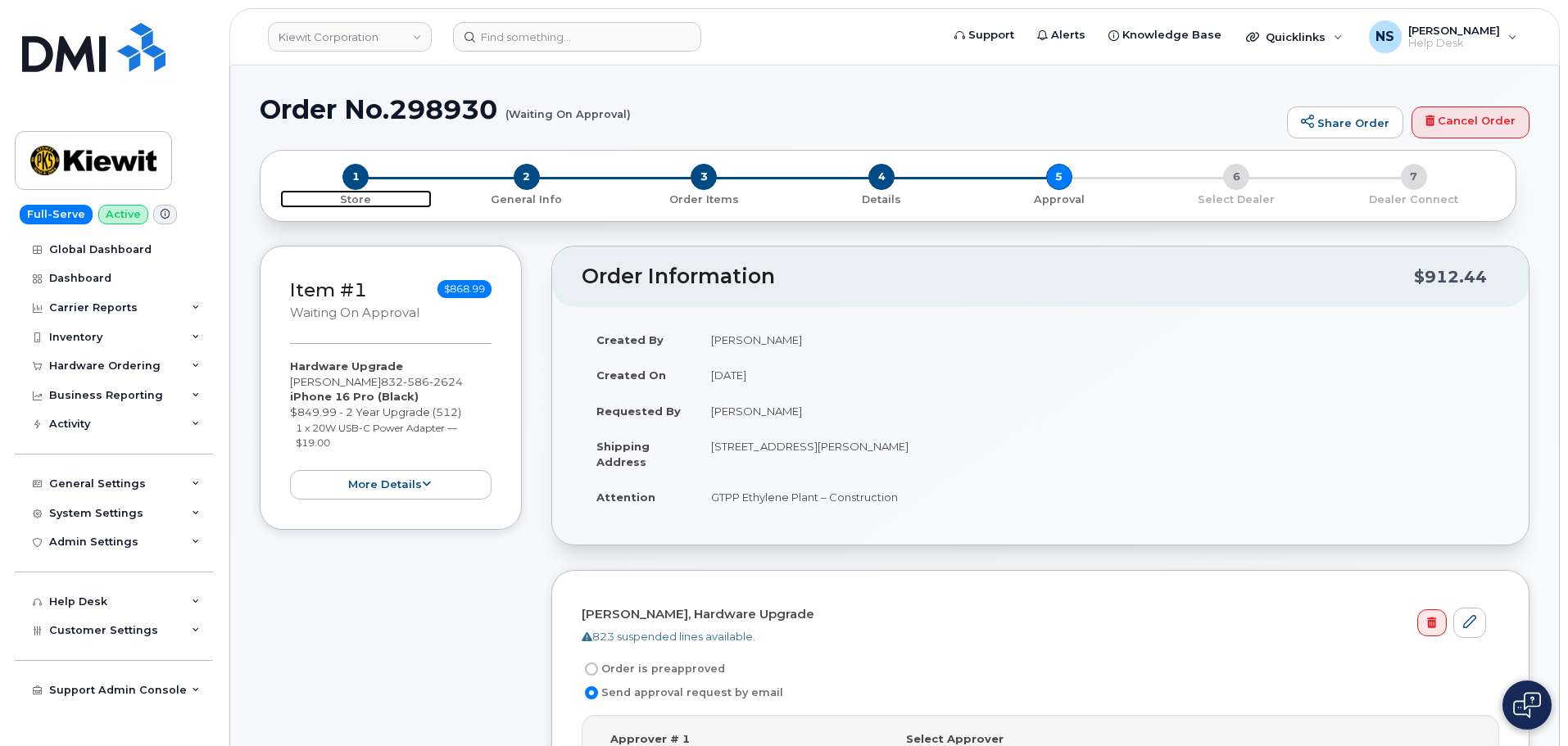
click at [365, 178] on span "1" at bounding box center [355, 176] width 26 height 26
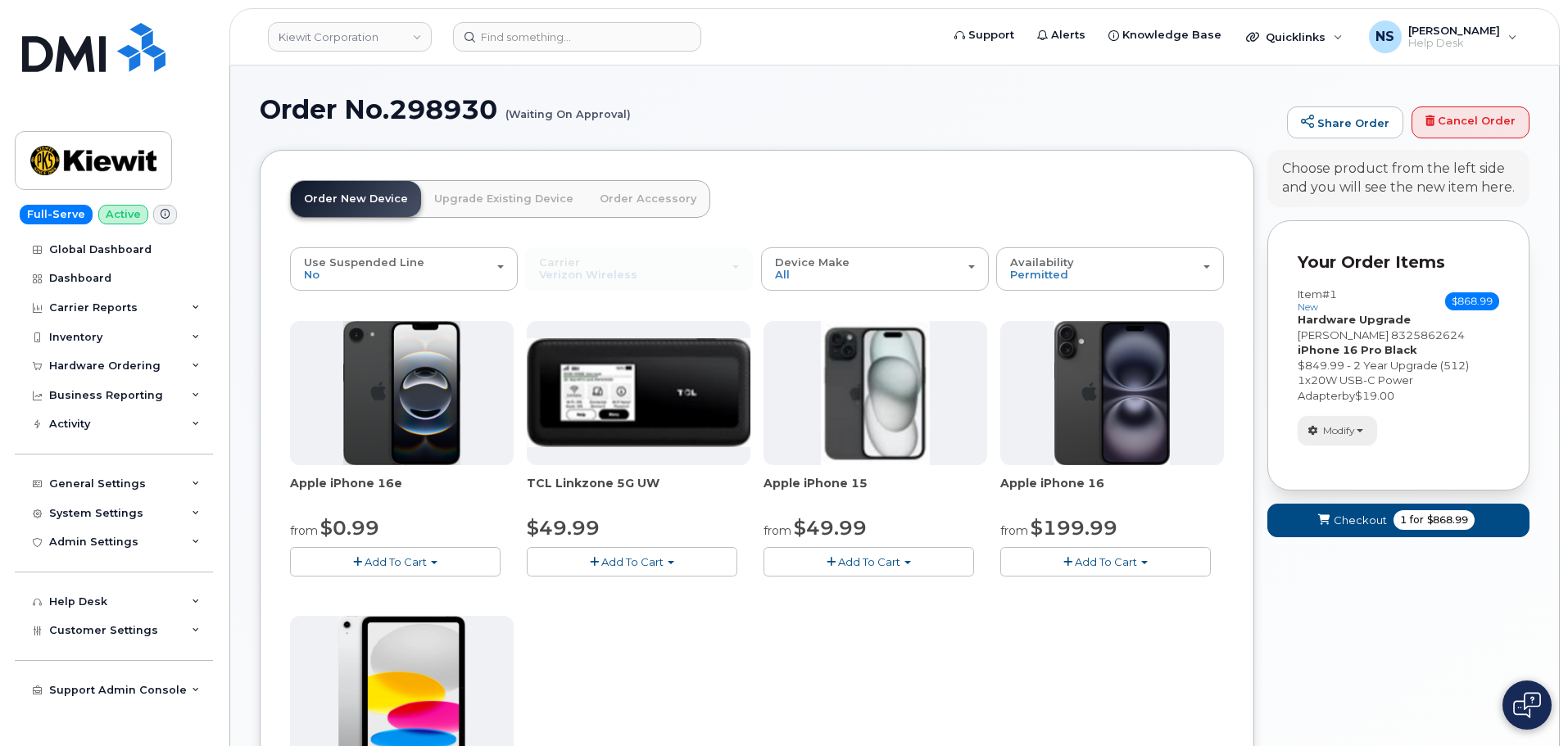
click at [1351, 437] on span "Modify" at bounding box center [1339, 431] width 32 height 15
click at [1422, 365] on div "$849.99 - 2 Year Upgrade (512)" at bounding box center [1398, 365] width 202 height 16
click at [1339, 424] on span "Modify" at bounding box center [1339, 431] width 32 height 15
click at [1351, 458] on link "change" at bounding box center [1376, 457] width 155 height 20
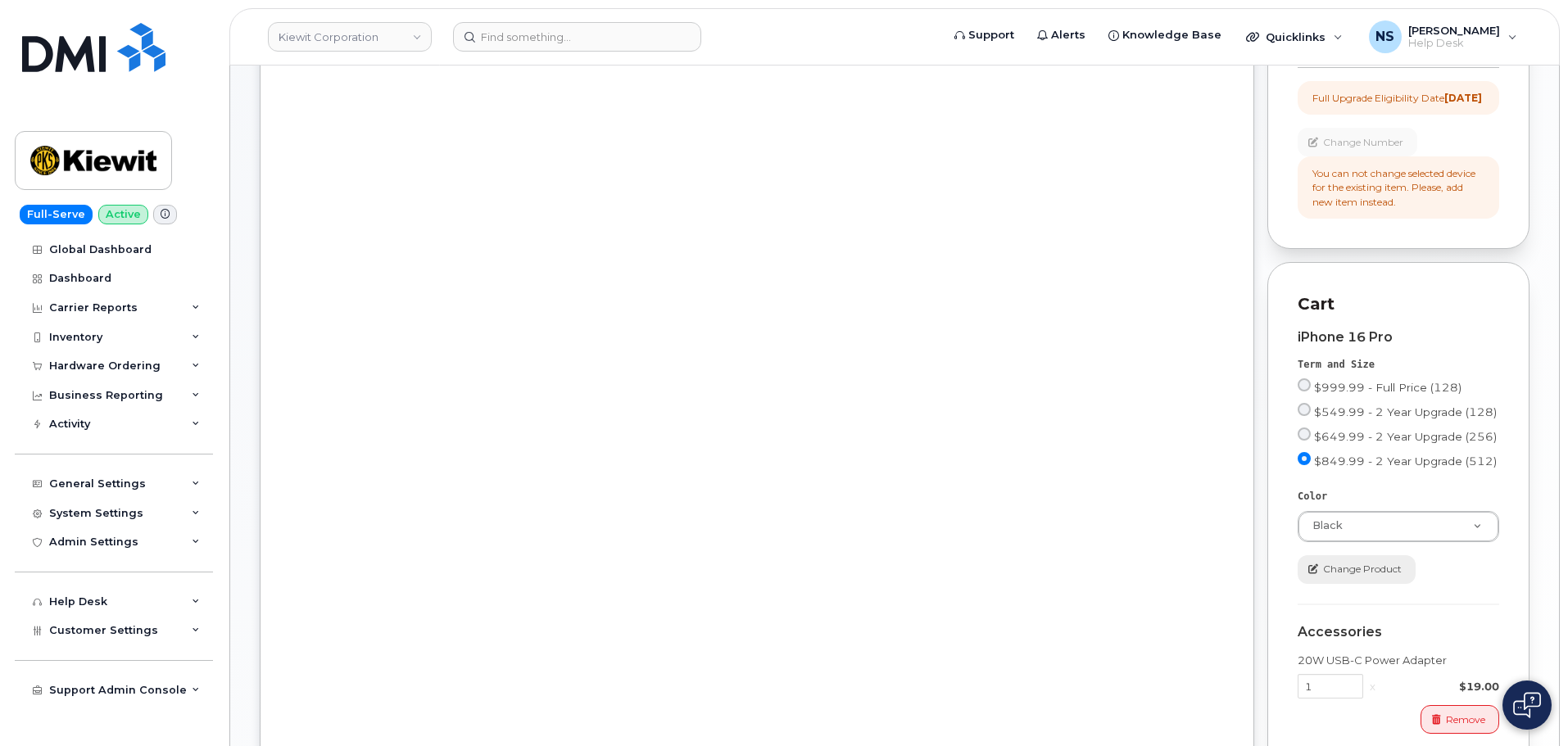
scroll to position [410, 0]
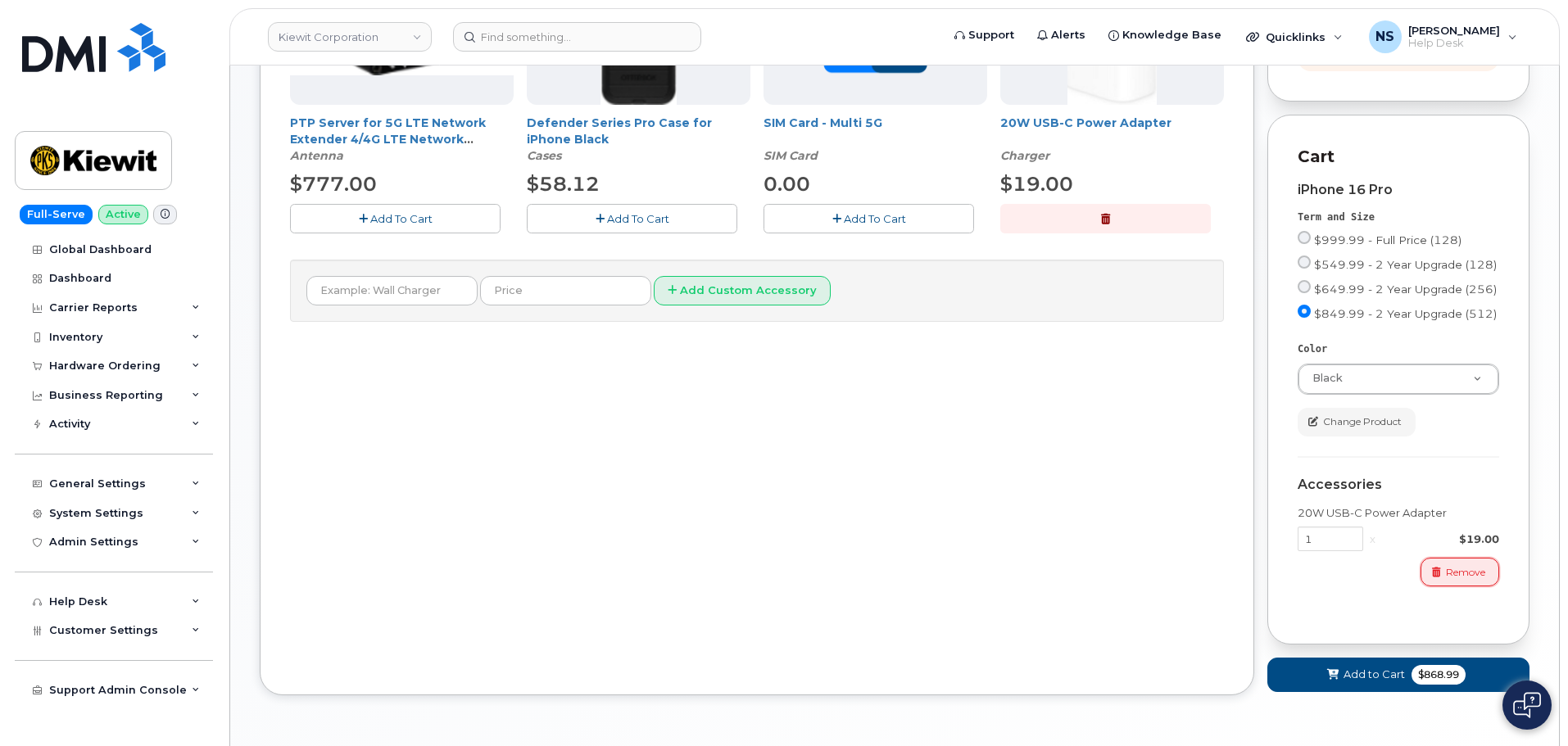
click at [1464, 580] on span "Remove" at bounding box center [1466, 573] width 39 height 15
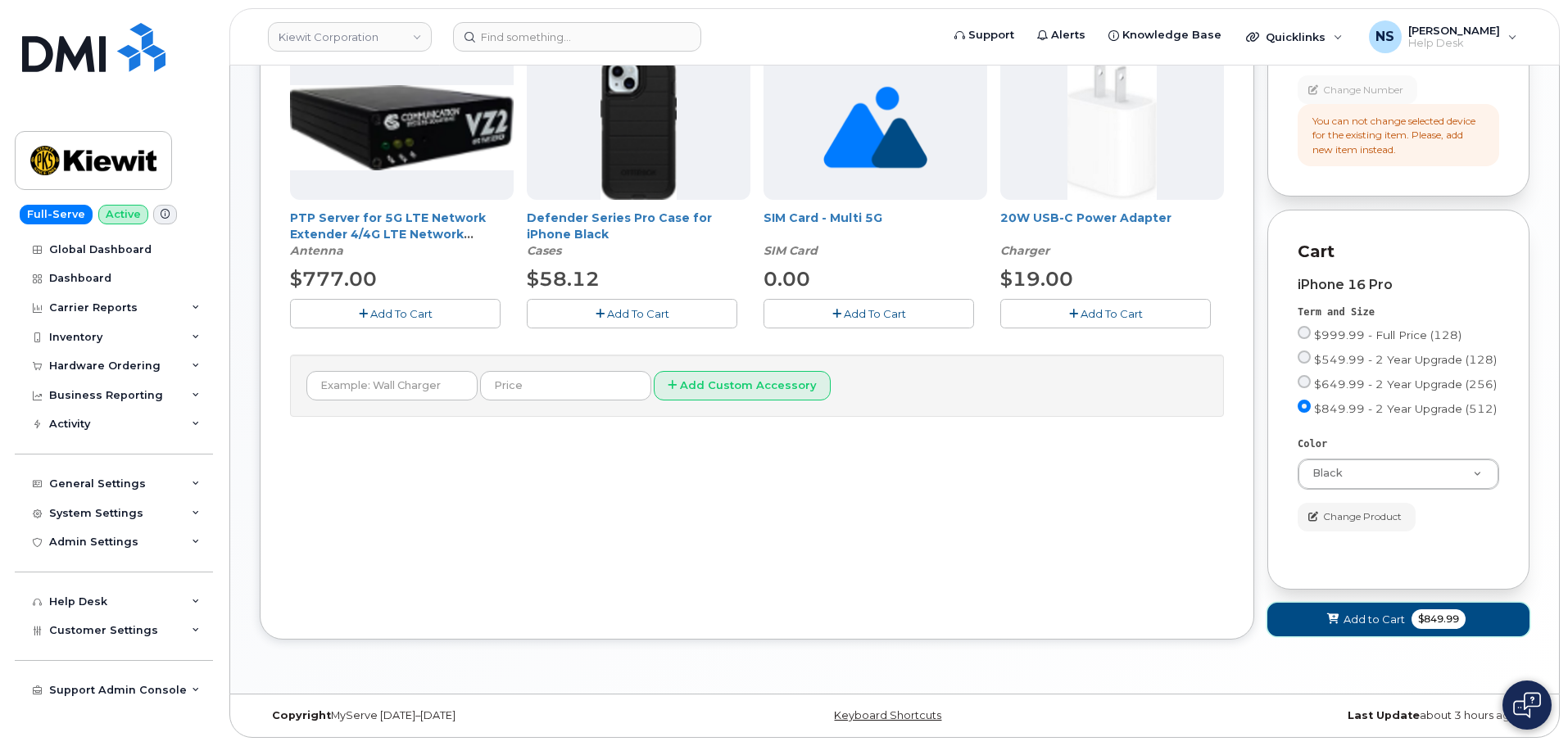
click at [1416, 622] on span "$849.99" at bounding box center [1438, 620] width 54 height 20
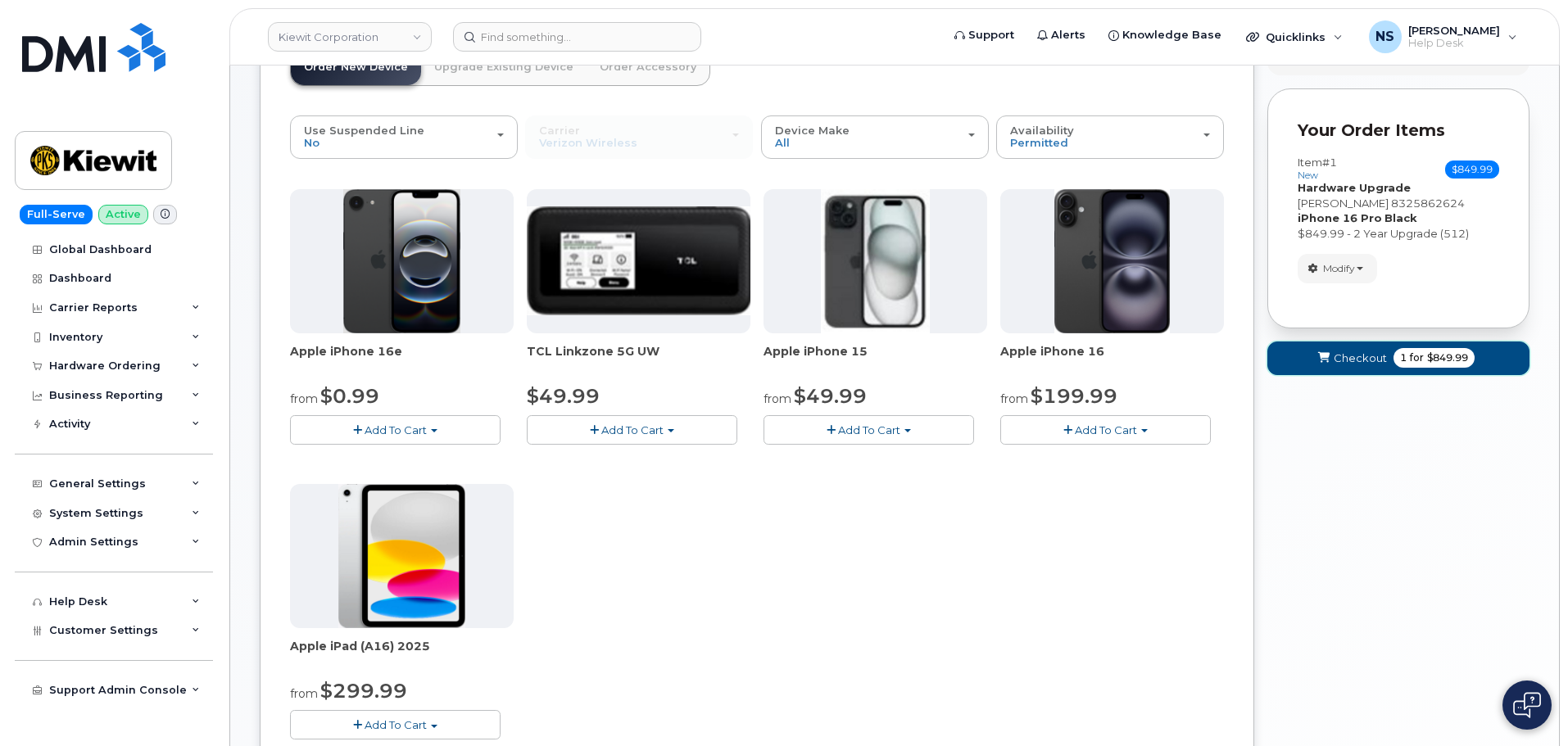
click at [1337, 365] on span "Checkout" at bounding box center [1361, 358] width 53 height 16
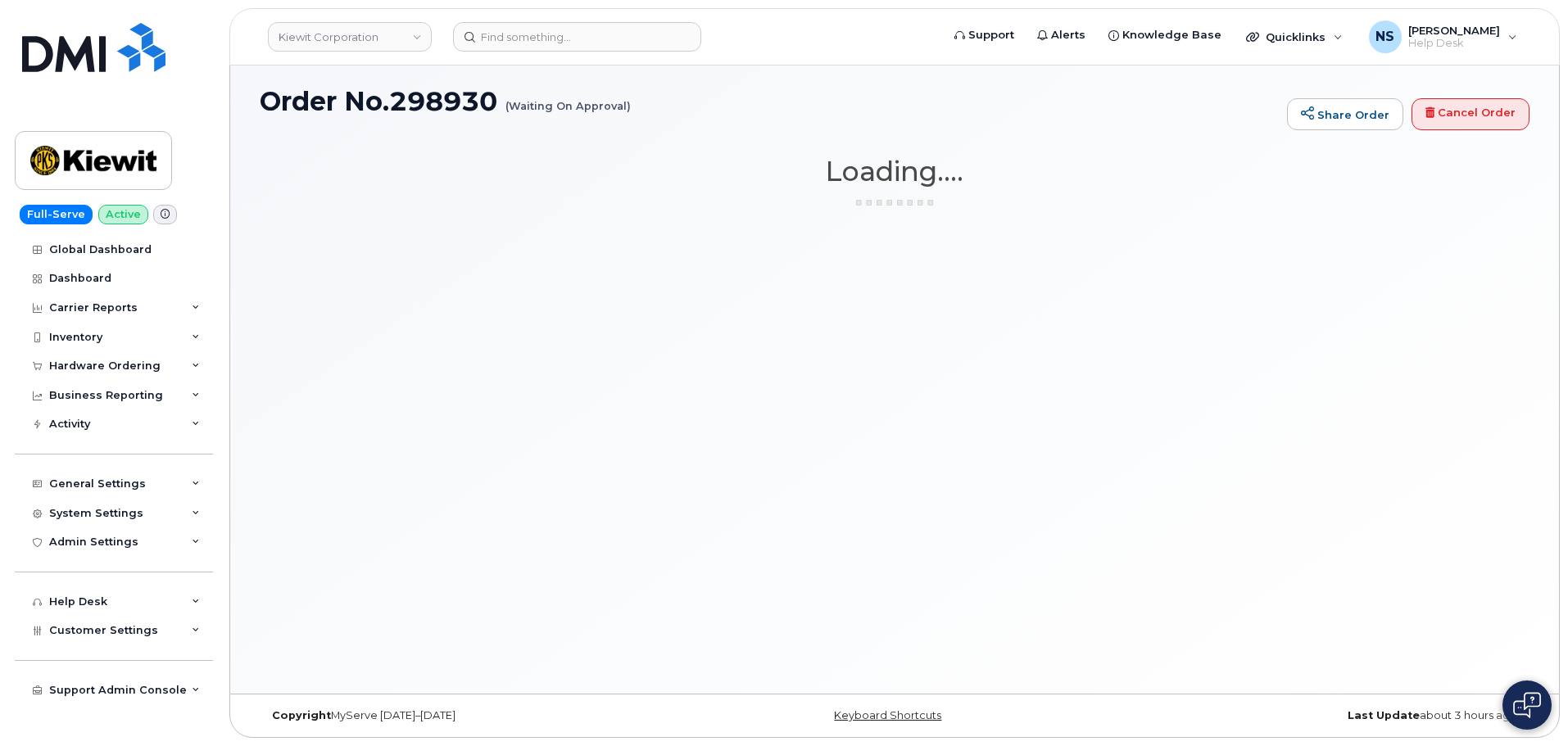
scroll to position [8, 0]
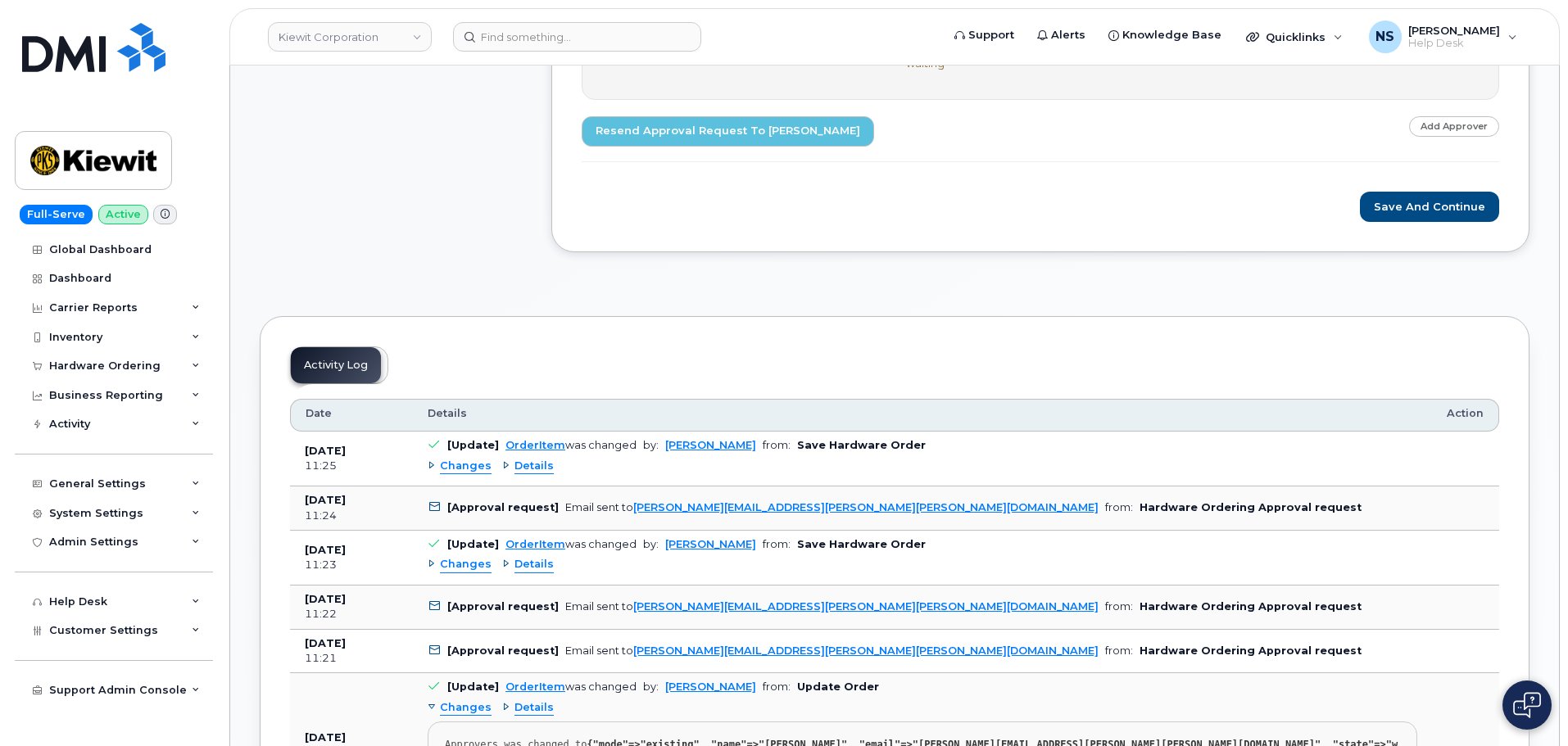
scroll to position [401, 0]
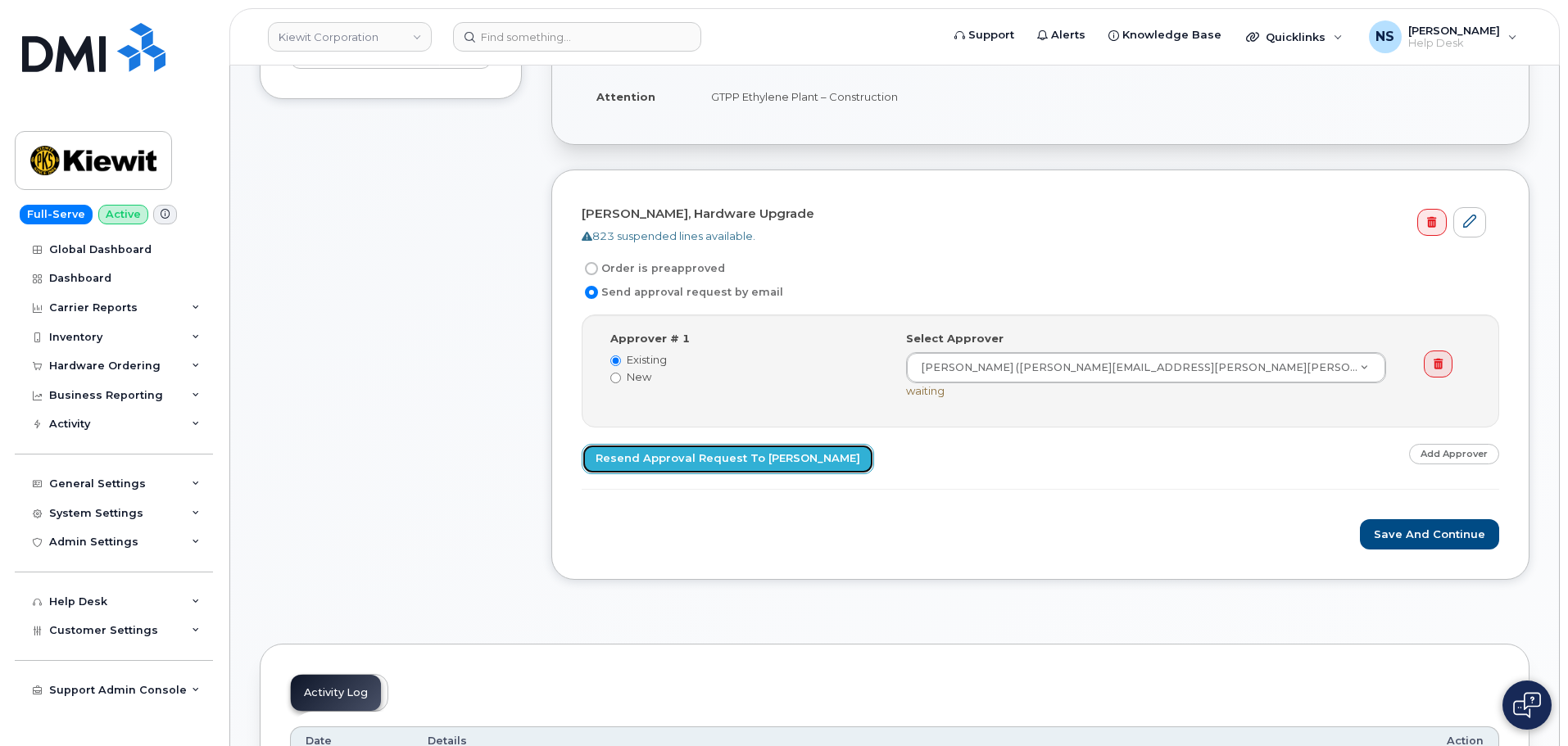
click at [748, 467] on link "Resend Approval Request to [PERSON_NAME]" at bounding box center [728, 458] width 292 height 30
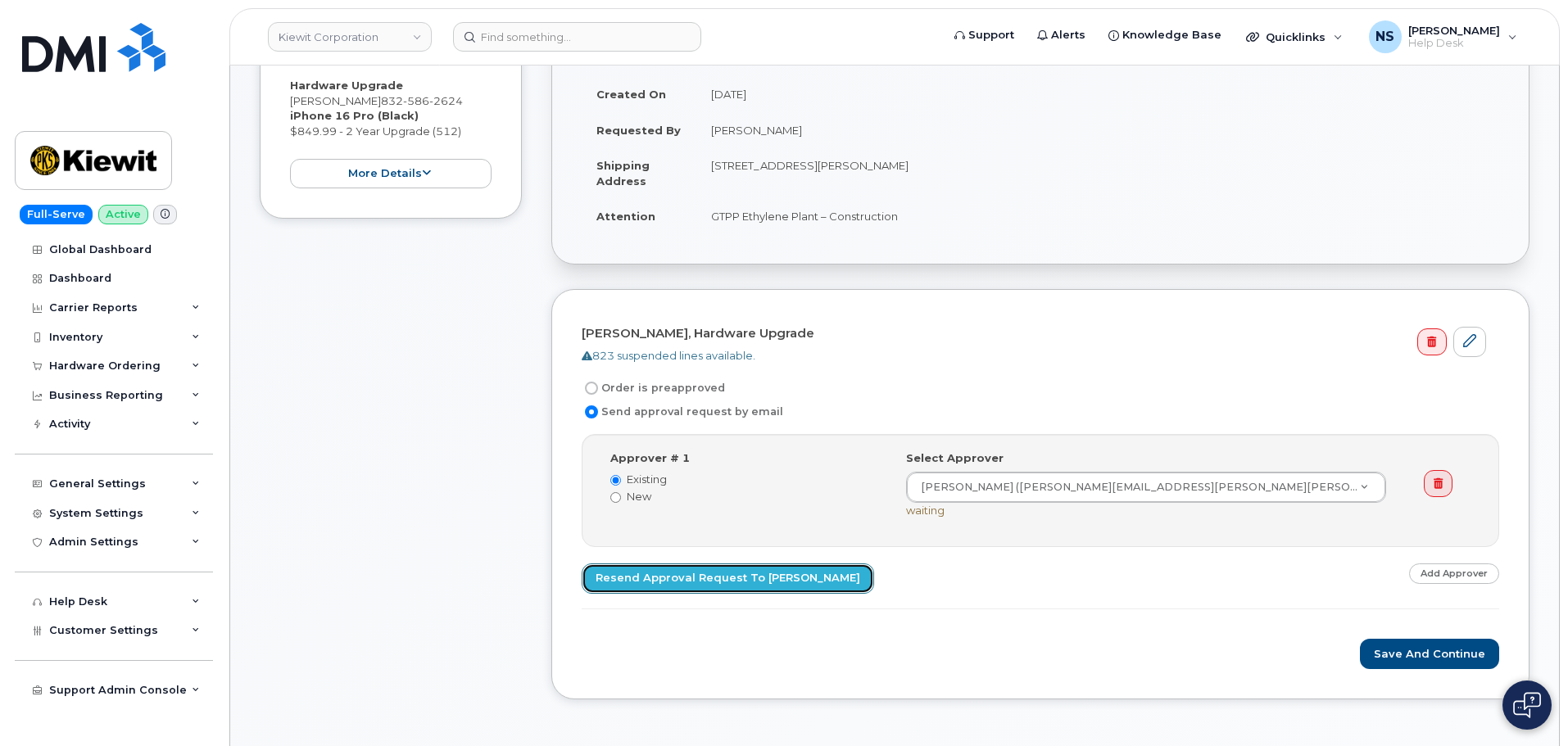
scroll to position [319, 0]
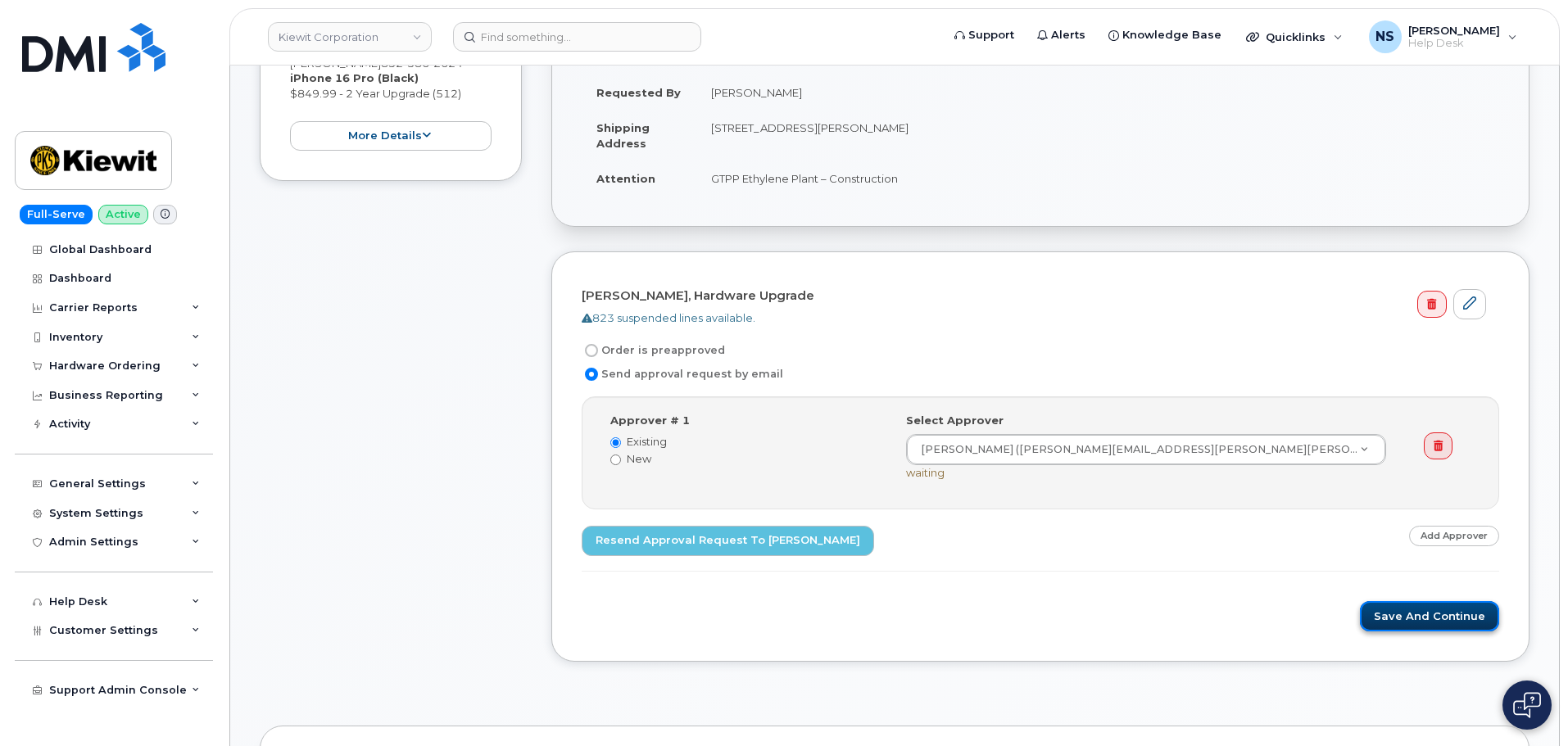
click at [1406, 619] on button "Save and Continue" at bounding box center [1429, 616] width 140 height 30
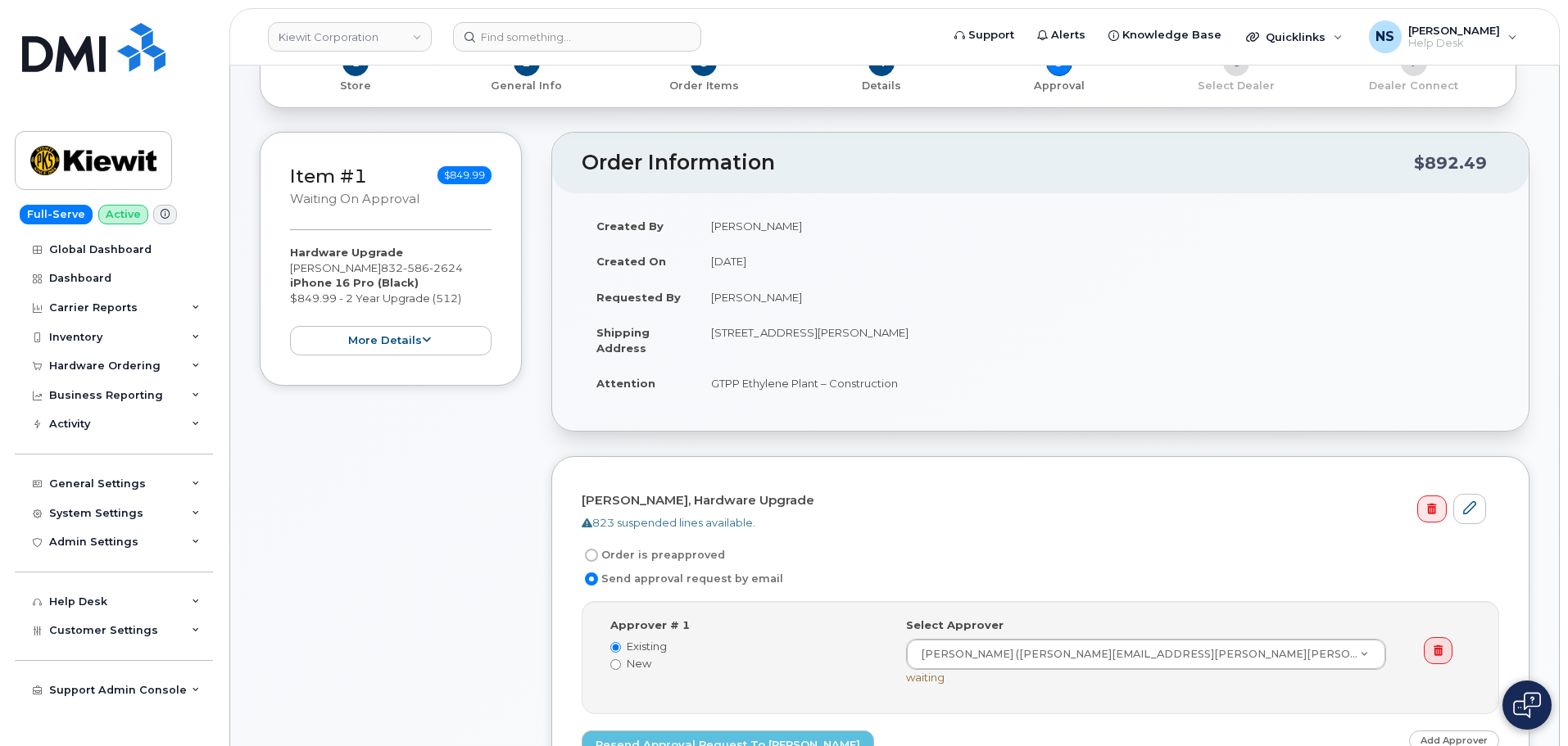
scroll to position [73, 0]
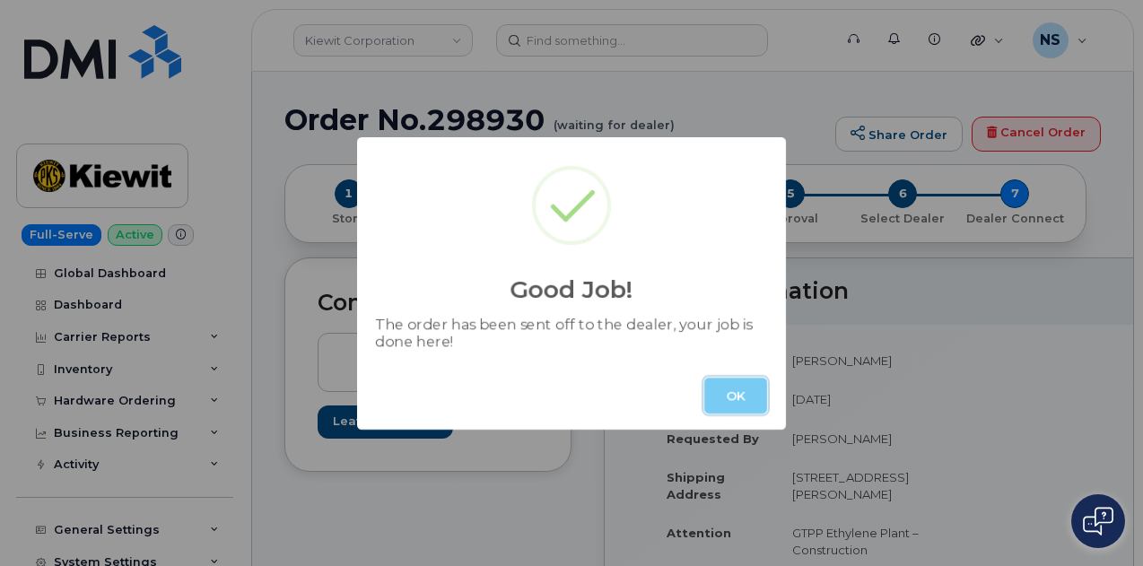
click at [723, 382] on button "OK" at bounding box center [735, 396] width 63 height 36
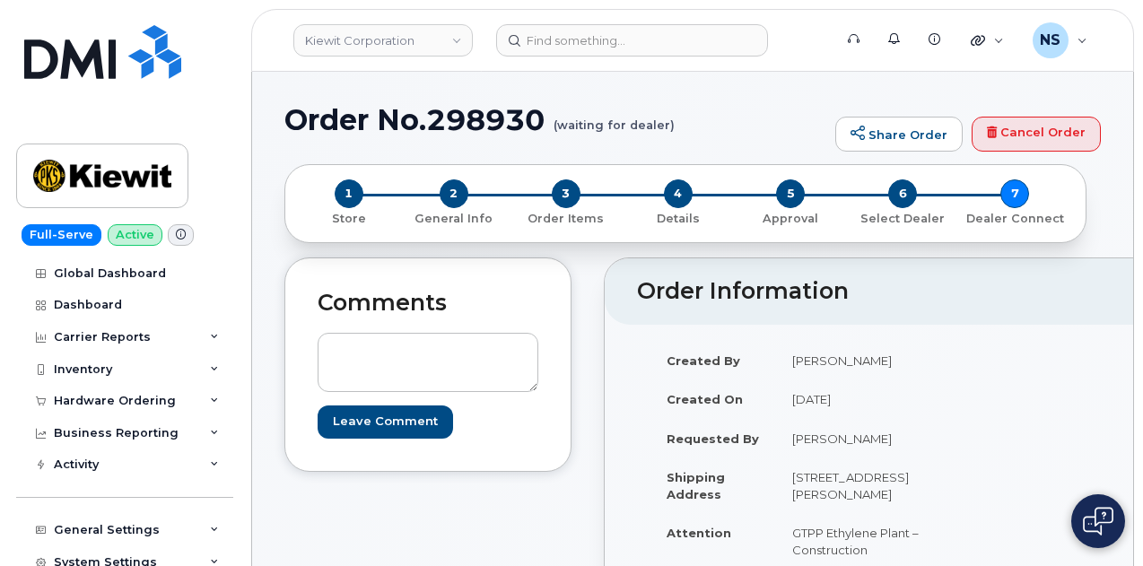
click at [488, 125] on h1 "Order No.298930 (waiting for dealer)" at bounding box center [555, 119] width 542 height 31
click at [489, 124] on h1 "Order No.298930 (waiting for dealer)" at bounding box center [555, 119] width 542 height 31
copy h1 "298930"
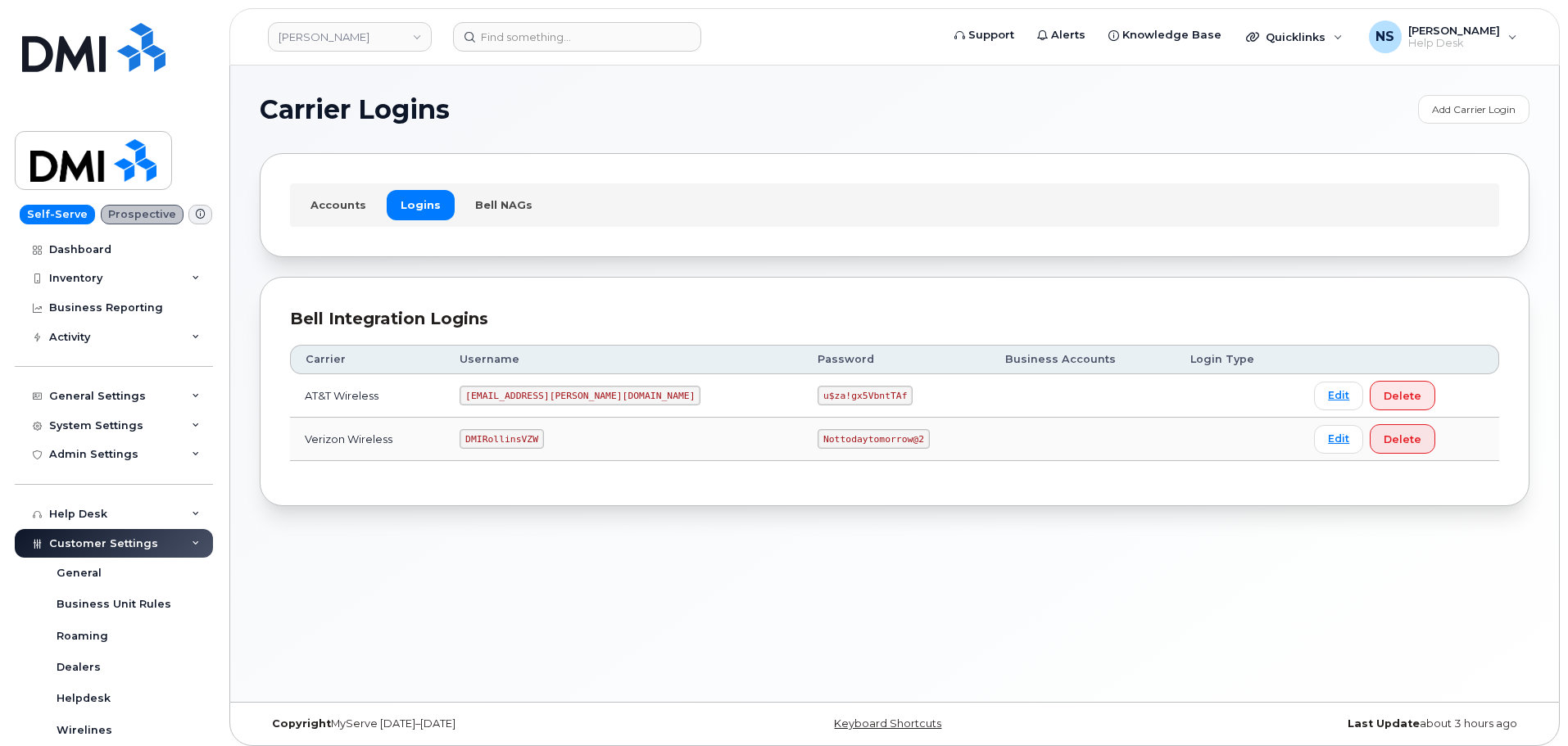
click at [536, 450] on td "DMIRollinsVZW" at bounding box center [624, 440] width 358 height 44
click at [536, 439] on code "DMIRollinsVZW" at bounding box center [501, 439] width 84 height 20
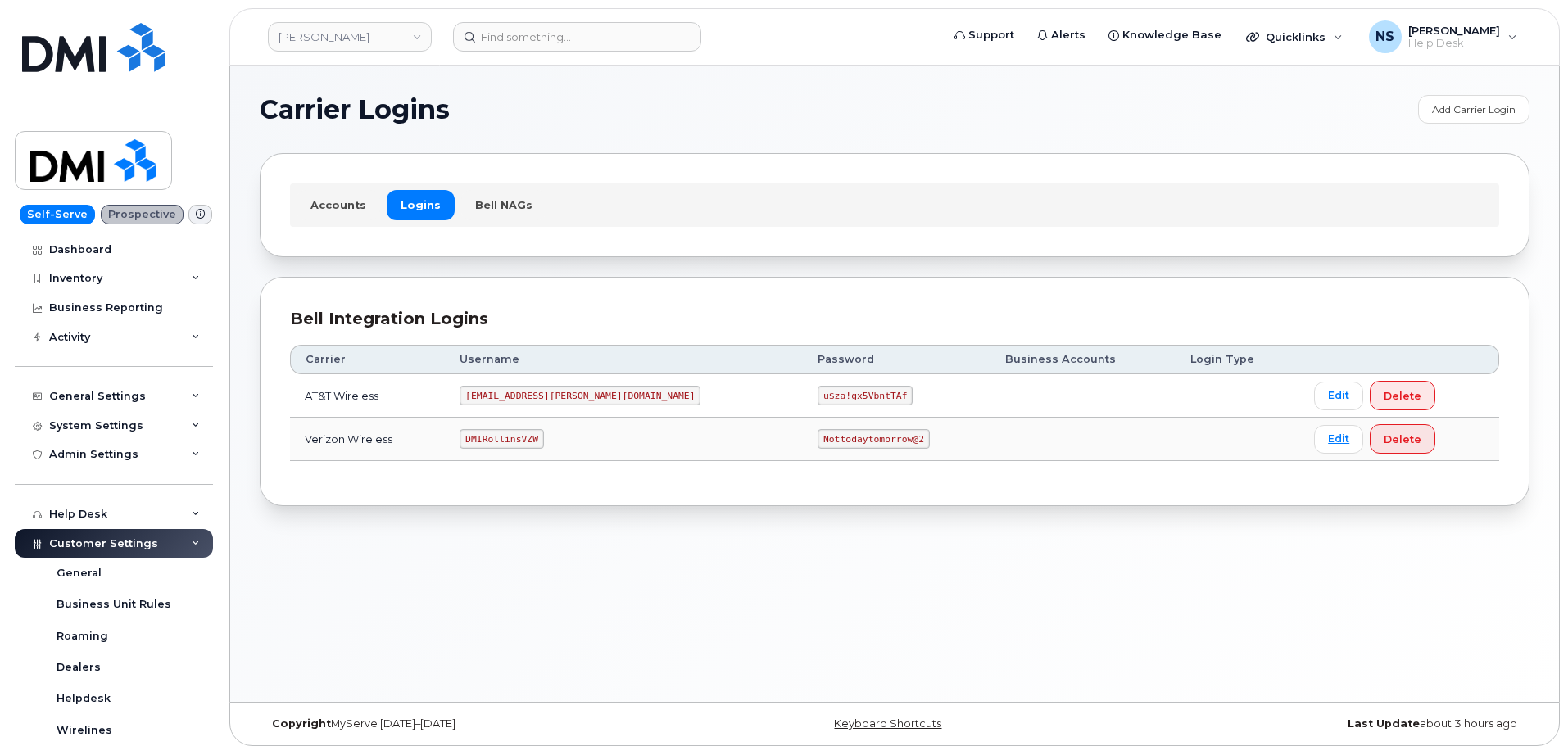
drag, startPoint x: 797, startPoint y: 462, endPoint x: 787, endPoint y: 439, distance: 25.1
click at [791, 448] on div "Carrier Username Password Business Accounts Login Type AT&T Wireless [EMAIL_ADD…" at bounding box center [895, 404] width 1209 height 146
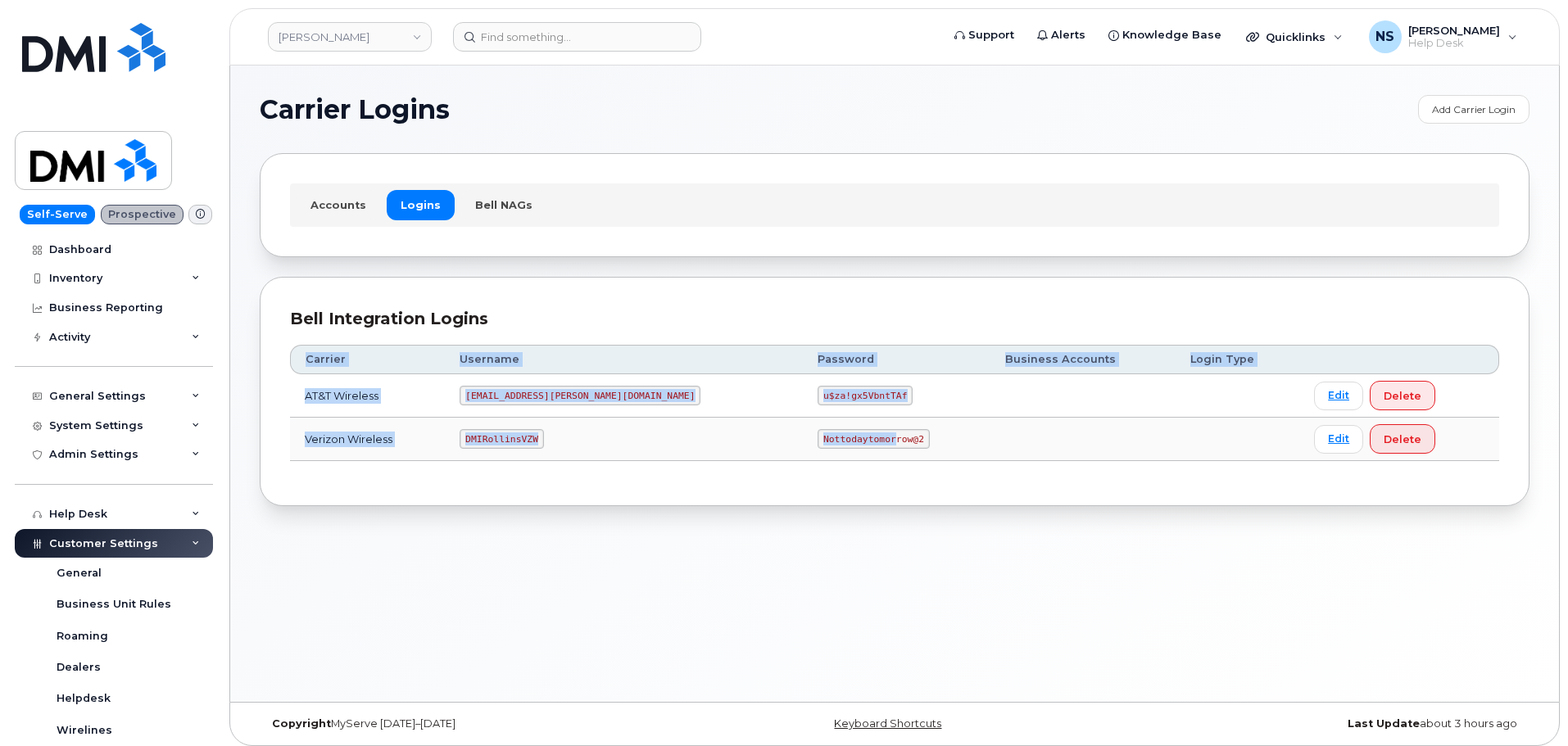
click at [817, 430] on code "Nottodaytomorrow@2" at bounding box center [873, 439] width 111 height 20
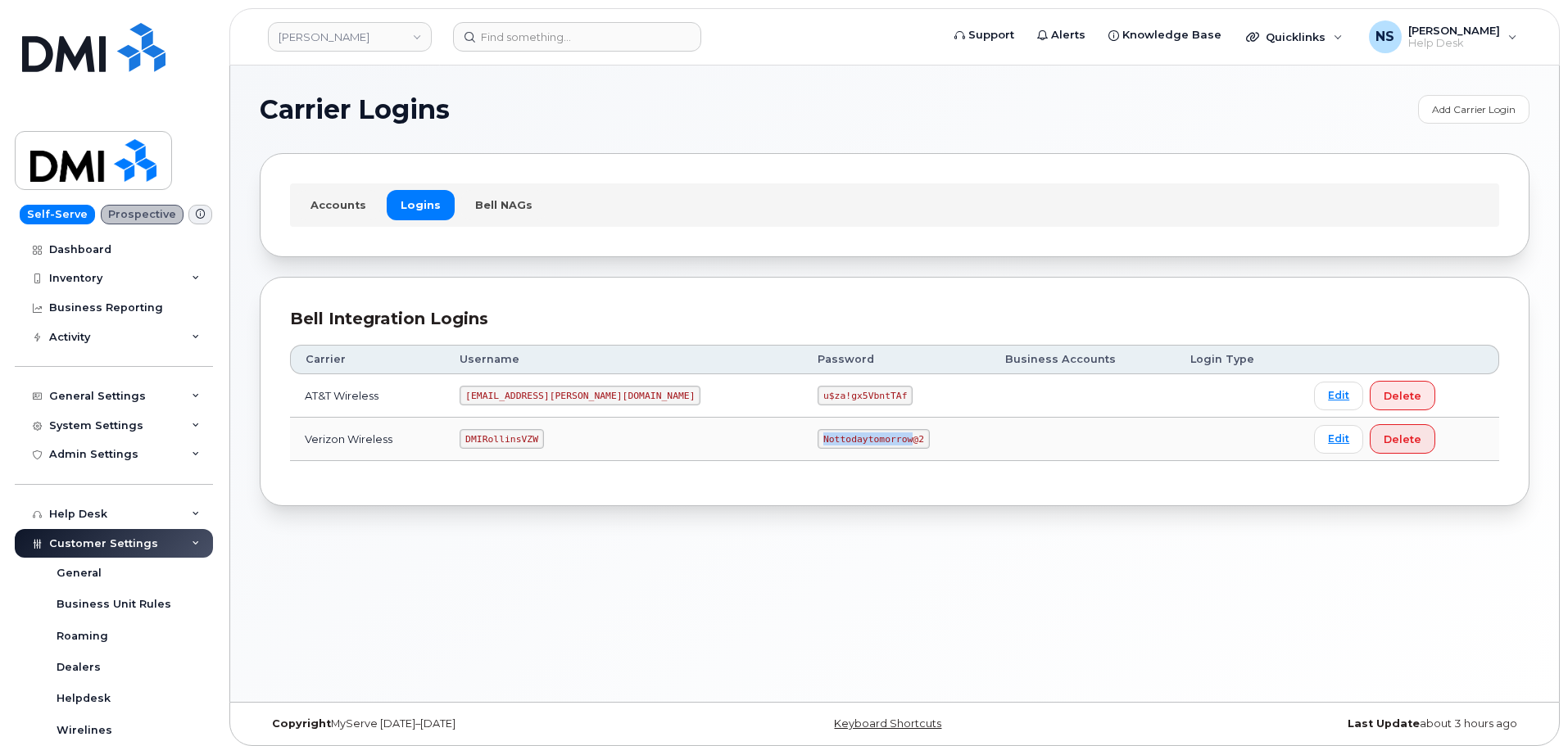
click at [817, 430] on code "Nottodaytomorrow@2" at bounding box center [873, 439] width 111 height 20
click at [521, 435] on code "DMIRollinsVZW" at bounding box center [501, 439] width 84 height 20
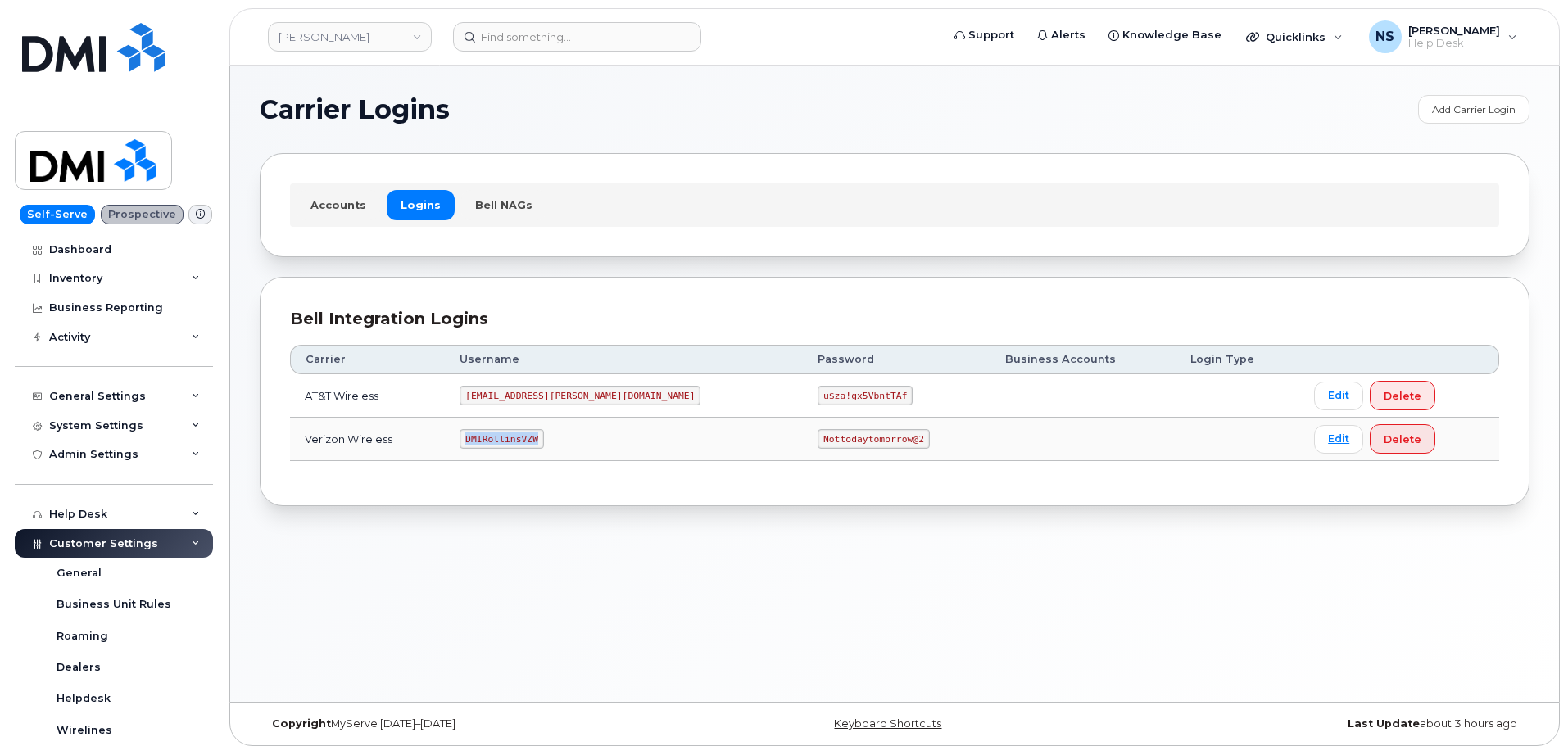
copy code "DMIRollinsVZW"
click at [817, 435] on code "Nottodaytomorrow@2" at bounding box center [873, 439] width 111 height 20
copy code "Nottodaytomorrow@2"
